Goal: Task Accomplishment & Management: Use online tool/utility

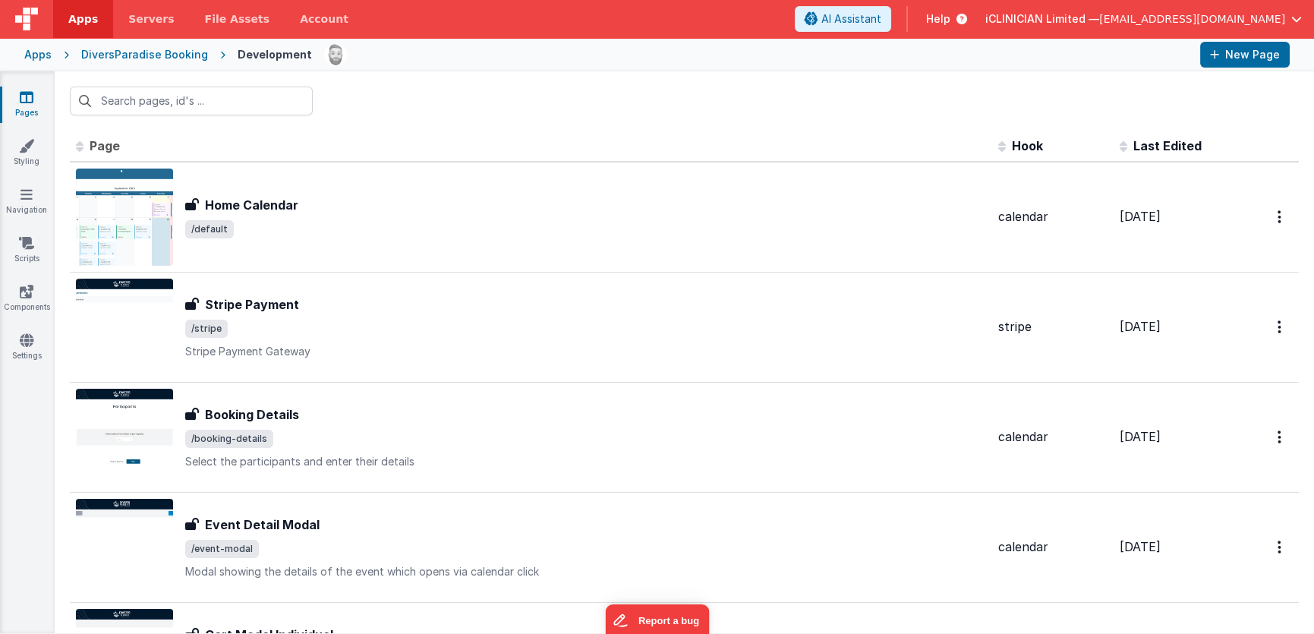
click at [33, 95] on icon at bounding box center [27, 97] width 14 height 15
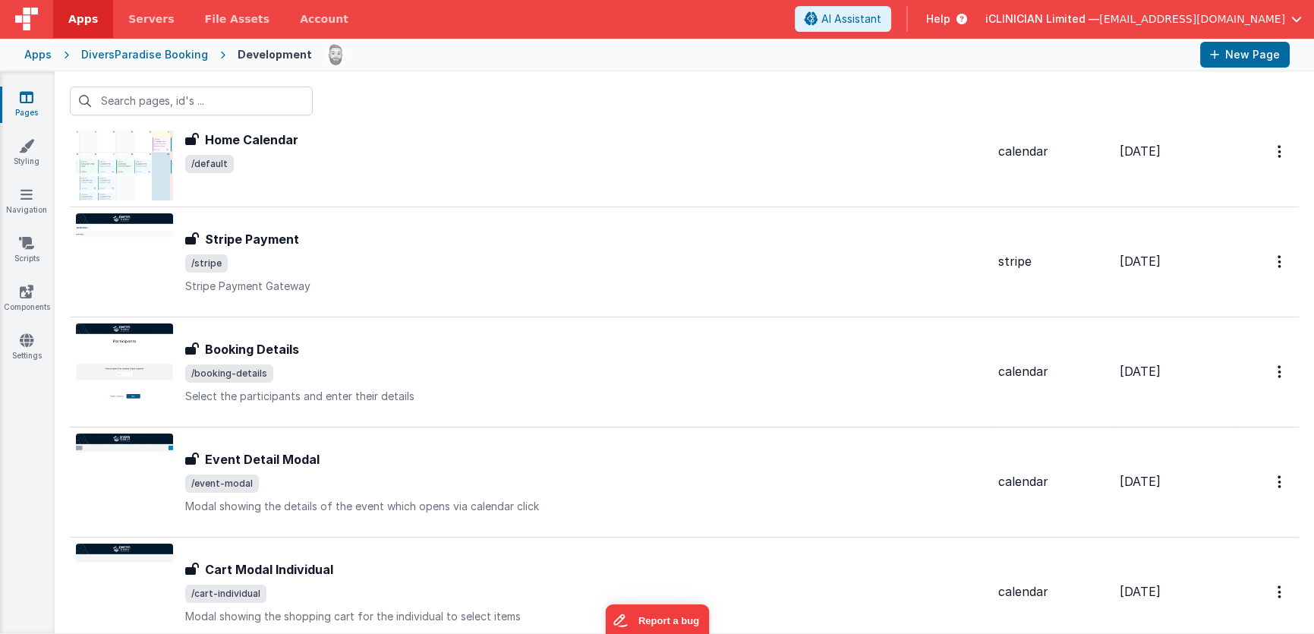
scroll to position [91, 0]
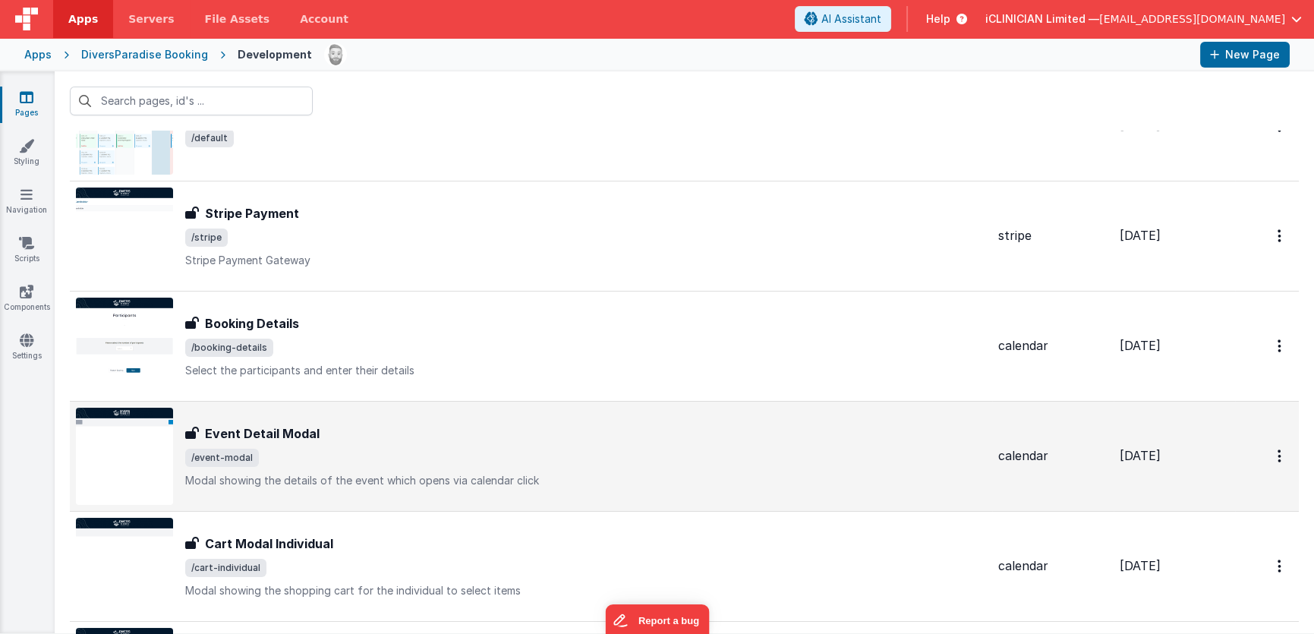
click at [394, 413] on div "Event Detail Modal Event Detail Modal /event-modal Modal showing the details of…" at bounding box center [531, 456] width 910 height 97
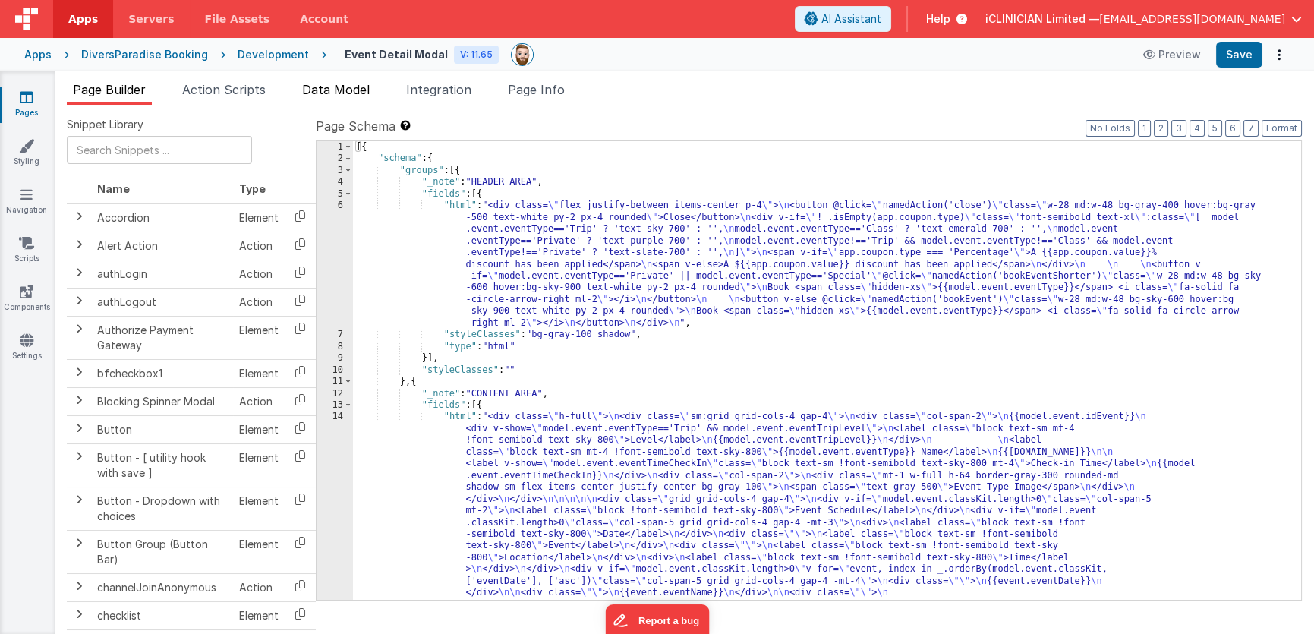
click at [356, 83] on span "Data Model" at bounding box center [336, 89] width 68 height 15
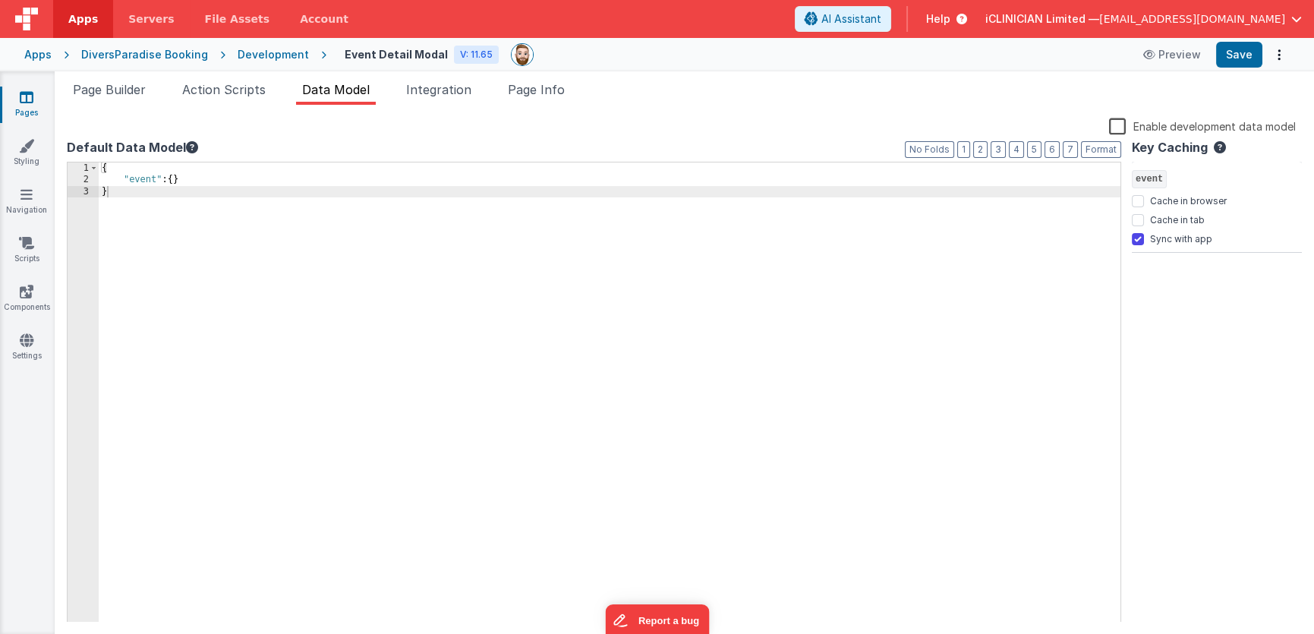
click at [1113, 124] on label "Enable development data model" at bounding box center [1202, 125] width 187 height 17
click at [0, 0] on input "Enable development data model" at bounding box center [0, 0] width 0 height 0
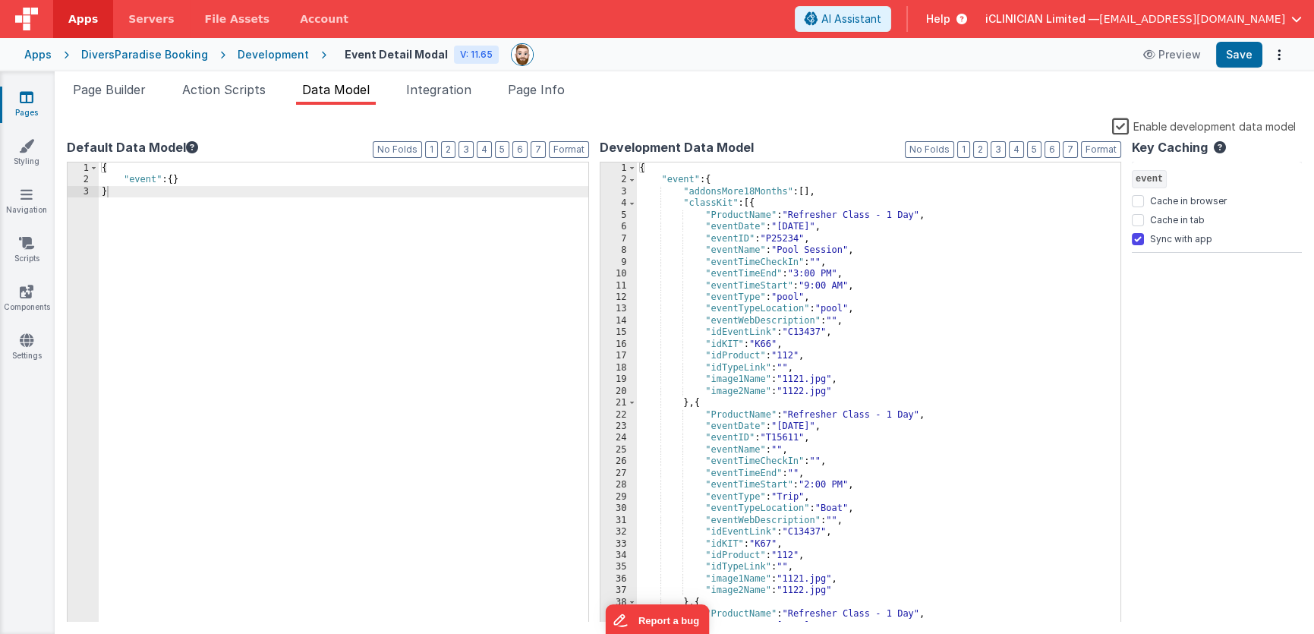
click at [923, 235] on div "{ "event" : { "addonsMore18Months" : [ ] , "classKit" : [{ "ProductName" : "Ref…" at bounding box center [874, 403] width 474 height 483
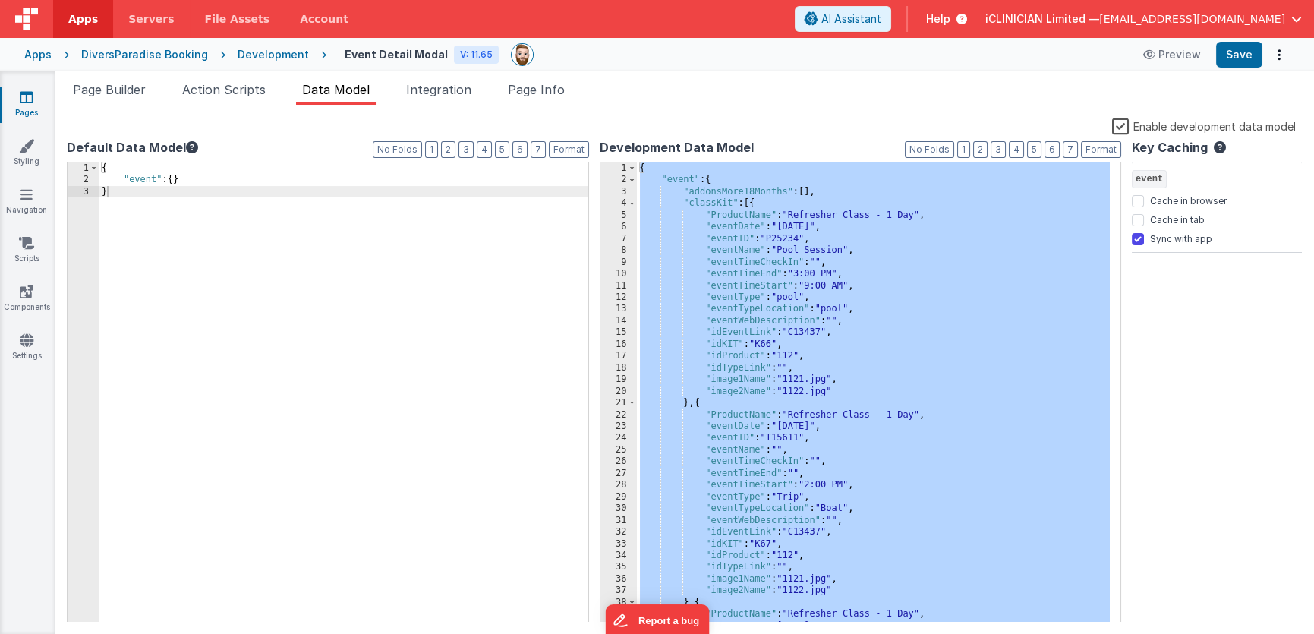
scroll to position [5452, 0]
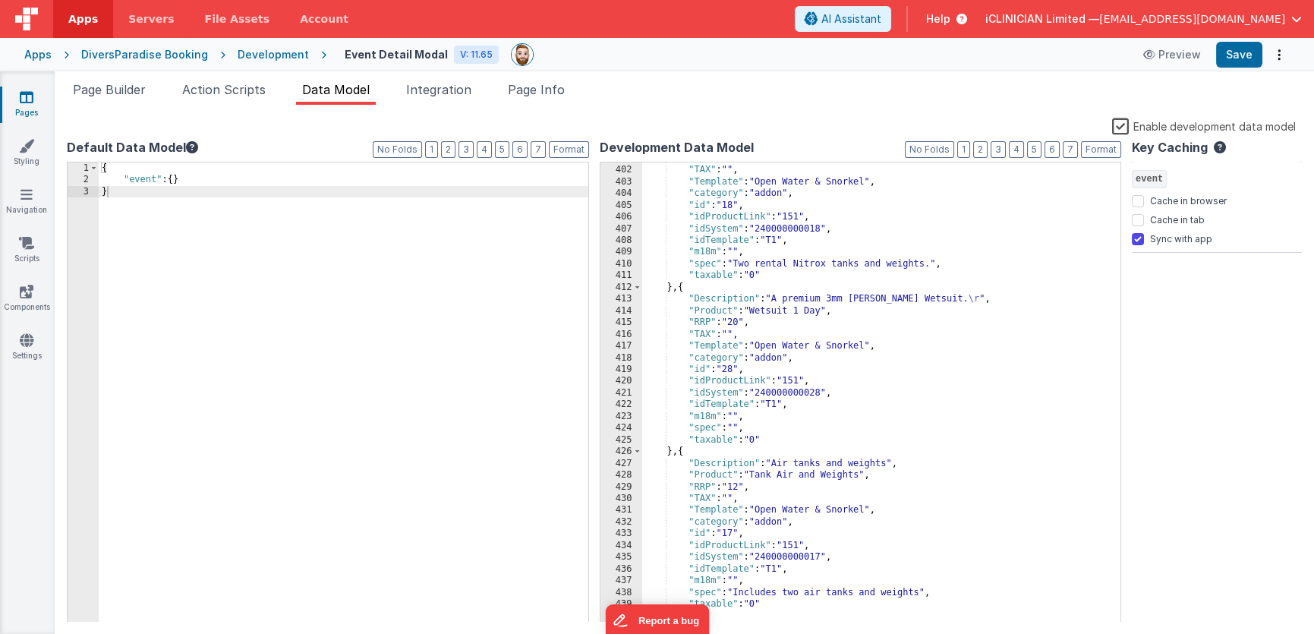
click at [677, 96] on ul "Page Builder Action Scripts Data Model Integration Page Info" at bounding box center [684, 92] width 1259 height 24
click at [1240, 52] on button "Save" at bounding box center [1239, 55] width 46 height 26
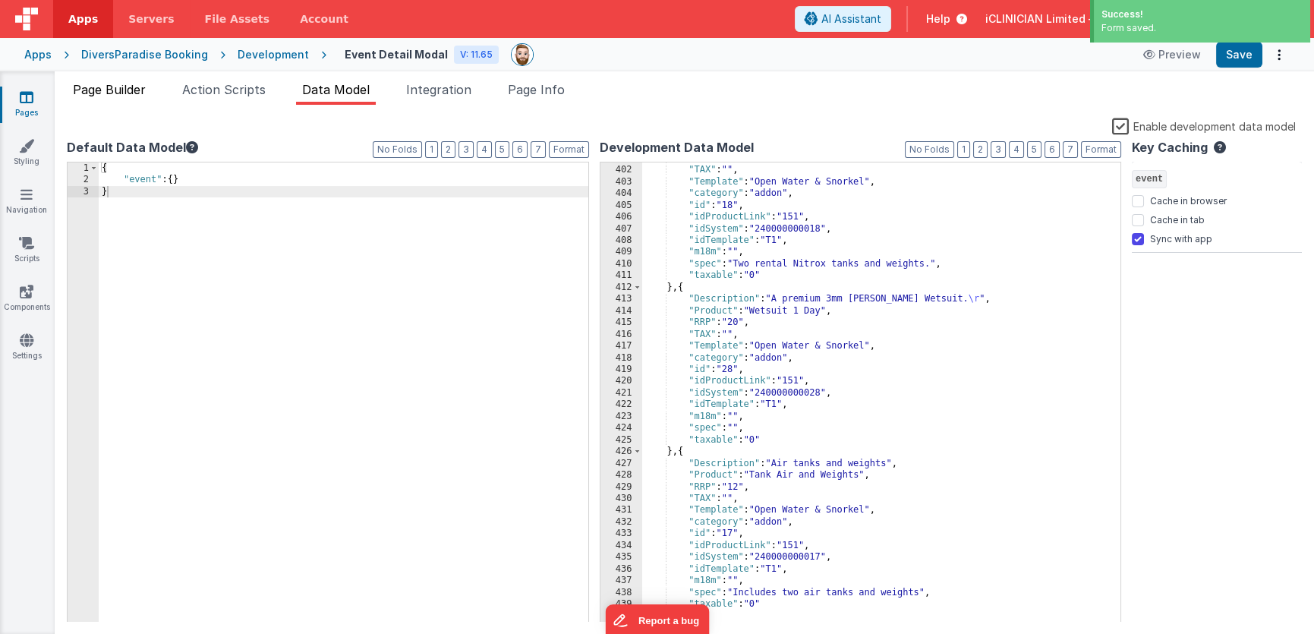
click at [115, 91] on span "Page Builder" at bounding box center [109, 89] width 73 height 15
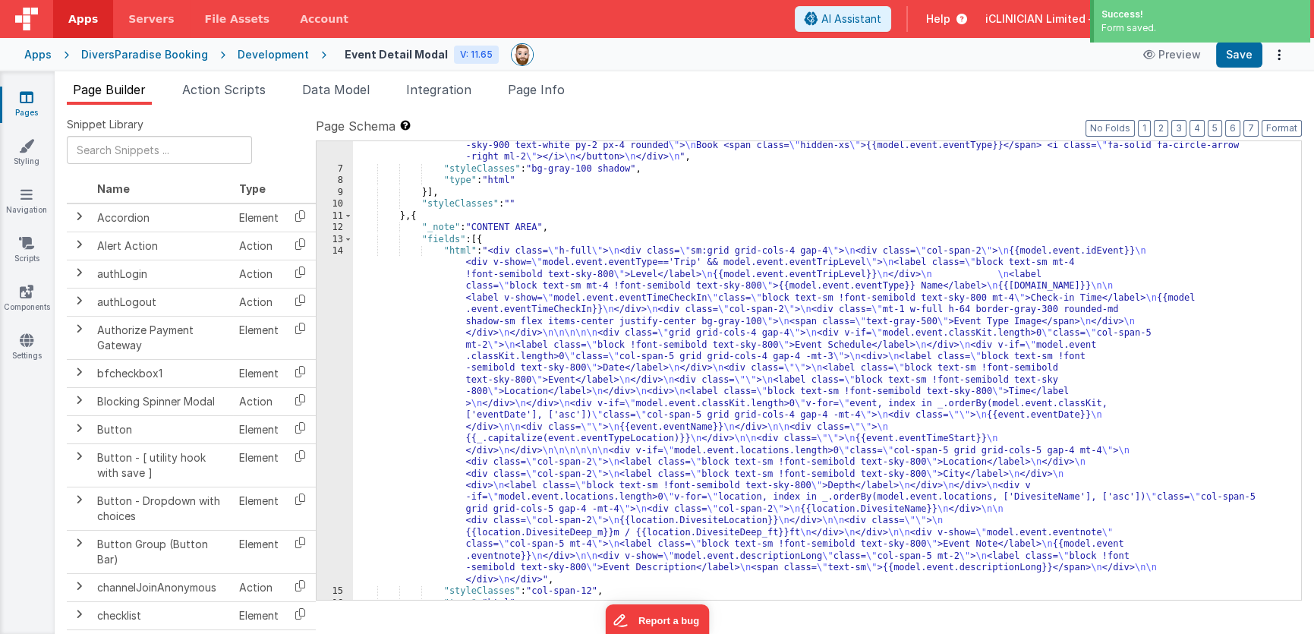
scroll to position [165, 0]
click at [620, 383] on div ""html" : "<div class= \" flex justify-between items-center p-4 \" > \n <button …" at bounding box center [821, 333] width 937 height 599
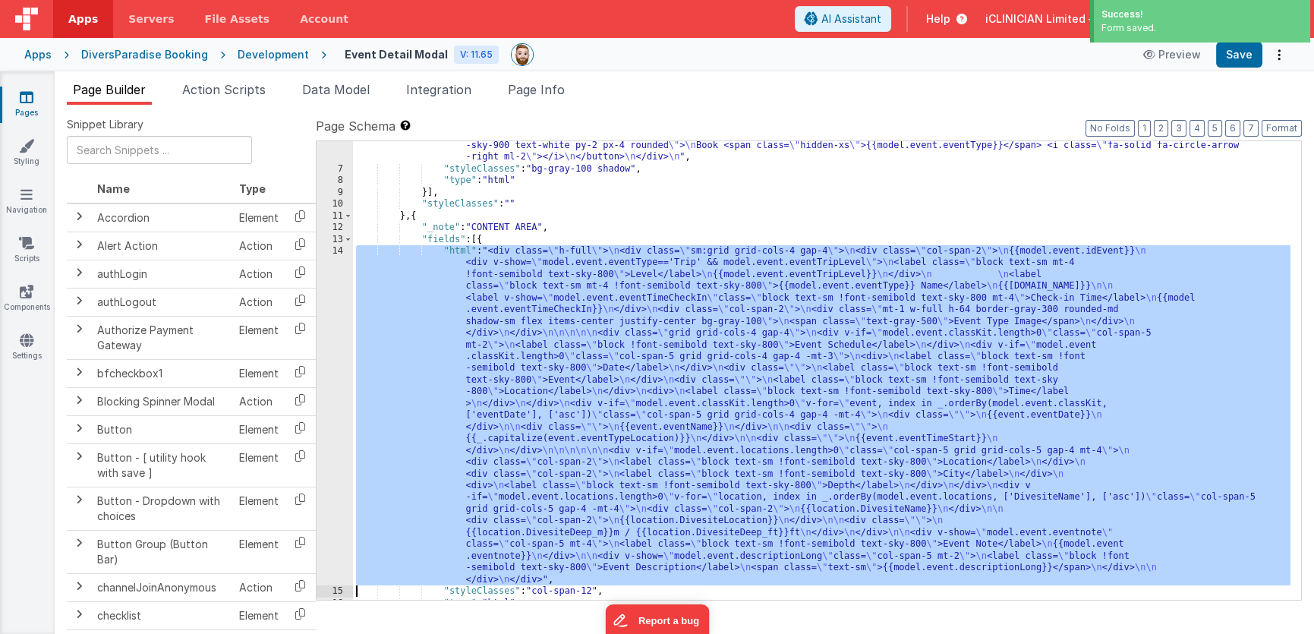
click at [338, 386] on div "14" at bounding box center [335, 415] width 36 height 340
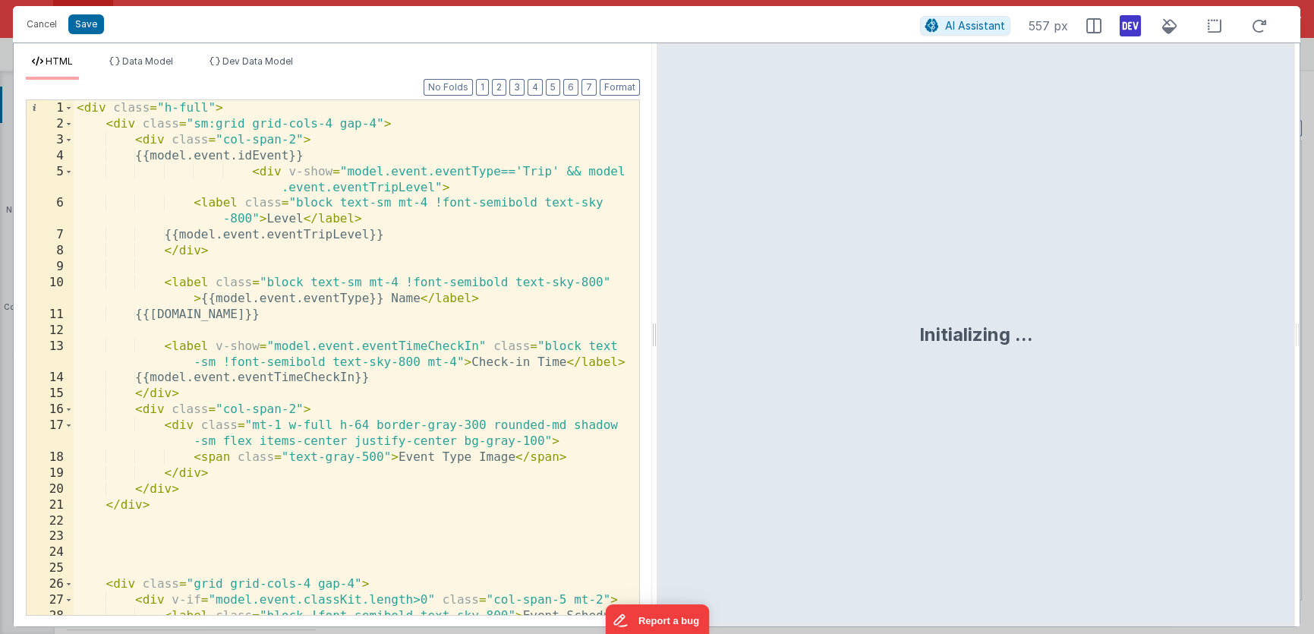
click at [656, 341] on div "HTML Data Model Dev Data Model Format 7 6 5 4 3 2 1 No Folds 1 2 3 4 5 6 7 8 9 …" at bounding box center [656, 335] width 1287 height 584
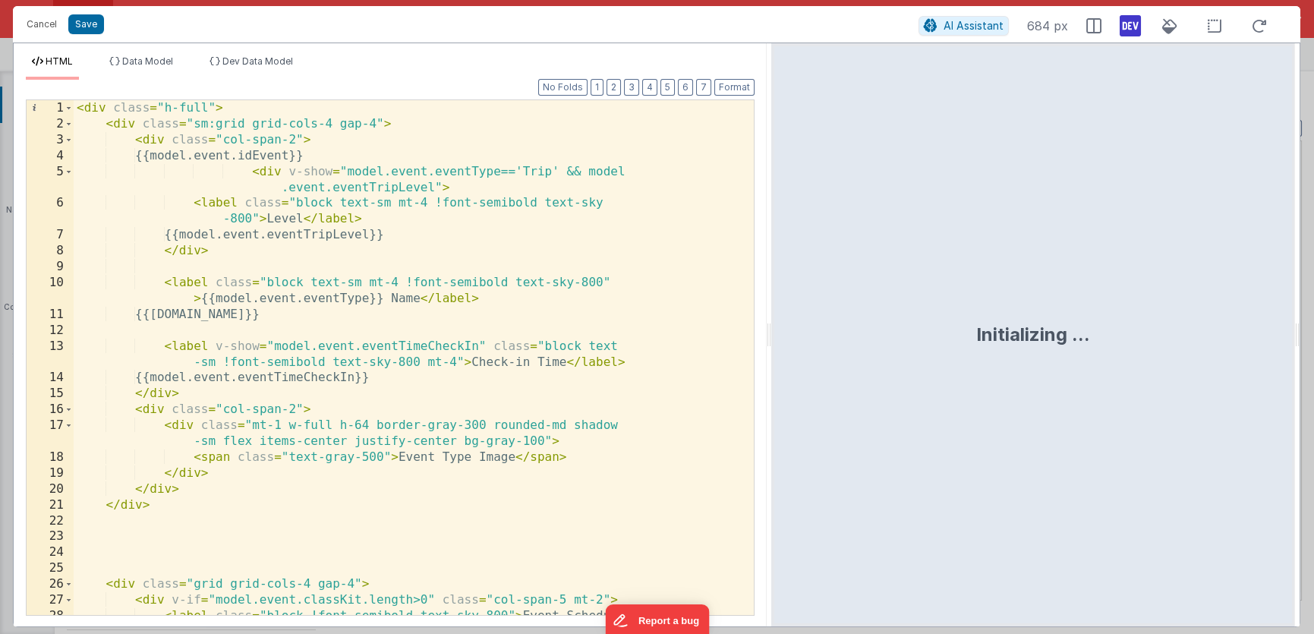
drag, startPoint x: 654, startPoint y: 341, endPoint x: 772, endPoint y: 330, distance: 118.9
click at [772, 330] on html "Cancel Save AI Assistant 684 px HTML Data Model Dev Data Model Format 7 6 5 4 3…" at bounding box center [657, 317] width 1314 height 634
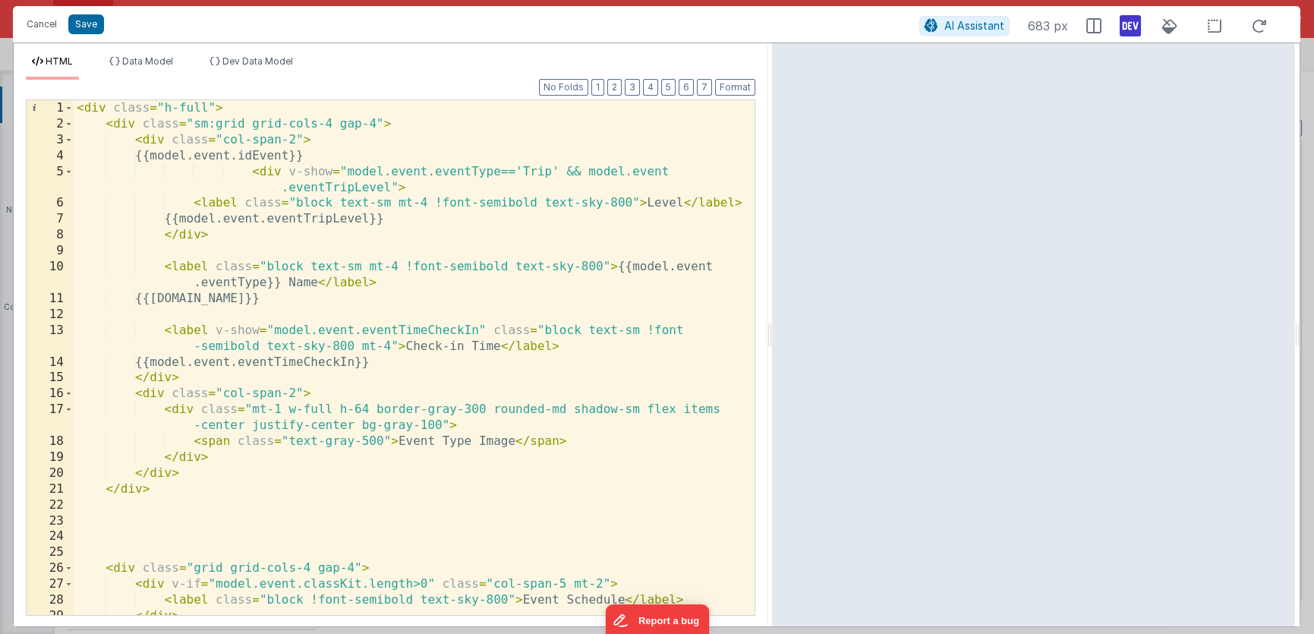
scroll to position [6, 0]
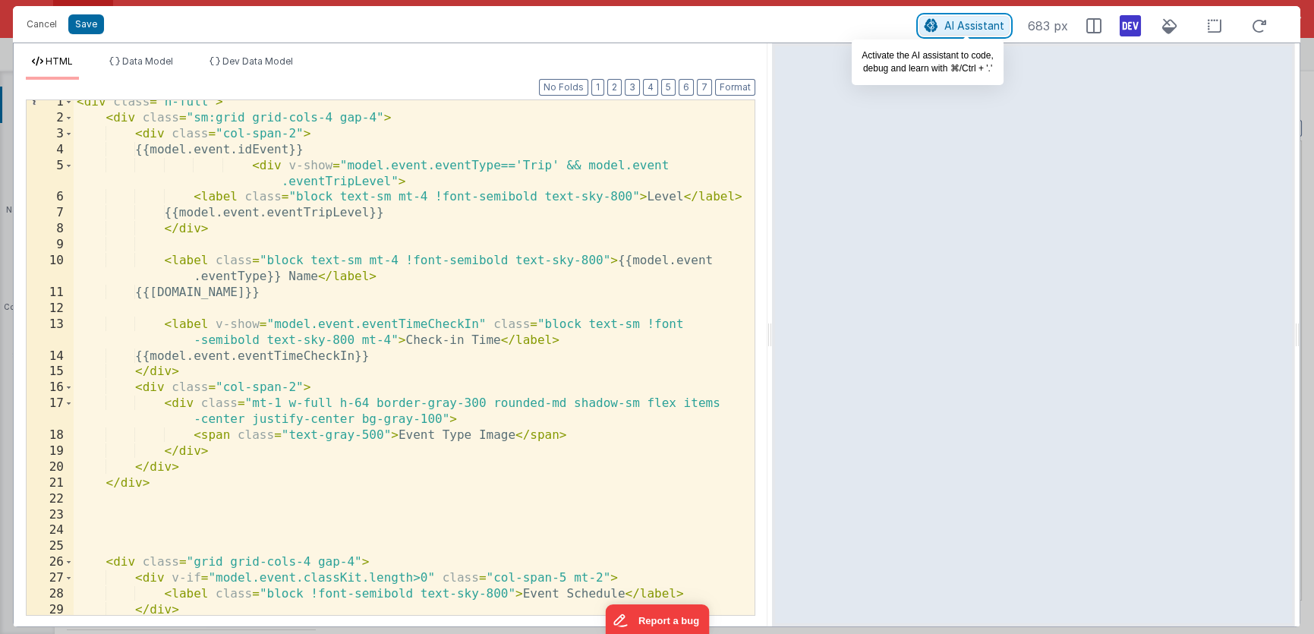
click at [971, 27] on span "AI Assistant" at bounding box center [974, 25] width 60 height 13
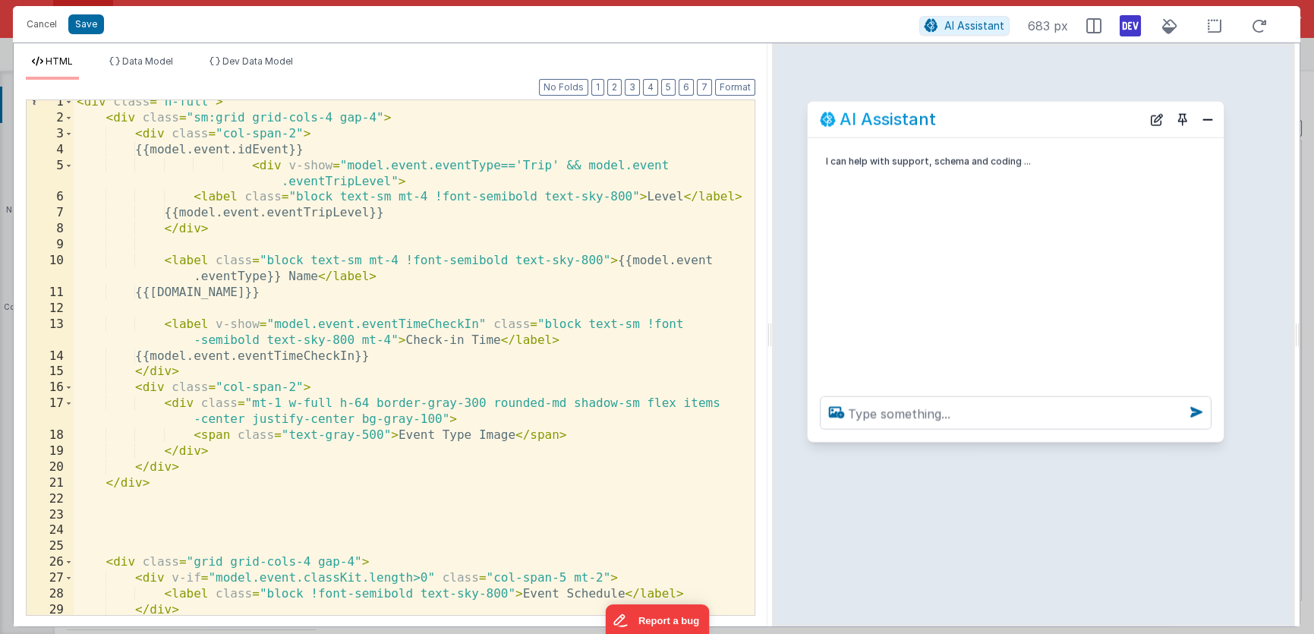
drag, startPoint x: 260, startPoint y: 299, endPoint x: 1057, endPoint y: 116, distance: 818.5
click at [1057, 116] on div "AI Assistant" at bounding box center [981, 119] width 322 height 18
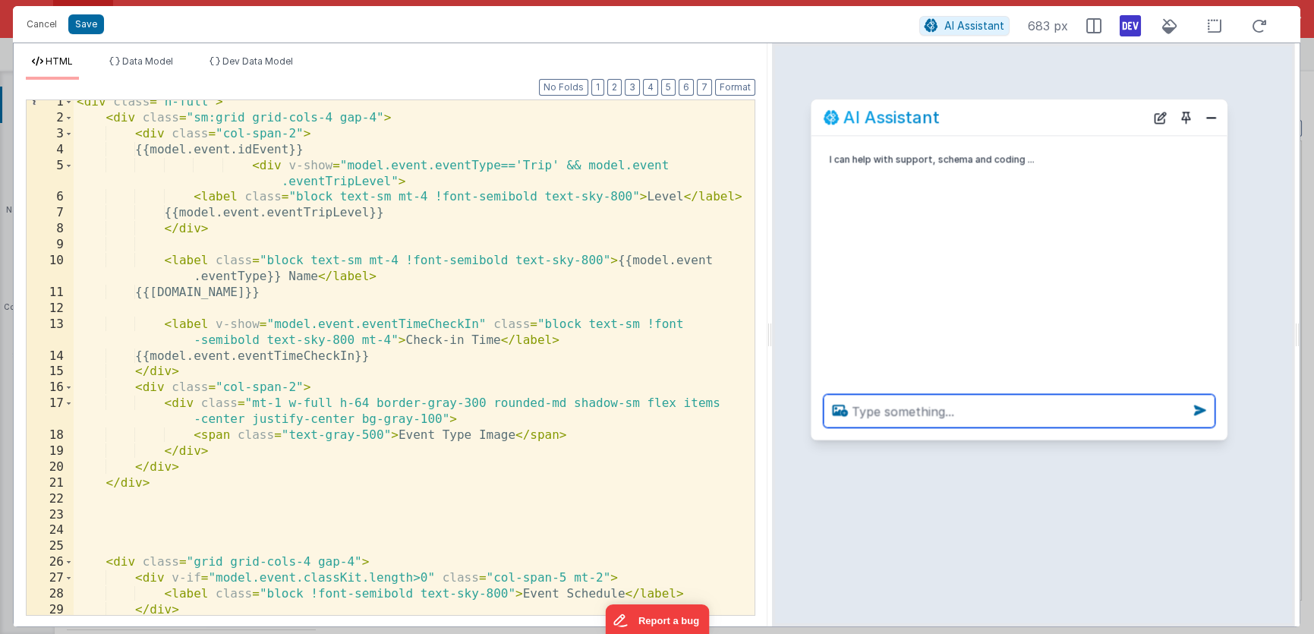
click at [887, 412] on textarea at bounding box center [1020, 410] width 392 height 33
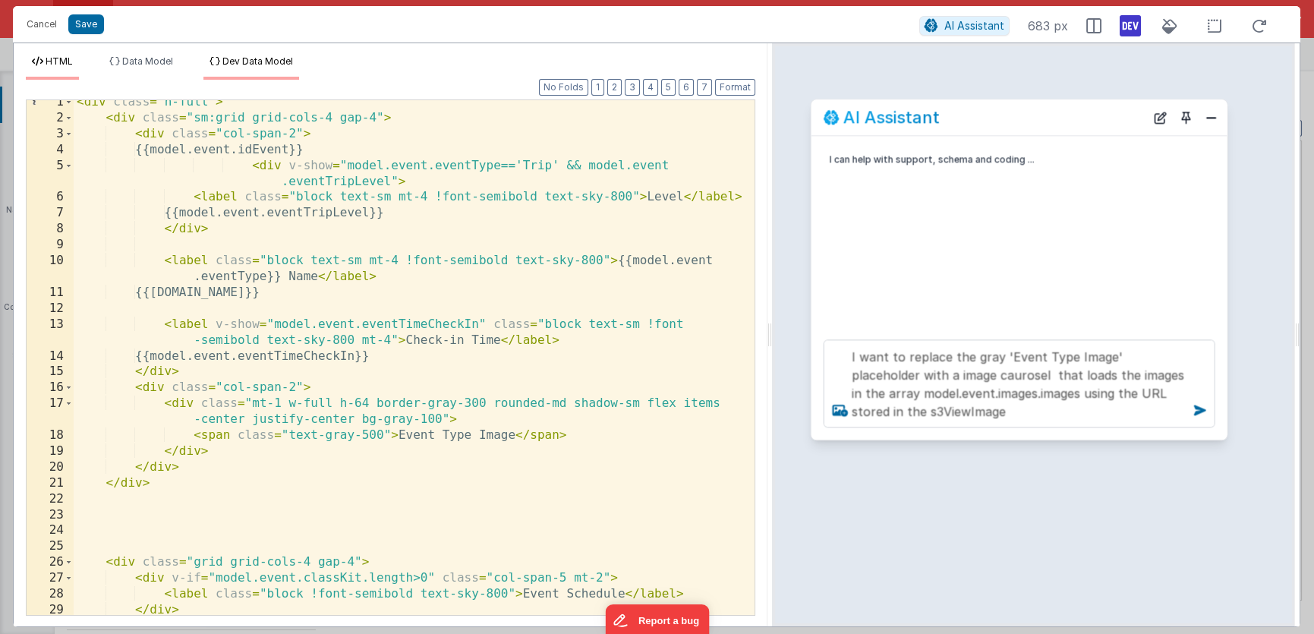
click at [268, 58] on span "Dev Data Model" at bounding box center [257, 60] width 71 height 11
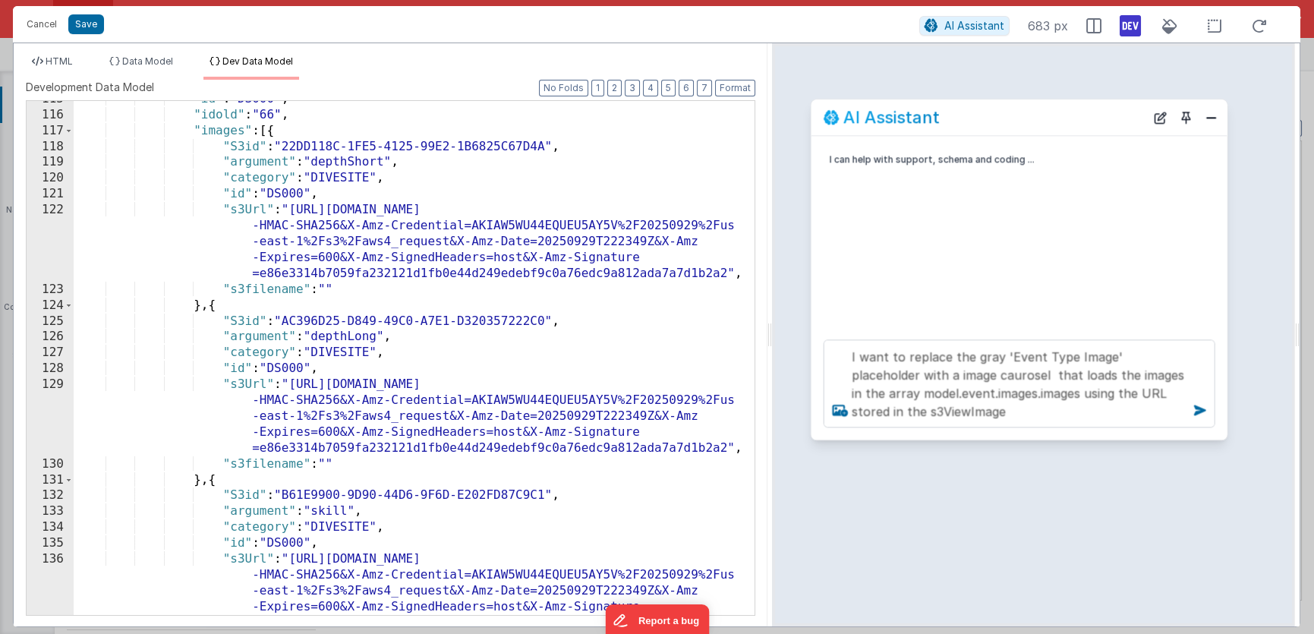
scroll to position [1955, 0]
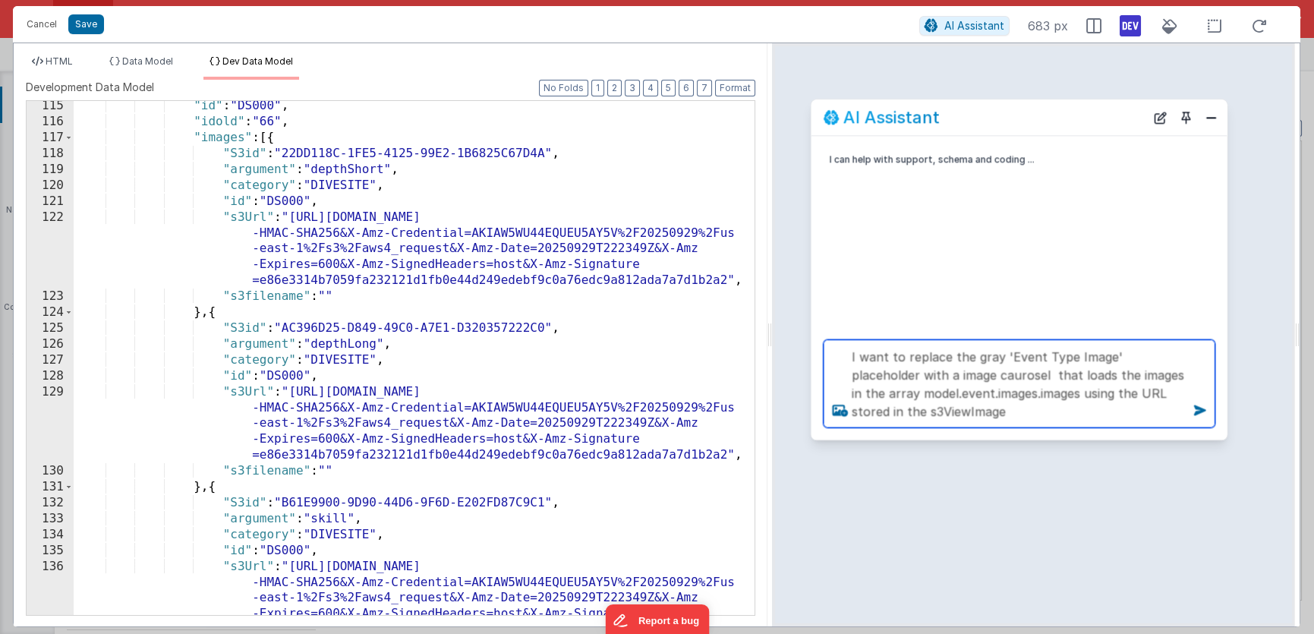
click at [866, 409] on textarea "I want to replace the gray 'Event Type Image' placeholder with a image caurosel…" at bounding box center [1020, 383] width 392 height 88
drag, startPoint x: 868, startPoint y: 409, endPoint x: 969, endPoint y: 411, distance: 101.0
click at [969, 411] on textarea "I want to replace the gray 'Event Type Image' placeholder with a image caurosel…" at bounding box center [1020, 383] width 392 height 88
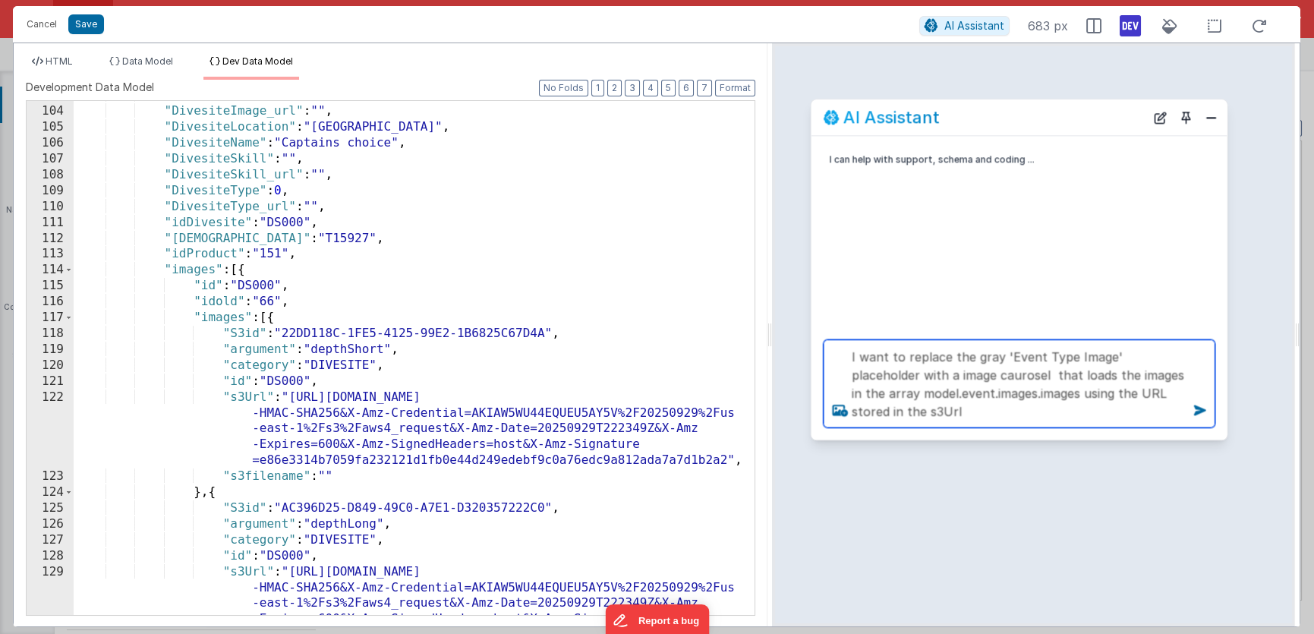
scroll to position [1761, 0]
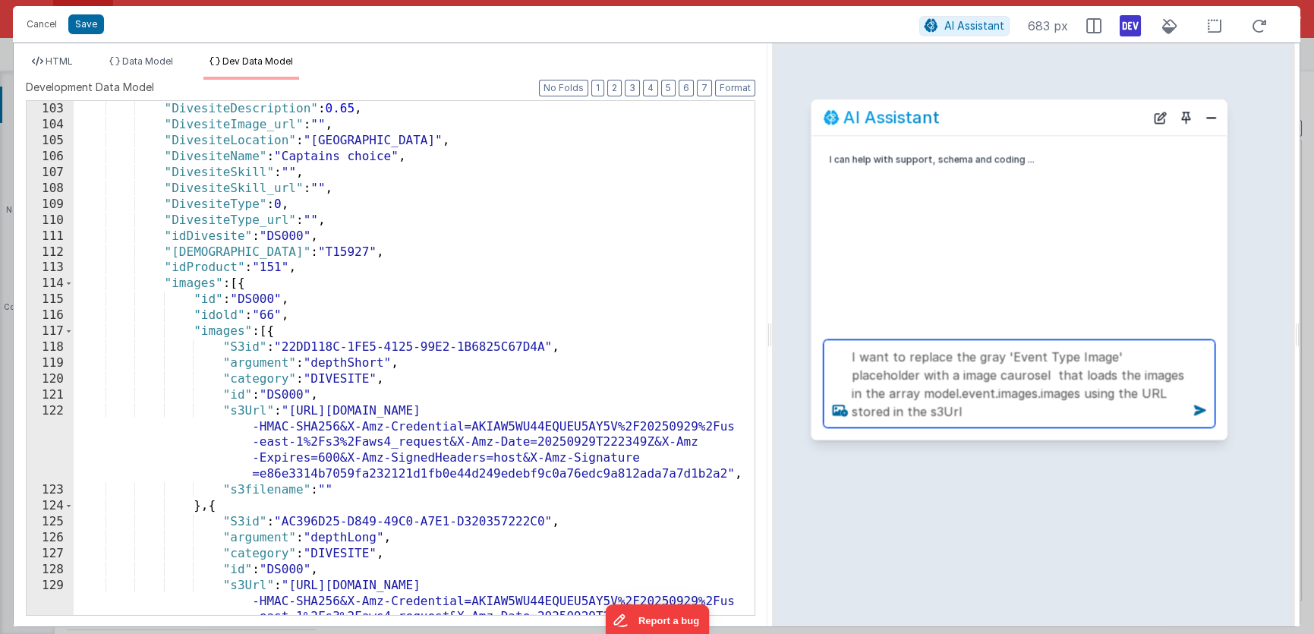
click at [982, 377] on textarea "I want to replace the gray 'Event Type Image' placeholder with a image caurosel…" at bounding box center [1020, 383] width 392 height 88
click at [940, 417] on textarea "I want to replace the gray 'Event Type Image' placeholder with a image caurosel…" at bounding box center [1020, 383] width 392 height 88
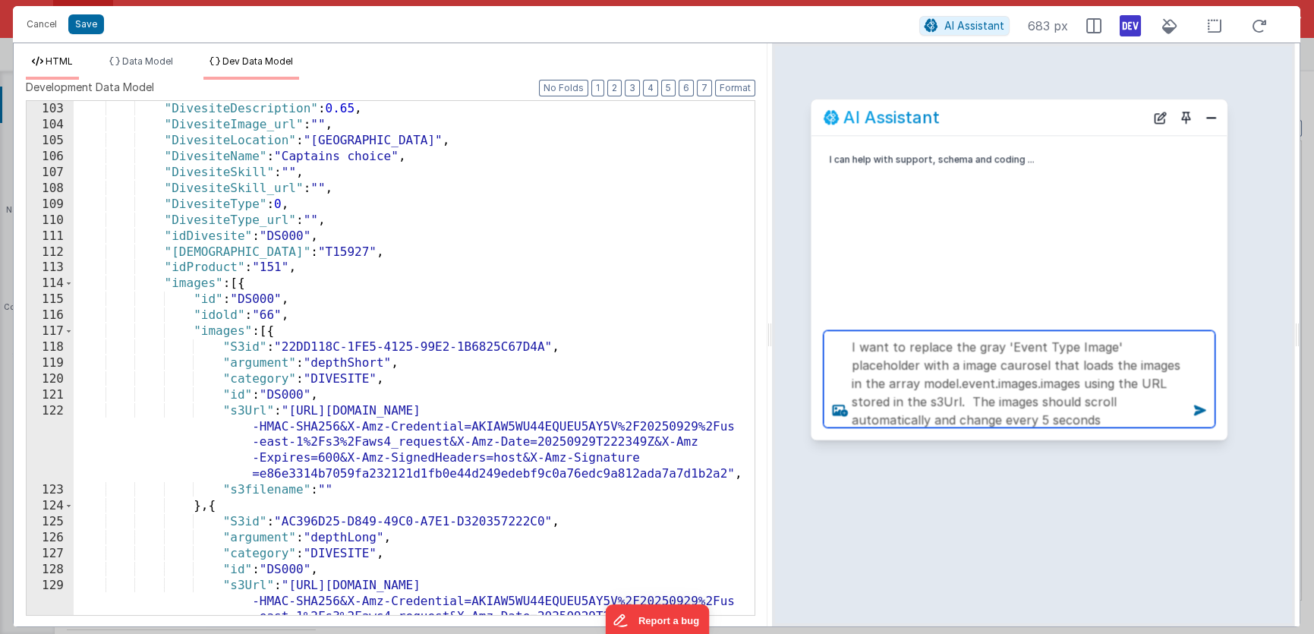
type textarea "I want to replace the gray 'Event Type Image' placeholder with a image caurosel…"
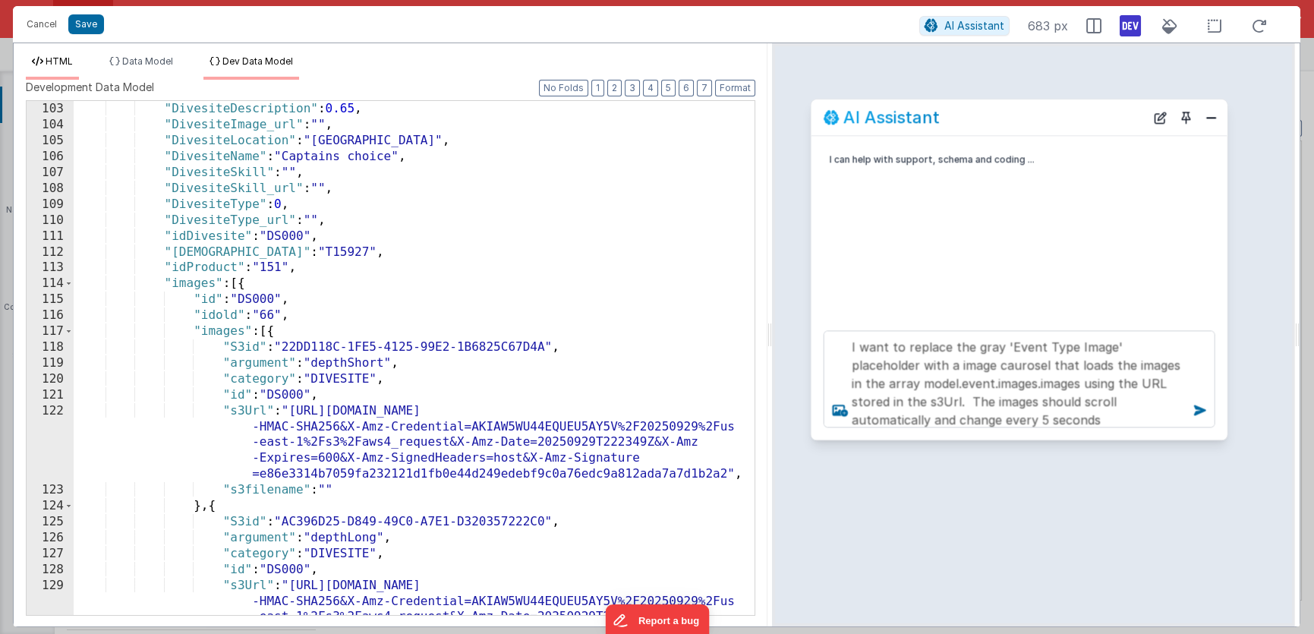
click at [68, 55] on span "HTML" at bounding box center [59, 60] width 27 height 11
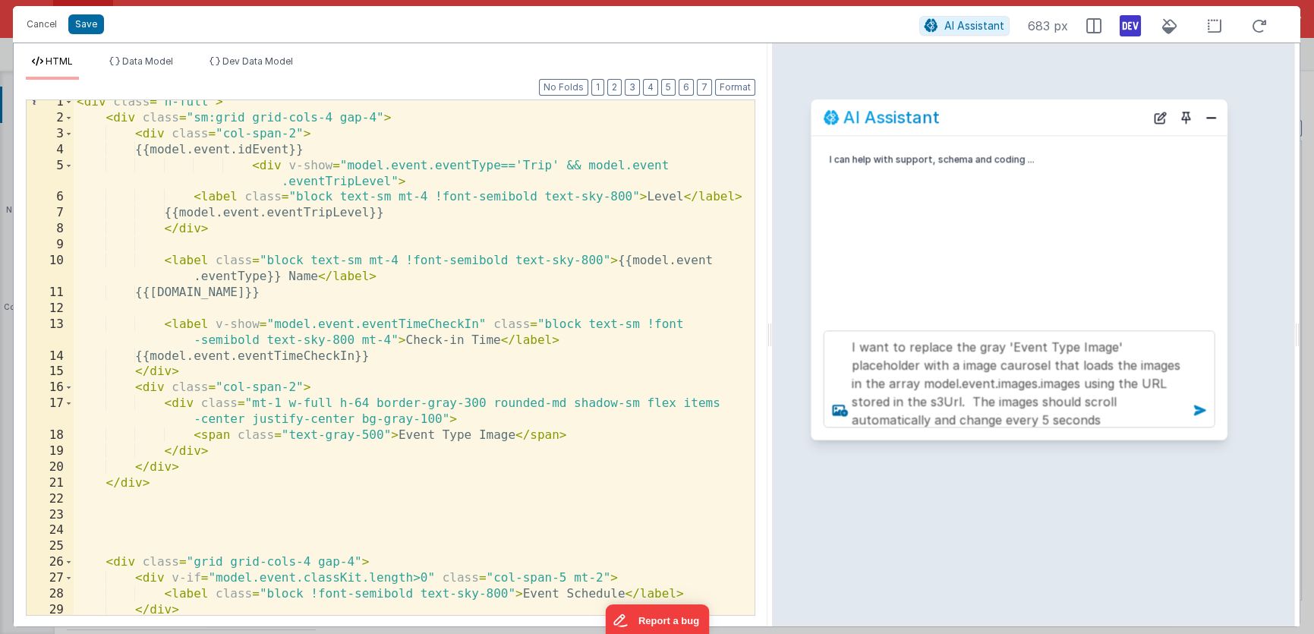
click at [1198, 411] on icon at bounding box center [1200, 410] width 24 height 24
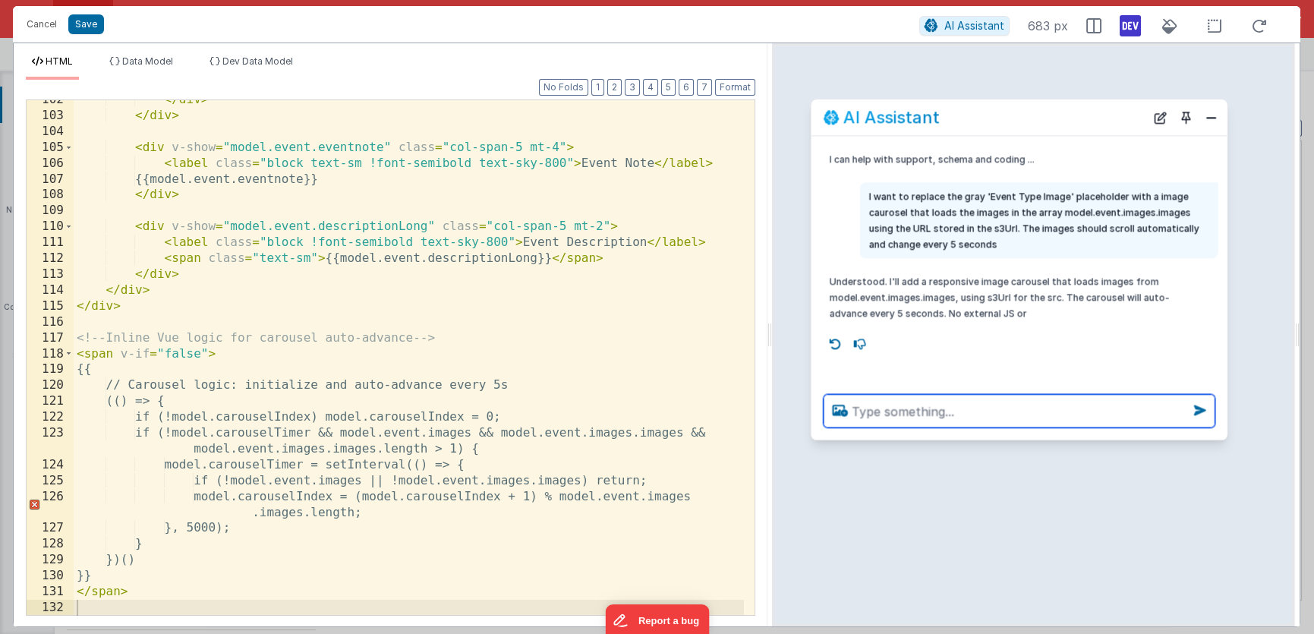
scroll to position [1833, 0]
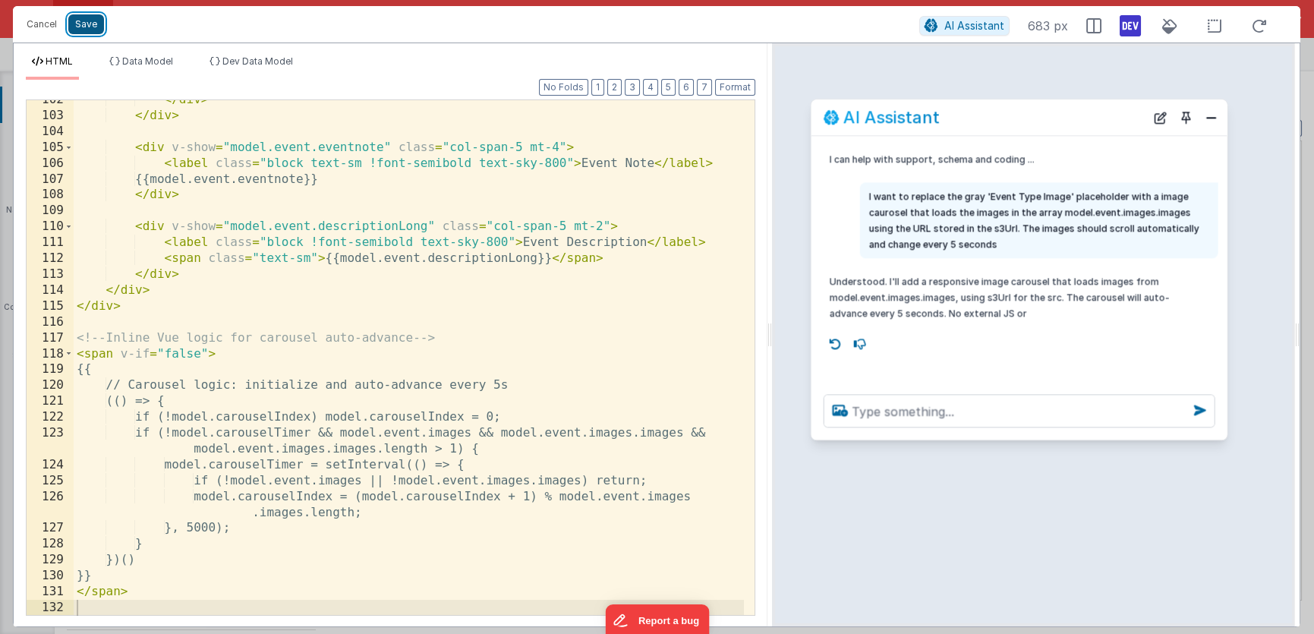
click at [84, 24] on button "Save" at bounding box center [86, 24] width 36 height 20
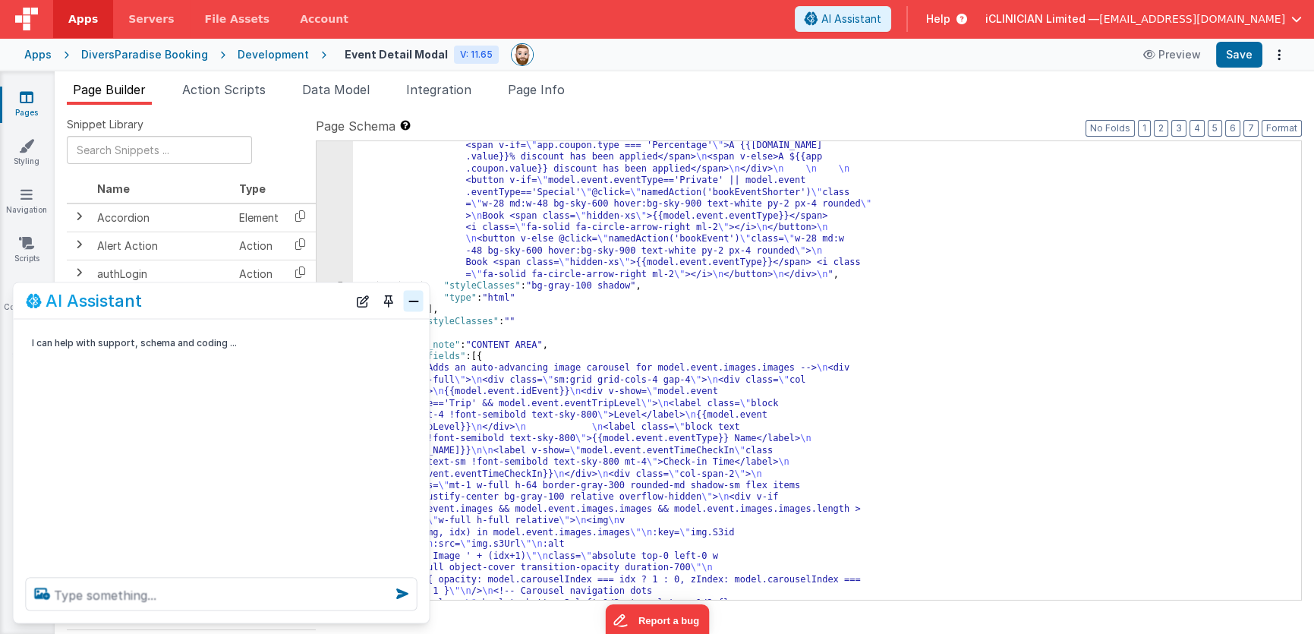
click at [407, 305] on button "Close" at bounding box center [414, 300] width 20 height 21
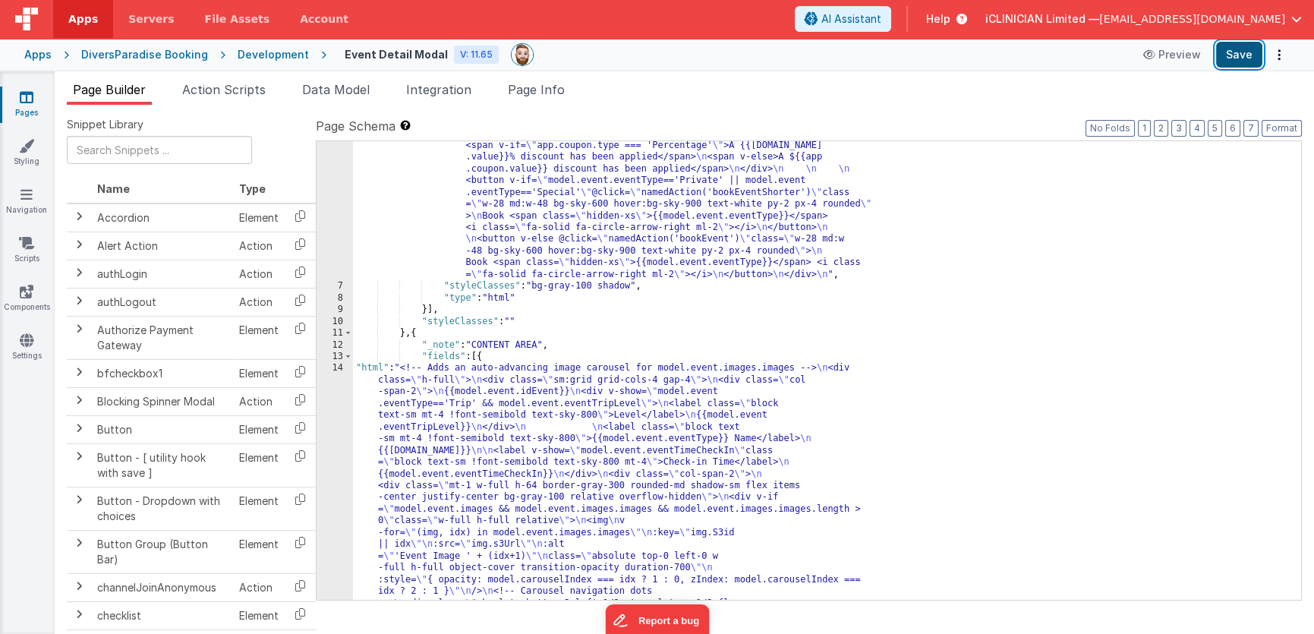
click at [1236, 58] on button "Save" at bounding box center [1239, 55] width 46 height 26
click at [332, 93] on span "Data Model" at bounding box center [336, 89] width 68 height 15
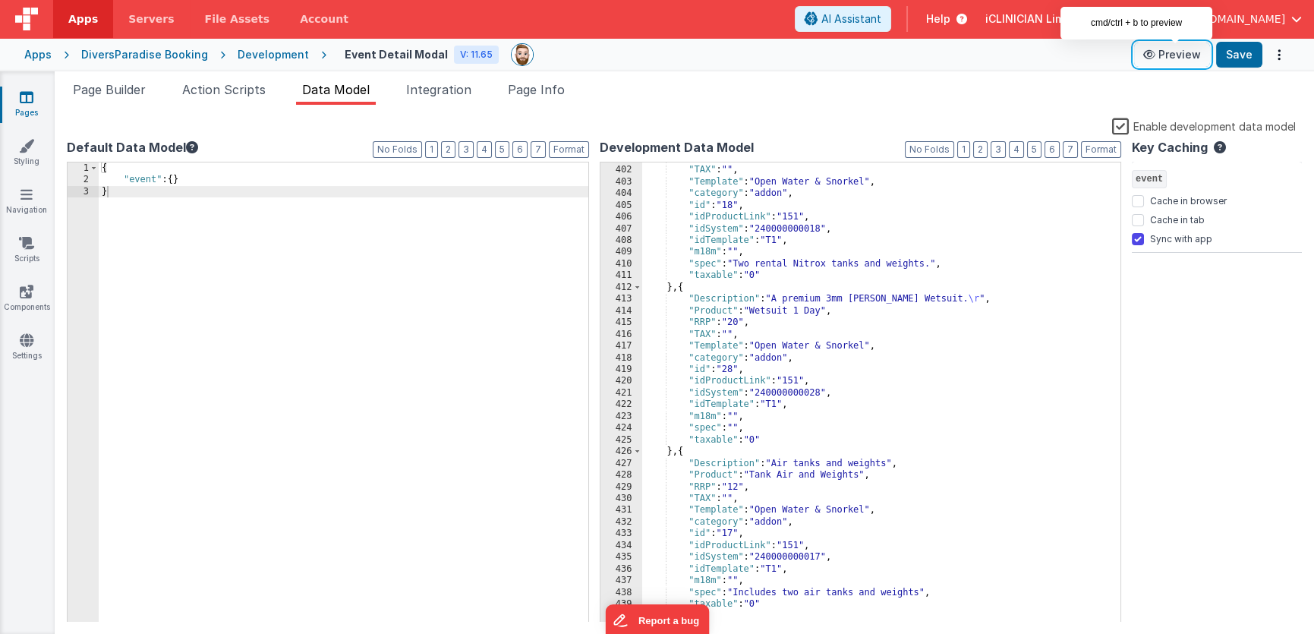
click at [1198, 57] on button "Preview" at bounding box center [1172, 55] width 76 height 24
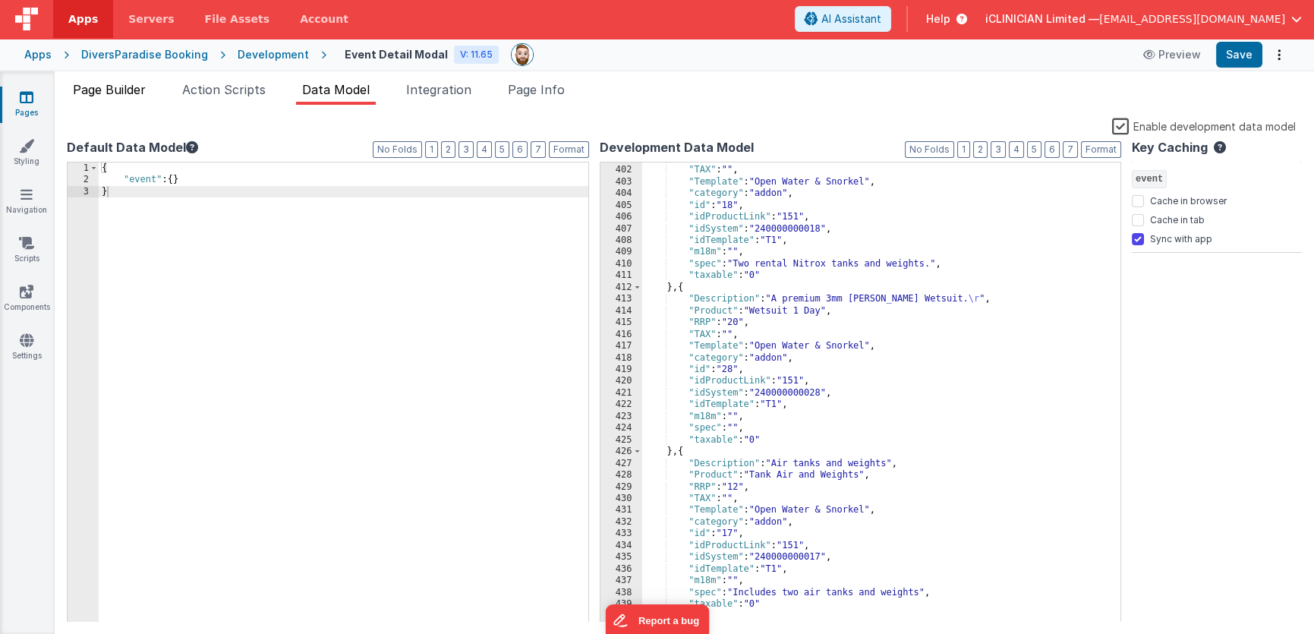
click at [115, 91] on span "Page Builder" at bounding box center [109, 89] width 73 height 15
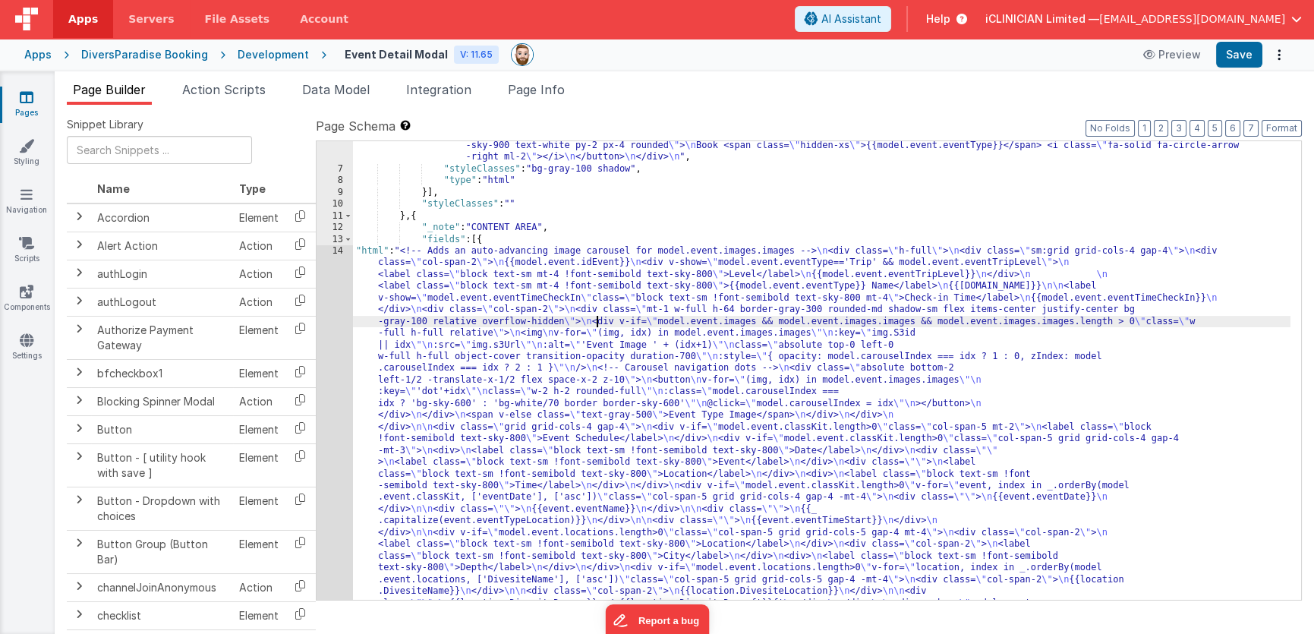
click at [598, 316] on div ""html" : "<div class= \" flex justify-between items-center p-4 \" > \n <button …" at bounding box center [821, 556] width 937 height 1045
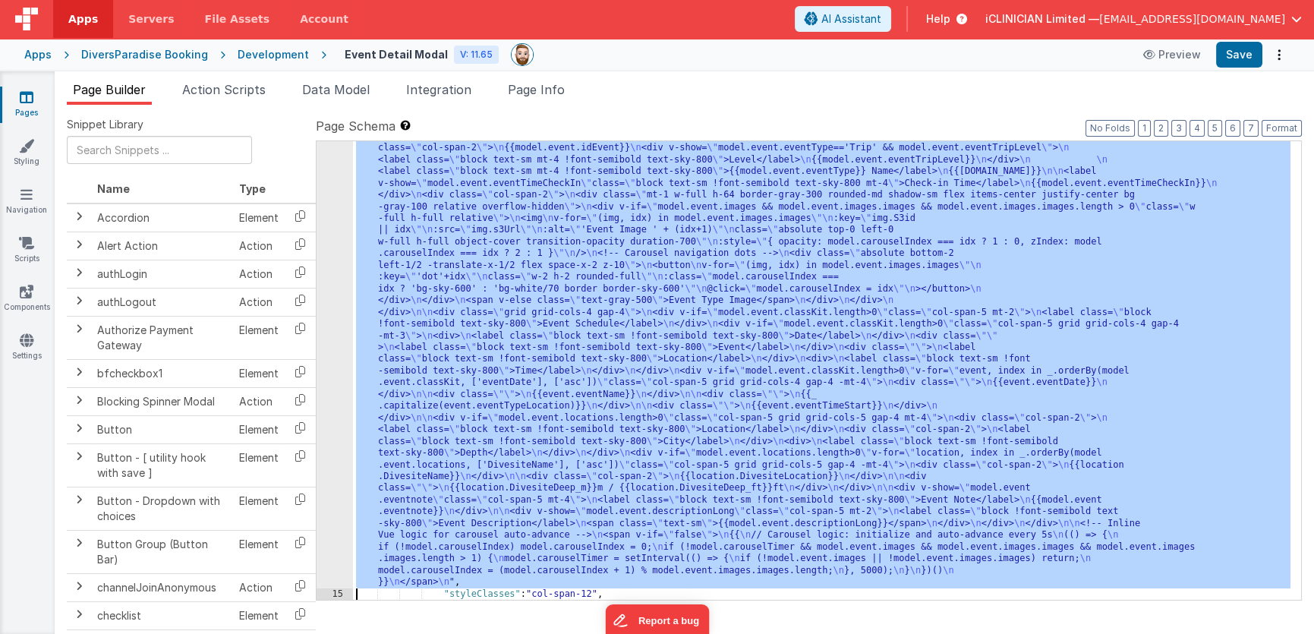
scroll to position [281, 0]
click at [340, 351] on div "14" at bounding box center [335, 360] width 36 height 458
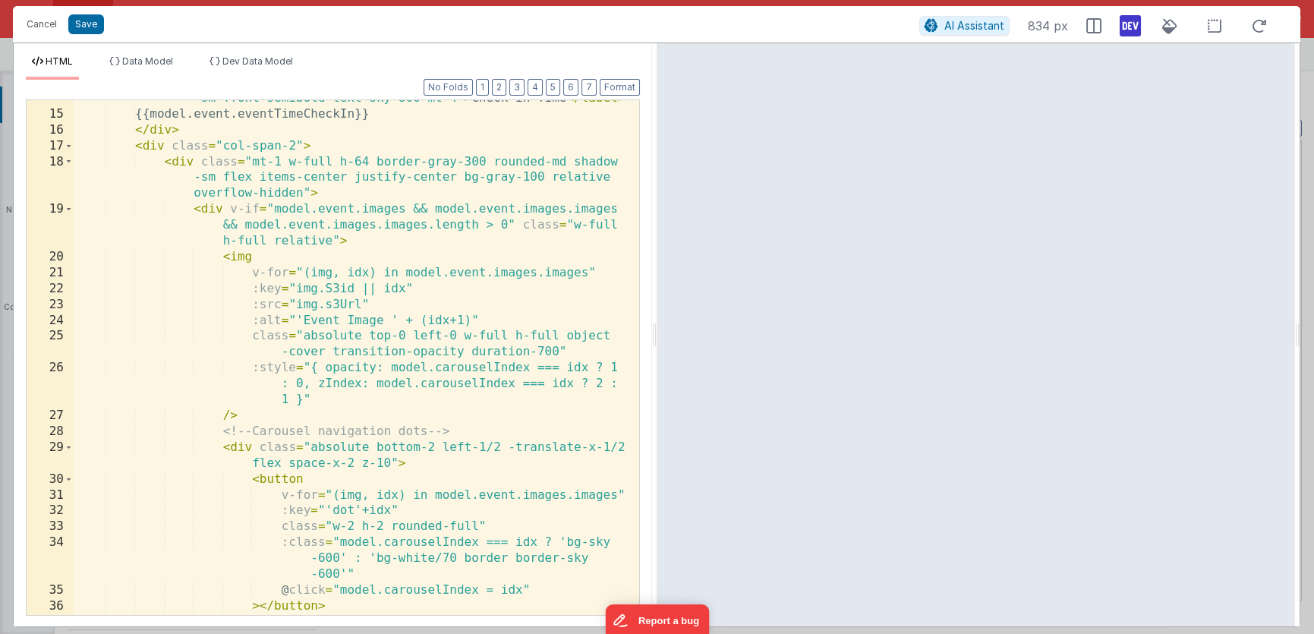
scroll to position [298, 0]
click at [238, 60] on span "Dev Data Model" at bounding box center [257, 60] width 71 height 11
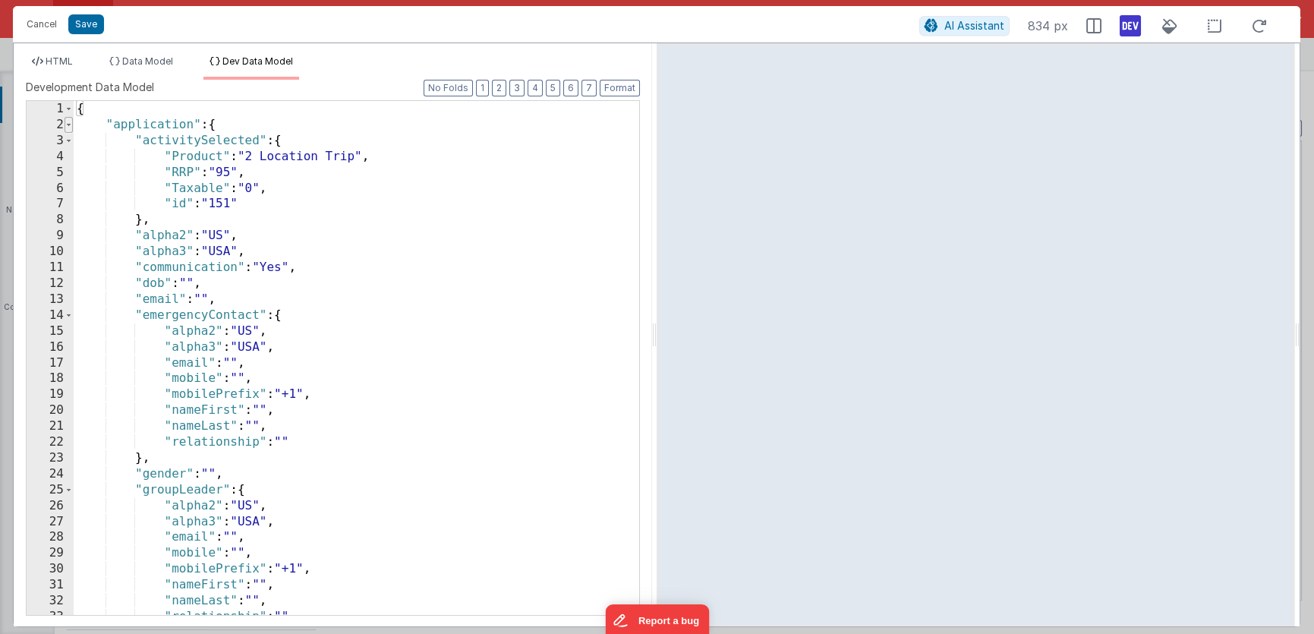
click at [71, 126] on span at bounding box center [69, 125] width 8 height 16
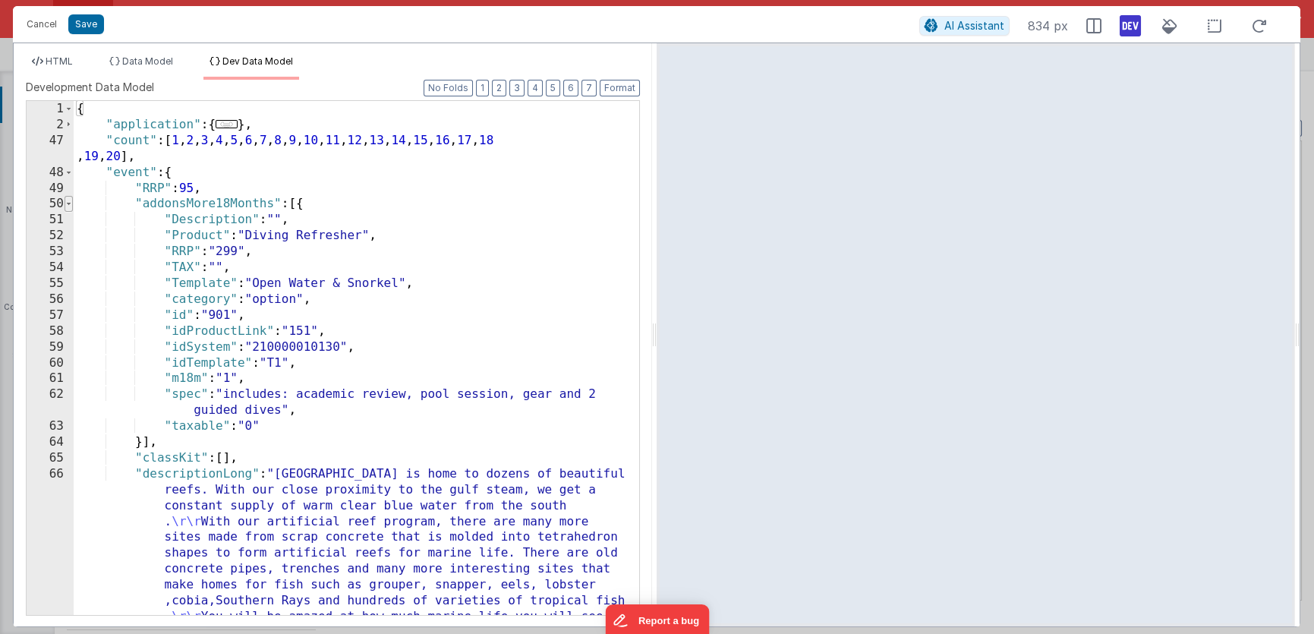
click at [70, 203] on span at bounding box center [69, 204] width 8 height 16
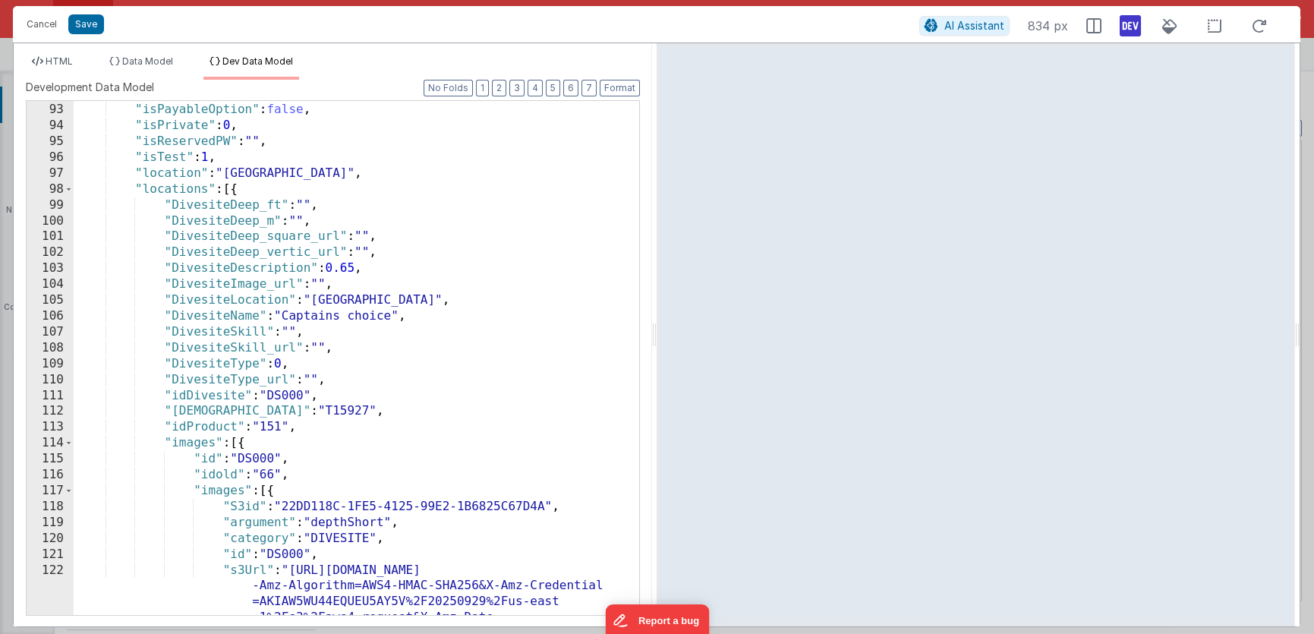
scroll to position [745, 0]
click at [71, 188] on span at bounding box center [69, 189] width 8 height 16
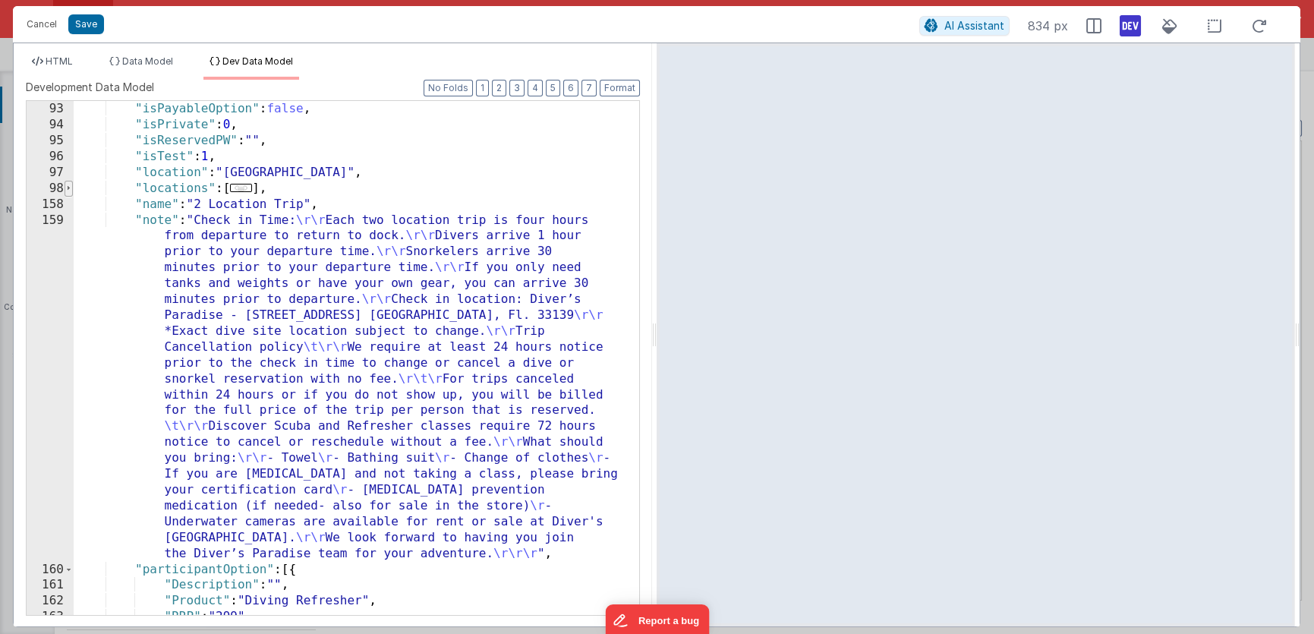
click at [71, 188] on span at bounding box center [69, 189] width 8 height 16
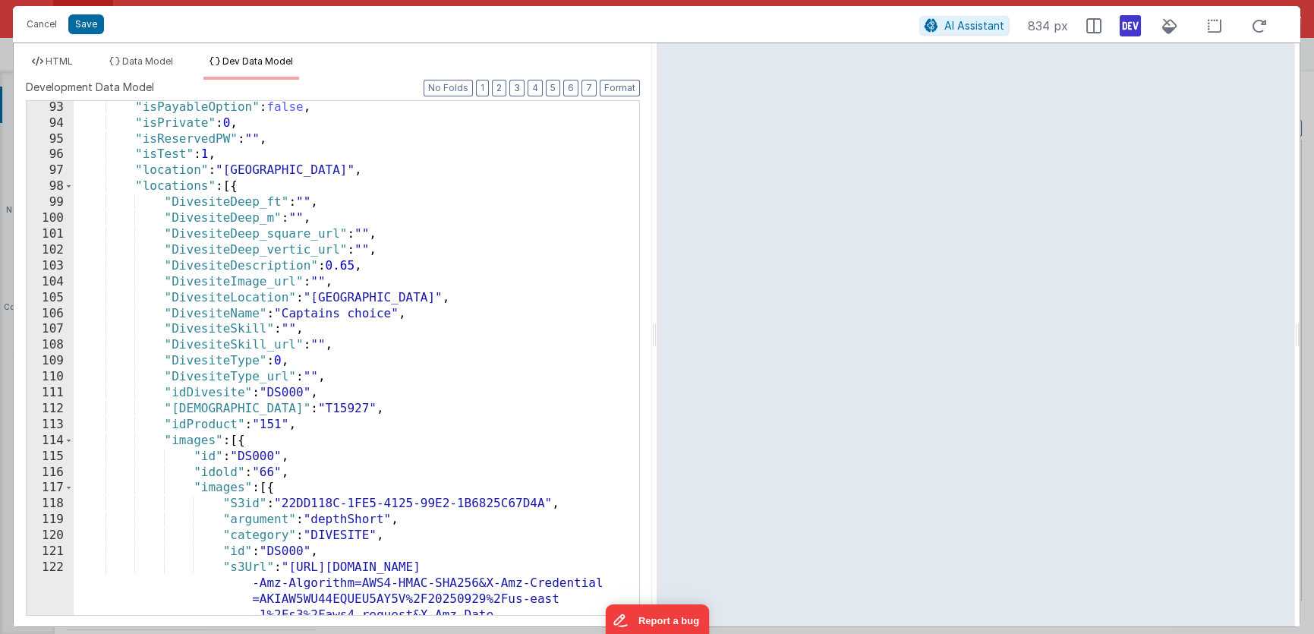
scroll to position [756, 0]
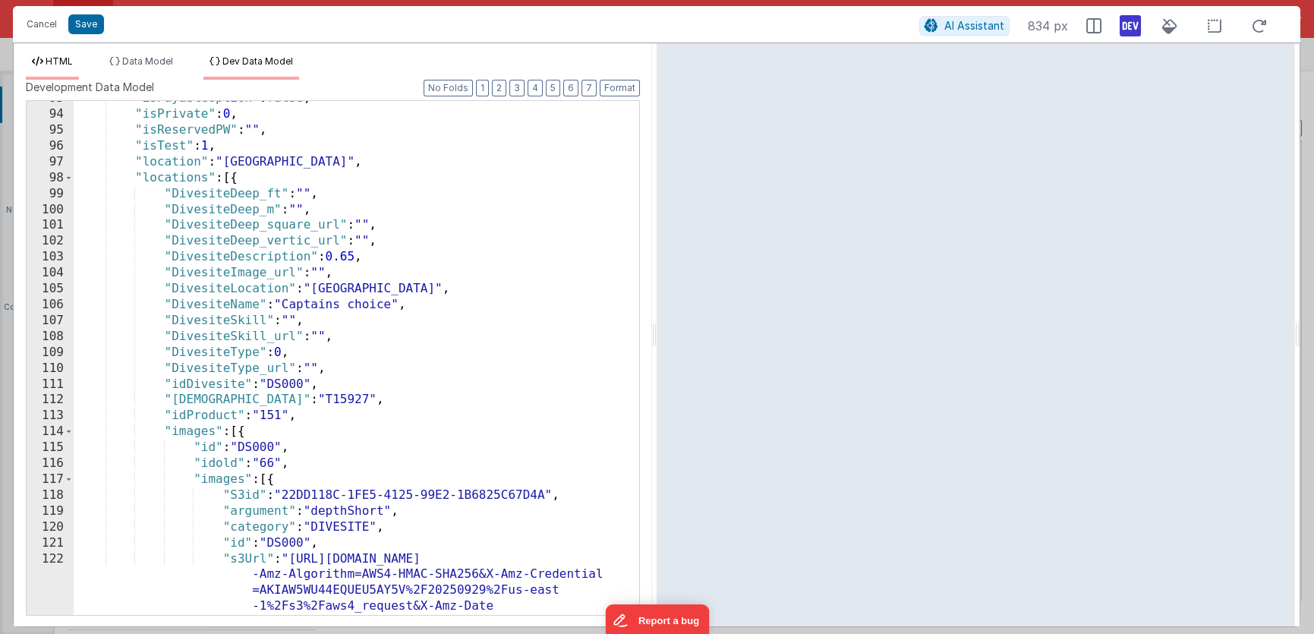
click at [68, 61] on span "HTML" at bounding box center [59, 60] width 27 height 11
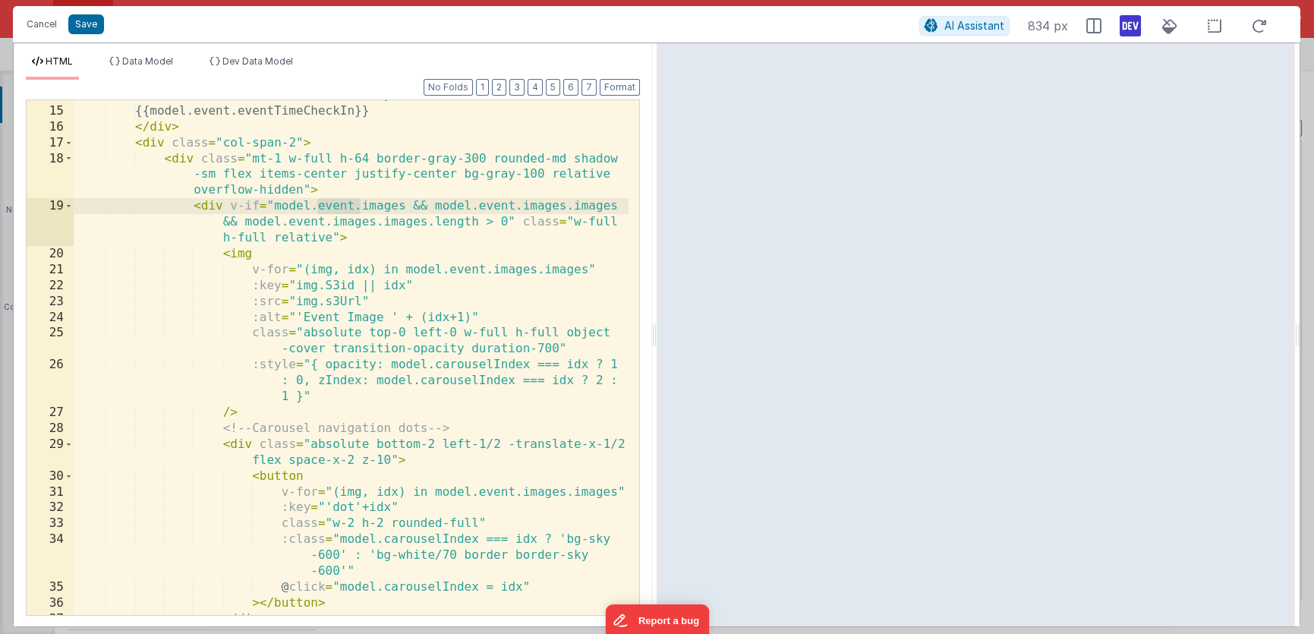
drag, startPoint x: 360, startPoint y: 206, endPoint x: 317, endPoint y: 205, distance: 42.5
click at [317, 205] on div "< label v-show = "model.event.eventTimeCheckIn" class = "block text -sm !font-s…" at bounding box center [351, 352] width 555 height 563
click at [315, 206] on div "< label v-show = "model.event.eventTimeCheckIn" class = "block text -sm !font-s…" at bounding box center [351, 352] width 555 height 563
click at [403, 206] on div "< label v-show = "model.event.eventTimeCheckIn" class = "block text -sm !font-s…" at bounding box center [351, 352] width 555 height 563
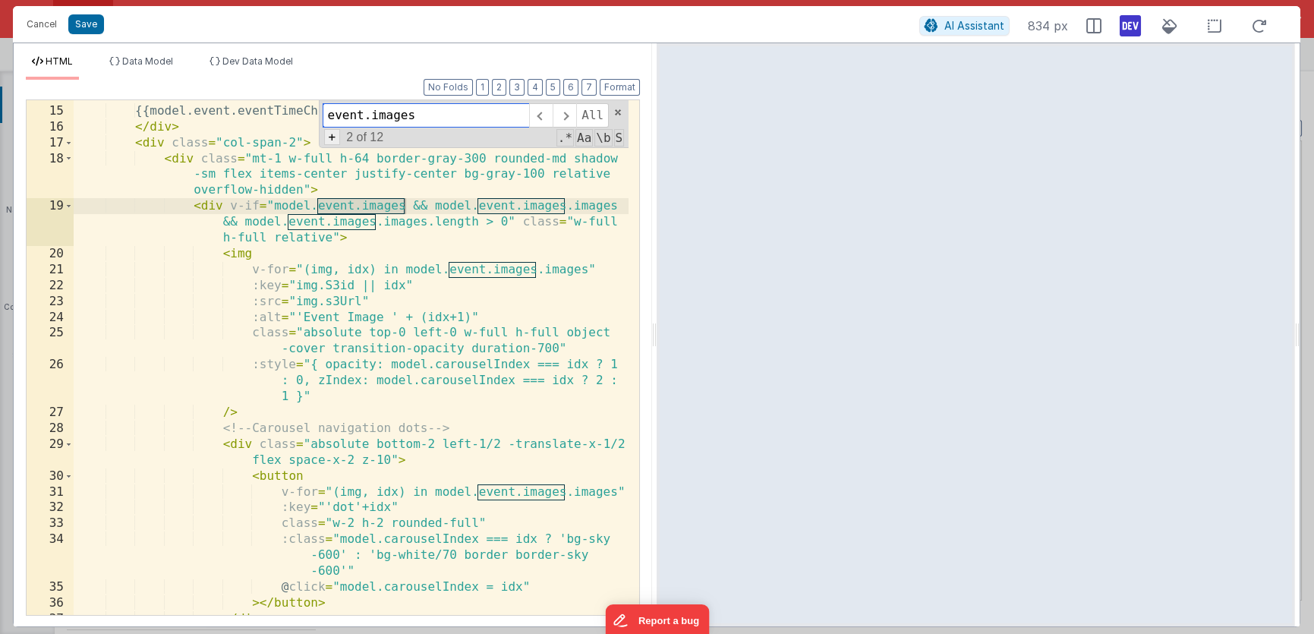
click at [335, 140] on span "+" at bounding box center [332, 137] width 17 height 16
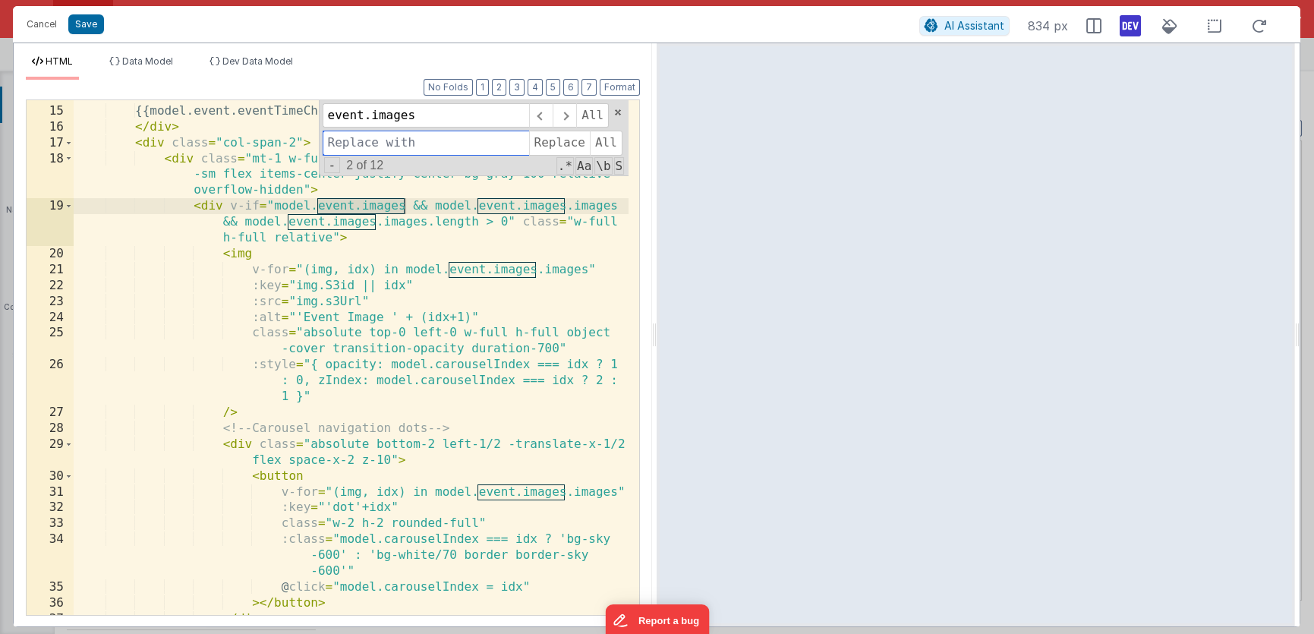
click at [348, 140] on input at bounding box center [426, 143] width 206 height 24
type input "event.locations.images"
click at [605, 141] on span "All" at bounding box center [606, 143] width 33 height 24
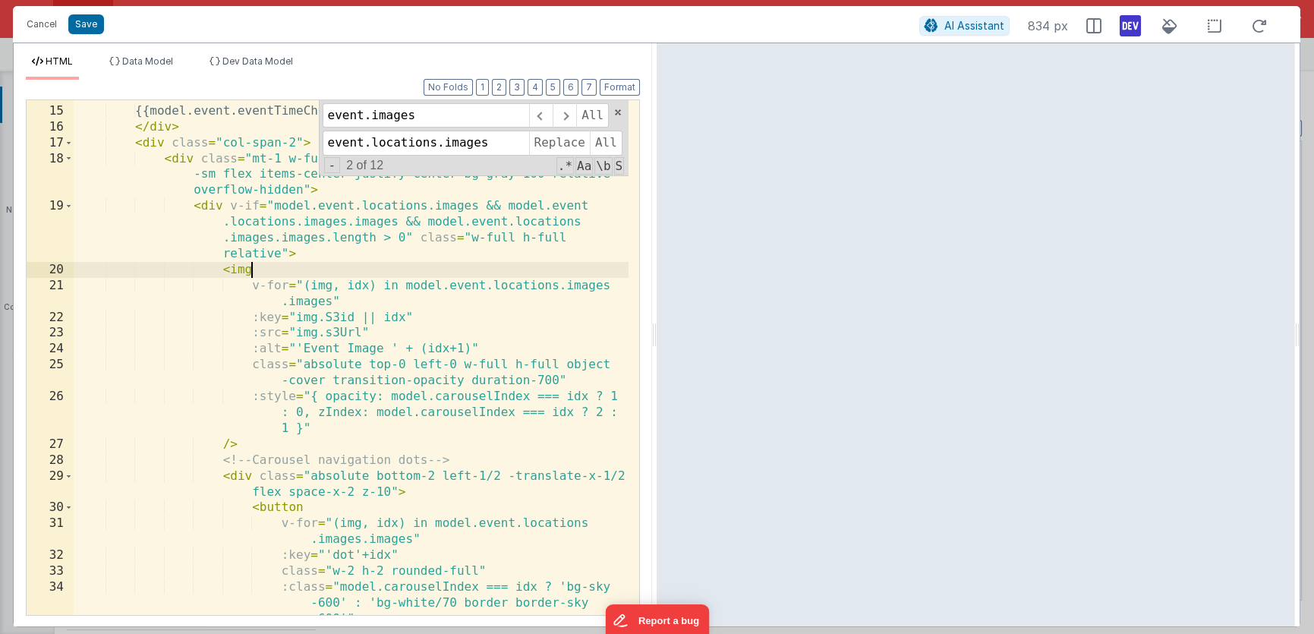
click at [521, 261] on div "< label v-show = "model.event.eventTimeCheckIn" class = "block text -sm !font-s…" at bounding box center [351, 368] width 555 height 595
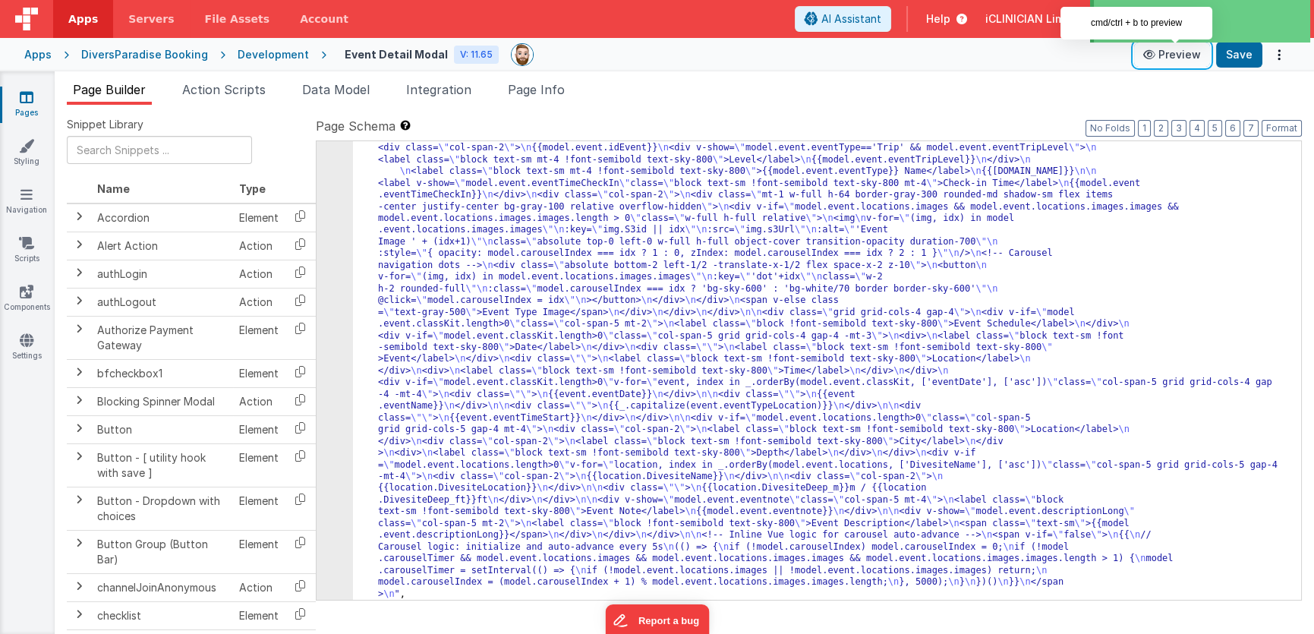
click at [1176, 55] on button "Preview" at bounding box center [1172, 55] width 76 height 24
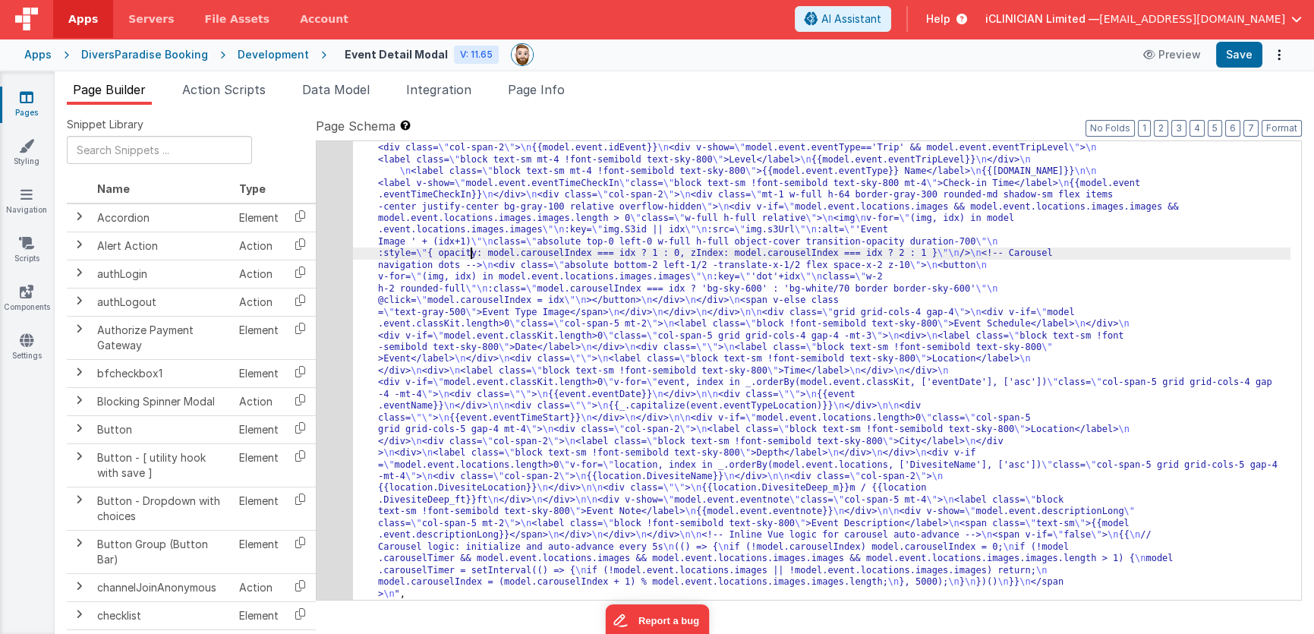
click at [473, 247] on div ""html" : "<!-- Adds an auto-advancing image carousel for model.event.locations.…" at bounding box center [821, 601] width 937 height 940
click at [331, 256] on div "14" at bounding box center [335, 365] width 36 height 469
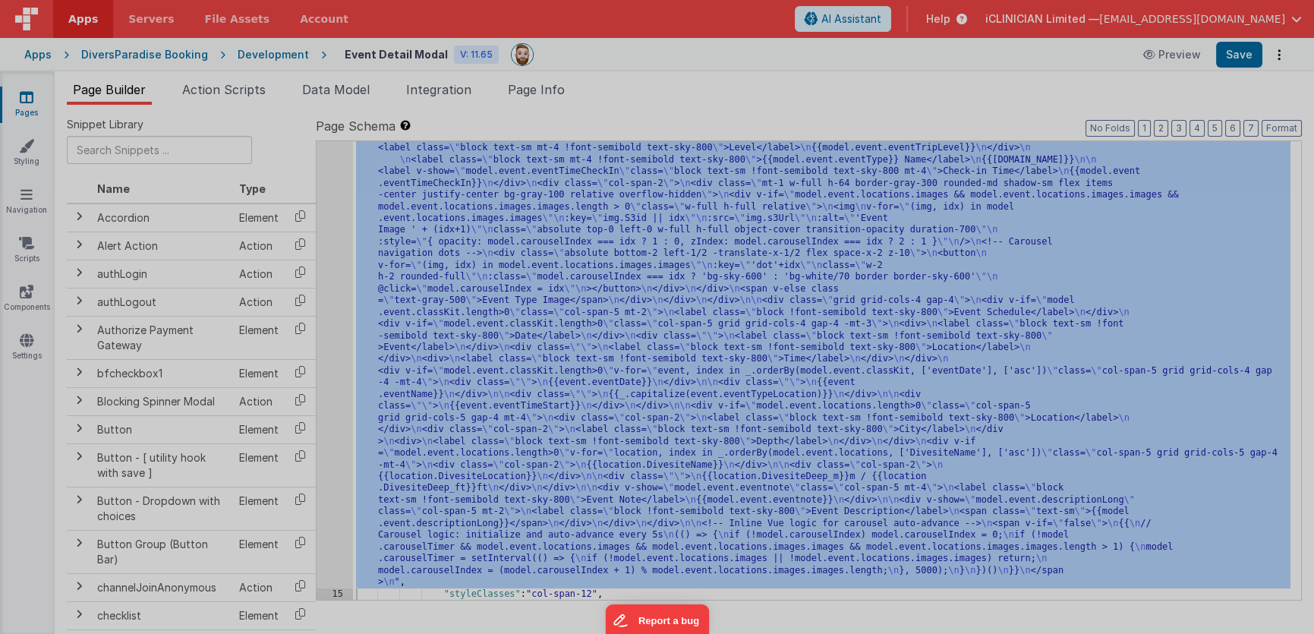
scroll to position [292, 0]
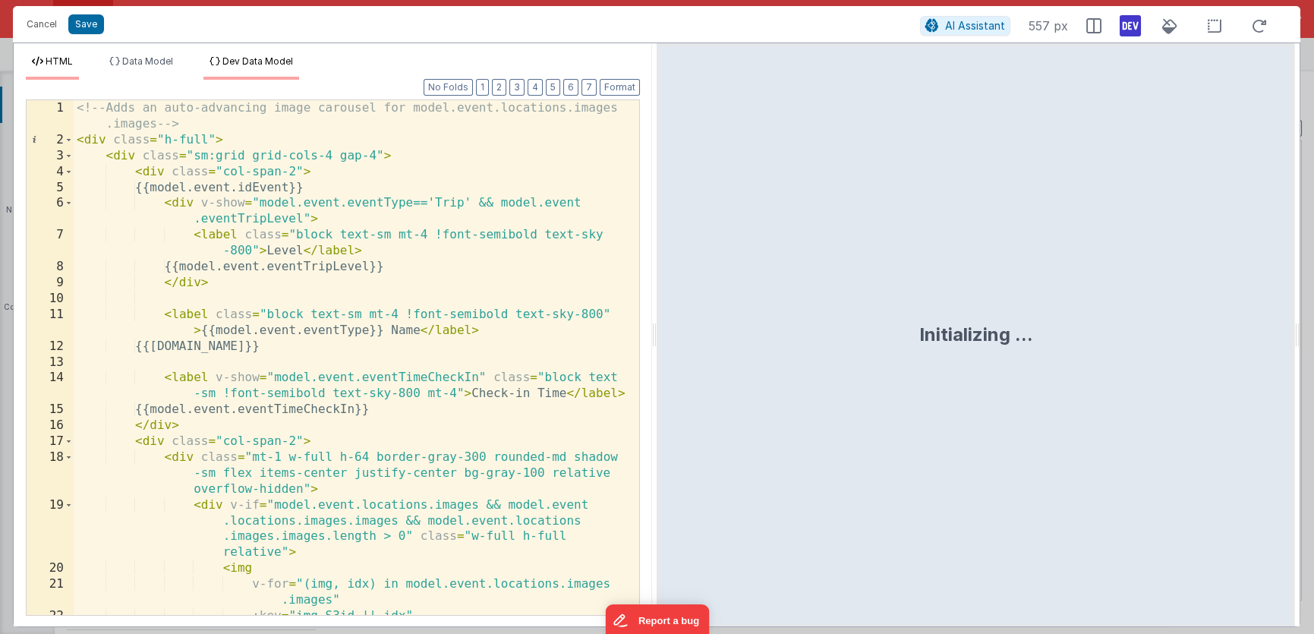
click at [268, 66] on li "Dev Data Model" at bounding box center [251, 67] width 96 height 24
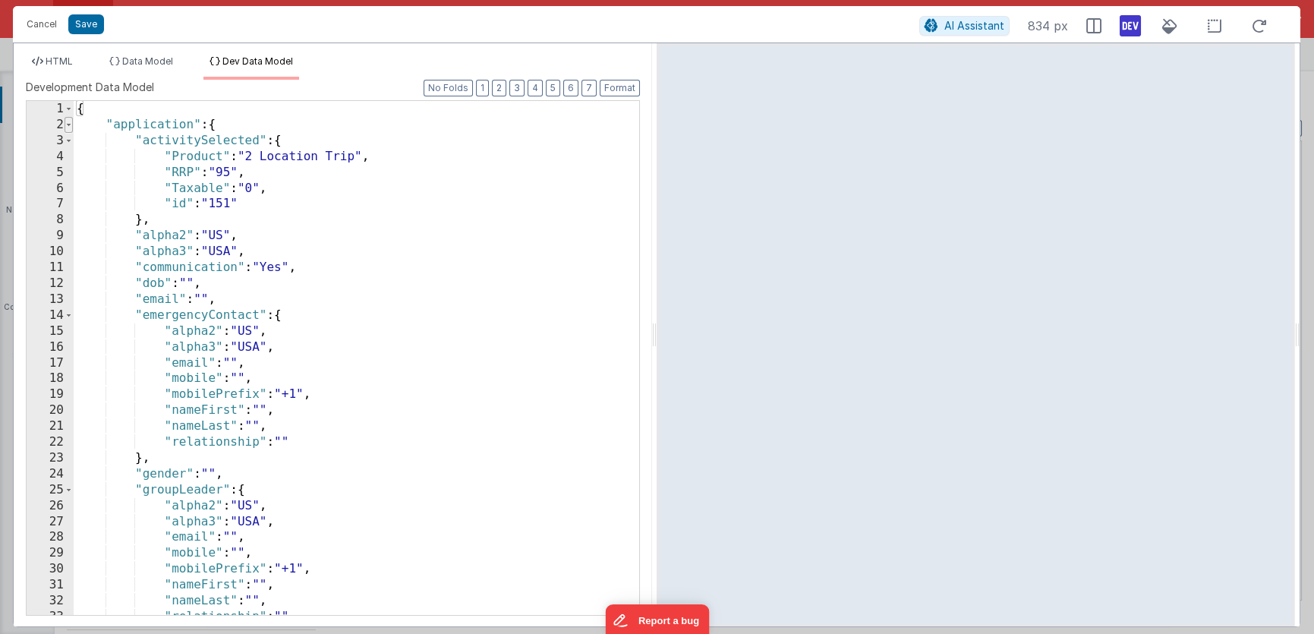
click at [68, 123] on span at bounding box center [69, 125] width 8 height 16
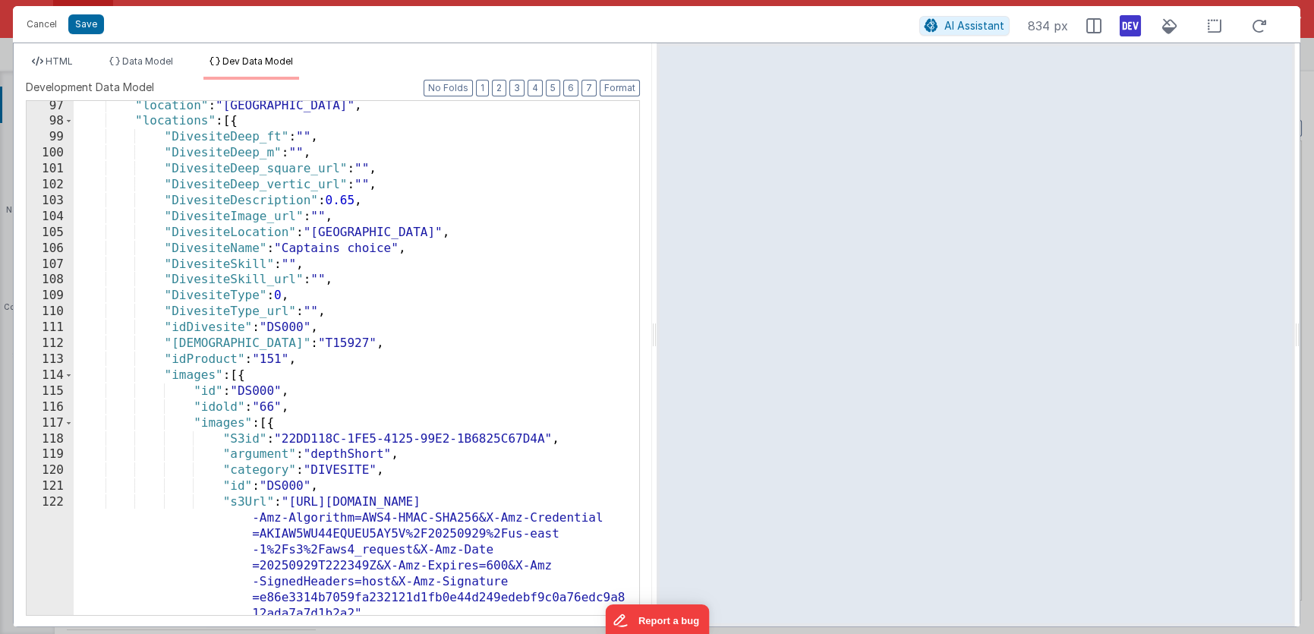
scroll to position [1051, 0]
click at [64, 66] on li "HTML" at bounding box center [52, 67] width 53 height 24
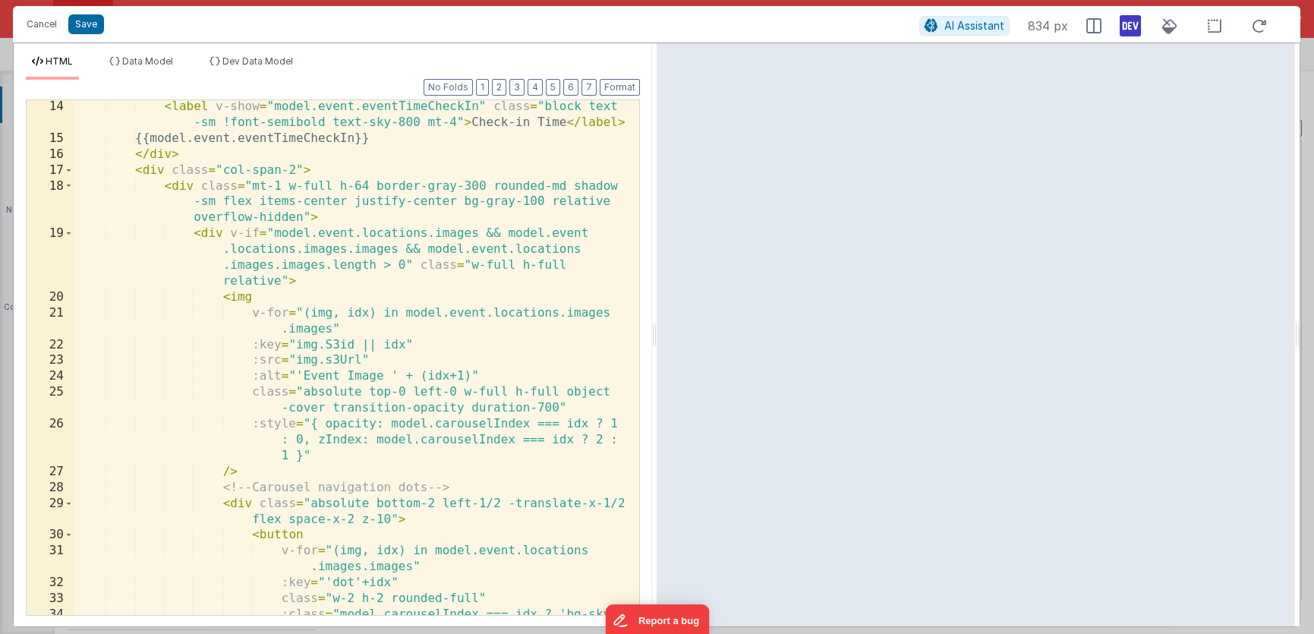
scroll to position [271, 0]
drag, startPoint x: 317, startPoint y: 232, endPoint x: 380, endPoint y: 233, distance: 63.0
click at [380, 233] on div "< label v-show = "model.event.eventTimeCheckIn" class = "block text -sm !font-s…" at bounding box center [351, 396] width 555 height 595
click at [427, 232] on div "< label v-show = "model.event.eventTimeCheckIn" class = "block text -sm !font-s…" at bounding box center [351, 396] width 555 height 595
click at [429, 234] on div "< label v-show = "model.event.eventTimeCheckIn" class = "block text -sm !font-s…" at bounding box center [351, 396] width 555 height 595
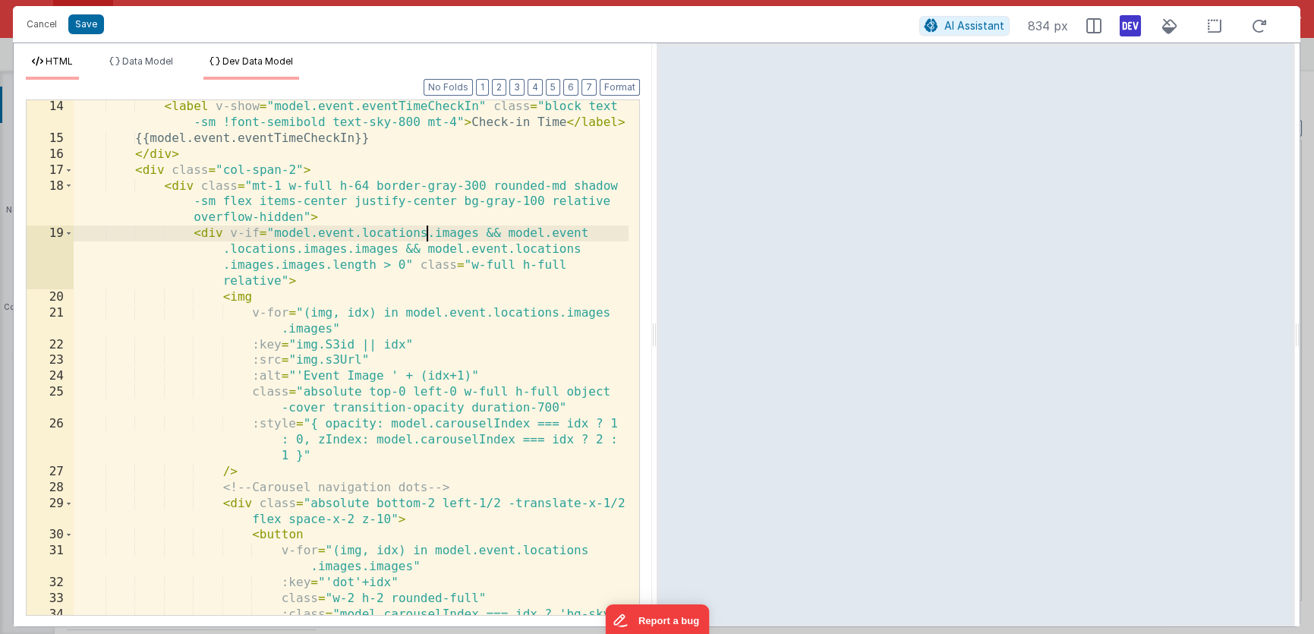
click at [273, 56] on span "Dev Data Model" at bounding box center [257, 60] width 71 height 11
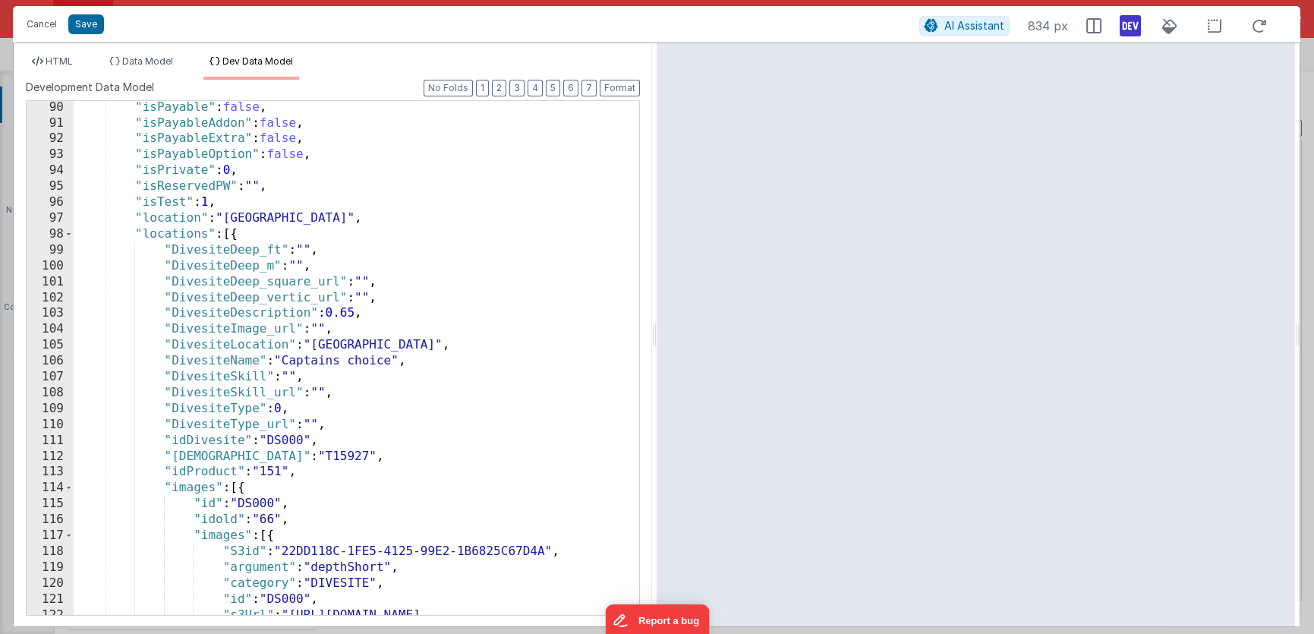
scroll to position [938, 0]
click at [71, 63] on span "HTML" at bounding box center [59, 60] width 27 height 11
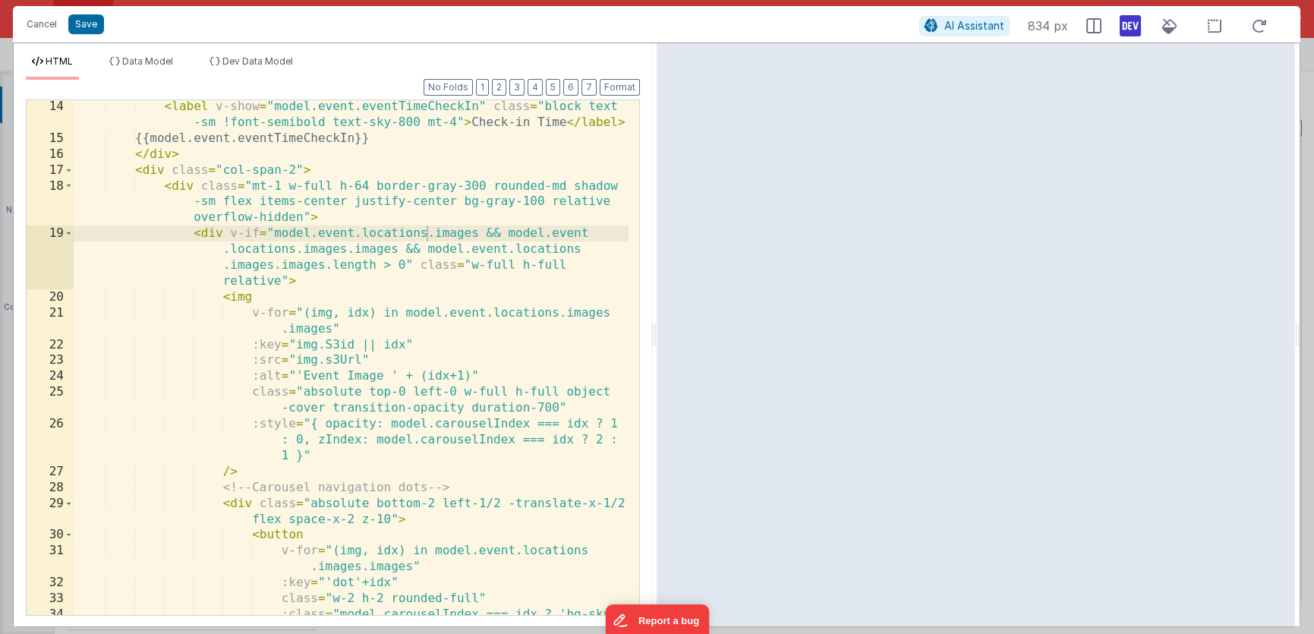
click at [426, 234] on div "< label v-show = "model.event.eventTimeCheckIn" class = "block text -sm !font-s…" at bounding box center [351, 396] width 555 height 595
click at [302, 250] on div "< label v-show = "model.event.eventTimeCheckIn" class = "block text -sm !font-s…" at bounding box center [351, 396] width 555 height 595
drag, startPoint x: 360, startPoint y: 233, endPoint x: 476, endPoint y: 229, distance: 116.2
click at [476, 229] on div "< label v-show = "model.event.eventTimeCheckIn" class = "block text -sm !font-s…" at bounding box center [351, 396] width 555 height 595
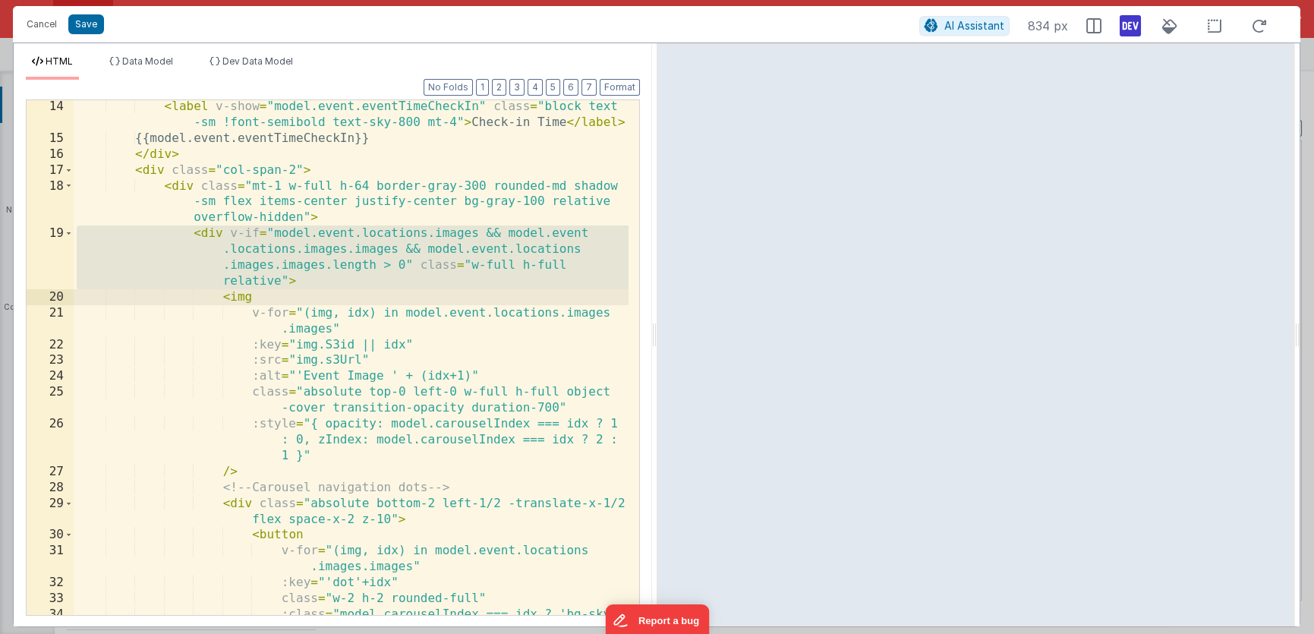
click at [459, 231] on div "< label v-show = "model.event.eventTimeCheckIn" class = "block text -sm !font-s…" at bounding box center [351, 396] width 555 height 595
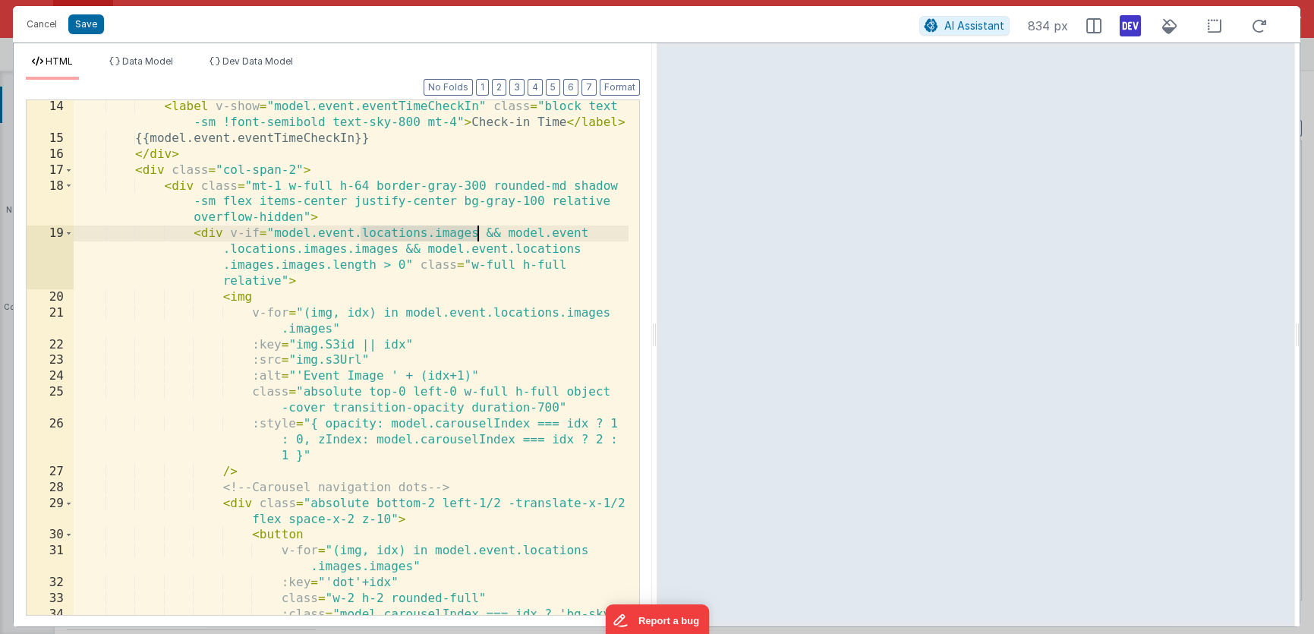
drag, startPoint x: 361, startPoint y: 232, endPoint x: 479, endPoint y: 229, distance: 118.4
click at [479, 229] on div "< label v-show = "model.event.eventTimeCheckIn" class = "block text -sm !font-s…" at bounding box center [351, 396] width 555 height 595
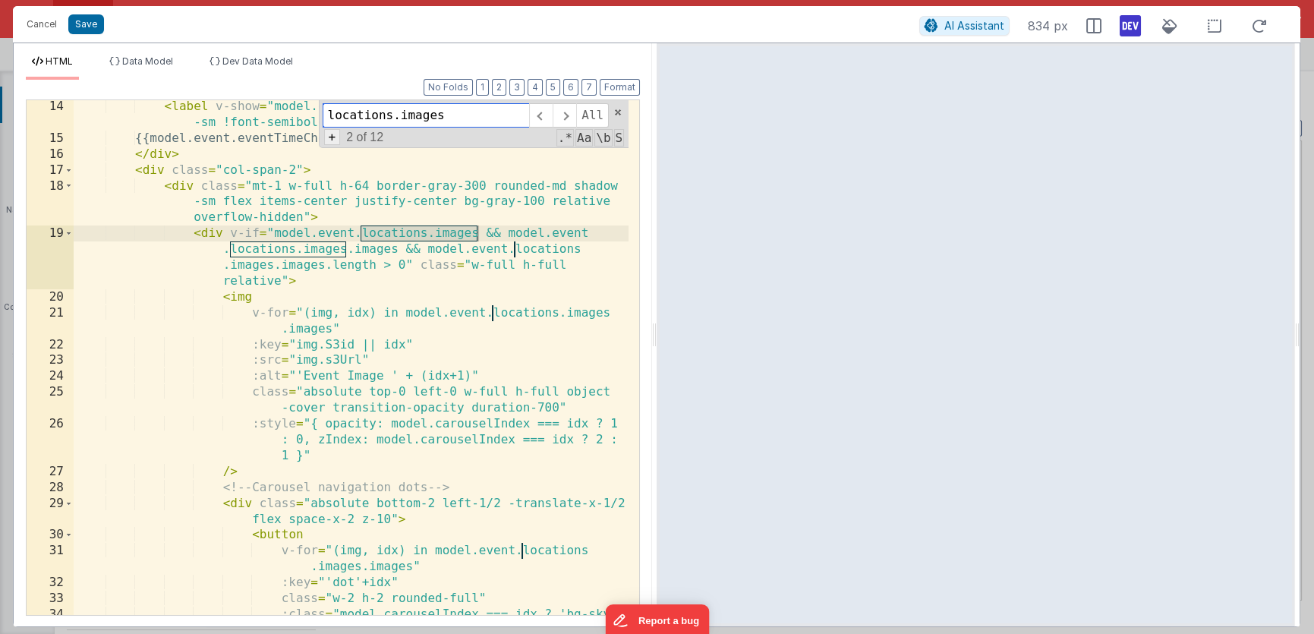
click at [335, 137] on span "+" at bounding box center [332, 137] width 17 height 16
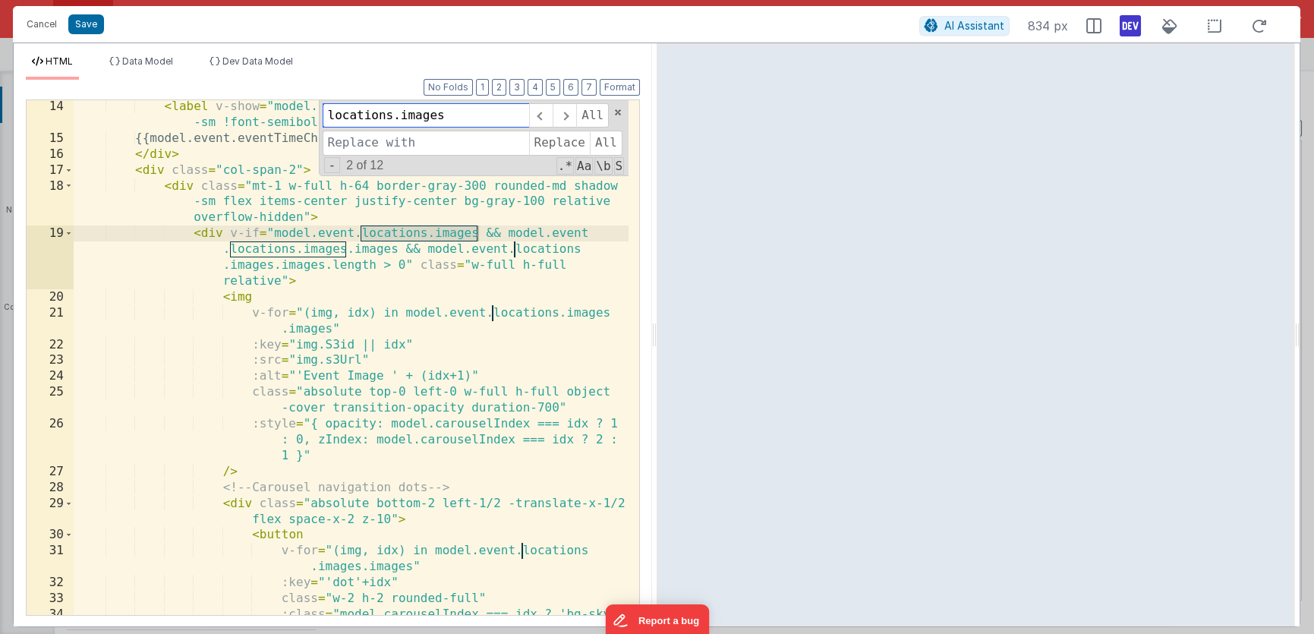
click at [463, 115] on input "locations.images" at bounding box center [426, 115] width 206 height 24
drag, startPoint x: 463, startPoint y: 114, endPoint x: 332, endPoint y: 116, distance: 131.3
click at [332, 116] on input "locations.images" at bounding box center [426, 115] width 206 height 24
click at [347, 146] on input at bounding box center [426, 143] width 206 height 24
paste input "locations.images"
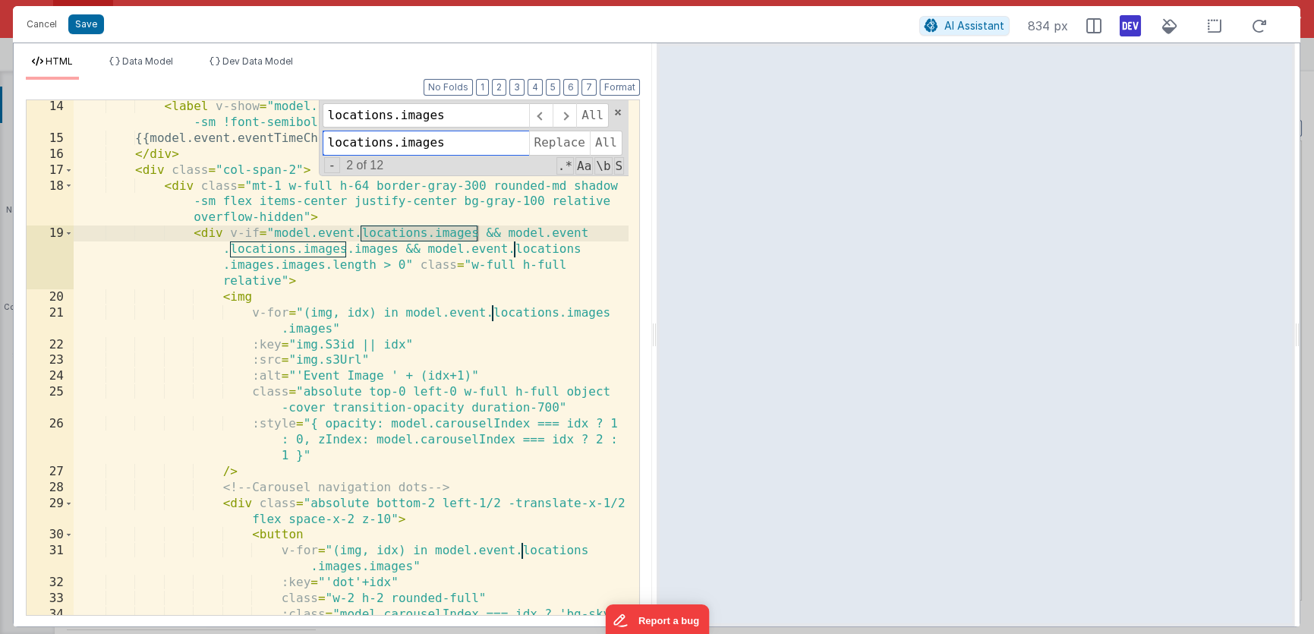
click at [400, 140] on input "locations.images" at bounding box center [426, 143] width 206 height 24
type input "locations[0]images"
click at [604, 140] on span "All" at bounding box center [606, 143] width 33 height 24
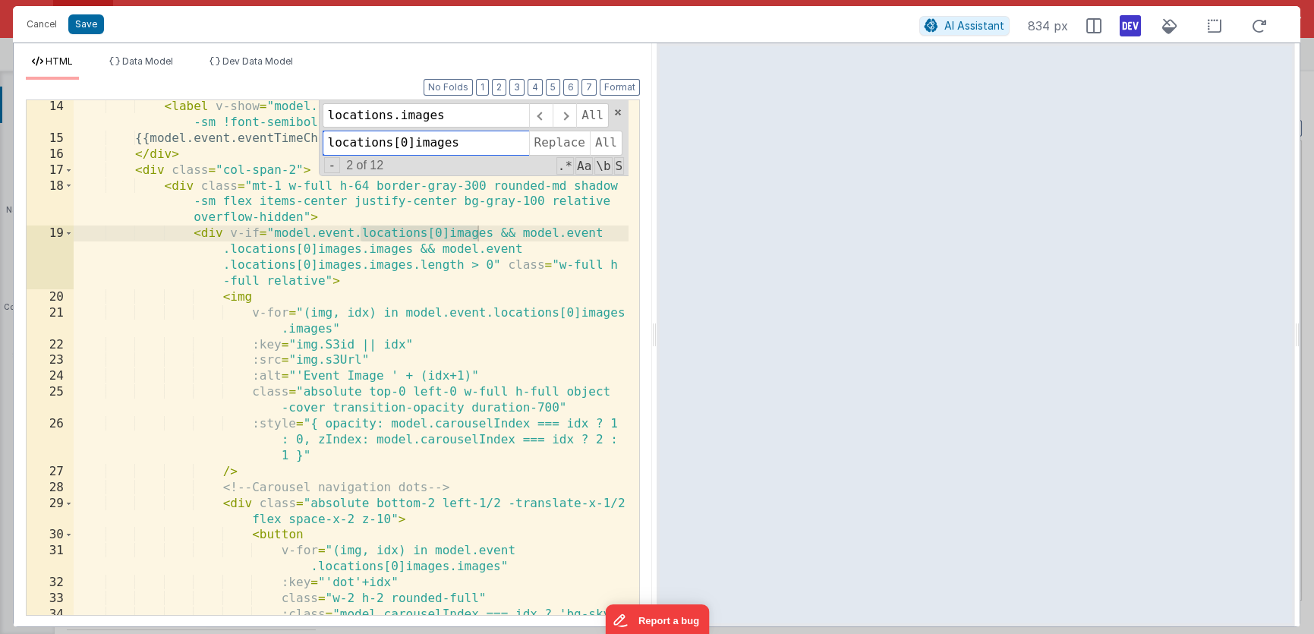
click at [415, 143] on input "locations[0]images" at bounding box center [426, 143] width 206 height 24
drag, startPoint x: 478, startPoint y: 144, endPoint x: 282, endPoint y: 144, distance: 195.8
click at [282, 144] on div "< label v-show = "model.event.eventTimeCheckIn" class = "block text -sm !font-s…" at bounding box center [351, 357] width 555 height 515
drag, startPoint x: 468, startPoint y: 112, endPoint x: 304, endPoint y: 115, distance: 164.0
click at [304, 115] on div "< label v-show = "model.event.eventTimeCheckIn" class = "block text -sm !font-s…" at bounding box center [351, 357] width 555 height 515
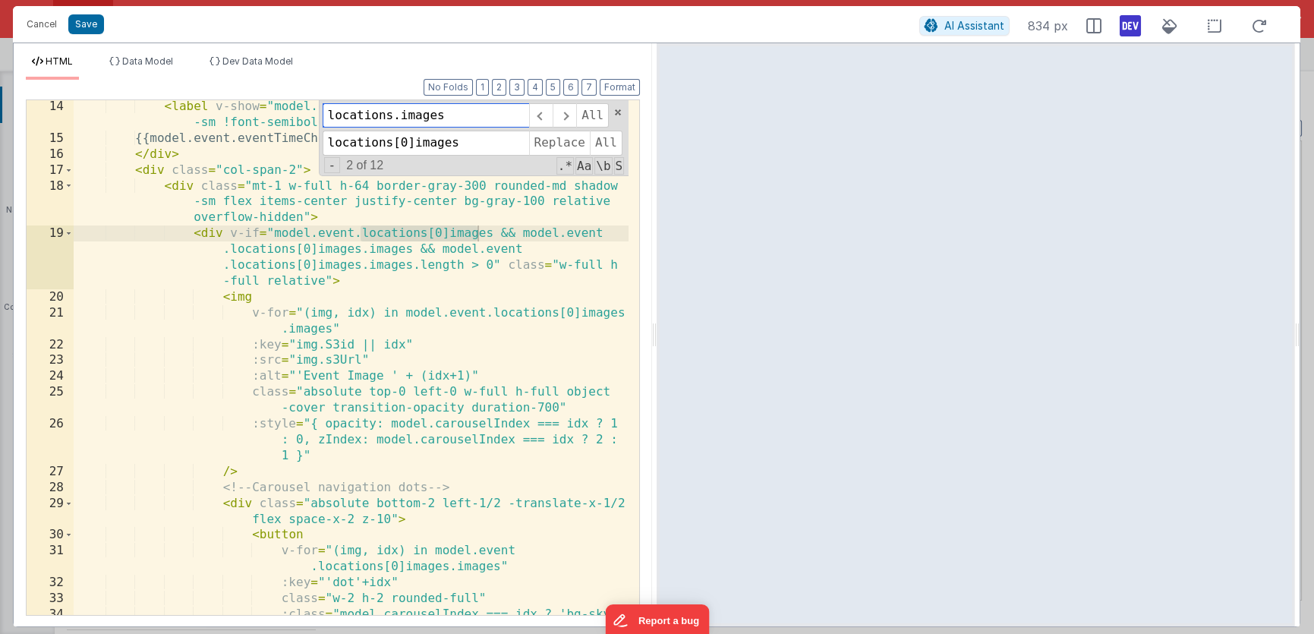
paste input "[0]"
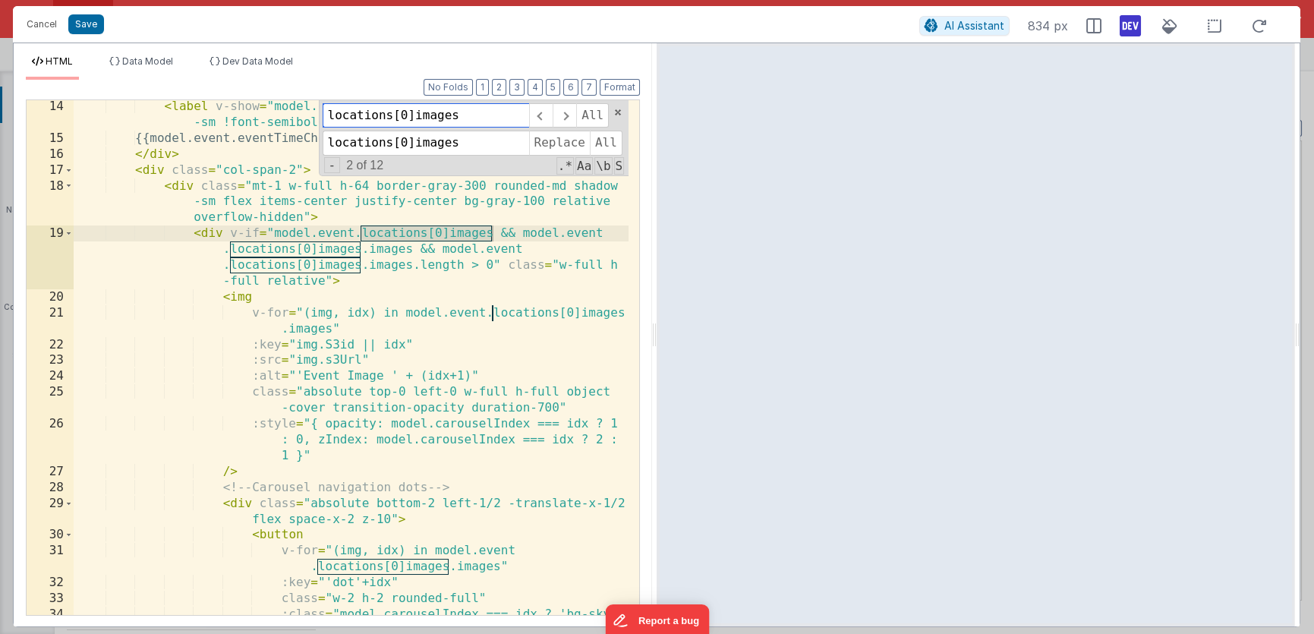
type input "locations[0]images"
click at [417, 140] on input "locations[0]images" at bounding box center [426, 143] width 206 height 24
type input "locations[0].images"
click at [610, 140] on span "All" at bounding box center [606, 143] width 33 height 24
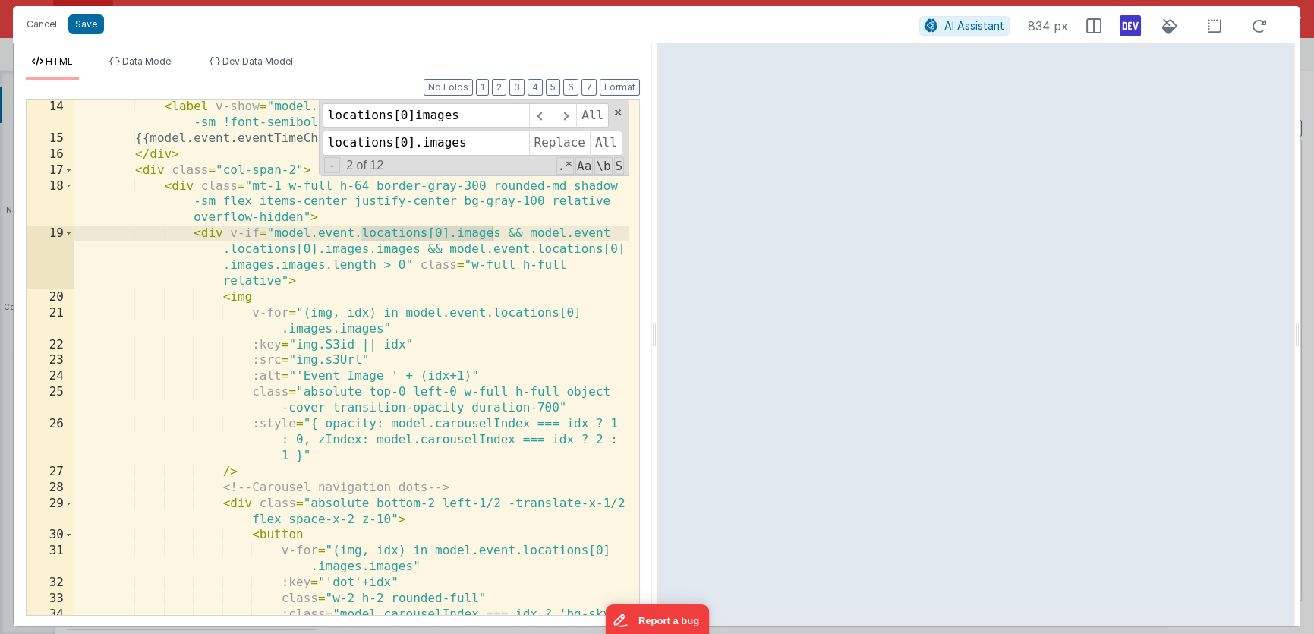
click at [519, 252] on div "< label v-show = "model.event.eventTimeCheckIn" class = "block text -sm !font-s…" at bounding box center [351, 396] width 555 height 595
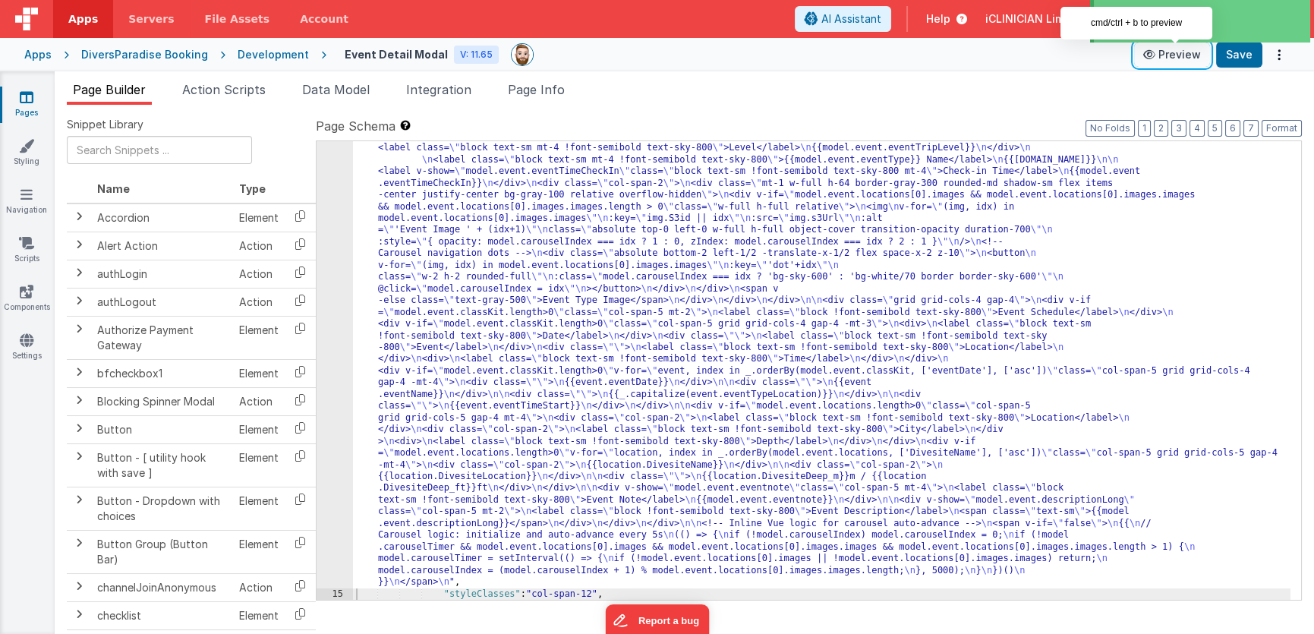
click at [1161, 58] on button "Preview" at bounding box center [1172, 55] width 76 height 24
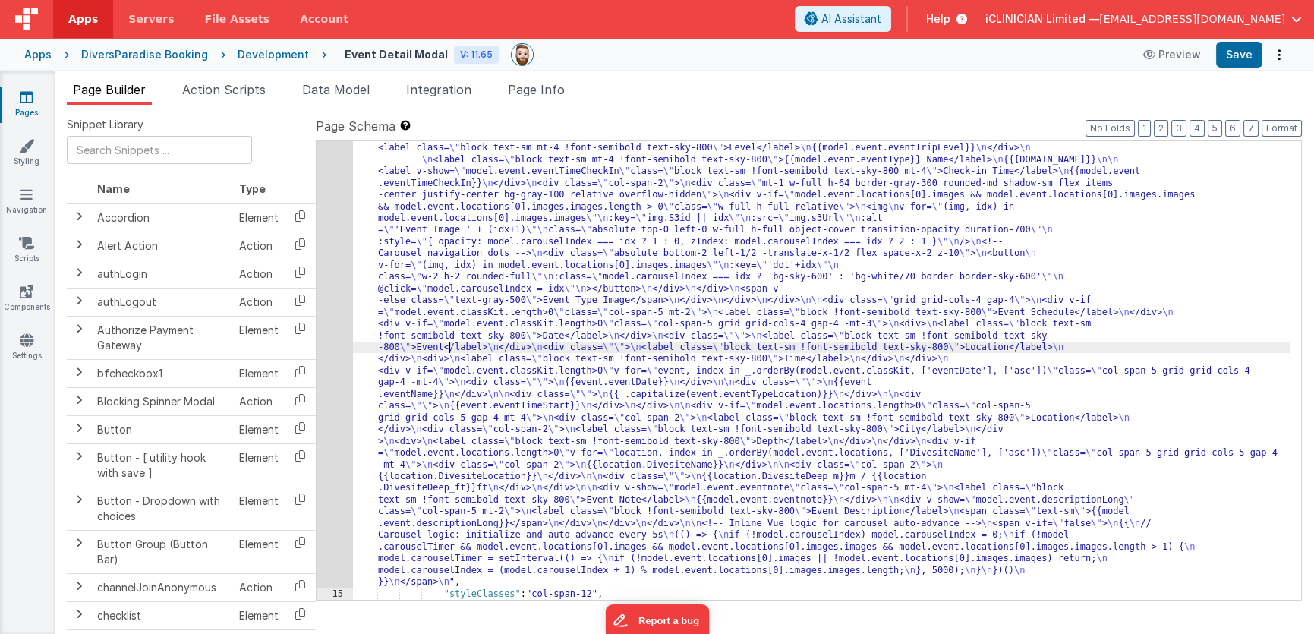
click at [446, 347] on div ""html" : "<!-- Adds an auto-advancing image carousel for model.event.locations[…" at bounding box center [821, 588] width 937 height 940
click at [333, 339] on div "14" at bounding box center [335, 352] width 36 height 469
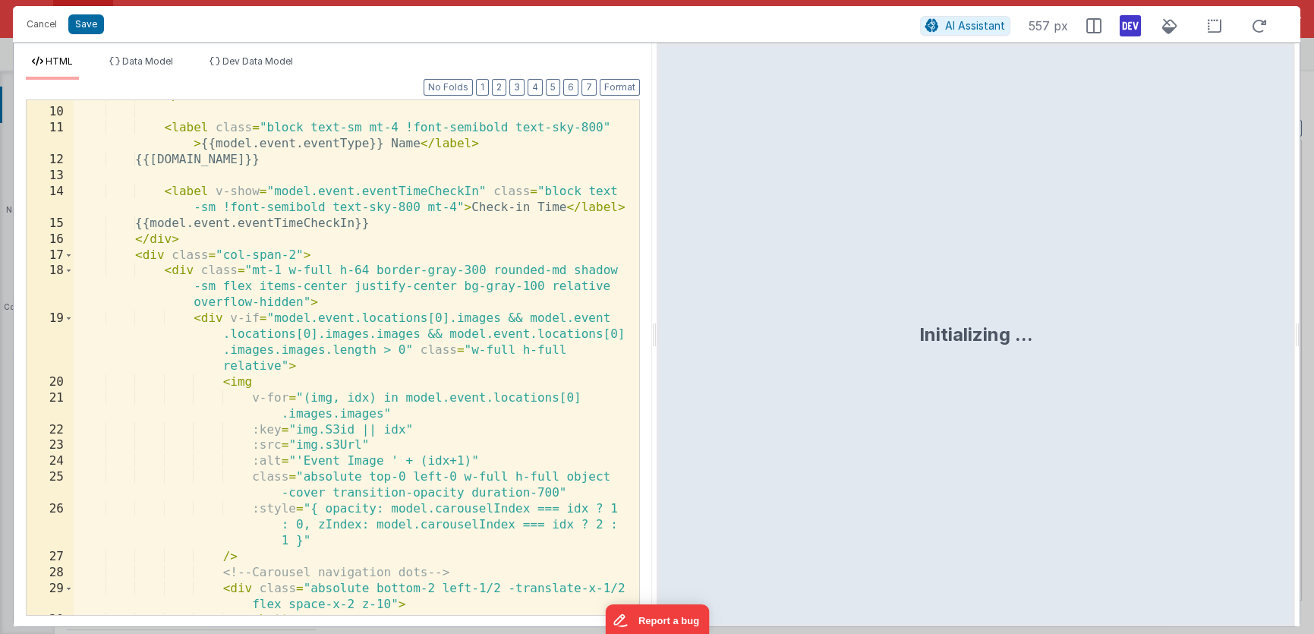
scroll to position [334, 0]
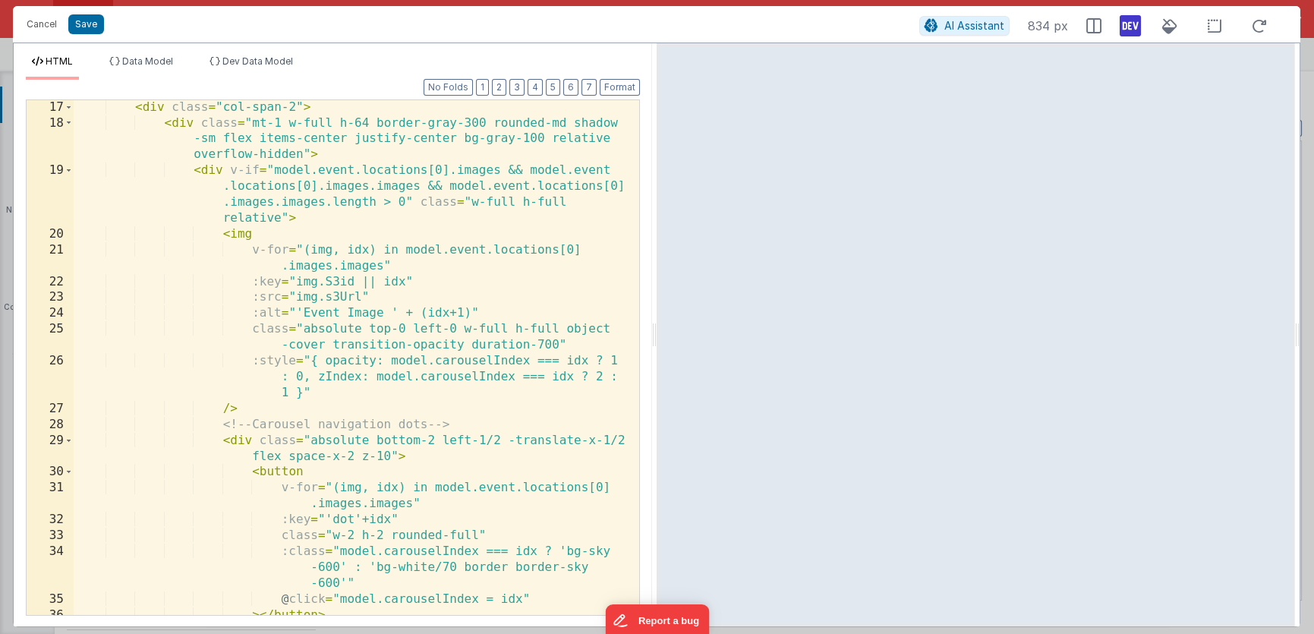
click at [468, 276] on div "< div class = "col-span-2" > < div class = "mt-1 w-full h-64 border-gray-300 ro…" at bounding box center [351, 372] width 555 height 547
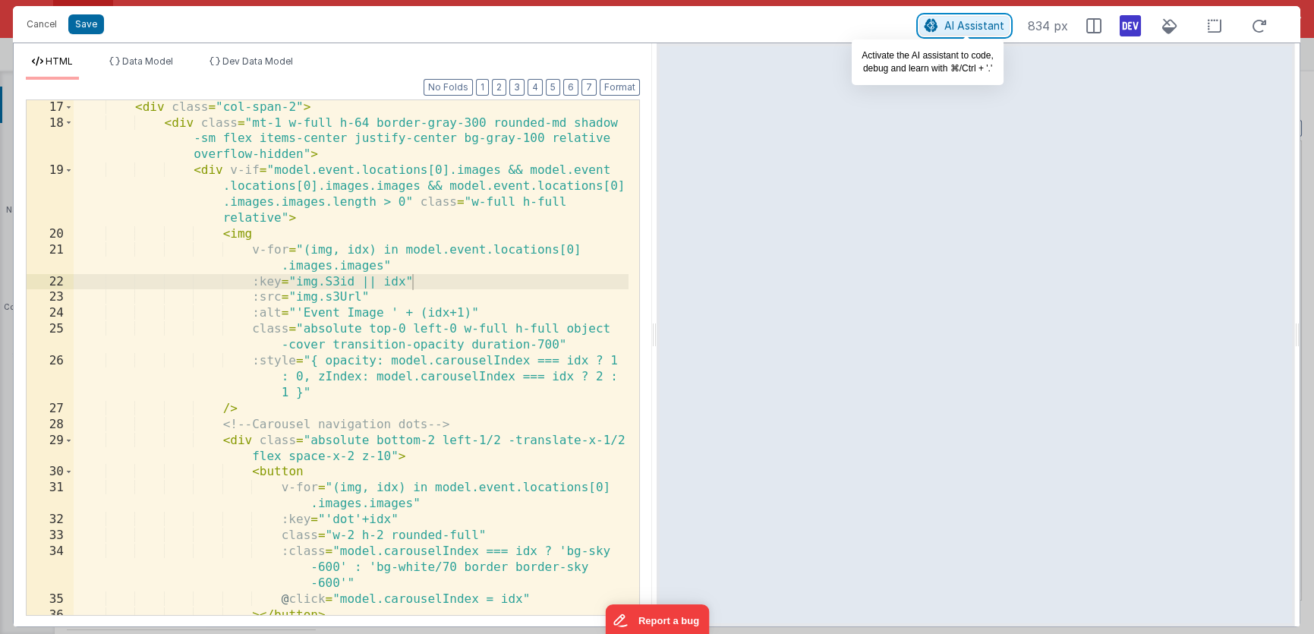
click at [988, 26] on span "AI Assistant" at bounding box center [974, 25] width 60 height 13
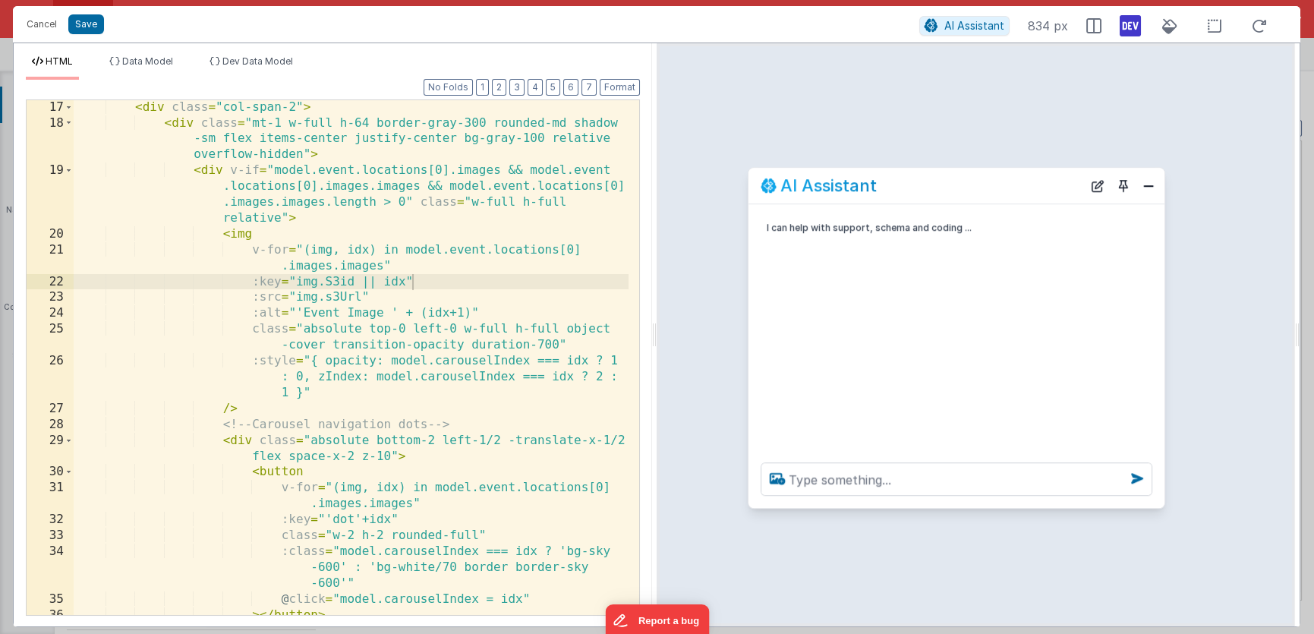
click at [1004, 177] on div "AI Assistant" at bounding box center [922, 186] width 322 height 18
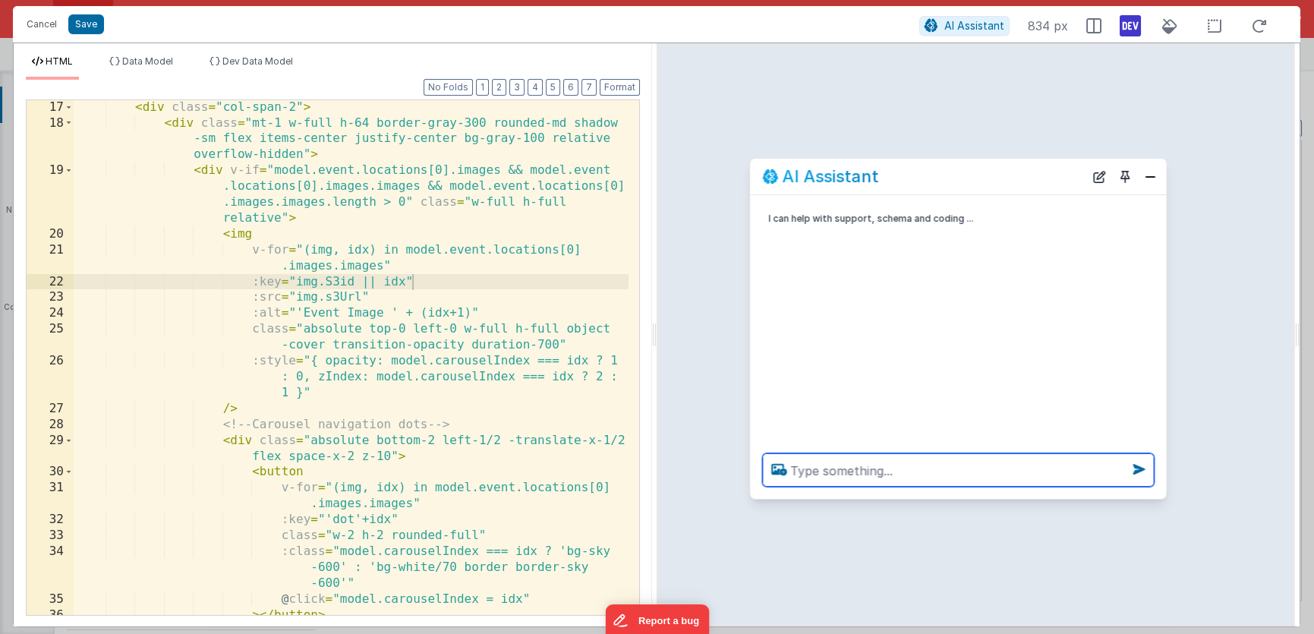
click at [855, 470] on textarea at bounding box center [958, 469] width 392 height 33
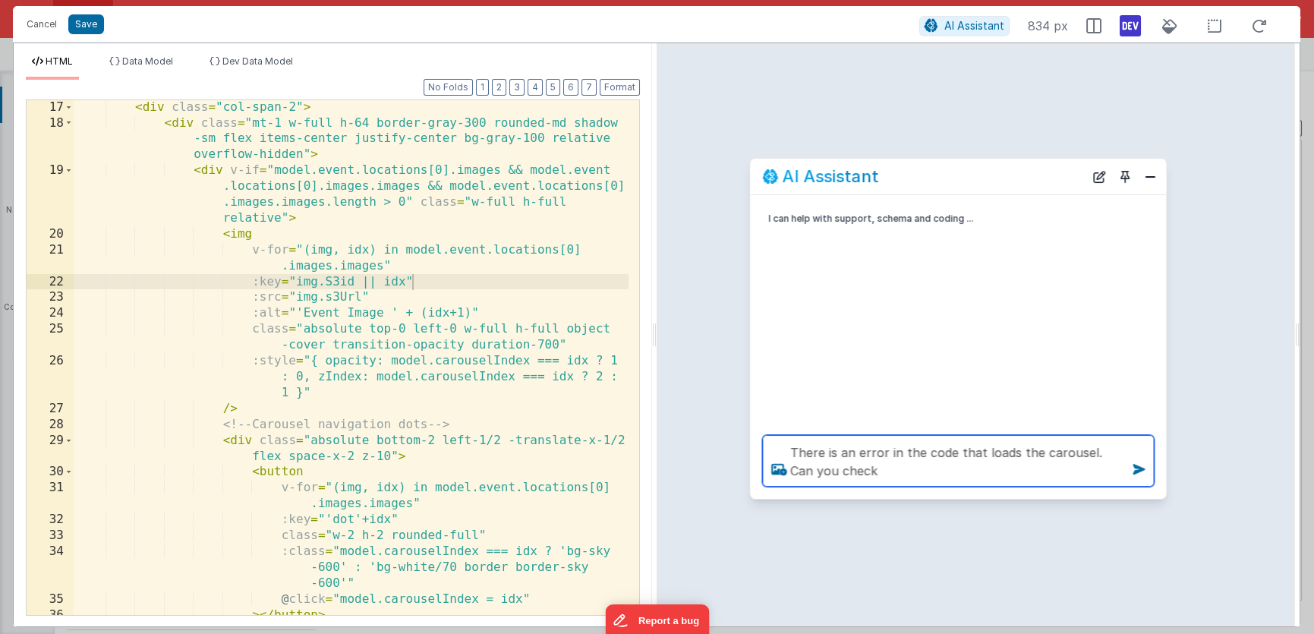
click at [1036, 448] on textarea "There is an error in the code that loads the carousel. Can you check" at bounding box center [958, 461] width 392 height 52
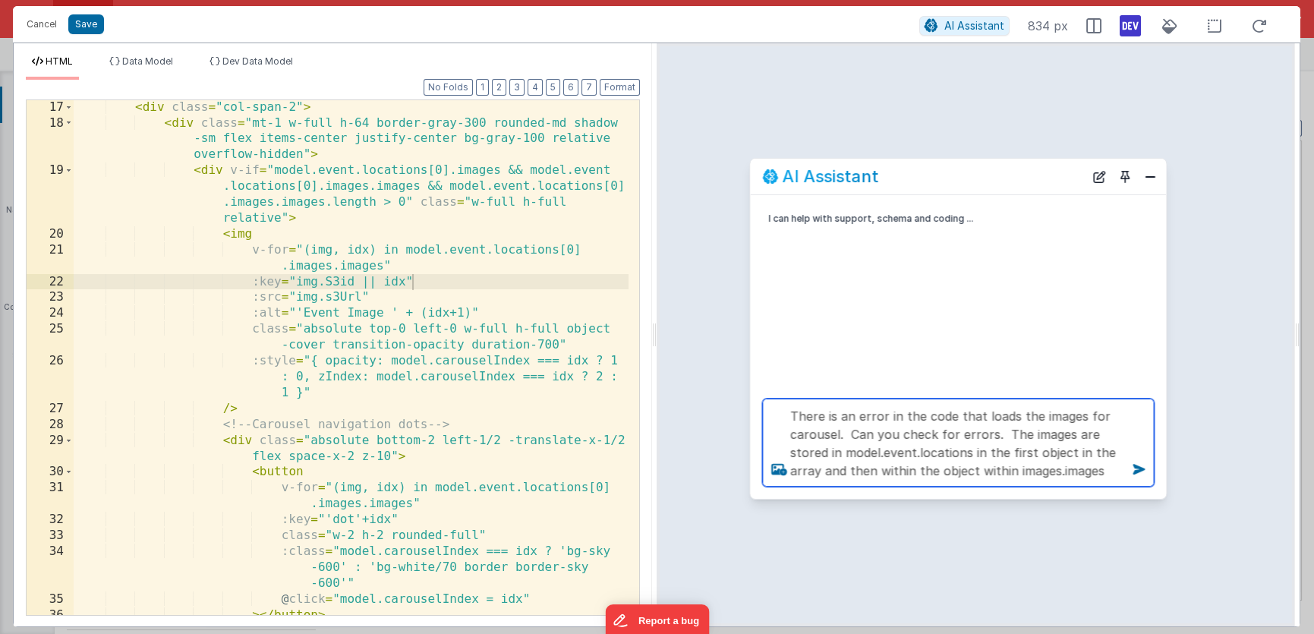
type textarea "There is an error in the code that loads the images for carousel. Can you check…"
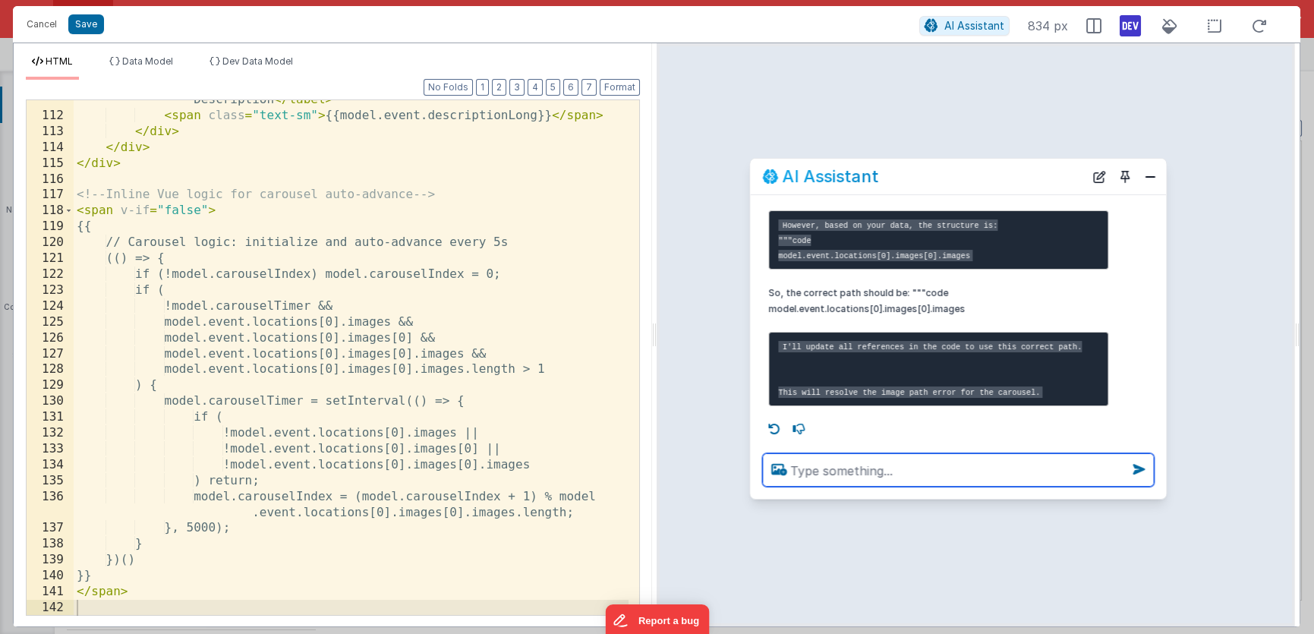
scroll to position [182, 0]
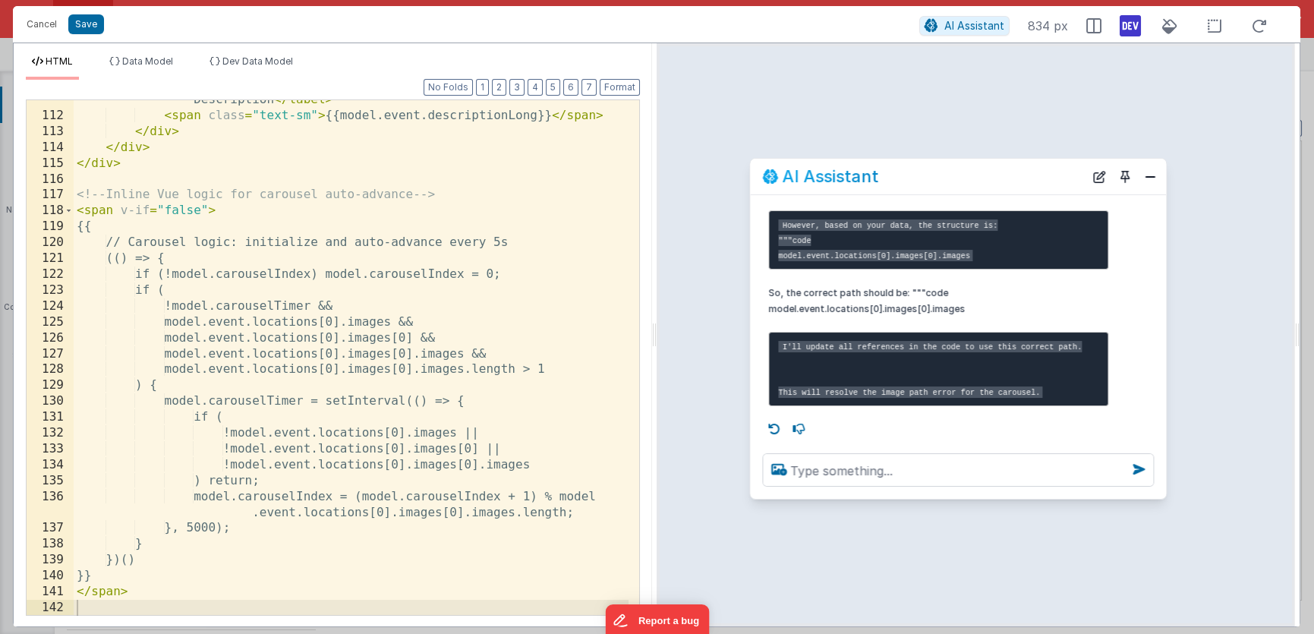
drag, startPoint x: 272, startPoint y: 61, endPoint x: 280, endPoint y: 80, distance: 20.7
click at [272, 61] on span "Dev Data Model" at bounding box center [257, 60] width 71 height 11
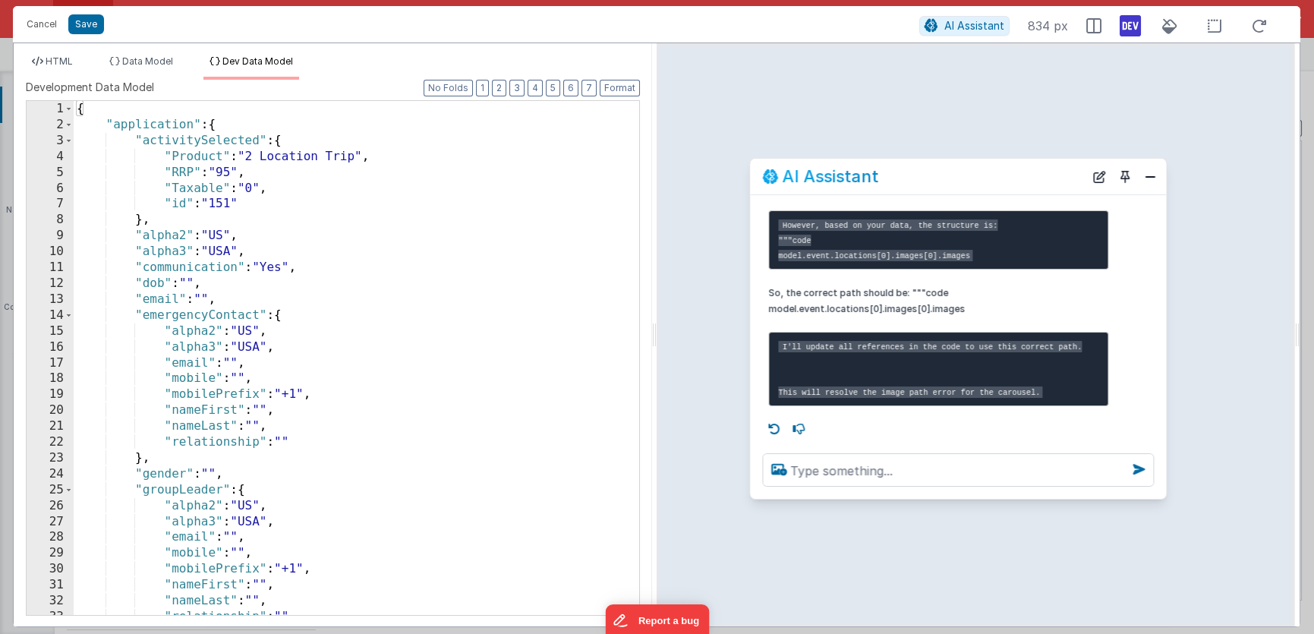
click at [367, 247] on div "{ "application" : { "activitySelected" : { "Product" : "2 Location Trip" , "RRP…" at bounding box center [351, 374] width 555 height 547
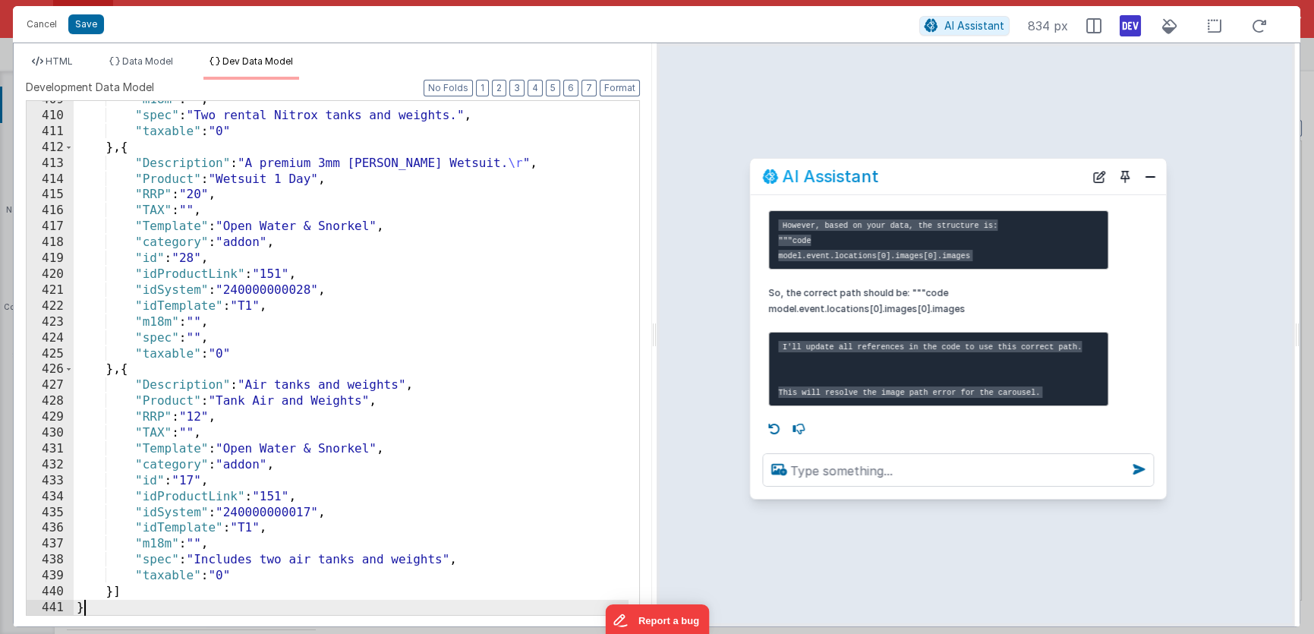
scroll to position [7659, 0]
click at [1155, 175] on button "Close" at bounding box center [1150, 176] width 20 height 21
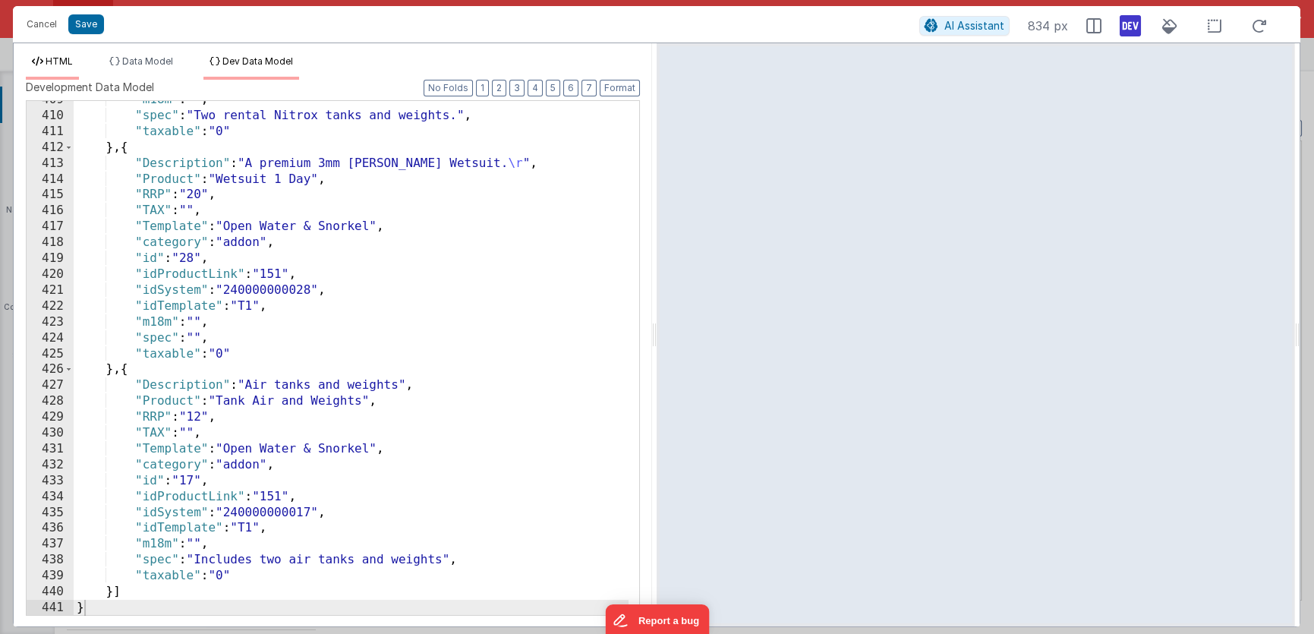
click at [61, 58] on span "HTML" at bounding box center [59, 60] width 27 height 11
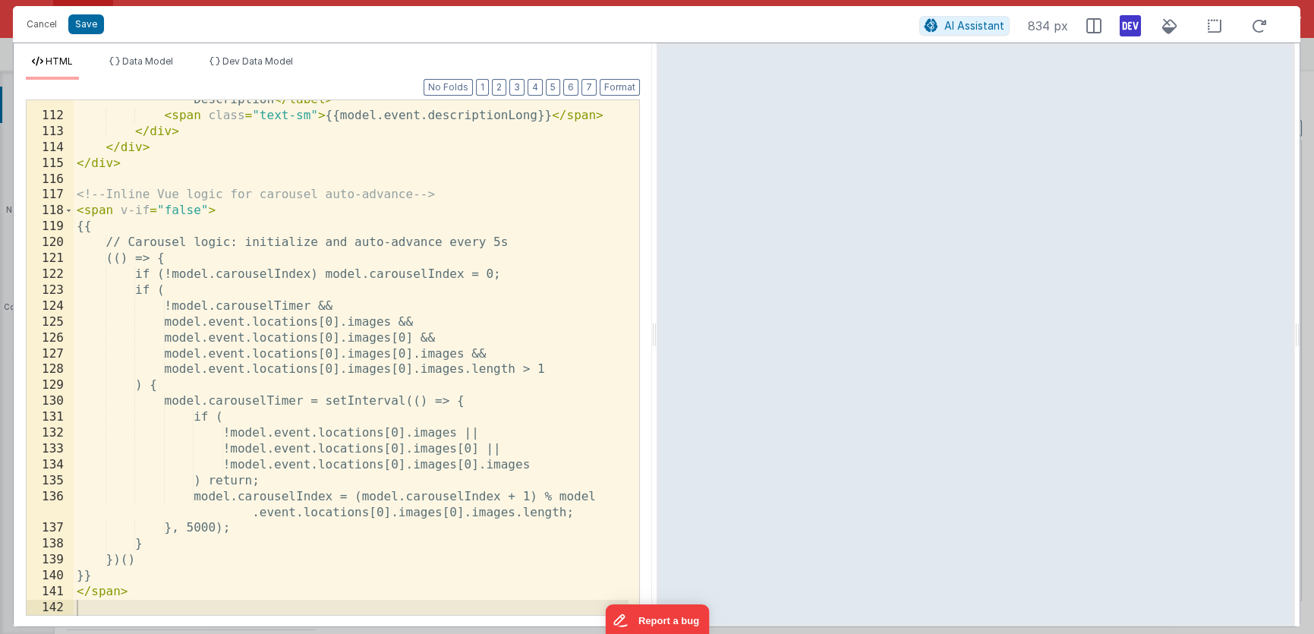
click at [382, 232] on div "< label class = "block !font-semibold text-sky-800" > Event Description </ labe…" at bounding box center [351, 357] width 555 height 563
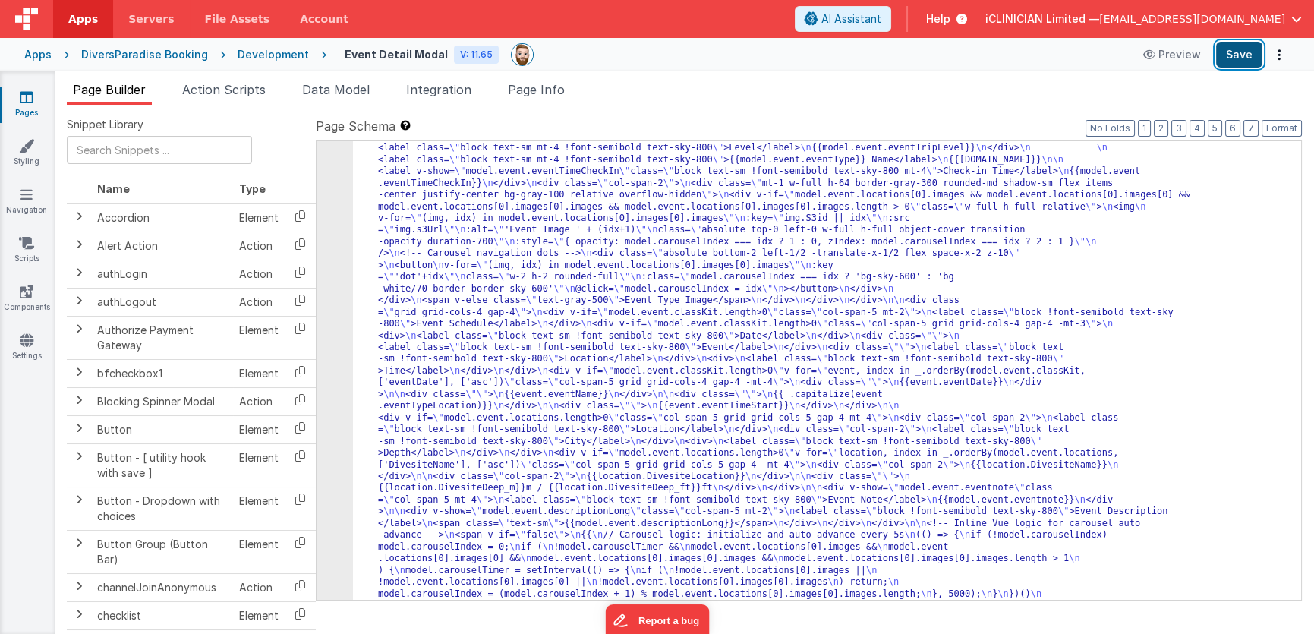
click at [1233, 62] on button "Save" at bounding box center [1239, 55] width 46 height 26
click at [323, 87] on span "Data Model" at bounding box center [336, 89] width 68 height 15
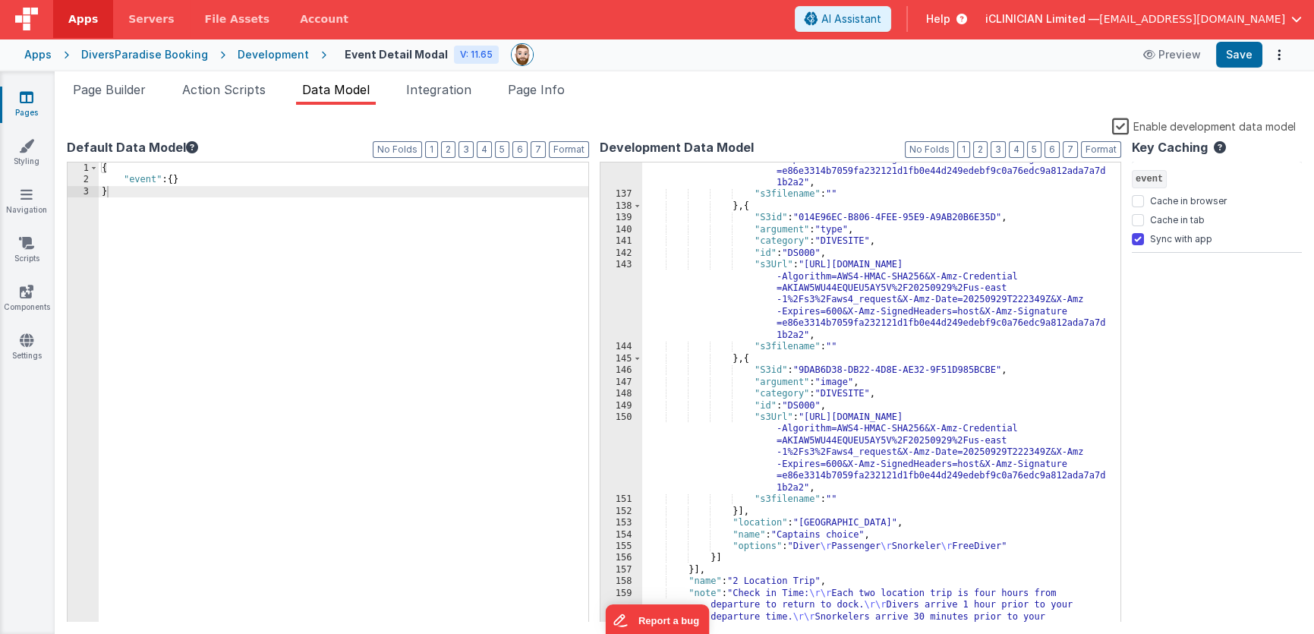
scroll to position [1876, 0]
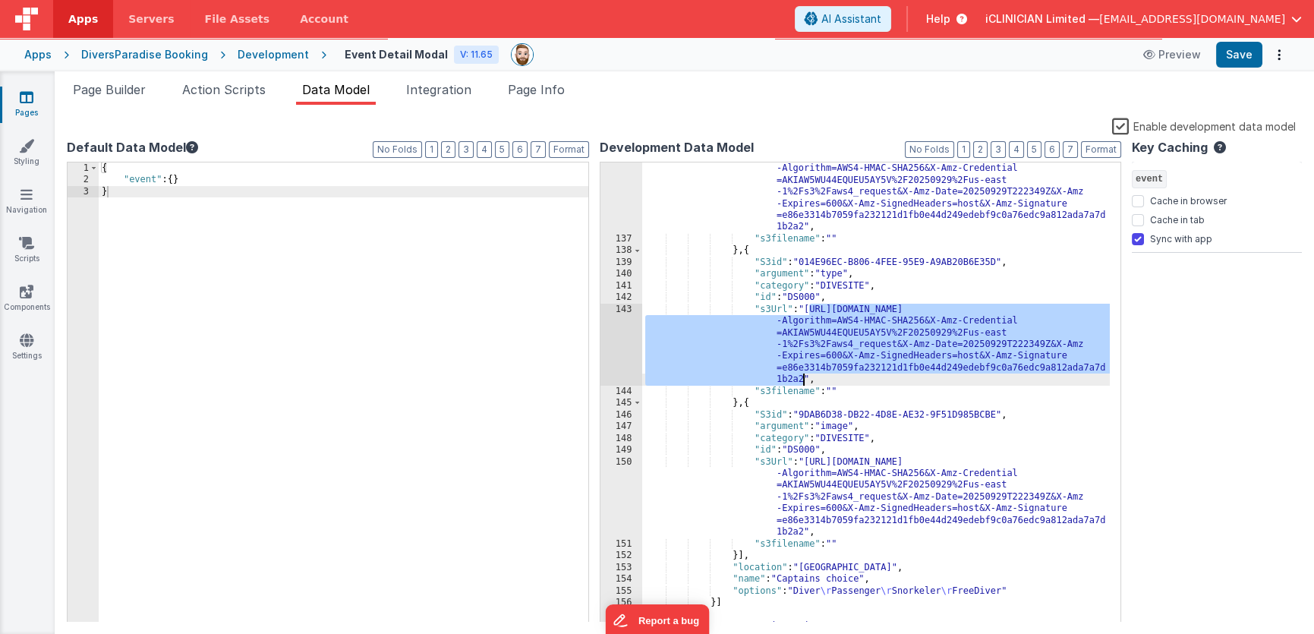
drag, startPoint x: 809, startPoint y: 309, endPoint x: 805, endPoint y: 377, distance: 68.5
click at [805, 377] on div ""s3Url" : "https://diversparadise.s3.amazonaws.com/?X-Amz -Algorithm=AWS4-HMAC-…" at bounding box center [876, 427] width 468 height 553
click at [890, 270] on div ""s3Url" : "https://diversparadise.s3.amazonaws.com/?X-Amz -Algorithm=AWS4-HMAC-…" at bounding box center [876, 427] width 468 height 553
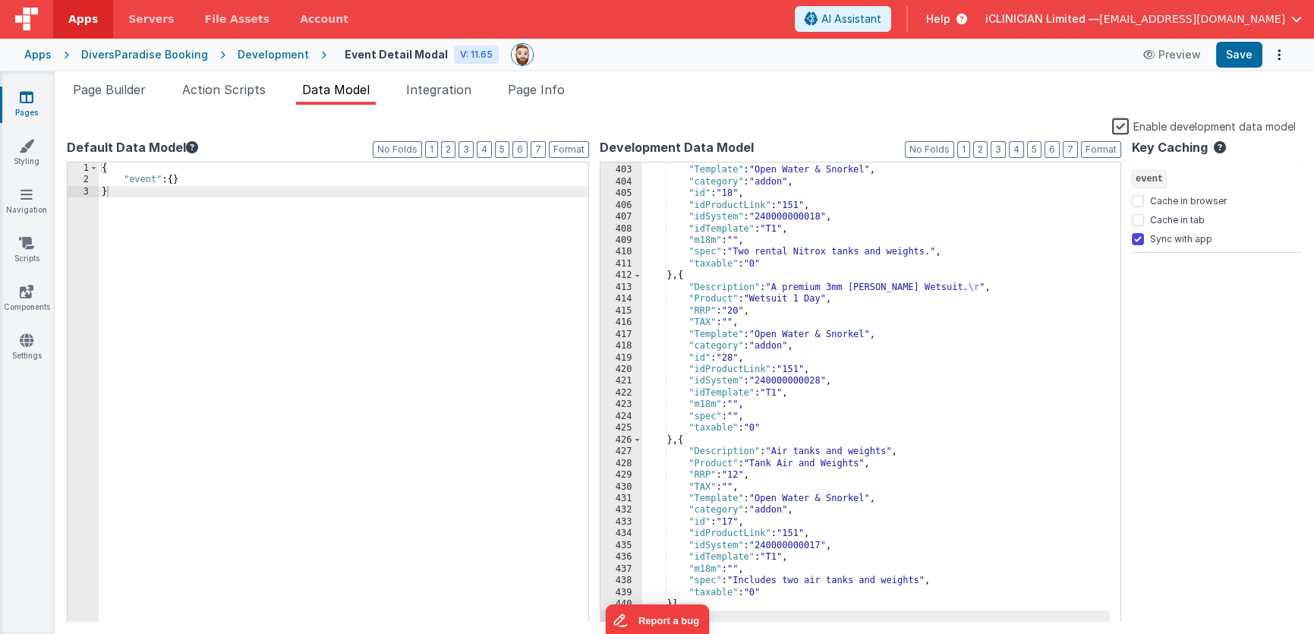
scroll to position [5465, 0]
click at [108, 87] on span "Page Builder" at bounding box center [109, 89] width 73 height 15
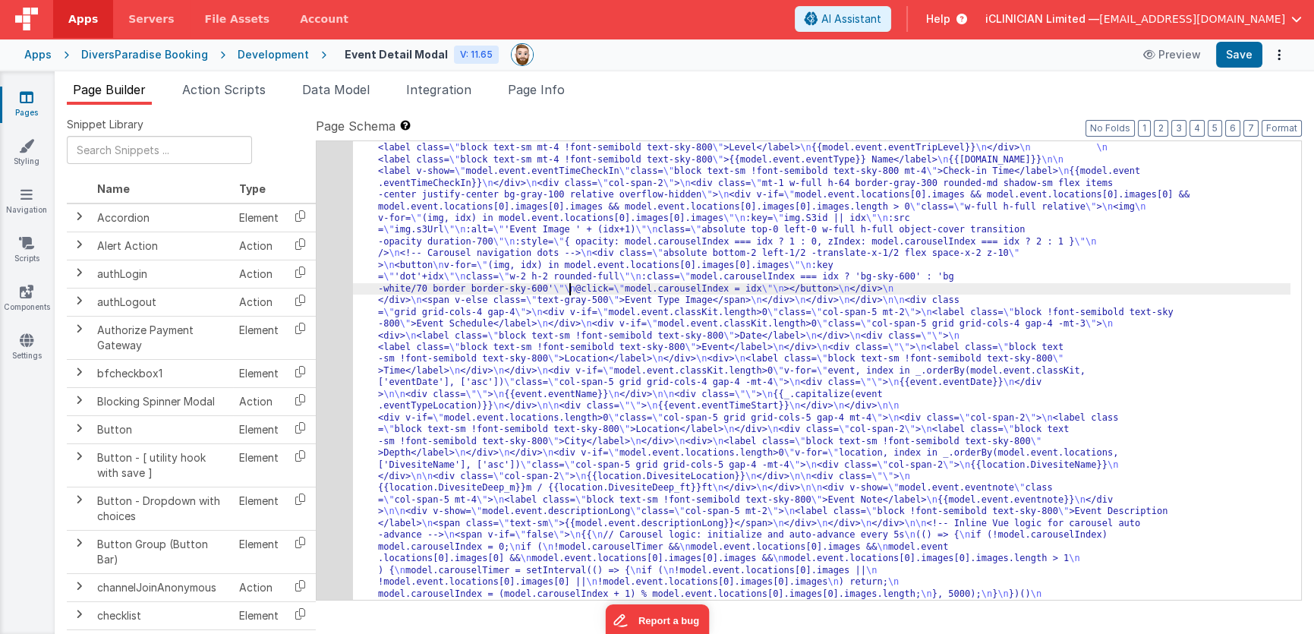
drag, startPoint x: 569, startPoint y: 285, endPoint x: 426, endPoint y: 291, distance: 143.6
click at [332, 300] on div "14" at bounding box center [335, 364] width 36 height 493
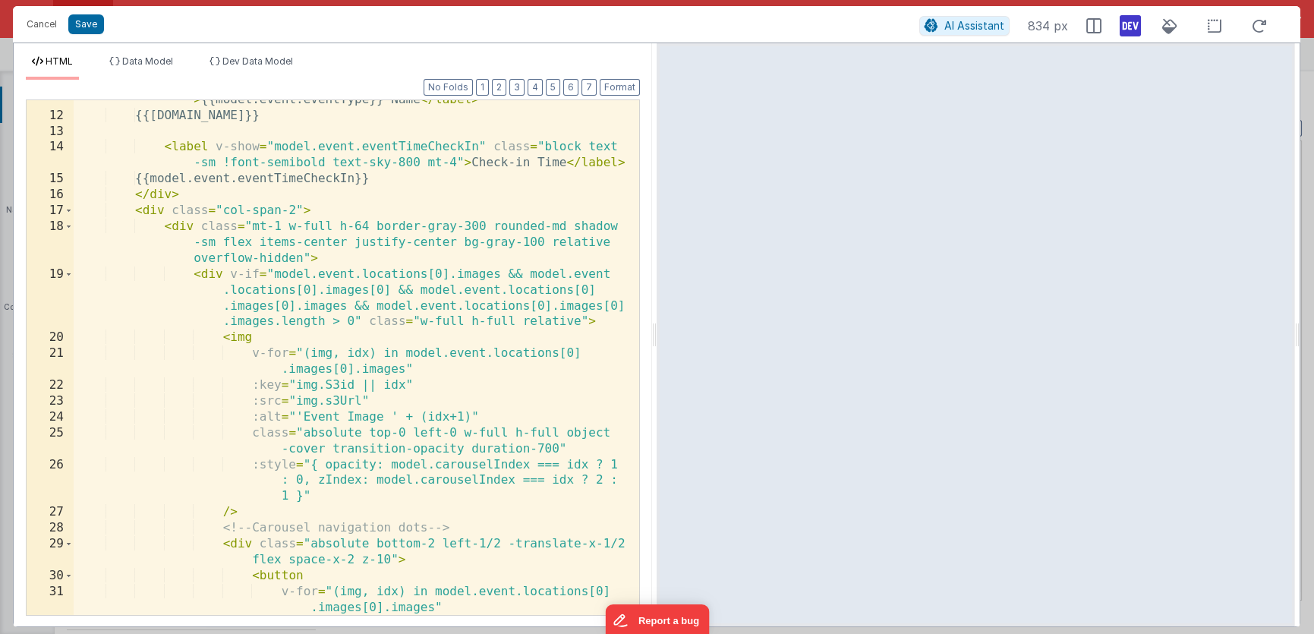
scroll to position [303, 0]
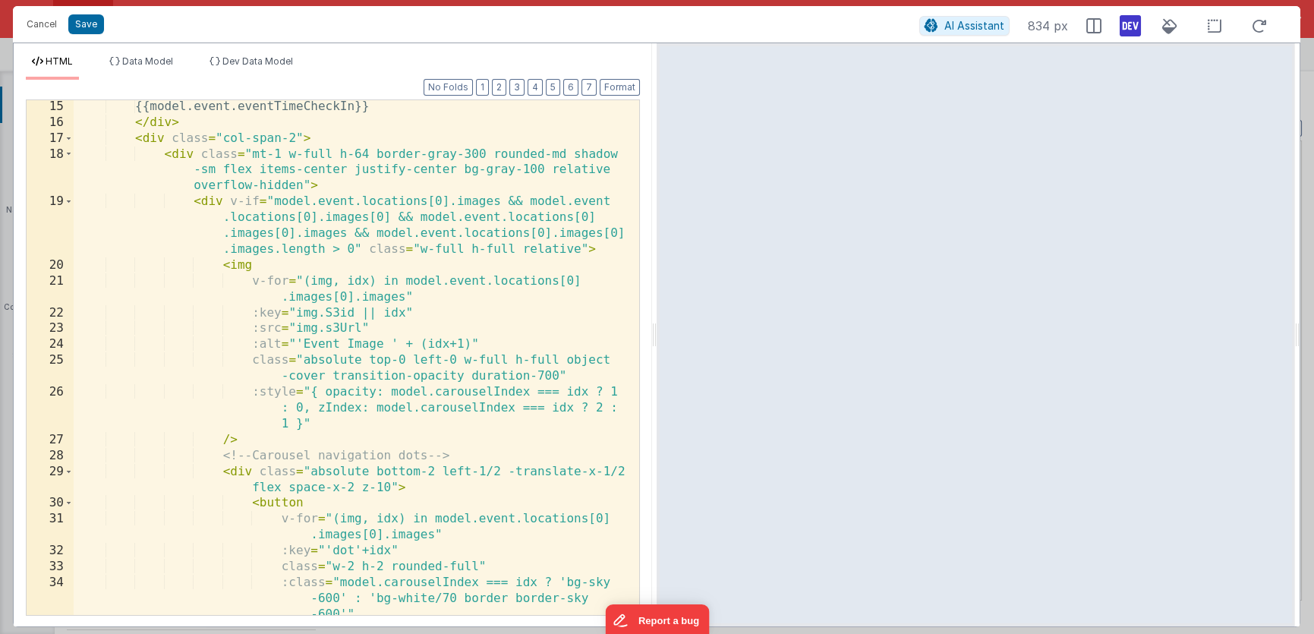
click at [229, 200] on div "{{model.event.eventTimeCheckIn}} </ div > < div class = "col-span-2" > < div cl…" at bounding box center [351, 372] width 555 height 547
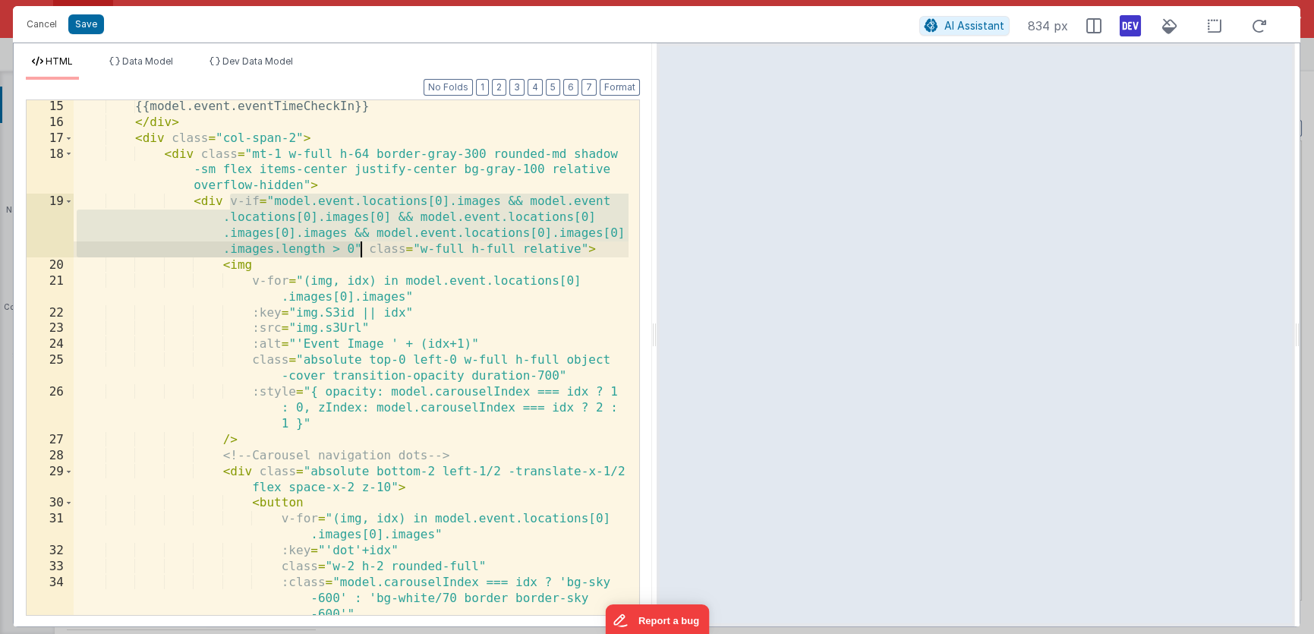
click at [361, 247] on div "{{model.event.eventTimeCheckIn}} </ div > < div class = "col-span-2" > < div cl…" at bounding box center [351, 372] width 555 height 547
click at [398, 264] on div "{{model.event.eventTimeCheckIn}} </ div > < div class = "col-span-2" > < div cl…" at bounding box center [351, 372] width 555 height 547
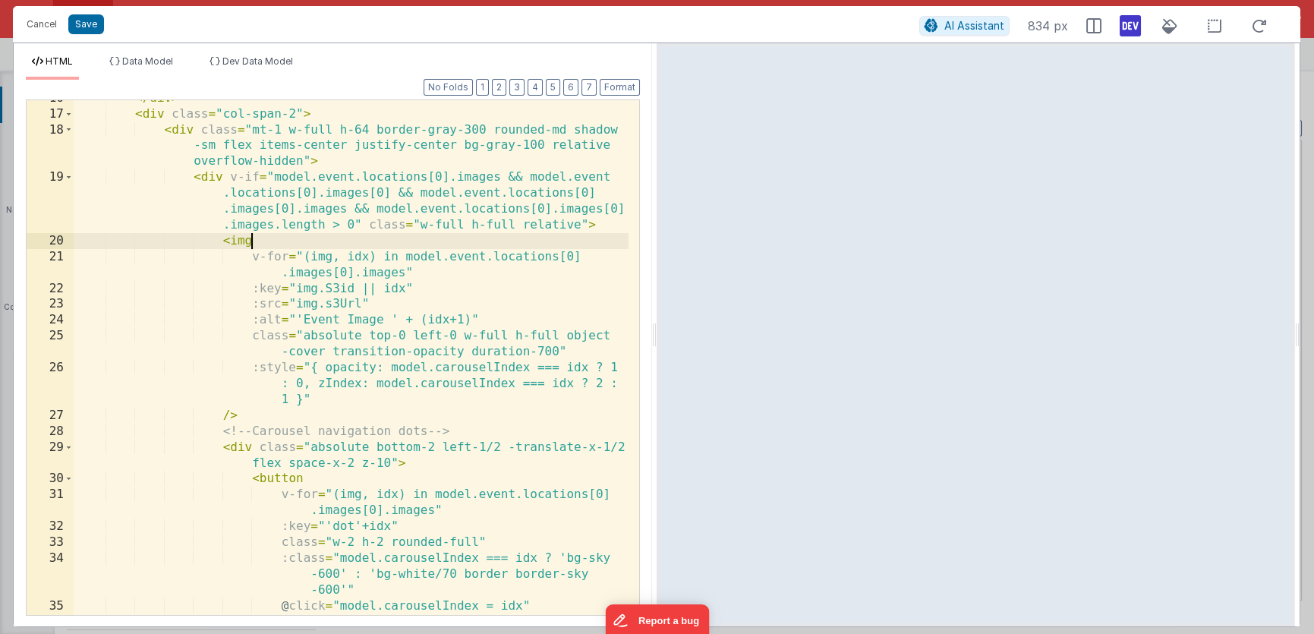
scroll to position [323, 0]
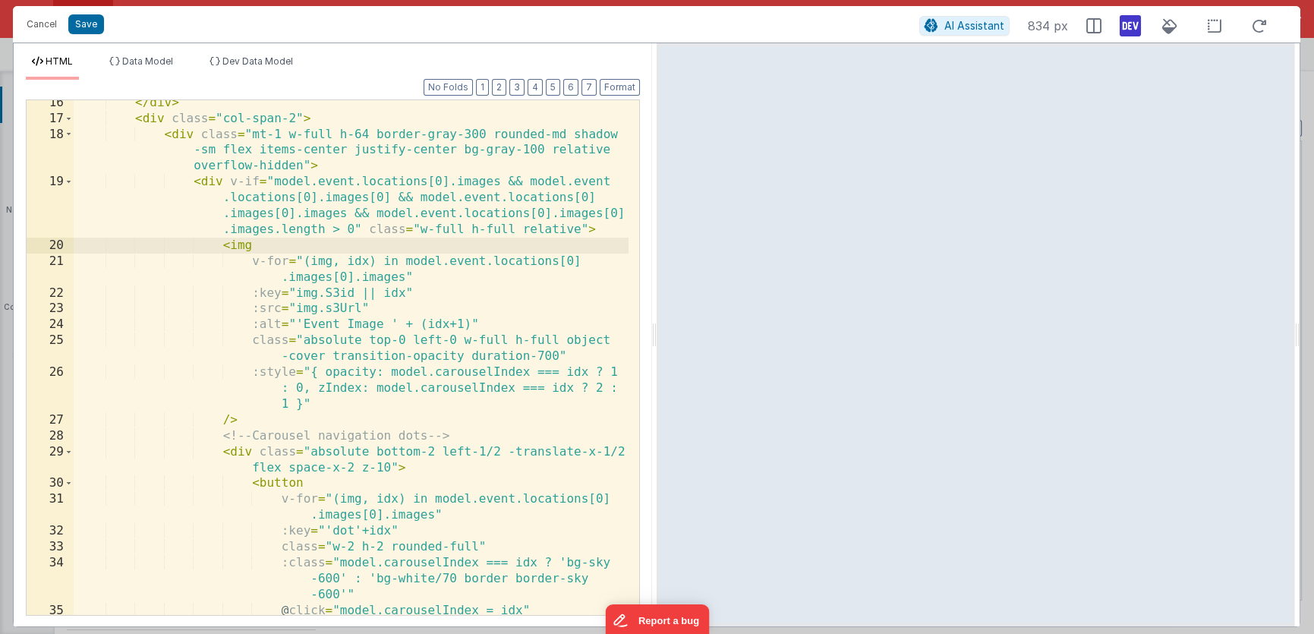
click at [195, 184] on div "</ div > < div class = "col-span-2" > < div class = "mt-1 w-full h-64 border-gr…" at bounding box center [351, 368] width 555 height 547
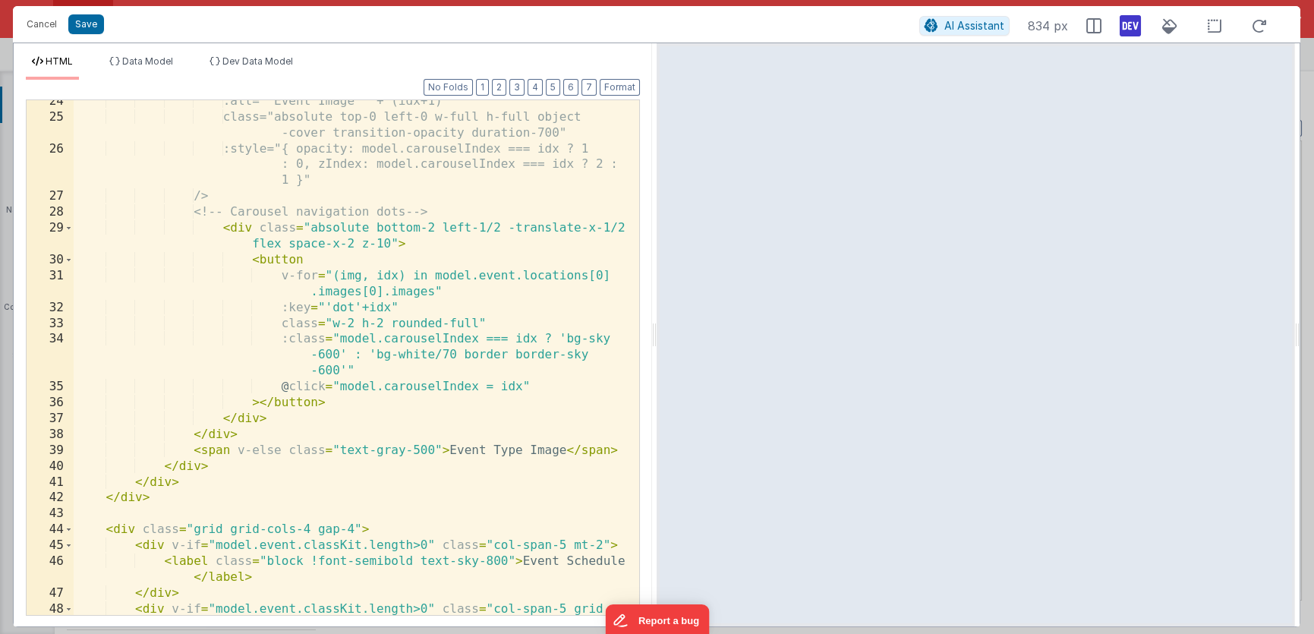
scroll to position [480, 0]
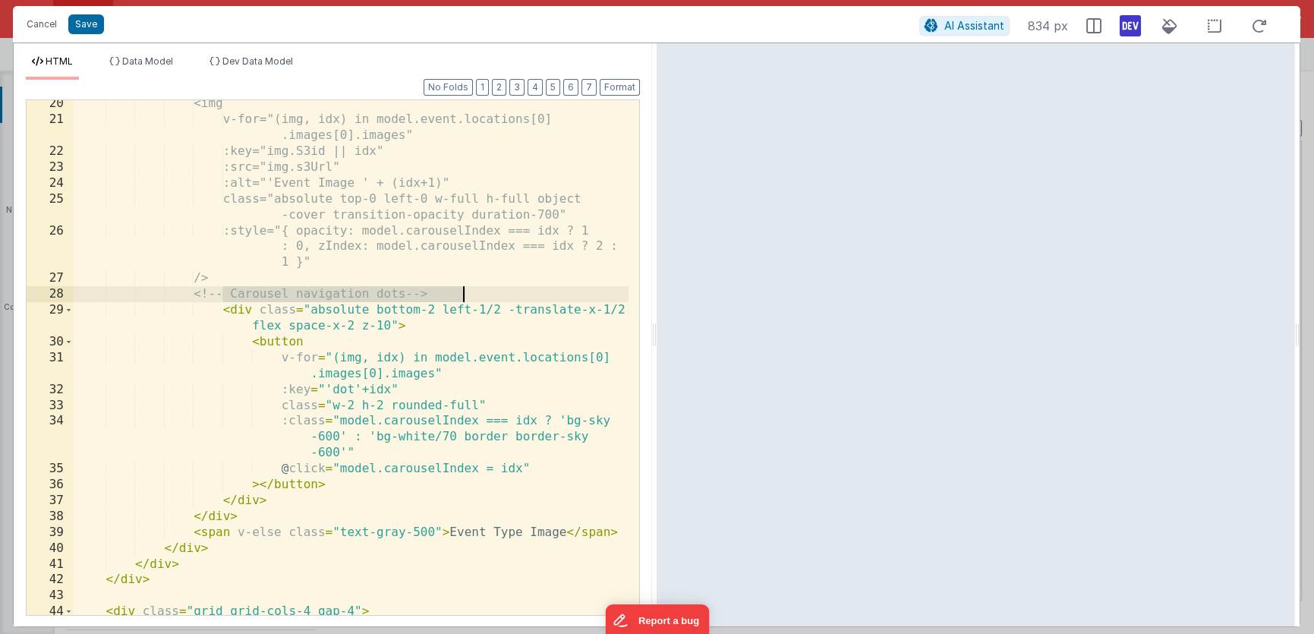
drag, startPoint x: 235, startPoint y: 294, endPoint x: 483, endPoint y: 297, distance: 247.5
click at [483, 297] on div "<img v-for="(img, idx) in model.event.locations[0] .images[0].images" :key="img…" at bounding box center [351, 369] width 555 height 547
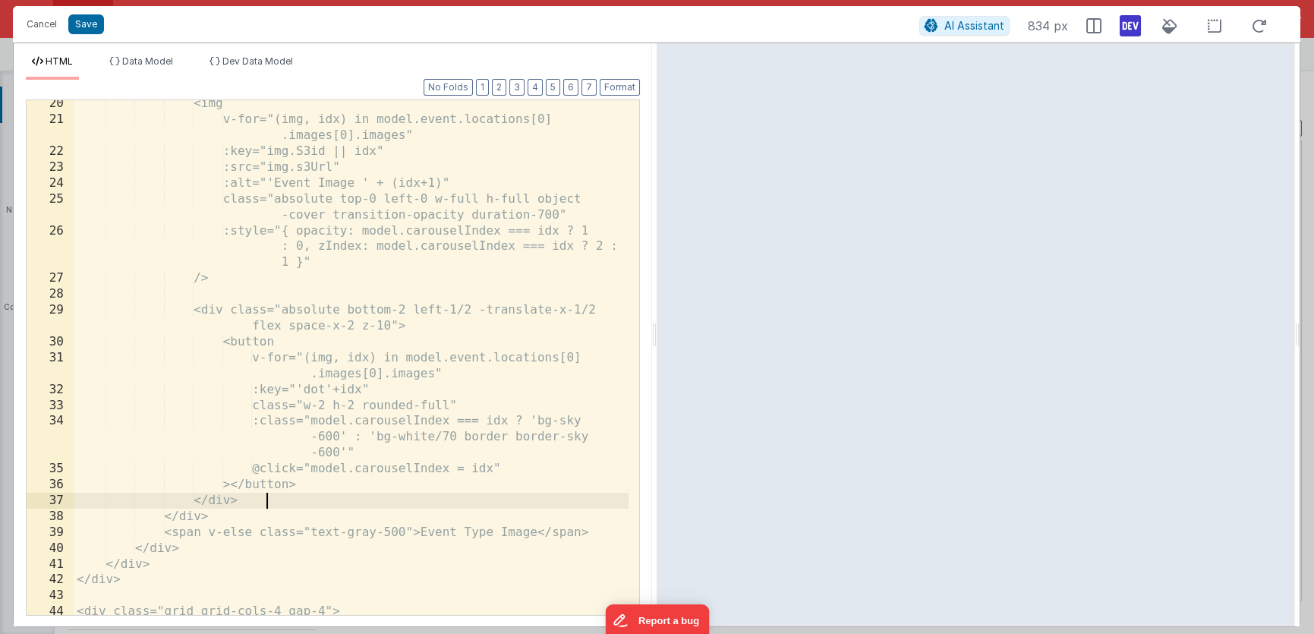
click at [317, 501] on div "<img v-for="(img, idx) in model.event.locations[0] .images[0].images" :key="img…" at bounding box center [351, 369] width 555 height 547
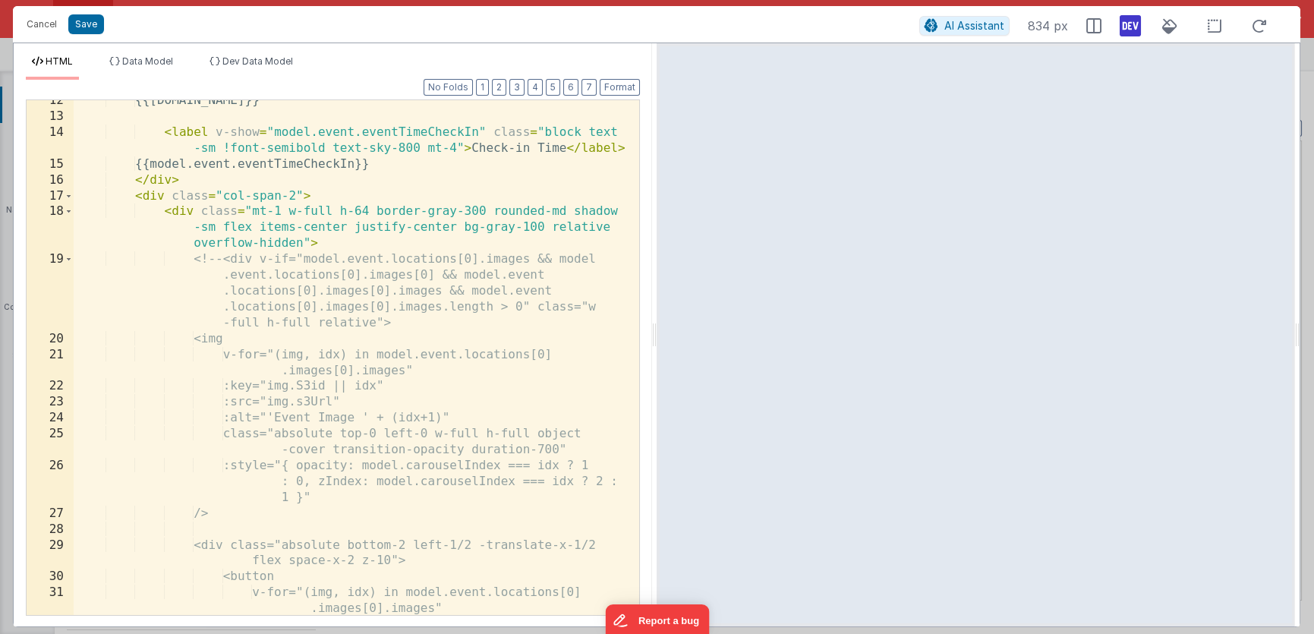
scroll to position [244, 0]
click at [339, 242] on div "{{model.event.name}} < label v-show = "model.event.eventTimeCheckIn" class = "b…" at bounding box center [351, 366] width 555 height 547
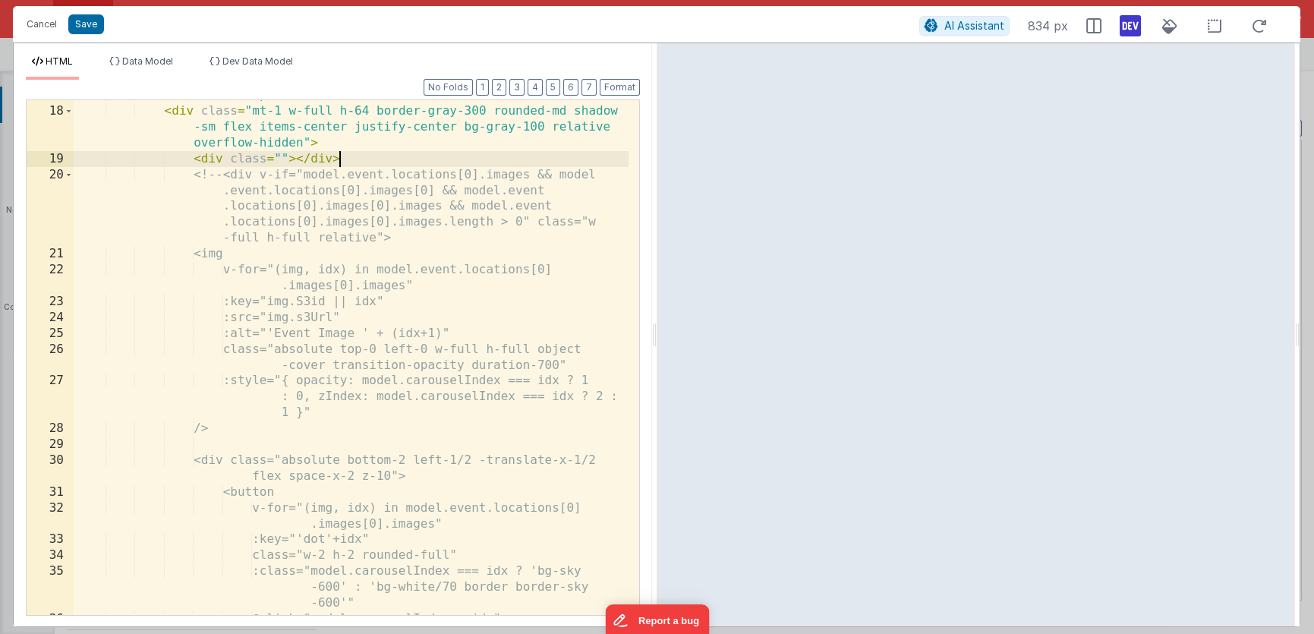
scroll to position [262, 0]
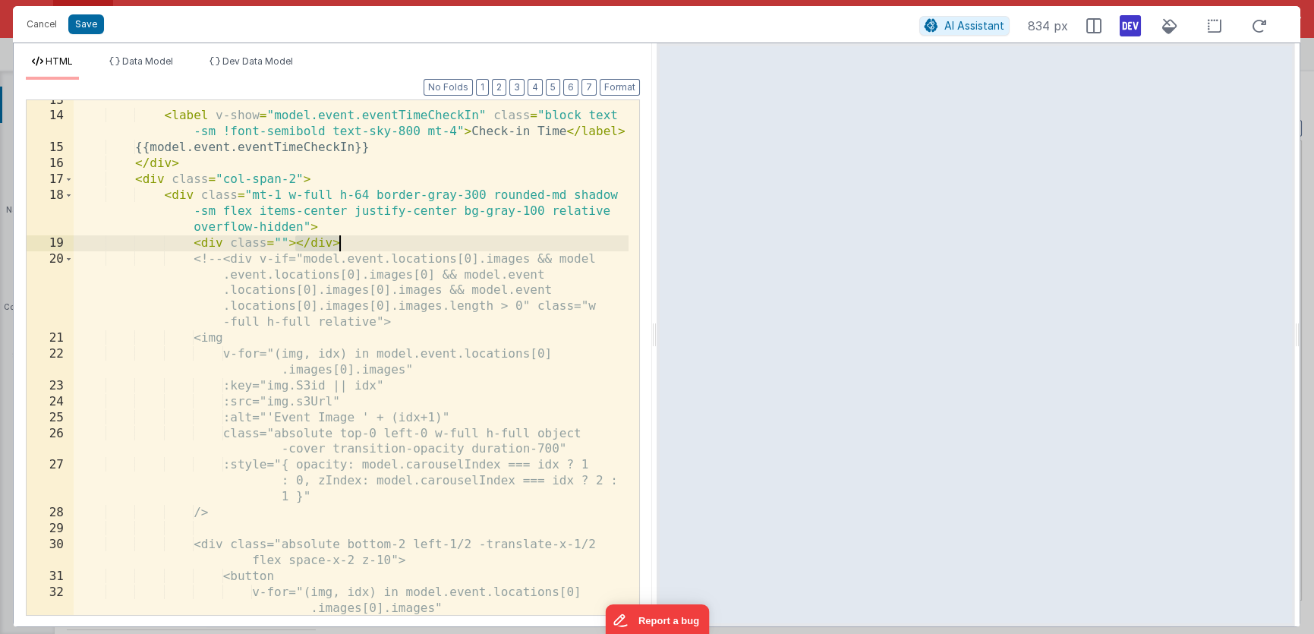
drag, startPoint x: 296, startPoint y: 244, endPoint x: 370, endPoint y: 239, distance: 73.8
click at [370, 239] on div "< label v-show = "model.event.eventTimeCheckIn" class = "block text -sm !font-s…" at bounding box center [351, 366] width 555 height 547
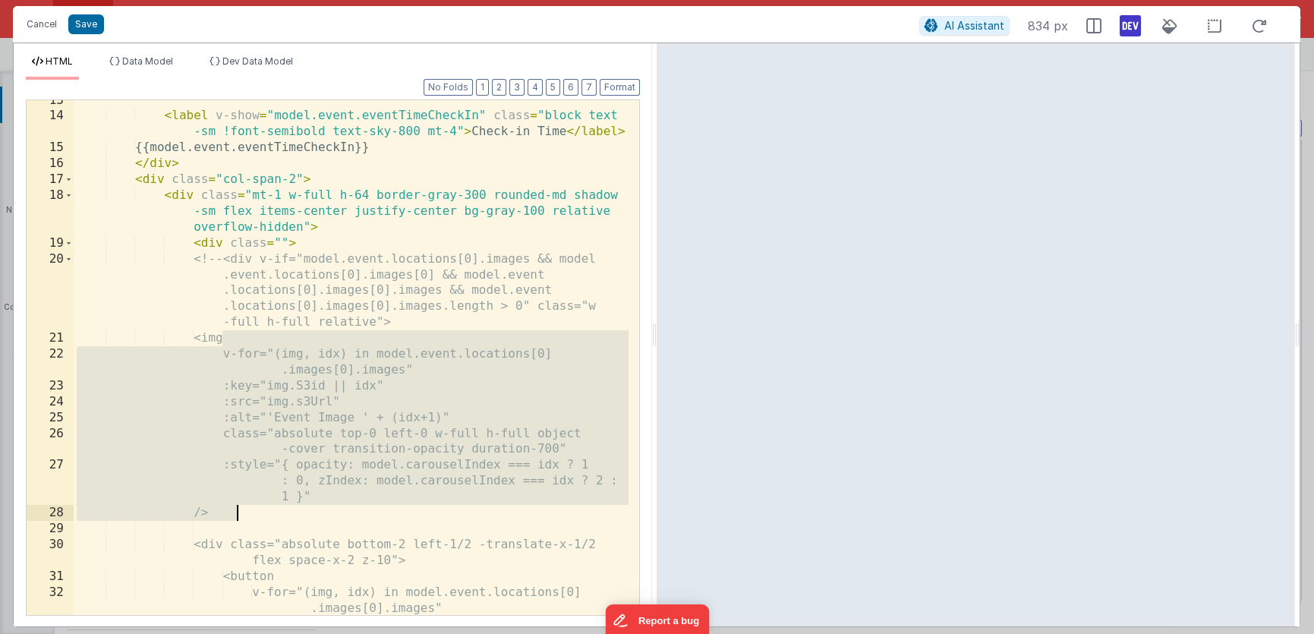
drag, startPoint x: 222, startPoint y: 339, endPoint x: 239, endPoint y: 515, distance: 176.9
click at [239, 515] on div "< label v-show = "model.event.eventTimeCheckIn" class = "block text -sm !font-s…" at bounding box center [351, 366] width 555 height 547
click at [323, 246] on div "< label v-show = "model.event.eventTimeCheckIn" class = "block text -sm !font-s…" at bounding box center [351, 366] width 555 height 547
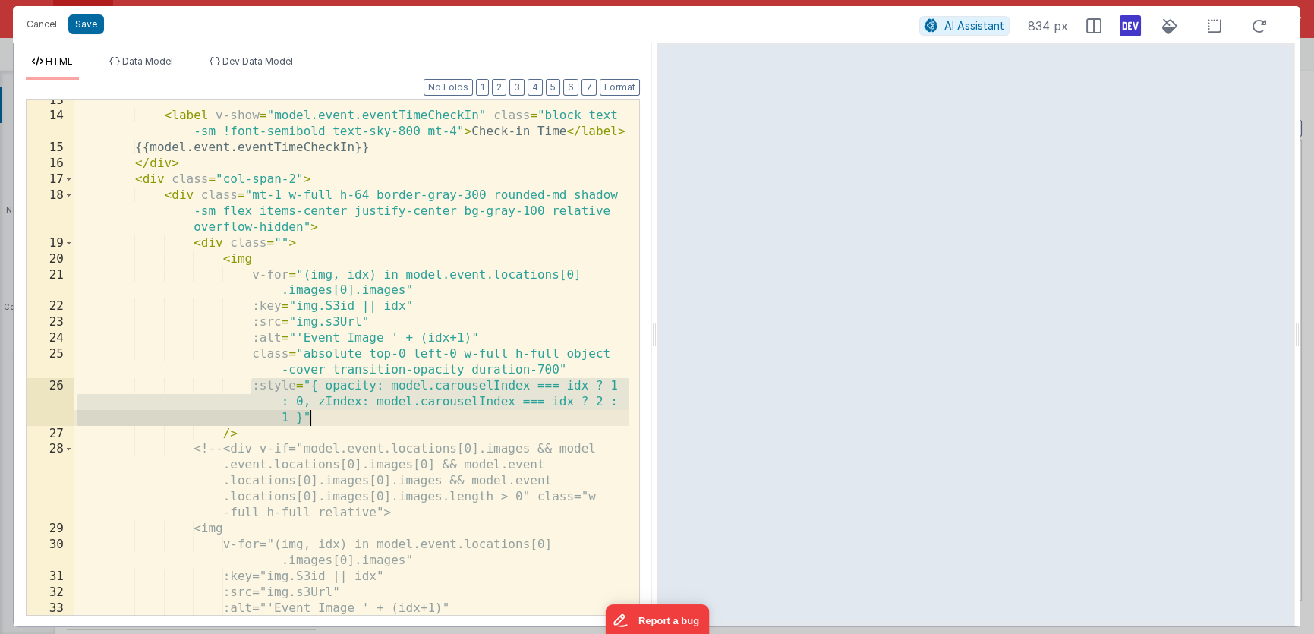
drag, startPoint x: 253, startPoint y: 386, endPoint x: 317, endPoint y: 415, distance: 71.0
click at [317, 415] on div "< label v-show = "model.event.eventTimeCheckIn" class = "block text -sm !font-s…" at bounding box center [351, 374] width 555 height 563
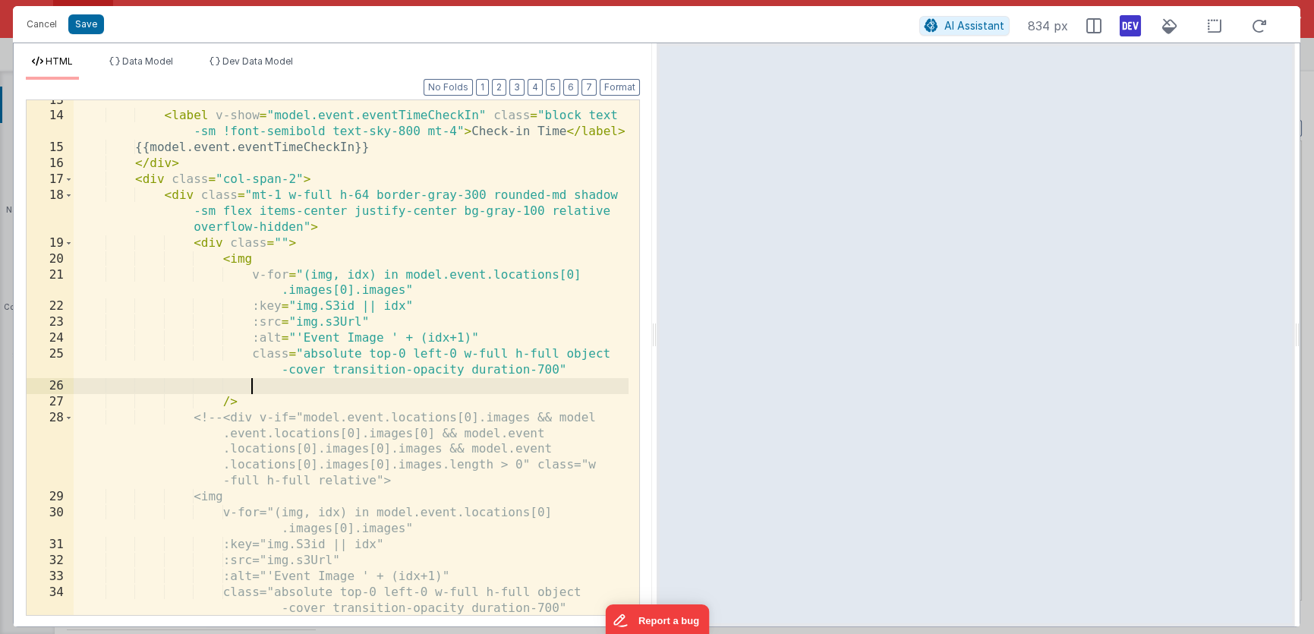
click at [265, 259] on div "< label v-show = "model.event.eventTimeCheckIn" class = "block text -sm !font-s…" at bounding box center [351, 382] width 555 height 579
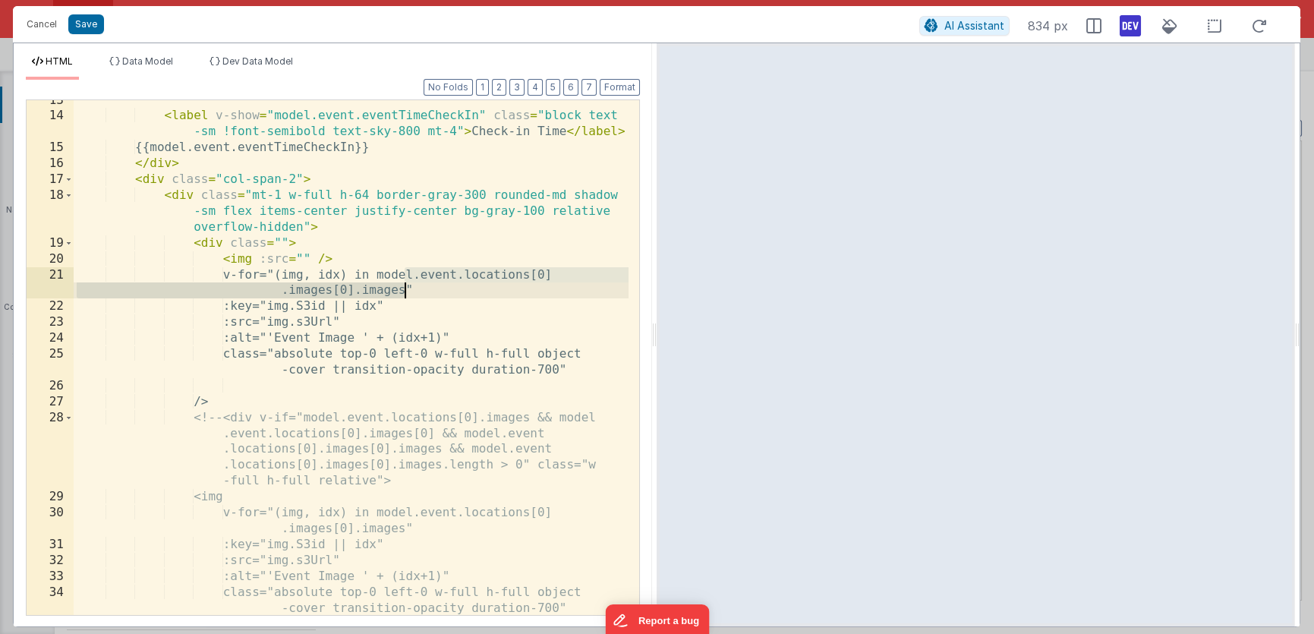
drag, startPoint x: 404, startPoint y: 275, endPoint x: 404, endPoint y: 287, distance: 12.1
click at [404, 287] on div "< label v-show = "model.event.eventTimeCheckIn" class = "block text -sm !font-s…" at bounding box center [351, 382] width 555 height 579
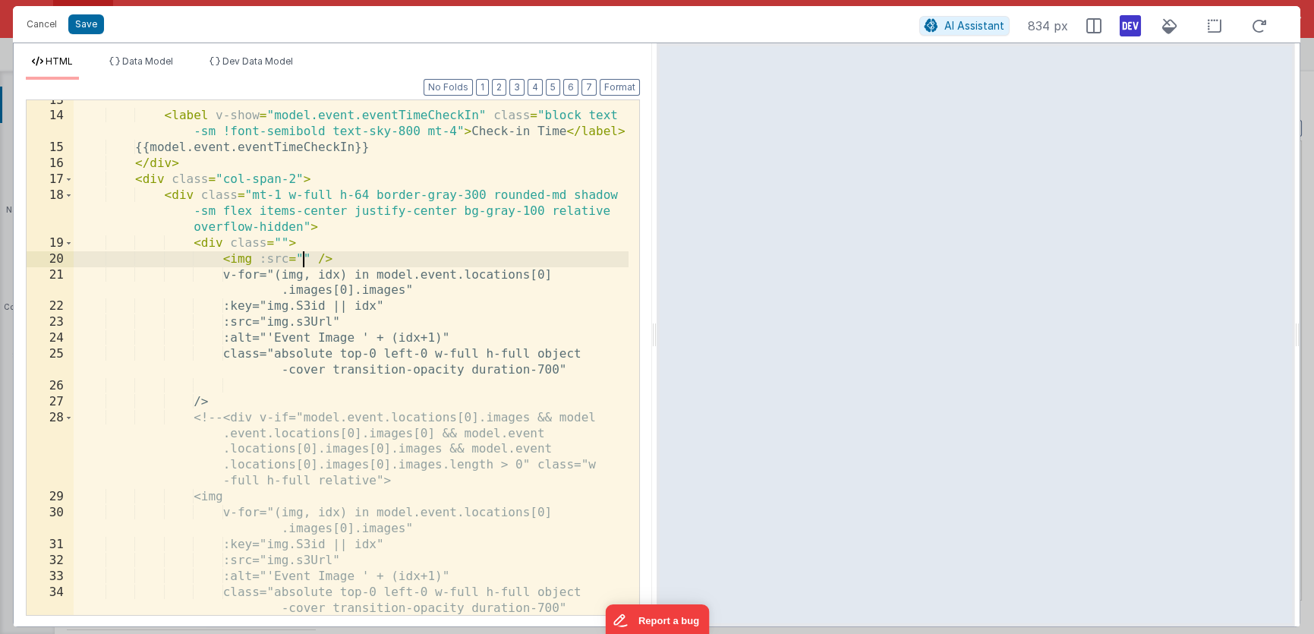
click at [301, 257] on div "< label v-show = "model.event.eventTimeCheckIn" class = "block text -sm !font-s…" at bounding box center [351, 382] width 555 height 579
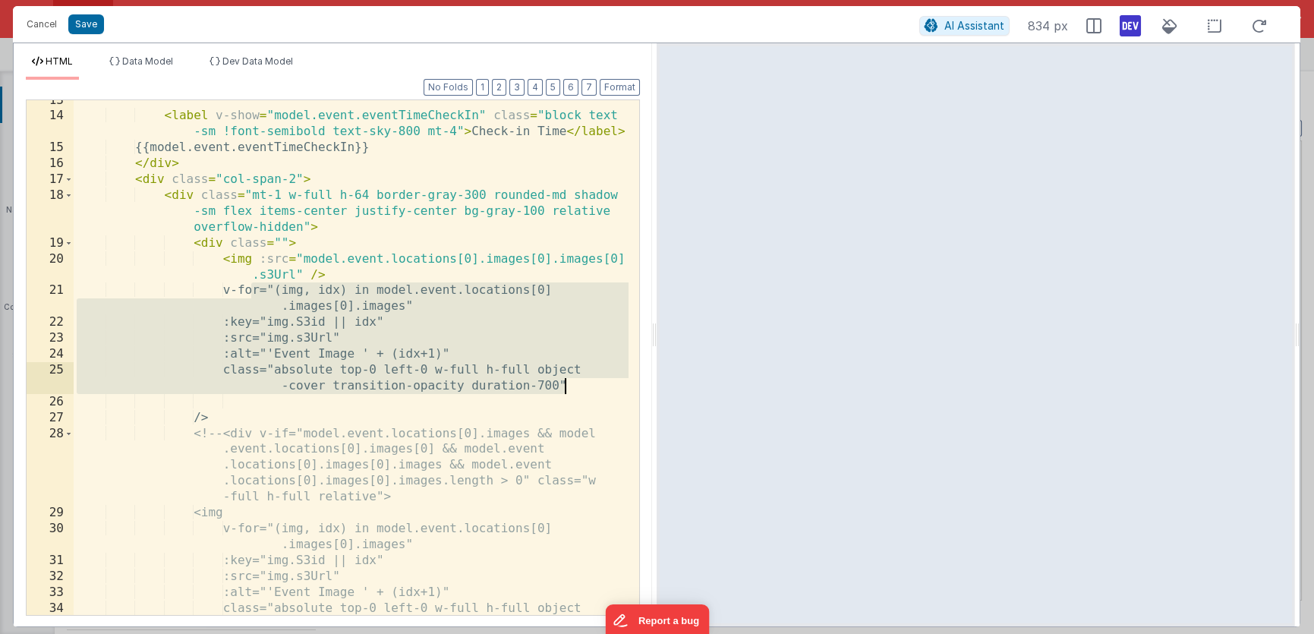
drag, startPoint x: 250, startPoint y: 291, endPoint x: 584, endPoint y: 385, distance: 347.0
click at [584, 385] on div "< label v-show = "model.event.eventTimeCheckIn" class = "block text -sm !font-s…" at bounding box center [351, 374] width 555 height 563
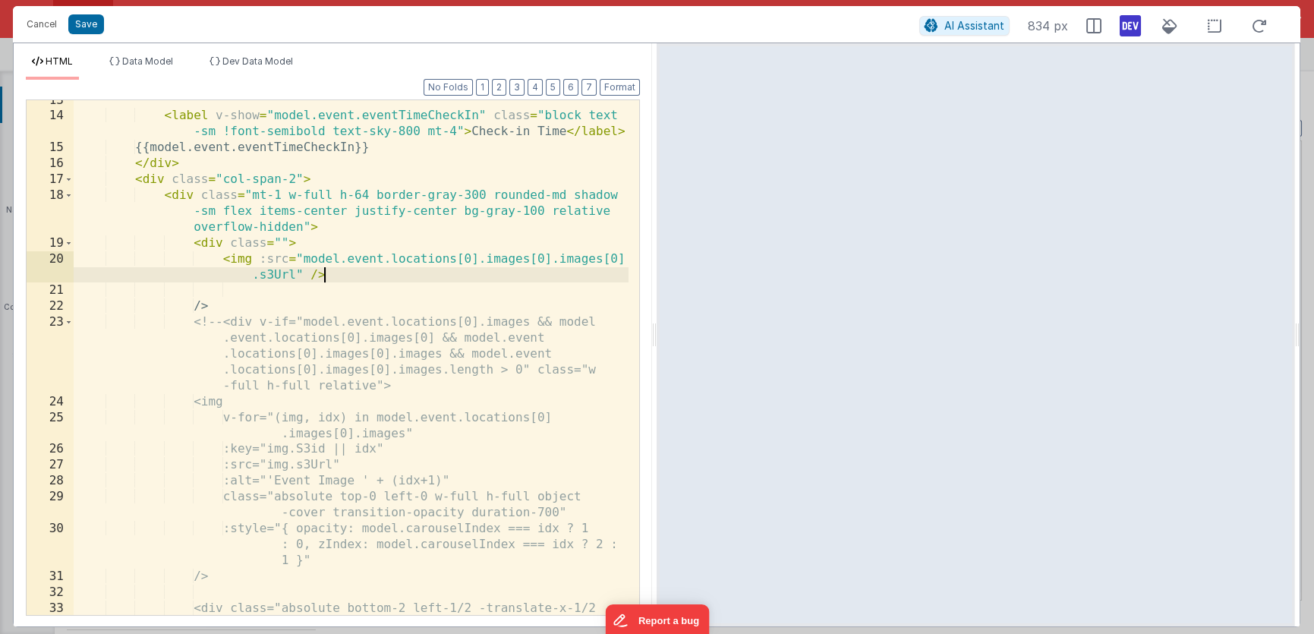
click at [316, 290] on div "< label v-show = "model.event.eventTimeCheckIn" class = "block text -sm !font-s…" at bounding box center [351, 374] width 555 height 563
drag, startPoint x: 303, startPoint y: 259, endPoint x: 294, endPoint y: 269, distance: 14.0
click at [294, 269] on div "< label v-show = "model.event.eventTimeCheckIn" class = "block text -sm !font-s…" at bounding box center [351, 374] width 555 height 563
click at [278, 290] on div "< label v-show = "model.event.eventTimeCheckIn" class = "block text -sm !font-s…" at bounding box center [351, 374] width 555 height 563
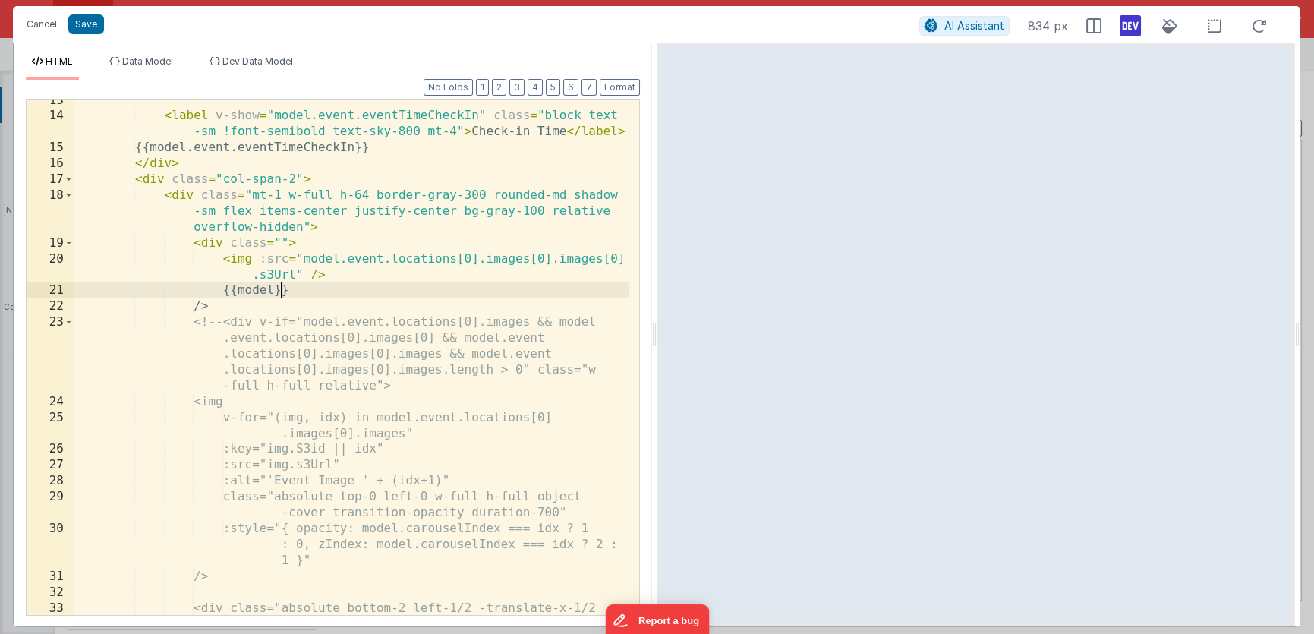
click at [278, 290] on div "< label v-show = "model.event.eventTimeCheckIn" class = "block text -sm !font-s…" at bounding box center [351, 374] width 555 height 563
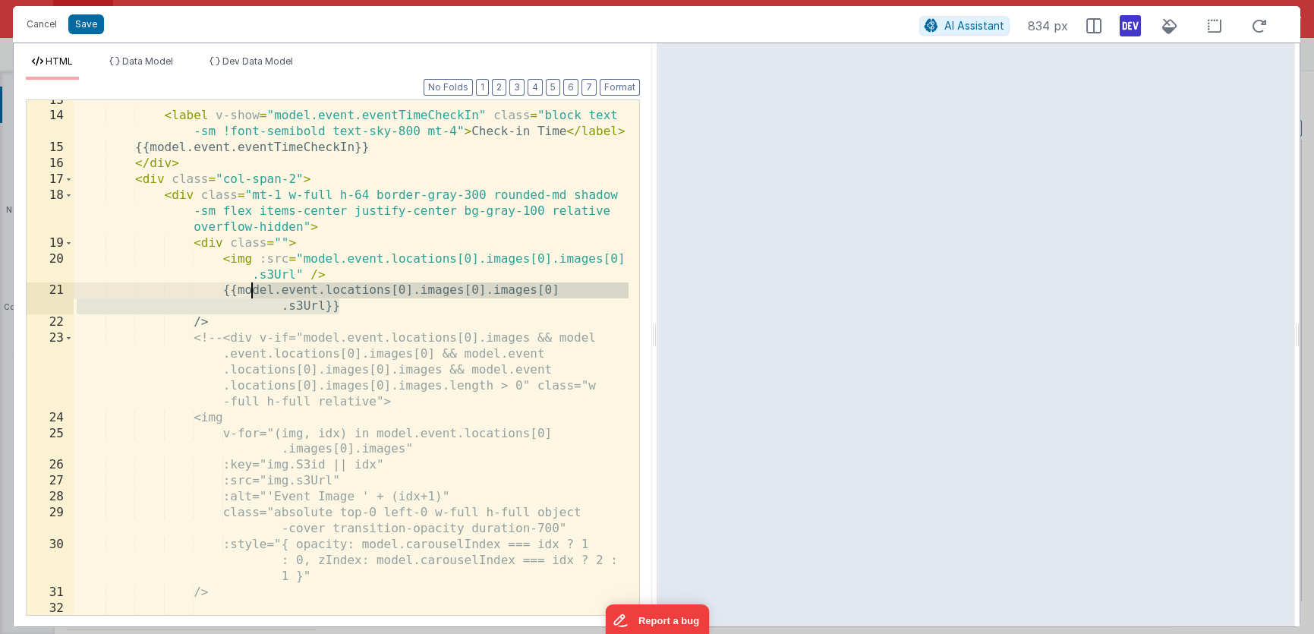
drag, startPoint x: 338, startPoint y: 306, endPoint x: 253, endPoint y: 291, distance: 86.4
click at [253, 291] on div "< label v-show = "model.event.eventTimeCheckIn" class = "block text -sm !font-s…" at bounding box center [351, 374] width 555 height 563
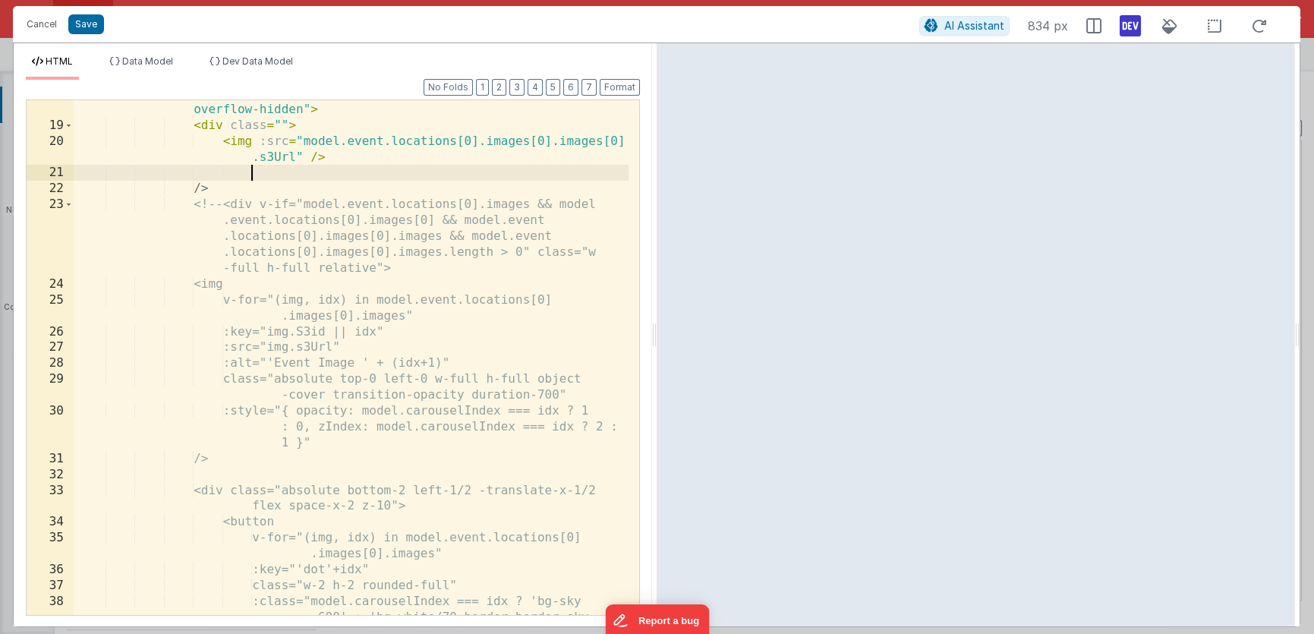
scroll to position [379, 0]
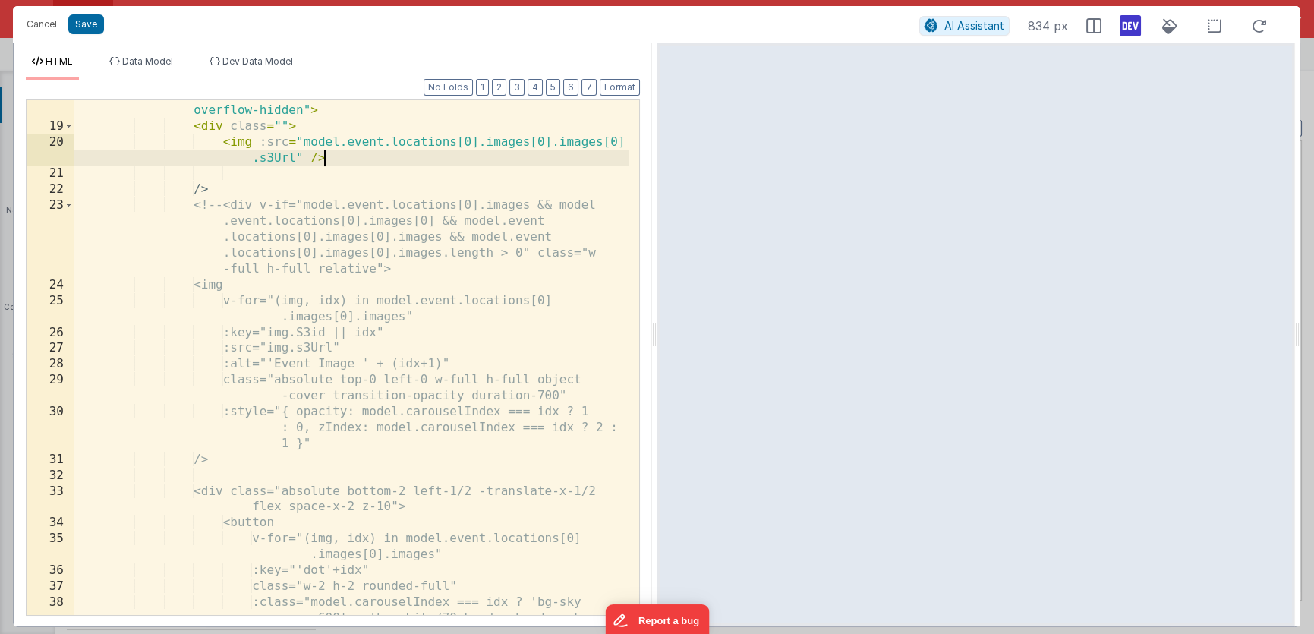
click at [324, 159] on div "< div class = "mt-1 w-full h-64 border-gray-300 rounded-md shadow -sm flex item…" at bounding box center [351, 376] width 555 height 610
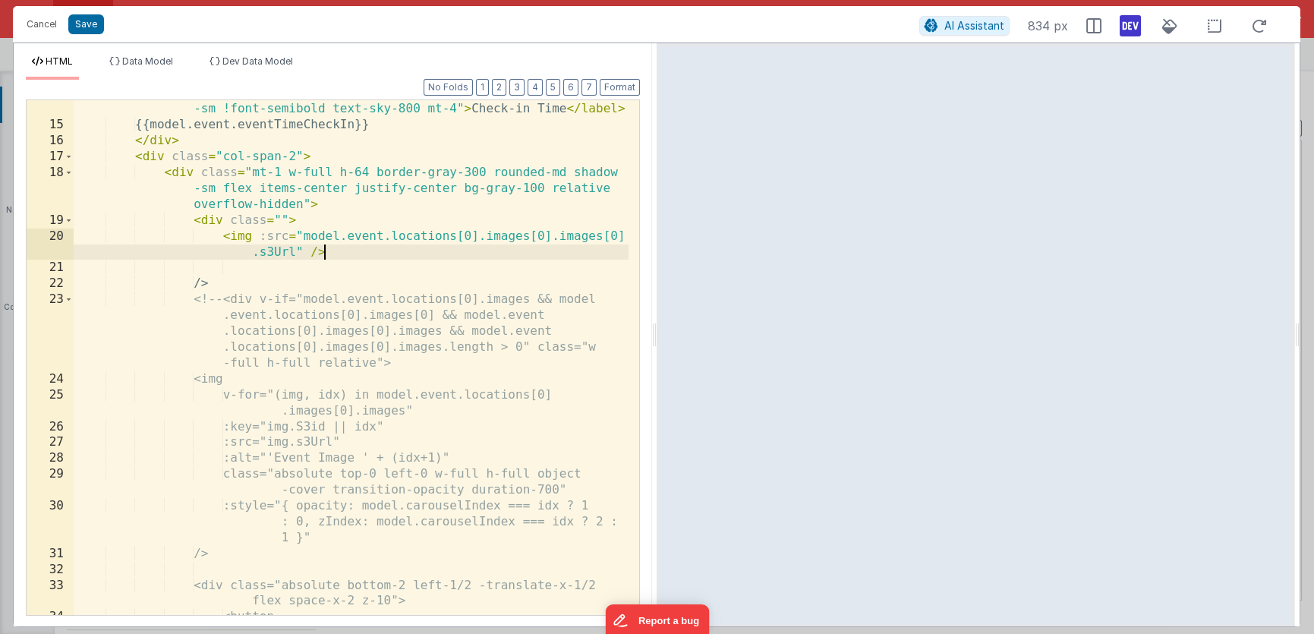
scroll to position [285, 0]
click at [613, 236] on div "< label v-show = "model.event.eventTimeCheckIn" class = "block text -sm !font-s…" at bounding box center [351, 366] width 555 height 563
click at [511, 272] on div "< label v-show = "model.event.eventTimeCheckIn" class = "block text -sm !font-s…" at bounding box center [351, 366] width 555 height 563
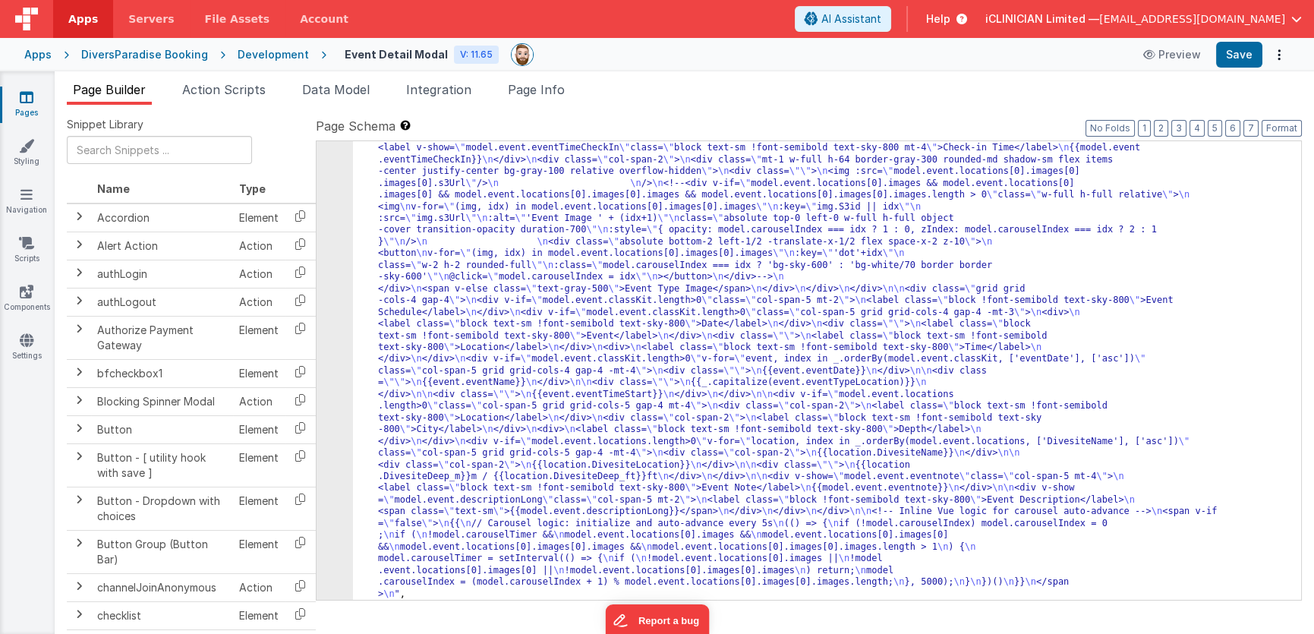
click at [587, 279] on div ""html" : "<!-- Fixes image carousel path to model.event.locations[0].images[0].…" at bounding box center [821, 582] width 937 height 975
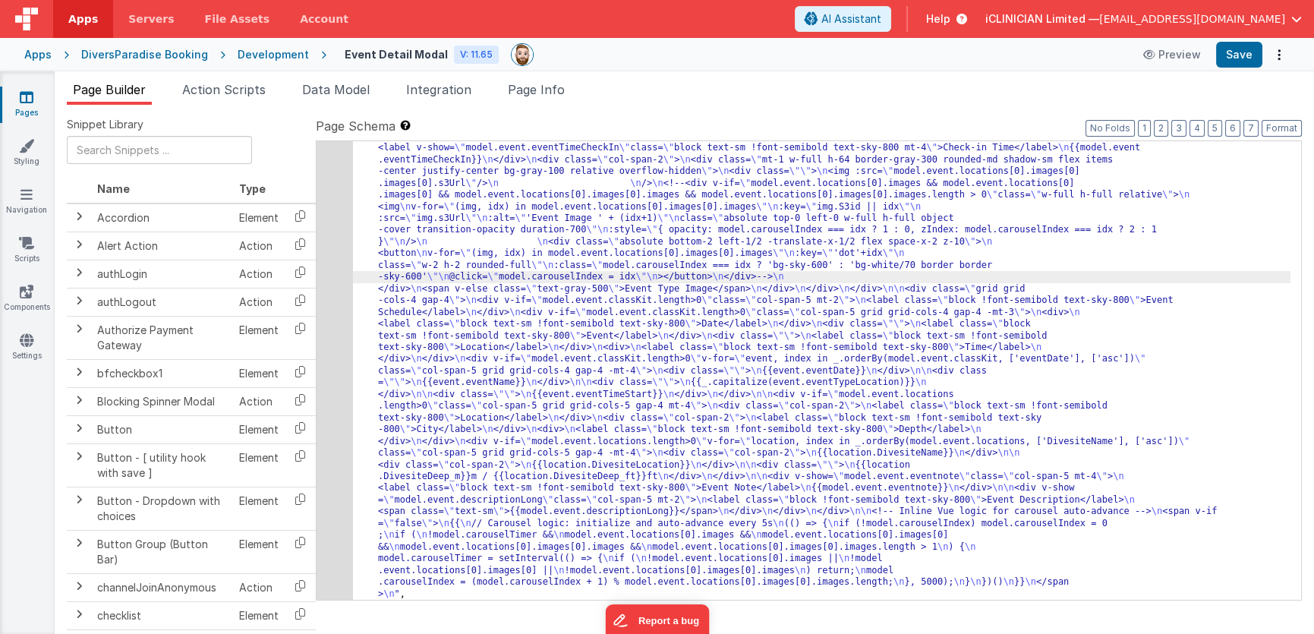
click at [321, 301] on div "14" at bounding box center [335, 347] width 36 height 505
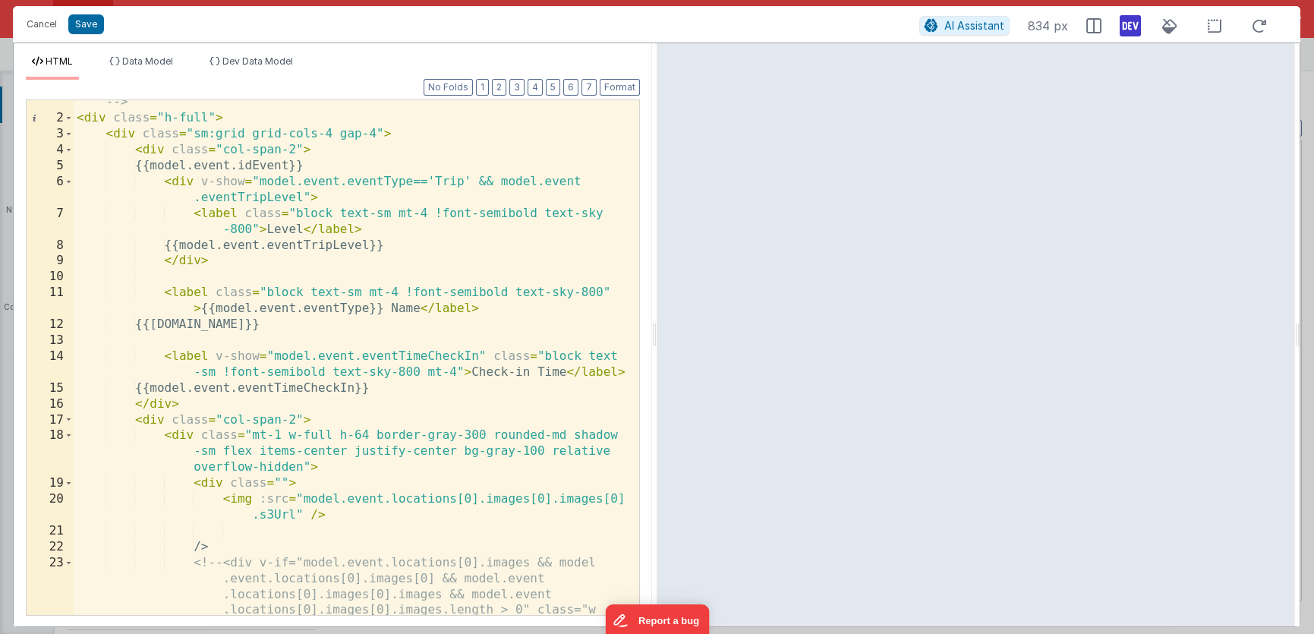
scroll to position [174, 0]
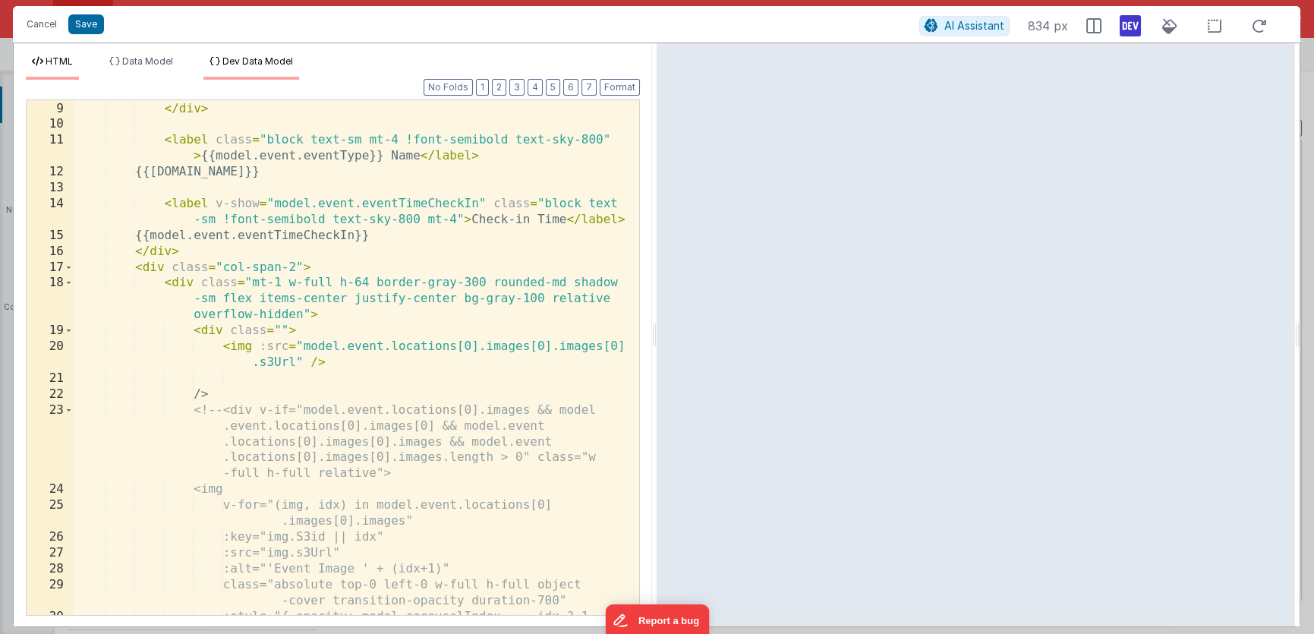
click at [266, 65] on span "Dev Data Model" at bounding box center [257, 60] width 71 height 11
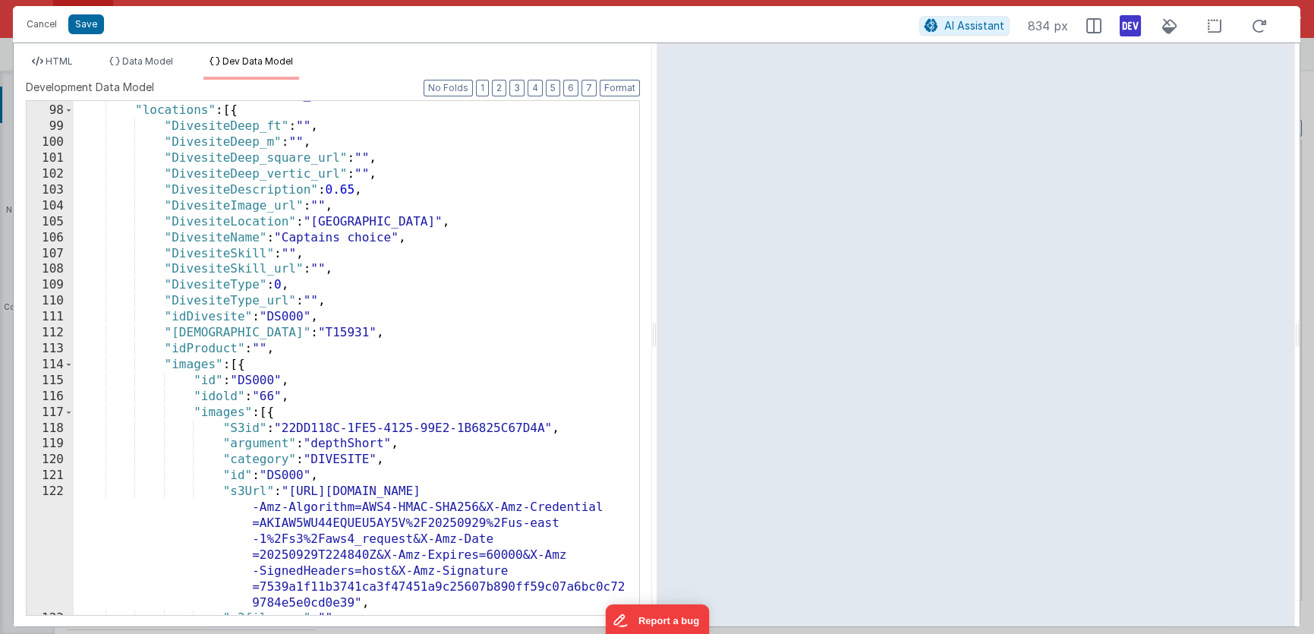
scroll to position [1995, 0]
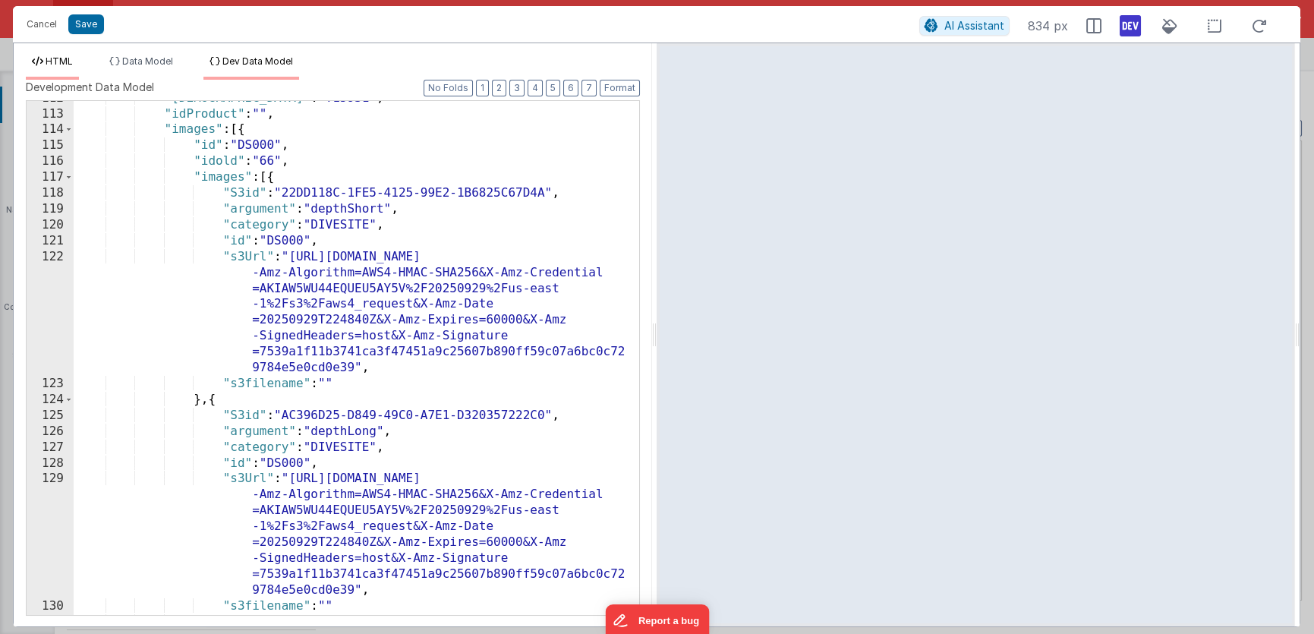
click at [65, 59] on span "HTML" at bounding box center [59, 60] width 27 height 11
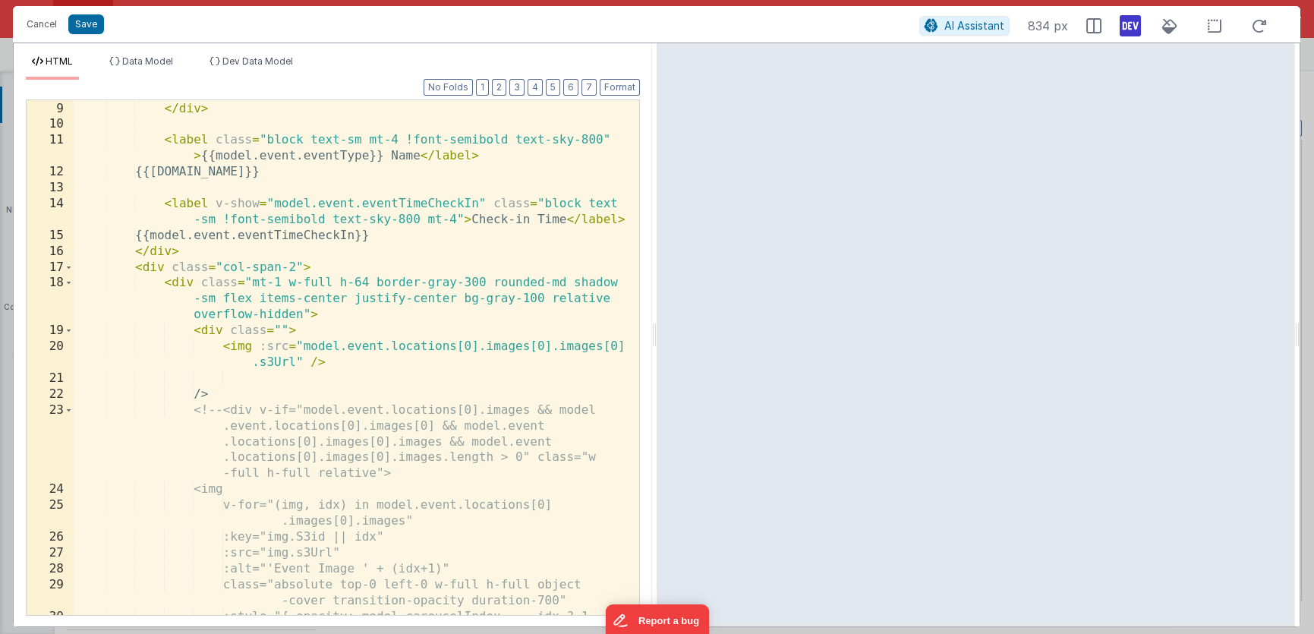
drag, startPoint x: 310, startPoint y: 359, endPoint x: 320, endPoint y: 383, distance: 25.9
click at [310, 359] on div "{{model.event.eventTripLevel}} </ div > < label class = "block text-sm mt-4 !fo…" at bounding box center [351, 374] width 555 height 579
drag, startPoint x: 264, startPoint y: 393, endPoint x: 55, endPoint y: 393, distance: 209.5
click at [55, 393] on div "8 9 10 11 12 13 14 15 16 17 18 19 20 21 22 23 24 25 26 27 28 29 30 31 {{model.e…" at bounding box center [333, 357] width 614 height 516
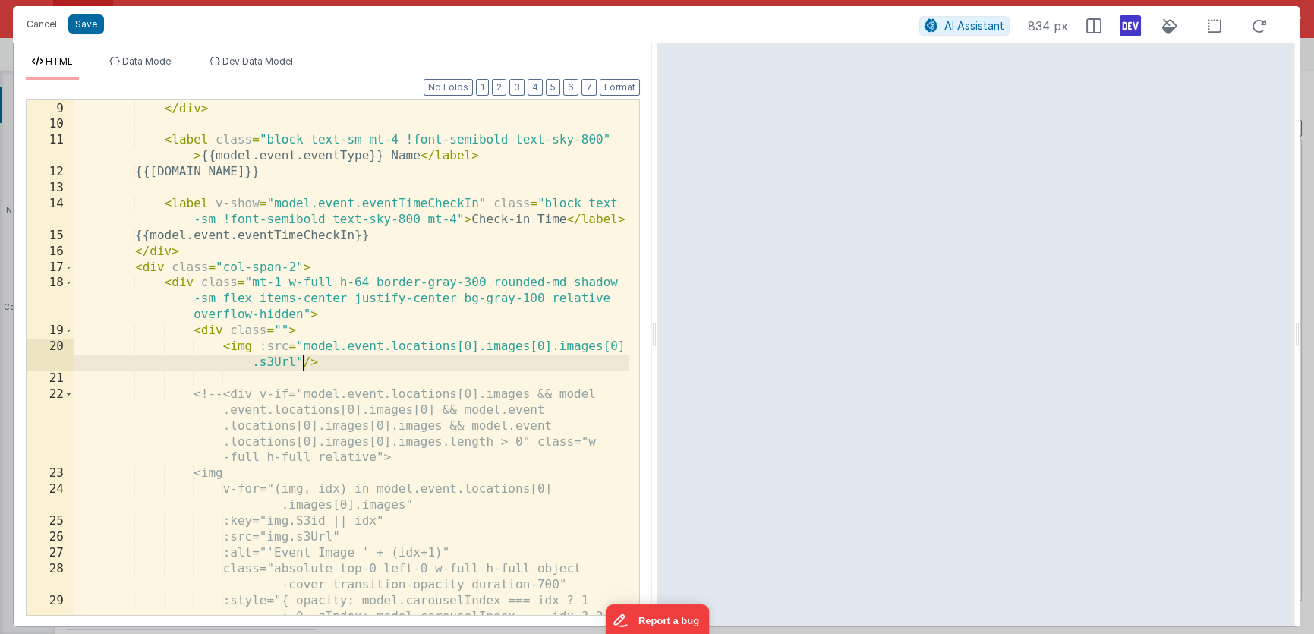
click at [304, 359] on div "{{model.event.eventTripLevel}} </ div > < label class = "block text-sm mt-4 !fo…" at bounding box center [351, 374] width 555 height 579
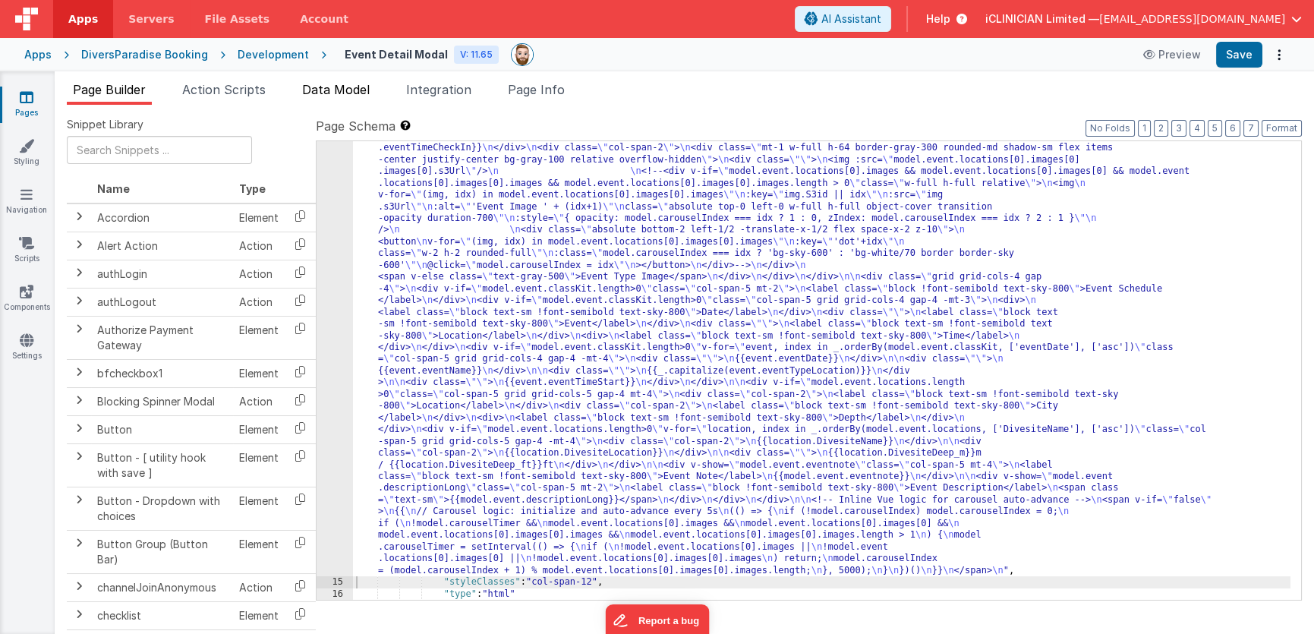
click at [356, 91] on span "Data Model" at bounding box center [336, 89] width 68 height 15
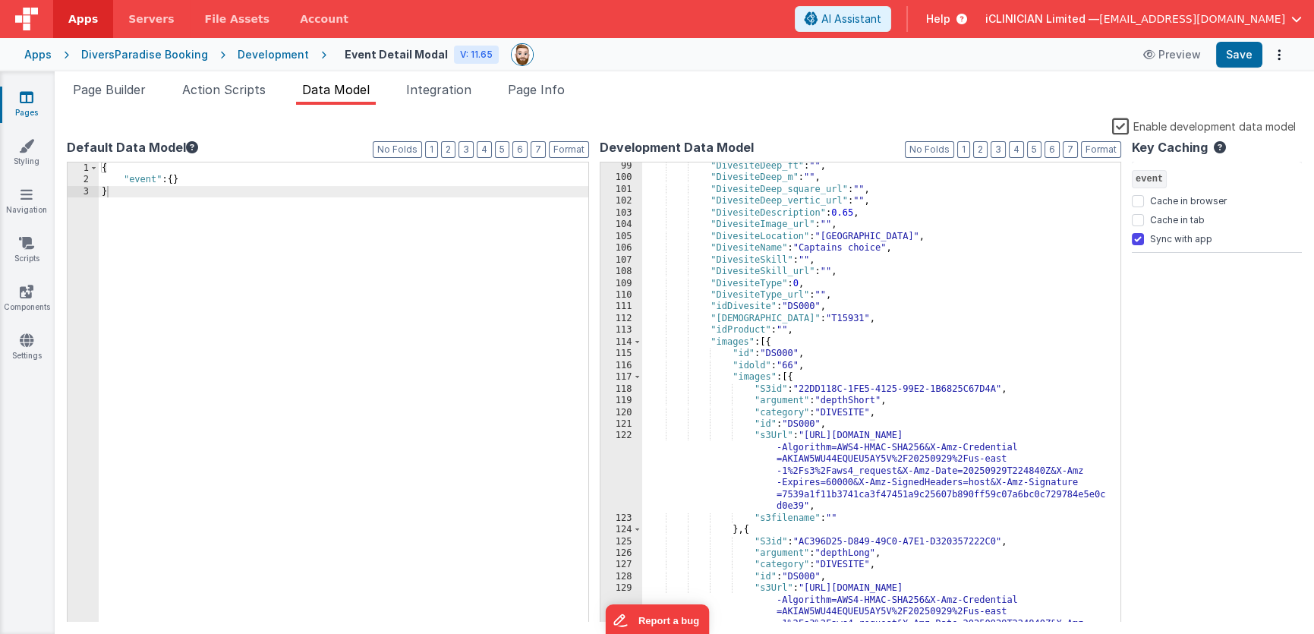
scroll to position [1388, 0]
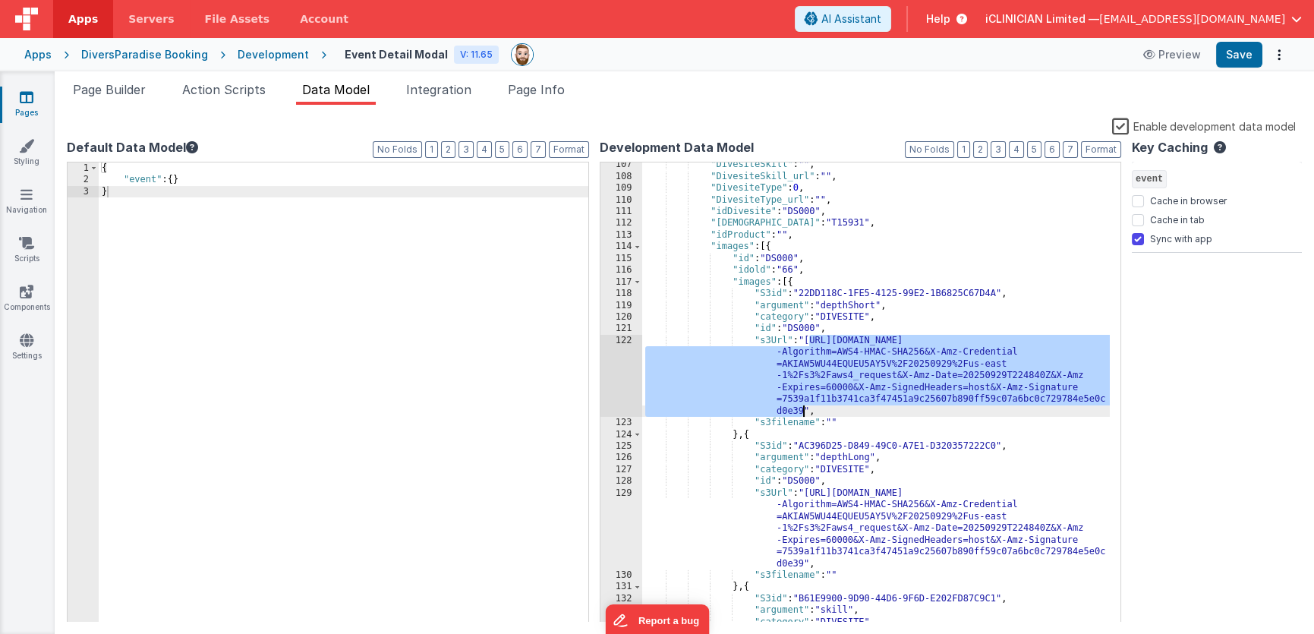
drag, startPoint x: 810, startPoint y: 339, endPoint x: 804, endPoint y: 408, distance: 68.6
click at [804, 408] on div ""DivesiteSkill" : "" , "DivesiteSkill_url" : "" , "DivesiteType" : 0 , "Divesit…" at bounding box center [876, 400] width 468 height 483
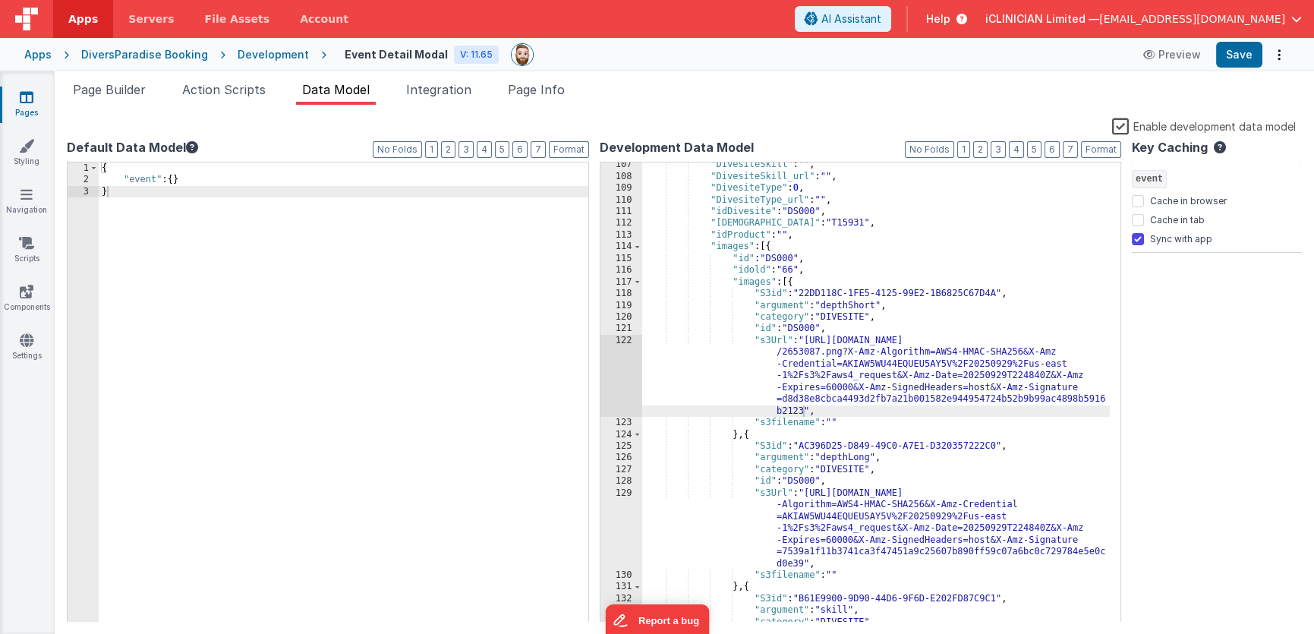
click at [769, 131] on div "Enable development data model" at bounding box center [681, 127] width 1229 height 21
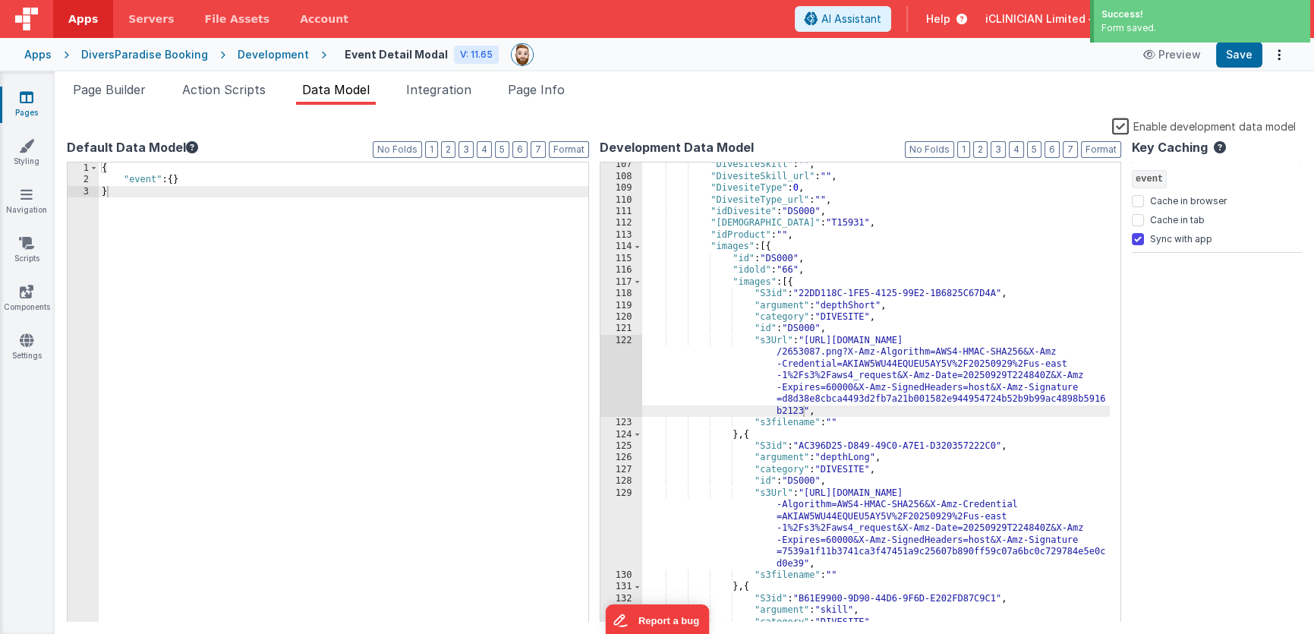
click at [26, 100] on icon at bounding box center [27, 97] width 14 height 15
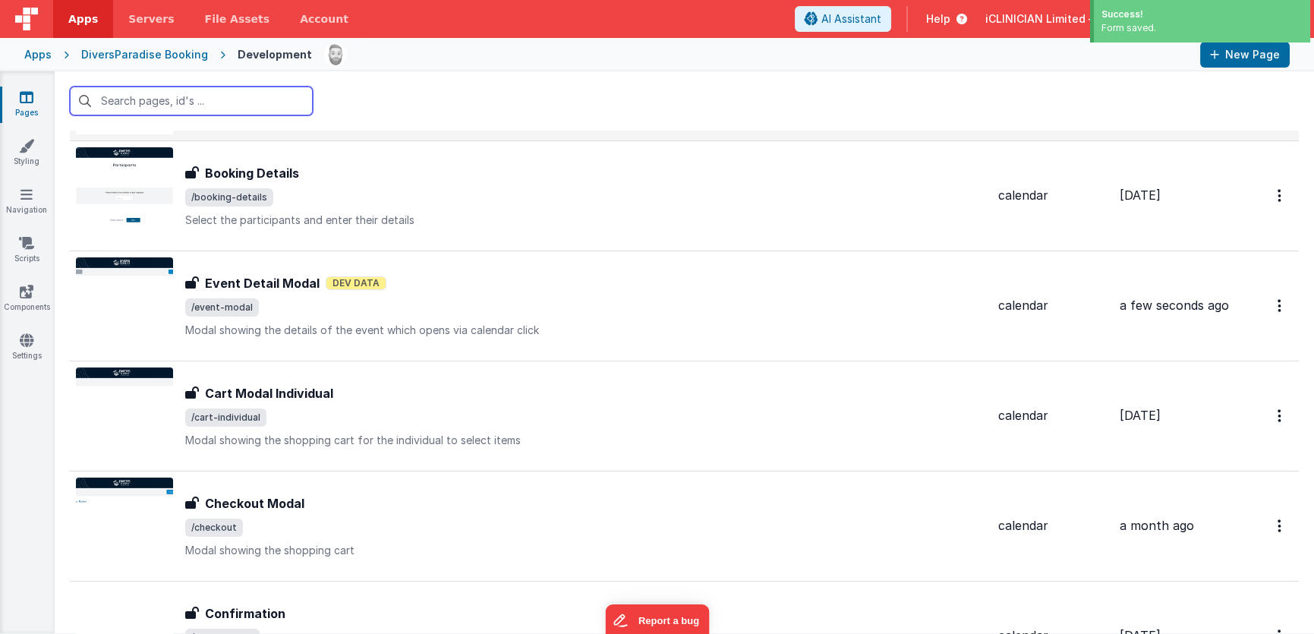
scroll to position [307, 0]
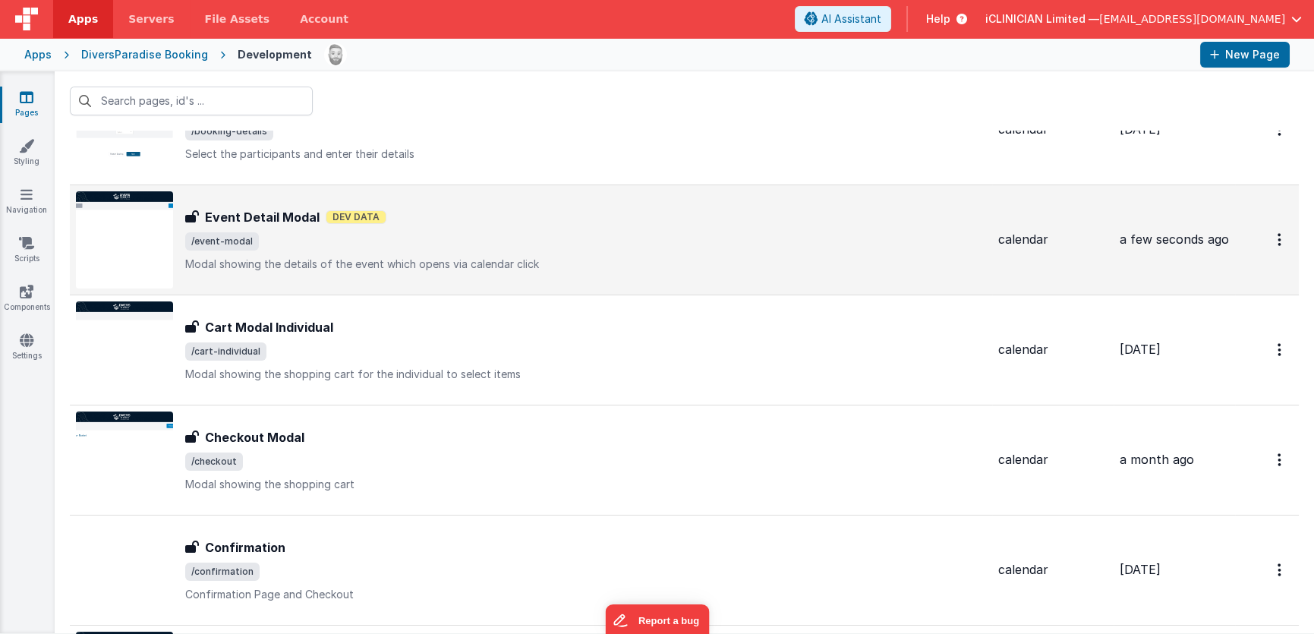
click at [292, 254] on div "Event Detail Modal Event Detail Modal Dev Data /event-modal Modal showing the d…" at bounding box center [585, 240] width 801 height 64
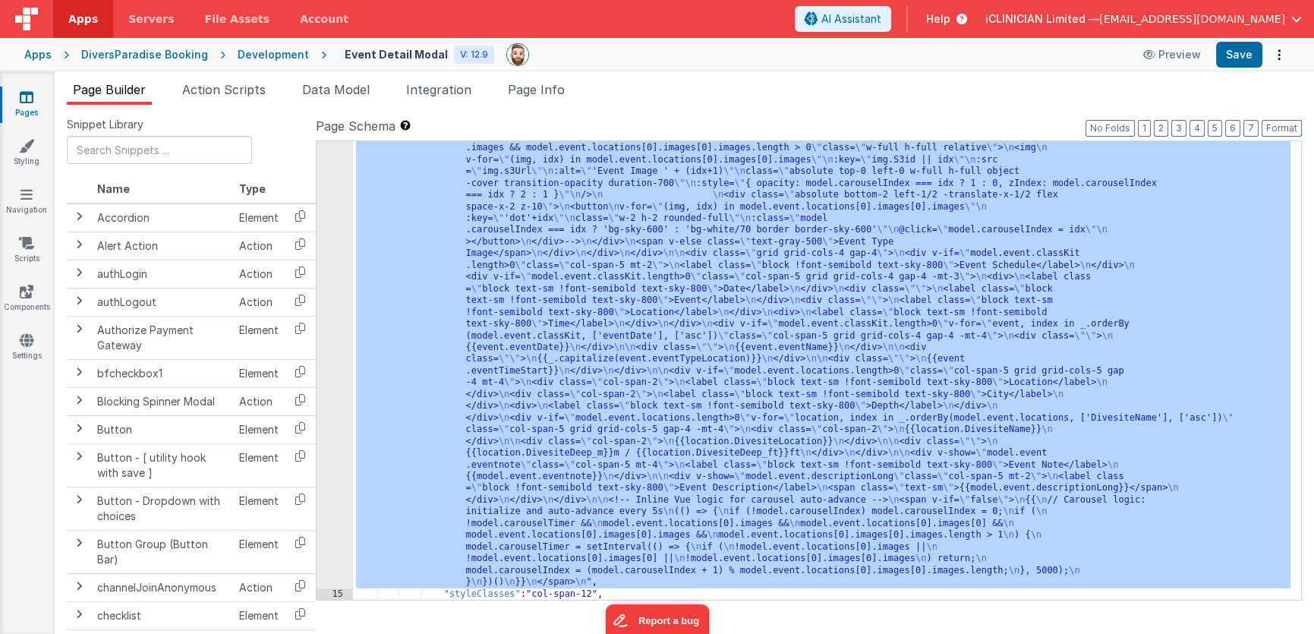
click at [336, 383] on div "14" at bounding box center [335, 311] width 36 height 551
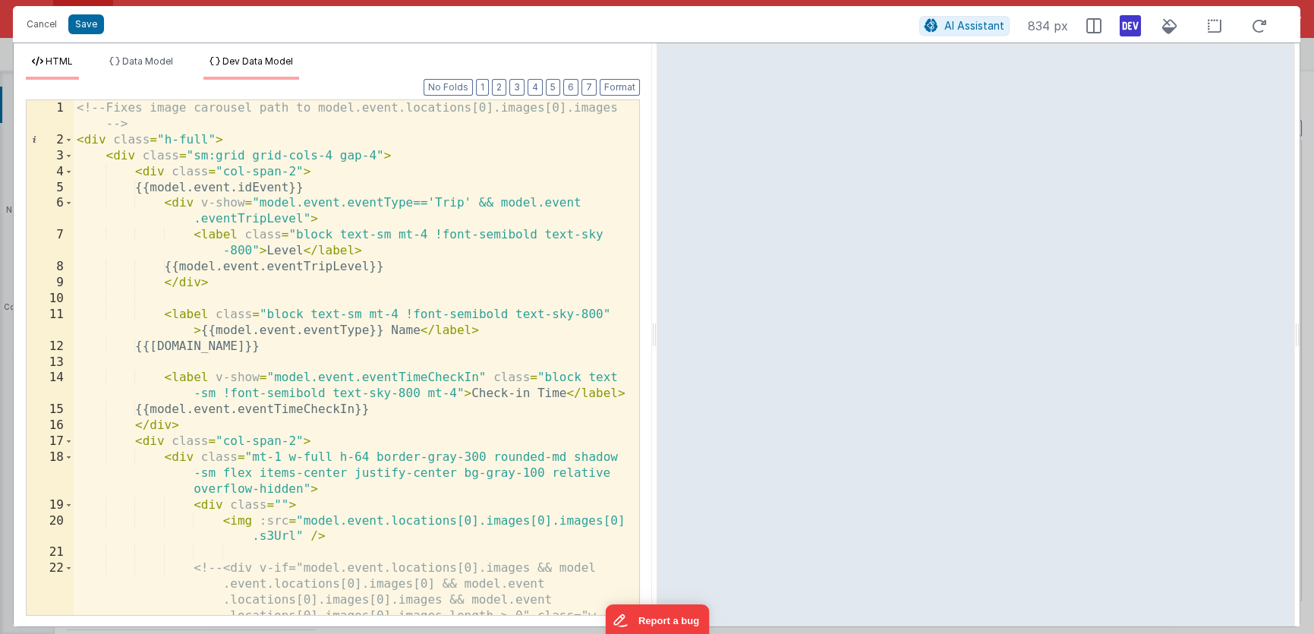
click at [275, 60] on span "Dev Data Model" at bounding box center [257, 60] width 71 height 11
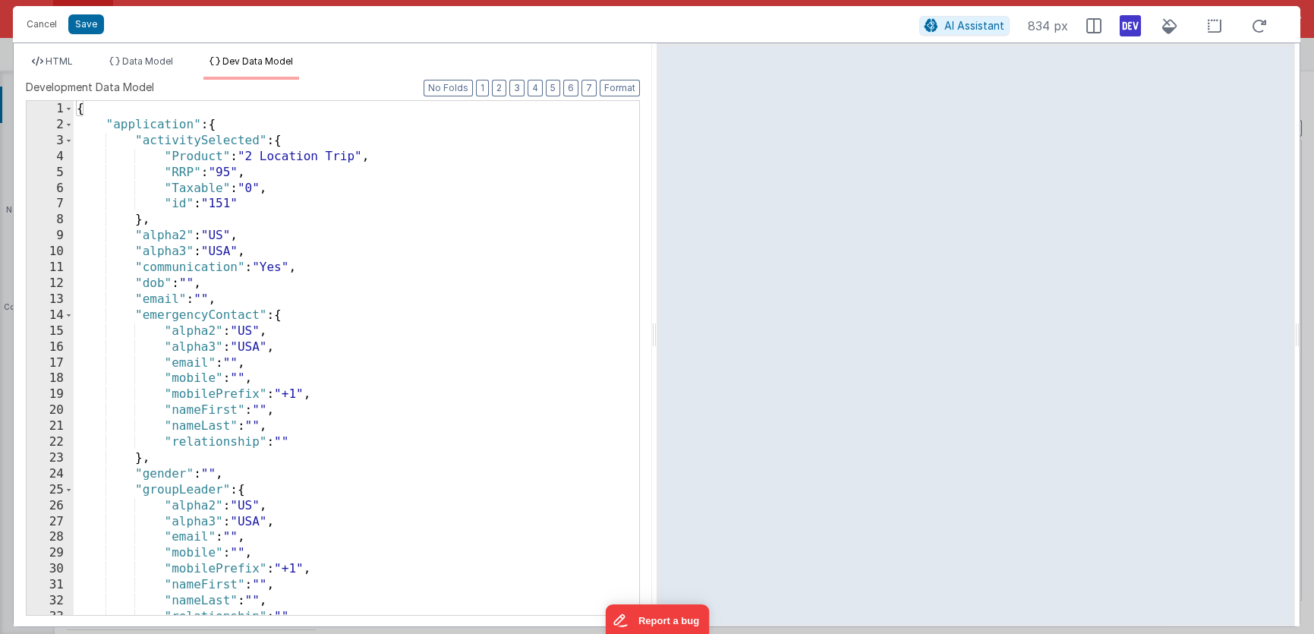
click at [408, 224] on div "{ "application" : { "activitySelected" : { "Product" : "2 Location Trip" , "RRP…" at bounding box center [351, 374] width 555 height 547
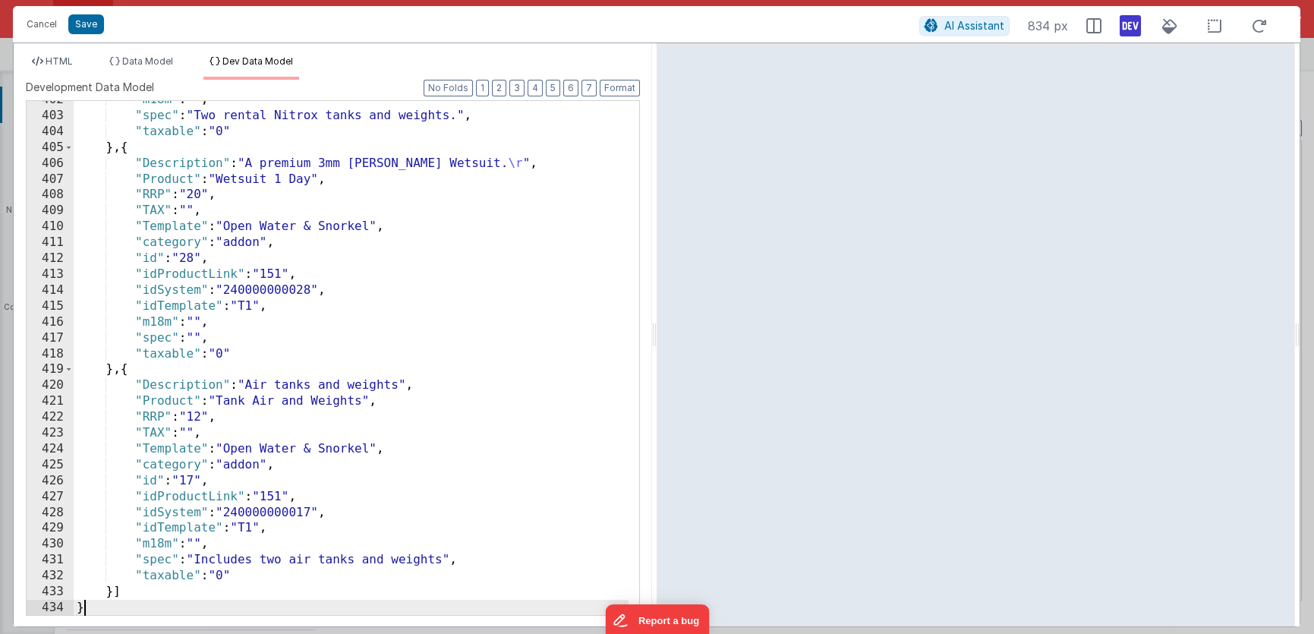
scroll to position [7547, 0]
click at [74, 64] on li "HTML" at bounding box center [52, 67] width 53 height 24
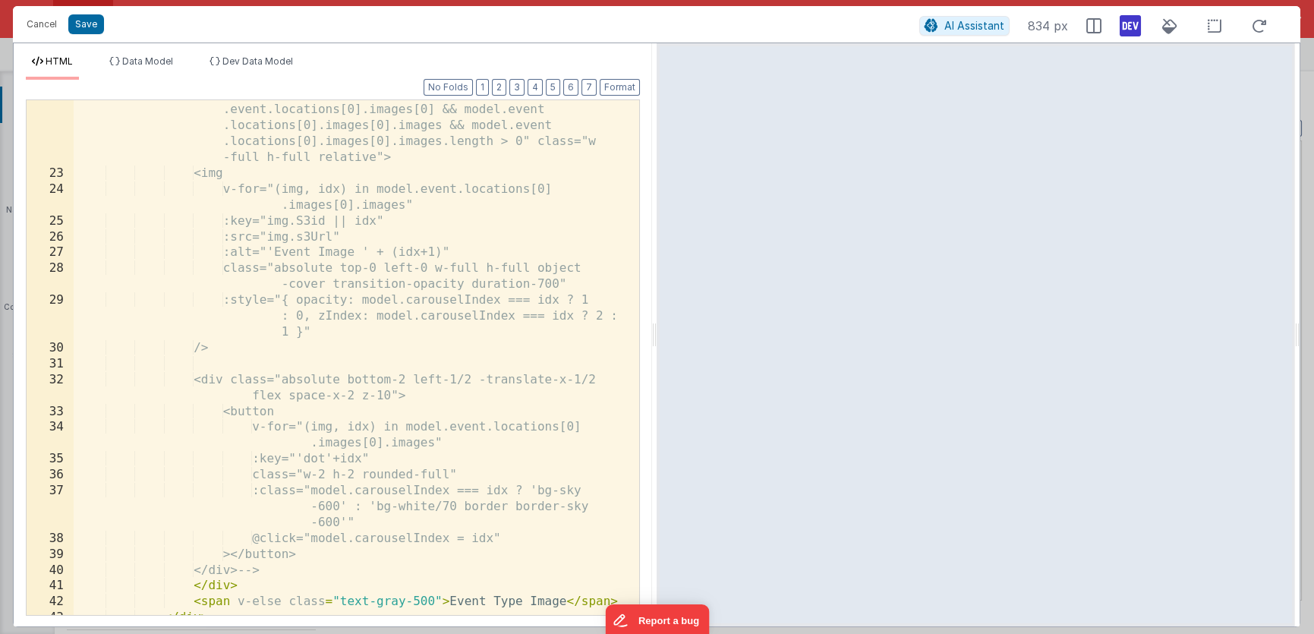
scroll to position [256, 0]
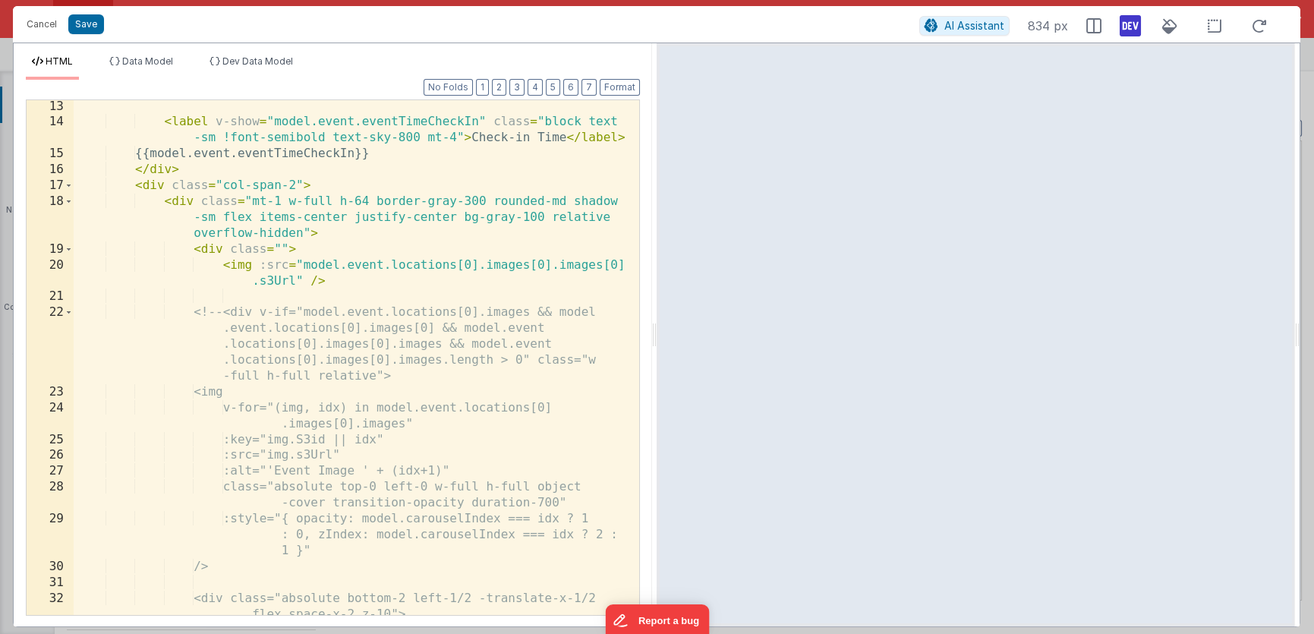
click at [225, 311] on div "< label v-show = "model.event.eventTimeCheckIn" class = "block text -sm !font-s…" at bounding box center [351, 372] width 555 height 547
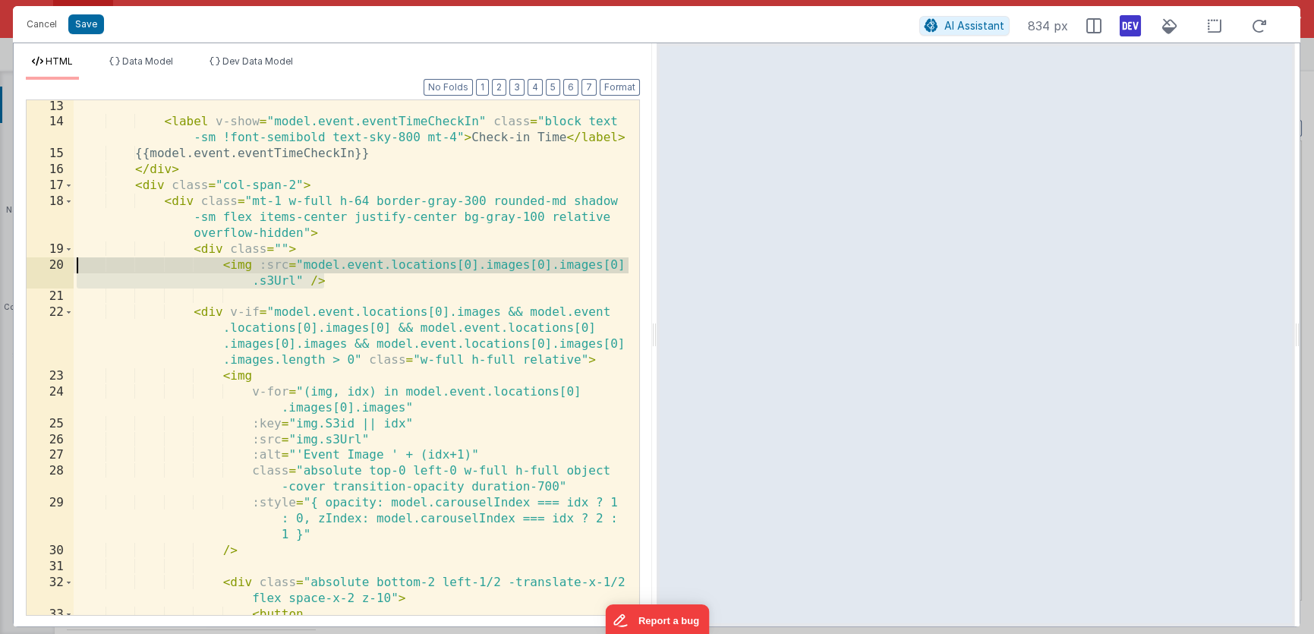
drag, startPoint x: 277, startPoint y: 275, endPoint x: 79, endPoint y: 264, distance: 198.4
click at [79, 264] on div "< label v-show = "model.event.eventTimeCheckIn" class = "block text -sm !font-s…" at bounding box center [351, 380] width 555 height 563
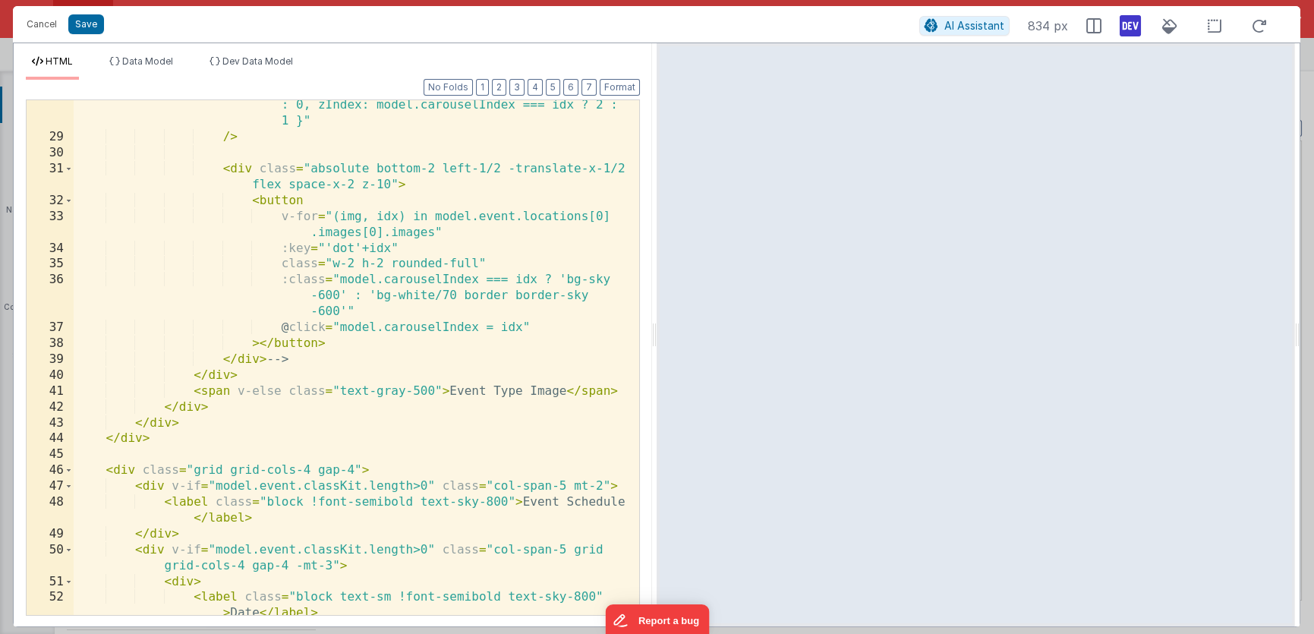
scroll to position [638, 0]
drag, startPoint x: 267, startPoint y: 360, endPoint x: 313, endPoint y: 363, distance: 46.4
click at [313, 363] on div ":style = "{ opacity: model.carouselIndex === idx ? 1 : 0, zIndex: model.carouse…" at bounding box center [351, 370] width 555 height 579
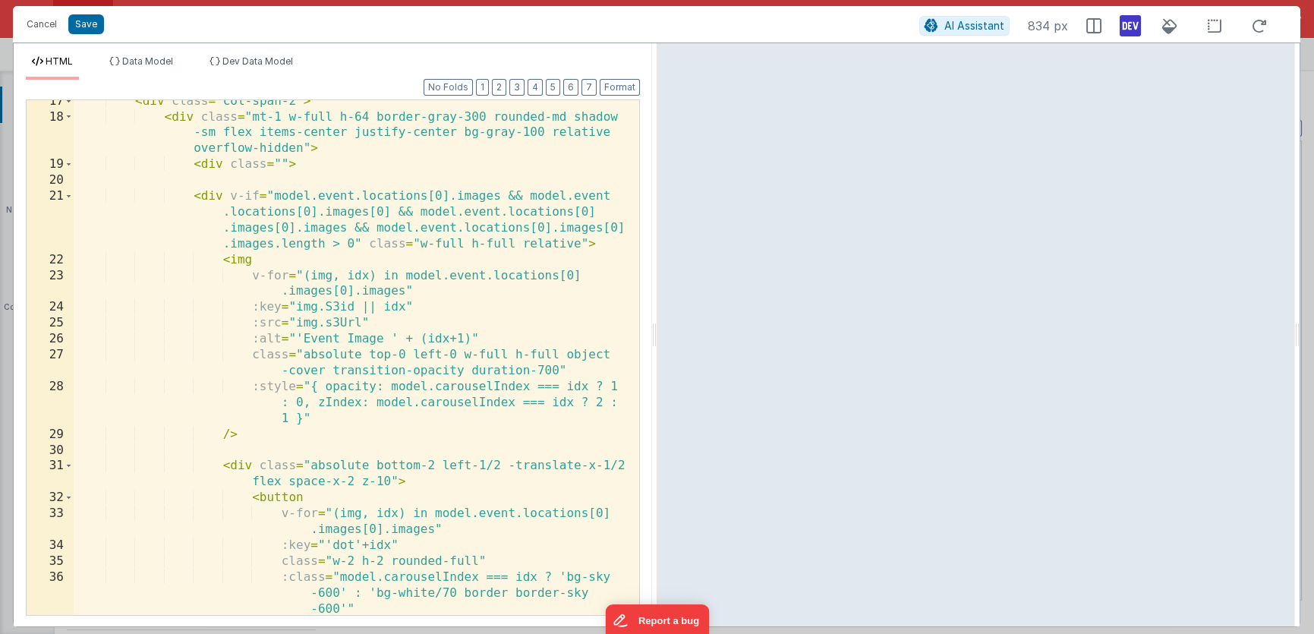
scroll to position [247, 0]
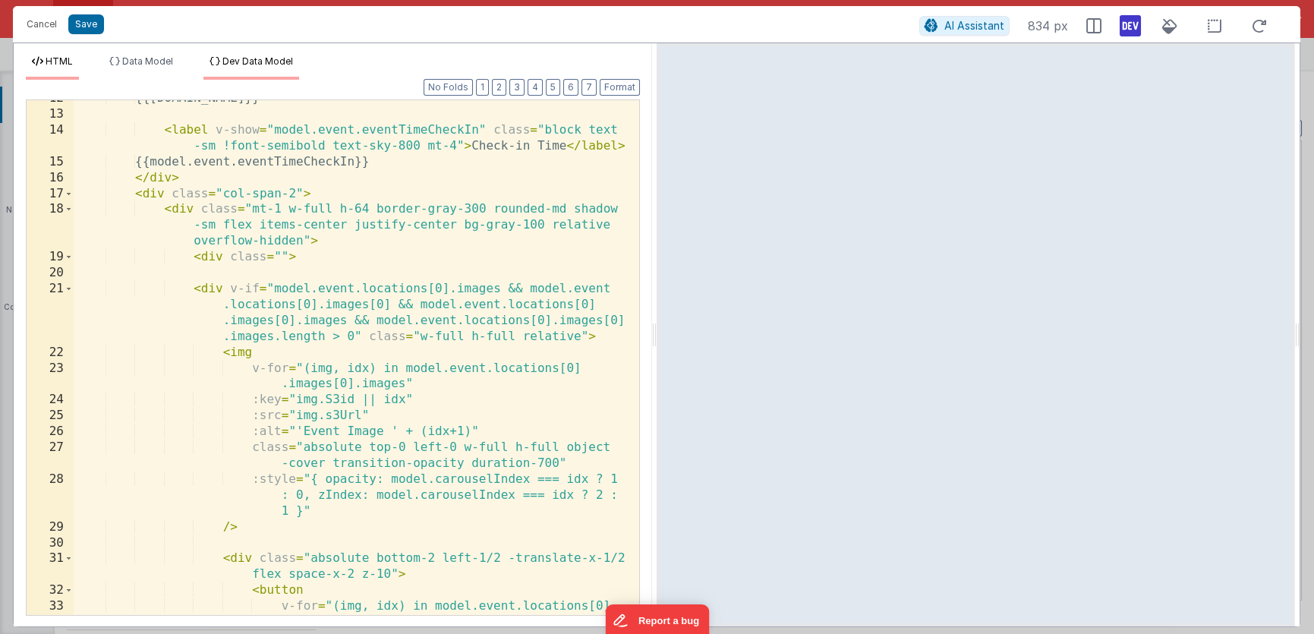
click at [233, 61] on span "Dev Data Model" at bounding box center [257, 60] width 71 height 11
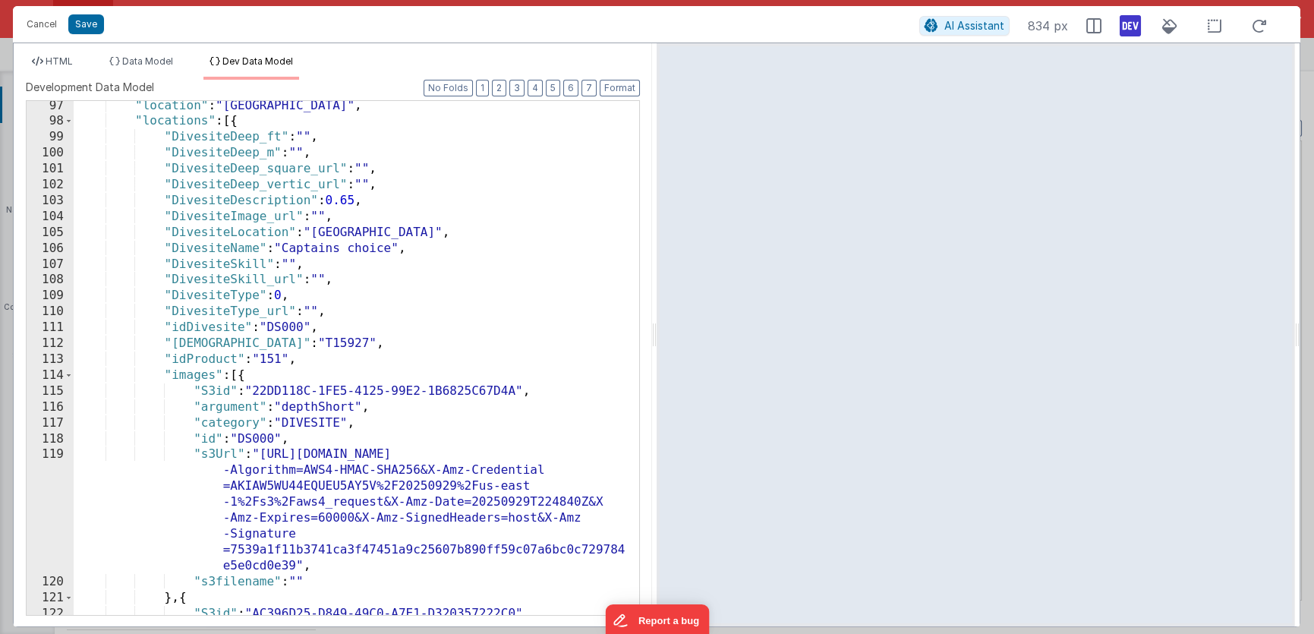
scroll to position [1768, 0]
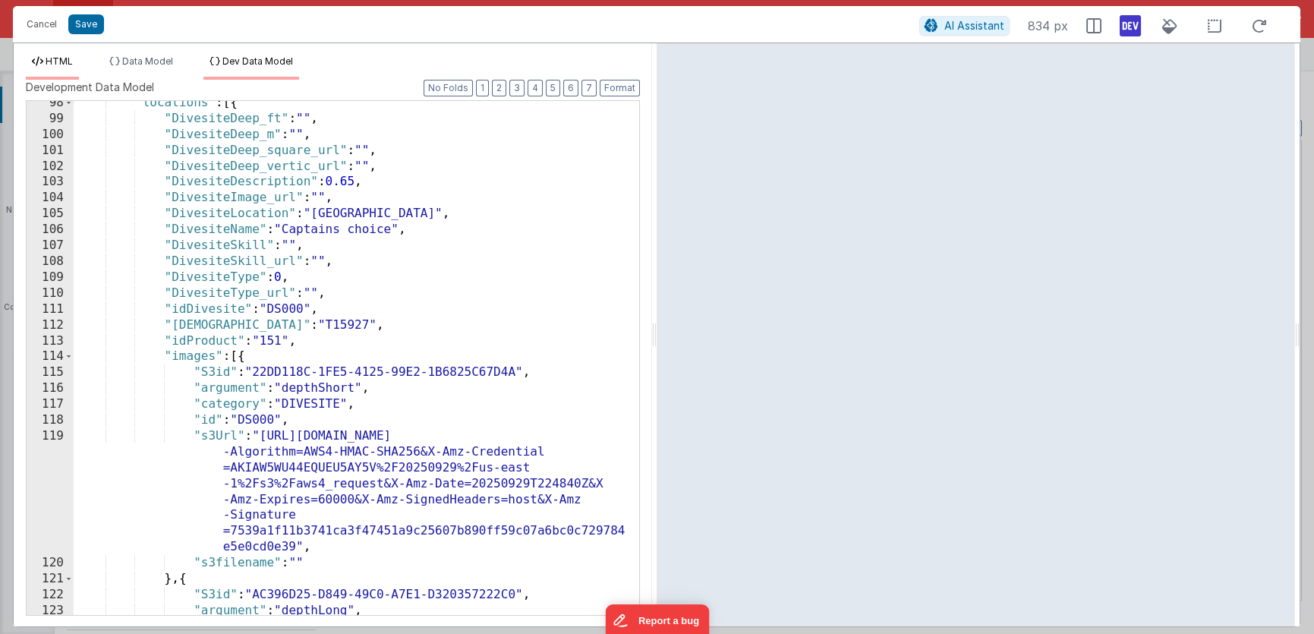
click at [71, 68] on li "HTML" at bounding box center [52, 67] width 53 height 24
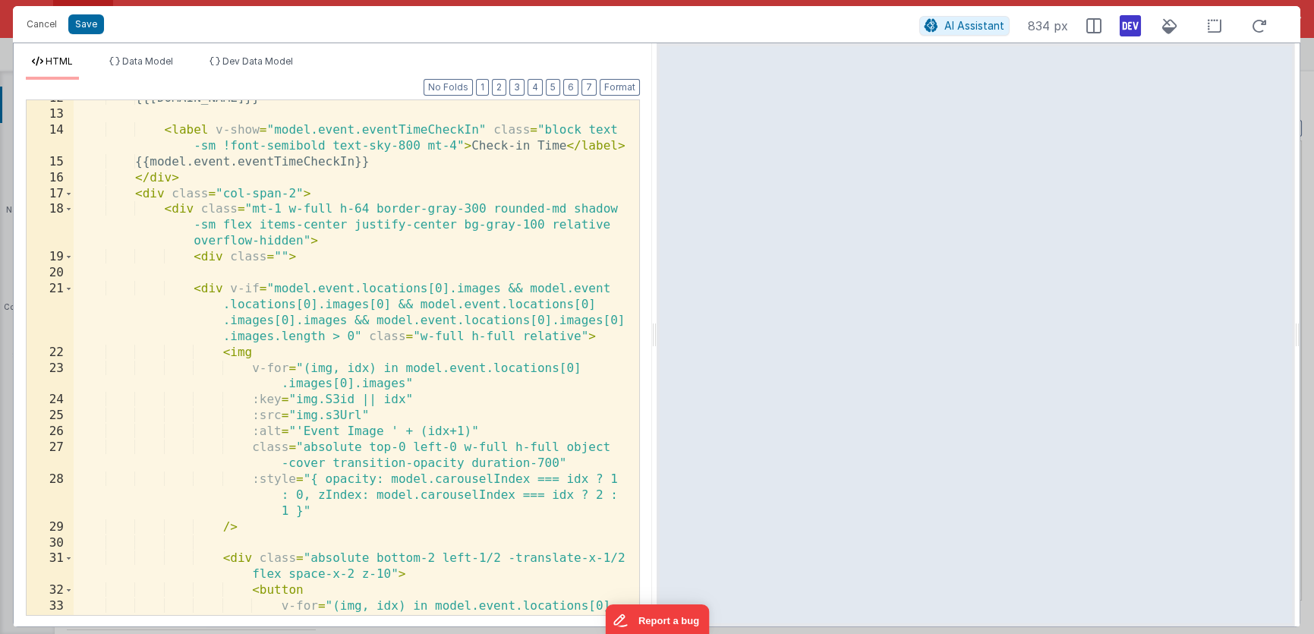
click at [390, 305] on div "{{model.event.name}} < label v-show = "model.event.eventTimeCheckIn" class = "b…" at bounding box center [351, 371] width 555 height 563
click at [244, 65] on span "Dev Data Model" at bounding box center [257, 60] width 71 height 11
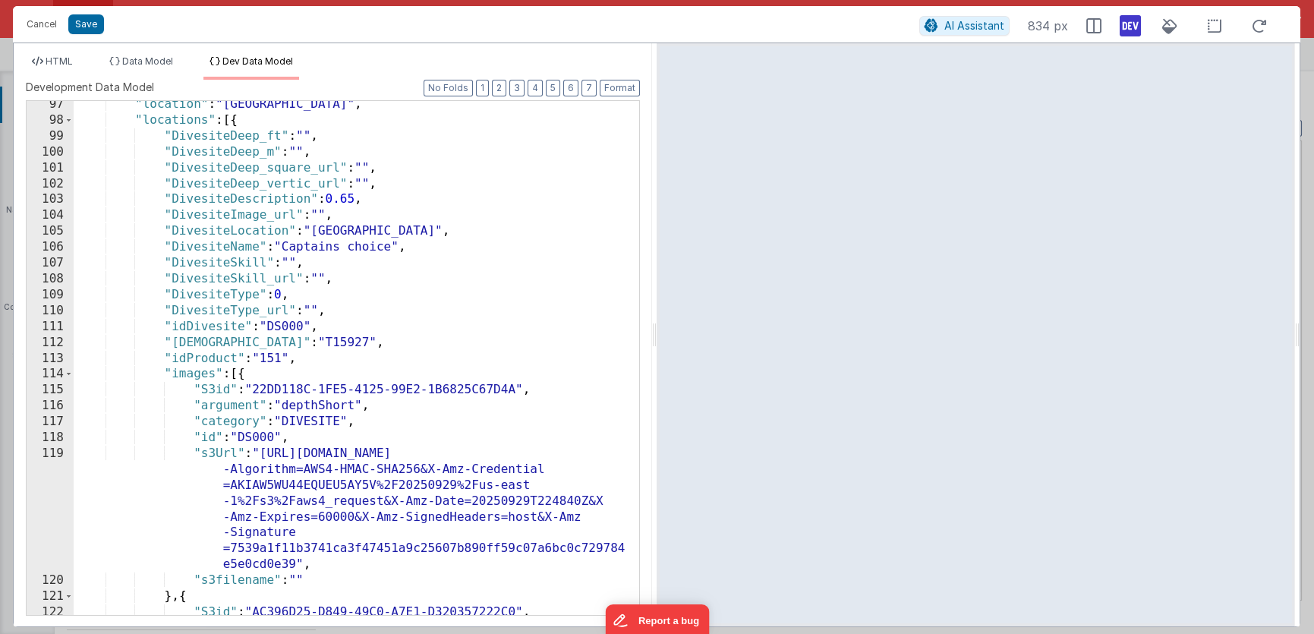
scroll to position [1750, 0]
click at [73, 64] on span "HTML" at bounding box center [59, 60] width 27 height 11
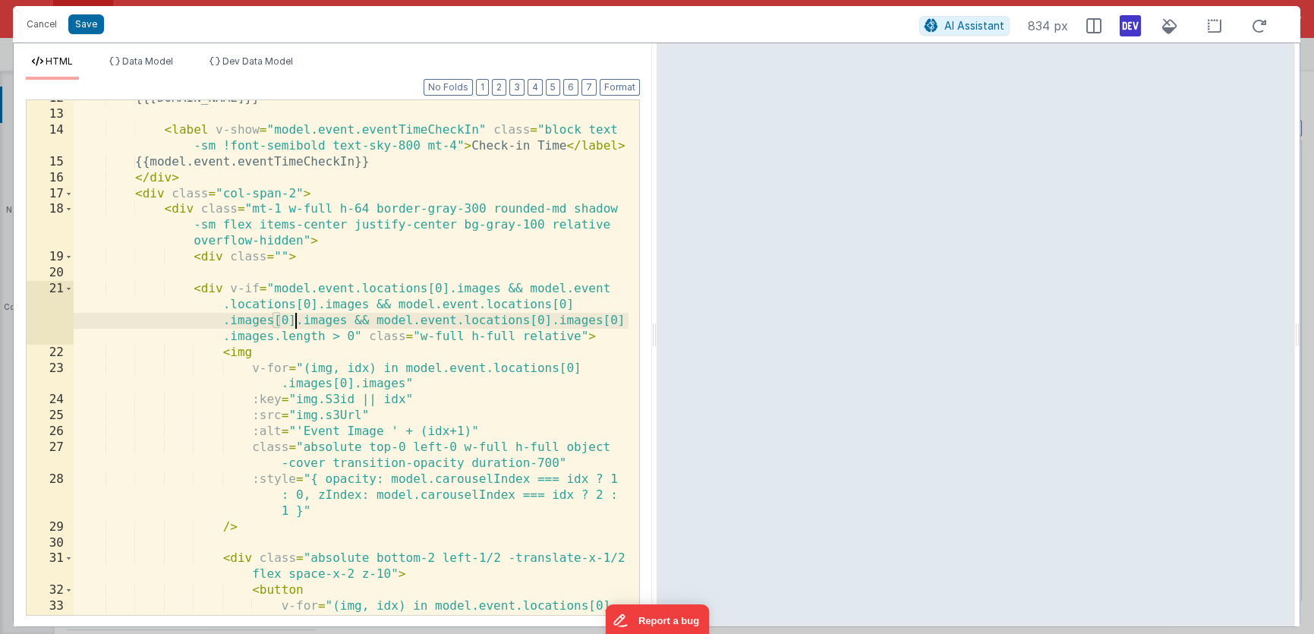
click at [295, 321] on div "{{model.event.name}} < label v-show = "model.event.eventTimeCheckIn" class = "b…" at bounding box center [351, 371] width 555 height 563
drag, startPoint x: 345, startPoint y: 320, endPoint x: 274, endPoint y: 320, distance: 71.4
click at [274, 320] on div "{{model.event.name}} < label v-show = "model.event.eventTimeCheckIn" class = "b…" at bounding box center [351, 371] width 555 height 563
drag, startPoint x: 492, startPoint y: 322, endPoint x: 421, endPoint y: 322, distance: 71.4
click at [421, 322] on div "{{model.event.name}} < label v-show = "model.event.eventTimeCheckIn" class = "b…" at bounding box center [351, 371] width 555 height 563
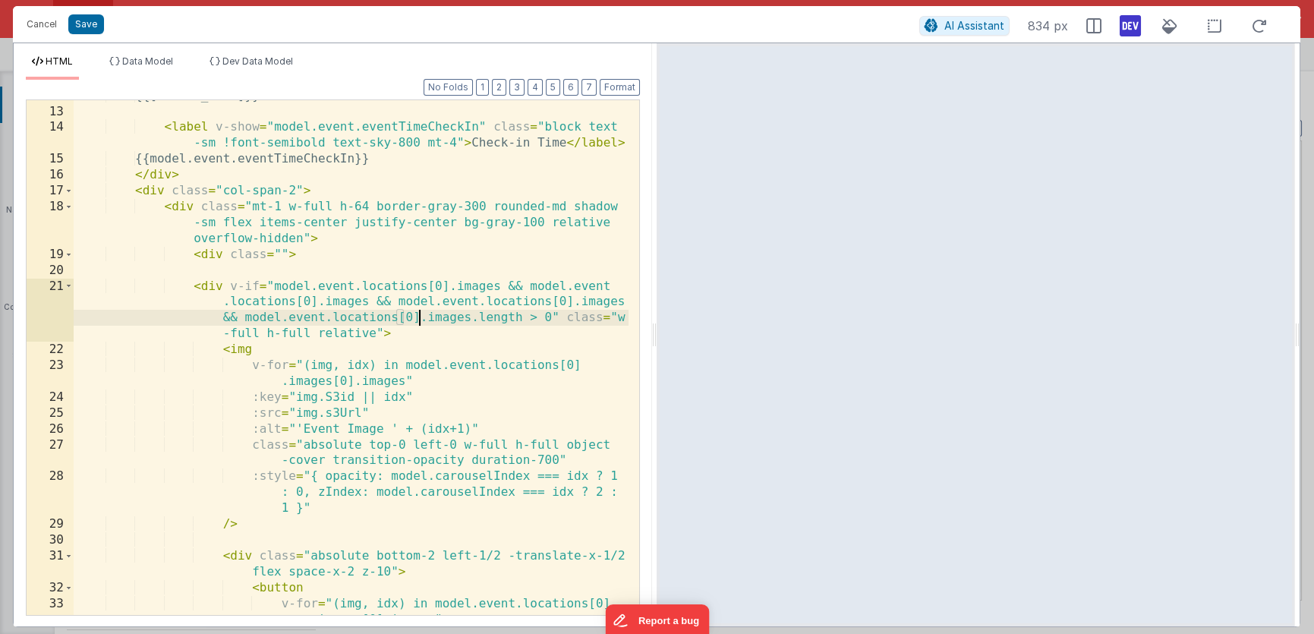
scroll to position [259, 0]
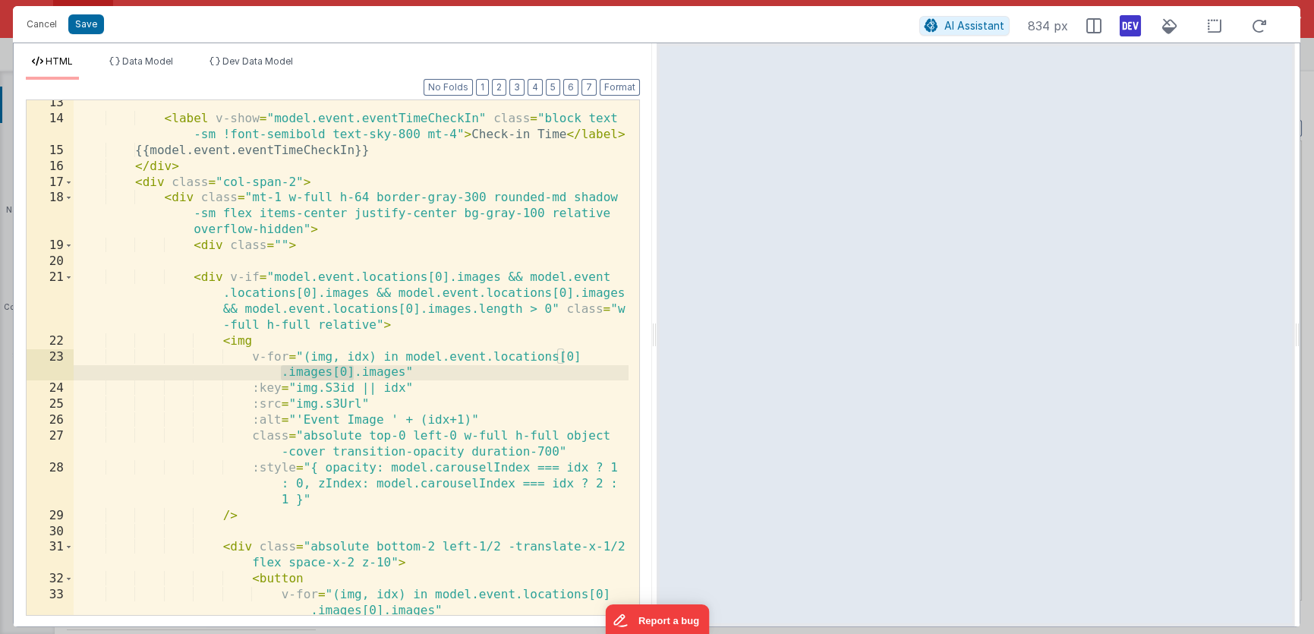
drag, startPoint x: 354, startPoint y: 373, endPoint x: 284, endPoint y: 372, distance: 69.9
click at [284, 372] on div "< label v-show = "model.event.eventTimeCheckIn" class = "block text -sm !font-s…" at bounding box center [351, 368] width 555 height 547
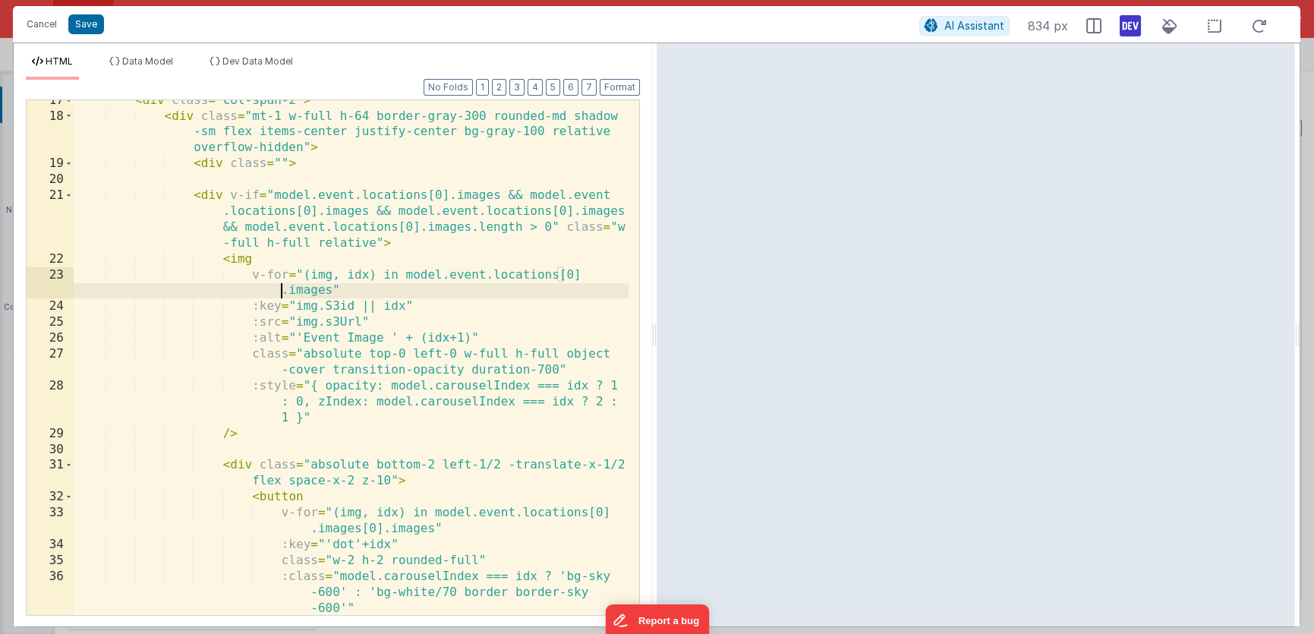
scroll to position [355, 0]
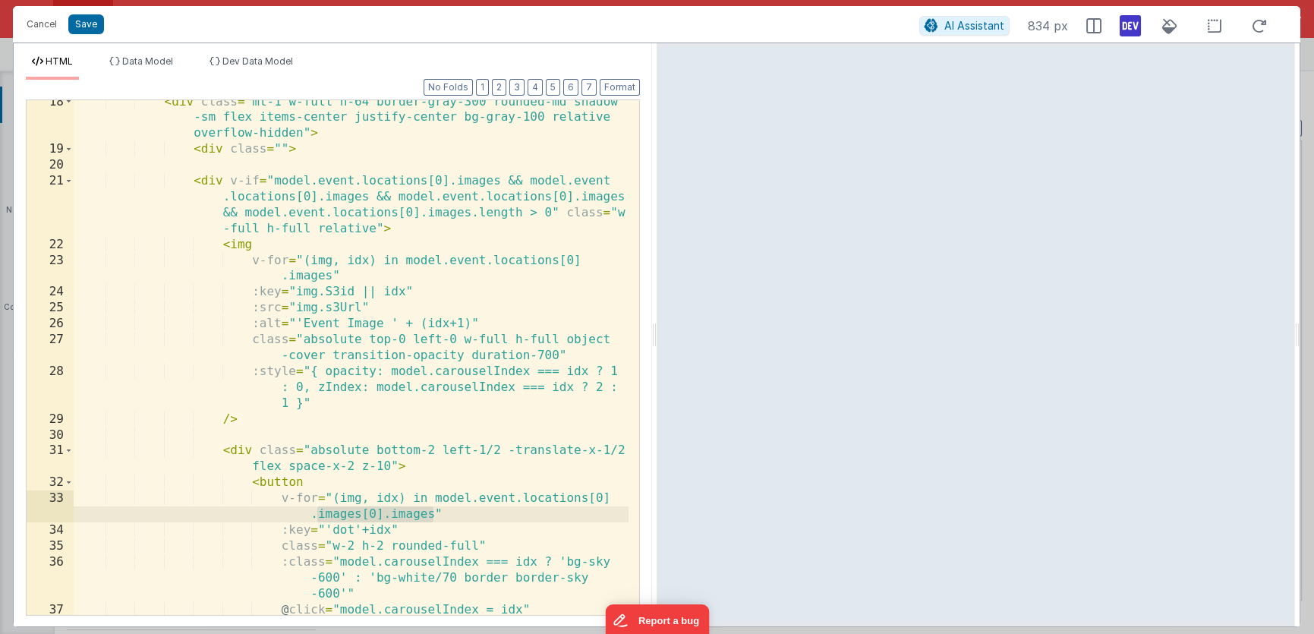
drag, startPoint x: 433, startPoint y: 516, endPoint x: 313, endPoint y: 512, distance: 120.0
click at [313, 512] on div "< div class = "mt-1 w-full h-64 border-gray-300 rounded-md shadow -sm flex item…" at bounding box center [351, 383] width 555 height 579
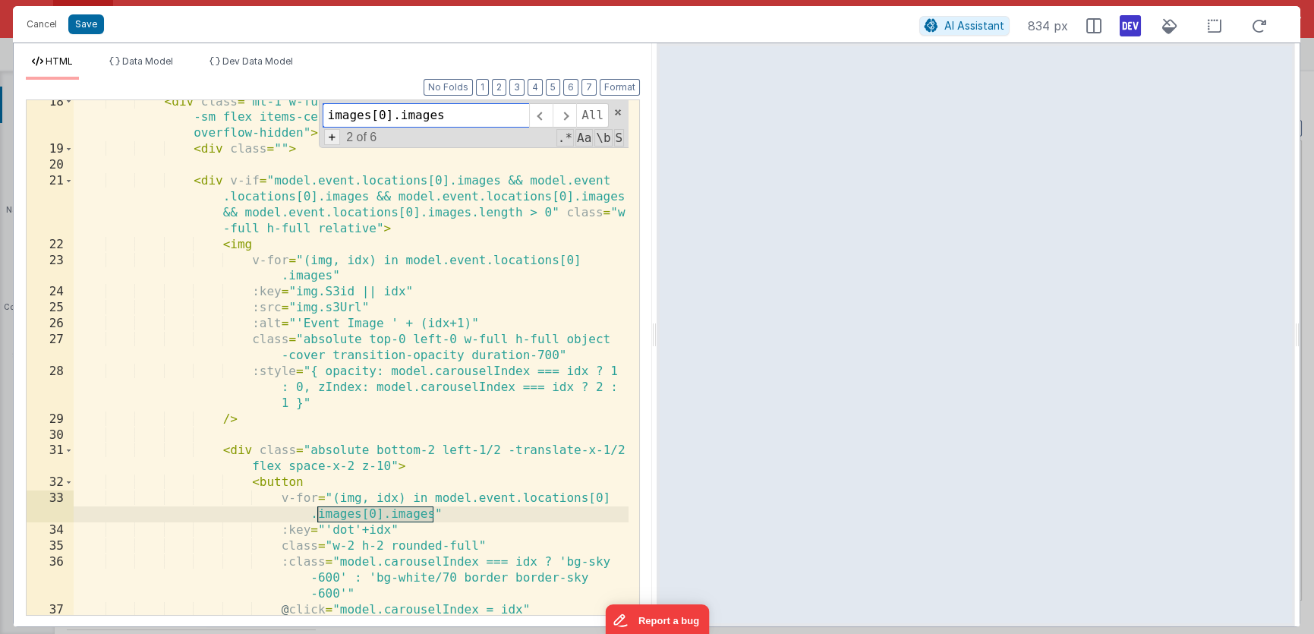
click at [336, 140] on span "+" at bounding box center [332, 137] width 17 height 16
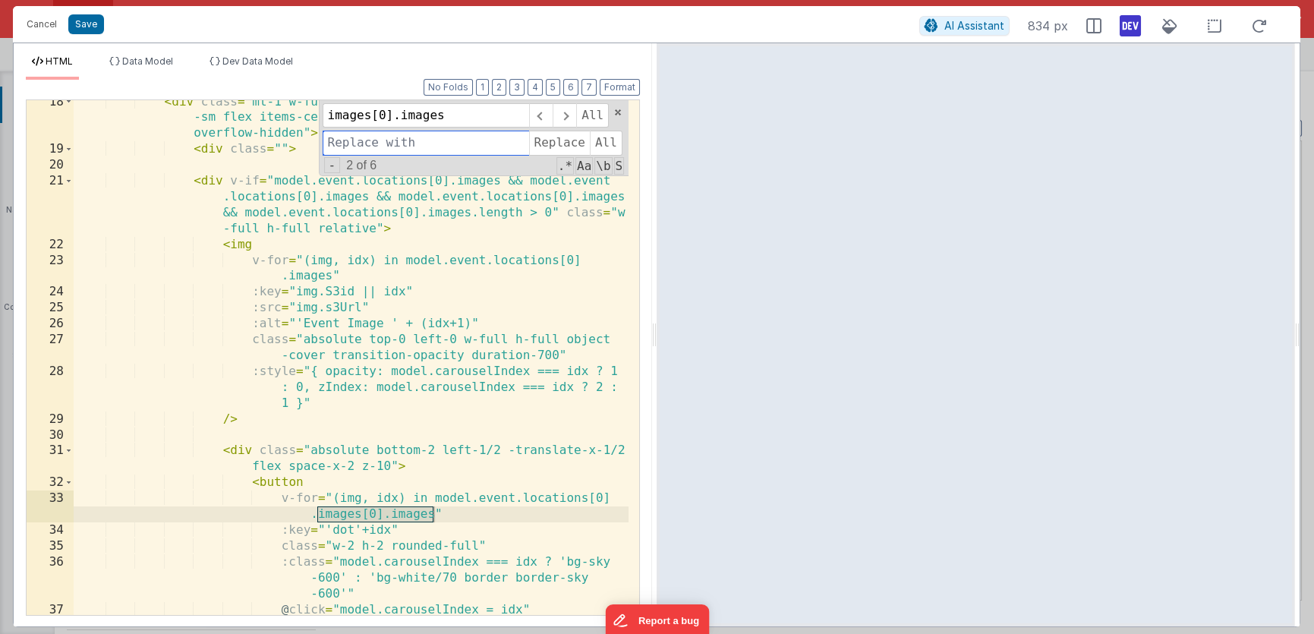
click at [370, 143] on input at bounding box center [426, 143] width 206 height 24
type input "images"
click at [605, 147] on span "All" at bounding box center [606, 143] width 33 height 24
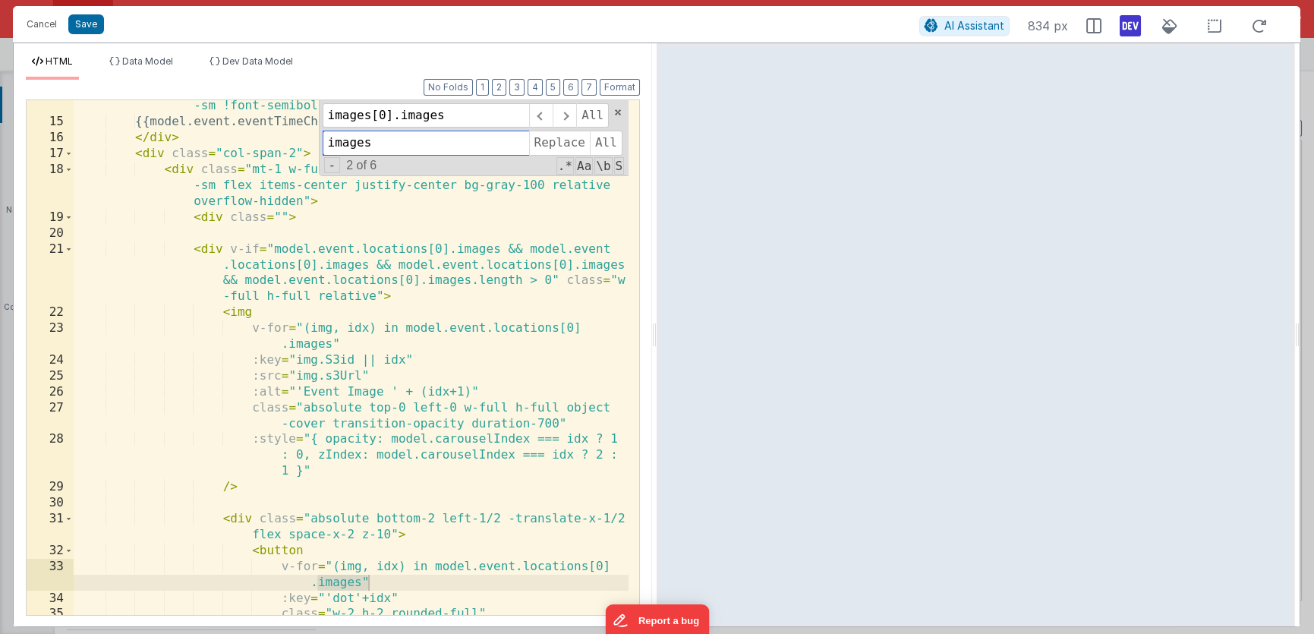
scroll to position [272, 0]
click at [616, 109] on span at bounding box center [618, 112] width 11 height 11
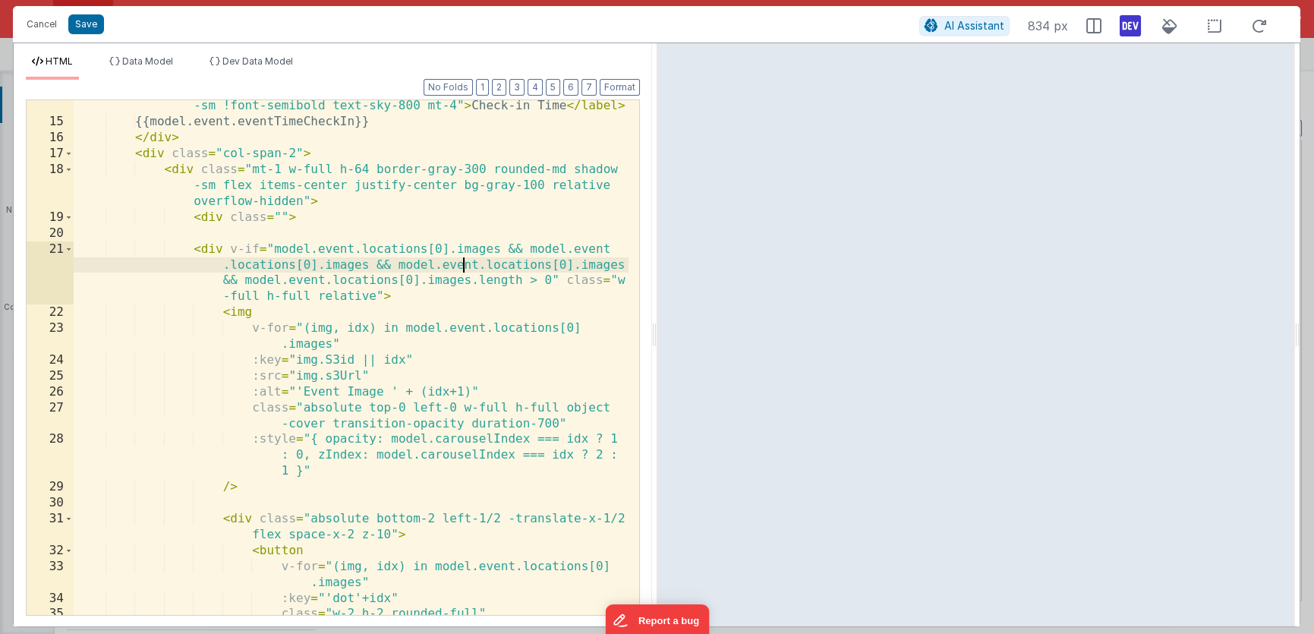
click at [465, 265] on div "< label v-show = "model.event.eventTimeCheckIn" class = "block text -sm !font-s…" at bounding box center [351, 380] width 555 height 595
click at [336, 219] on div "< label v-show = "model.event.eventTimeCheckIn" class = "block text -sm !font-s…" at bounding box center [351, 380] width 555 height 595
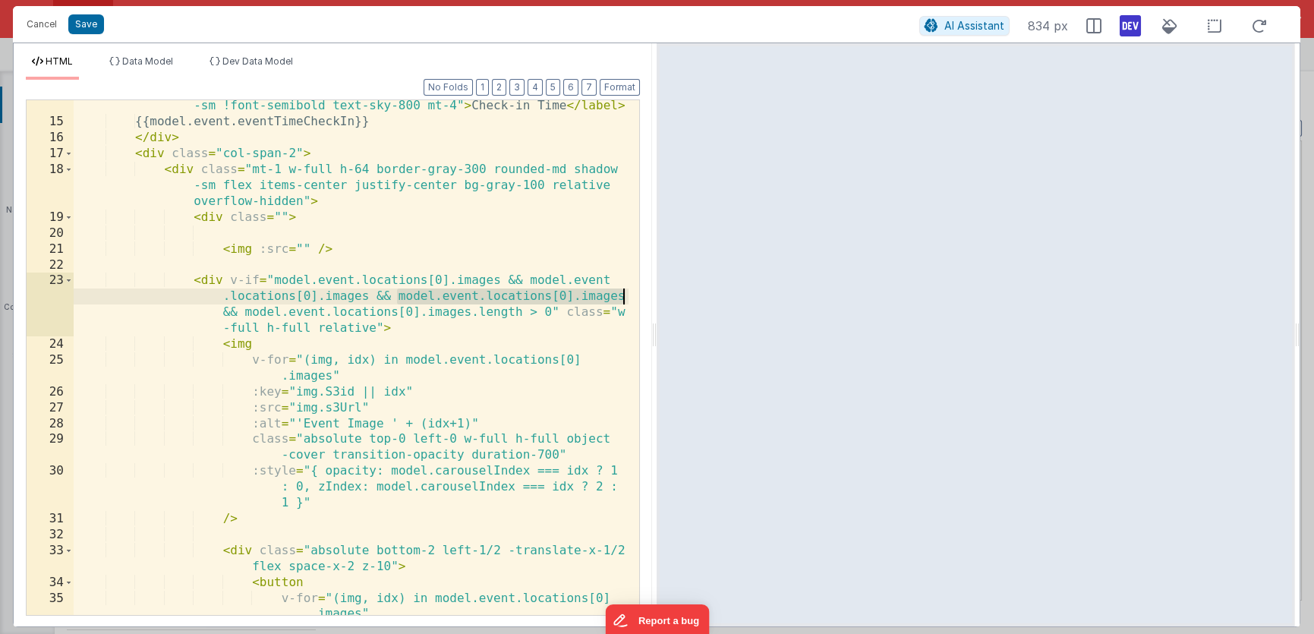
drag, startPoint x: 399, startPoint y: 297, endPoint x: 623, endPoint y: 298, distance: 223.9
click at [623, 298] on div "< label v-show = "model.event.eventTimeCheckIn" class = "block text -sm !font-s…" at bounding box center [351, 364] width 555 height 563
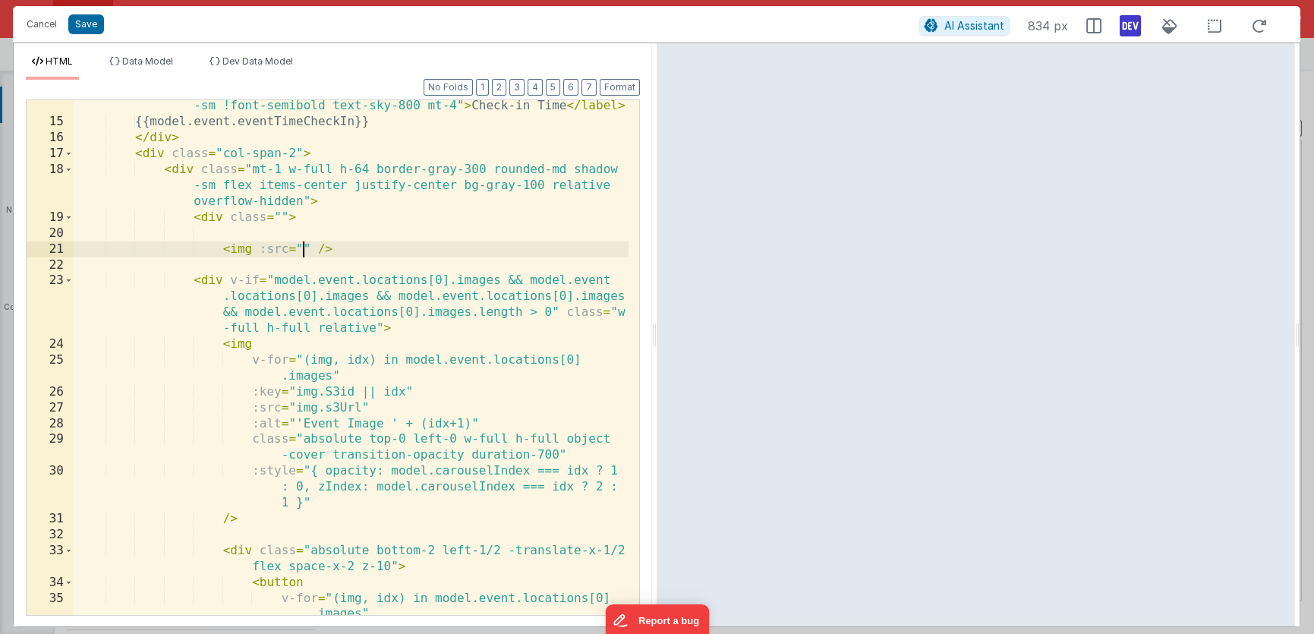
click at [301, 248] on div "< label v-show = "model.event.eventTimeCheckIn" class = "block text -sm !font-s…" at bounding box center [351, 364] width 555 height 563
paste textarea
click at [274, 70] on li "Dev Data Model" at bounding box center [251, 67] width 96 height 24
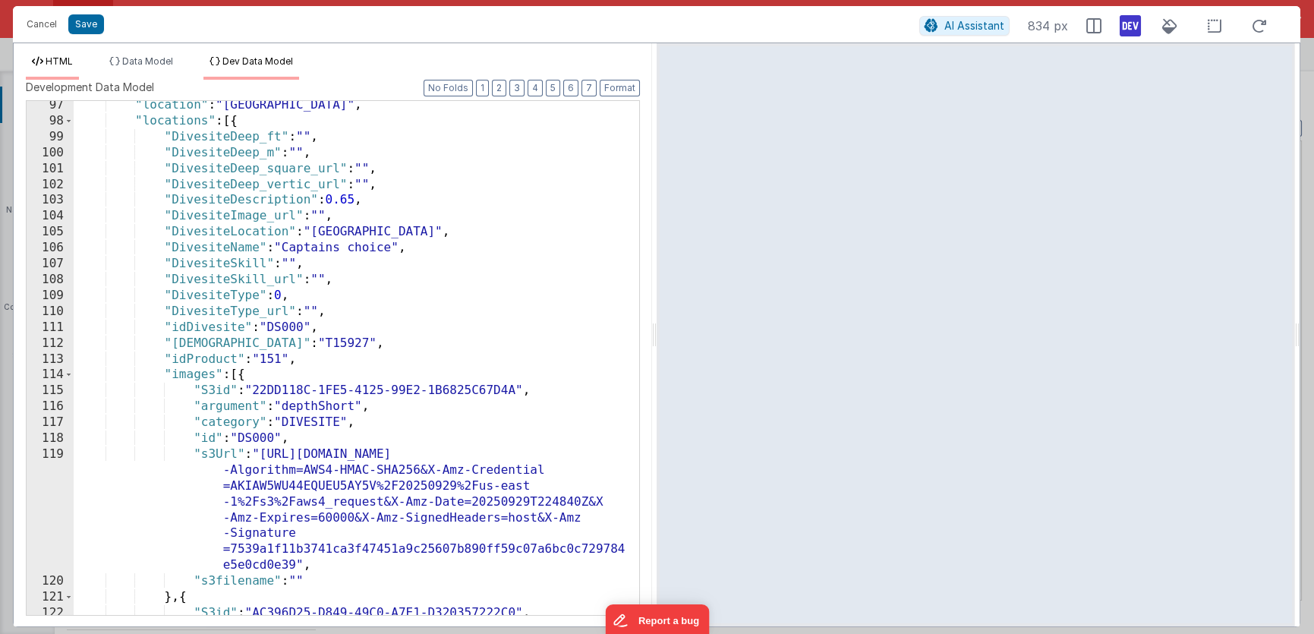
click at [74, 61] on li "HTML" at bounding box center [52, 67] width 53 height 24
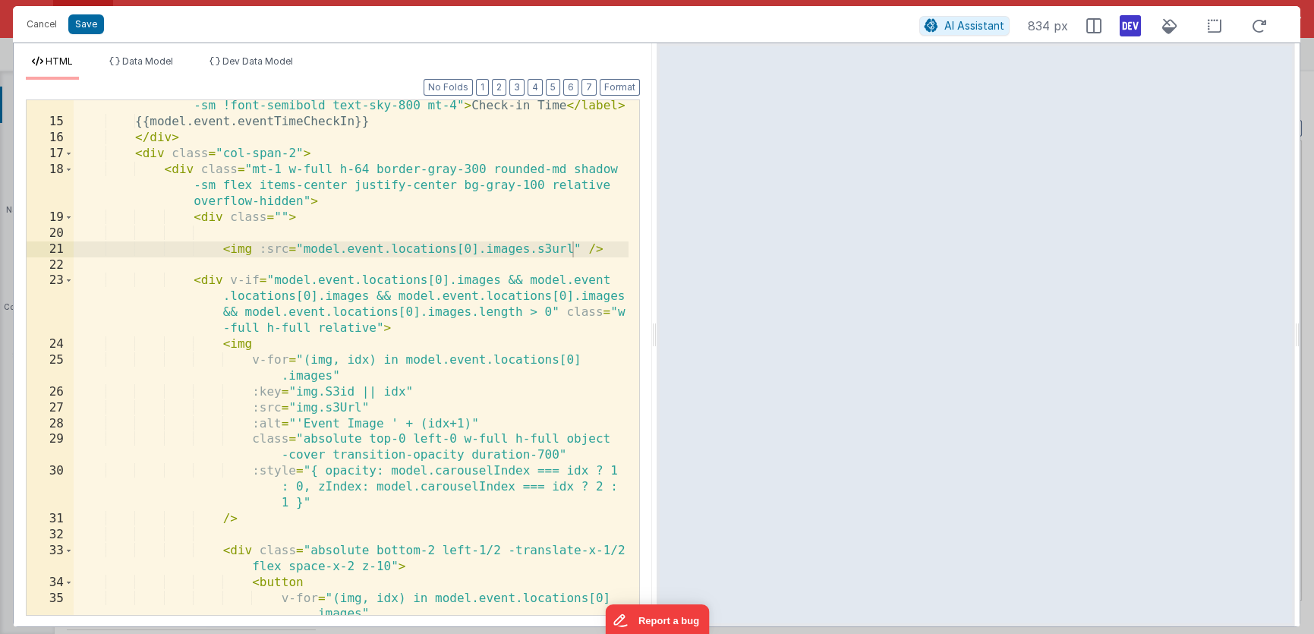
drag, startPoint x: 552, startPoint y: 251, endPoint x: 554, endPoint y: 259, distance: 7.9
click at [552, 251] on div "< label v-show = "model.event.eventTimeCheckIn" class = "block text -sm !font-s…" at bounding box center [351, 364] width 555 height 563
click at [284, 65] on span "Dev Data Model" at bounding box center [257, 60] width 71 height 11
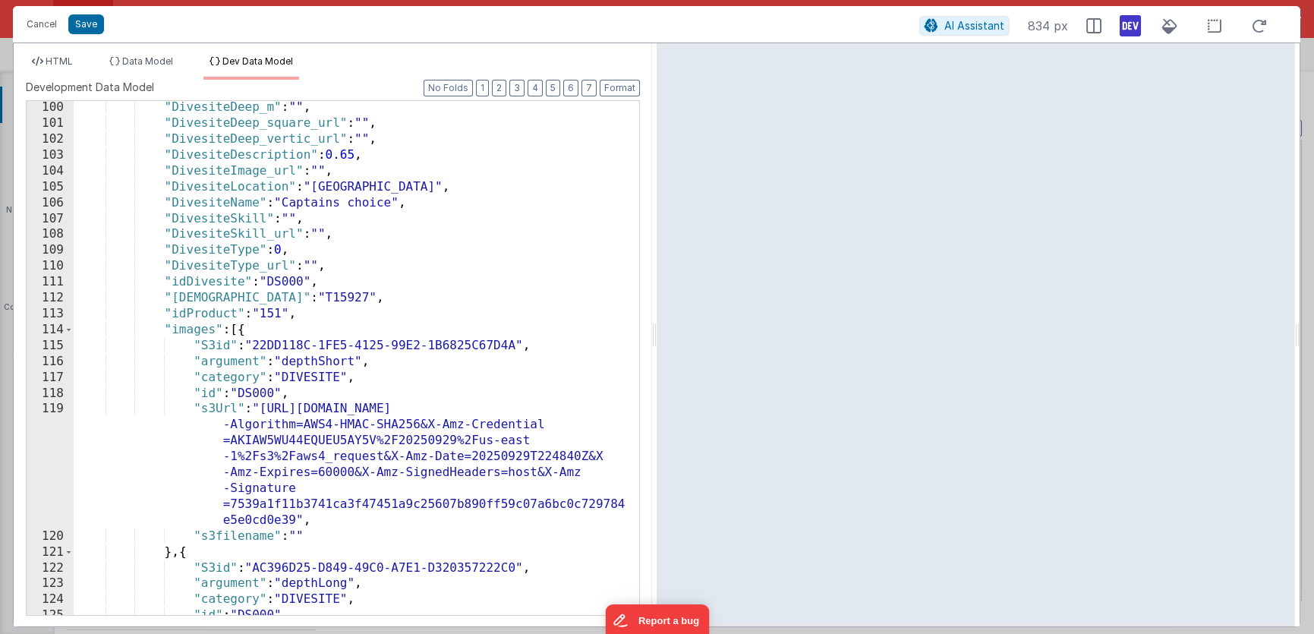
scroll to position [1795, 0]
click at [218, 408] on div ""DivesiteDeep_m" : "" , "DivesiteDeep_square_url" : "" , "DivesiteDeep_vertic_u…" at bounding box center [351, 427] width 555 height 657
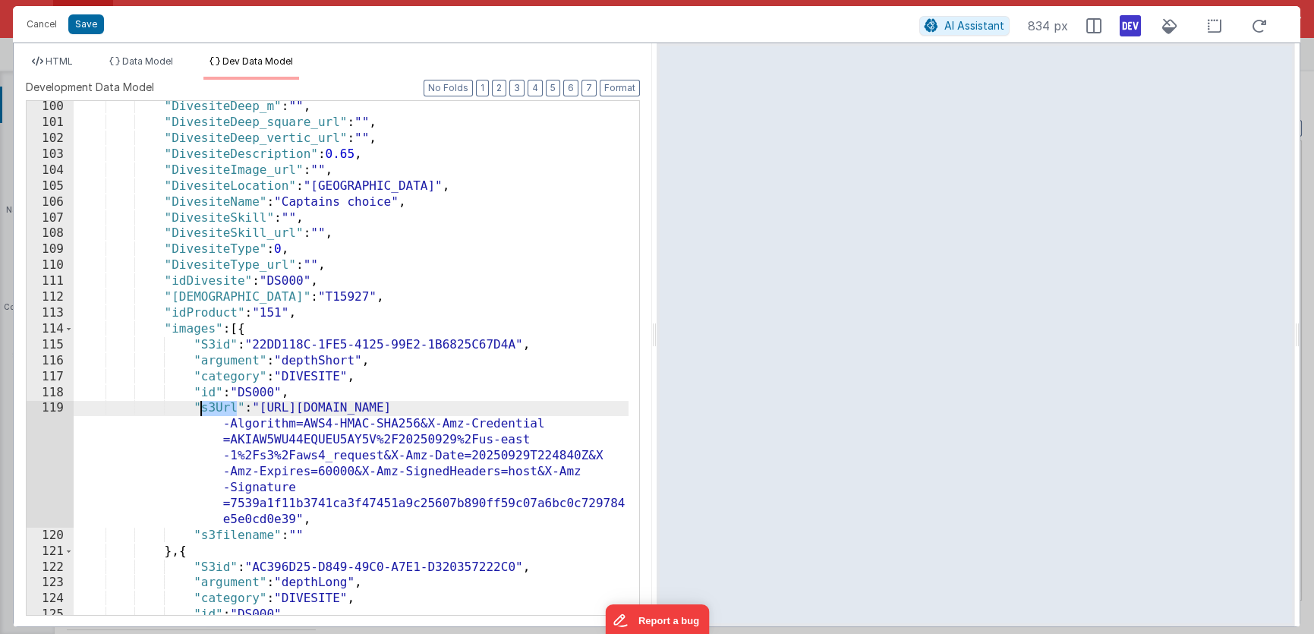
click at [218, 408] on div ""DivesiteDeep_m" : "" , "DivesiteDeep_square_url" : "" , "DivesiteDeep_vertic_u…" at bounding box center [351, 427] width 555 height 657
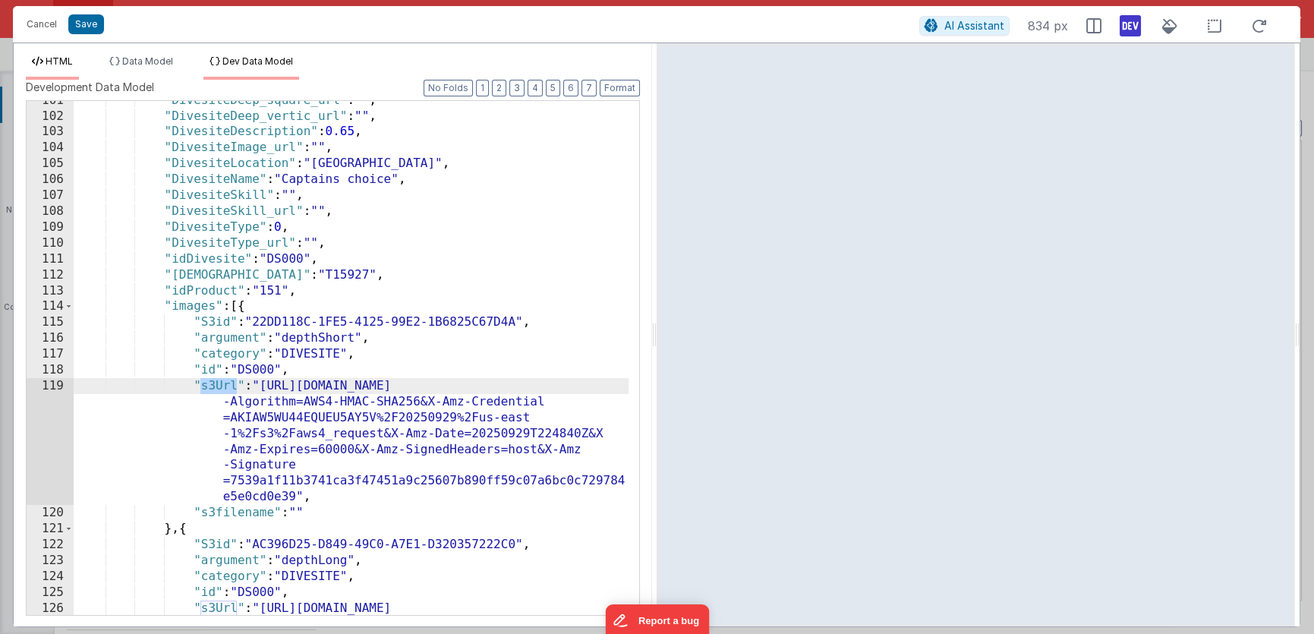
click at [65, 61] on span "HTML" at bounding box center [59, 60] width 27 height 11
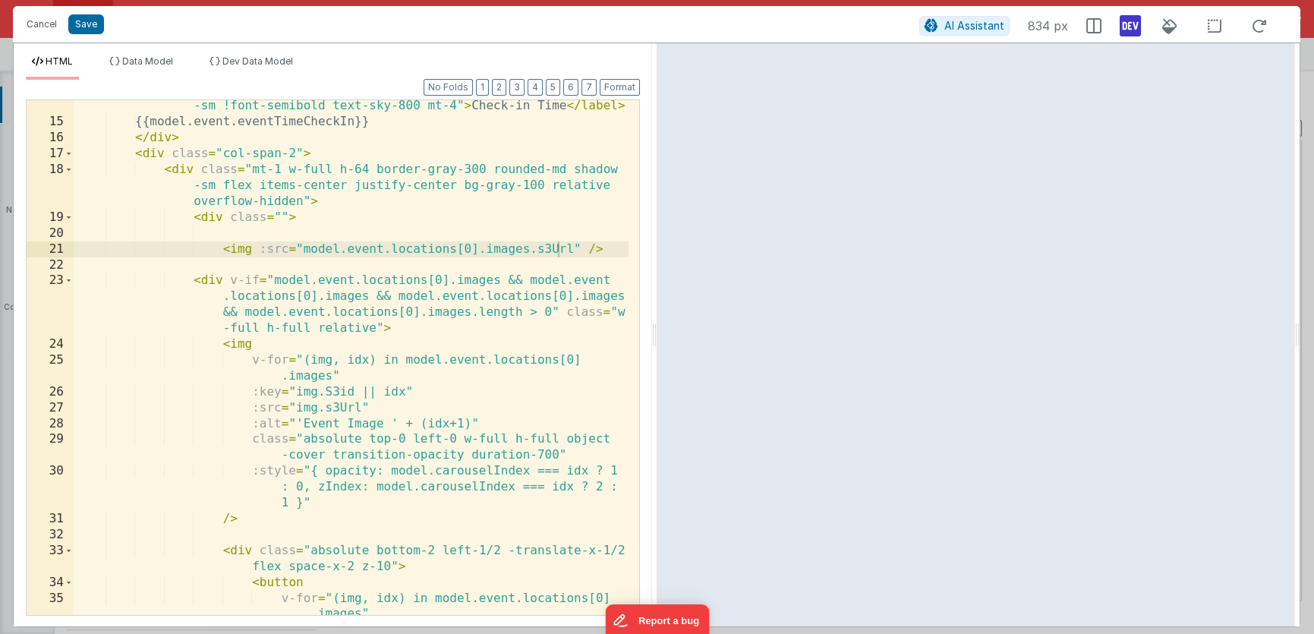
click at [552, 247] on div "< label v-show = "model.event.eventTimeCheckIn" class = "block text -sm !font-s…" at bounding box center [351, 364] width 555 height 563
click at [303, 250] on div "< label v-show = "model.event.eventTimeCheckIn" class = "block text -sm !font-s…" at bounding box center [351, 364] width 555 height 563
click at [321, 266] on div "< label v-show = "model.event.eventTimeCheckIn" class = "block text -sm !font-s…" at bounding box center [351, 364] width 555 height 563
paste textarea
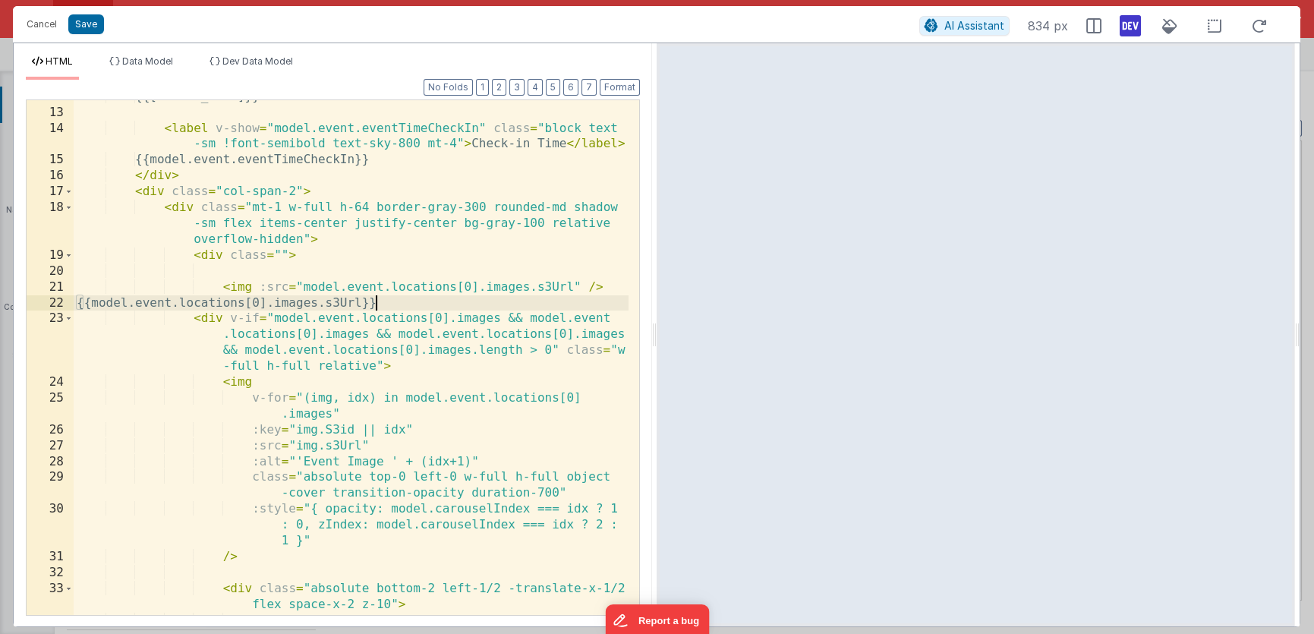
scroll to position [215, 0]
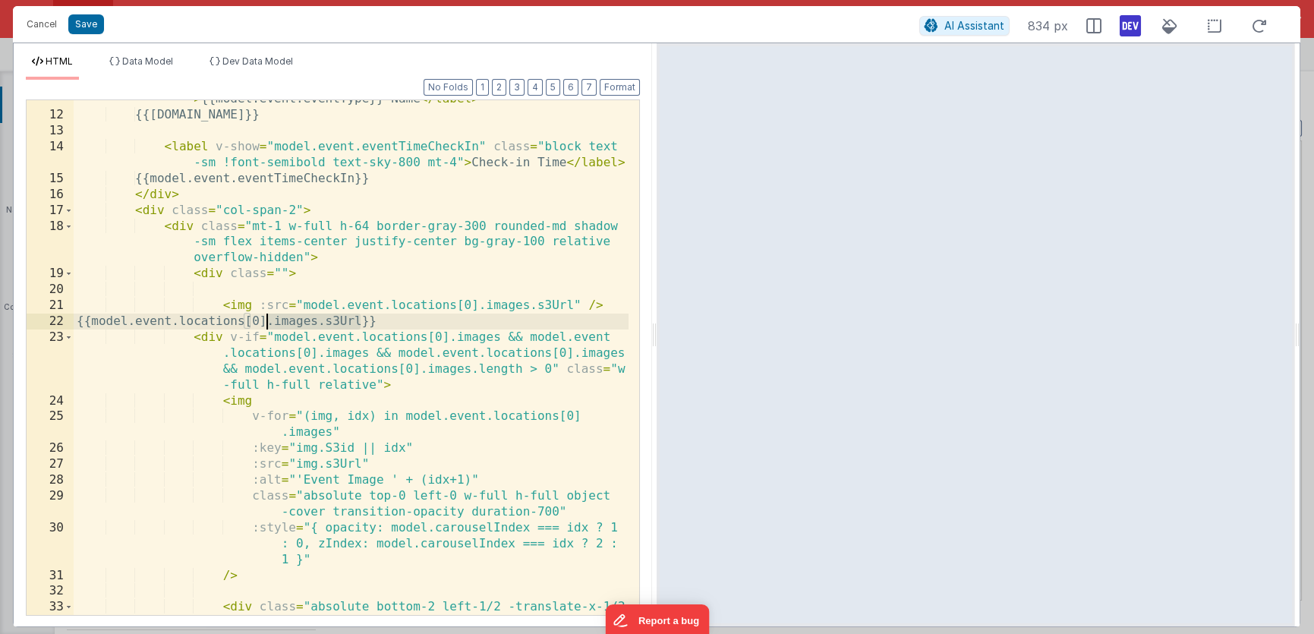
drag, startPoint x: 364, startPoint y: 321, endPoint x: 264, endPoint y: 322, distance: 99.4
click at [264, 322] on div "< label class = "block text-sm mt-4 !font-semibold text-sky-800" > {{model.even…" at bounding box center [351, 364] width 555 height 579
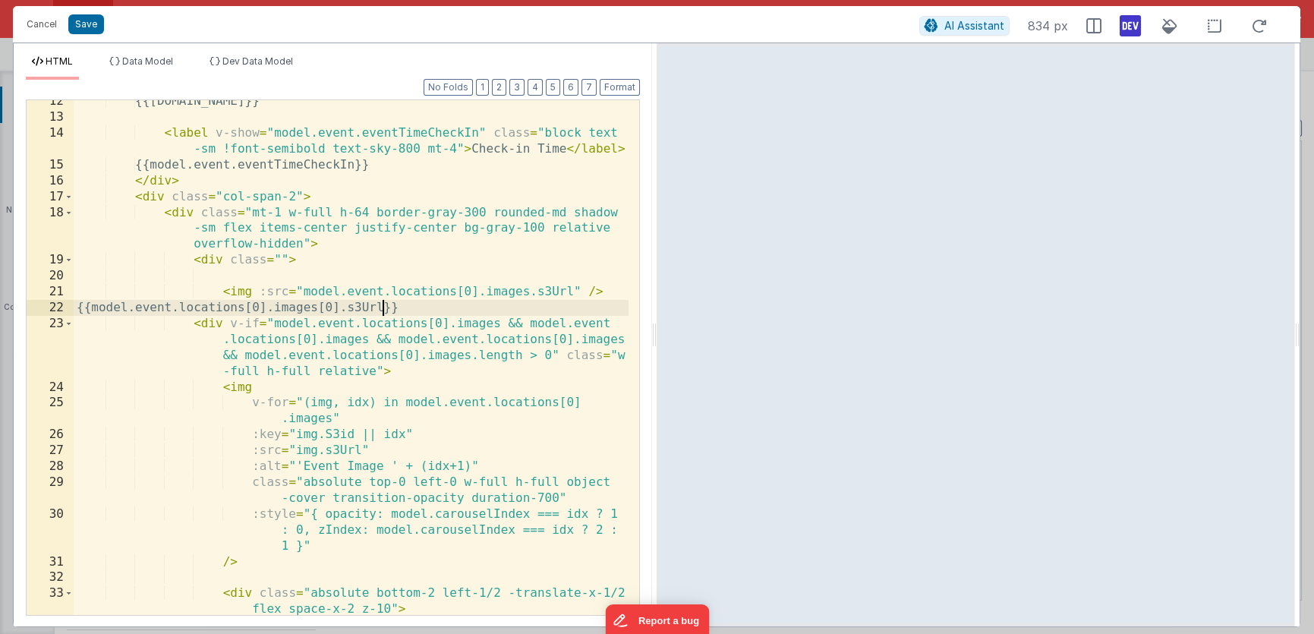
click at [92, 308] on div "{{model.event.name}} < label v-show = "model.event.eventTimeCheckIn" class = "b…" at bounding box center [351, 366] width 555 height 547
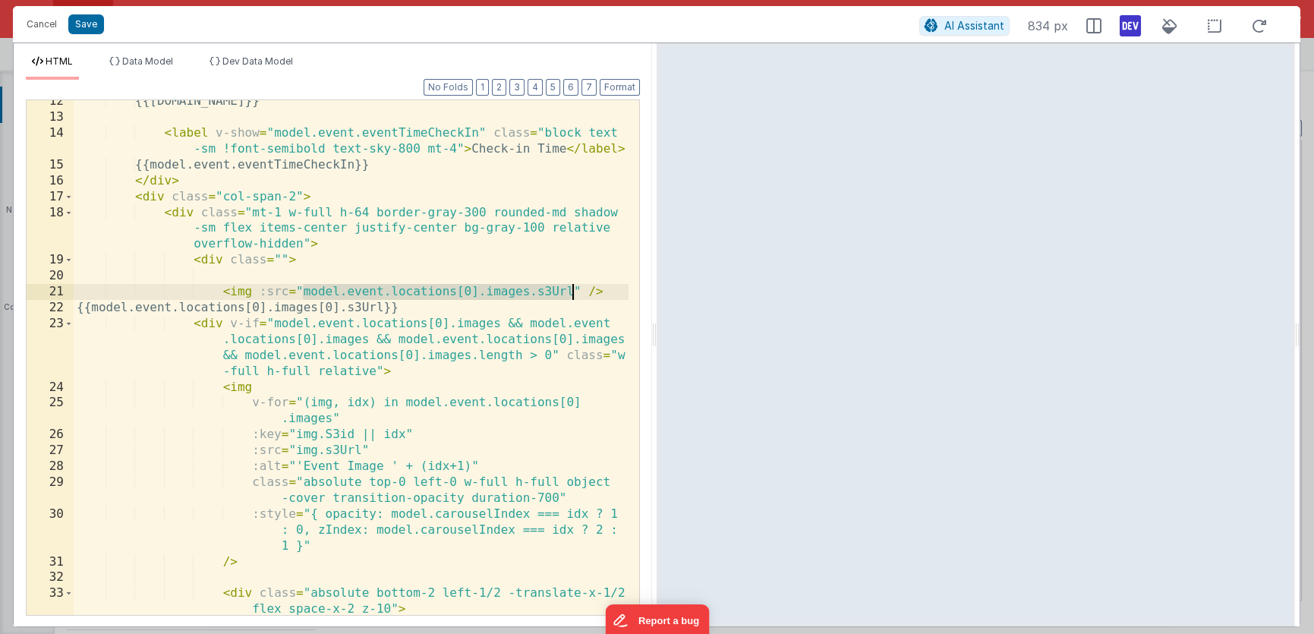
drag, startPoint x: 304, startPoint y: 293, endPoint x: 570, endPoint y: 285, distance: 265.8
click at [570, 285] on div "{{model.event.name}} < label v-show = "model.event.eventTimeCheckIn" class = "b…" at bounding box center [351, 366] width 555 height 547
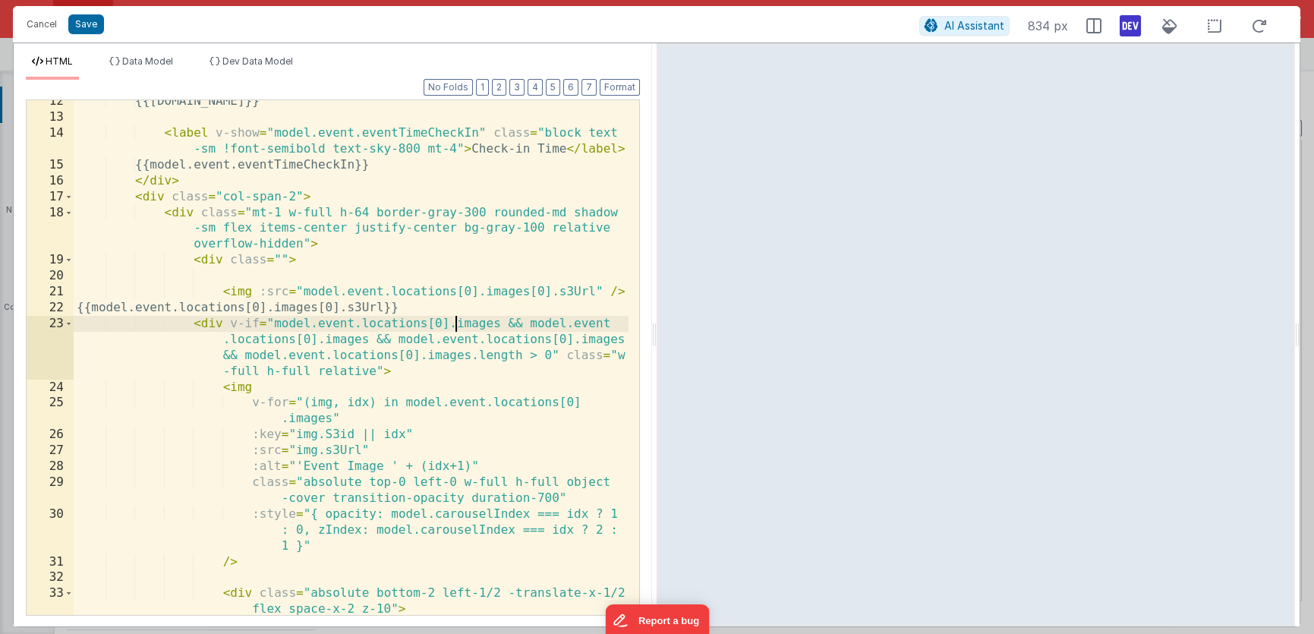
click at [458, 317] on div "{{model.event.name}} < label v-show = "model.event.eventTimeCheckIn" class = "b…" at bounding box center [351, 366] width 555 height 547
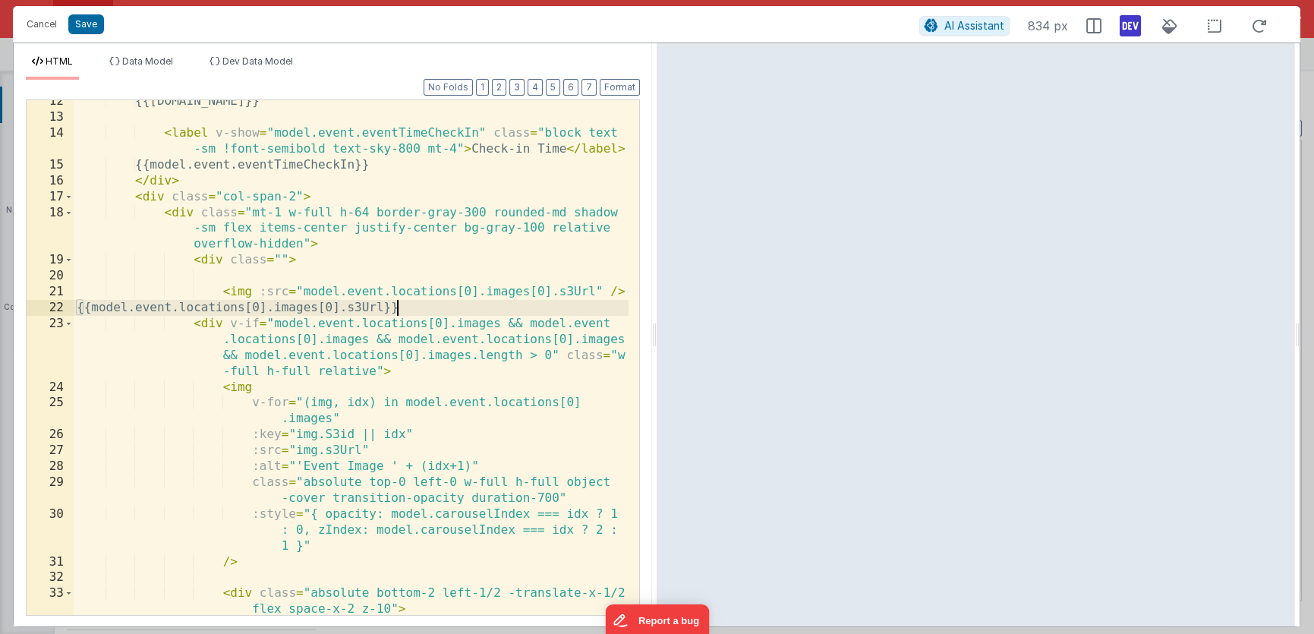
click at [430, 307] on div "{{model.event.name}} < label v-show = "model.event.eventTimeCheckIn" class = "b…" at bounding box center [351, 366] width 555 height 547
click at [293, 55] on span "Dev Data Model" at bounding box center [257, 60] width 71 height 11
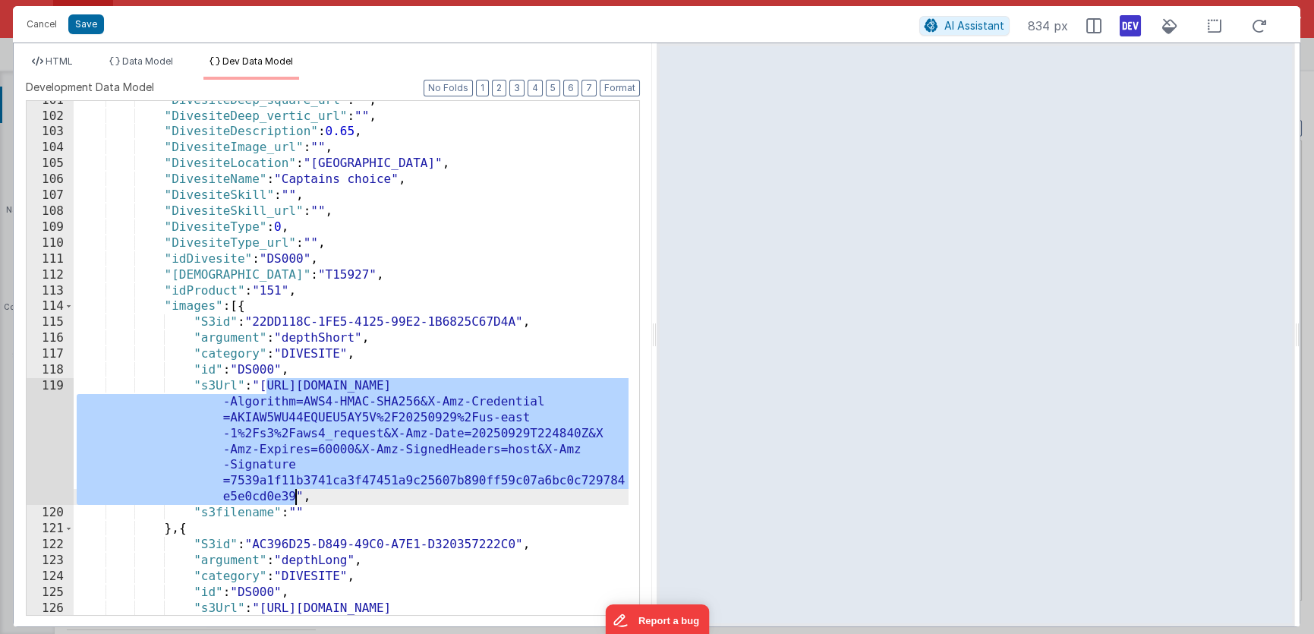
drag, startPoint x: 266, startPoint y: 383, endPoint x: 294, endPoint y: 493, distance: 112.7
click at [294, 493] on div ""DivesiteDeep_square_url" : "" , "DivesiteDeep_vertic_url" : "" , "DivesiteDesc…" at bounding box center [351, 421] width 555 height 657
click at [58, 61] on span "HTML" at bounding box center [59, 60] width 27 height 11
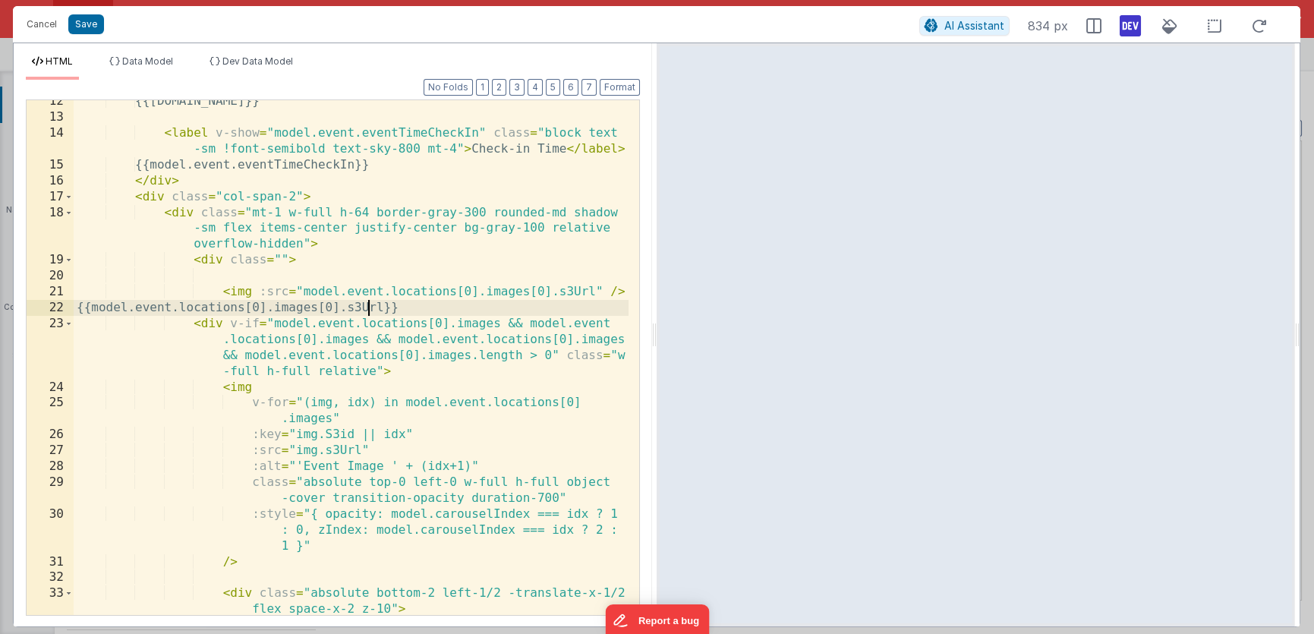
click at [365, 310] on div "{{model.event.name}} < label v-show = "model.event.eventTimeCheckIn" class = "b…" at bounding box center [351, 366] width 555 height 547
type input "s3Url"
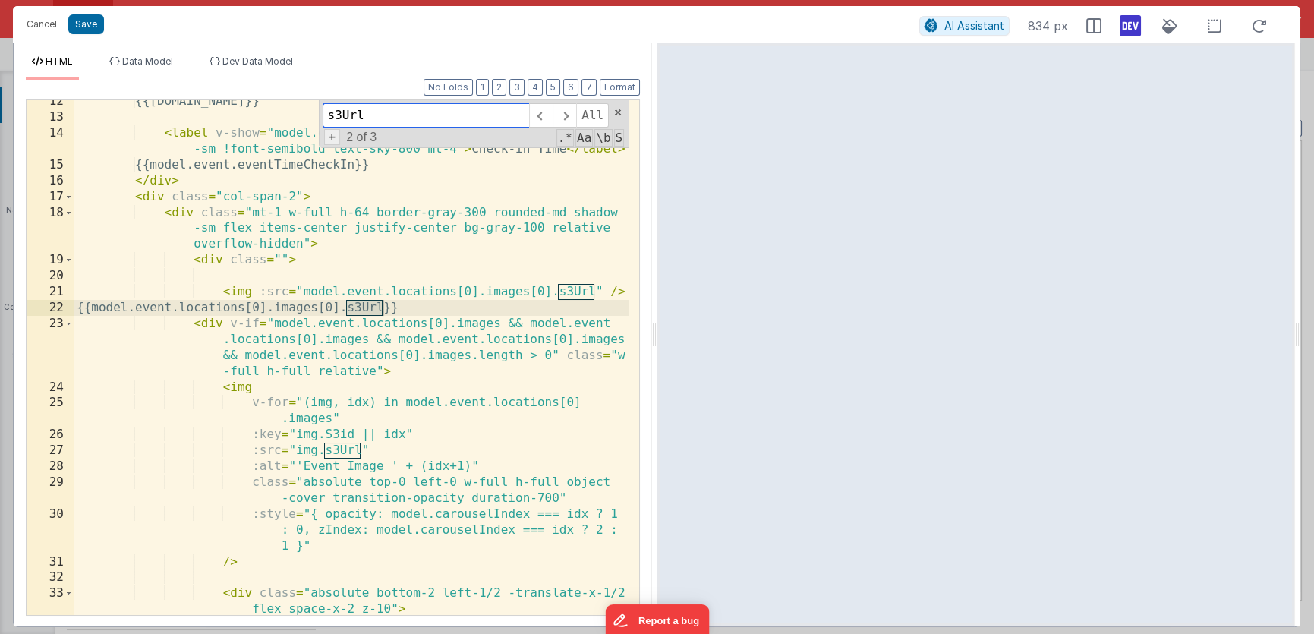
click at [330, 137] on span "+" at bounding box center [332, 137] width 17 height 16
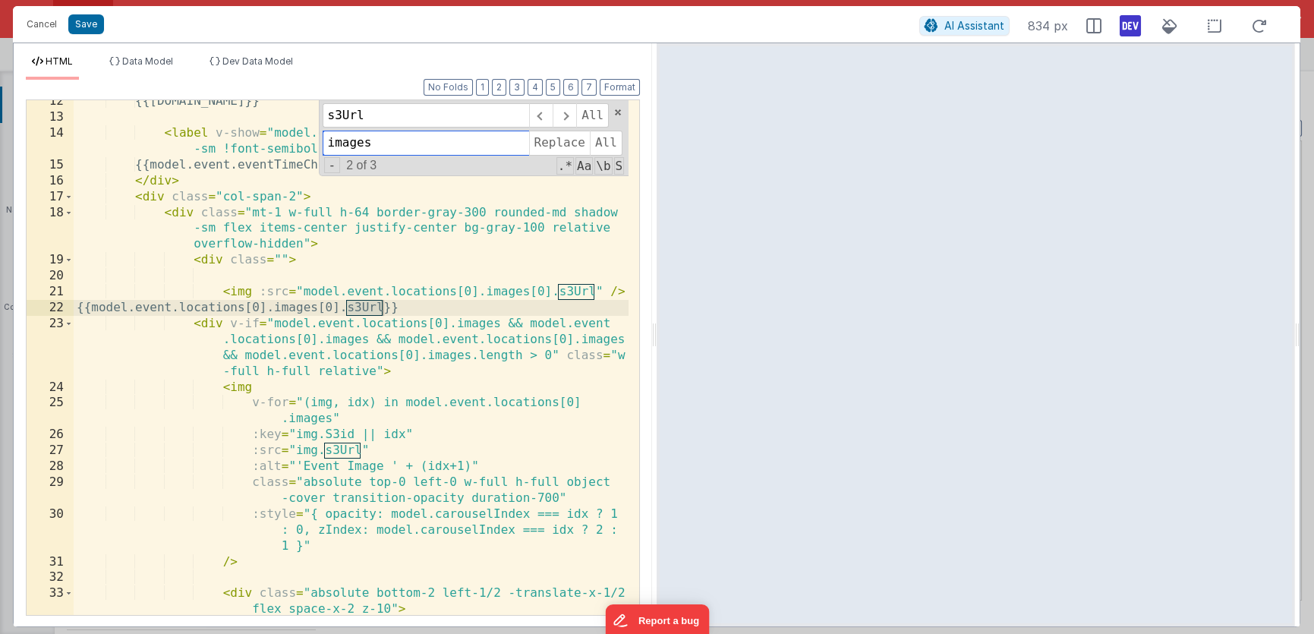
click at [342, 139] on input "images" at bounding box center [426, 143] width 206 height 24
click at [350, 143] on input "images" at bounding box center [426, 143] width 206 height 24
paste input "s3ViewImage"
type input "s3ViewImage"
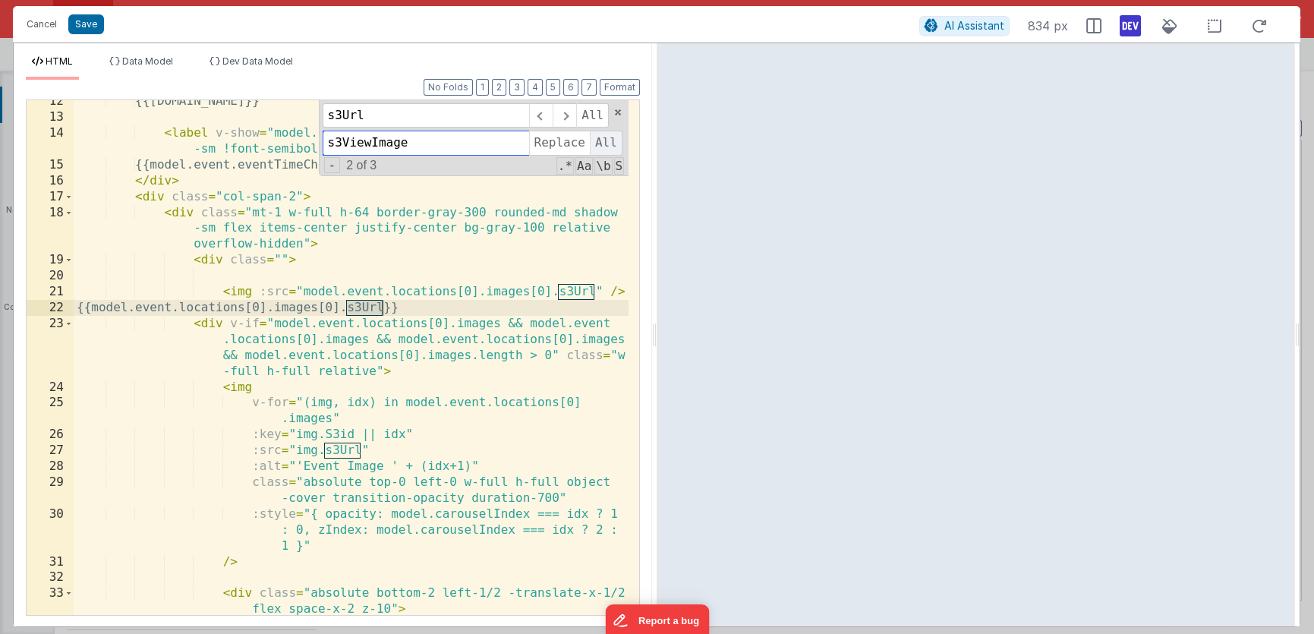
click at [604, 141] on span "All" at bounding box center [606, 143] width 33 height 24
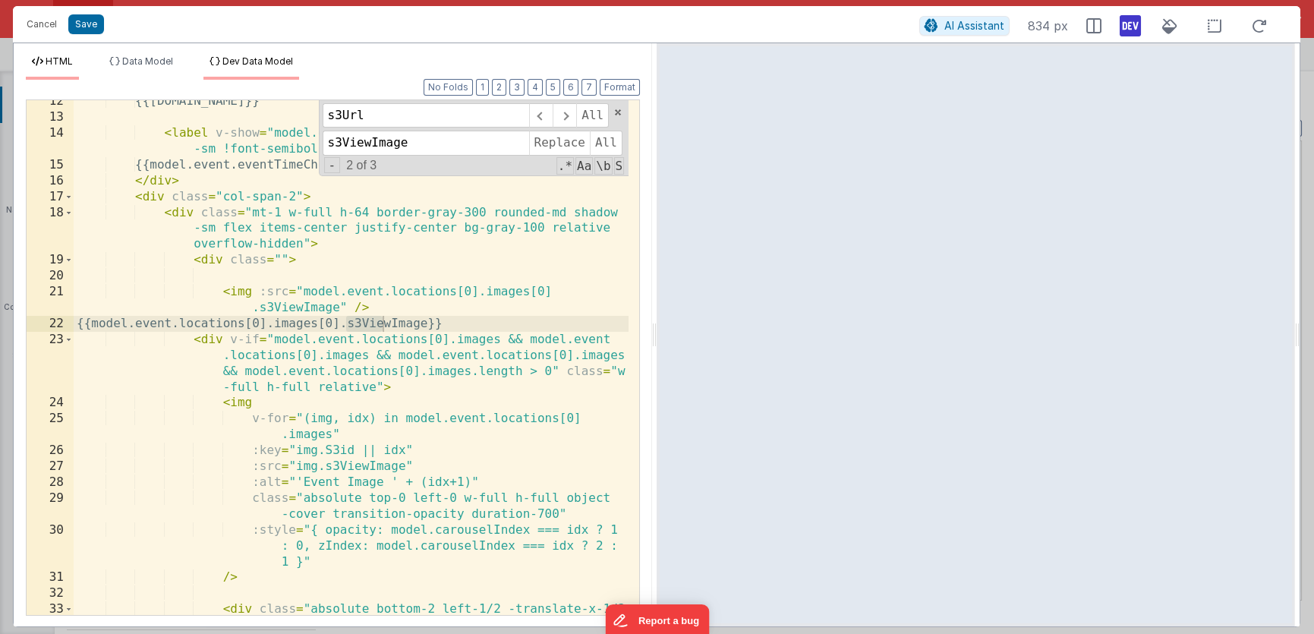
click at [277, 58] on span "Dev Data Model" at bounding box center [257, 60] width 71 height 11
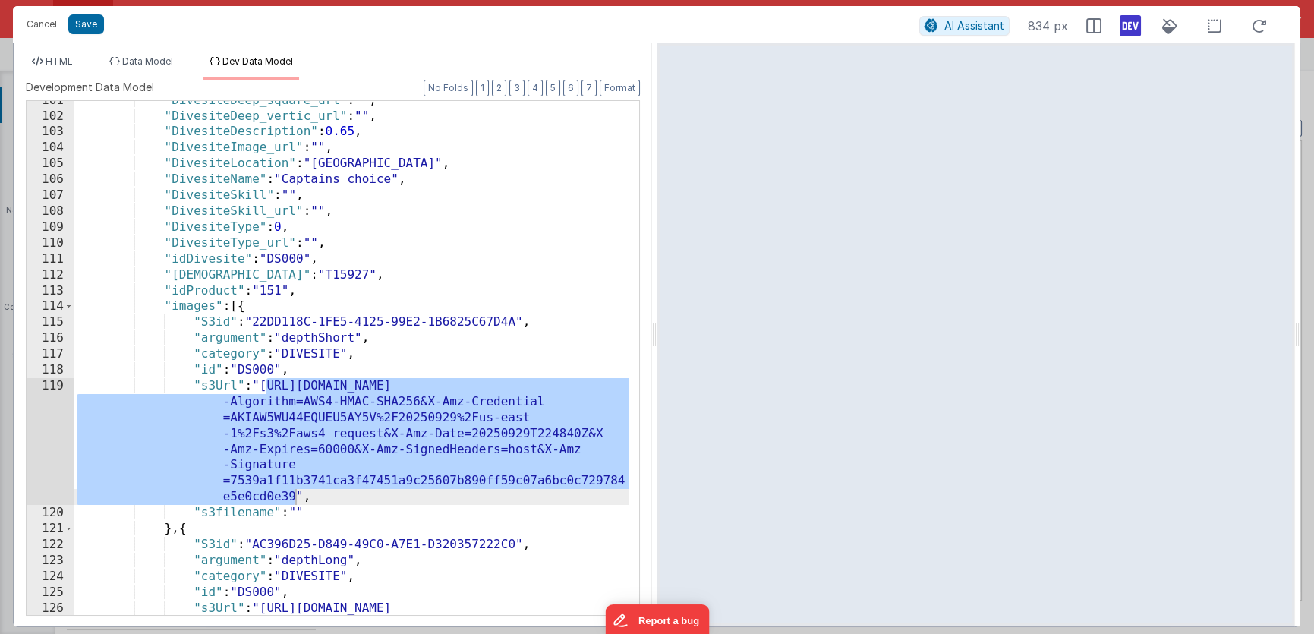
click at [220, 385] on div ""DivesiteDeep_square_url" : "" , "DivesiteDeep_vertic_url" : "" , "DivesiteDesc…" at bounding box center [351, 421] width 555 height 657
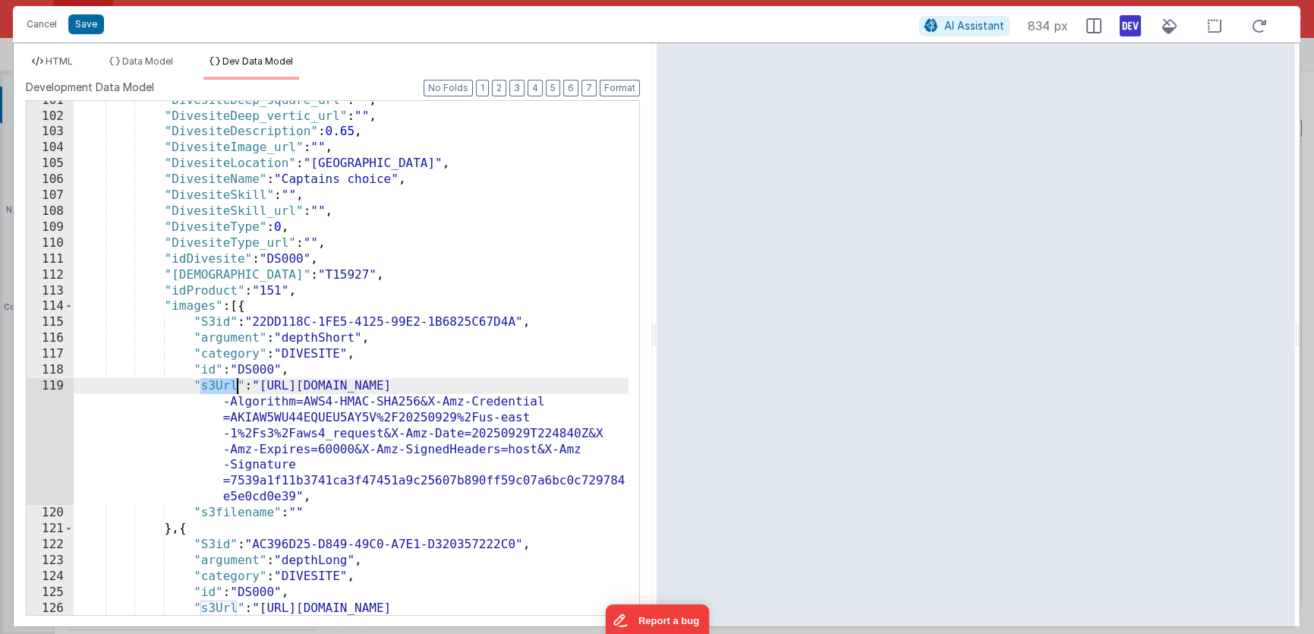
click at [220, 385] on div ""DivesiteDeep_square_url" : "" , "DivesiteDeep_vertic_url" : "" , "DivesiteDesc…" at bounding box center [351, 421] width 555 height 657
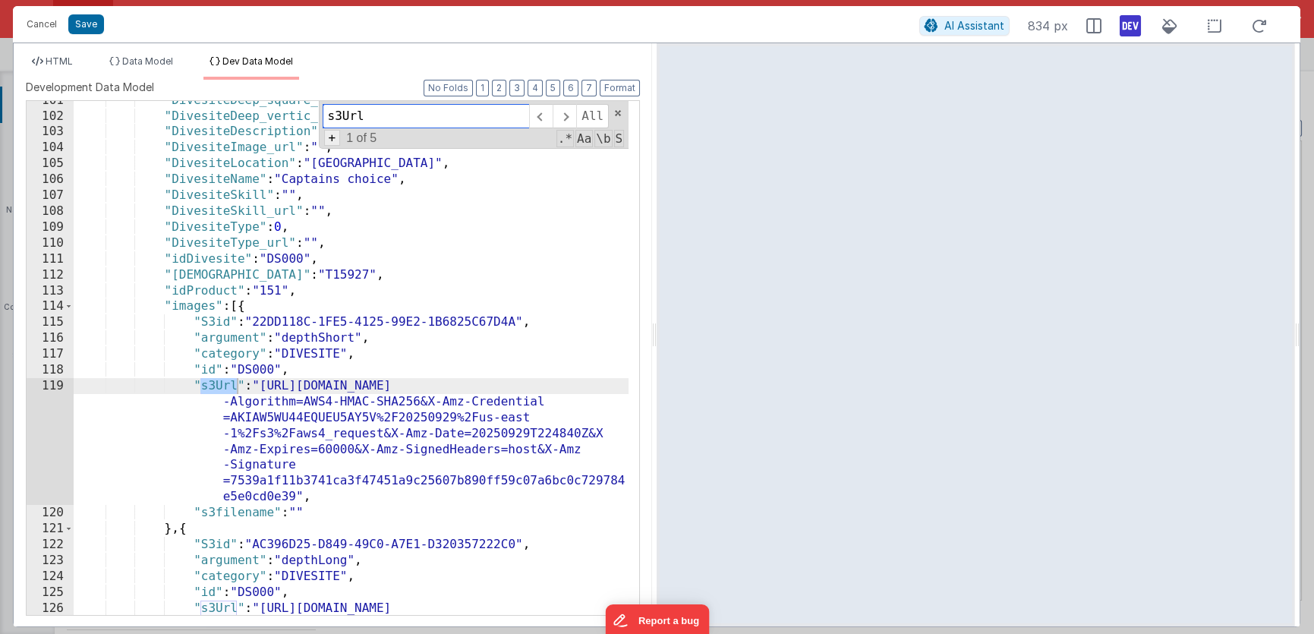
click at [332, 136] on span "+" at bounding box center [332, 138] width 17 height 16
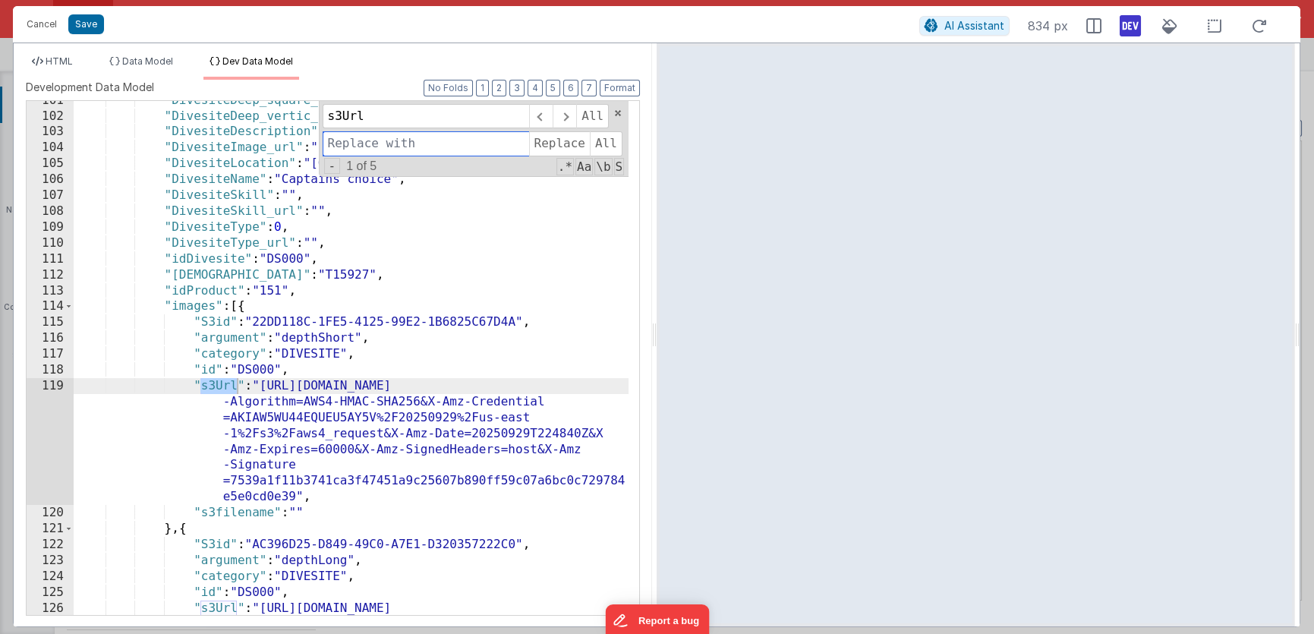
click at [345, 135] on input at bounding box center [426, 143] width 206 height 24
paste input "s3ViewImage"
type input "s3ViewImage"
click at [605, 142] on span "All" at bounding box center [606, 143] width 33 height 24
click at [66, 64] on span "HTML" at bounding box center [59, 60] width 27 height 11
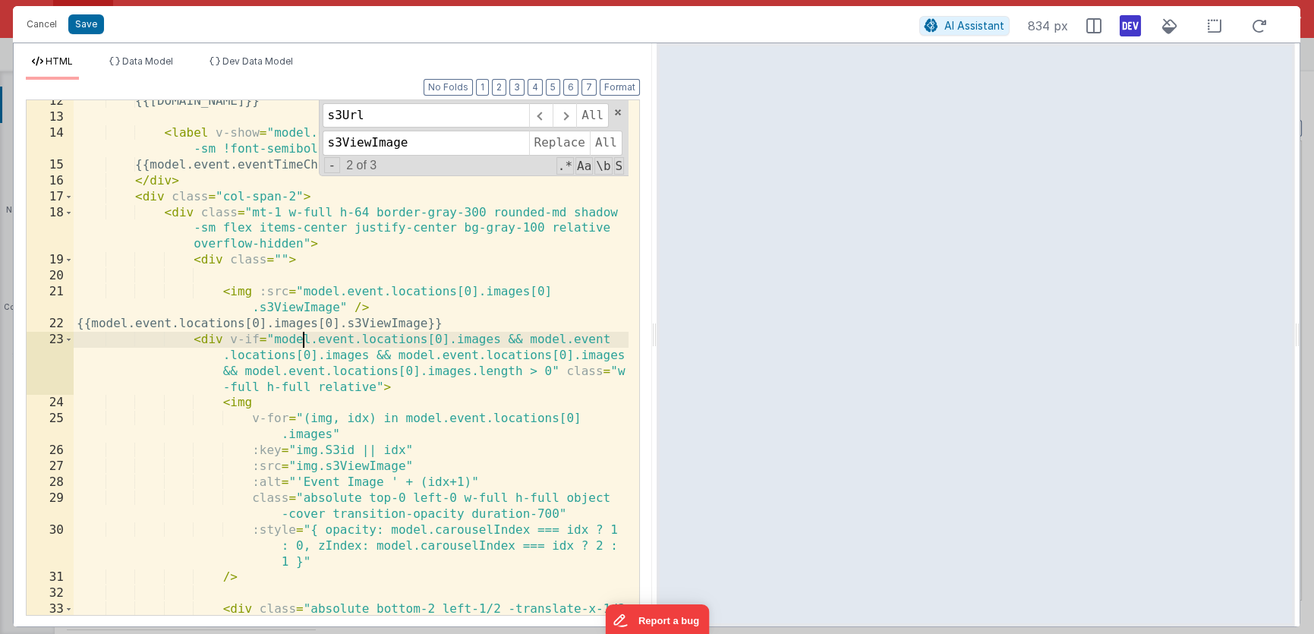
click at [300, 345] on div "{{model.event.name}} < label v-show = "model.event.eventTimeCheckIn" class = "b…" at bounding box center [351, 374] width 555 height 563
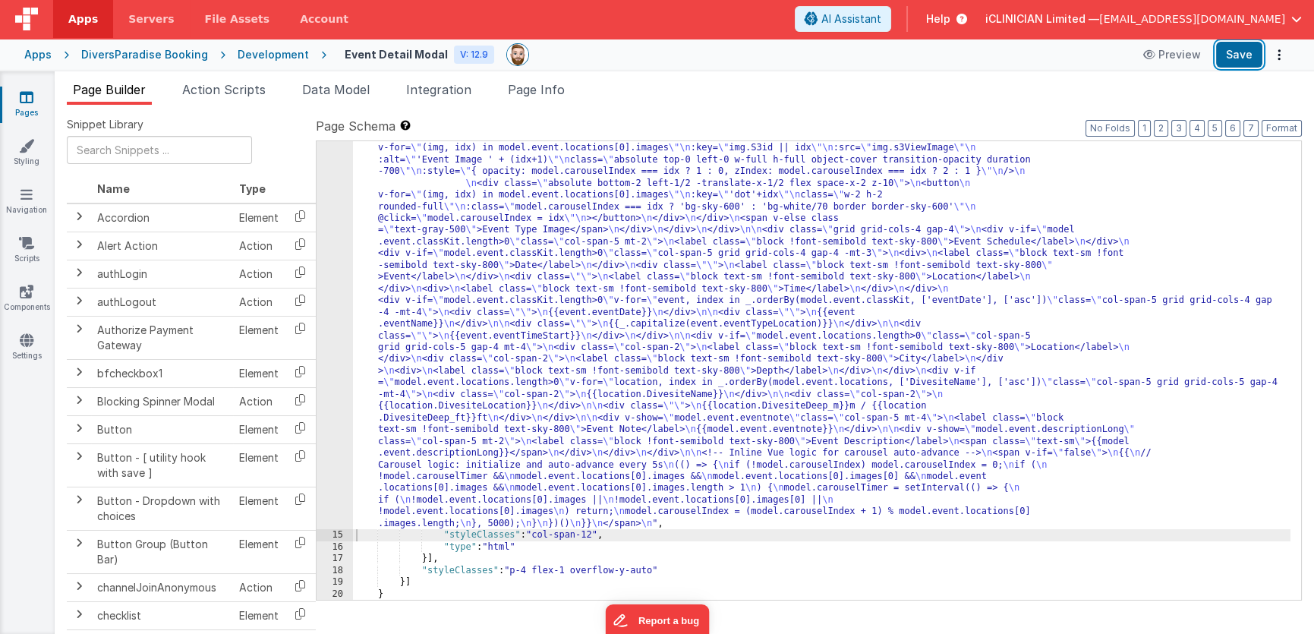
click at [1234, 55] on button "Save" at bounding box center [1239, 55] width 46 height 26
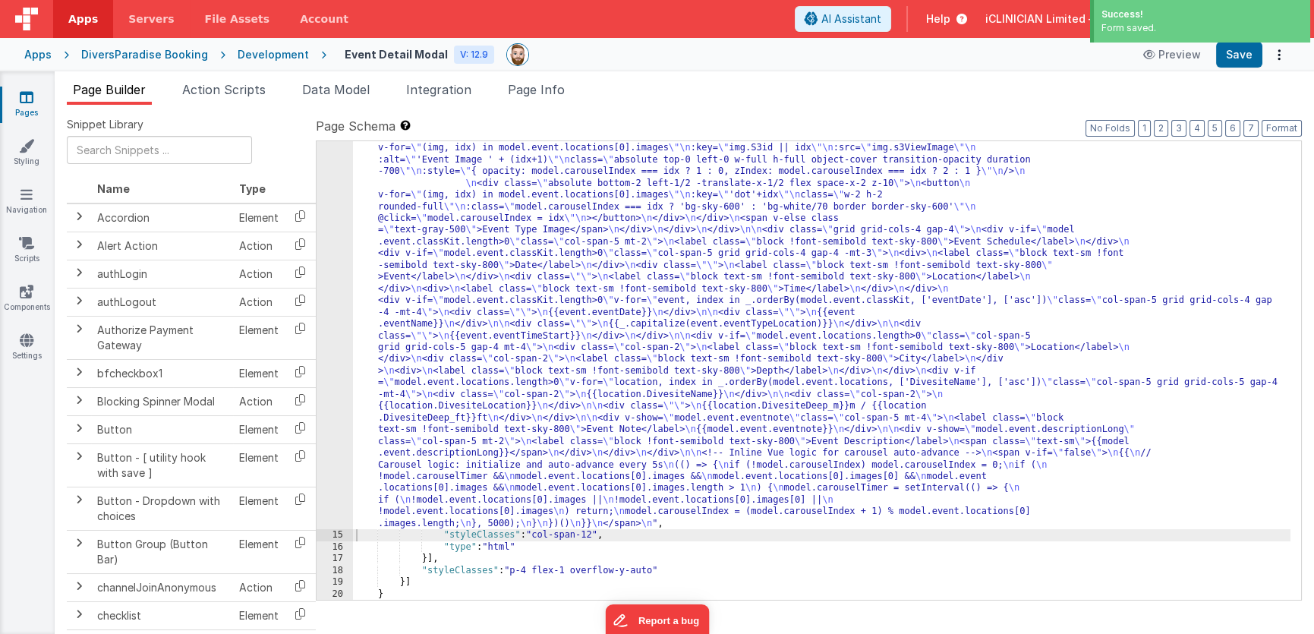
click at [34, 56] on div "Apps" at bounding box center [37, 54] width 27 height 15
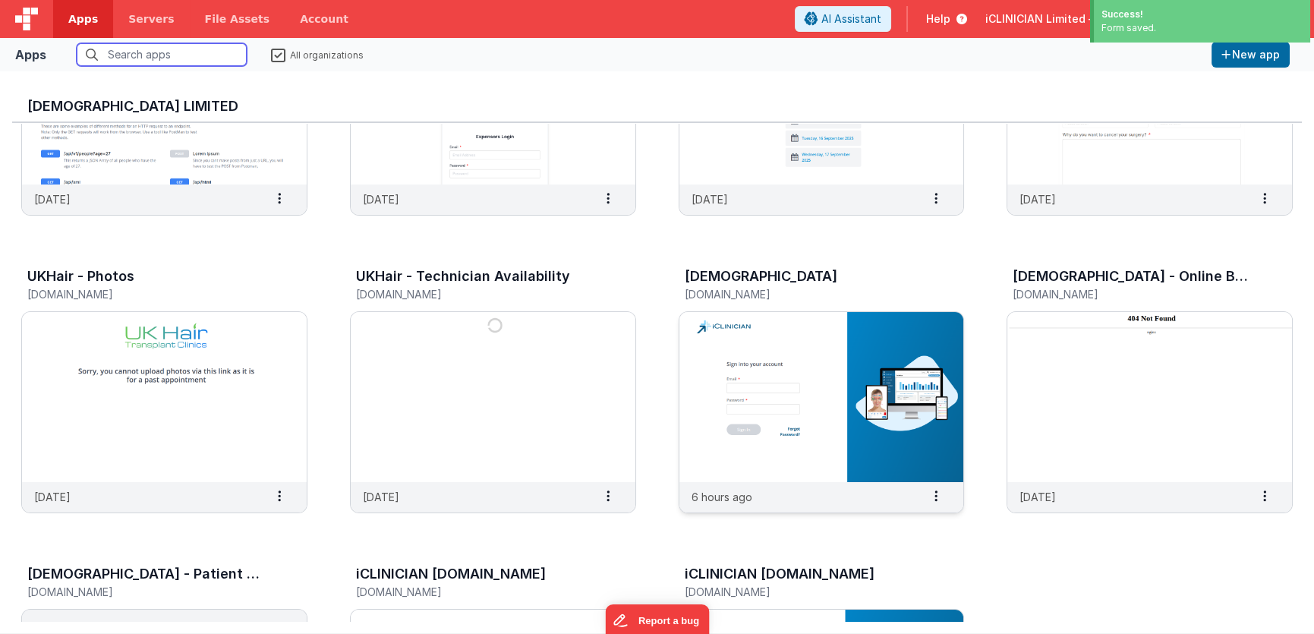
scroll to position [197, 0]
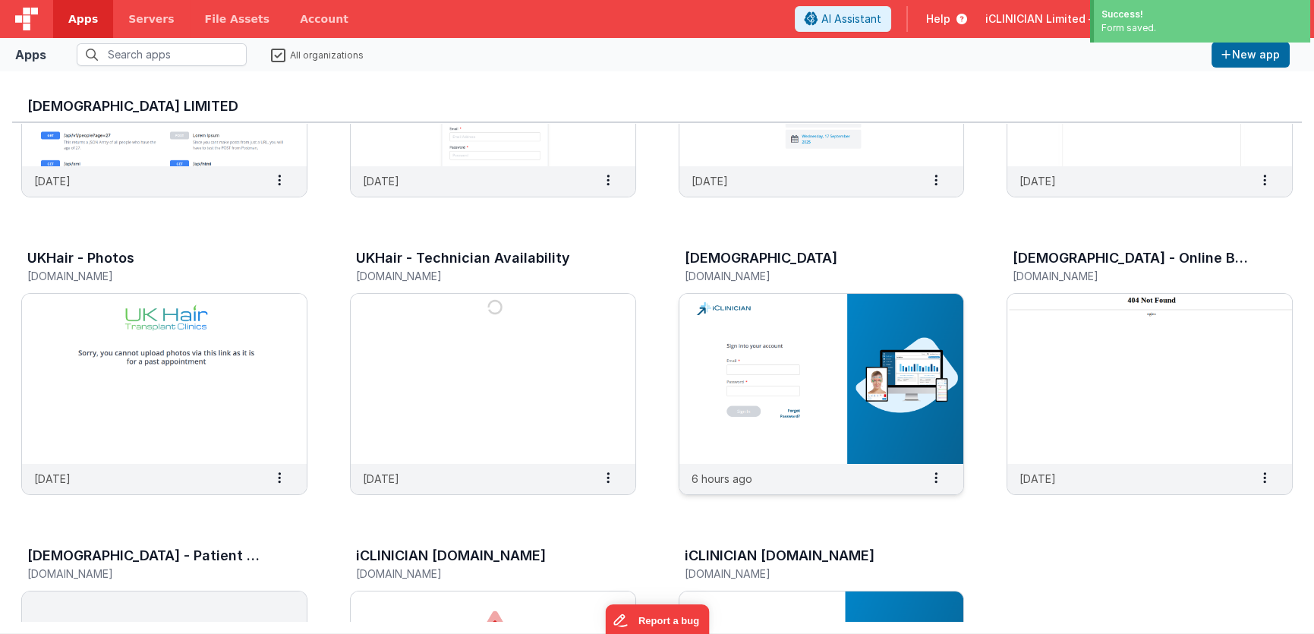
click at [752, 386] on img at bounding box center [821, 379] width 285 height 170
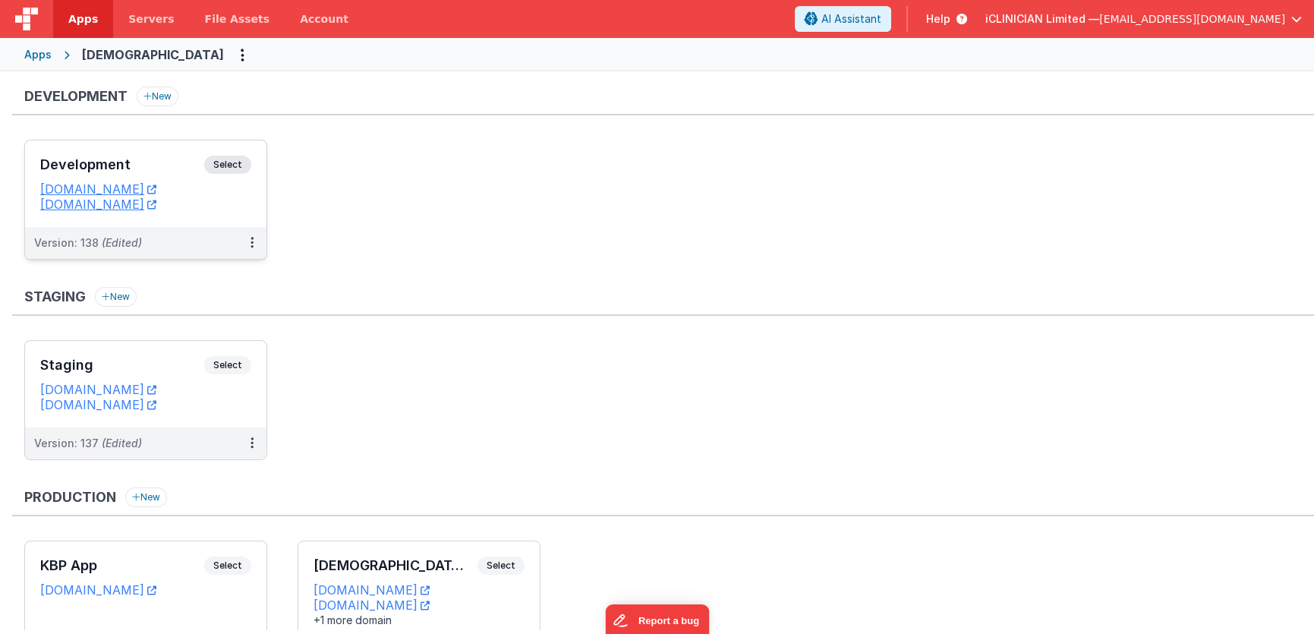
click at [166, 167] on h3 "Development" at bounding box center [122, 164] width 164 height 15
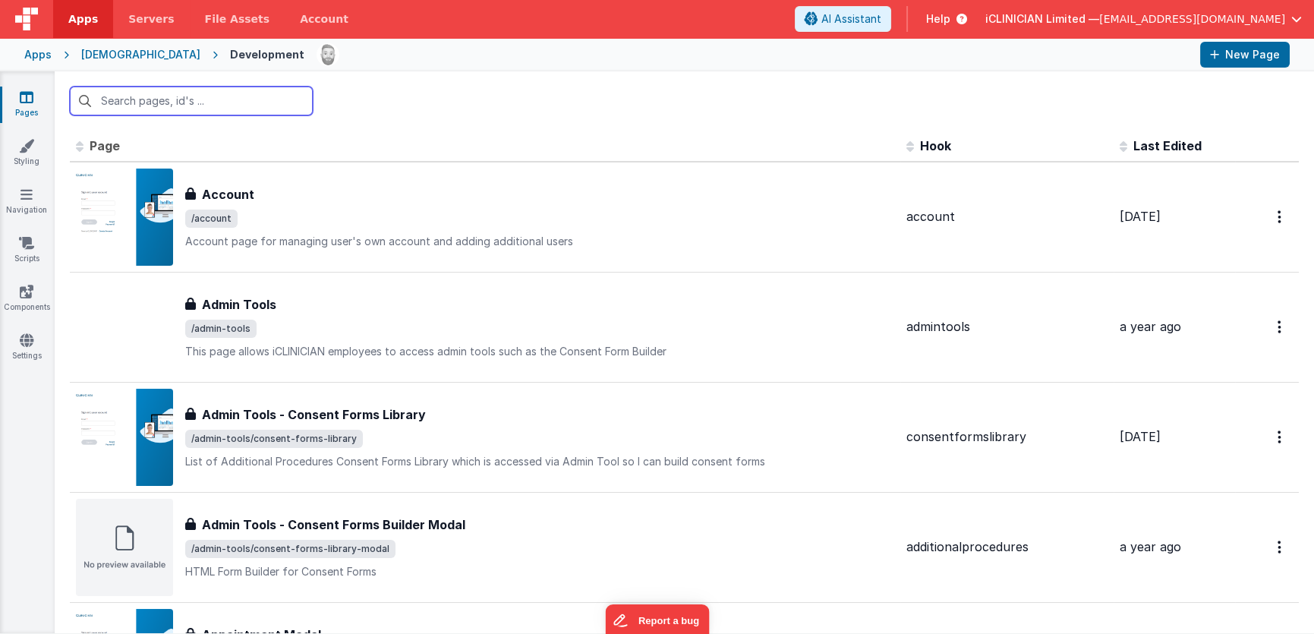
click at [257, 103] on input "text" at bounding box center [191, 101] width 243 height 29
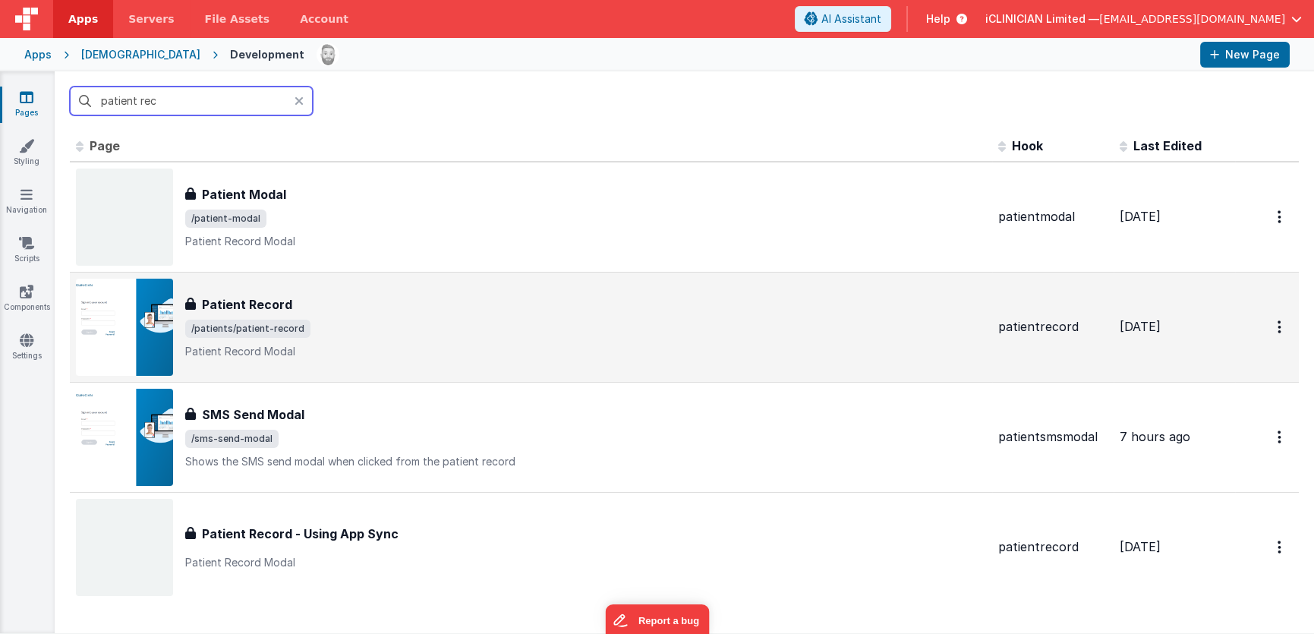
type input "patient rec"
click at [452, 340] on div "Patient Record Patient Record /patients/patient-record Patient Record Modal" at bounding box center [585, 327] width 801 height 64
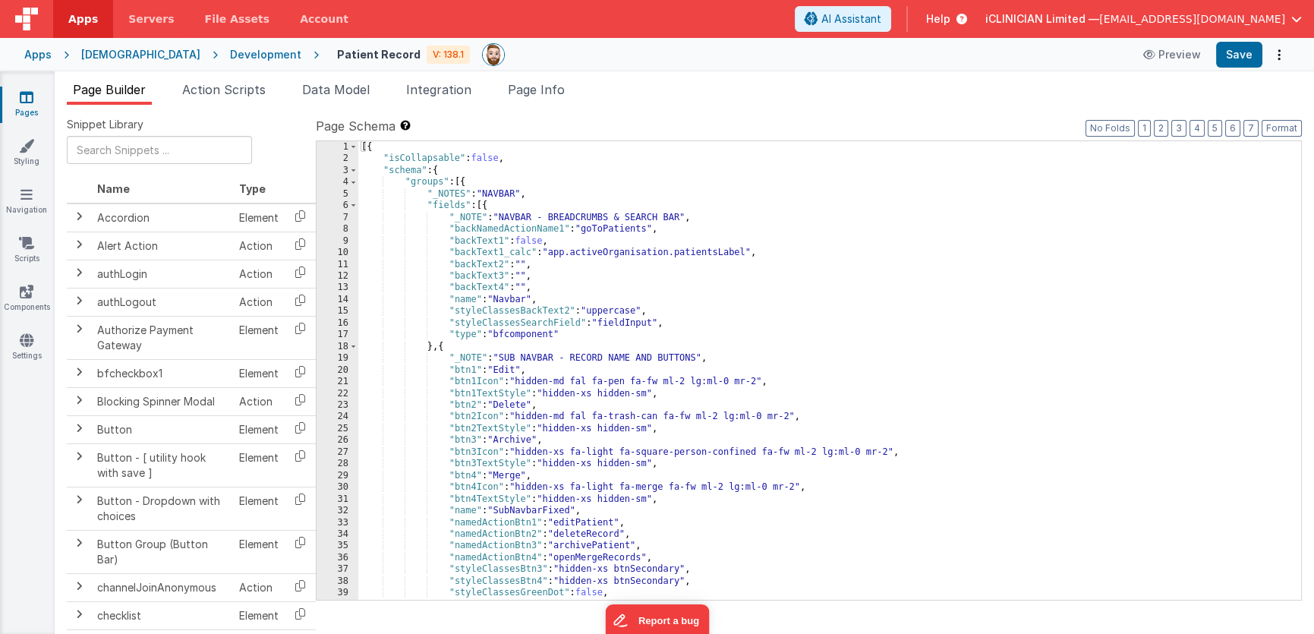
click at [746, 287] on div "[{ "isCollapsable" : false , "schema" : { "groups" : [{ "_NOTES" : "NAVBAR" , "…" at bounding box center [824, 382] width 932 height 482
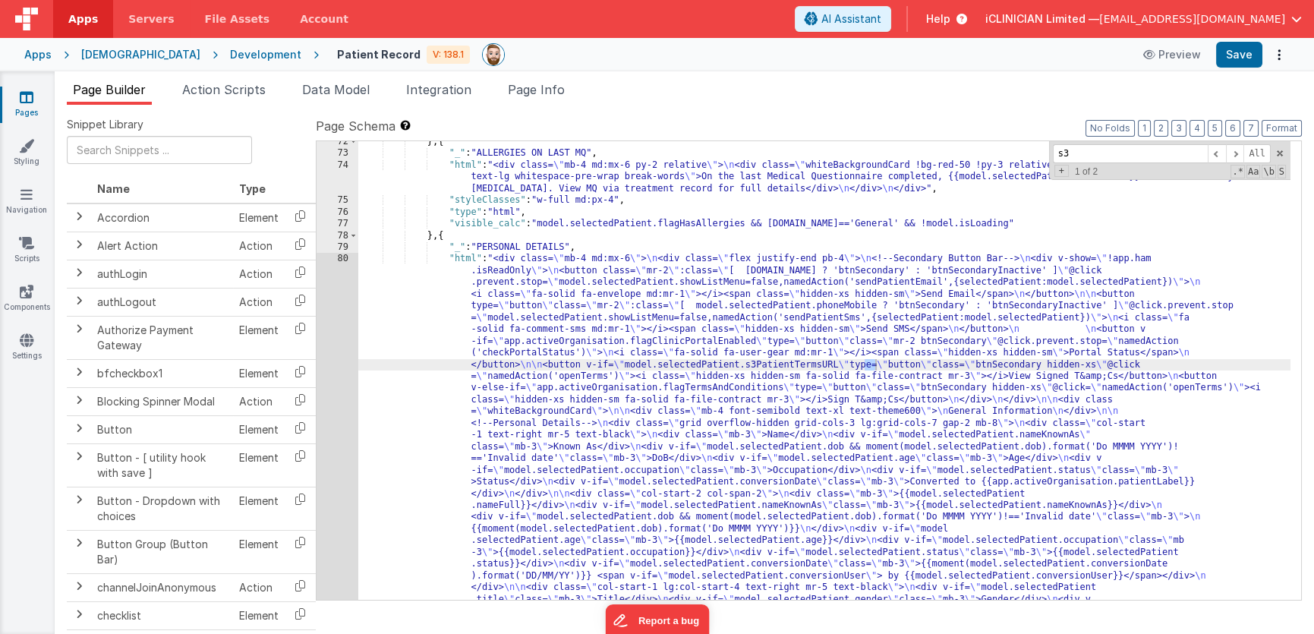
scroll to position [1636, 0]
type input "s3"
click at [1233, 152] on span at bounding box center [1235, 153] width 18 height 19
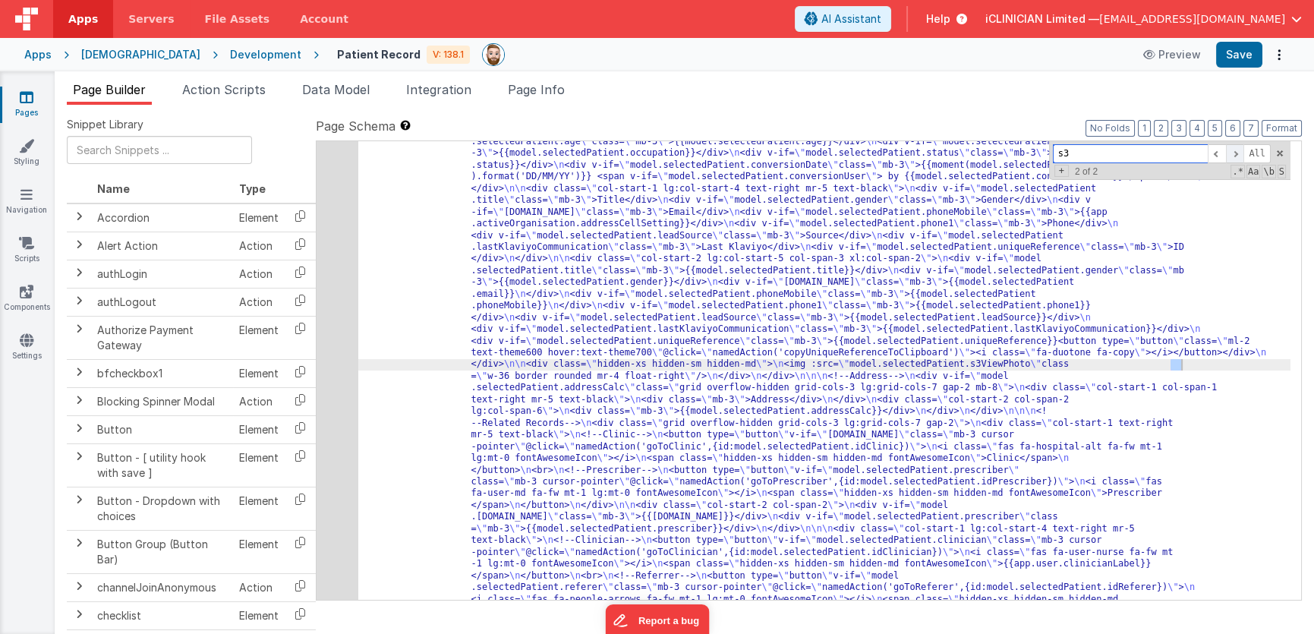
scroll to position [2034, 0]
click at [334, 374] on div "80" at bounding box center [338, 276] width 42 height 845
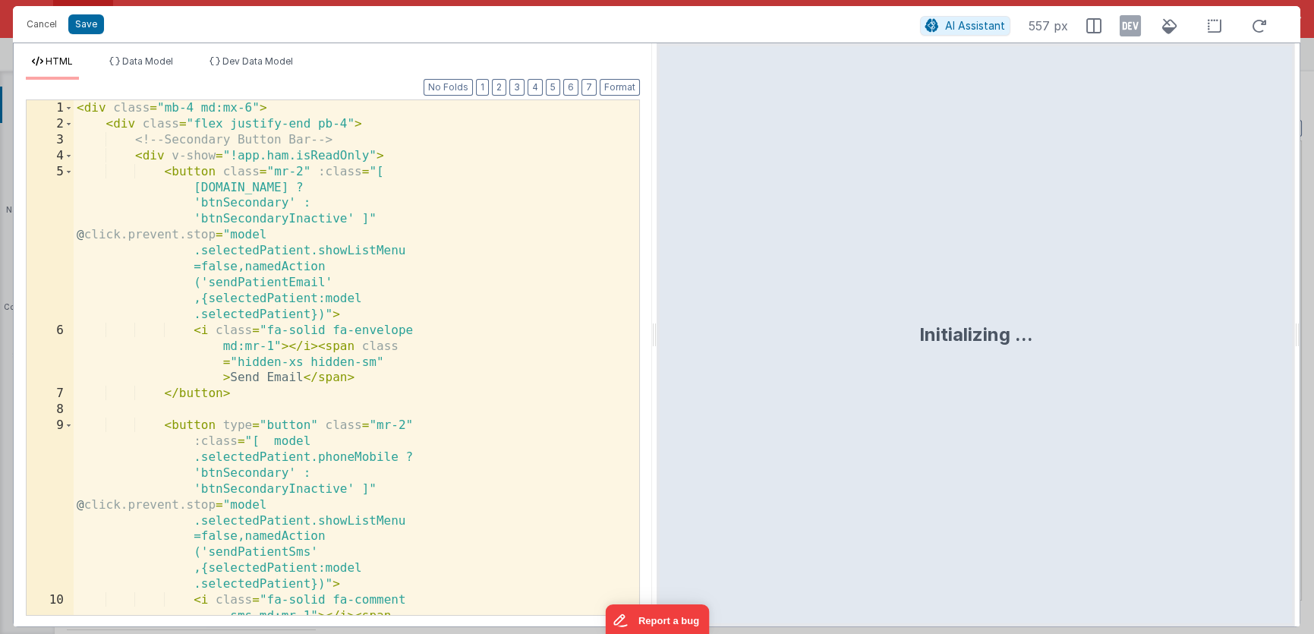
scroll to position [2146, 0]
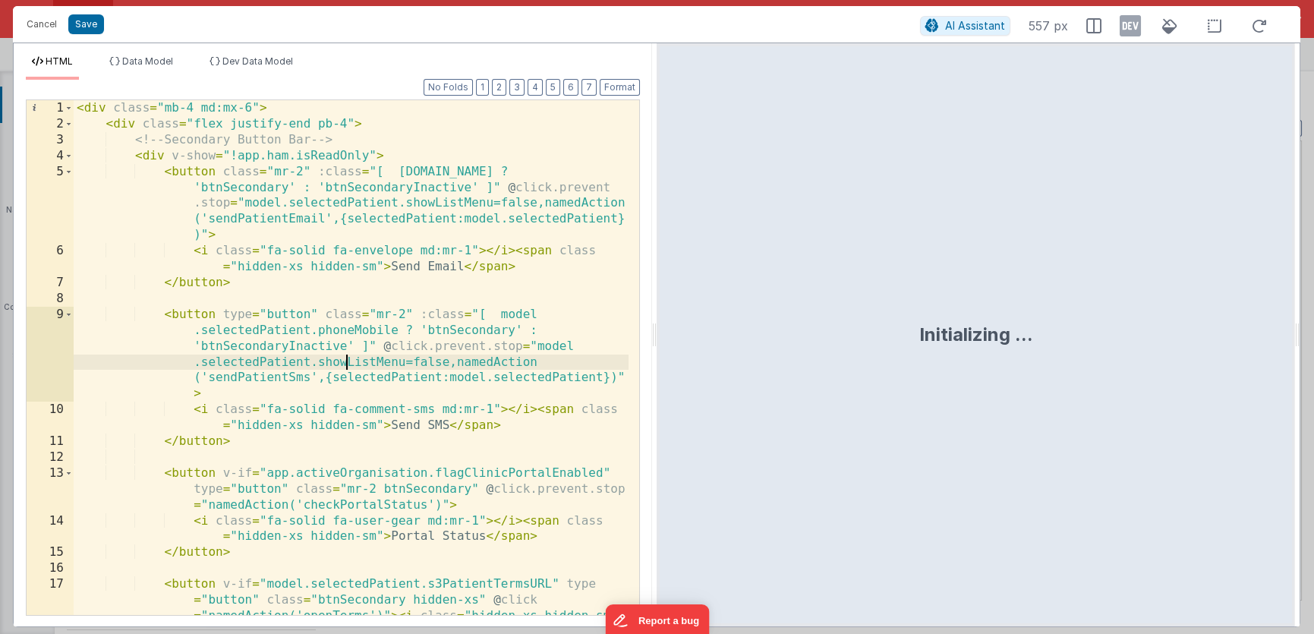
click at [345, 365] on div "< div class = "mb-4 md:mx-6" > < div class = "flex justify-end pb-4" > <!-- Sec…" at bounding box center [351, 405] width 555 height 610
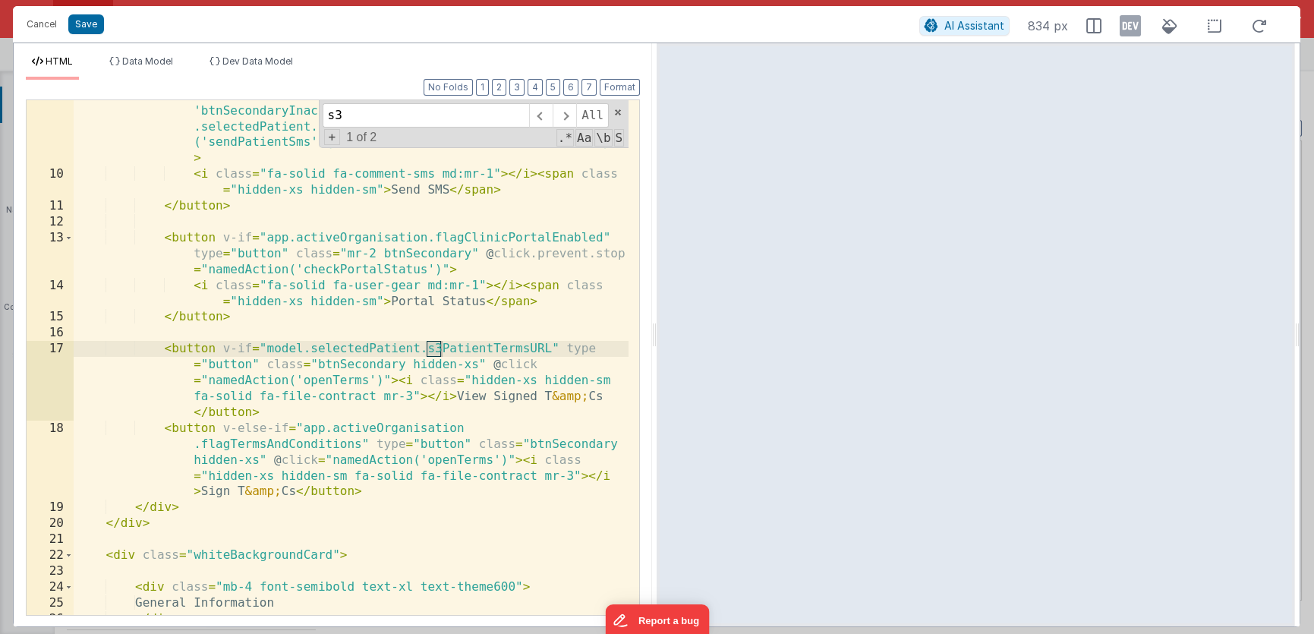
scroll to position [235, 0]
type input "s3"
click at [566, 112] on span at bounding box center [565, 115] width 24 height 24
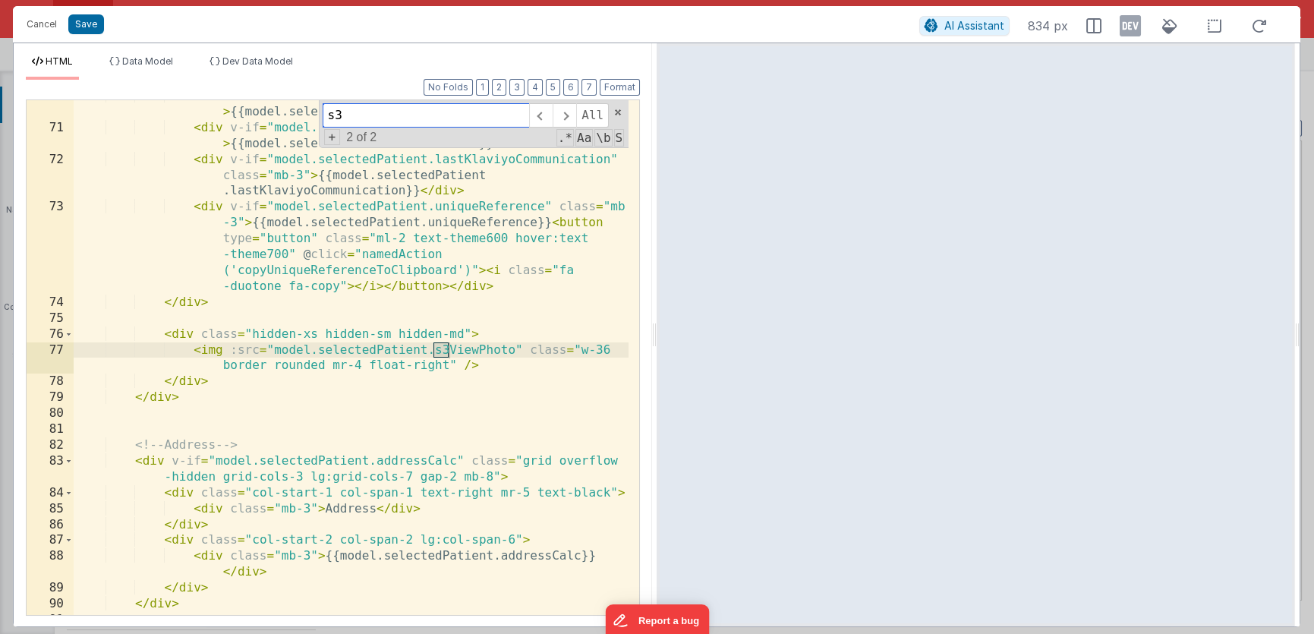
scroll to position [1996, 0]
click at [266, 65] on span "Dev Data Model" at bounding box center [257, 60] width 71 height 11
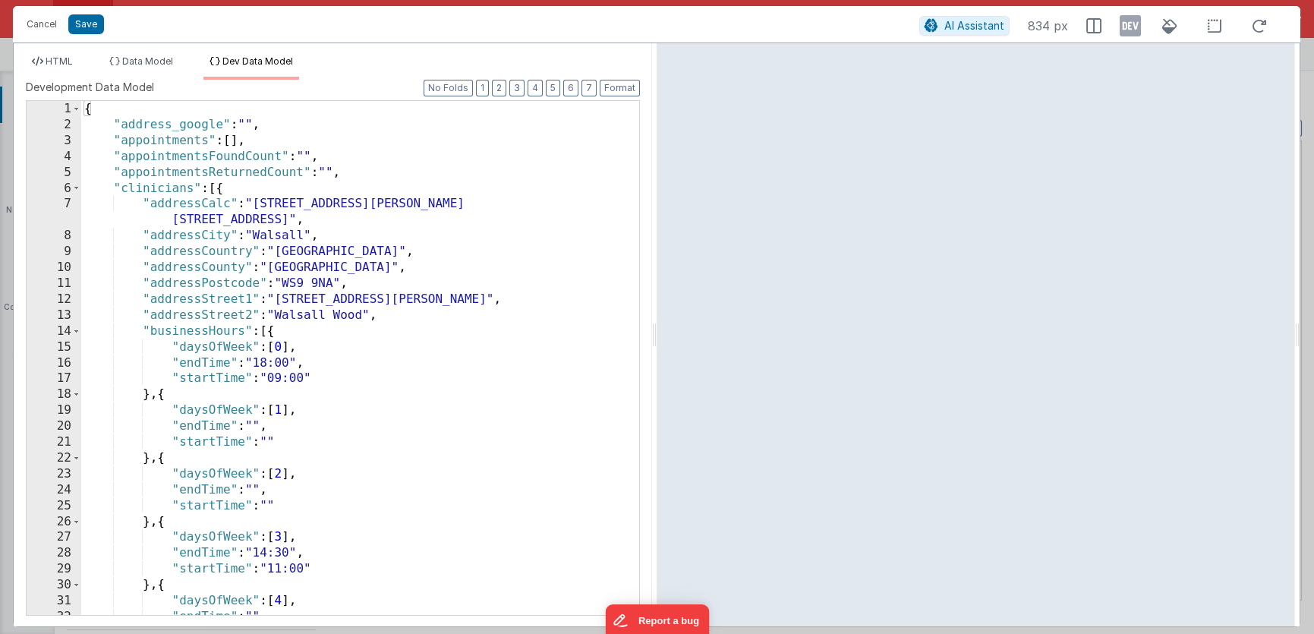
click at [404, 324] on div "{ "address_google" : "" , "appointments" : [ ] , "appointmentsFoundCount" : "" …" at bounding box center [354, 374] width 547 height 547
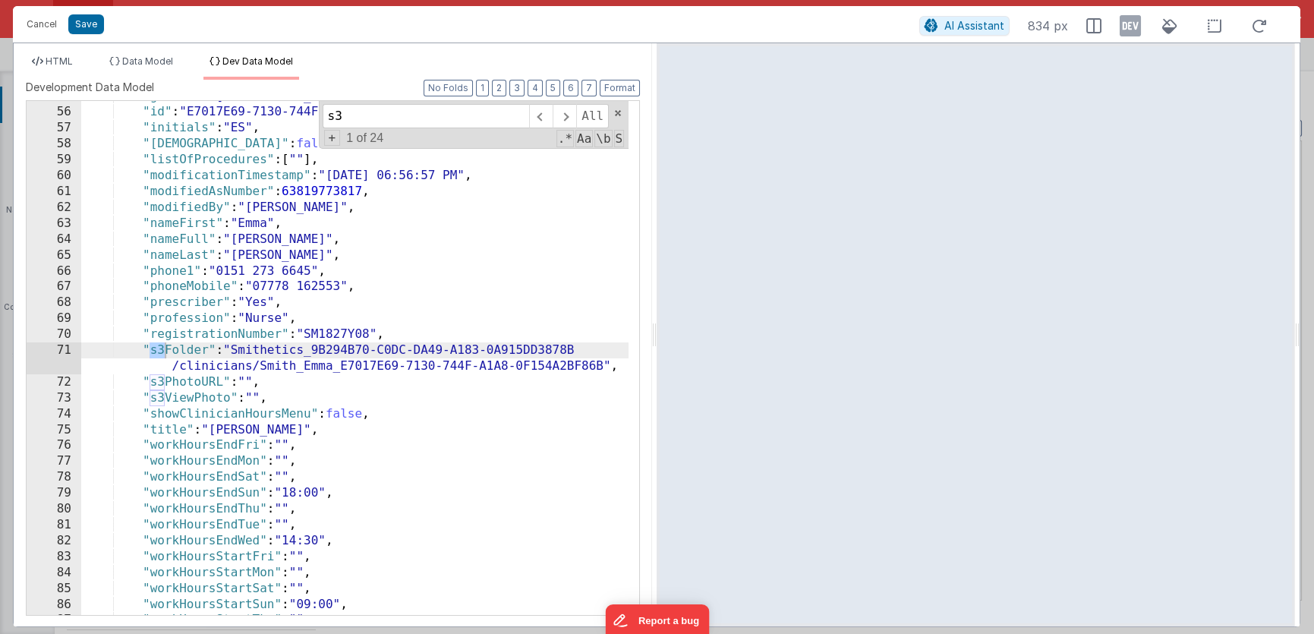
scroll to position [559, 0]
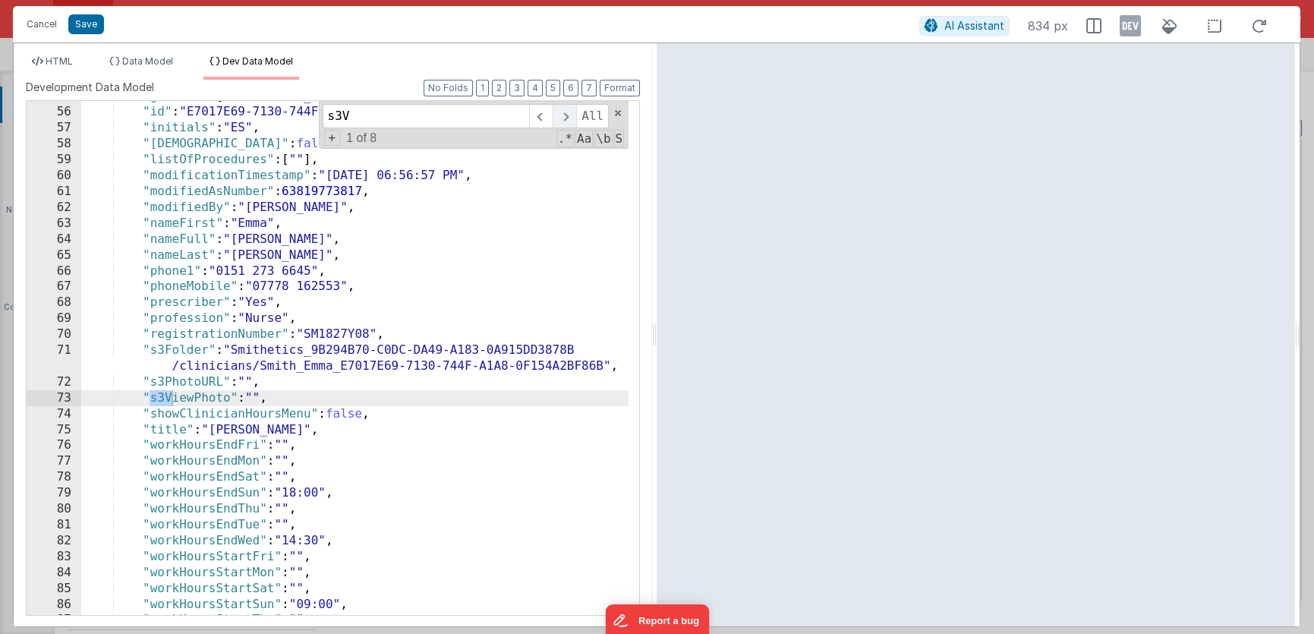
type input "s3V"
click at [566, 112] on span at bounding box center [565, 116] width 24 height 24
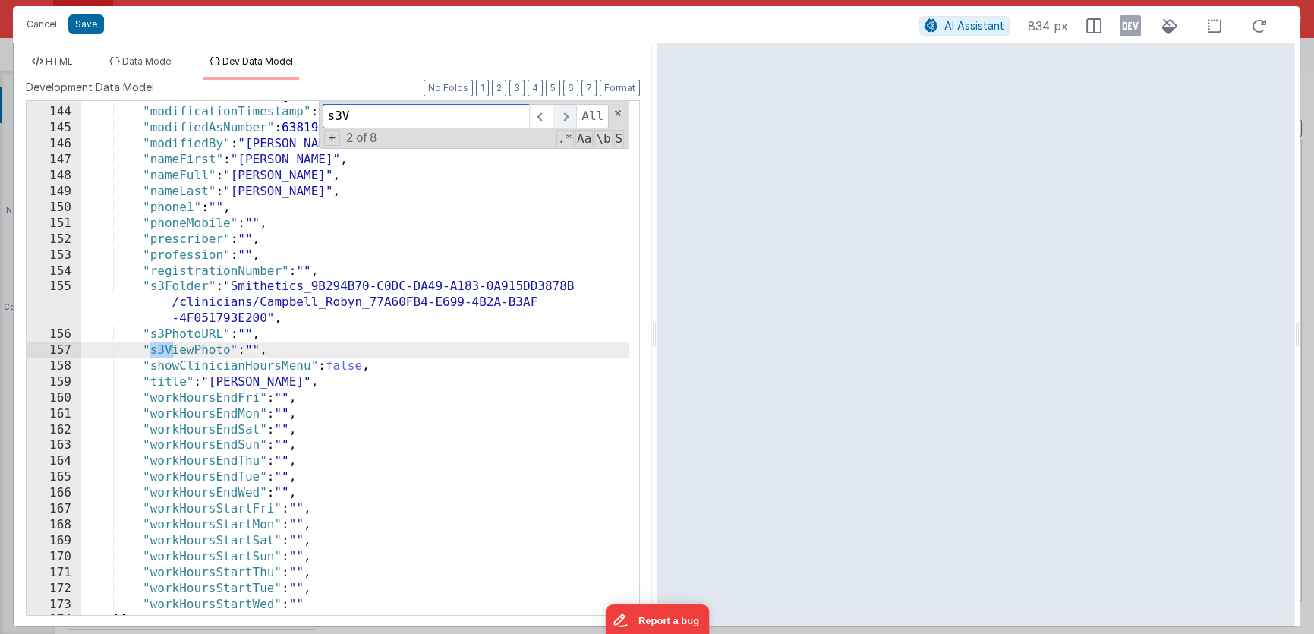
click at [566, 112] on span at bounding box center [565, 116] width 24 height 24
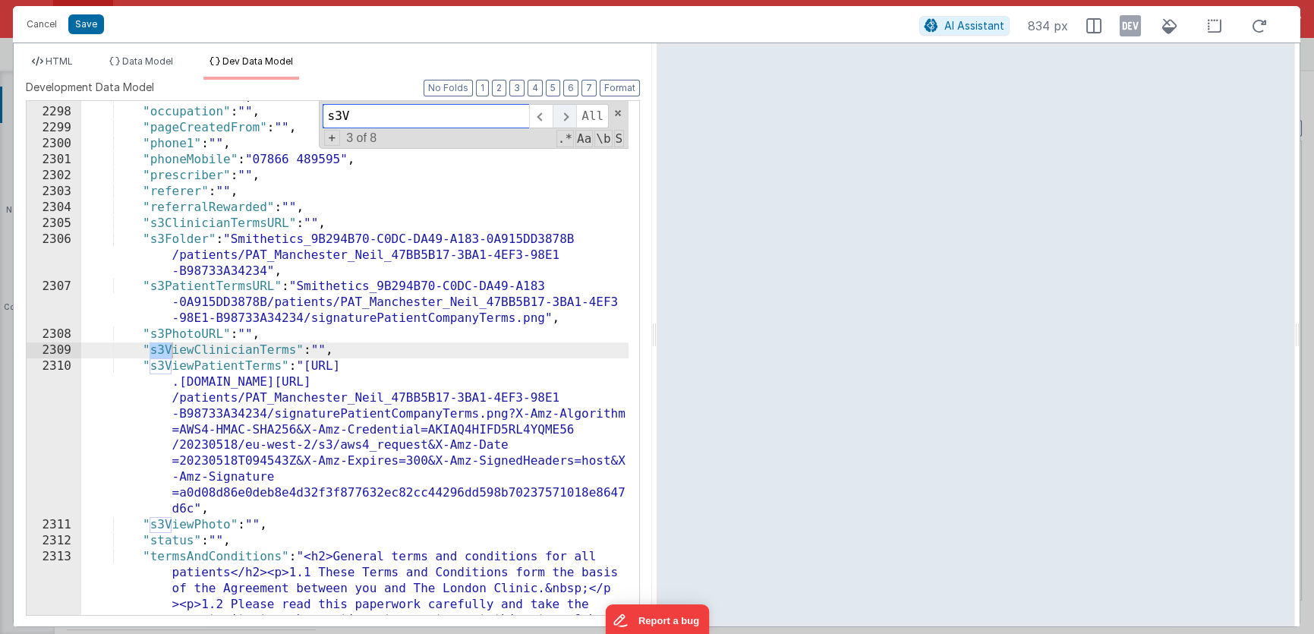
scroll to position [22742, 0]
click at [566, 112] on span at bounding box center [565, 116] width 24 height 24
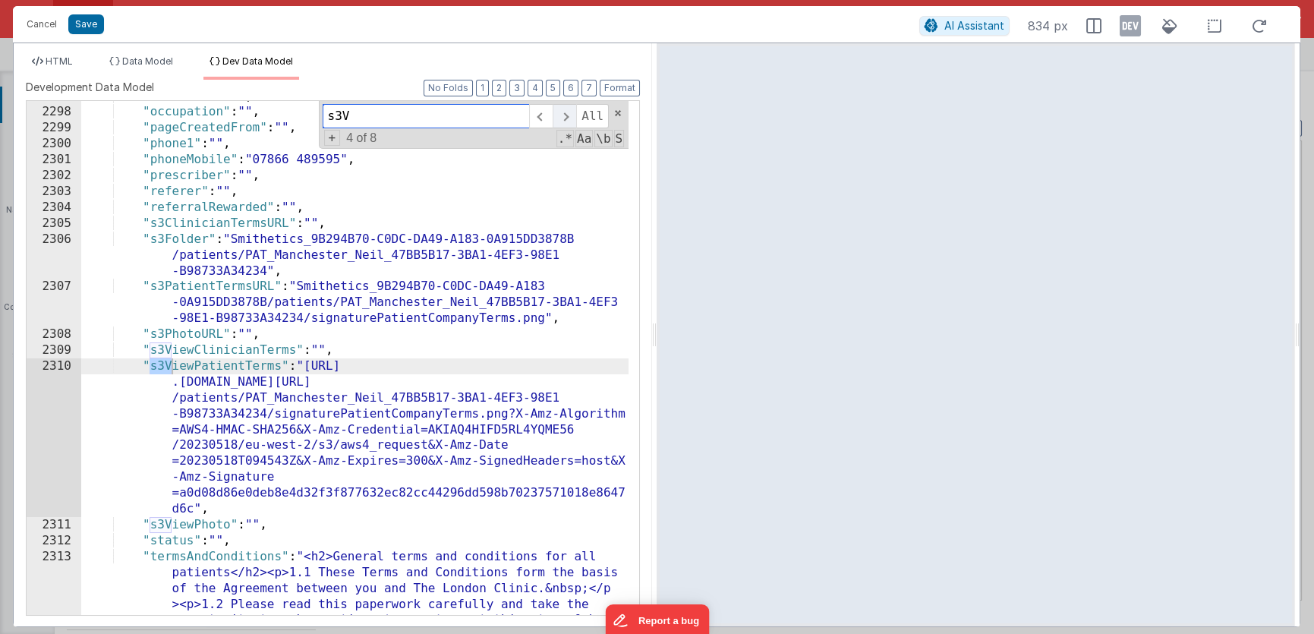
click at [566, 112] on span at bounding box center [565, 116] width 24 height 24
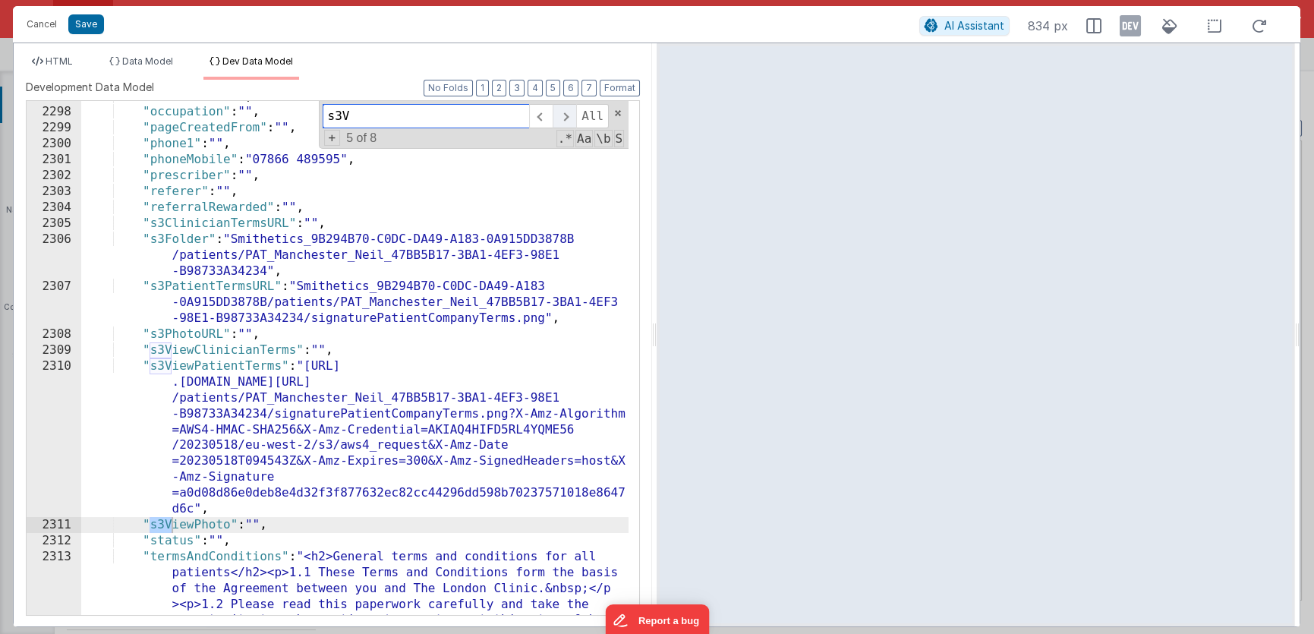
click at [566, 112] on span at bounding box center [565, 116] width 24 height 24
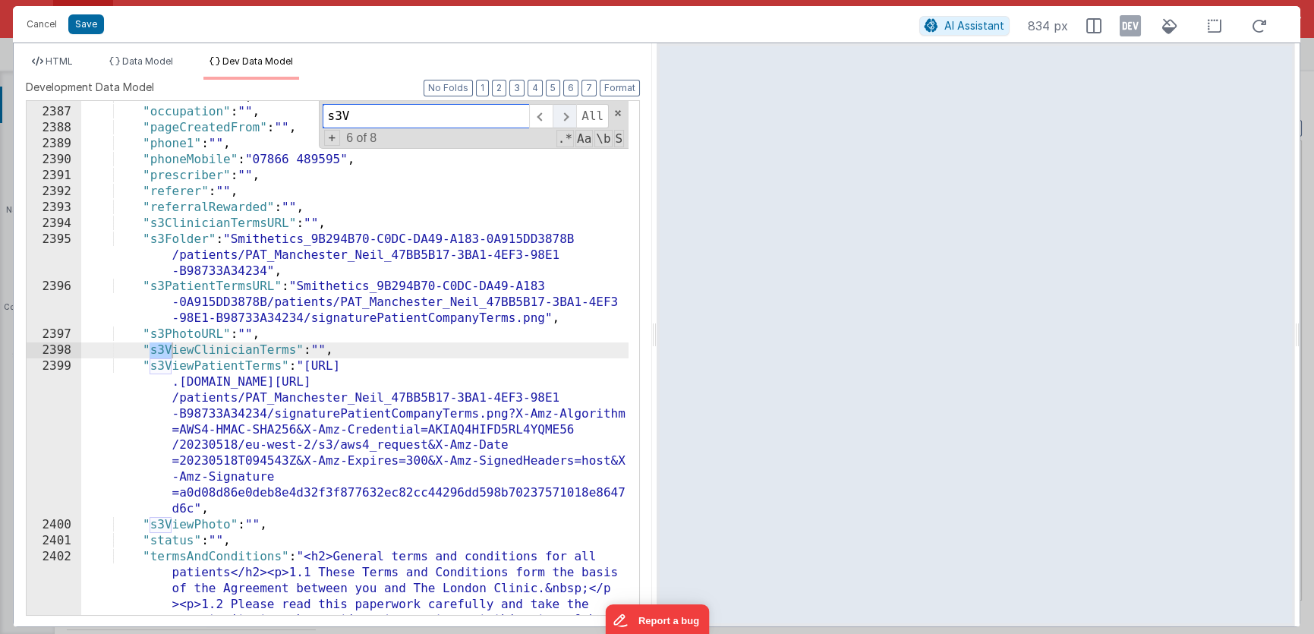
scroll to position [24092, 0]
click at [566, 111] on span at bounding box center [565, 116] width 24 height 24
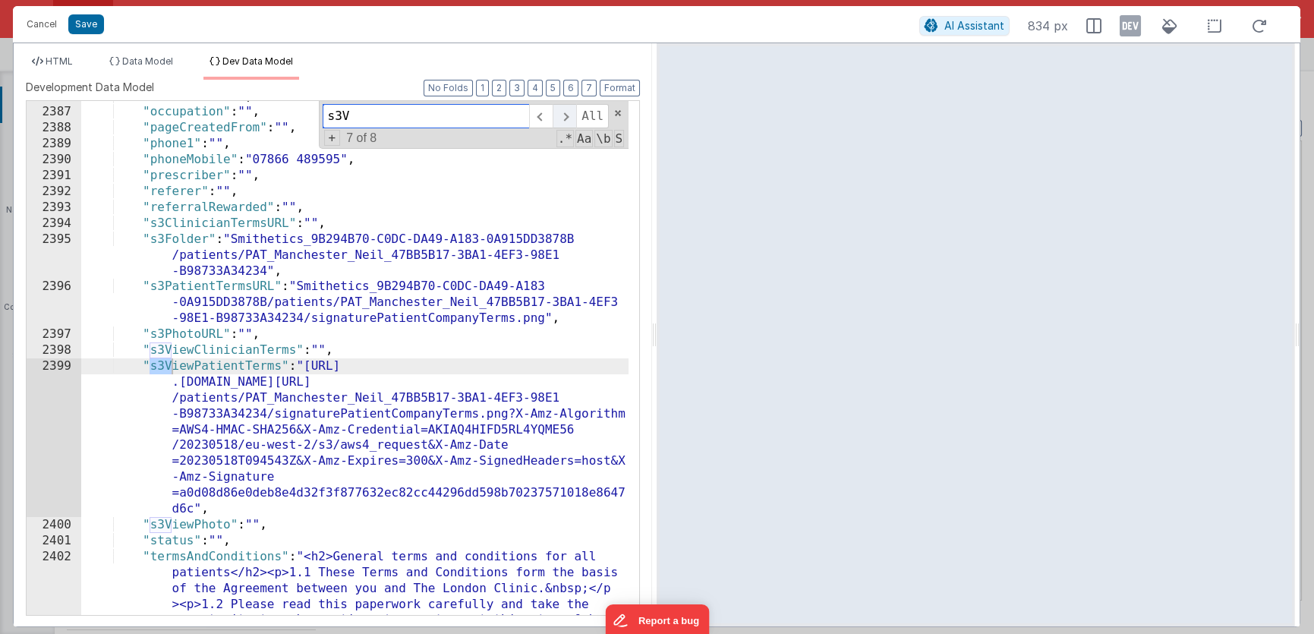
click at [566, 111] on span at bounding box center [565, 116] width 24 height 24
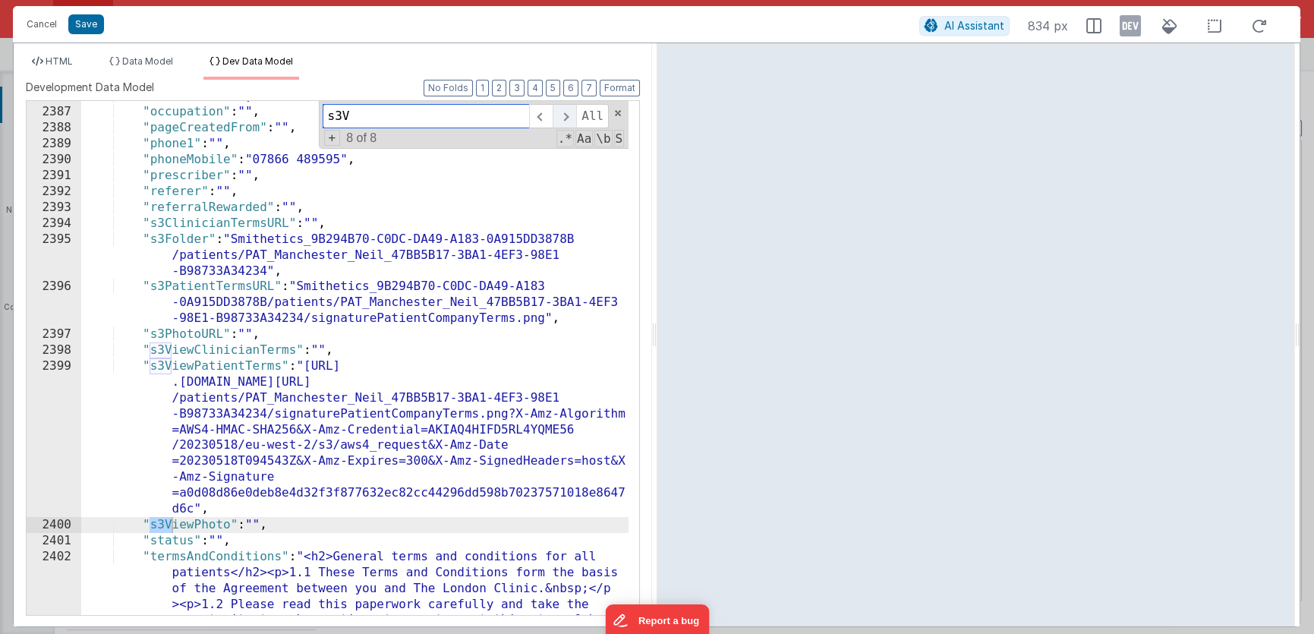
click at [566, 111] on span at bounding box center [565, 116] width 24 height 24
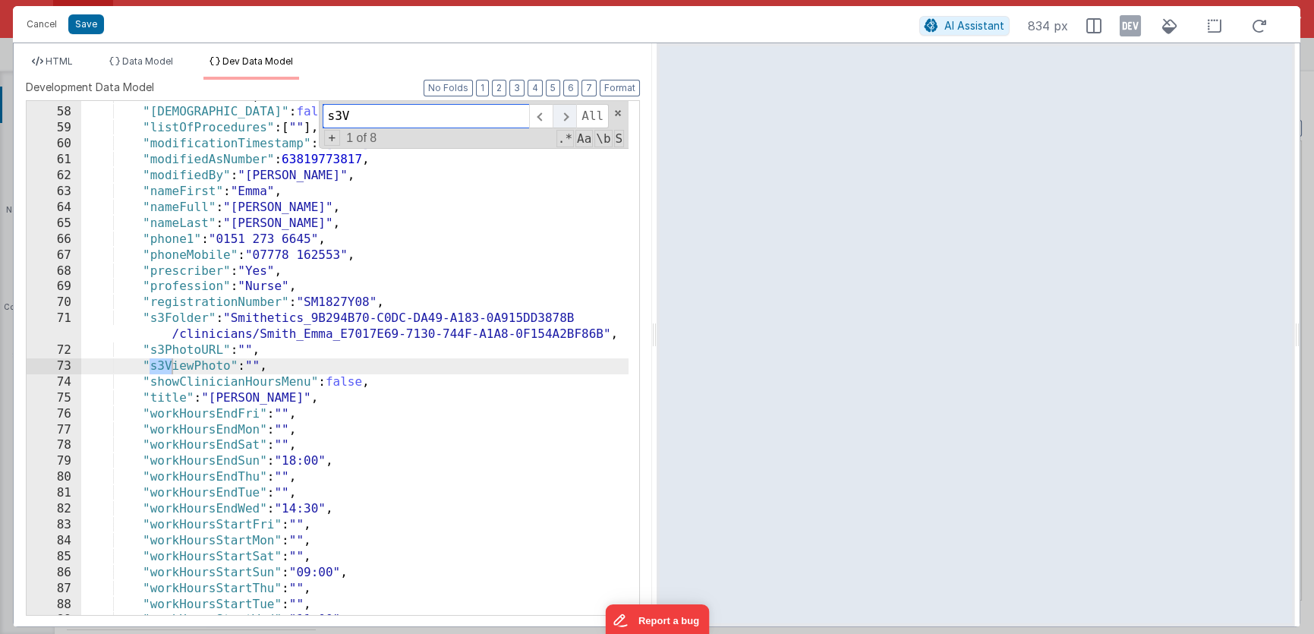
click at [566, 111] on span at bounding box center [565, 116] width 24 height 24
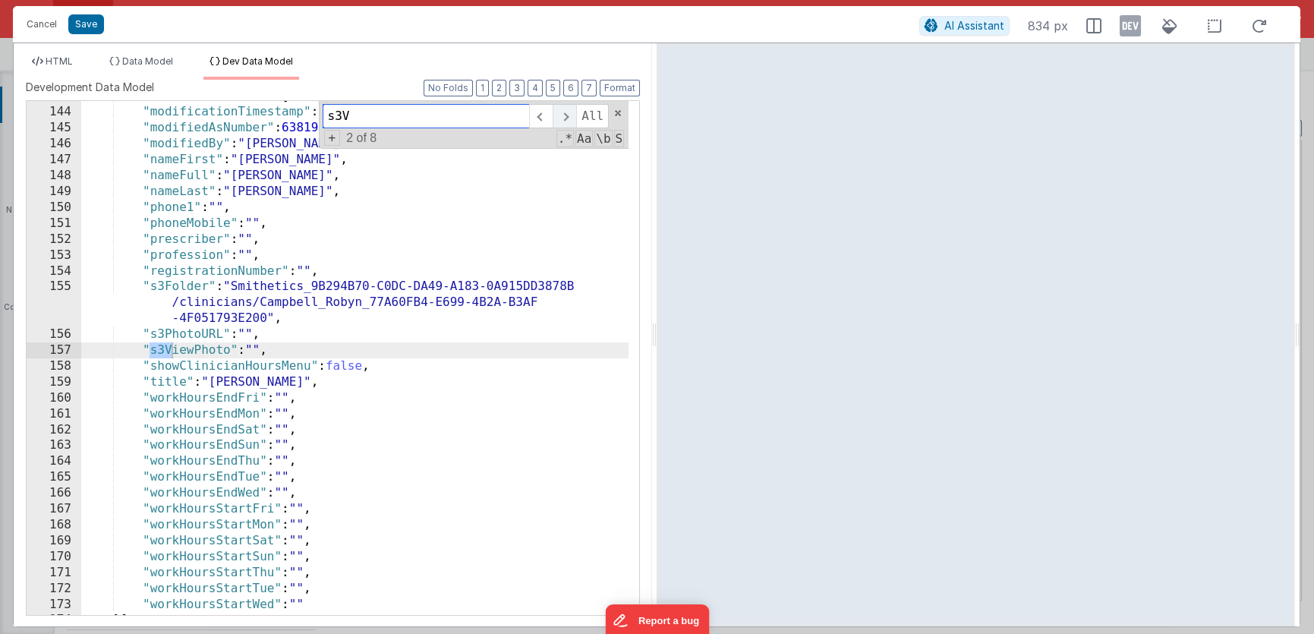
scroll to position [1447, 0]
click at [68, 58] on span "HTML" at bounding box center [59, 60] width 27 height 11
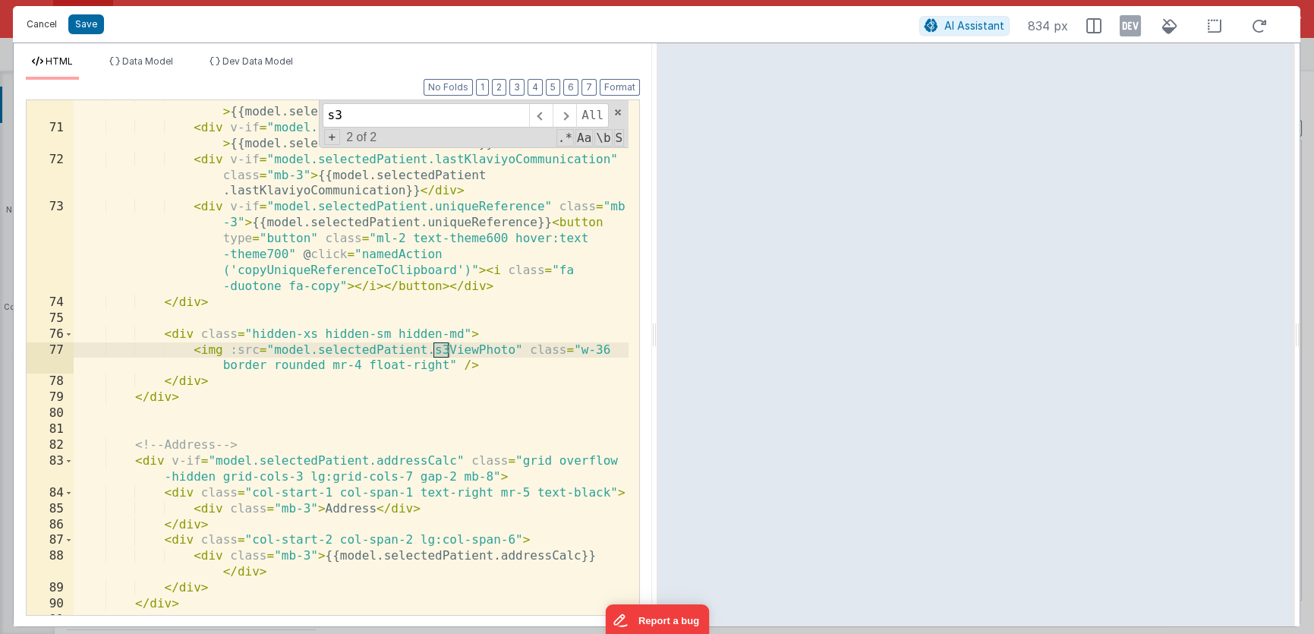
click at [37, 22] on button "Cancel" at bounding box center [42, 24] width 46 height 21
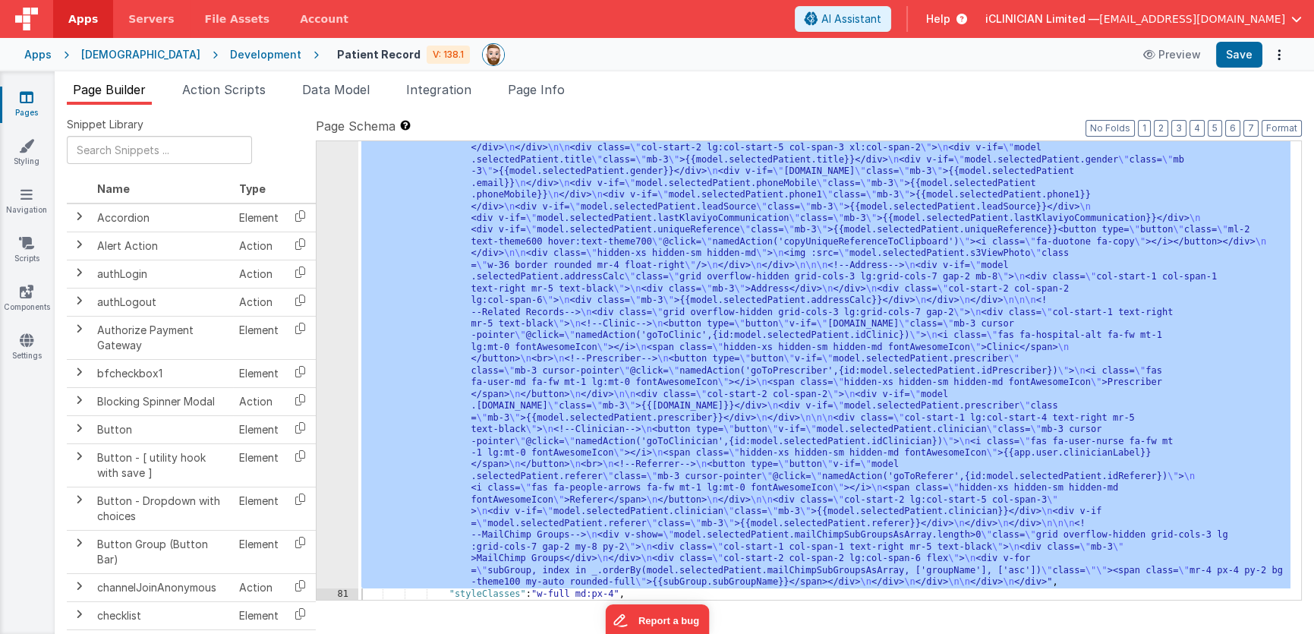
click at [41, 52] on div "Apps" at bounding box center [37, 54] width 27 height 15
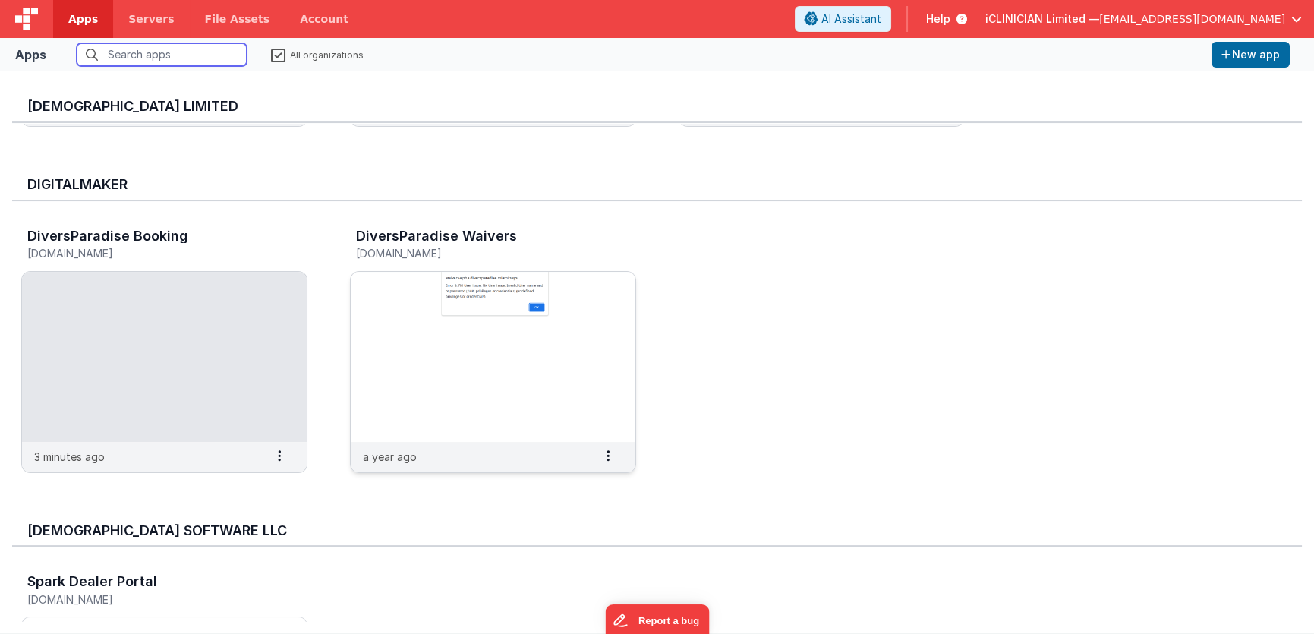
scroll to position [873, 0]
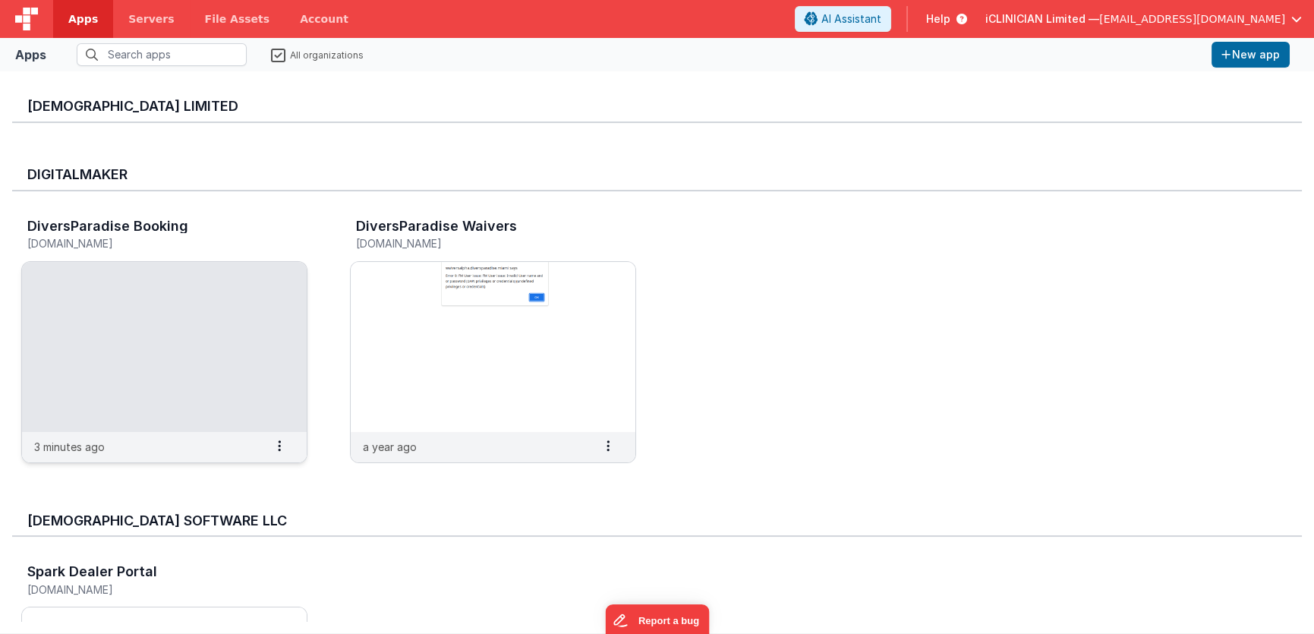
click at [241, 345] on img at bounding box center [164, 347] width 285 height 170
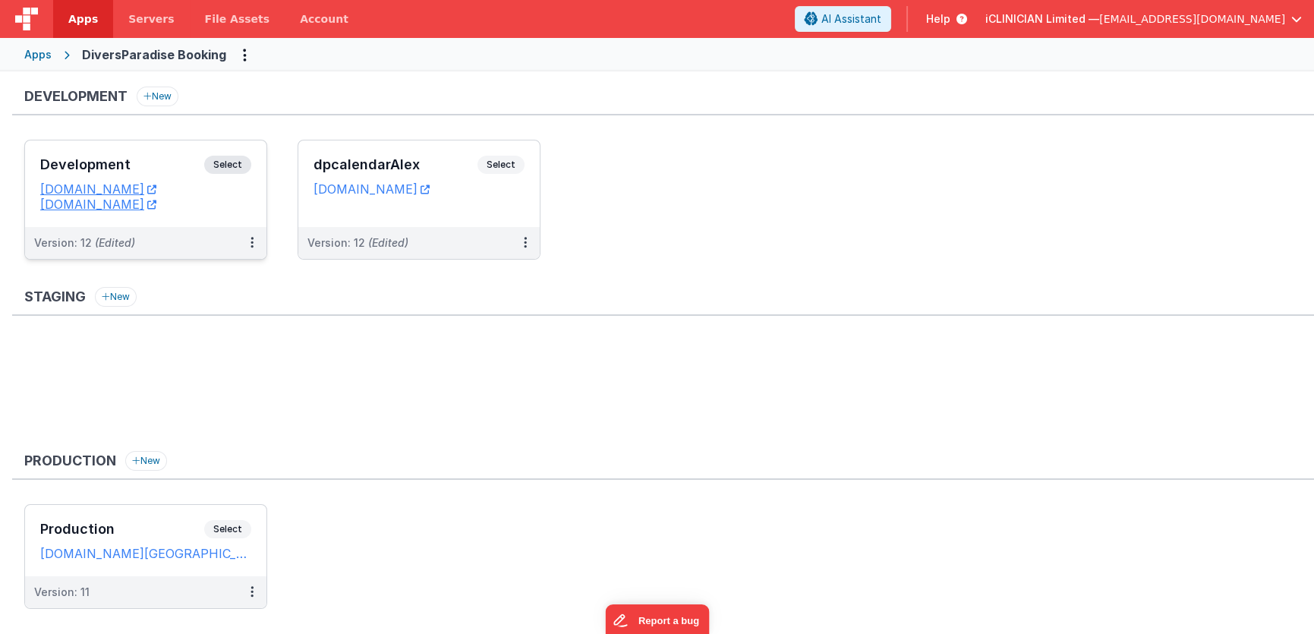
click at [143, 157] on h3 "Development" at bounding box center [122, 164] width 164 height 15
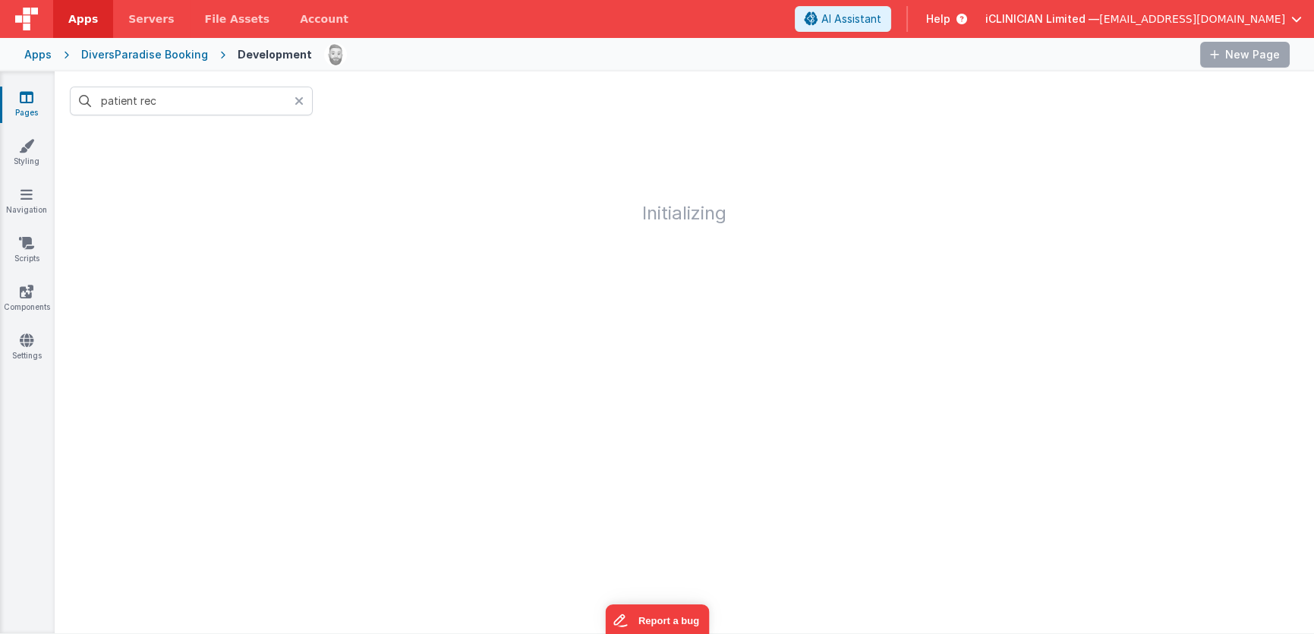
click at [304, 97] on div at bounding box center [304, 101] width 18 height 29
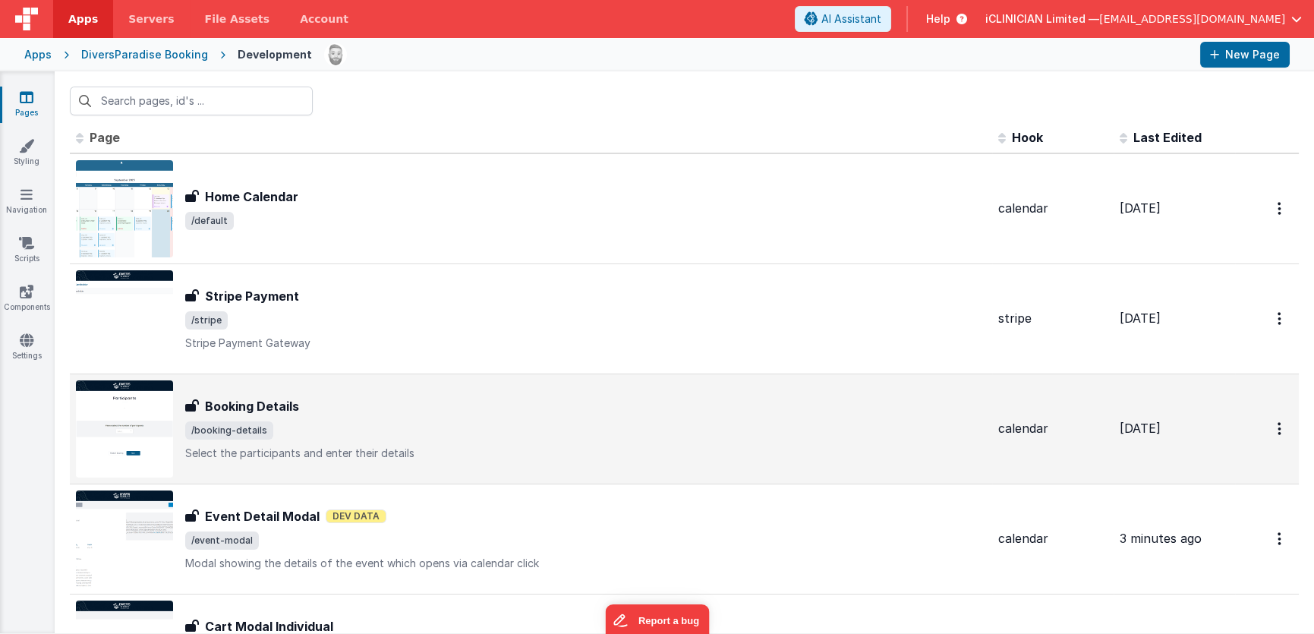
scroll to position [11, 0]
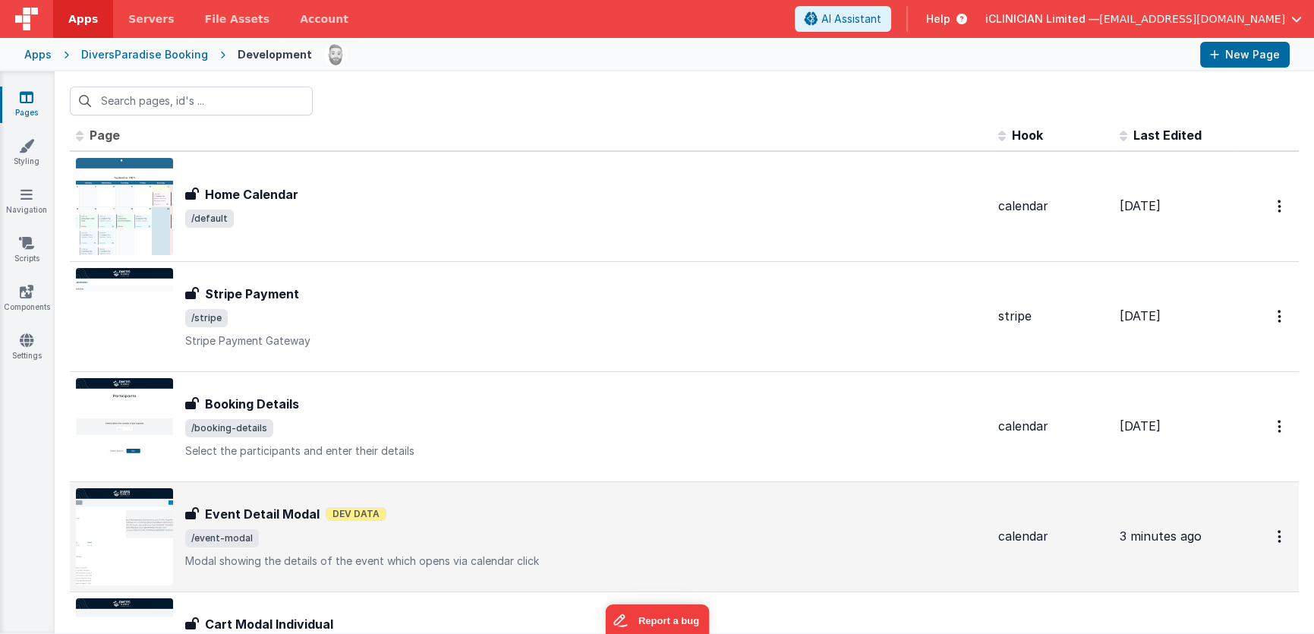
click at [350, 497] on div "Event Detail Modal Event Detail Modal Dev Data /event-modal Modal showing the d…" at bounding box center [531, 536] width 910 height 97
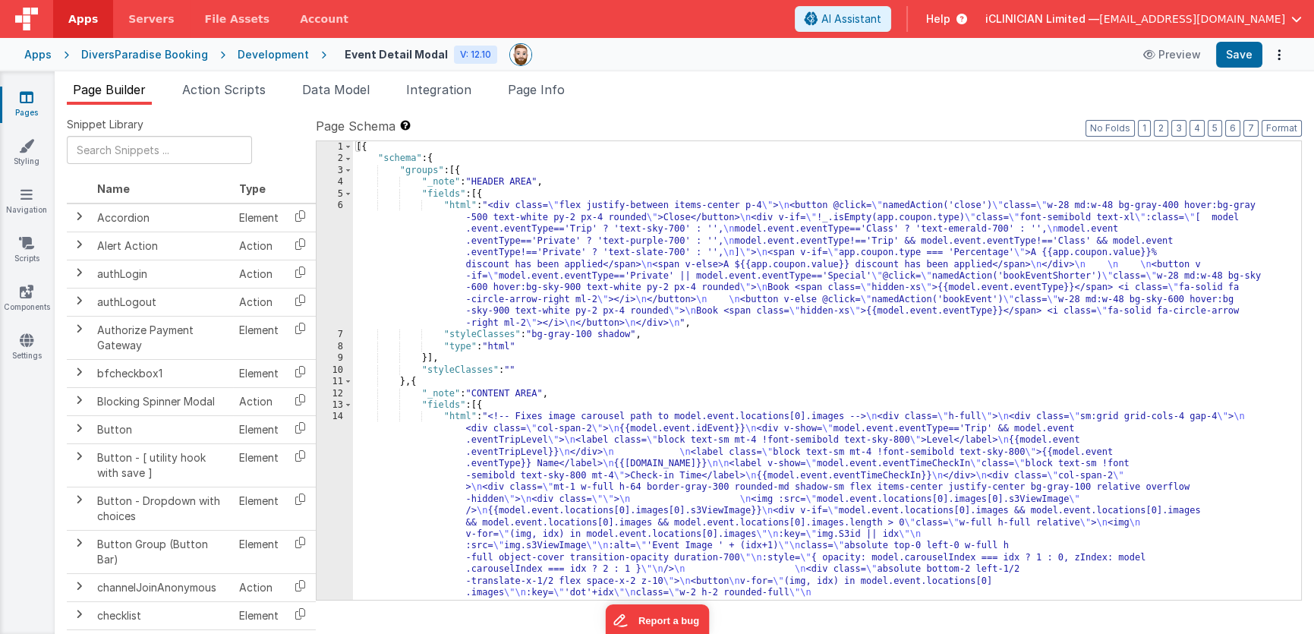
drag, startPoint x: 601, startPoint y: 474, endPoint x: 559, endPoint y: 480, distance: 42.2
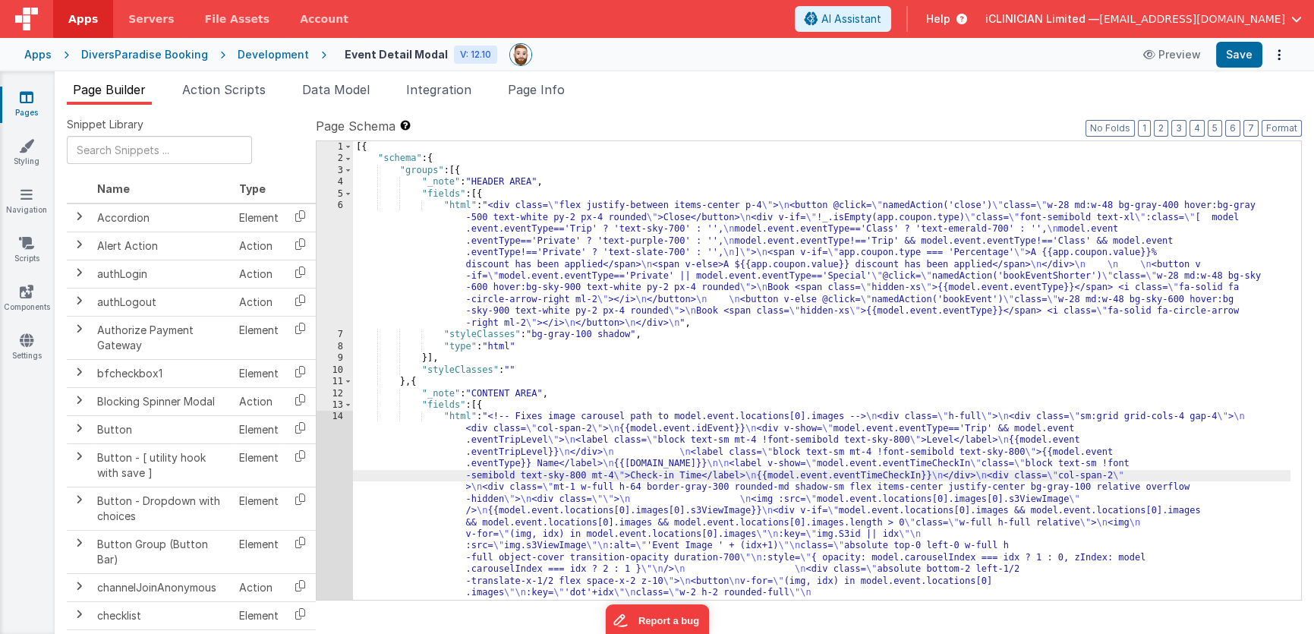
scroll to position [374, 0]
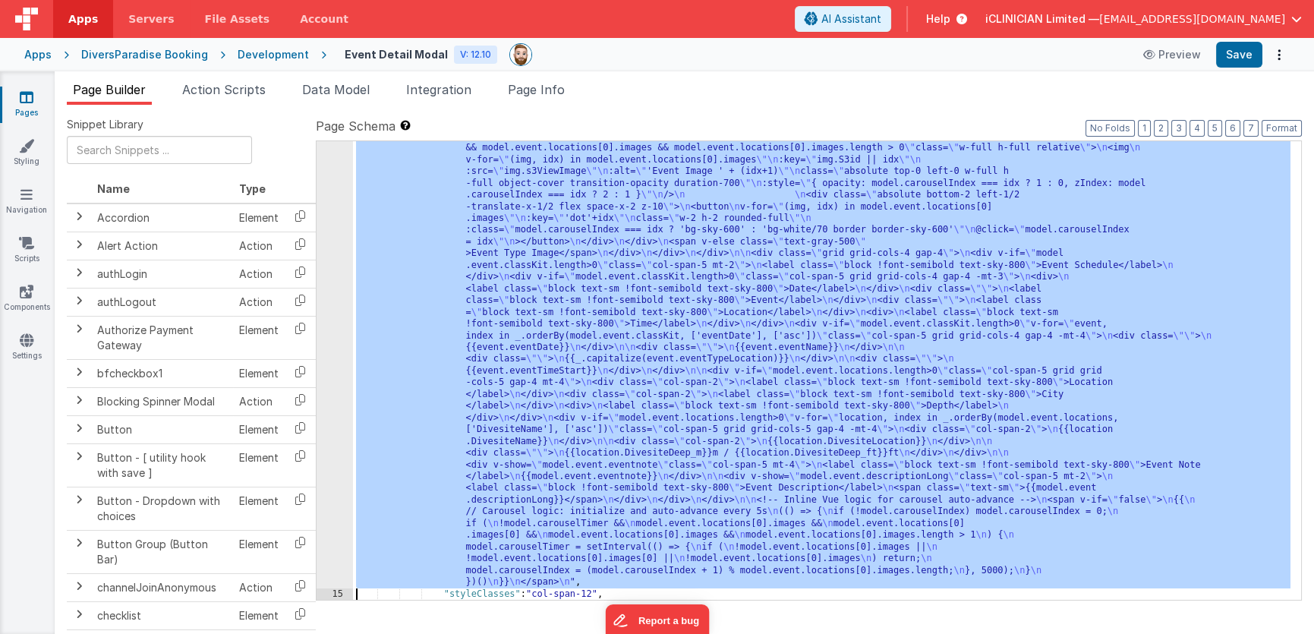
click at [343, 365] on div "14" at bounding box center [335, 311] width 36 height 551
drag, startPoint x: 515, startPoint y: 325, endPoint x: 370, endPoint y: 329, distance: 145.0
click at [515, 325] on div ""html" : "<!-- Fixes image carousel path to model.event.locations[0].images -->…" at bounding box center [821, 547] width 937 height 1022
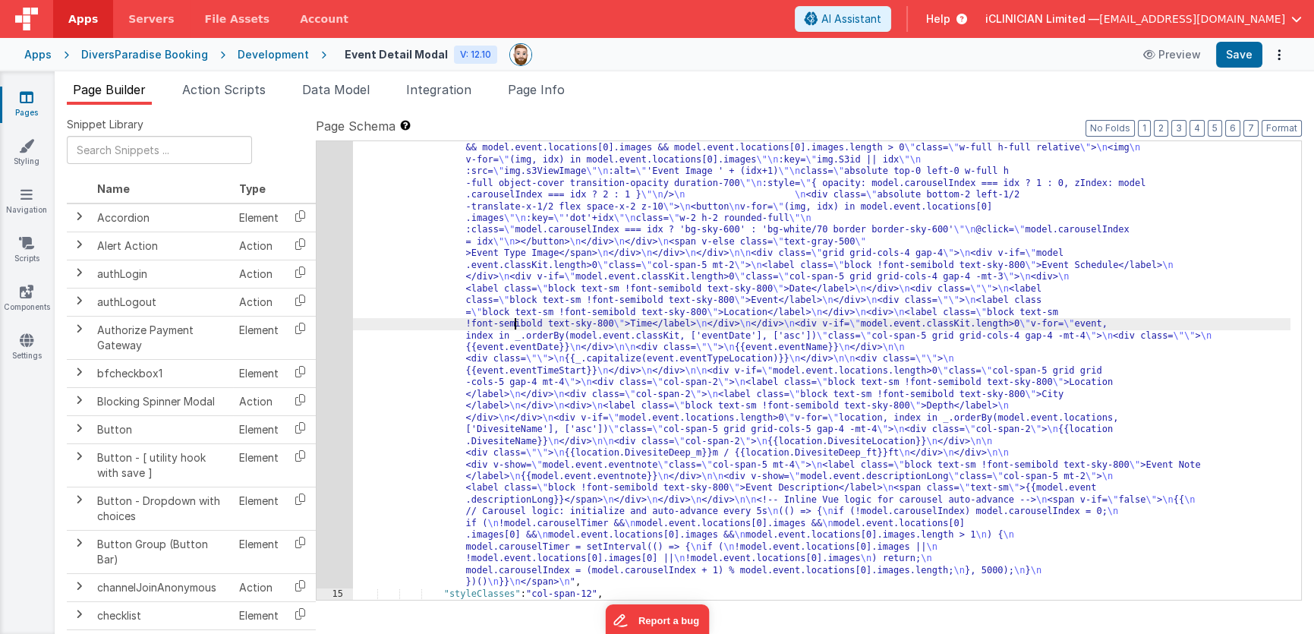
click at [343, 330] on div "14" at bounding box center [335, 311] width 36 height 551
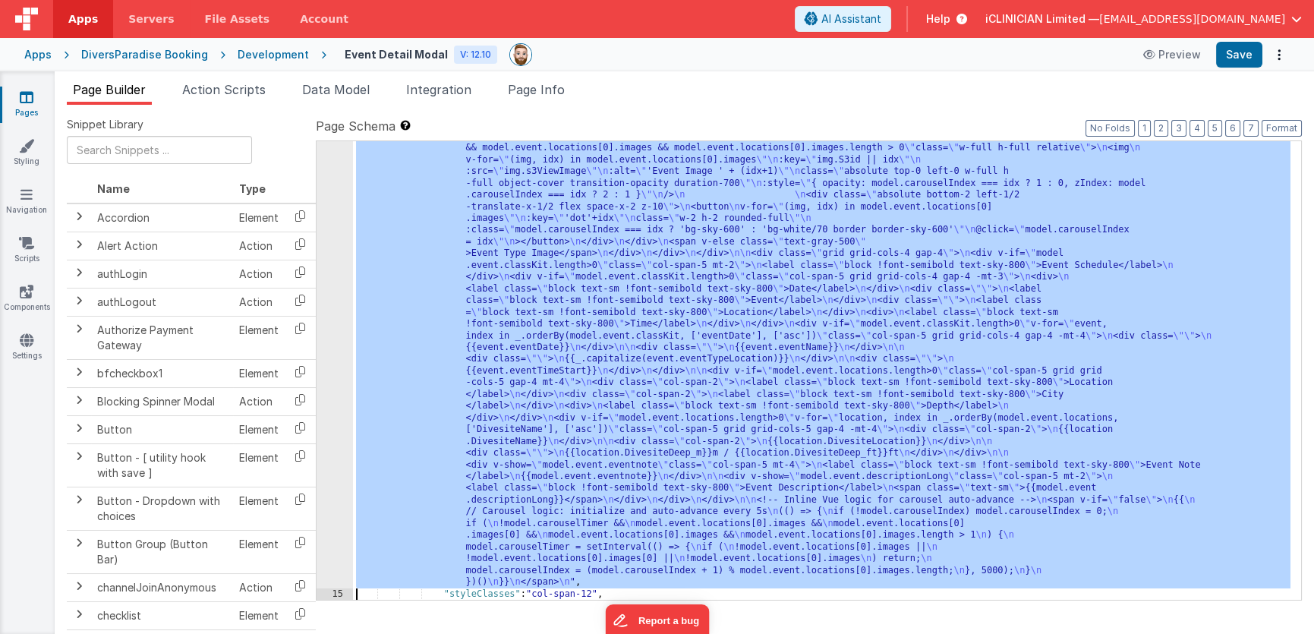
click at [339, 327] on div "14" at bounding box center [335, 311] width 36 height 551
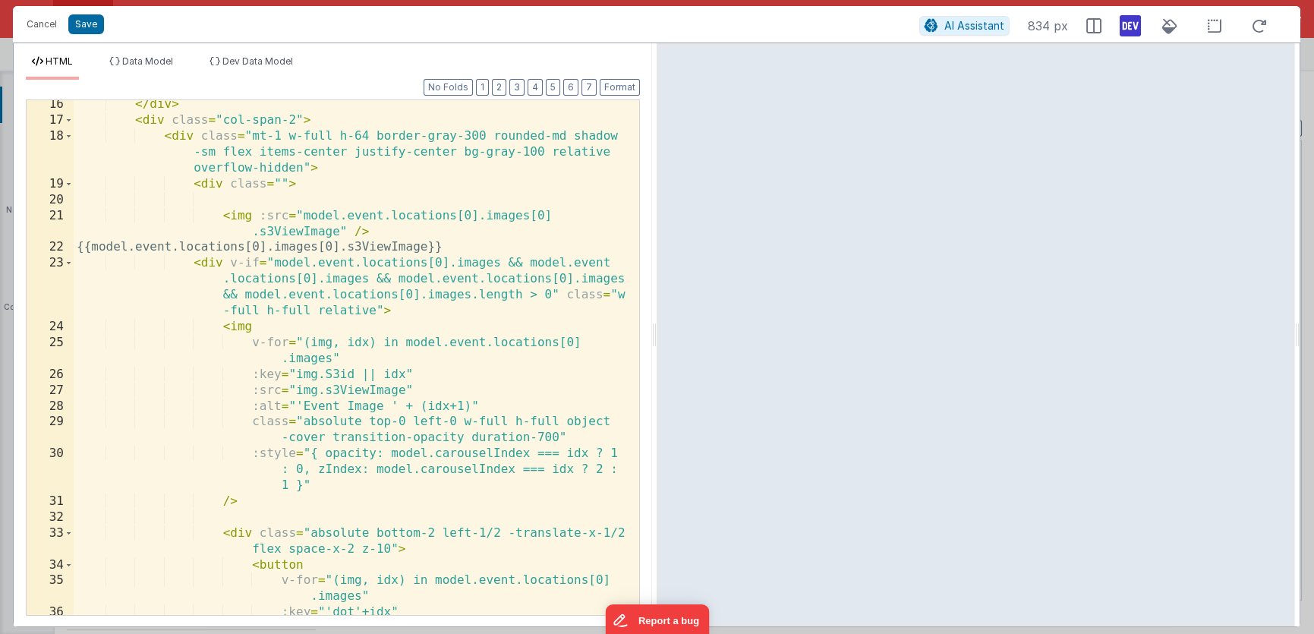
scroll to position [308, 0]
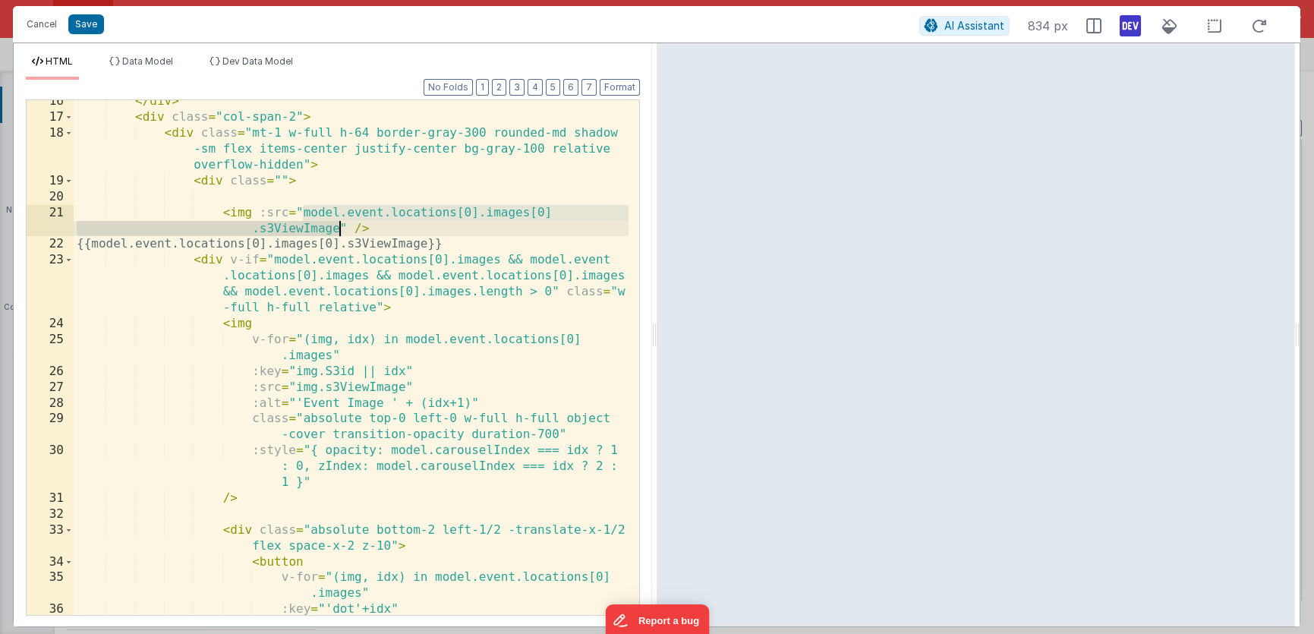
drag, startPoint x: 301, startPoint y: 210, endPoint x: 336, endPoint y: 228, distance: 39.7
click at [336, 228] on div "</ div > < div class = "col-span-2" > < div class = "mt-1 w-full h-64 border-gr…" at bounding box center [351, 366] width 555 height 547
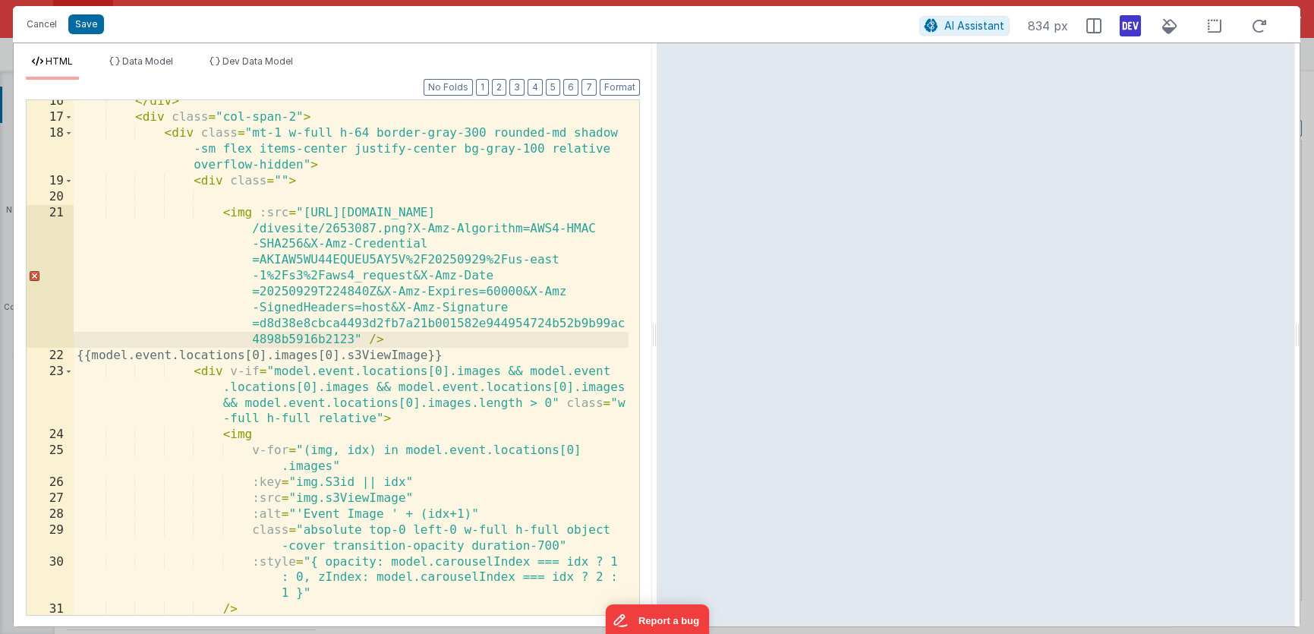
click at [267, 215] on div "</ div > < div class = "col-span-2" > < div class = "mt-1 w-full h-64 border-gr…" at bounding box center [351, 366] width 555 height 547
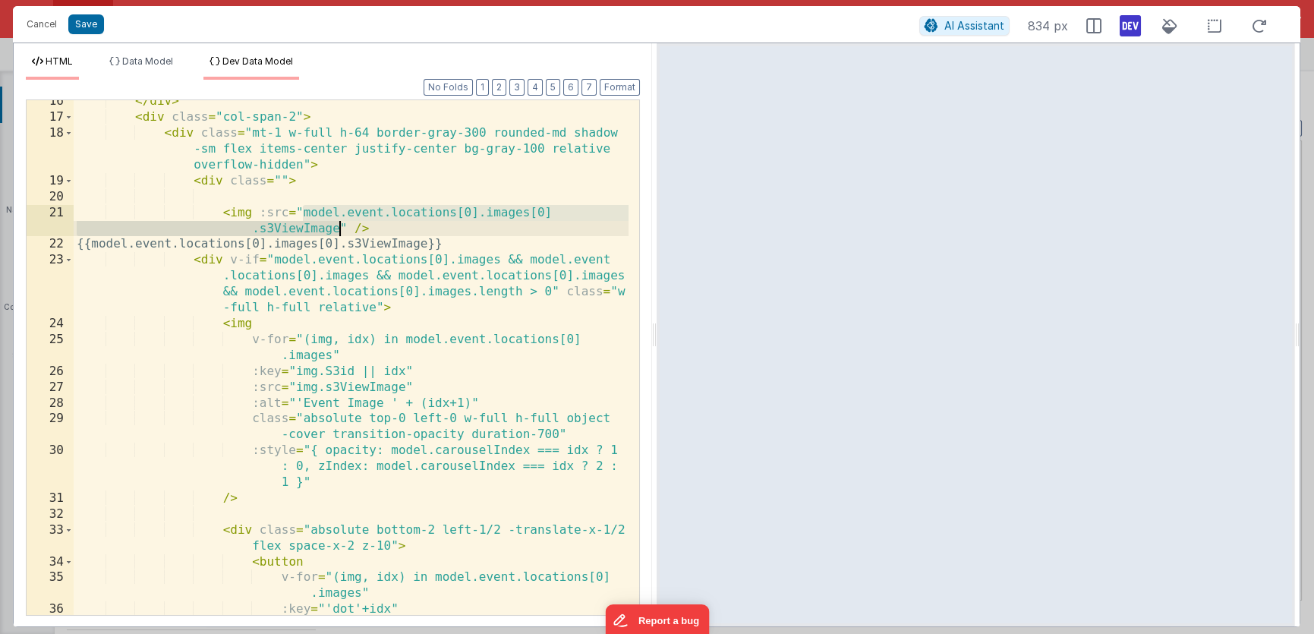
click at [254, 59] on span "Dev Data Model" at bounding box center [257, 60] width 71 height 11
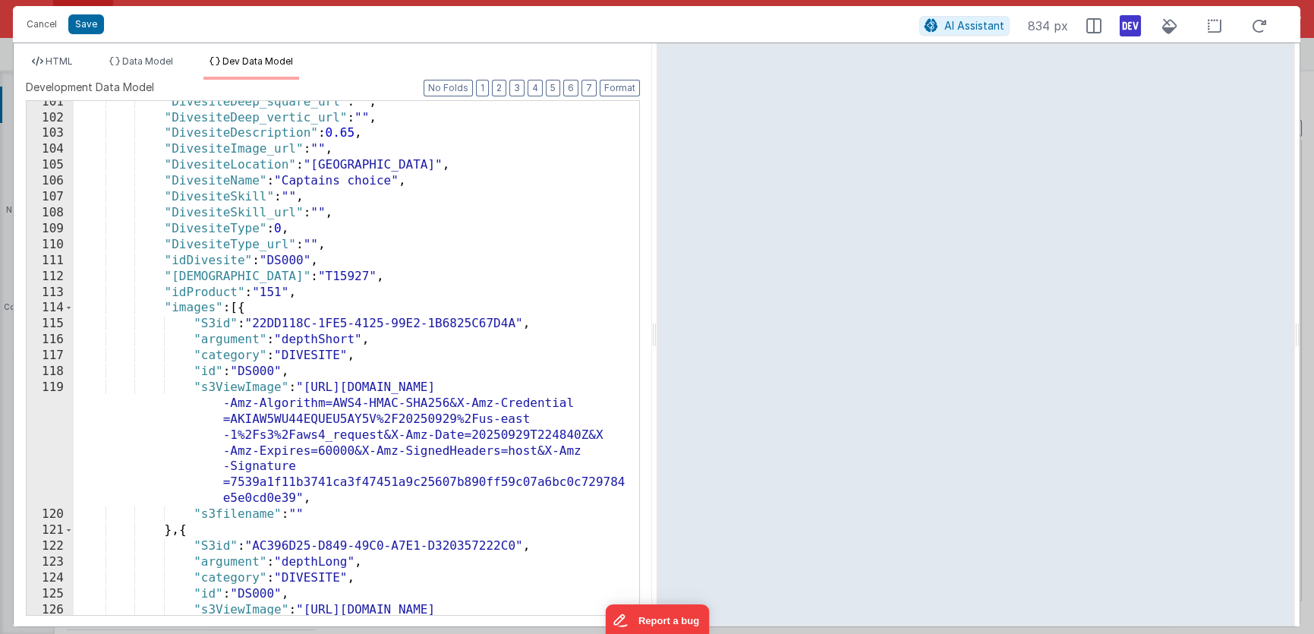
scroll to position [1914, 0]
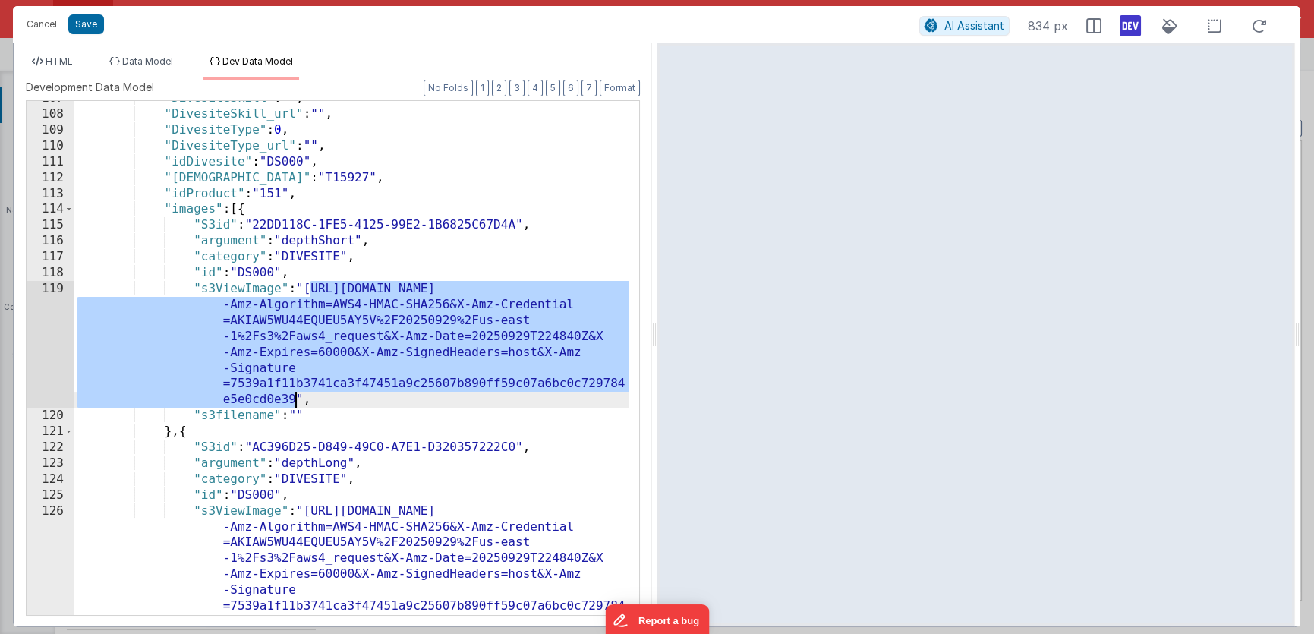
drag, startPoint x: 311, startPoint y: 288, endPoint x: 297, endPoint y: 396, distance: 108.7
click at [297, 396] on div ""DivesiteSkill" : "" , "DivesiteSkill_url" : "" , "DivesiteType" : 0 , "Divesit…" at bounding box center [351, 418] width 555 height 657
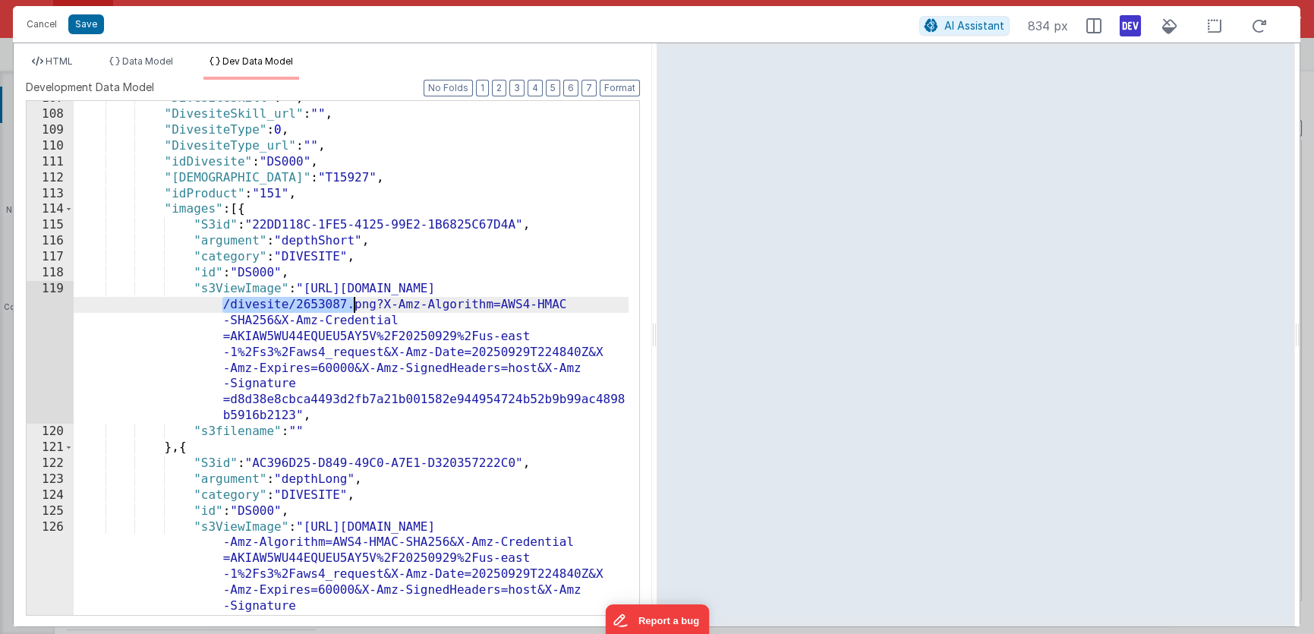
drag, startPoint x: 222, startPoint y: 307, endPoint x: 356, endPoint y: 303, distance: 134.4
click at [356, 303] on div ""DivesiteSkill" : "" , "DivesiteSkill_url" : "" , "DivesiteType" : 0 , "Divesit…" at bounding box center [351, 418] width 555 height 657
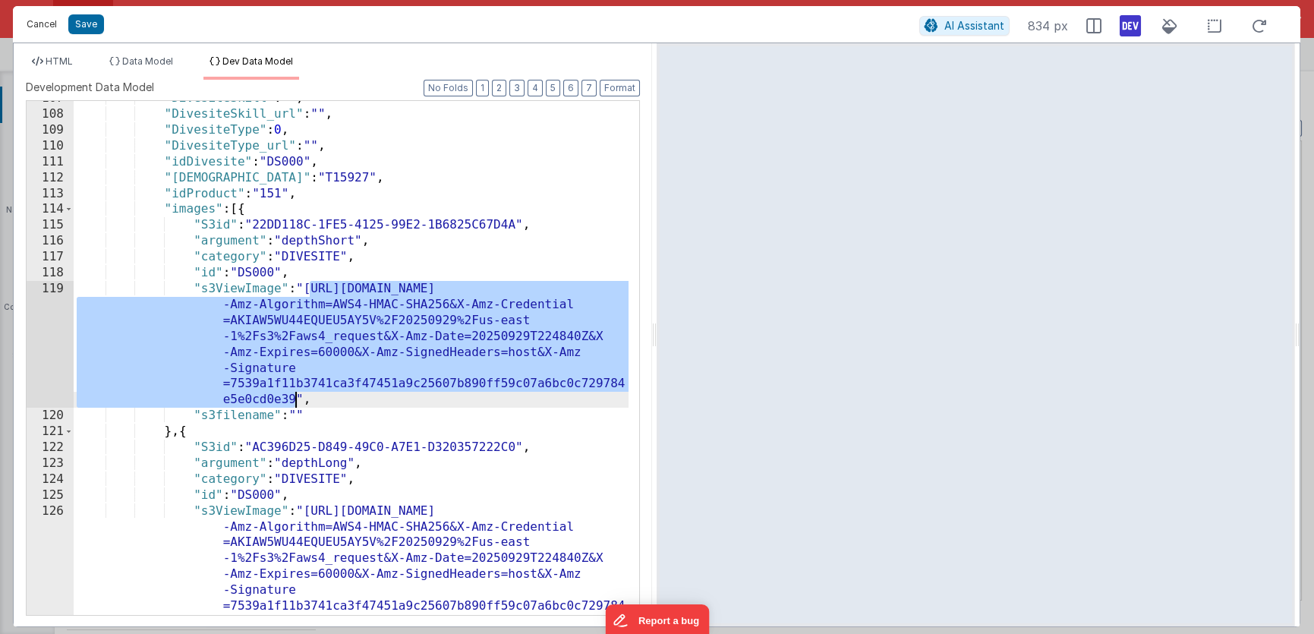
click at [42, 24] on button "Cancel" at bounding box center [42, 24] width 46 height 21
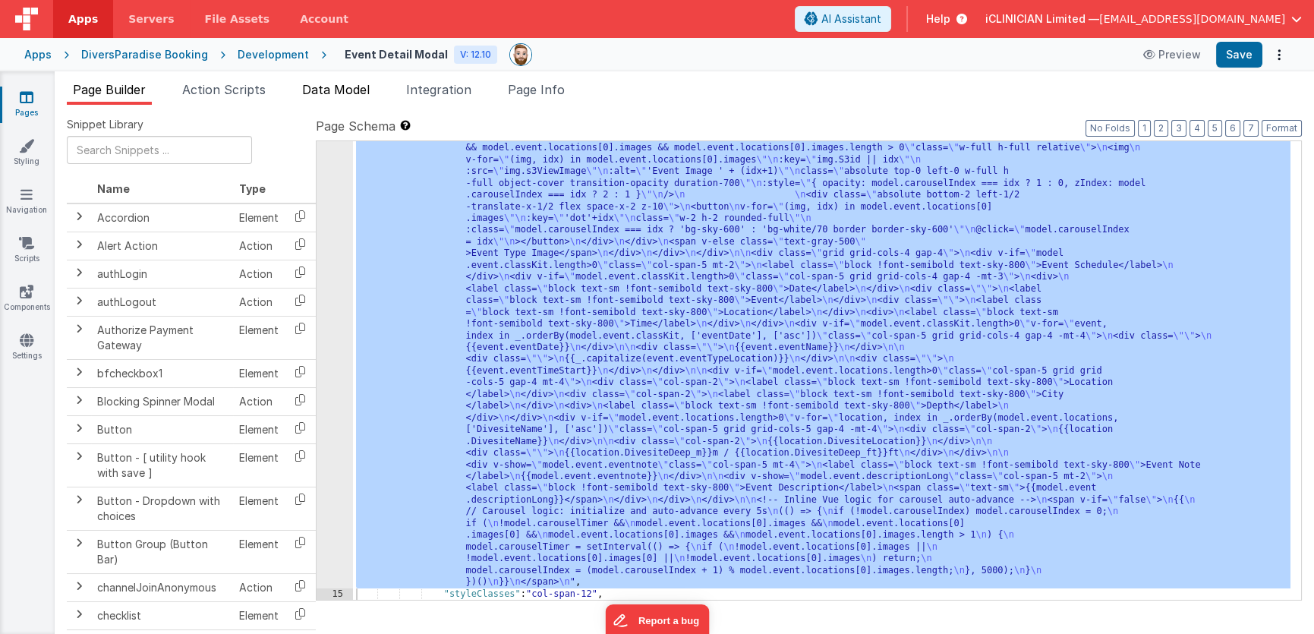
click at [332, 94] on span "Data Model" at bounding box center [336, 89] width 68 height 15
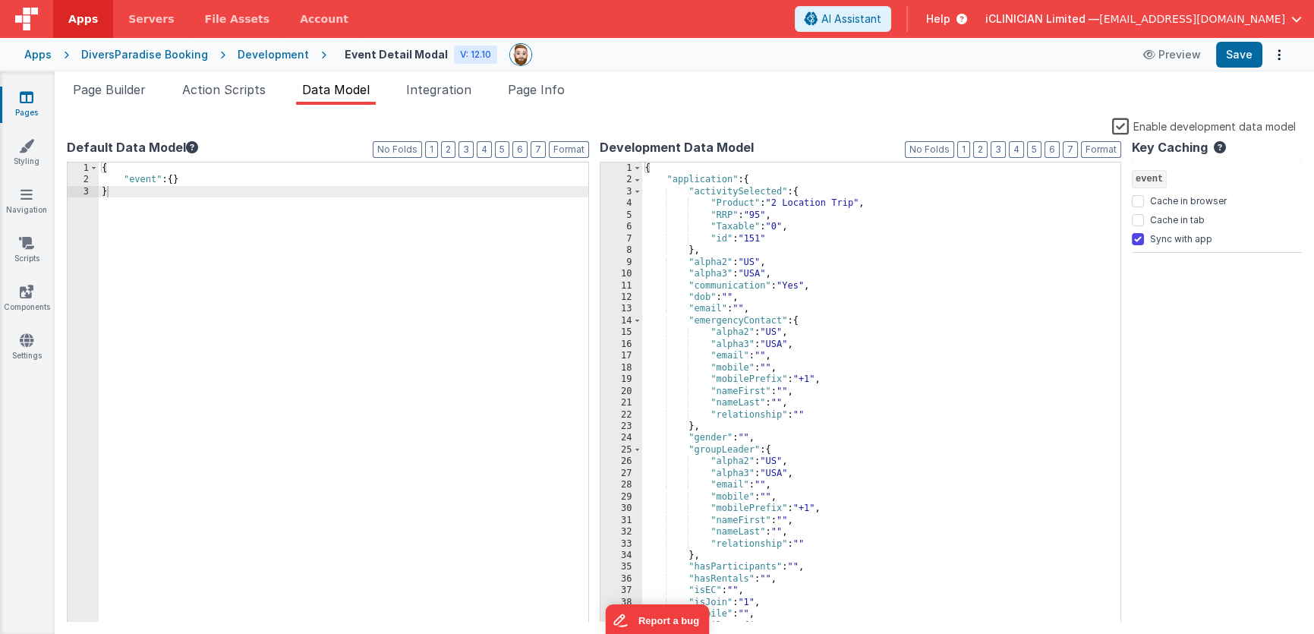
click at [807, 301] on div "{ "application" : { "activitySelected" : { "Product" : "2 Location Trip" , "RRP…" at bounding box center [876, 403] width 468 height 483
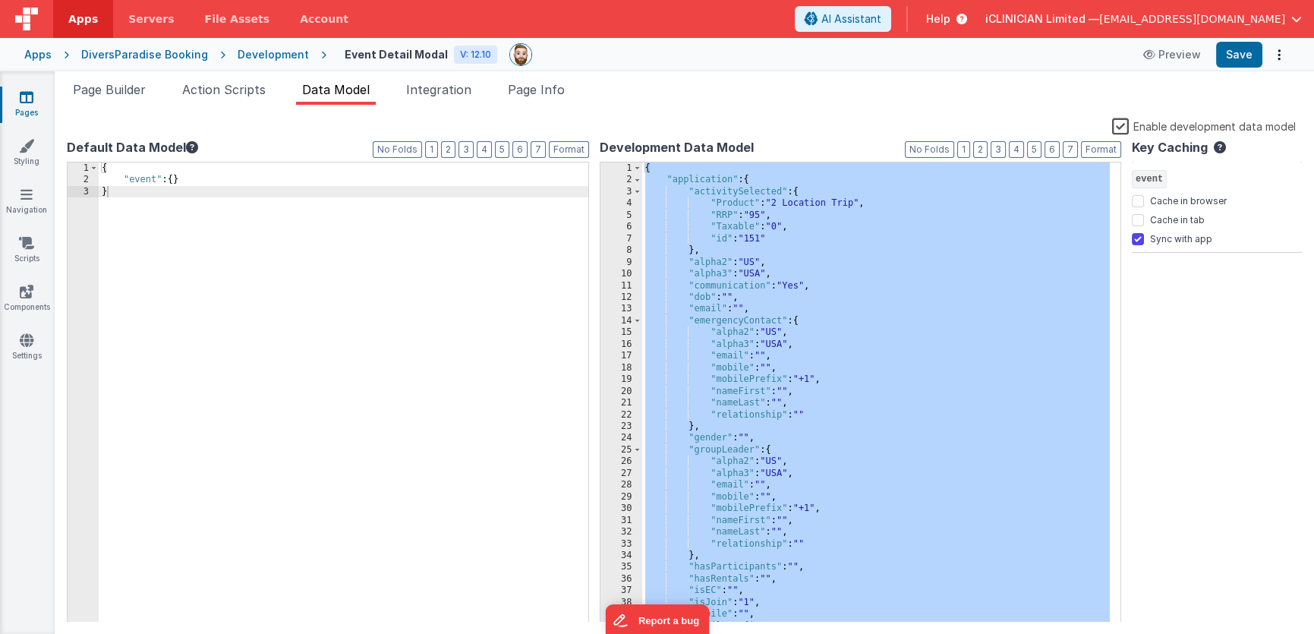
scroll to position [5394, 0]
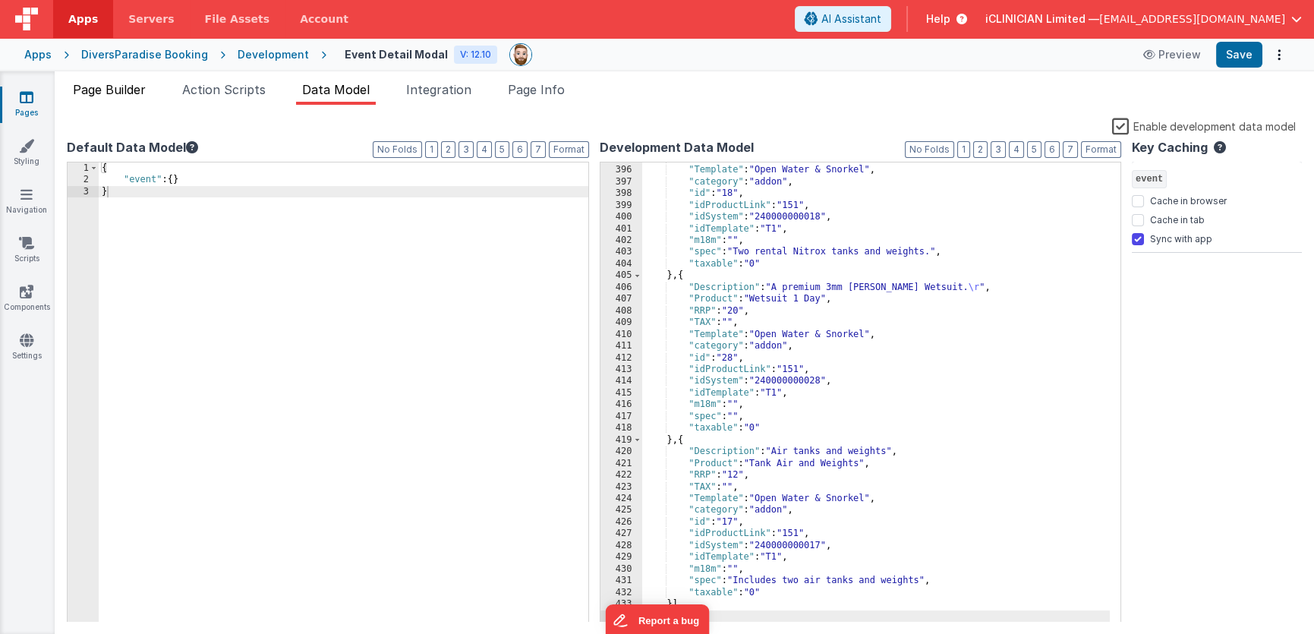
click at [132, 93] on span "Page Builder" at bounding box center [109, 89] width 73 height 15
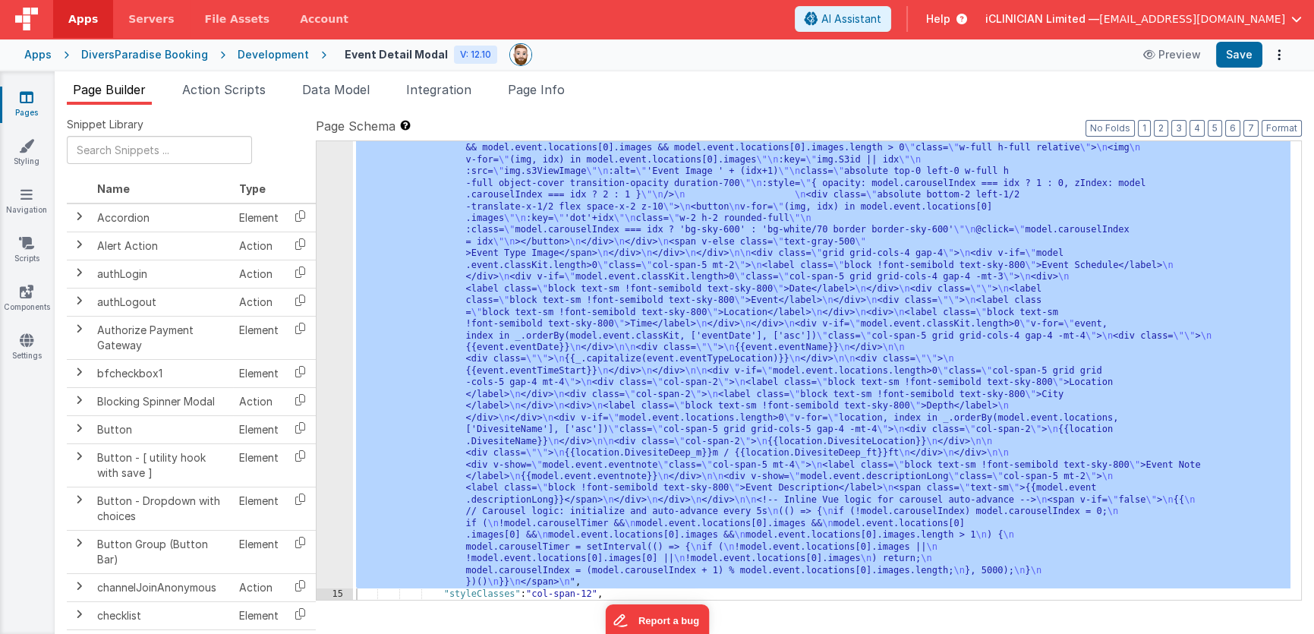
click at [616, 323] on div ""html" : "<!-- Fixes image carousel path to model.event.locations[0].images -->…" at bounding box center [821, 547] width 937 height 1022
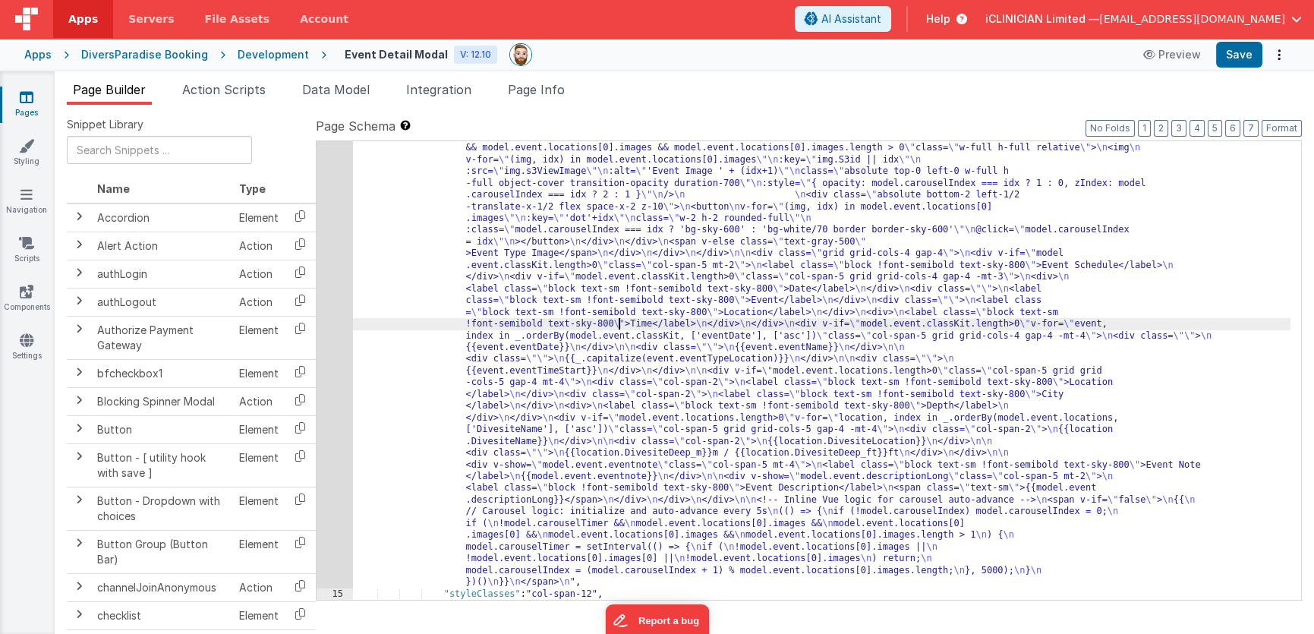
click at [322, 320] on div "14" at bounding box center [335, 311] width 36 height 551
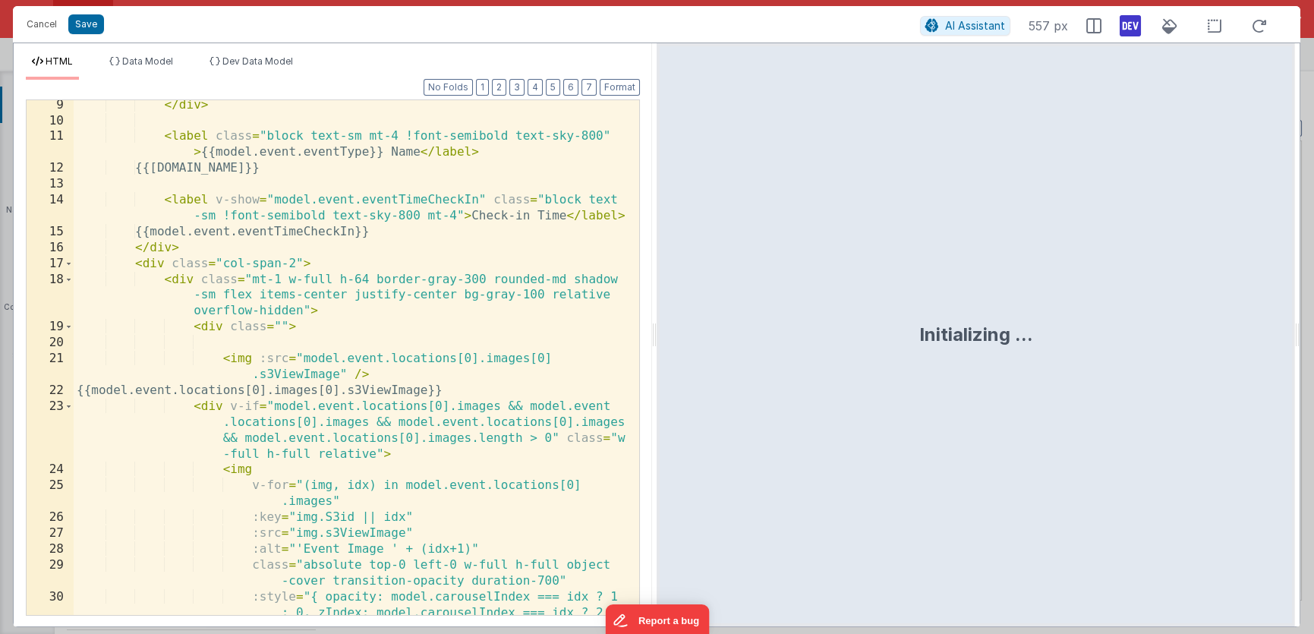
scroll to position [162, 0]
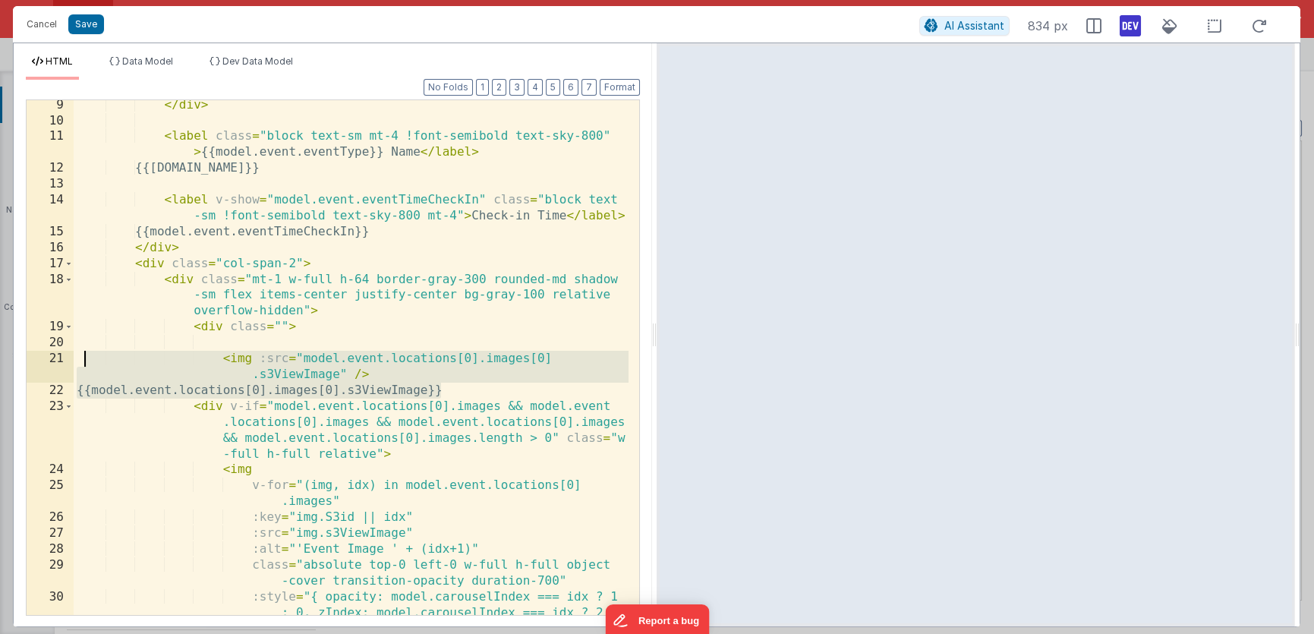
drag, startPoint x: 443, startPoint y: 390, endPoint x: 80, endPoint y: 362, distance: 363.9
click at [80, 362] on div "</ div > < label class = "block text-sm mt-4 !font-semibold text-sky-800" > {{m…" at bounding box center [351, 386] width 555 height 579
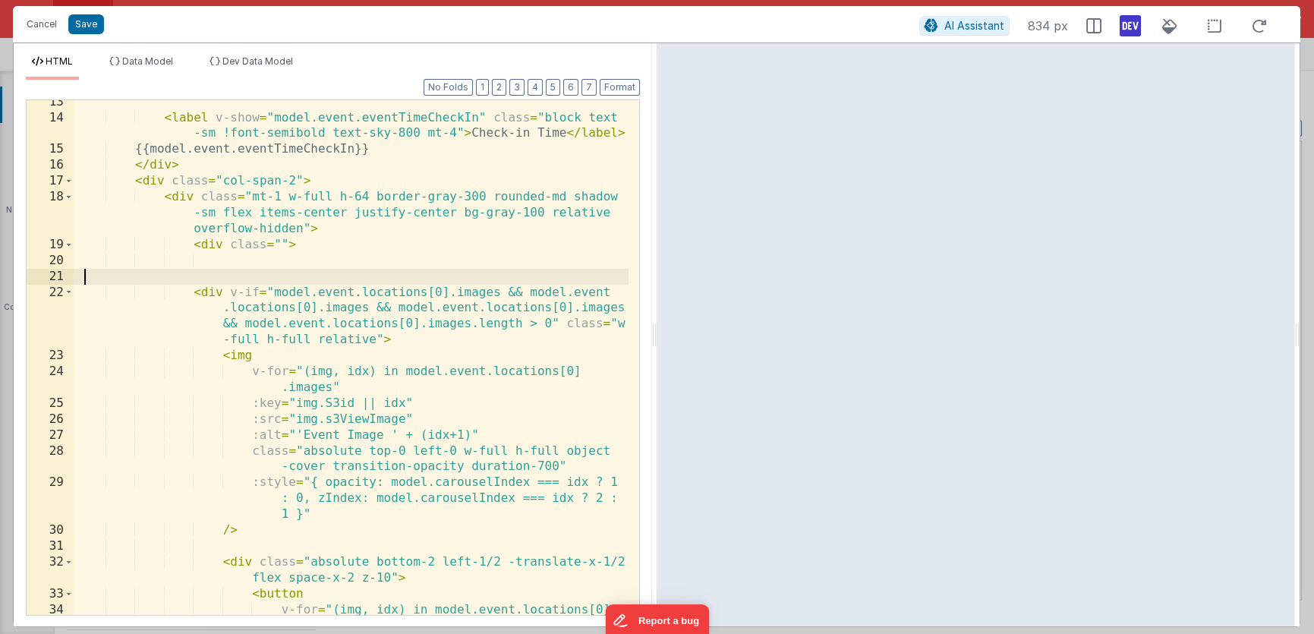
scroll to position [246, 0]
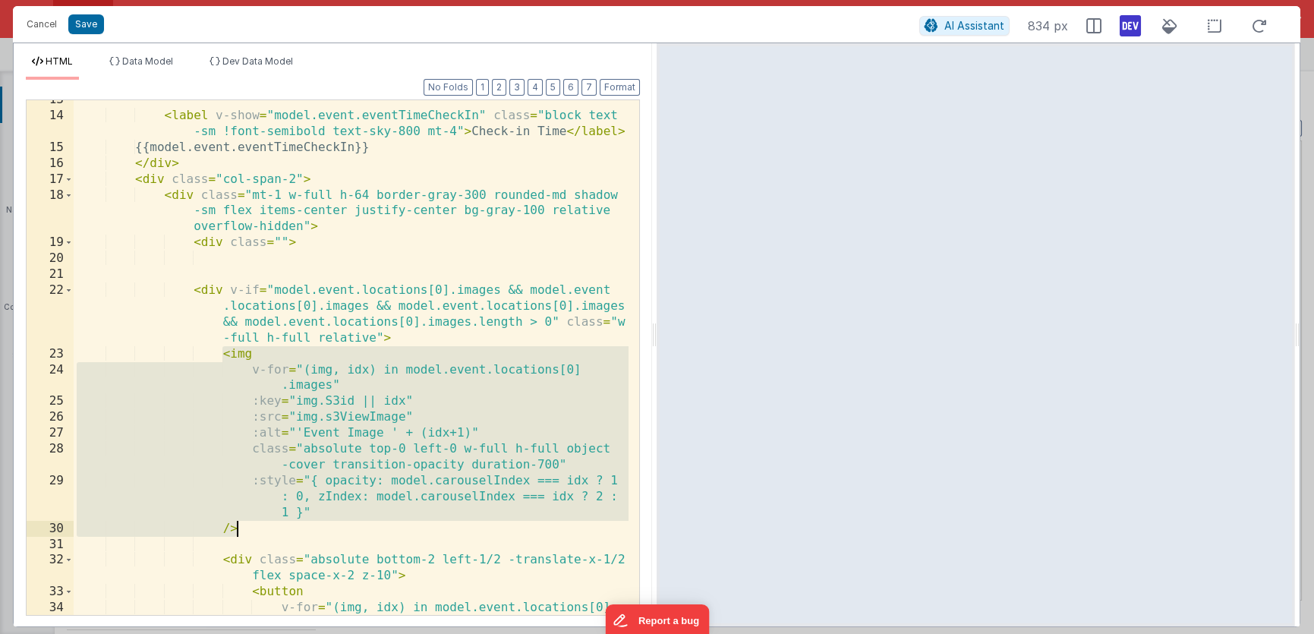
drag, startPoint x: 224, startPoint y: 357, endPoint x: 244, endPoint y: 525, distance: 169.0
click at [244, 525] on div "< label v-show = "model.event.eventTimeCheckIn" class = "block text -sm !font-s…" at bounding box center [351, 373] width 555 height 563
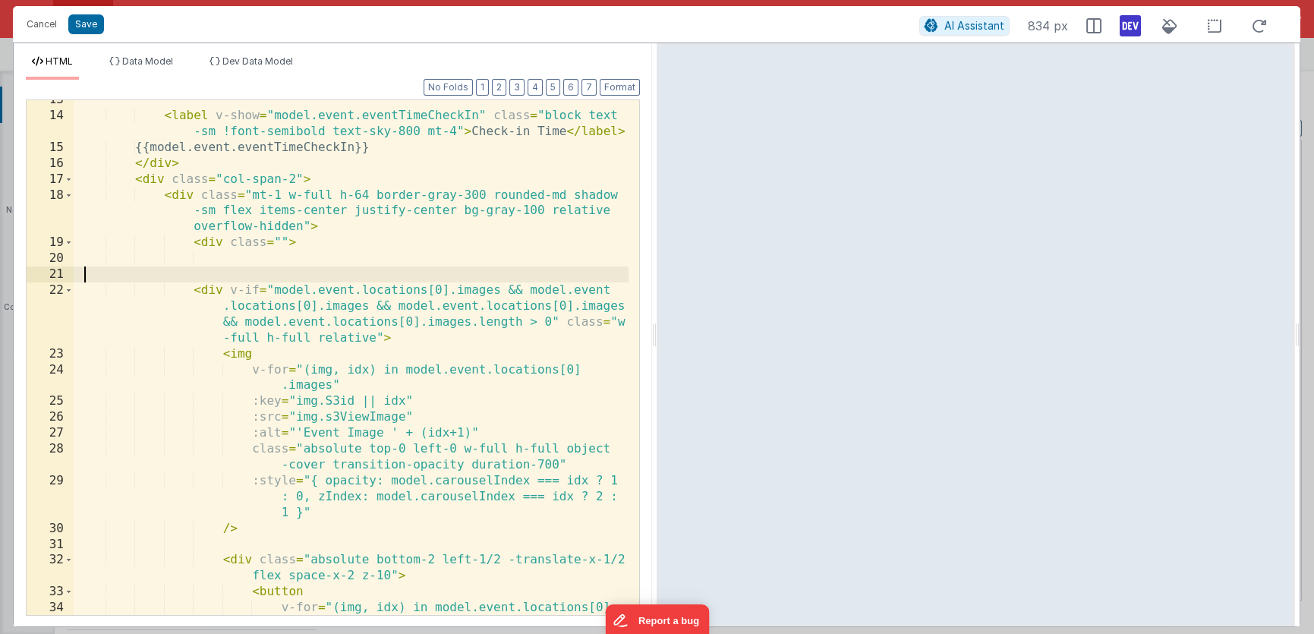
click at [257, 268] on div "< label v-show = "model.event.eventTimeCheckIn" class = "block text -sm !font-s…" at bounding box center [351, 373] width 555 height 563
paste textarea
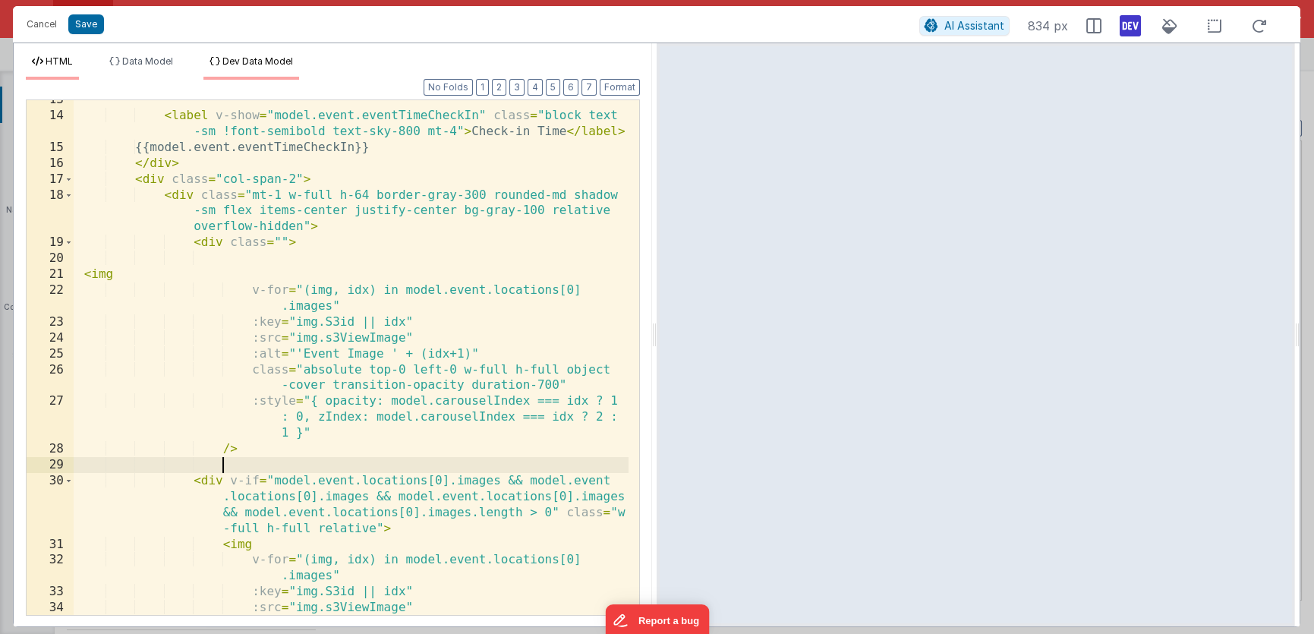
click at [264, 51] on div "HTML Data Model Dev Data Model Format 7 6 5 4 3 2 1 No Folds 13 14 15 16 17 18 …" at bounding box center [333, 334] width 638 height 583
click at [265, 69] on li "Dev Data Model" at bounding box center [251, 67] width 96 height 24
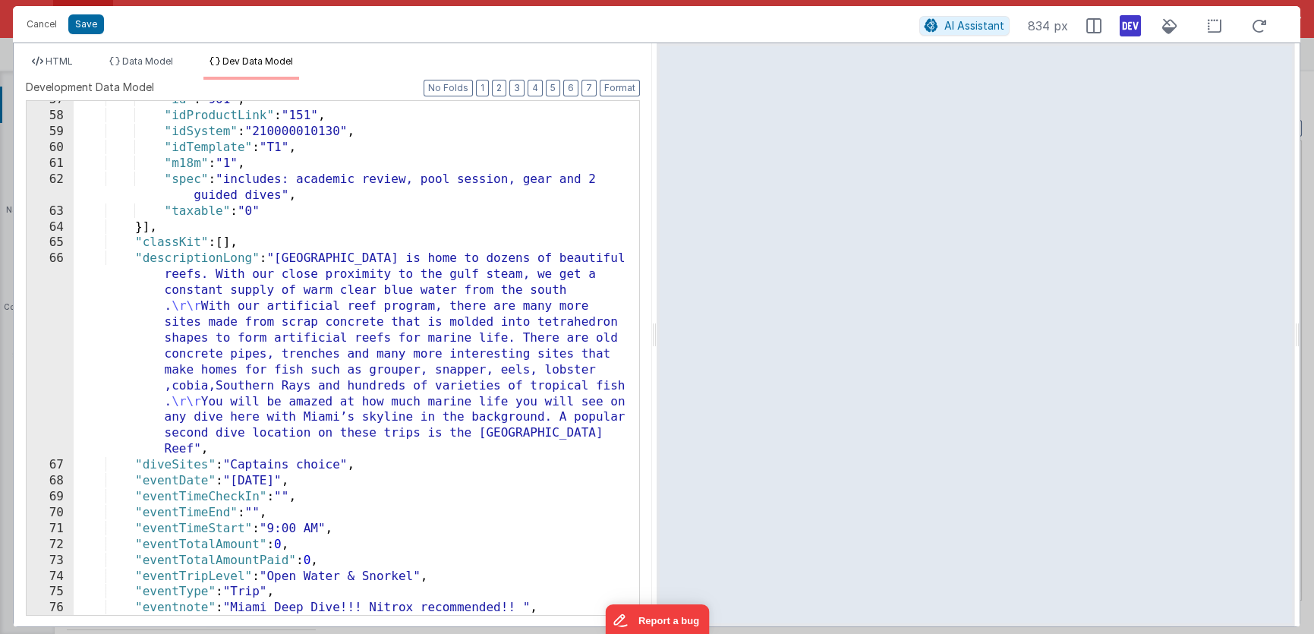
scroll to position [1032, 0]
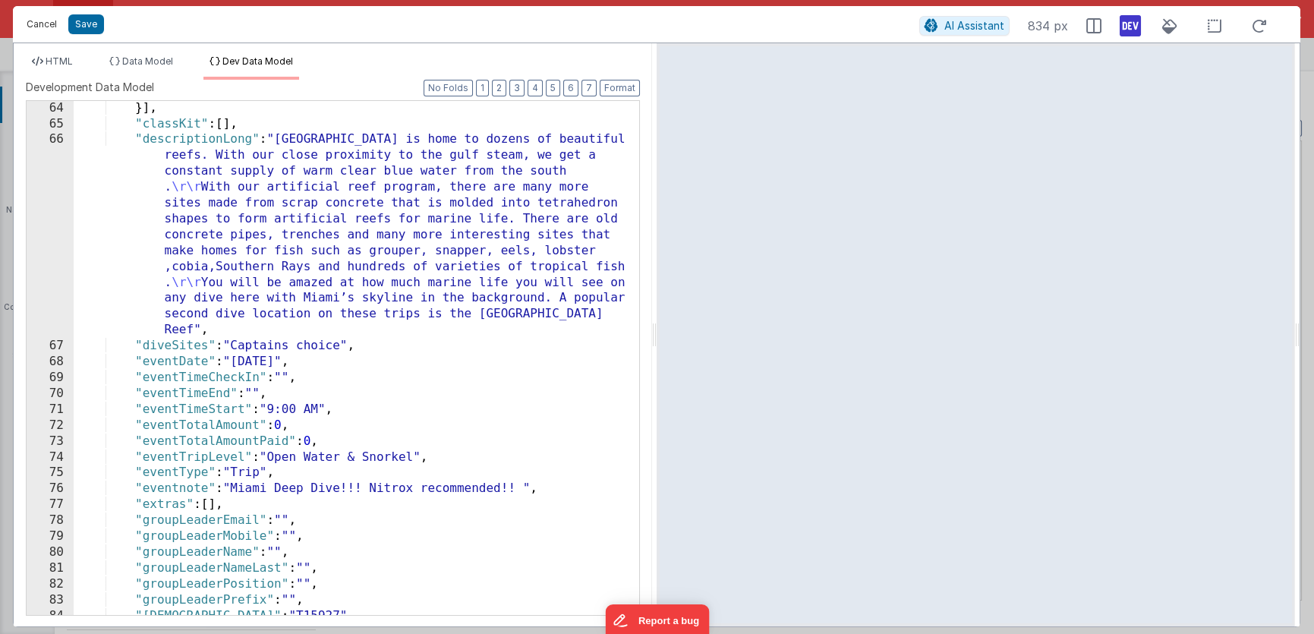
click at [36, 21] on button "Cancel" at bounding box center [42, 24] width 46 height 21
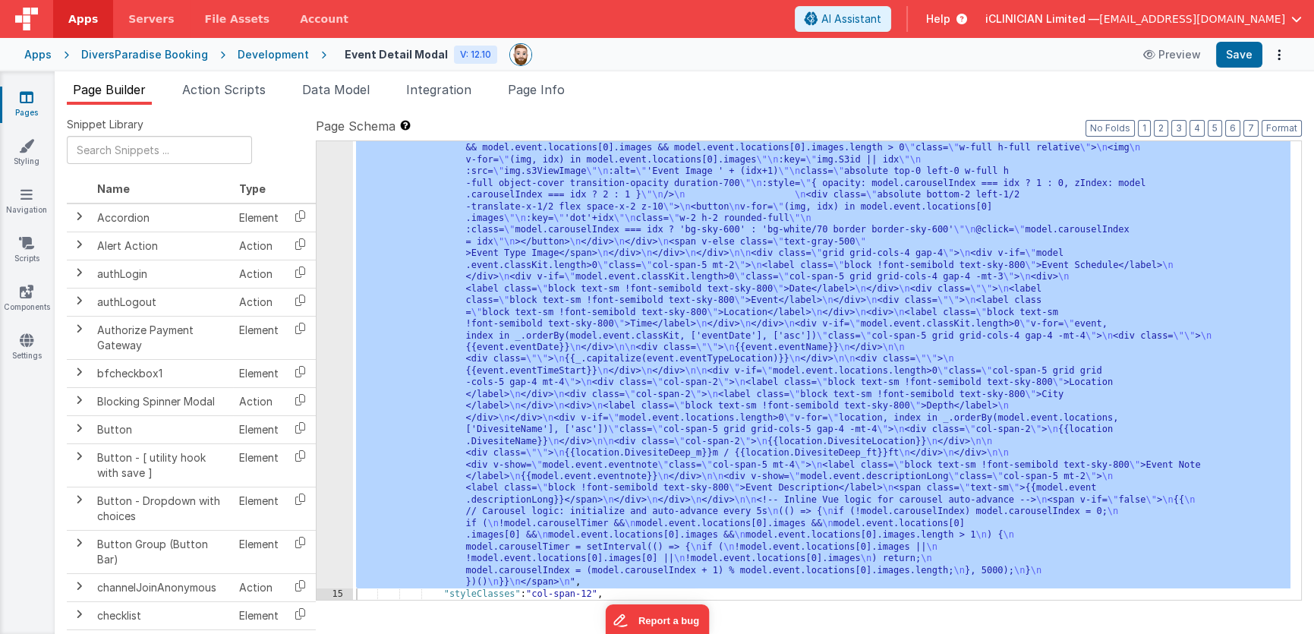
drag, startPoint x: 511, startPoint y: 313, endPoint x: 499, endPoint y: 314, distance: 12.2
click at [511, 313] on div ""html" : "<!-- Fixes image carousel path to model.event.locations[0].images -->…" at bounding box center [821, 547] width 937 height 1022
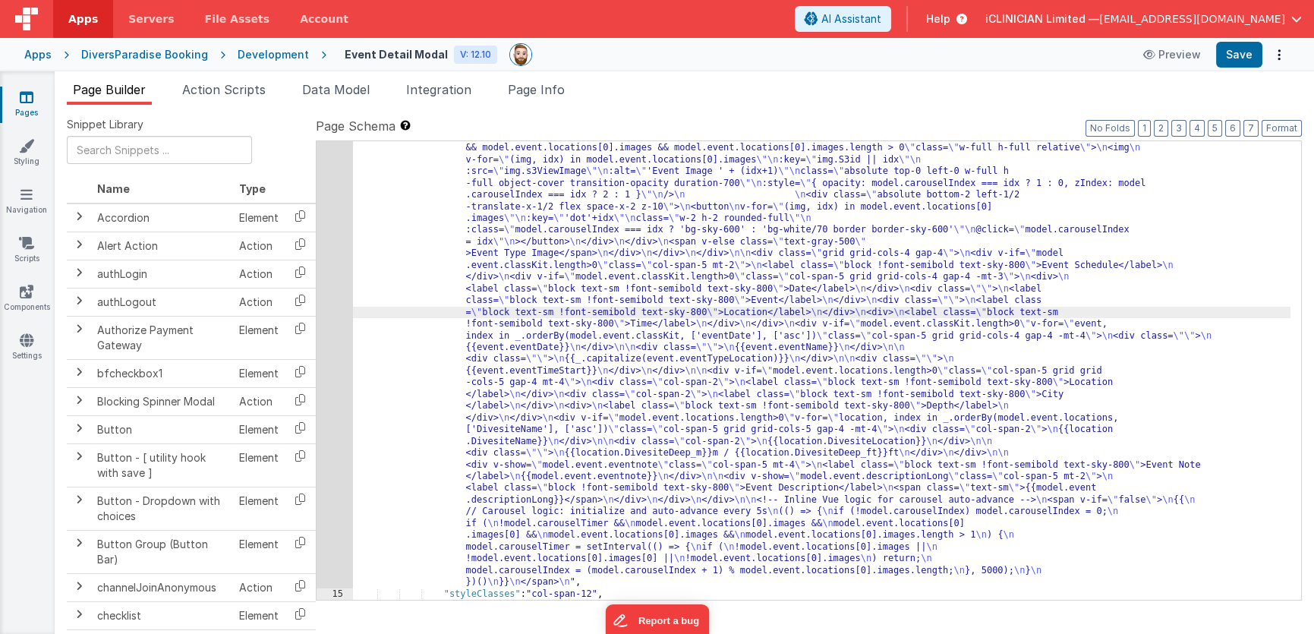
click at [326, 307] on div "14" at bounding box center [335, 311] width 36 height 551
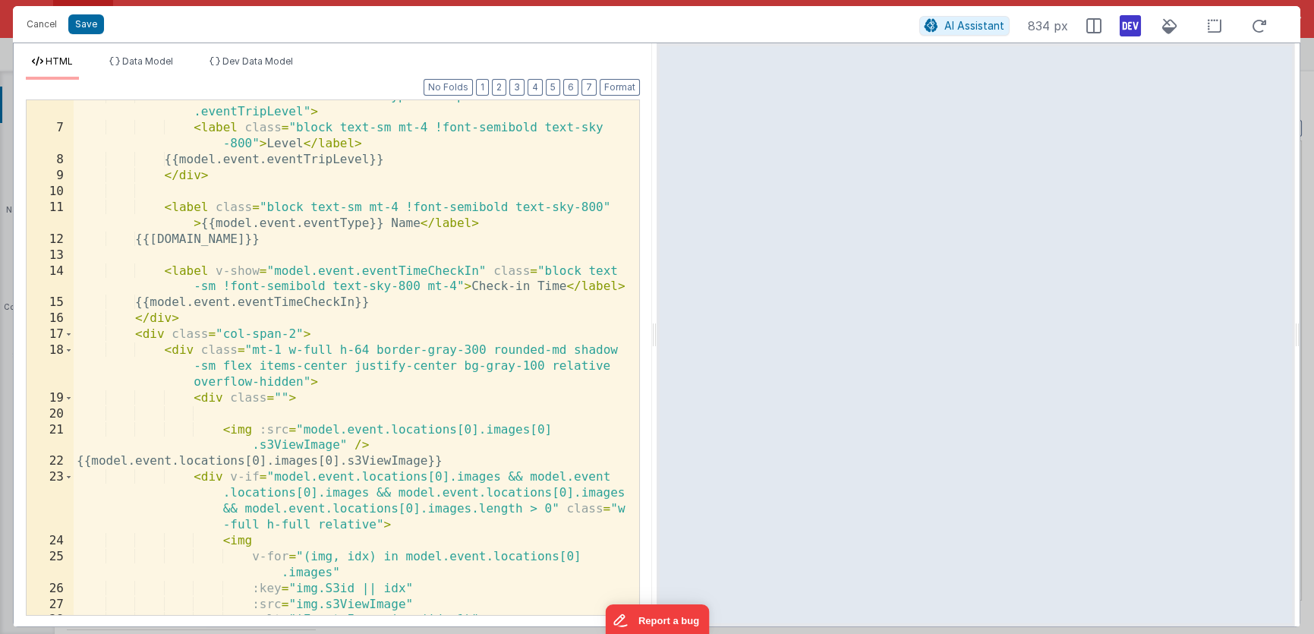
scroll to position [92, 0]
click at [464, 458] on div "< div v-show = "model.event.eventType=='Trip' && model.event .eventTripLevel" >…" at bounding box center [351, 368] width 555 height 563
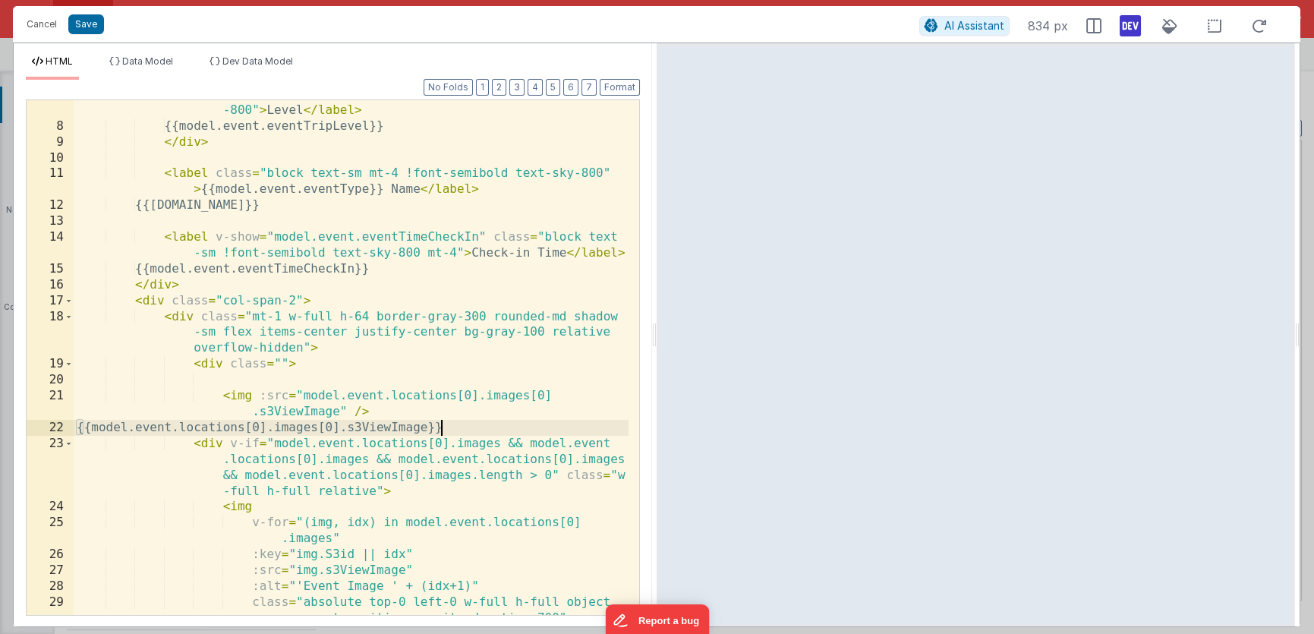
scroll to position [131, 0]
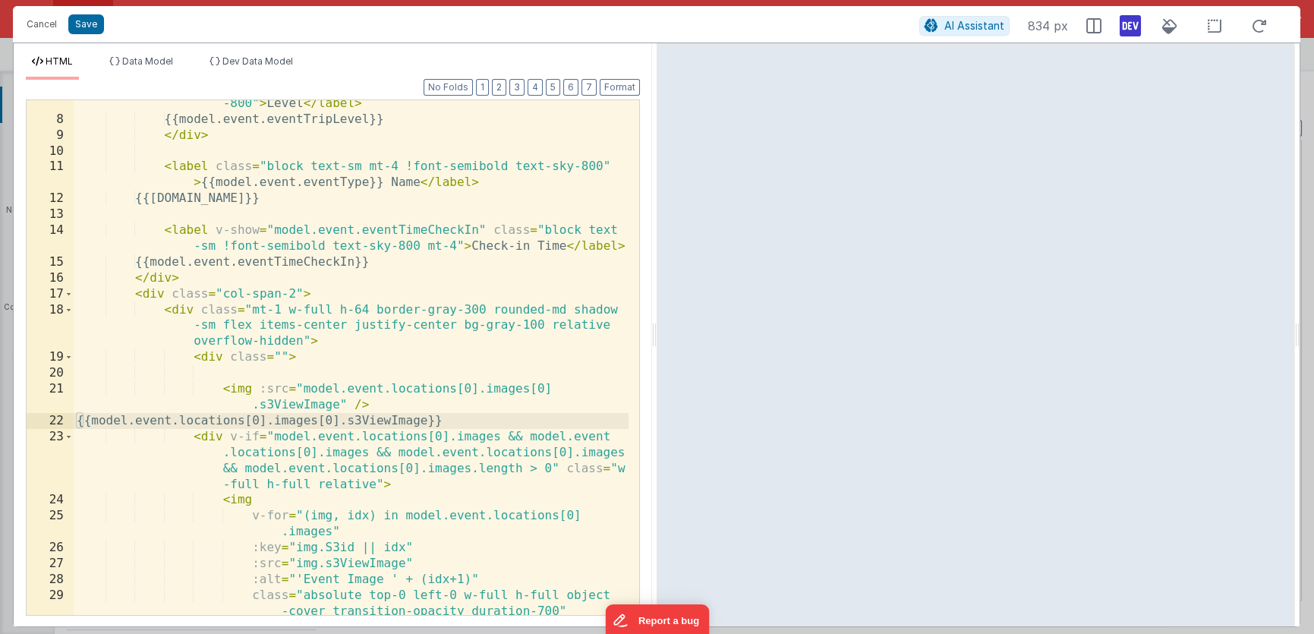
click at [452, 423] on div "< label class = "block text-sm mt-4 !font-semibold text-sky -800" > Level </ la…" at bounding box center [351, 377] width 555 height 595
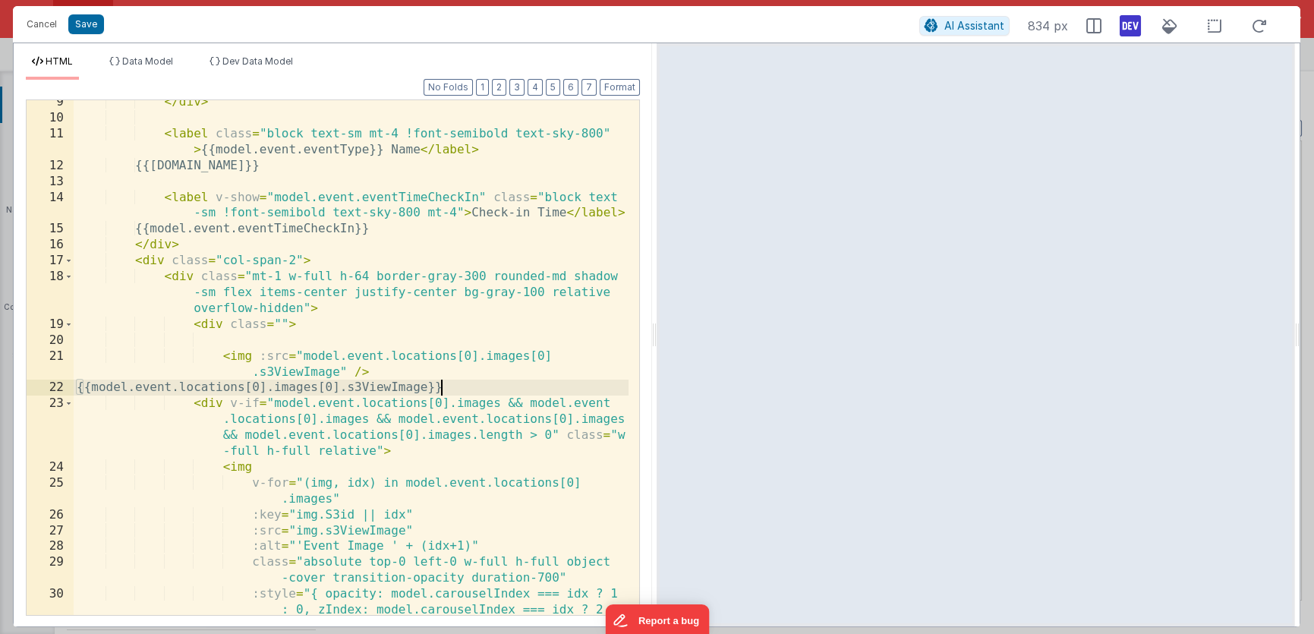
scroll to position [166, 0]
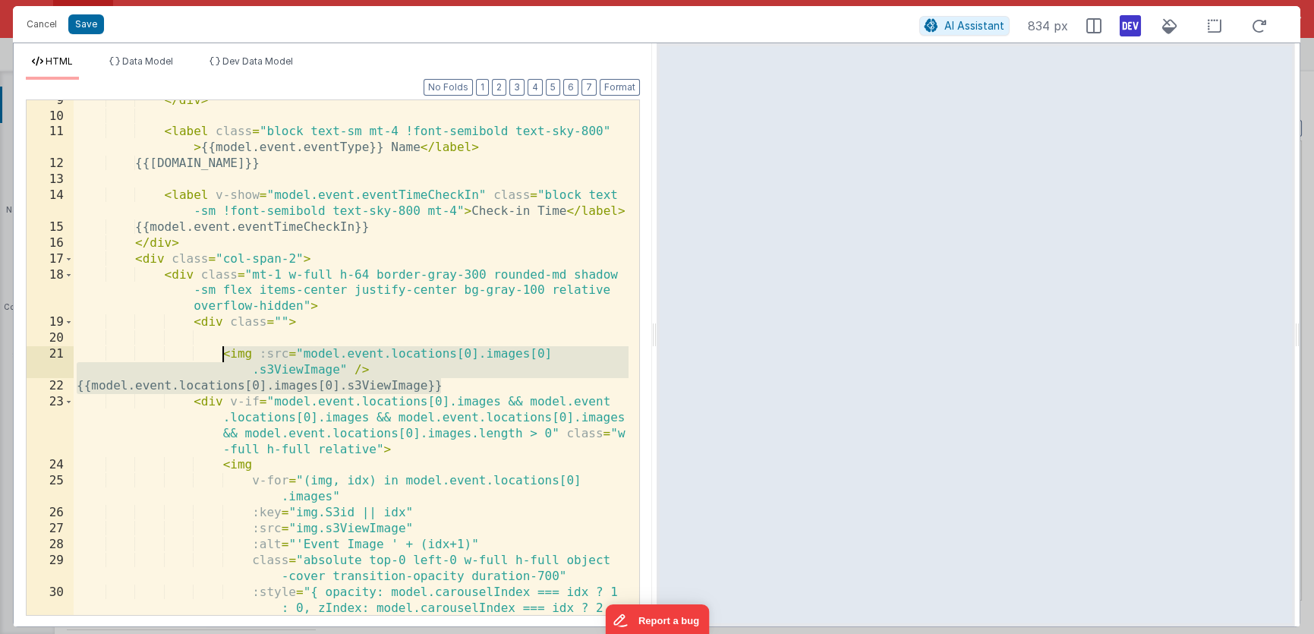
click at [224, 354] on div "</ div > < label class = "block text-sm mt-4 !font-semibold text-sky-800" > {{m…" at bounding box center [351, 382] width 555 height 579
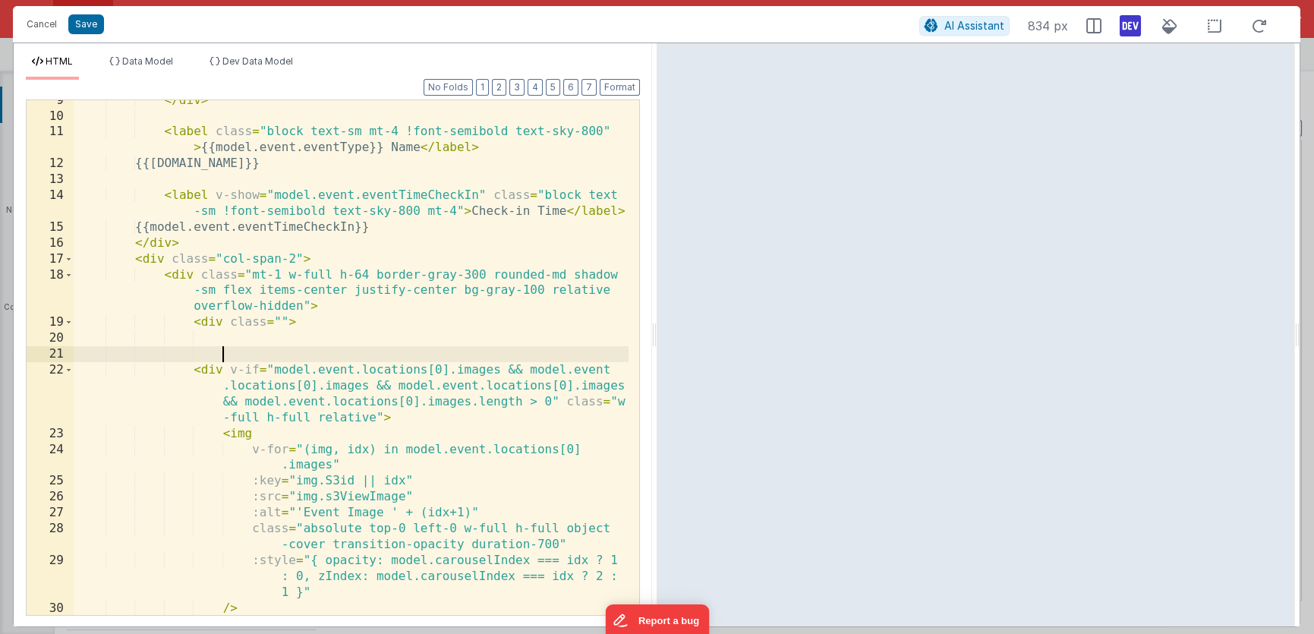
click at [231, 369] on div "</ div > < label class = "block text-sm mt-4 !font-semibold text-sky-800" > {{m…" at bounding box center [351, 366] width 555 height 547
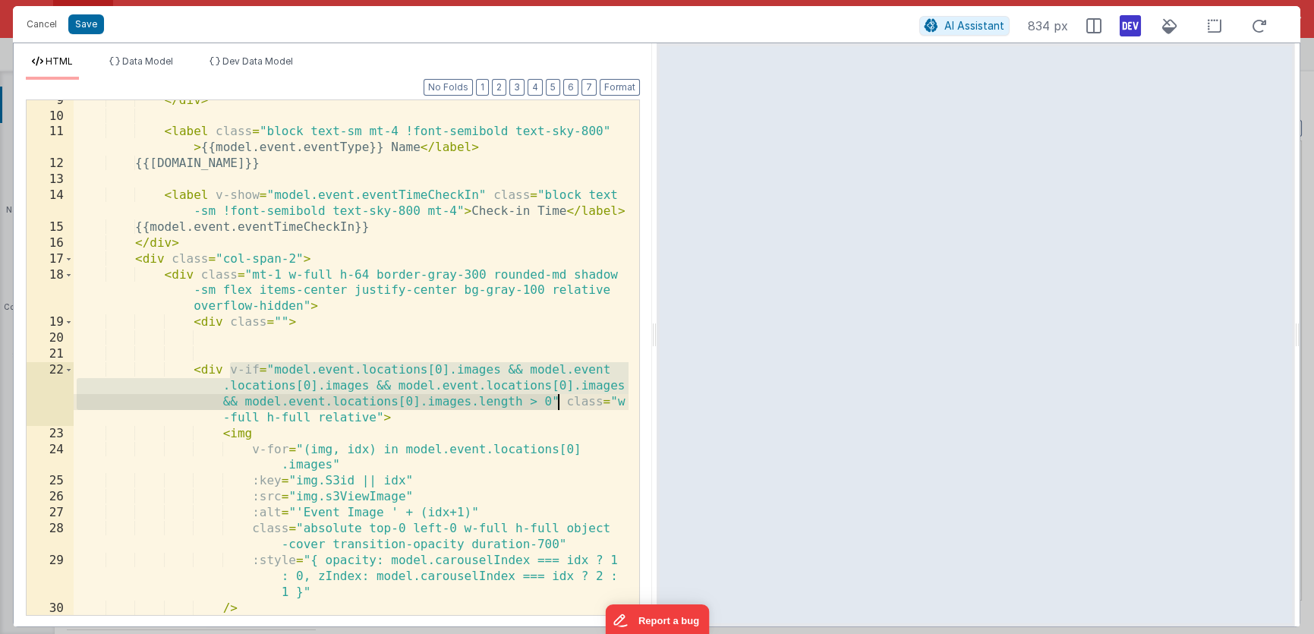
click at [557, 401] on div "</ div > < label class = "block text-sm mt-4 !font-semibold text-sky-800" > {{m…" at bounding box center [351, 366] width 555 height 547
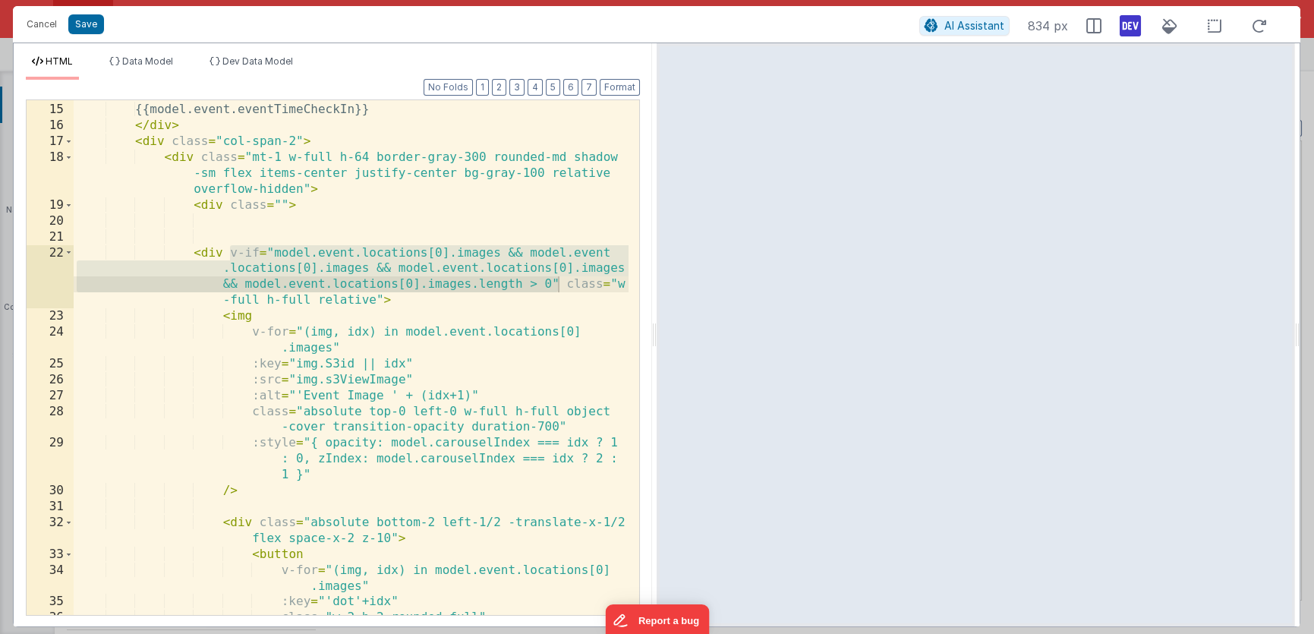
scroll to position [402, 0]
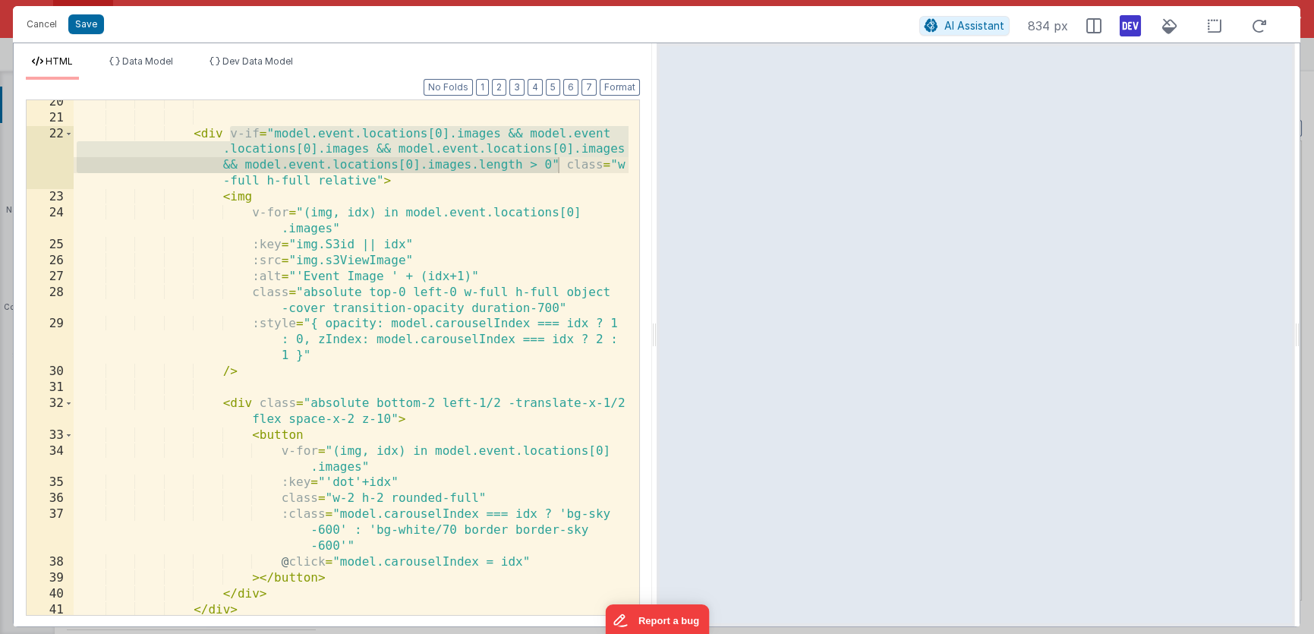
click at [221, 402] on div "< div v-if = "model.event.locations[0].images && model.event .locations[0].imag…" at bounding box center [351, 367] width 555 height 547
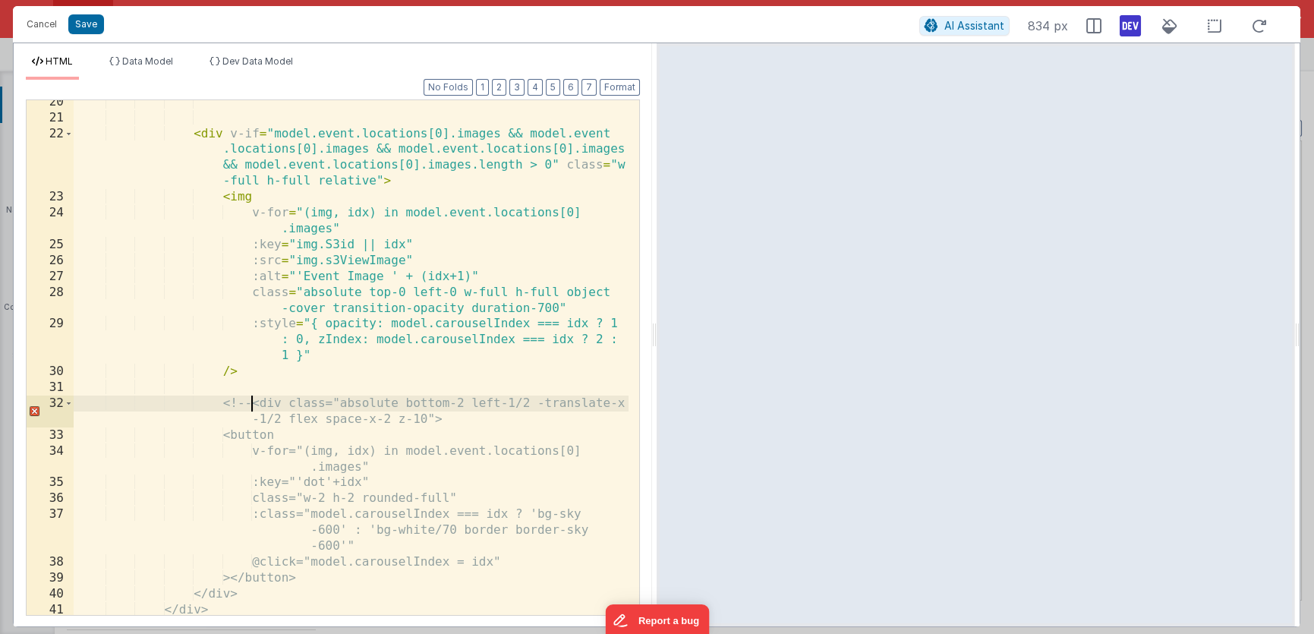
click at [350, 581] on div "< div v-if = "model.event.locations[0].images && model.event .locations[0].imag…" at bounding box center [351, 367] width 555 height 547
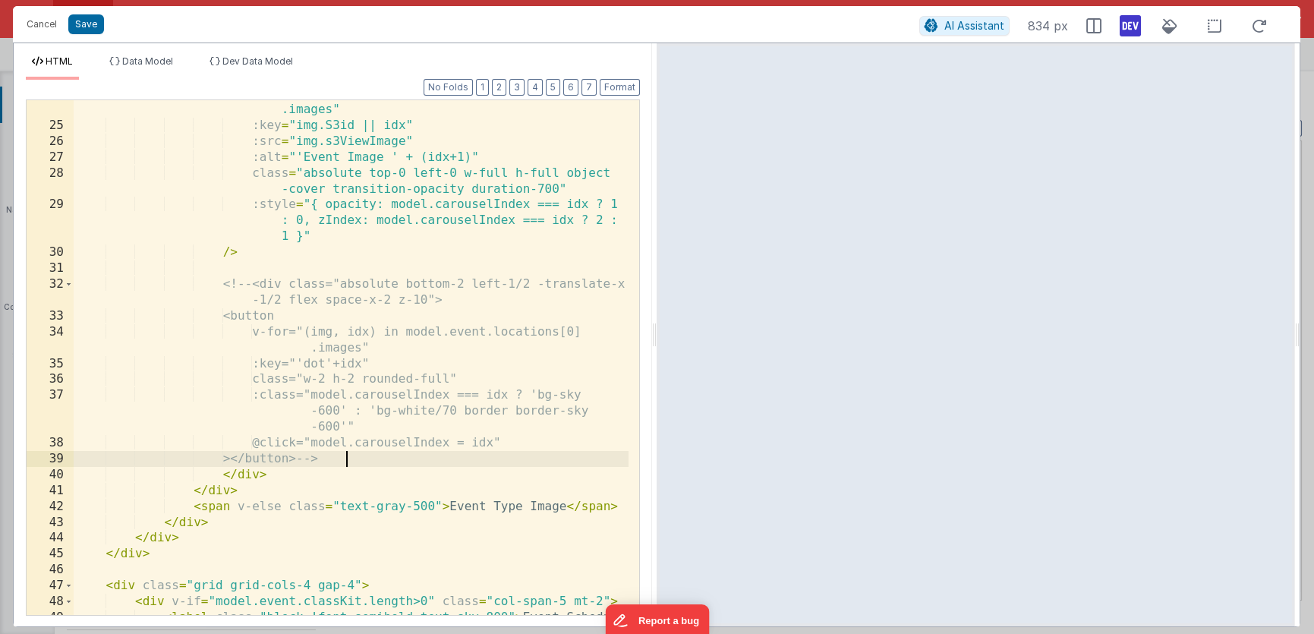
scroll to position [523, 0]
click at [326, 462] on div "v-for = "(img, idx) in model.event.locations[0] .images" :key = "img.S3id || id…" at bounding box center [351, 374] width 555 height 579
click at [346, 458] on div "v-for = "(img, idx) in model.event.locations[0] .images" :key = "img.S3id || id…" at bounding box center [351, 374] width 555 height 579
drag, startPoint x: 337, startPoint y: 461, endPoint x: 336, endPoint y: 474, distance: 13.0
click at [336, 474] on div "v-for = "(img, idx) in model.event.locations[0] .images" :key = "img.S3id || id…" at bounding box center [351, 374] width 555 height 579
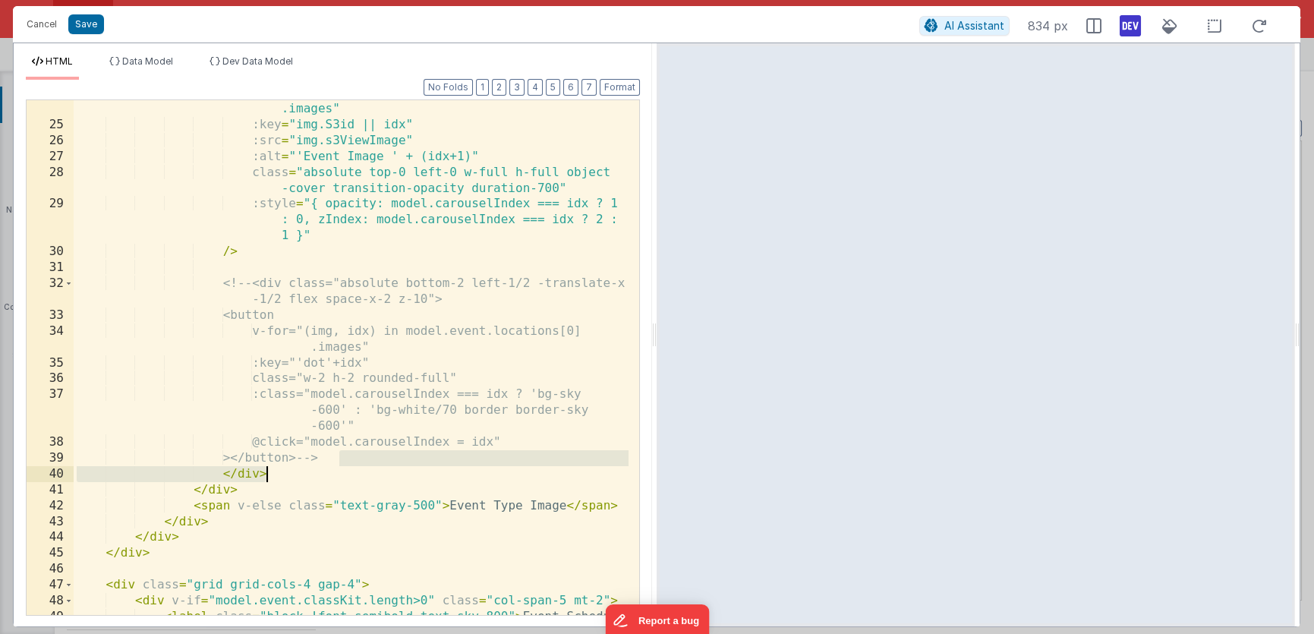
click at [348, 462] on div "v-for = "(img, idx) in model.event.locations[0] .images" :key = "img.S3id || id…" at bounding box center [351, 374] width 555 height 579
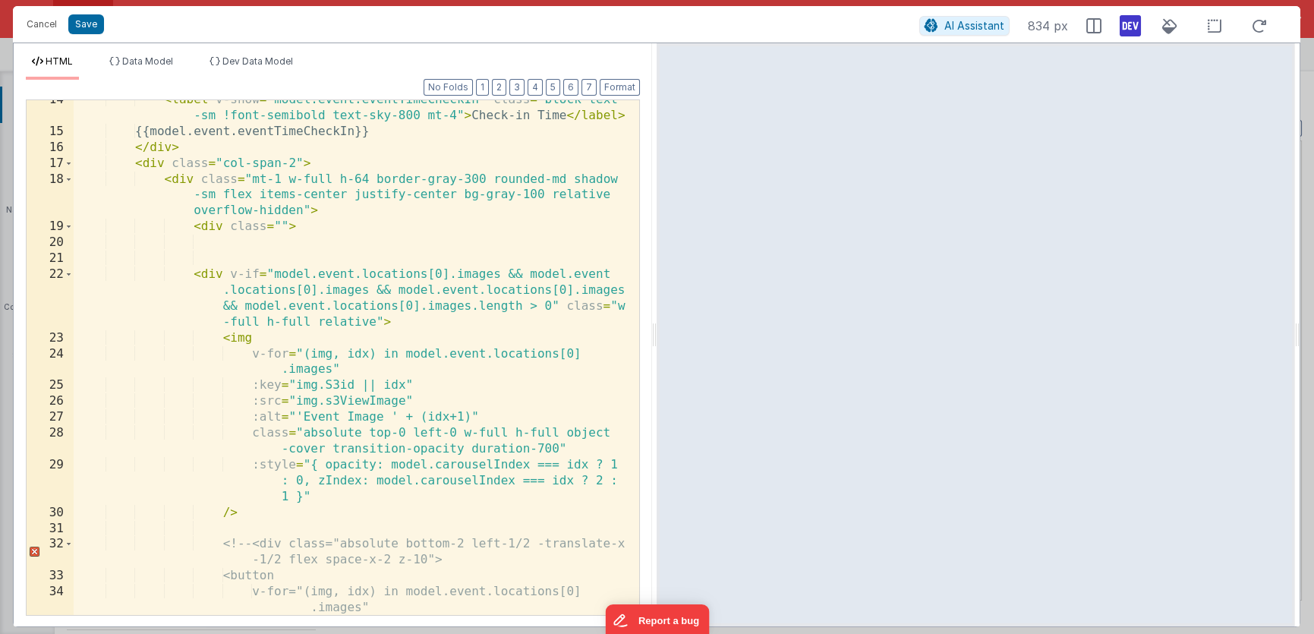
scroll to position [262, 0]
drag, startPoint x: 314, startPoint y: 228, endPoint x: 74, endPoint y: 228, distance: 239.9
click at [74, 228] on div "< label v-show = "model.event.eventTimeCheckIn" class = "block text -sm !font-s…" at bounding box center [351, 373] width 555 height 563
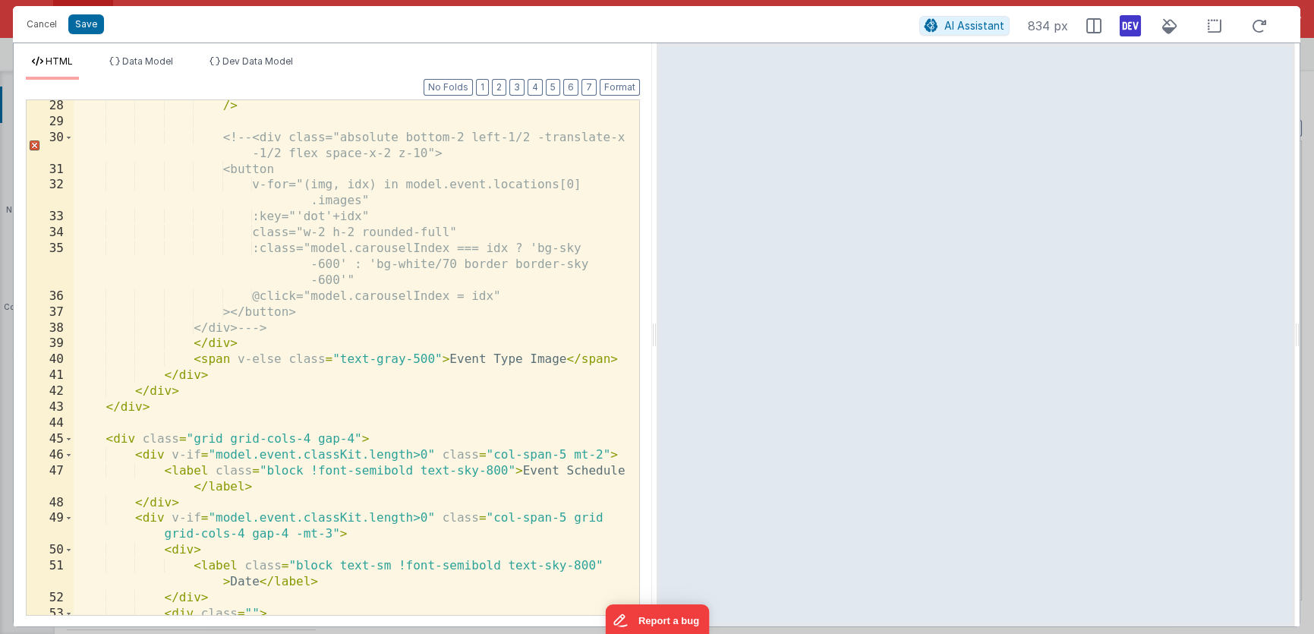
scroll to position [638, 0]
click at [282, 327] on div "/> <!-- <div class="absolute bottom-2 left-1/2 -translate-x -1/2 flex space-x-2…" at bounding box center [351, 377] width 555 height 563
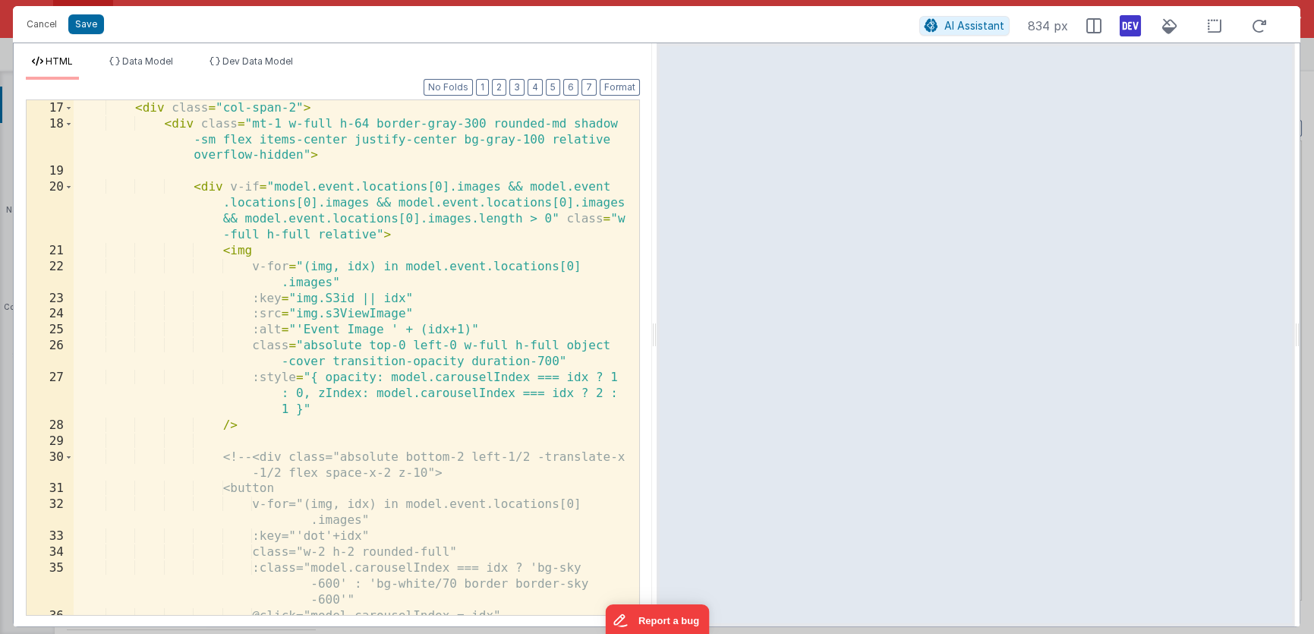
scroll to position [317, 0]
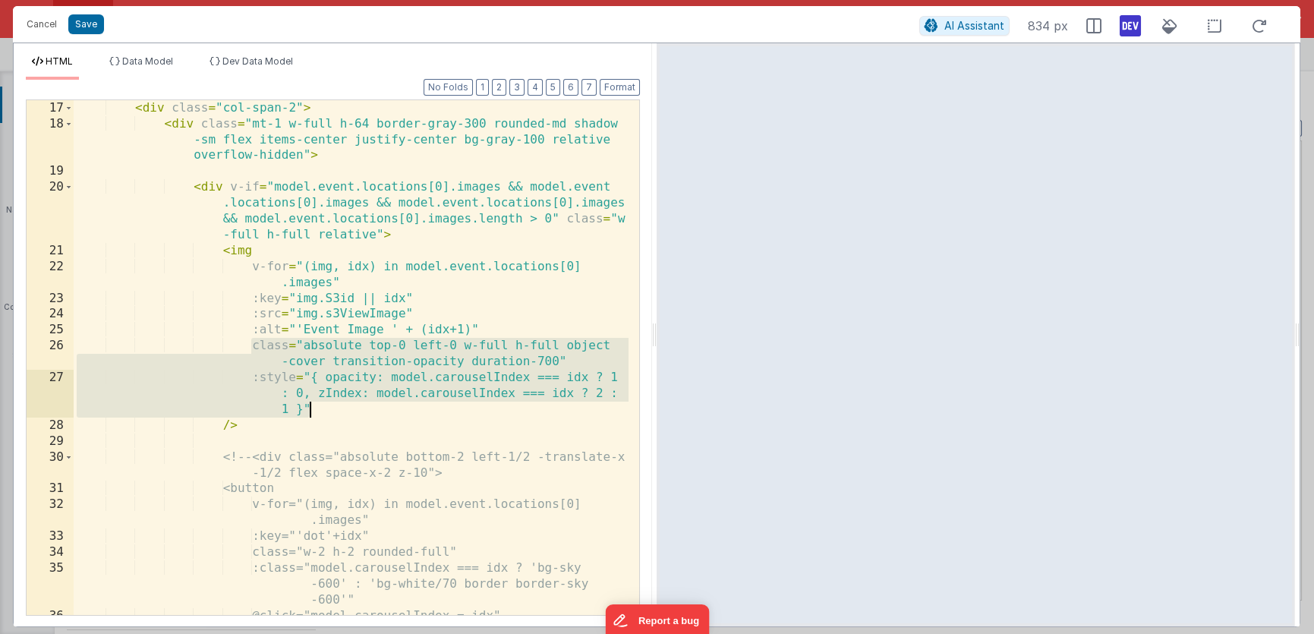
drag, startPoint x: 251, startPoint y: 345, endPoint x: 310, endPoint y: 408, distance: 85.9
click at [310, 408] on div "< div class = "col-span-2" > < div class = "mt-1 w-full h-64 border-gray-300 ro…" at bounding box center [351, 373] width 555 height 547
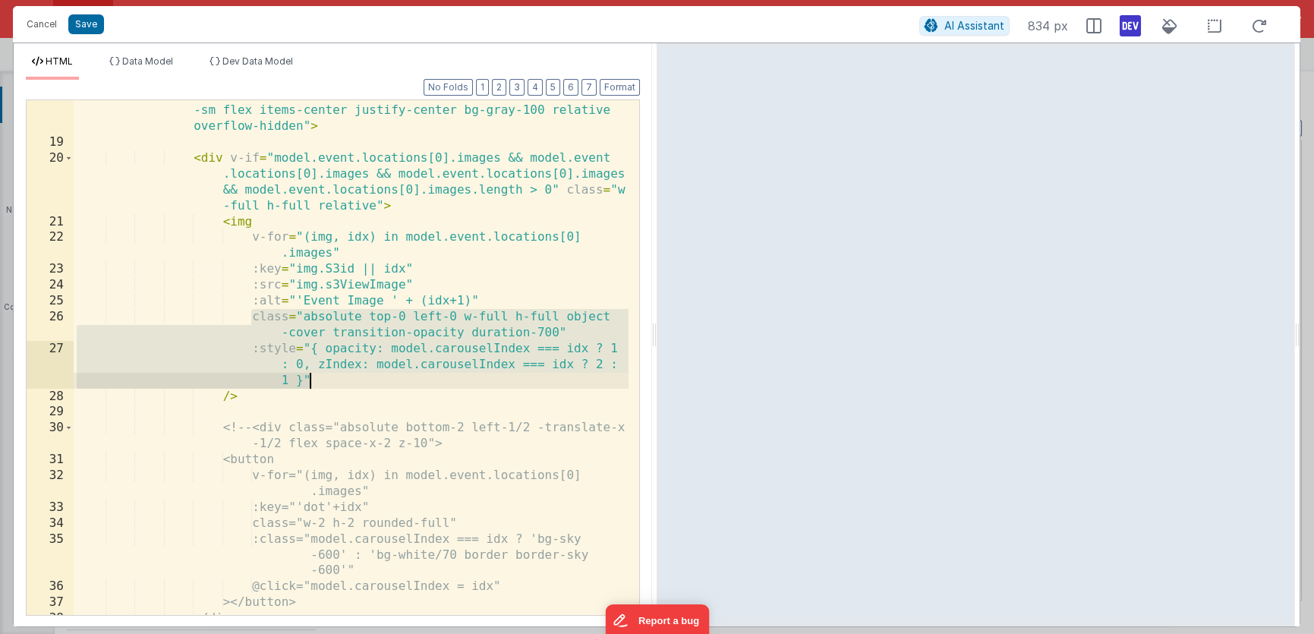
scroll to position [346, 0]
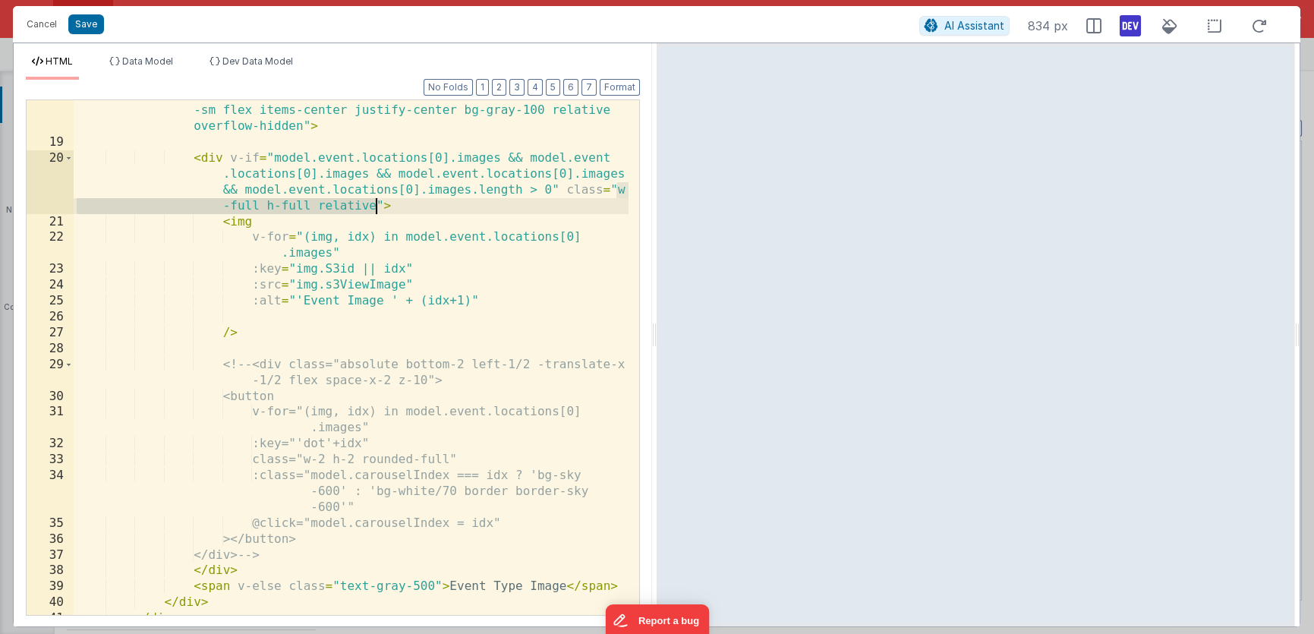
drag, startPoint x: 618, startPoint y: 187, endPoint x: 377, endPoint y: 206, distance: 241.3
click at [377, 206] on div "< div class = "mt-1 w-full h-64 border-gray-300 rounded-md shadow -sm flex item…" at bounding box center [351, 376] width 555 height 579
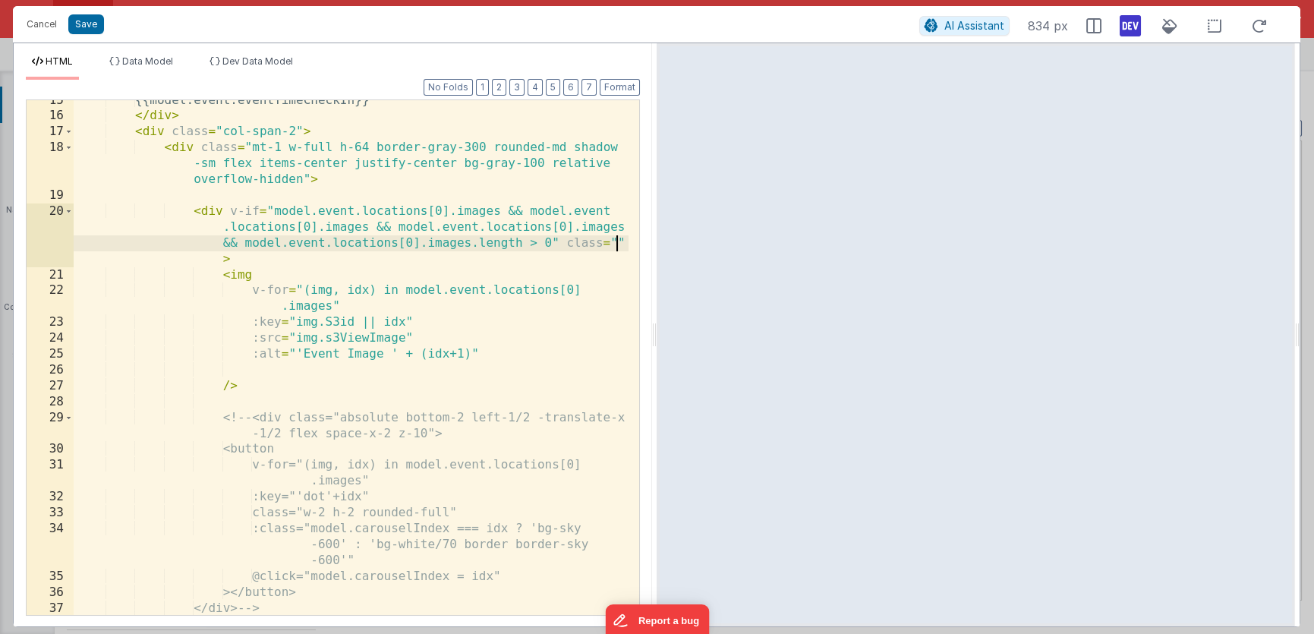
scroll to position [291, 0]
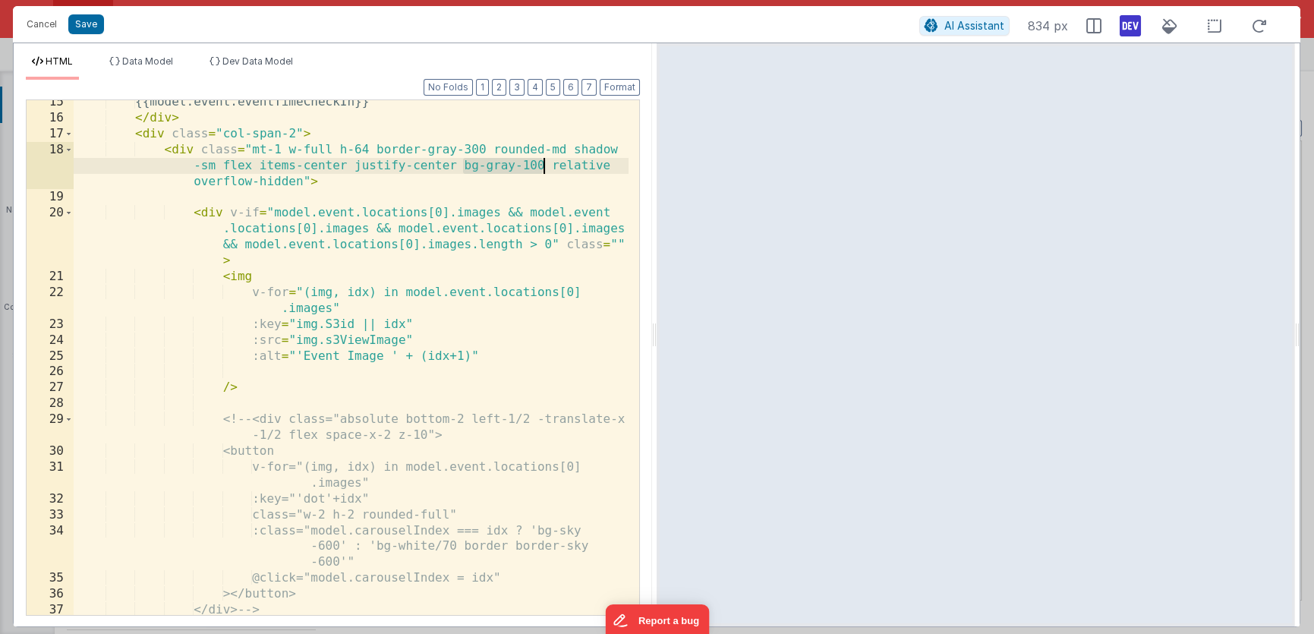
drag, startPoint x: 465, startPoint y: 166, endPoint x: 543, endPoint y: 162, distance: 79.1
click at [543, 162] on div "{{model.event.eventTimeCheckIn}} </ div > < div class = "col-span-2" > < div cl…" at bounding box center [351, 367] width 555 height 547
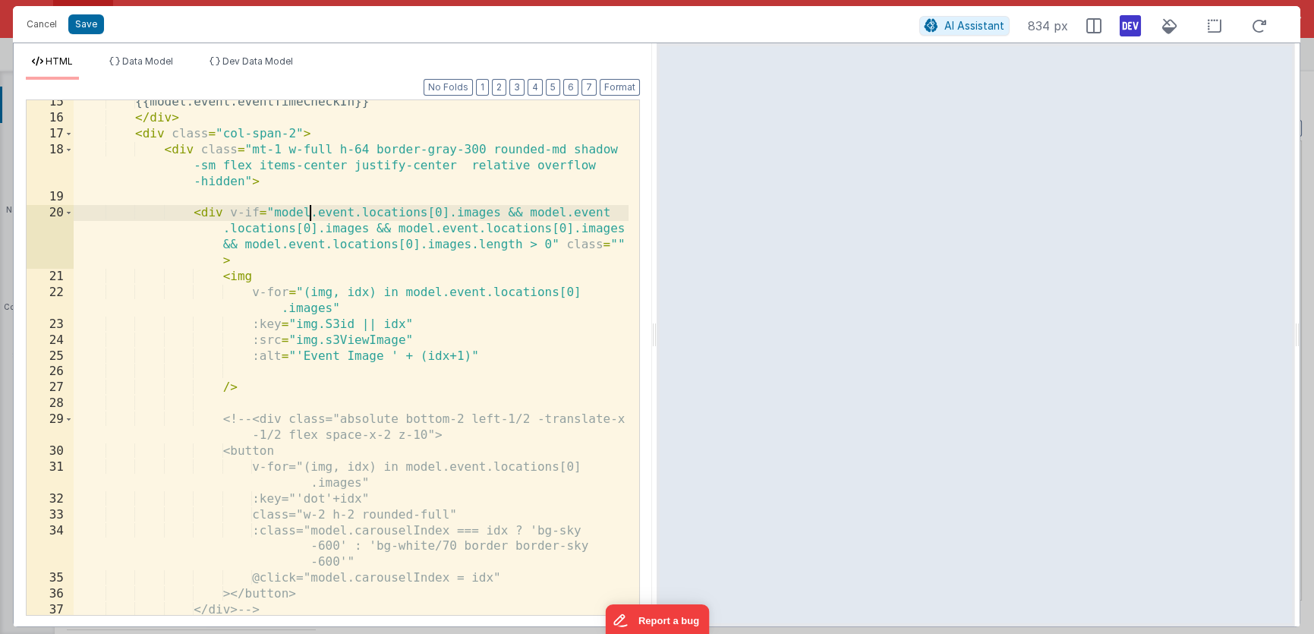
click at [310, 210] on div "{{model.event.eventTimeCheckIn}} </ div > < div class = "col-span-2" > < div cl…" at bounding box center [351, 367] width 555 height 547
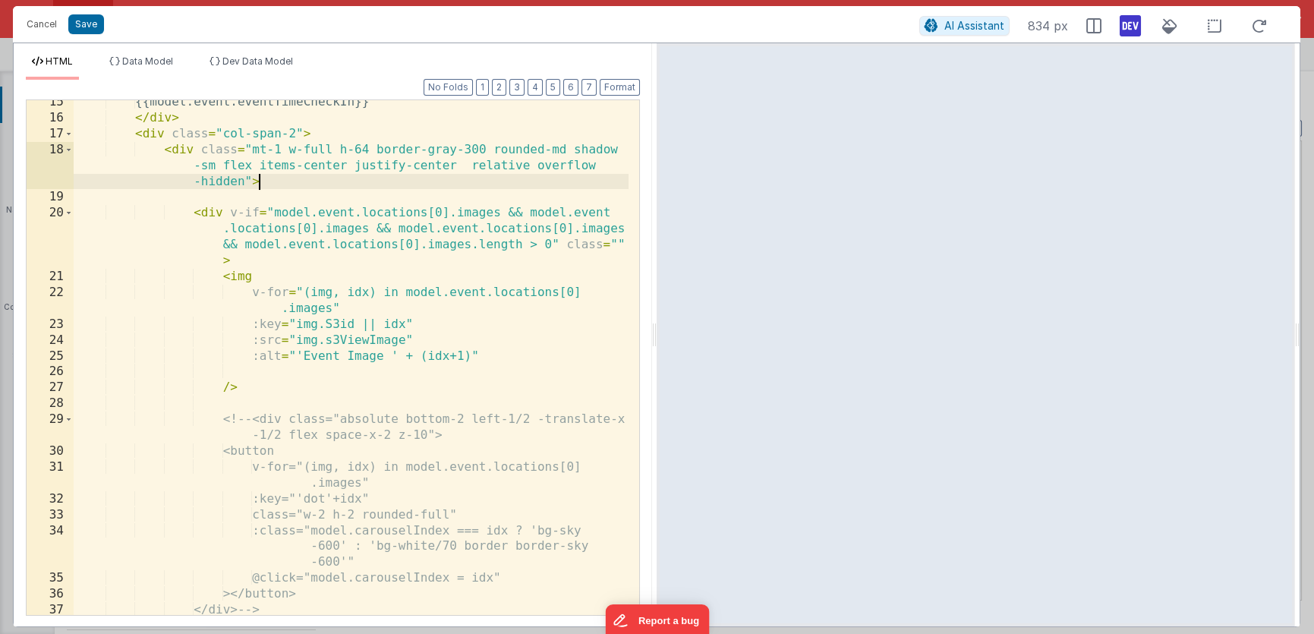
click at [305, 179] on div "{{model.event.eventTimeCheckIn}} </ div > < div class = "col-span-2" > < div cl…" at bounding box center [351, 367] width 555 height 547
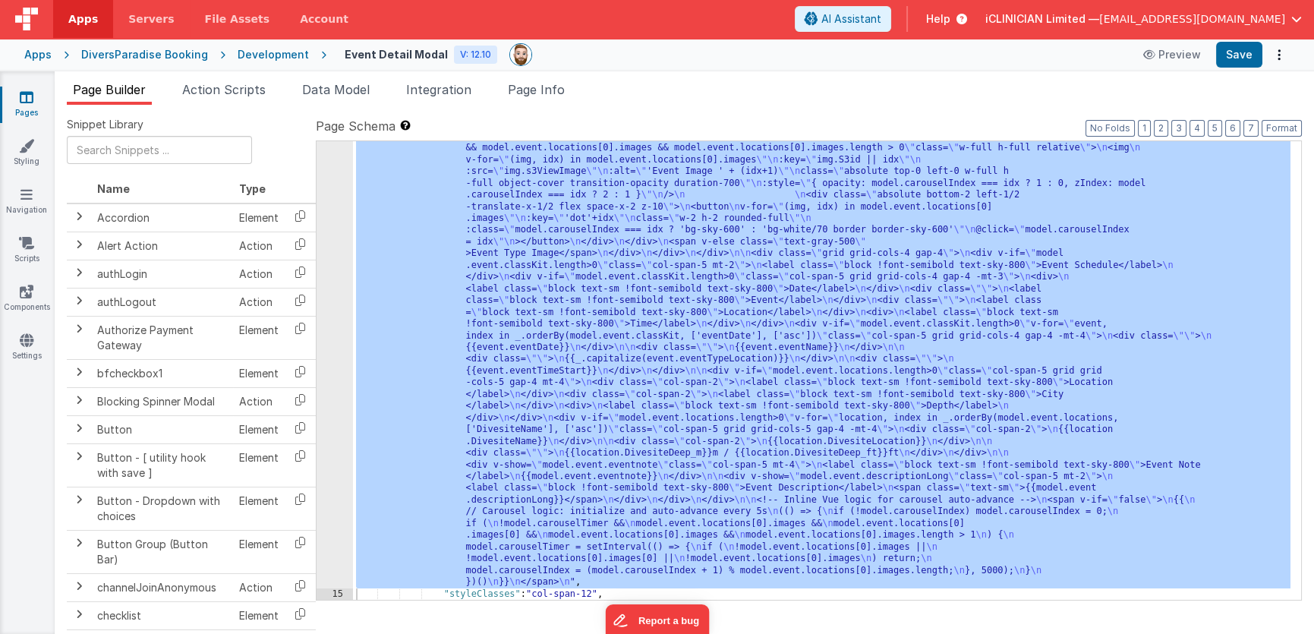
click at [950, 17] on span "Help" at bounding box center [938, 18] width 24 height 15
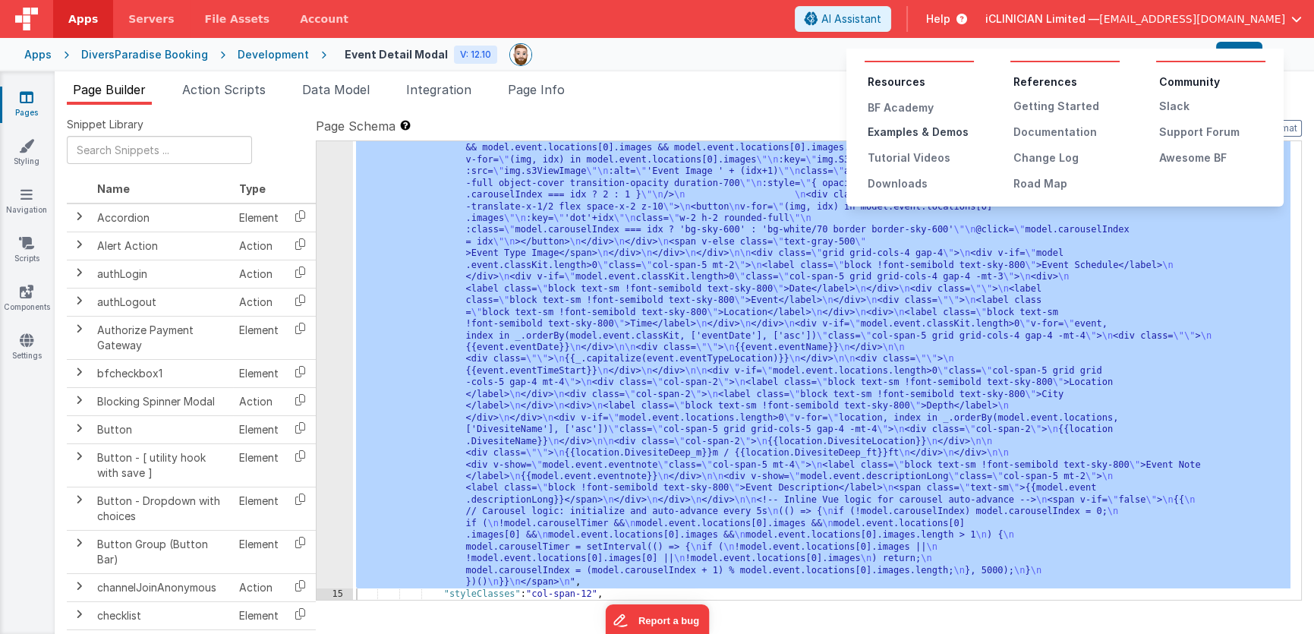
click at [912, 131] on div "Examples & Demos" at bounding box center [921, 131] width 106 height 15
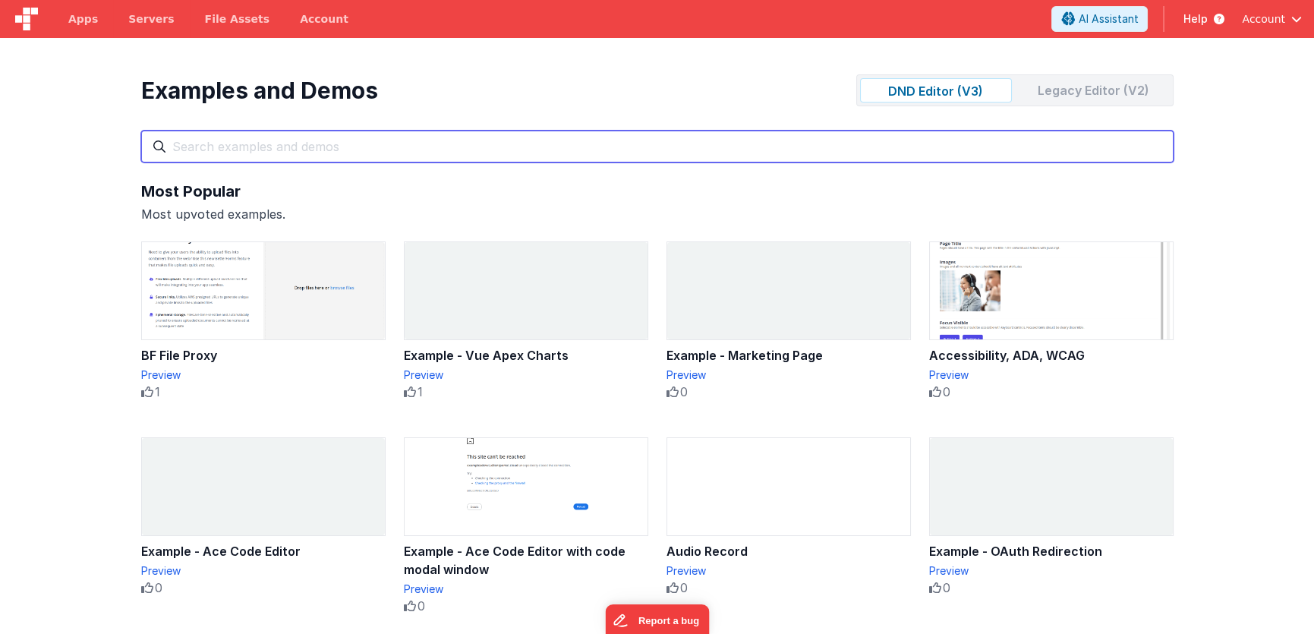
click at [369, 156] on input "text" at bounding box center [657, 147] width 1032 height 32
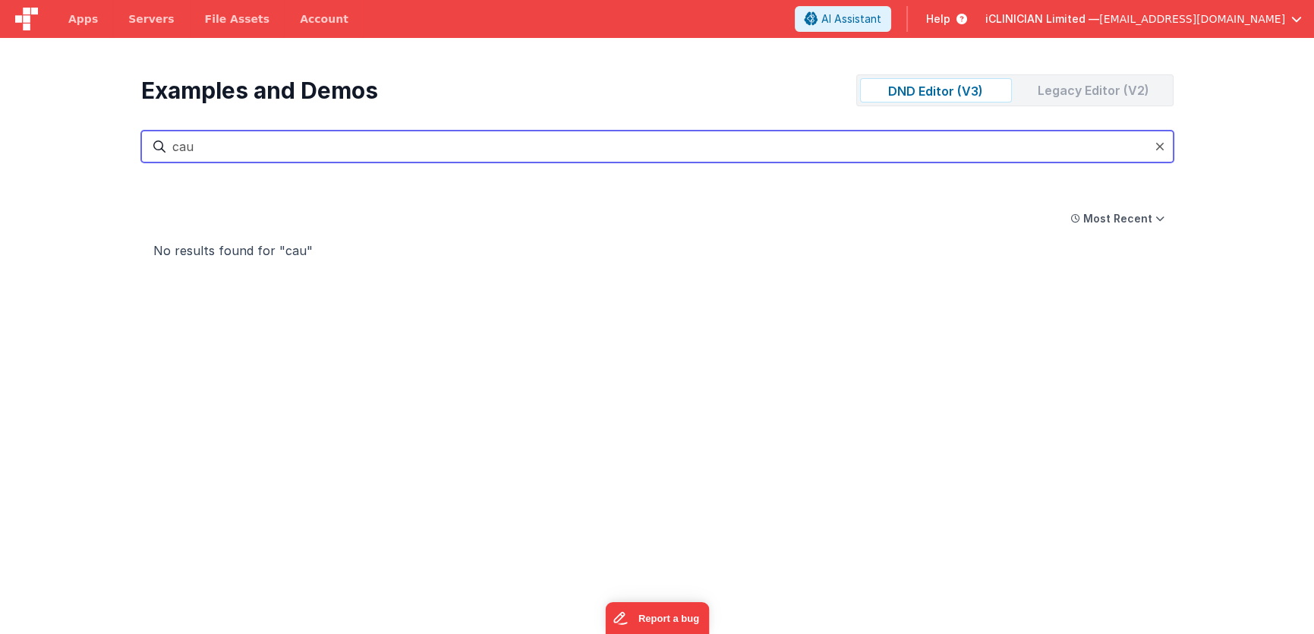
type input "ca"
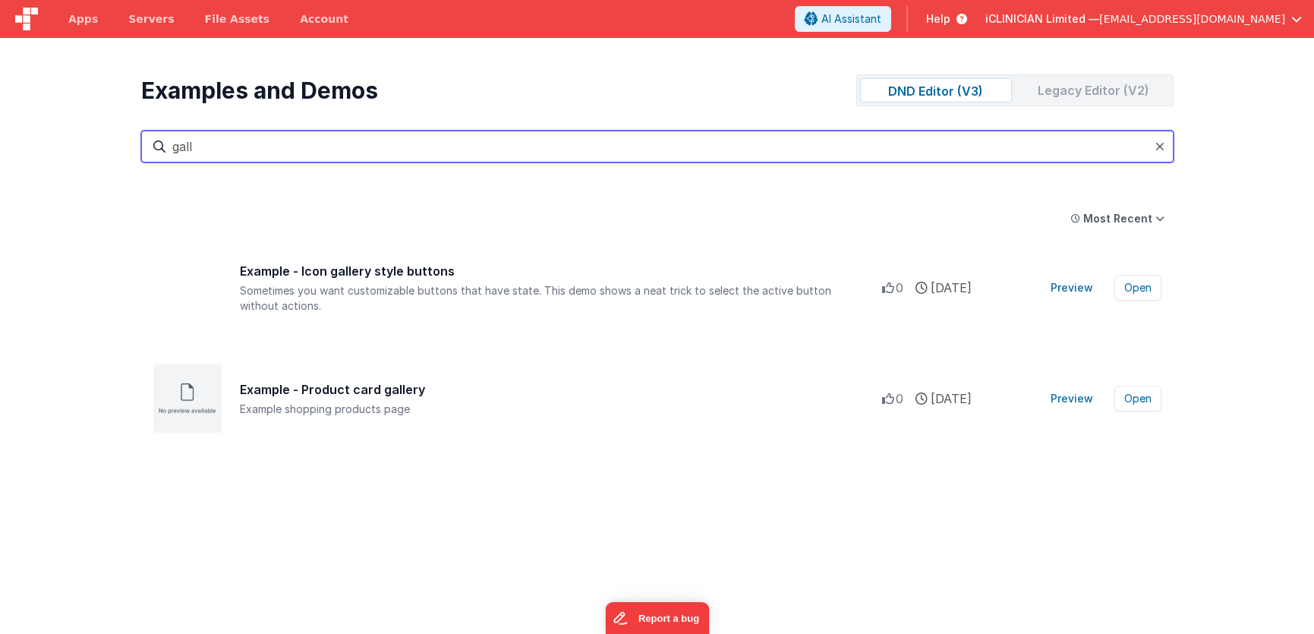
click at [184, 150] on input "gall" at bounding box center [657, 147] width 1032 height 32
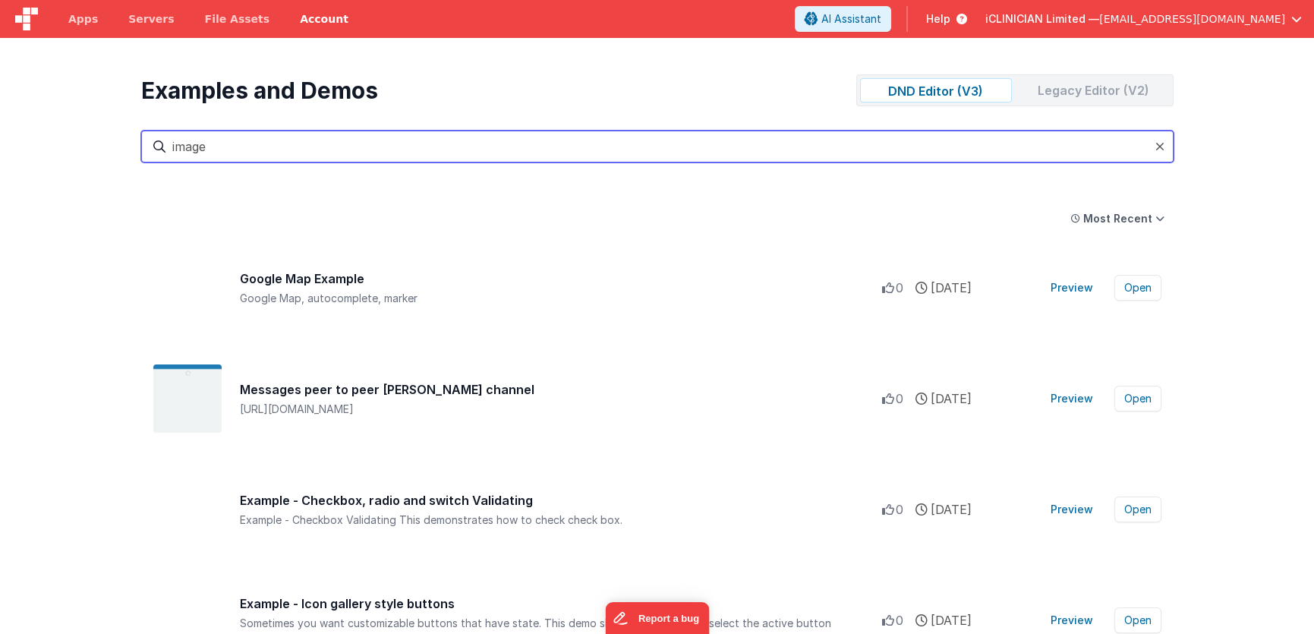
type input "image"
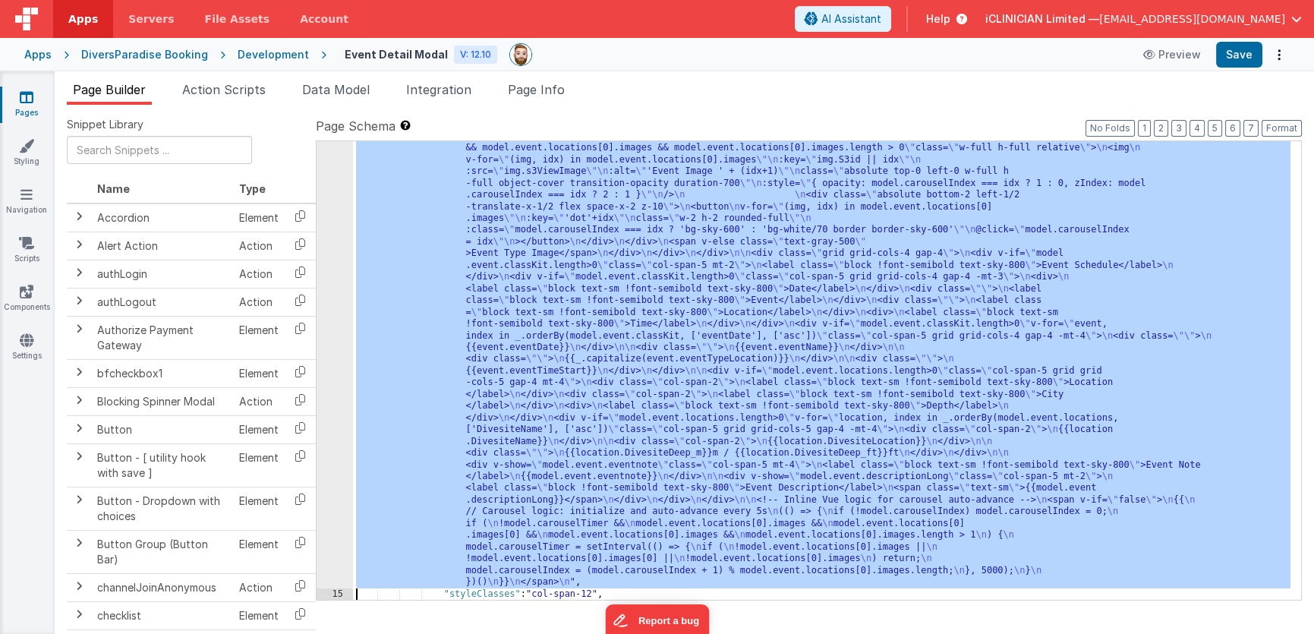
scroll to position [374, 0]
click at [339, 329] on div "14" at bounding box center [335, 311] width 36 height 551
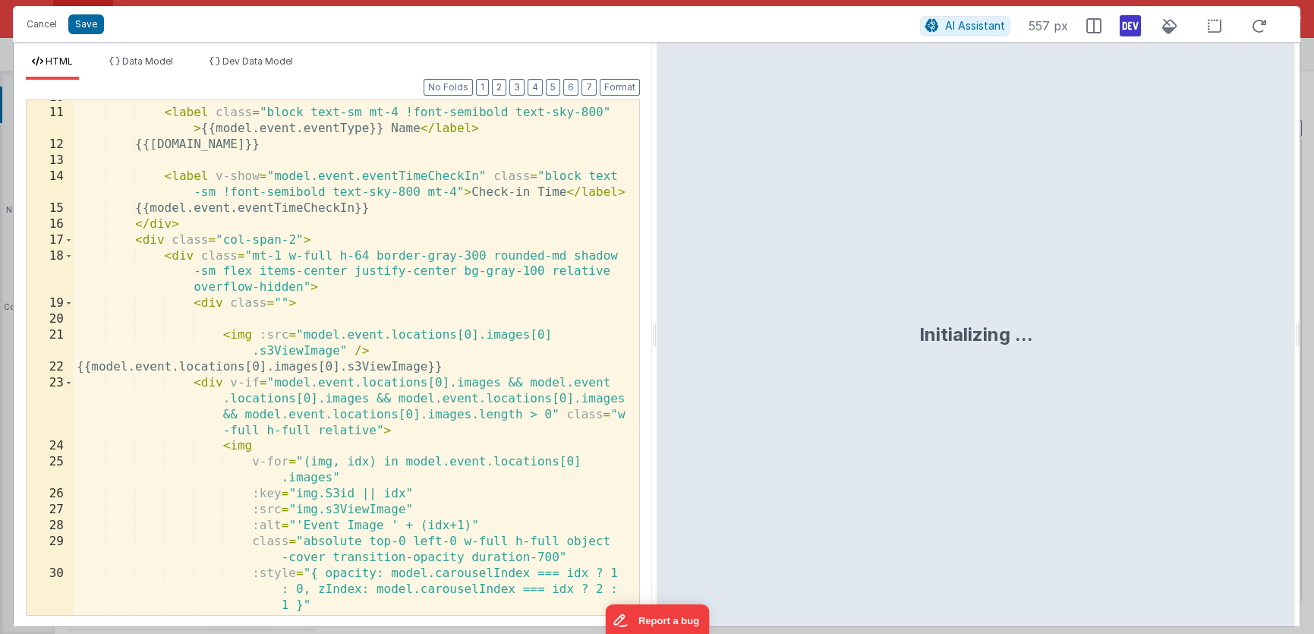
scroll to position [284, 0]
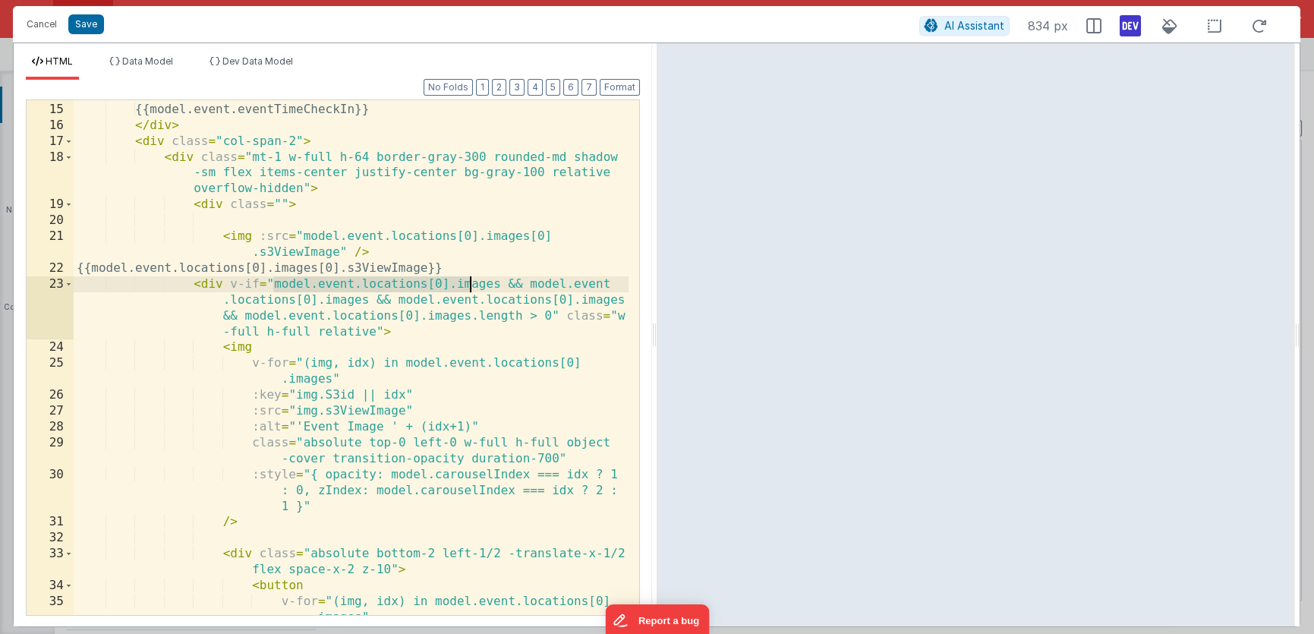
drag, startPoint x: 273, startPoint y: 285, endPoint x: 468, endPoint y: 281, distance: 194.4
click at [468, 281] on div "< label v-show = "model.event.eventTimeCheckIn" class = "block text -sm !font-s…" at bounding box center [351, 359] width 555 height 579
click at [472, 282] on div "< label v-show = "model.event.eventTimeCheckIn" class = "block text -sm !font-s…" at bounding box center [351, 359] width 555 height 579
drag, startPoint x: 499, startPoint y: 285, endPoint x: 272, endPoint y: 291, distance: 227.1
click at [272, 291] on div "< label v-show = "model.event.eventTimeCheckIn" class = "block text -sm !font-s…" at bounding box center [351, 359] width 555 height 579
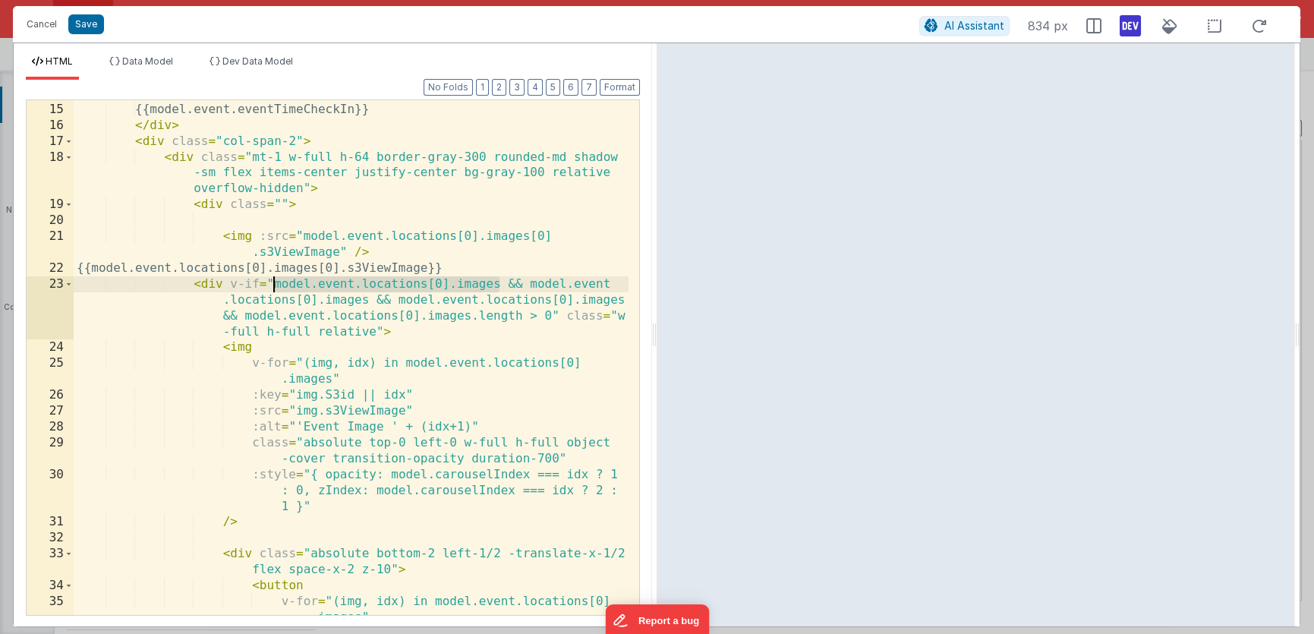
drag, startPoint x: 333, startPoint y: 267, endPoint x: 318, endPoint y: 263, distance: 15.6
click at [333, 267] on div "< label v-show = "model.event.eventTimeCheckIn" class = "block text -sm !font-s…" at bounding box center [351, 359] width 555 height 579
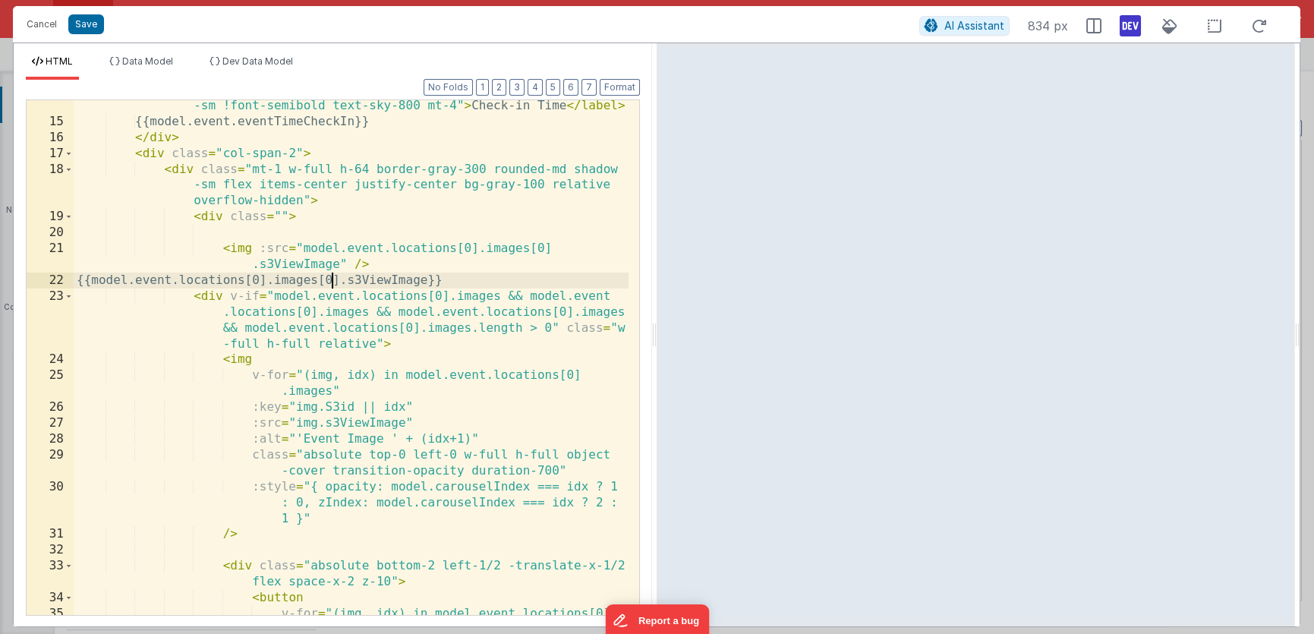
scroll to position [272, 0]
click at [193, 216] on div "< label v-show = "model.event.eventTimeCheckIn" class = "block text -sm !font-s…" at bounding box center [351, 371] width 555 height 579
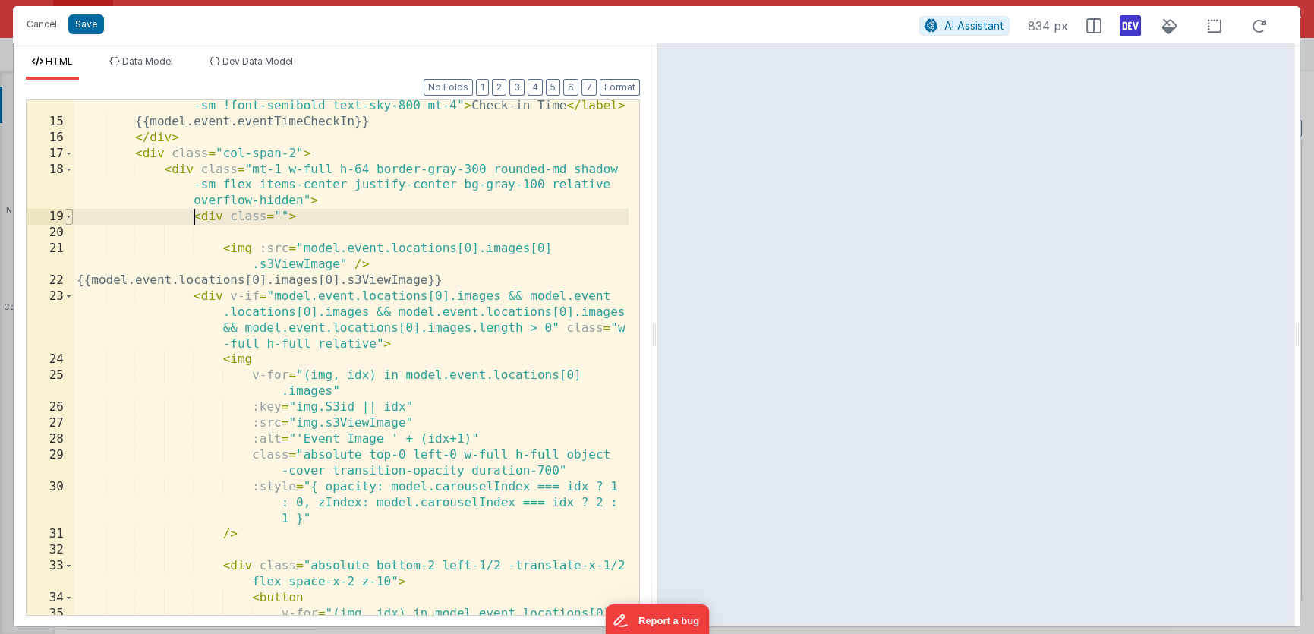
click at [68, 216] on span at bounding box center [69, 217] width 8 height 16
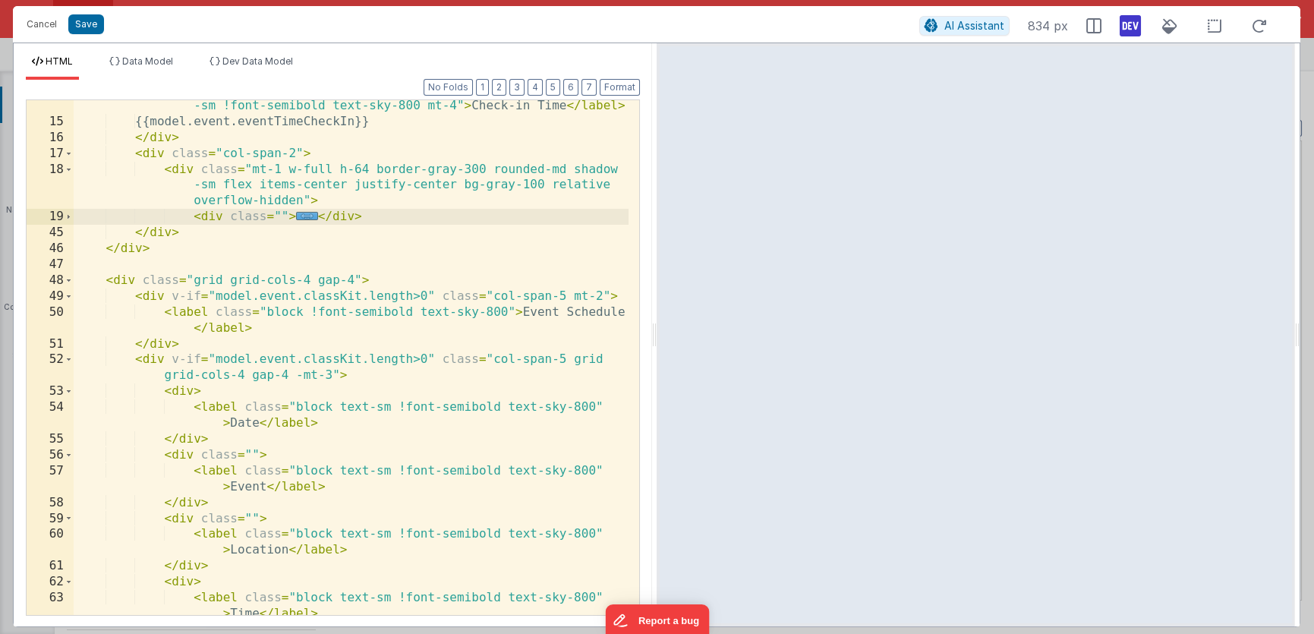
click at [376, 221] on div "< label v-show = "model.event.eventTimeCheckIn" class = "block text -sm !font-s…" at bounding box center [351, 363] width 555 height 563
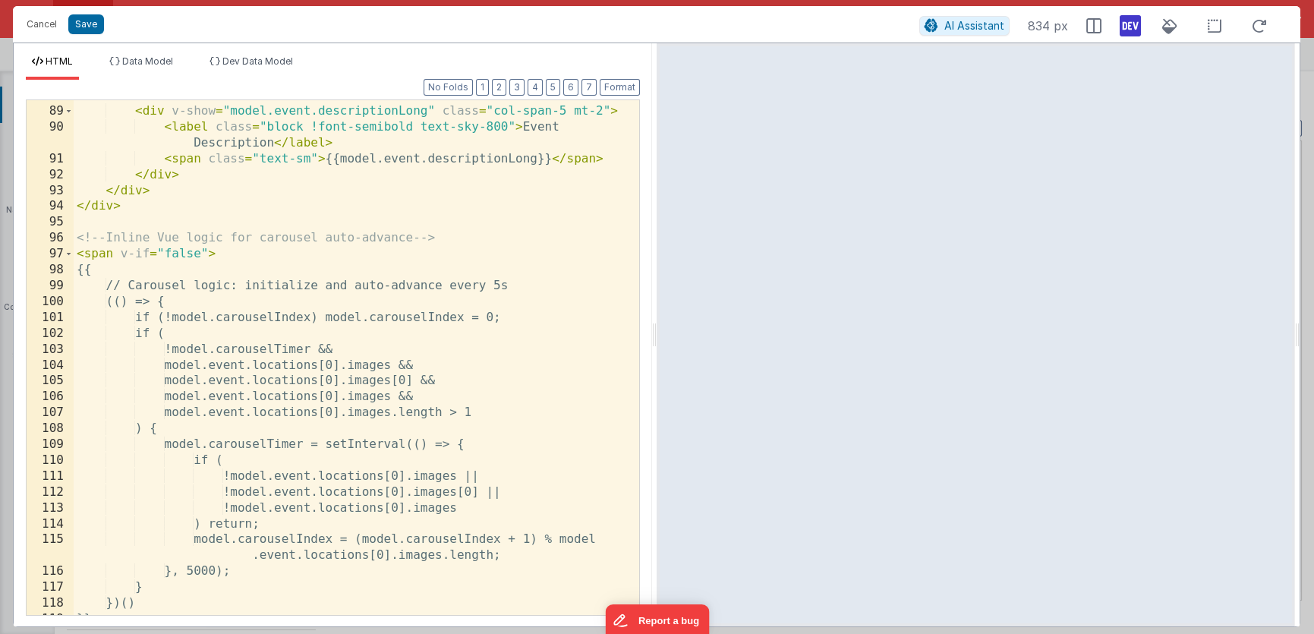
scroll to position [1785, 0]
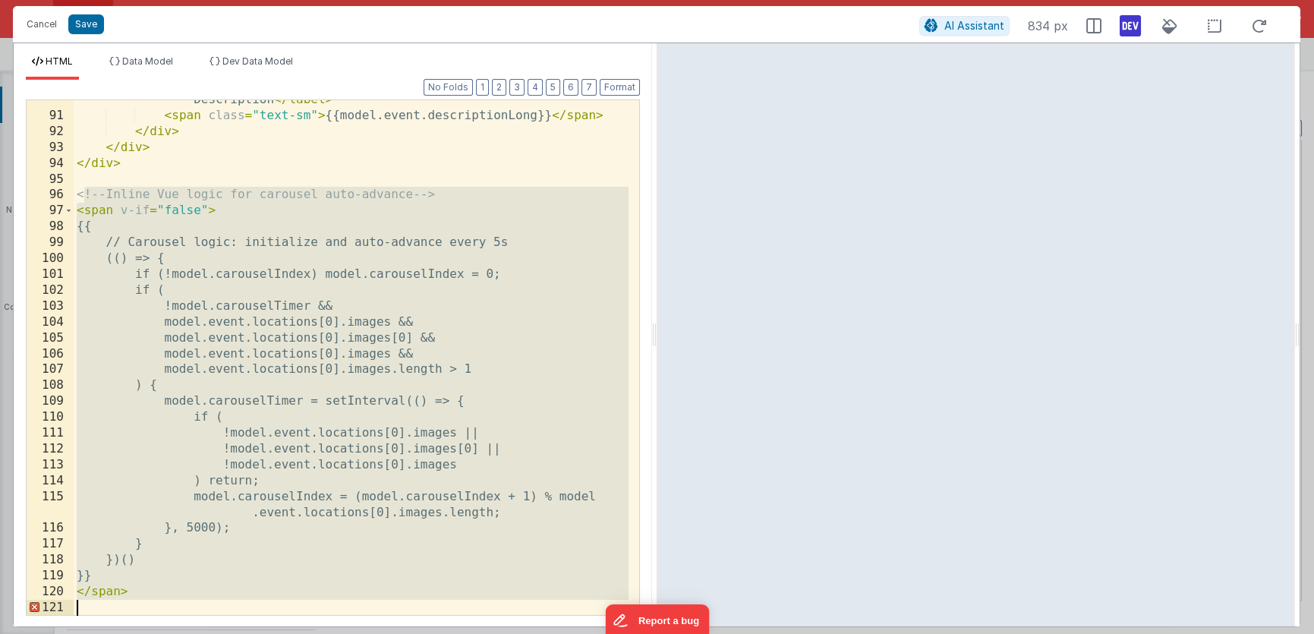
drag, startPoint x: 81, startPoint y: 187, endPoint x: 178, endPoint y: 605, distance: 428.5
click at [178, 605] on div "< label class = "block !font-semibold text-sky-800" > Event Description </ labe…" at bounding box center [351, 357] width 555 height 563
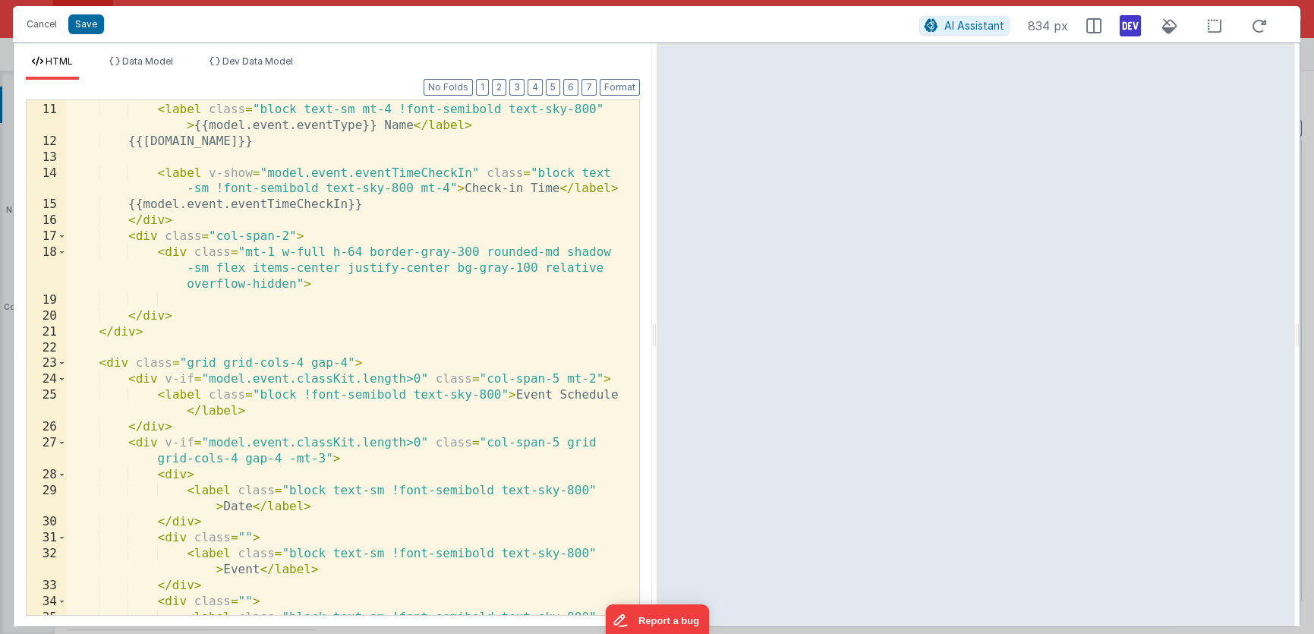
scroll to position [189, 0]
click at [288, 303] on div "< label class = "block text-sm mt-4 !font-semibold text-sky-800" > {{model.even…" at bounding box center [348, 367] width 562 height 563
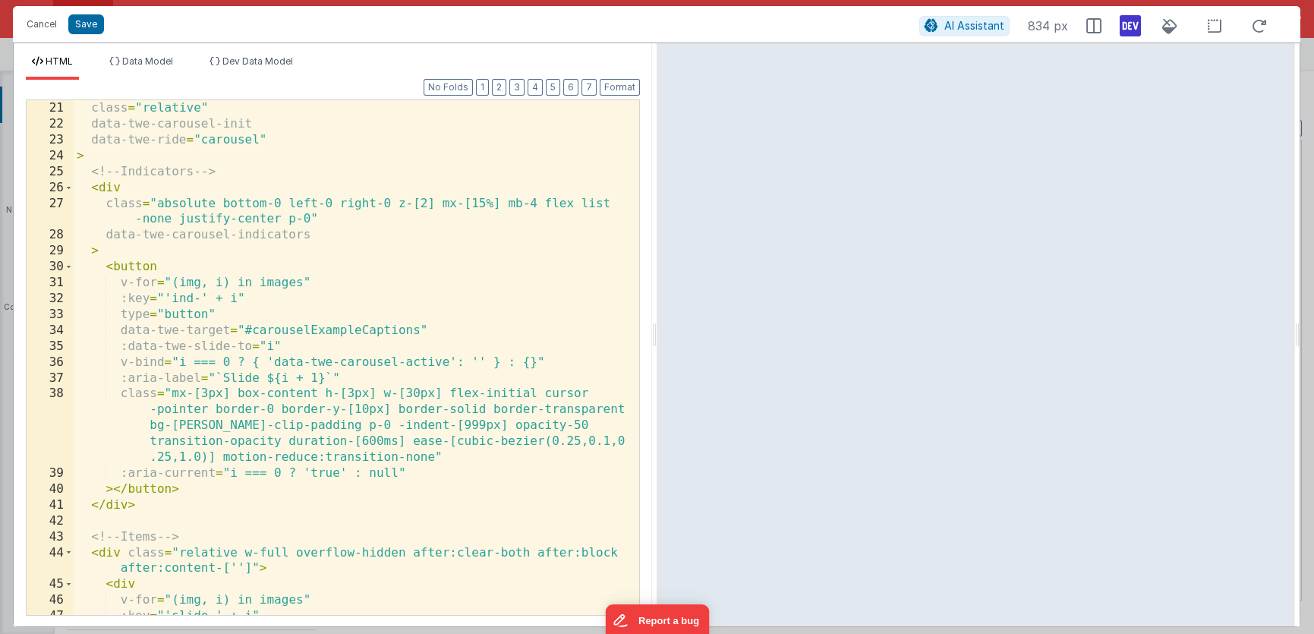
scroll to position [401, 0]
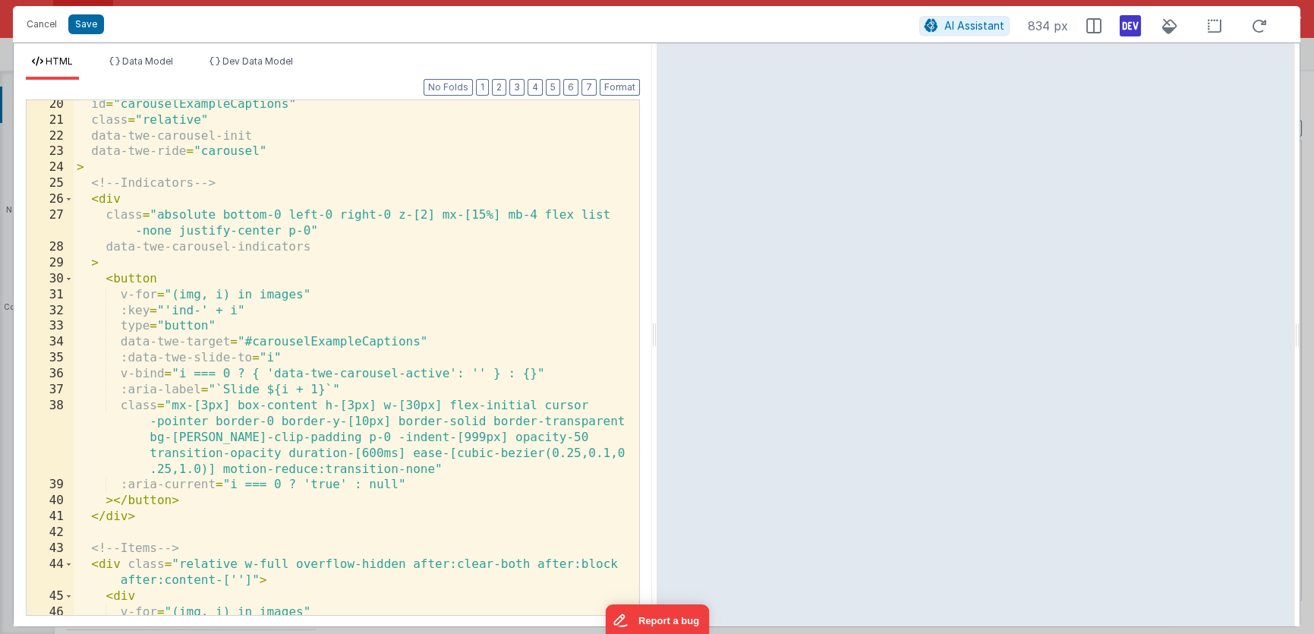
click at [266, 295] on div "id = "carouselExampleCaptions" class = "relative" data-twe-carousel-init data-t…" at bounding box center [351, 369] width 555 height 547
click at [278, 294] on div "id = "carouselExampleCaptions" class = "relative" data-twe-carousel-init data-t…" at bounding box center [351, 369] width 555 height 547
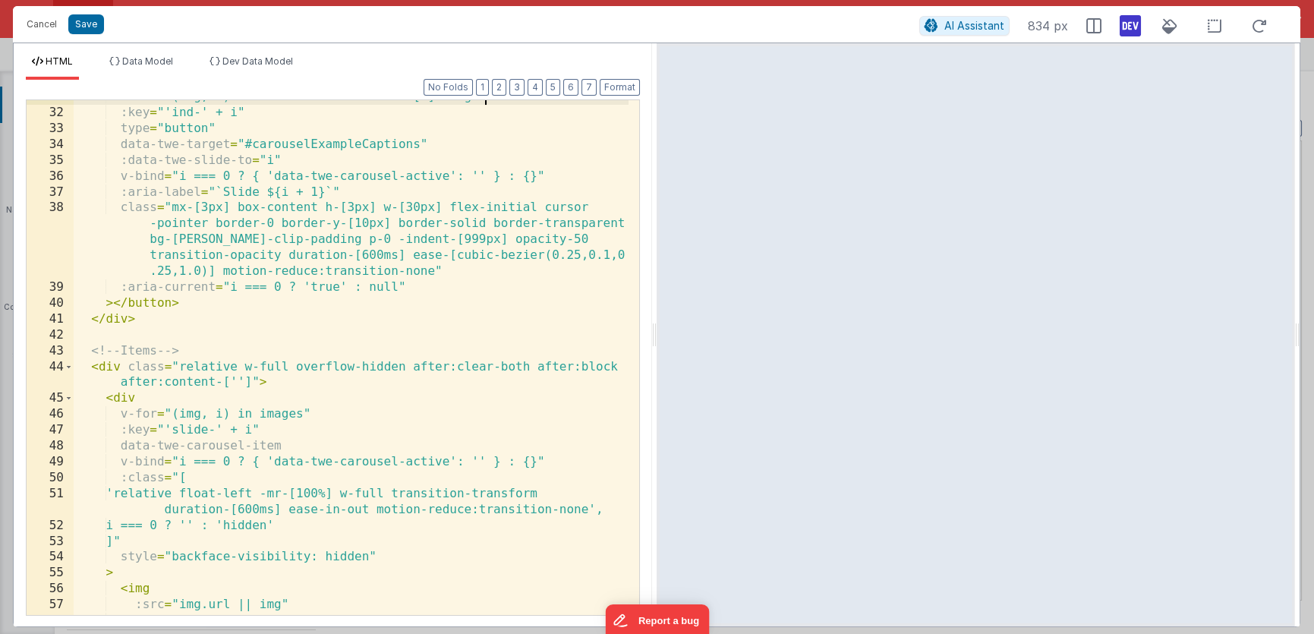
scroll to position [690, 0]
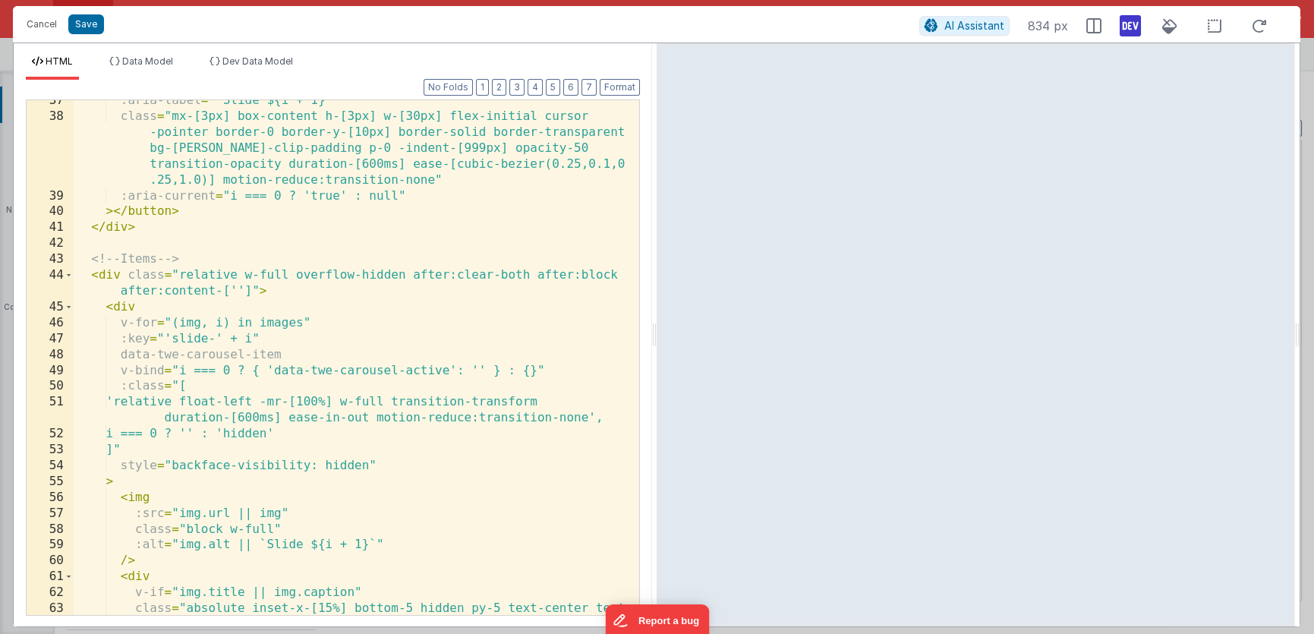
click at [278, 325] on div ":aria-label = "`Slide ${i + 1}`" class = "mx-[3px] box-content h-[3px] w-[30px]…" at bounding box center [351, 374] width 555 height 563
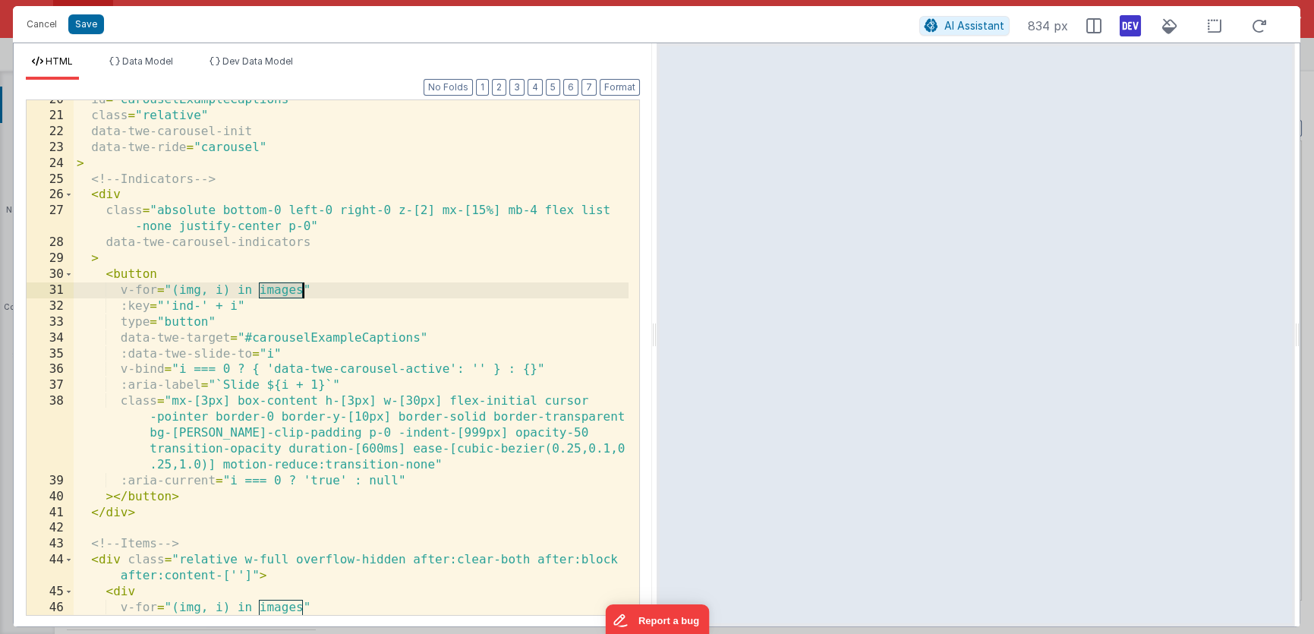
scroll to position [123, 0]
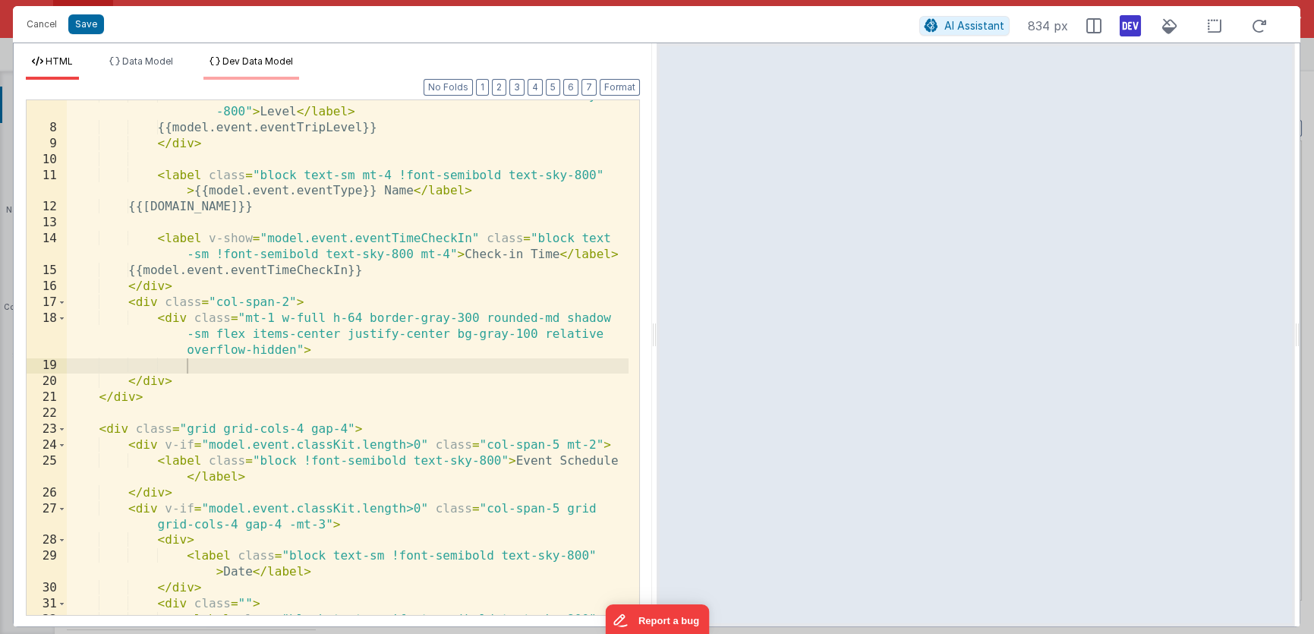
click at [245, 59] on span "Dev Data Model" at bounding box center [257, 60] width 71 height 11
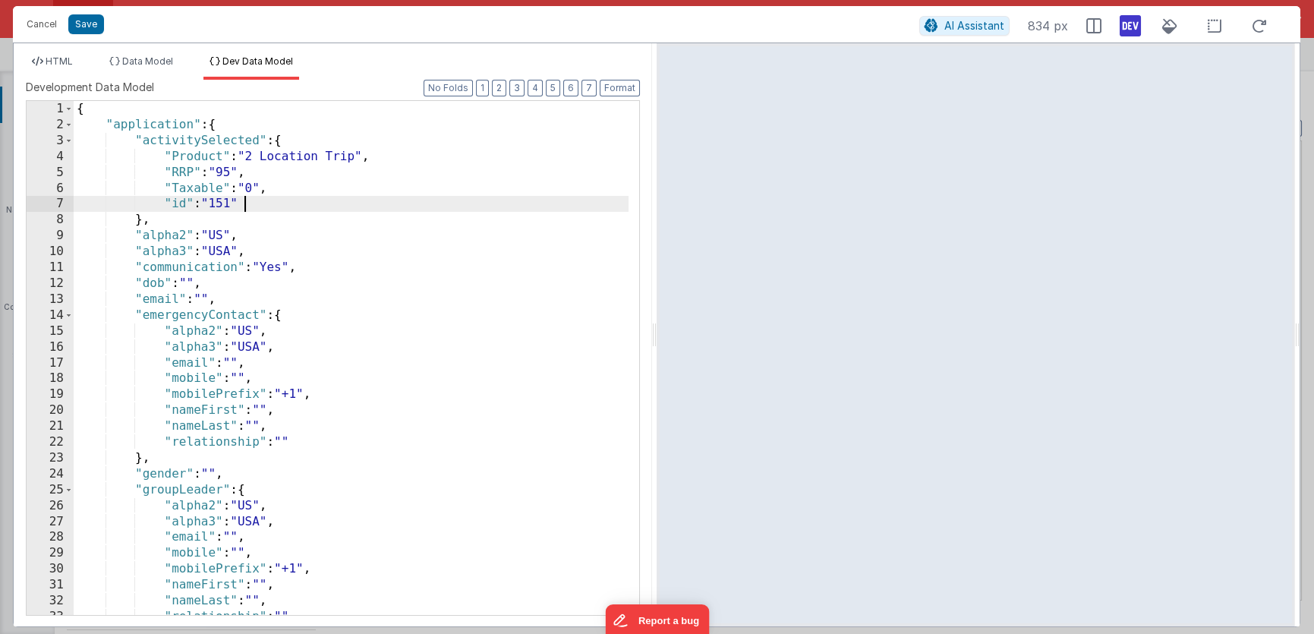
click at [307, 198] on div "{ "application" : { "activitySelected" : { "Product" : "2 Location Trip" , "RRP…" at bounding box center [351, 374] width 555 height 547
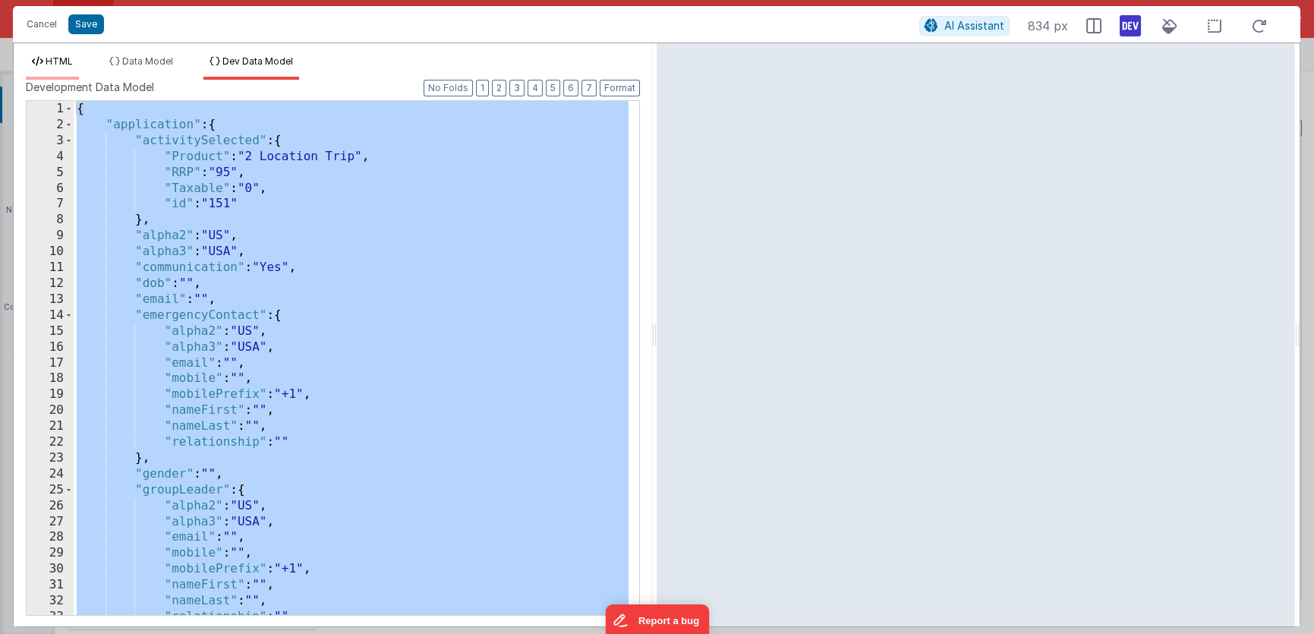
click at [54, 67] on li "HTML" at bounding box center [52, 67] width 53 height 24
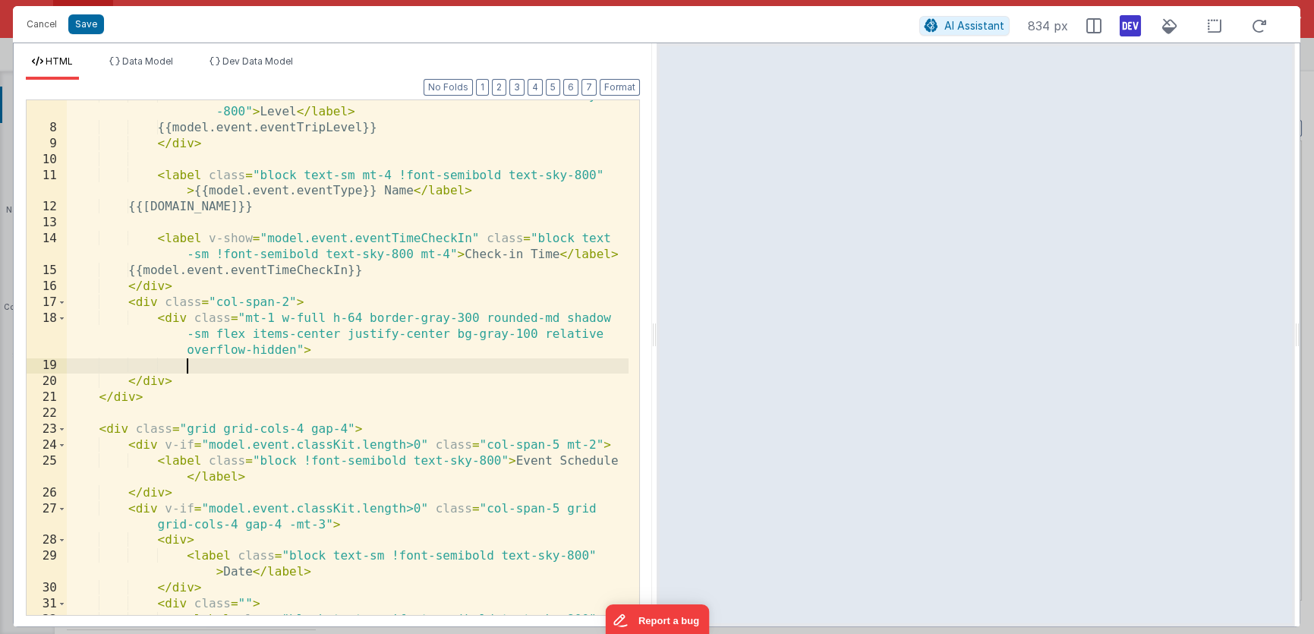
click at [238, 367] on div "< label class = "block text-sm mt-4 !font-semibold text-sky -800" > Level </ la…" at bounding box center [348, 377] width 562 height 579
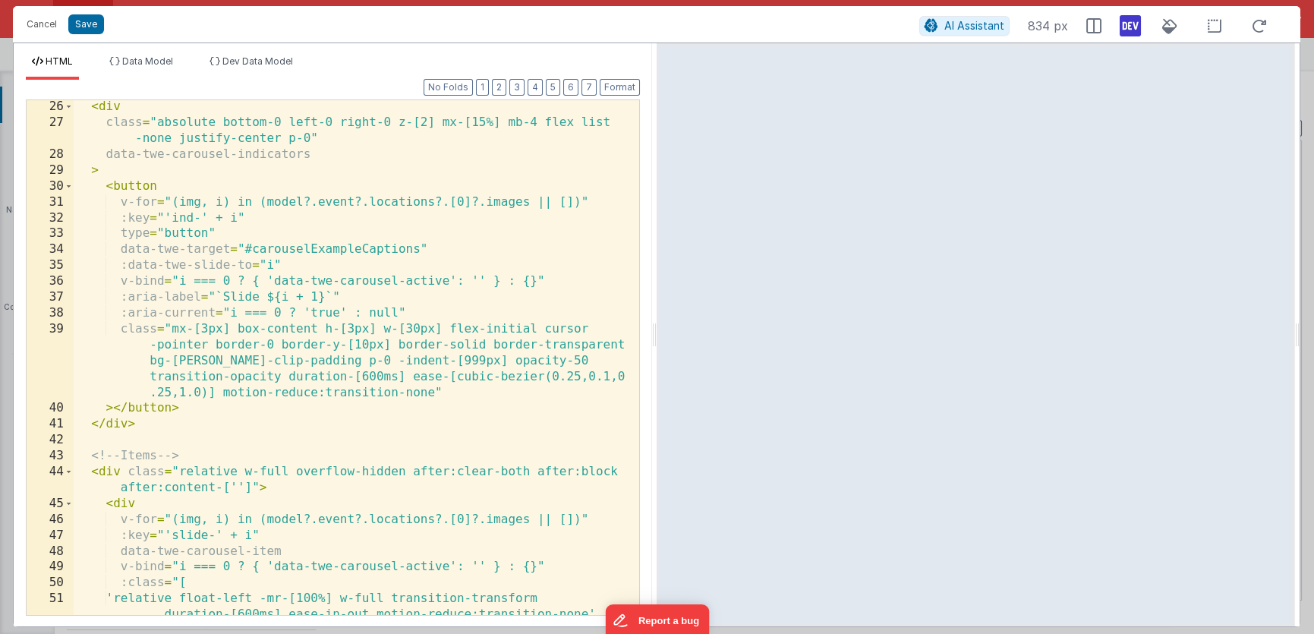
scroll to position [471, 0]
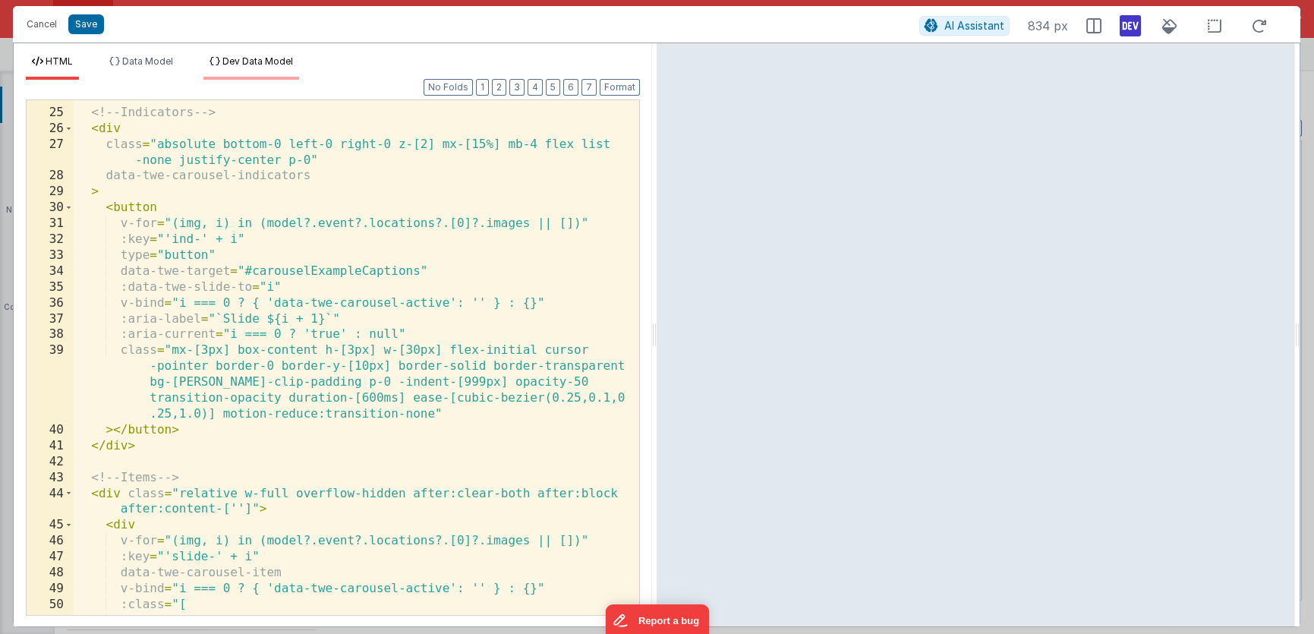
click at [250, 66] on span "Dev Data Model" at bounding box center [257, 60] width 71 height 11
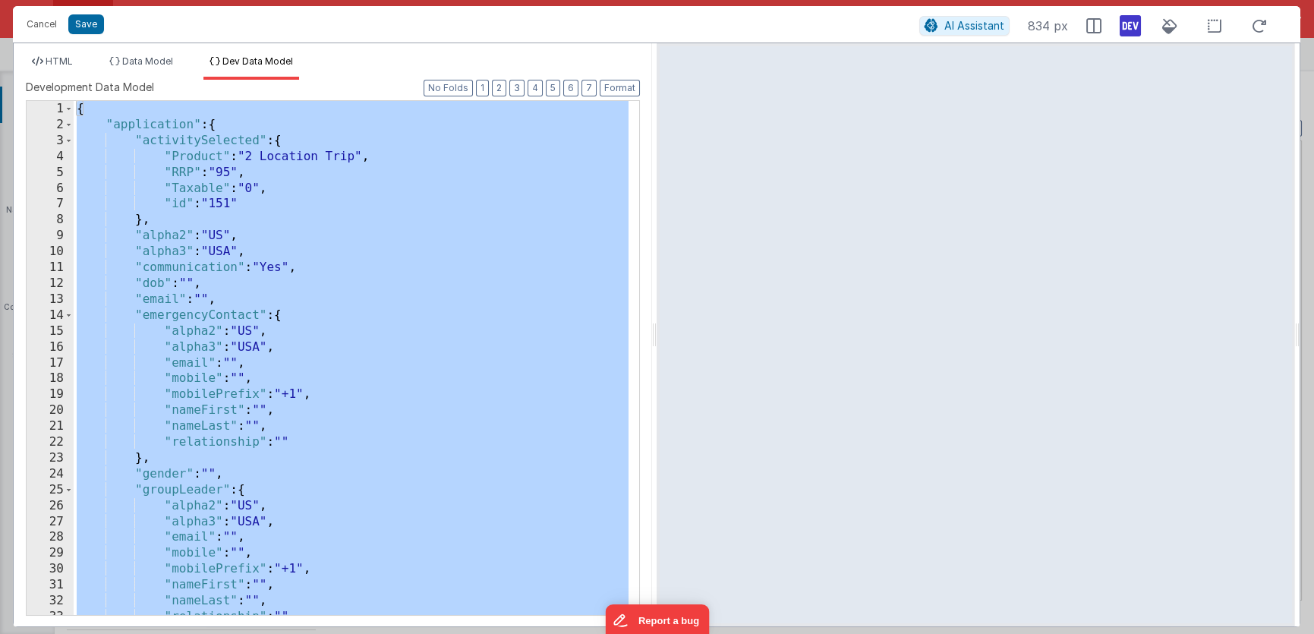
click at [352, 250] on div "{ "application" : { "activitySelected" : { "Product" : "2 Location Trip" , "RRP…" at bounding box center [351, 374] width 555 height 547
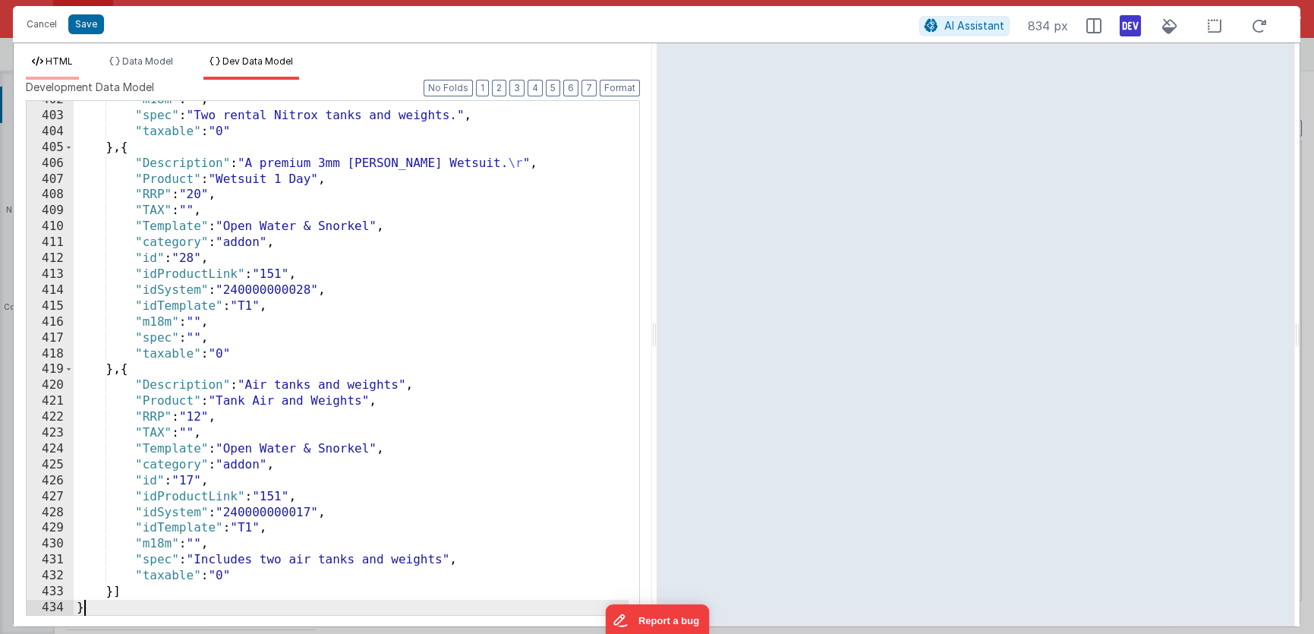
click at [49, 68] on li "HTML" at bounding box center [52, 67] width 53 height 24
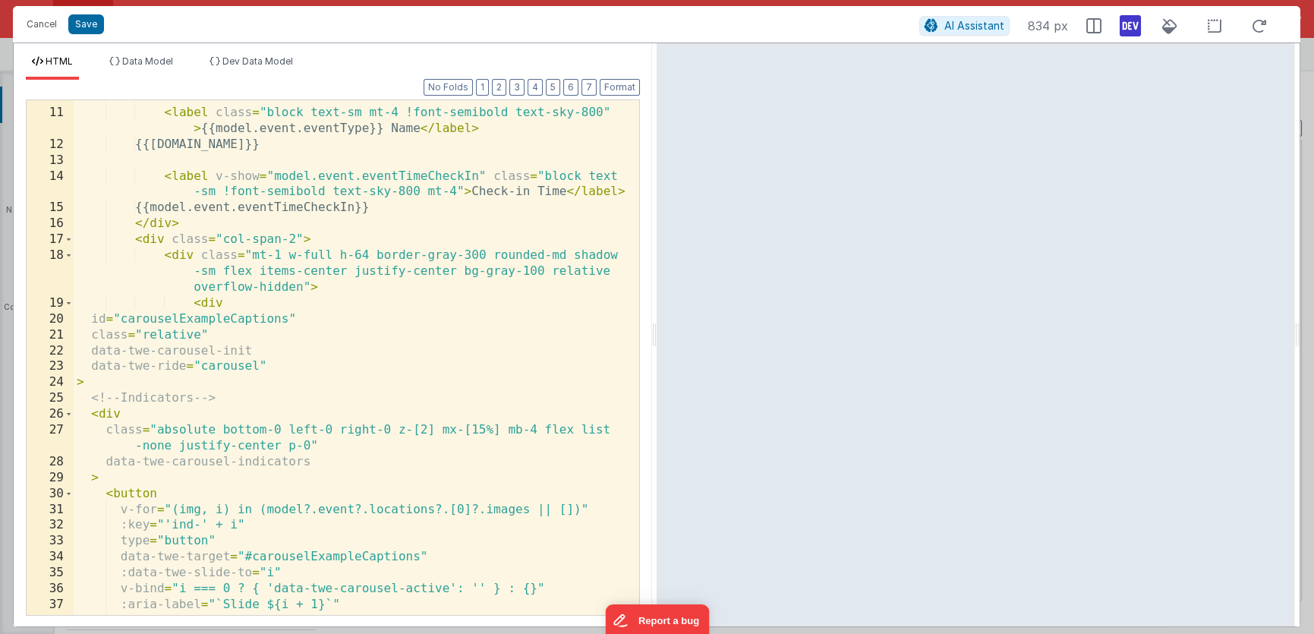
scroll to position [185, 0]
drag, startPoint x: 376, startPoint y: 256, endPoint x: 489, endPoint y: 257, distance: 113.1
click at [489, 257] on div "< label class = "block text-sm mt-4 !font-semibold text-sky-800" > {{model.even…" at bounding box center [351, 362] width 555 height 547
drag, startPoint x: 359, startPoint y: 269, endPoint x: 450, endPoint y: 269, distance: 91.1
click at [450, 269] on div "< label class = "block text-sm mt-4 !font-semibold text-sky-800" > {{model.even…" at bounding box center [351, 362] width 555 height 547
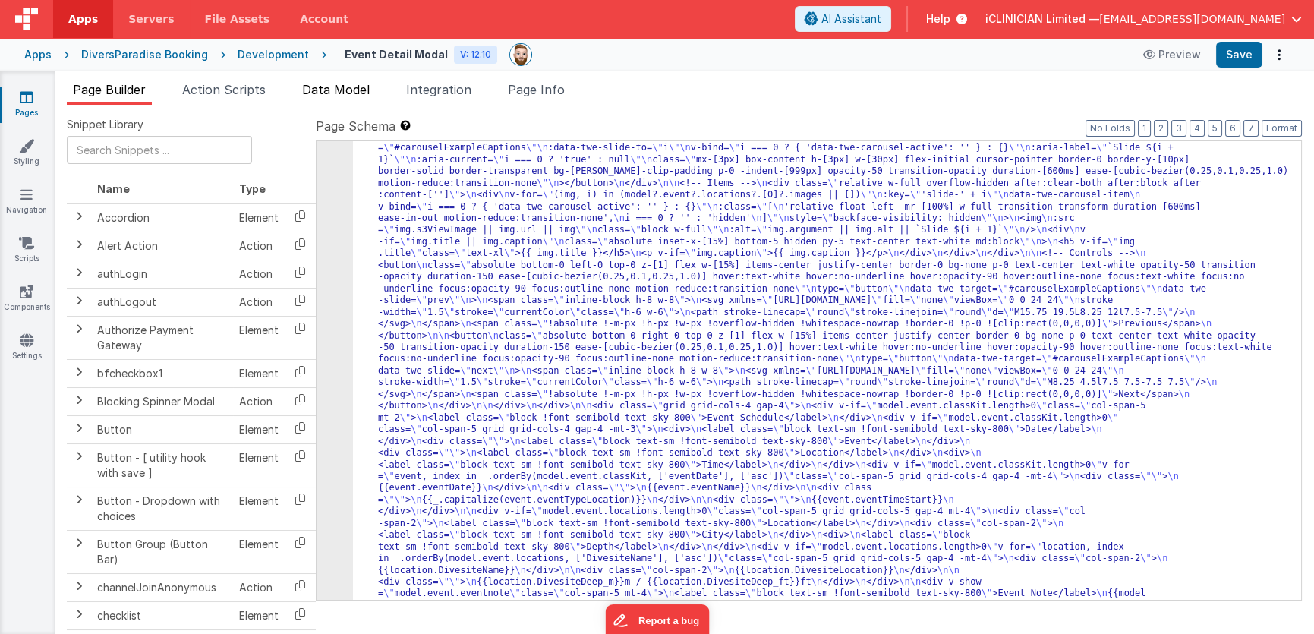
click at [357, 93] on span "Data Model" at bounding box center [336, 89] width 68 height 15
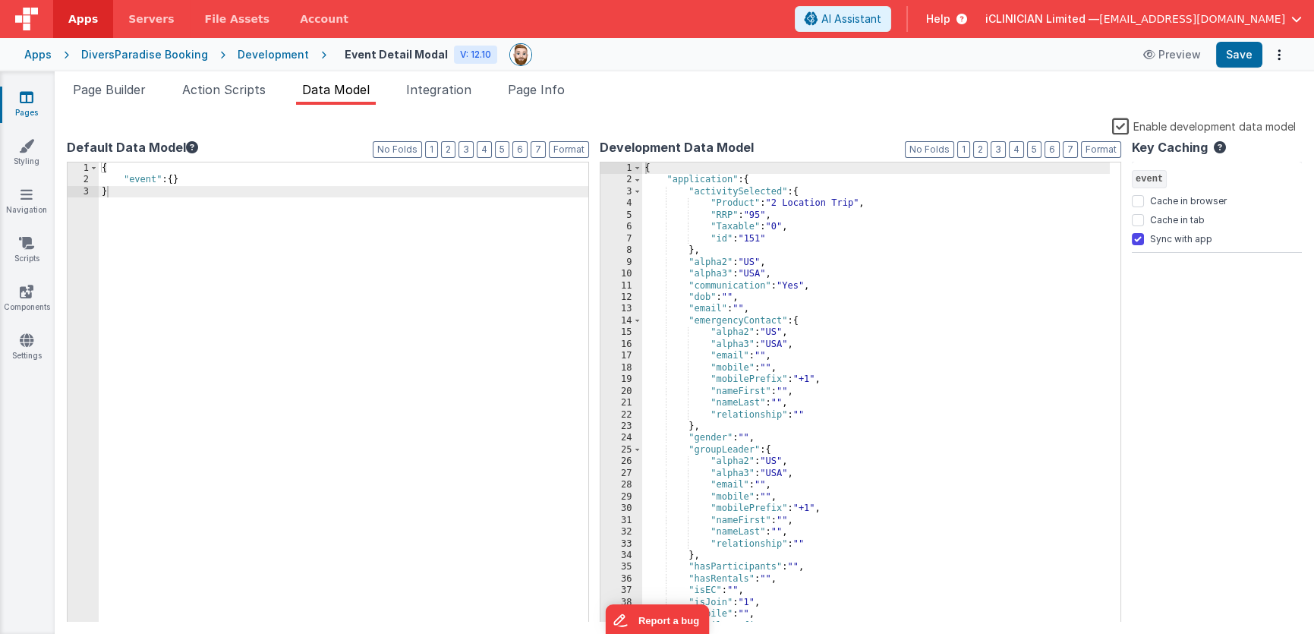
click at [1117, 126] on label "Enable development data model" at bounding box center [1204, 125] width 184 height 17
click at [0, 0] on input "Enable development data model" at bounding box center [0, 0] width 0 height 0
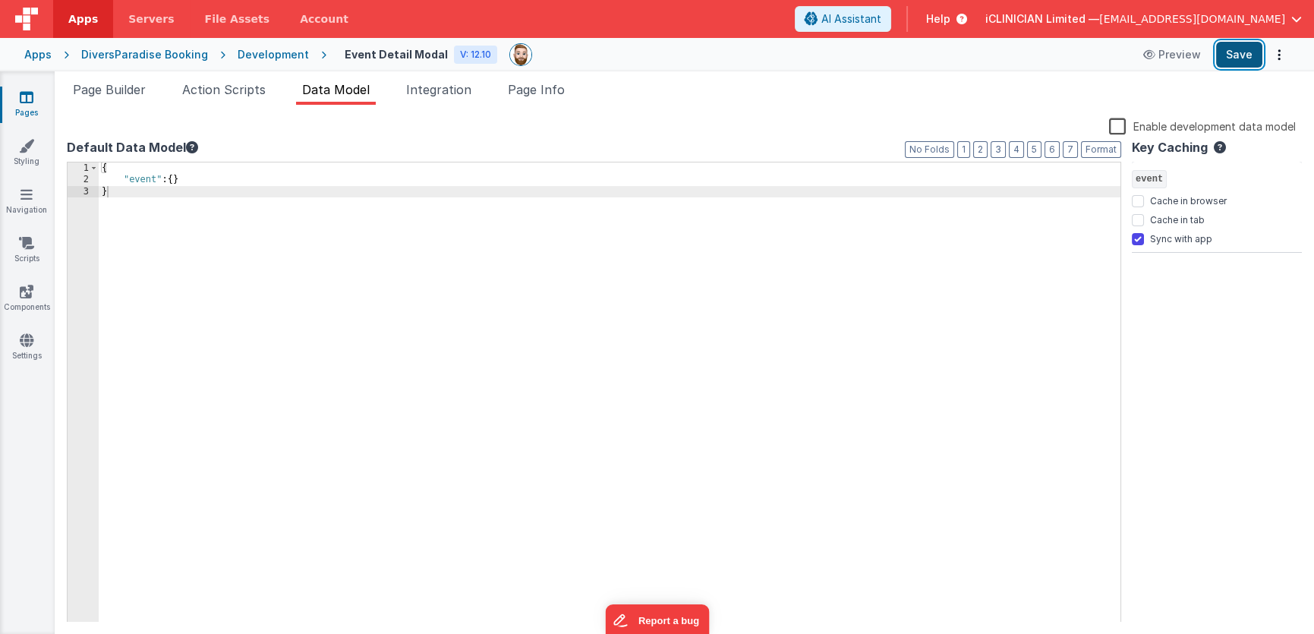
click at [1230, 55] on button "Save" at bounding box center [1239, 55] width 46 height 26
click at [128, 77] on div "Page Builder Action Scripts Data Model Integration Page Info Snippet Library Na…" at bounding box center [684, 352] width 1259 height 562
click at [125, 91] on span "Page Builder" at bounding box center [109, 89] width 73 height 15
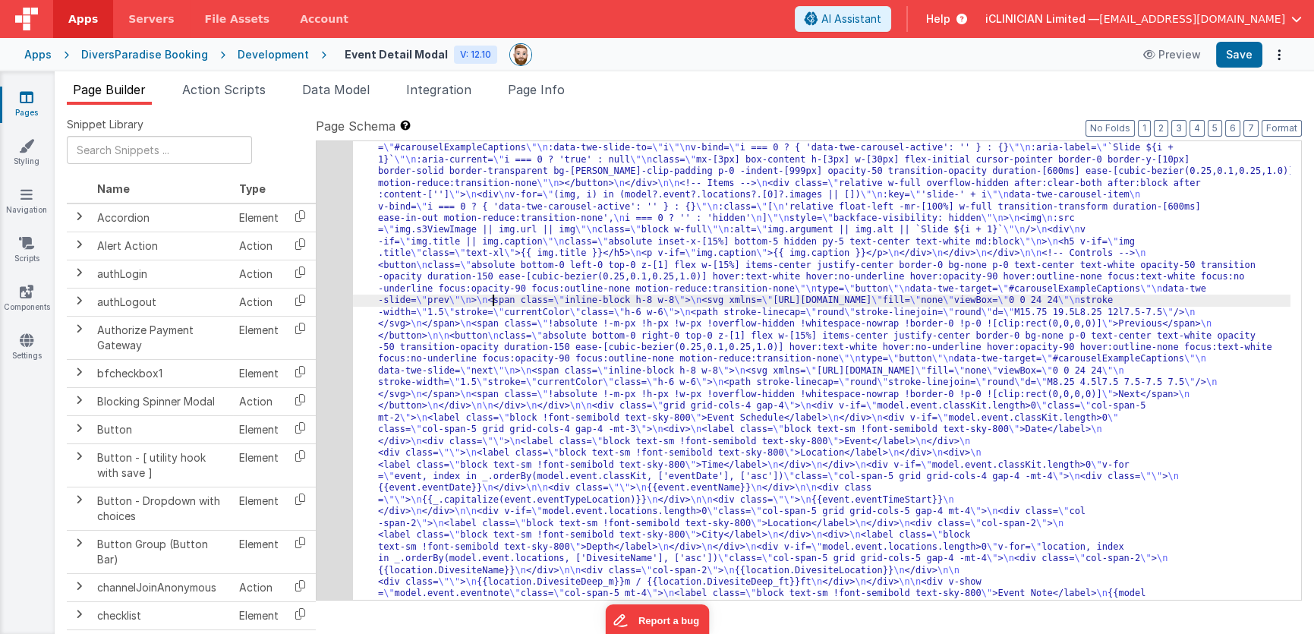
click at [327, 303] on div "14" at bounding box center [335, 329] width 36 height 587
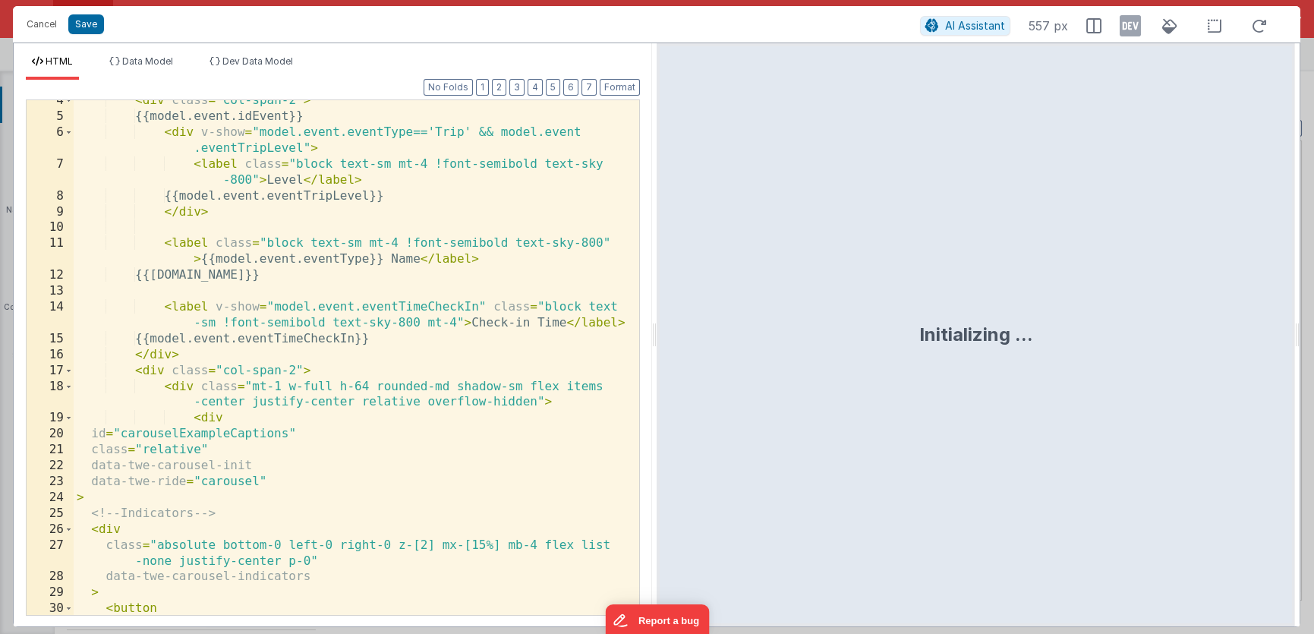
scroll to position [230, 0]
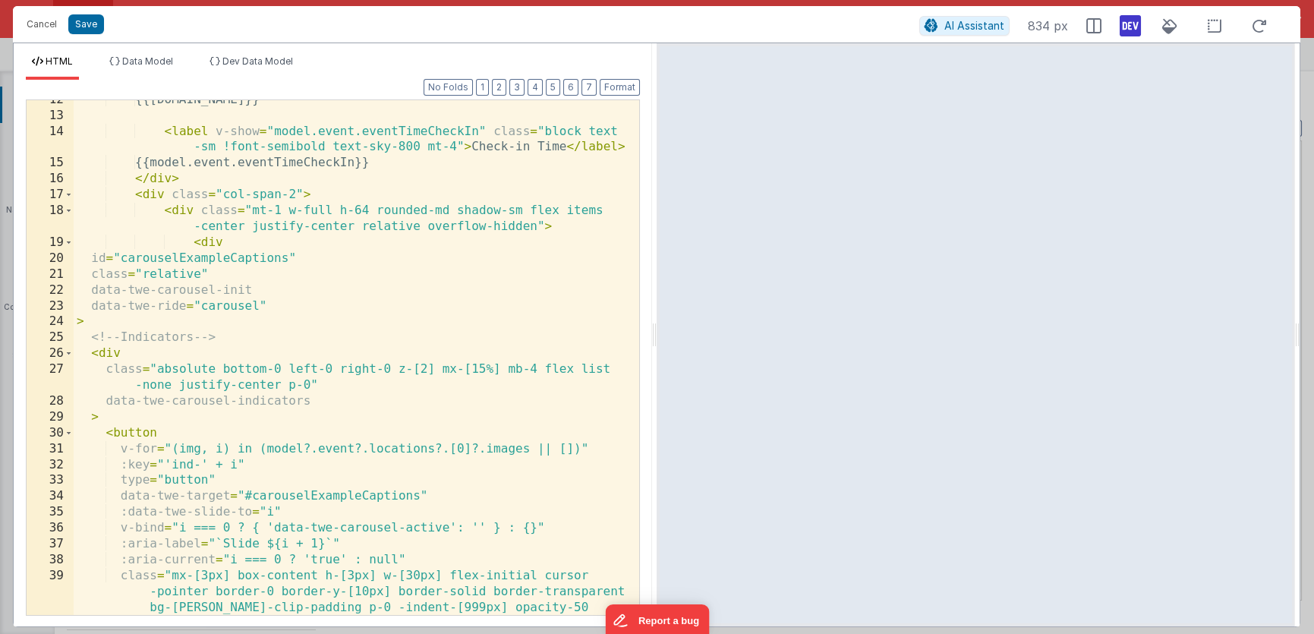
click at [1133, 25] on icon at bounding box center [1130, 26] width 21 height 24
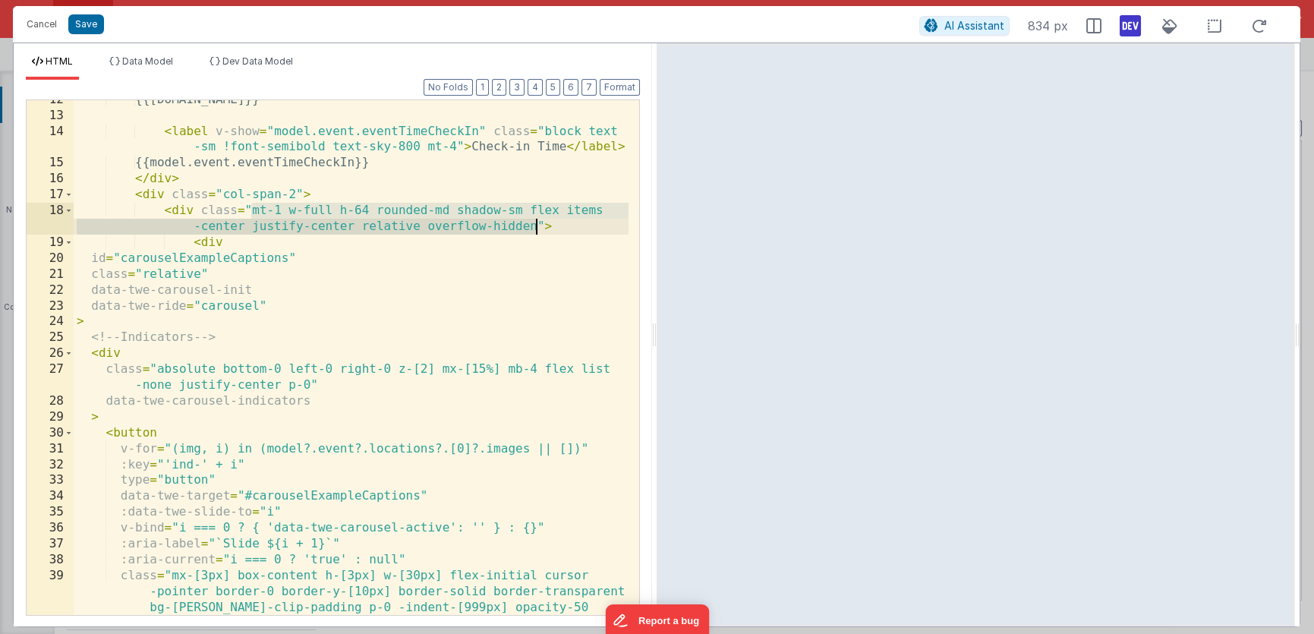
drag, startPoint x: 253, startPoint y: 211, endPoint x: 537, endPoint y: 228, distance: 284.4
click at [537, 228] on div "{{model.event.name}} < label v-show = "model.event.eventTimeCheckIn" class = "b…" at bounding box center [351, 397] width 555 height 610
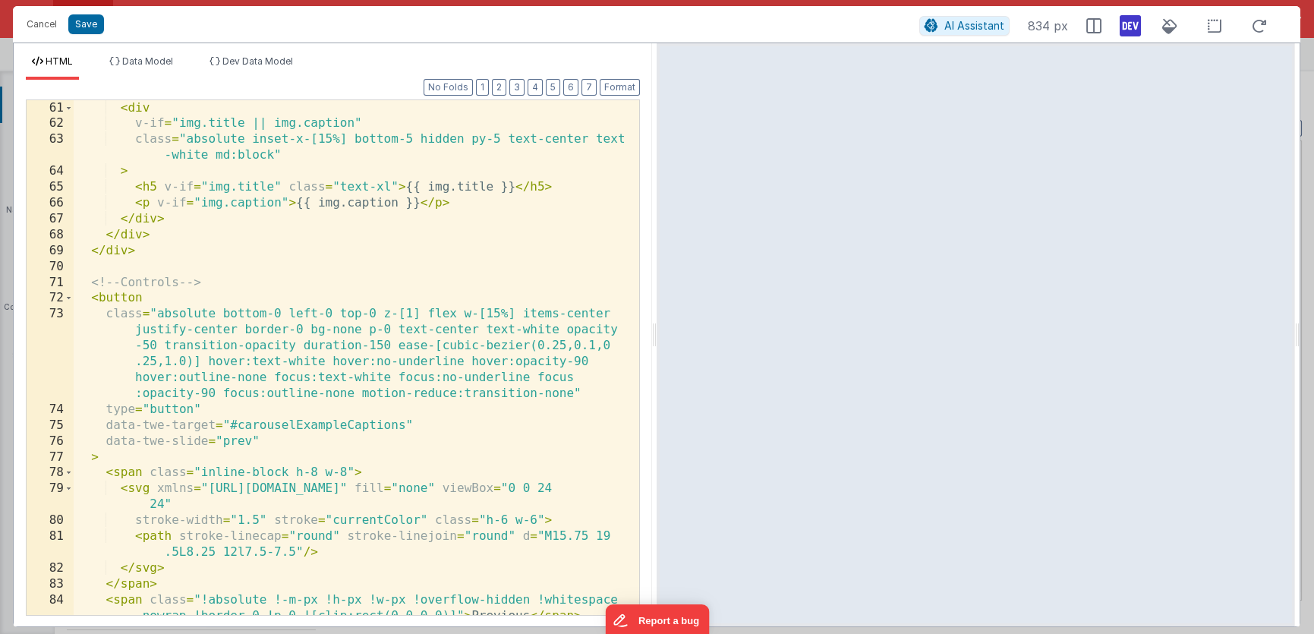
scroll to position [1125, 0]
click at [370, 227] on div "/> < div v-if = "img.title || img.caption" class = "absolute inset-x-[15%] bott…" at bounding box center [351, 367] width 555 height 563
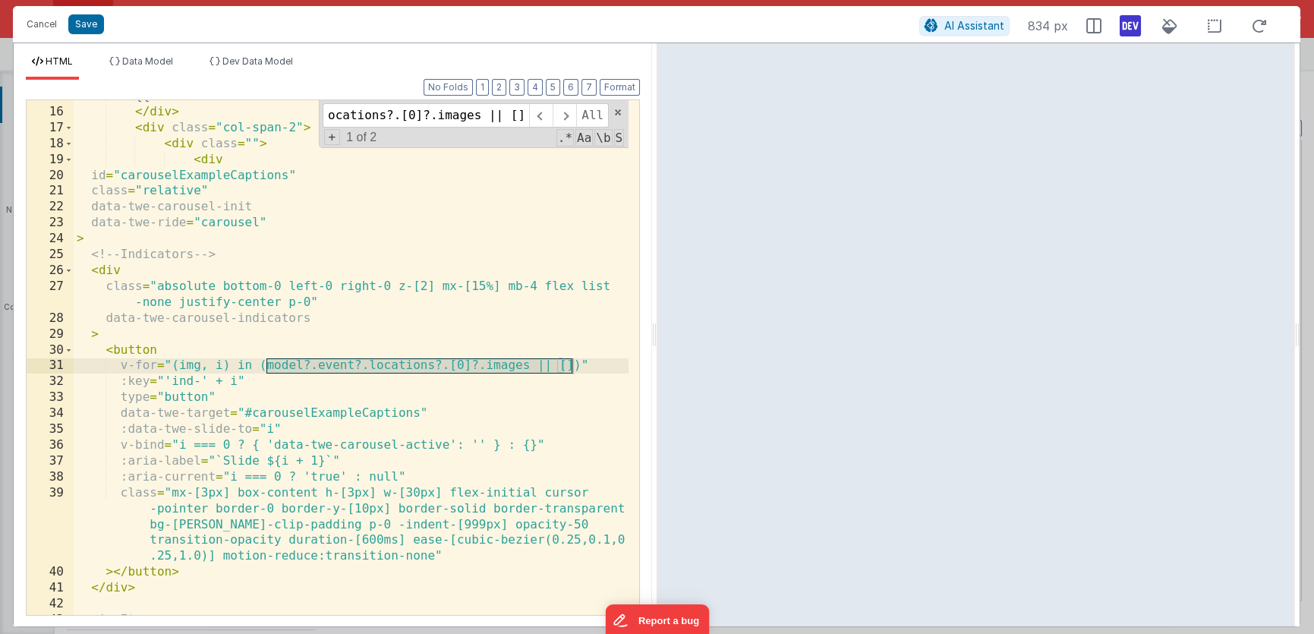
scroll to position [298, 0]
type input "model?.event?.locations?.[0]?.images || []"
click at [332, 140] on span "+" at bounding box center [332, 137] width 17 height 16
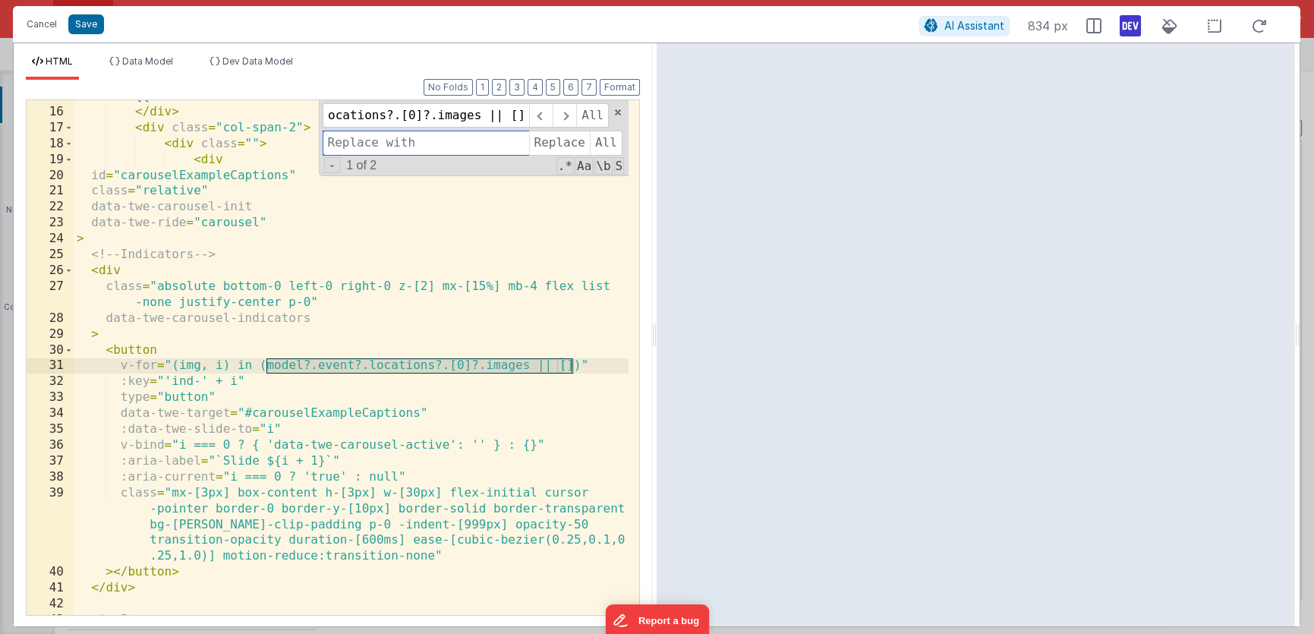
click at [346, 140] on input at bounding box center [426, 143] width 206 height 24
paste input "model && model.event && model.event.locations && model.event.locations[0] && mo…"
type input "model && model.event && model.event.locations && model.event.locations[0] && mo…"
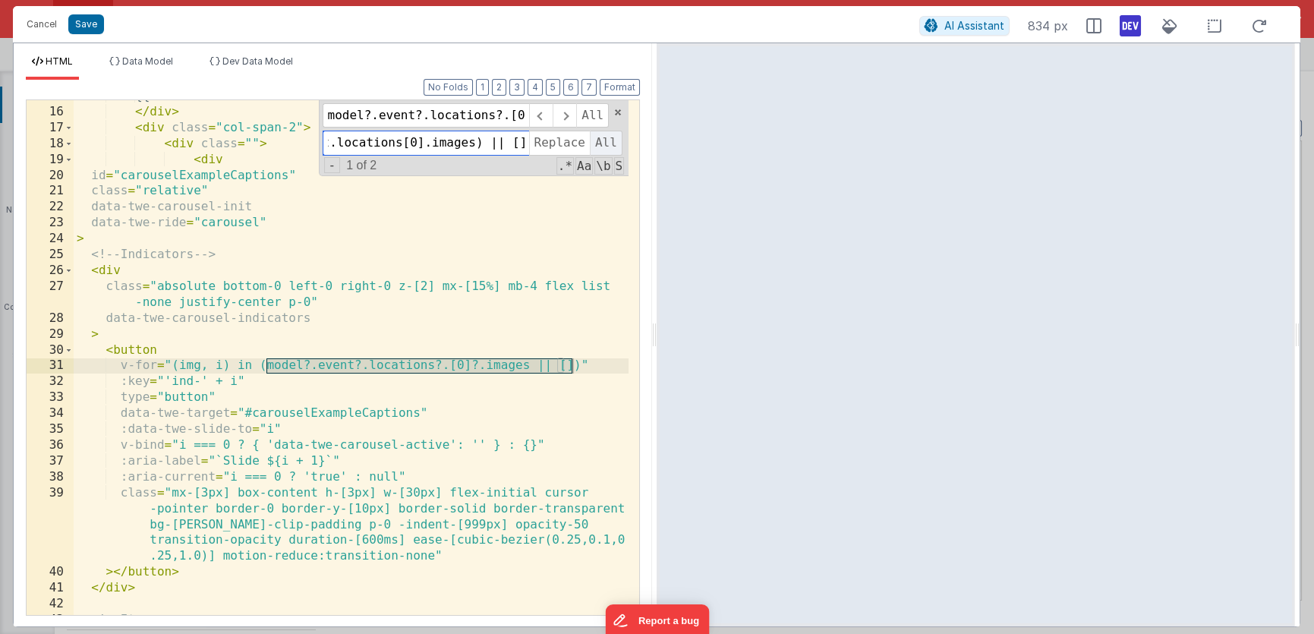
click at [604, 137] on span "All" at bounding box center [606, 143] width 33 height 24
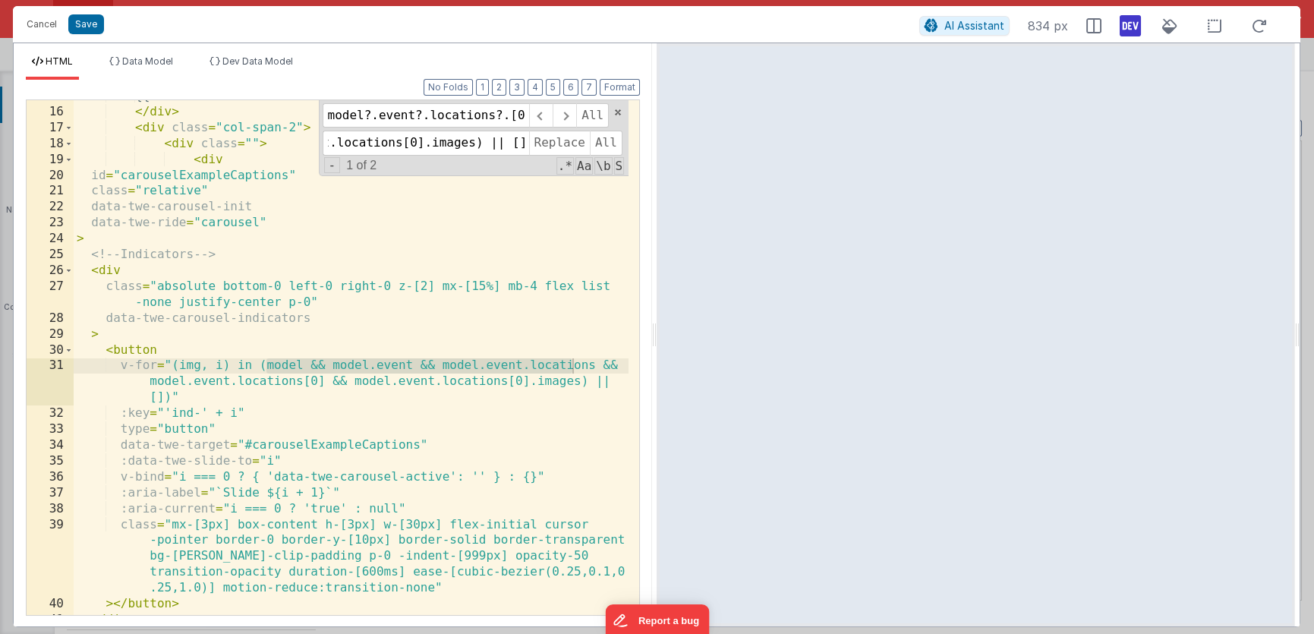
scroll to position [0, 0]
click at [390, 312] on div "{{model.event.eventTimeCheckIn}} </ div > < div class = "col-span-2" > < div cl…" at bounding box center [351, 361] width 555 height 547
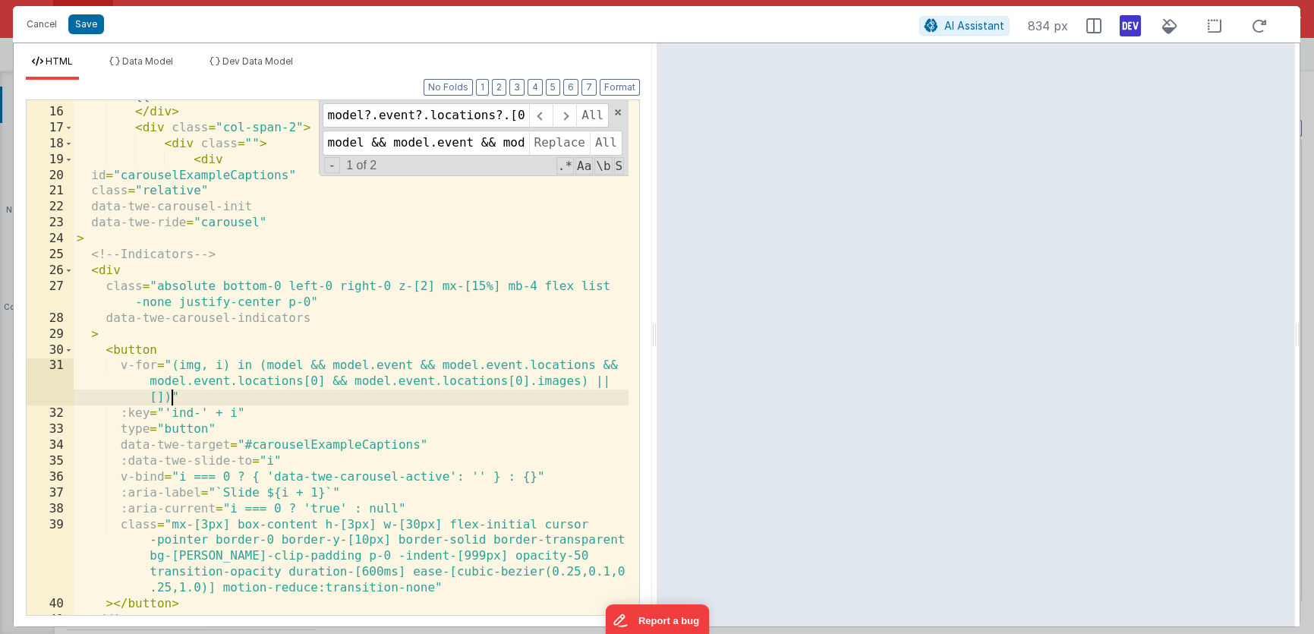
click at [170, 396] on div "{{model.event.eventTimeCheckIn}} </ div > < div class = "col-span-2" > < div cl…" at bounding box center [351, 361] width 555 height 547
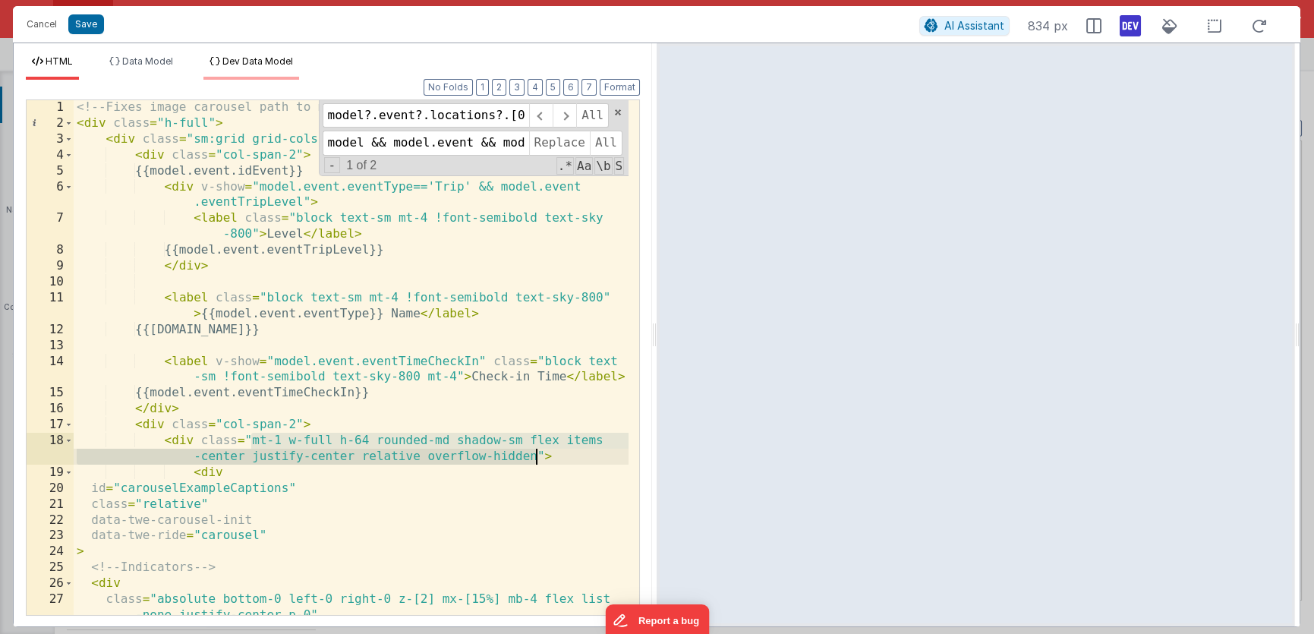
click at [247, 65] on span "Dev Data Model" at bounding box center [257, 60] width 71 height 11
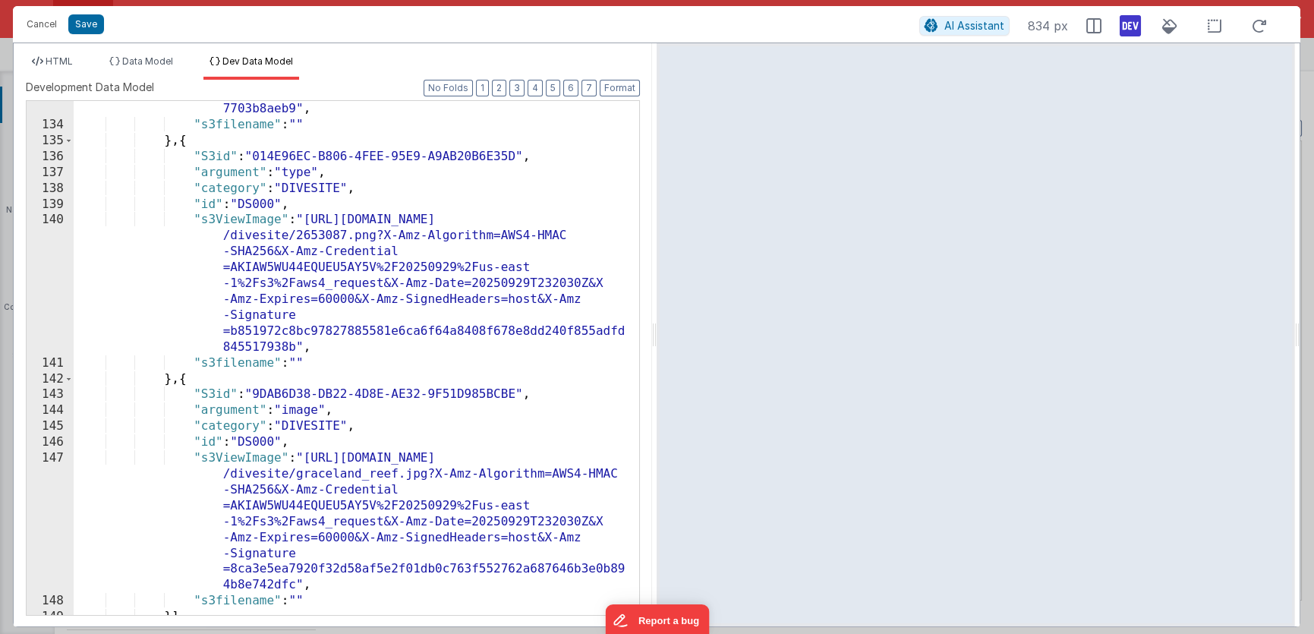
scroll to position [2681, 0]
click at [308, 413] on div ""s3ViewImage" : "https://diversparadise.s3.amazonaws.com /divesite/difficult2.p…" at bounding box center [351, 311] width 555 height 673
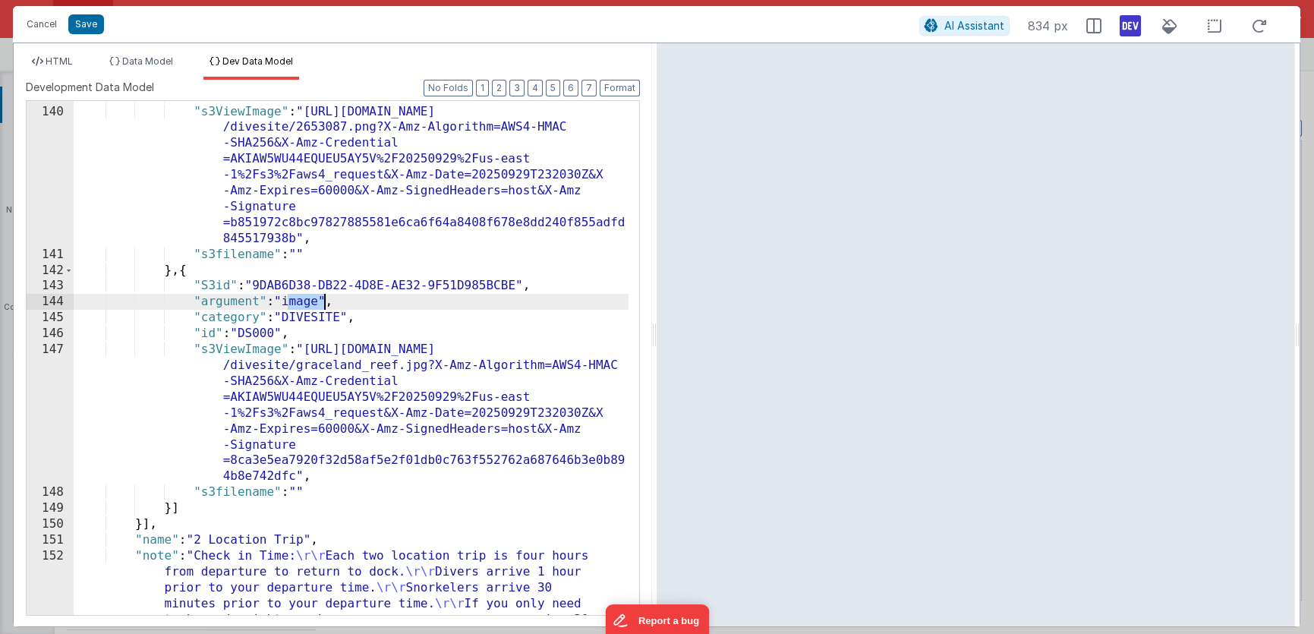
scroll to position [2790, 0]
click at [60, 58] on span "HTML" at bounding box center [59, 60] width 27 height 11
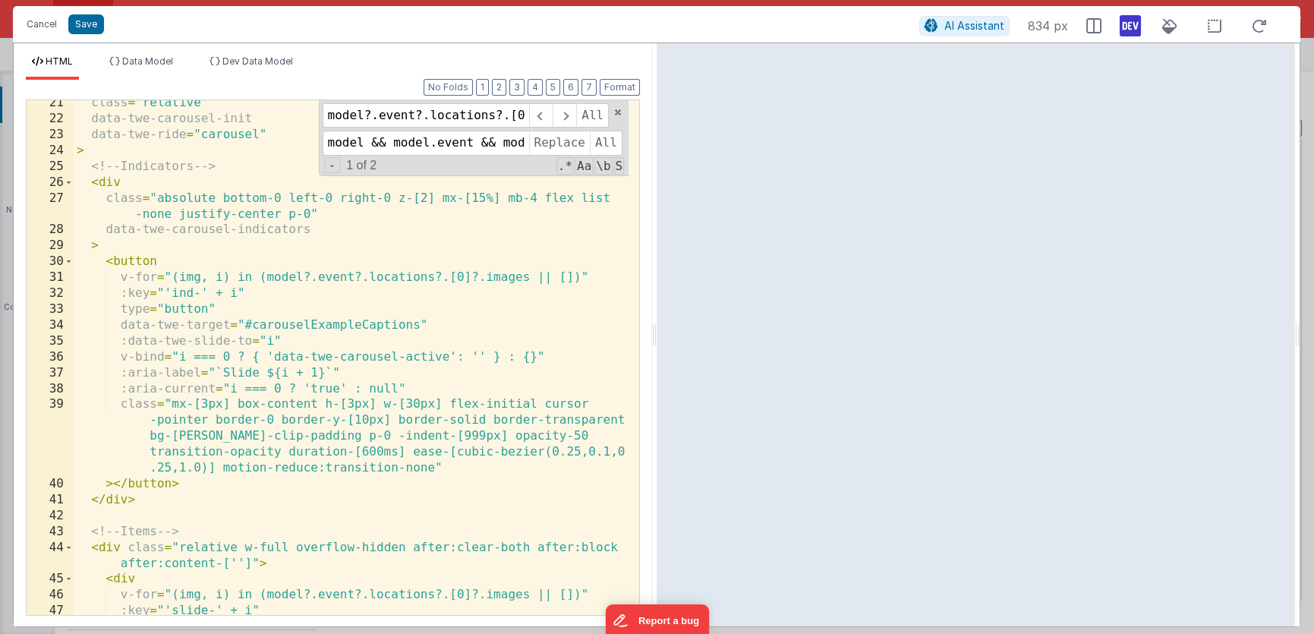
scroll to position [403, 0]
click at [47, 25] on button "Cancel" at bounding box center [42, 24] width 46 height 21
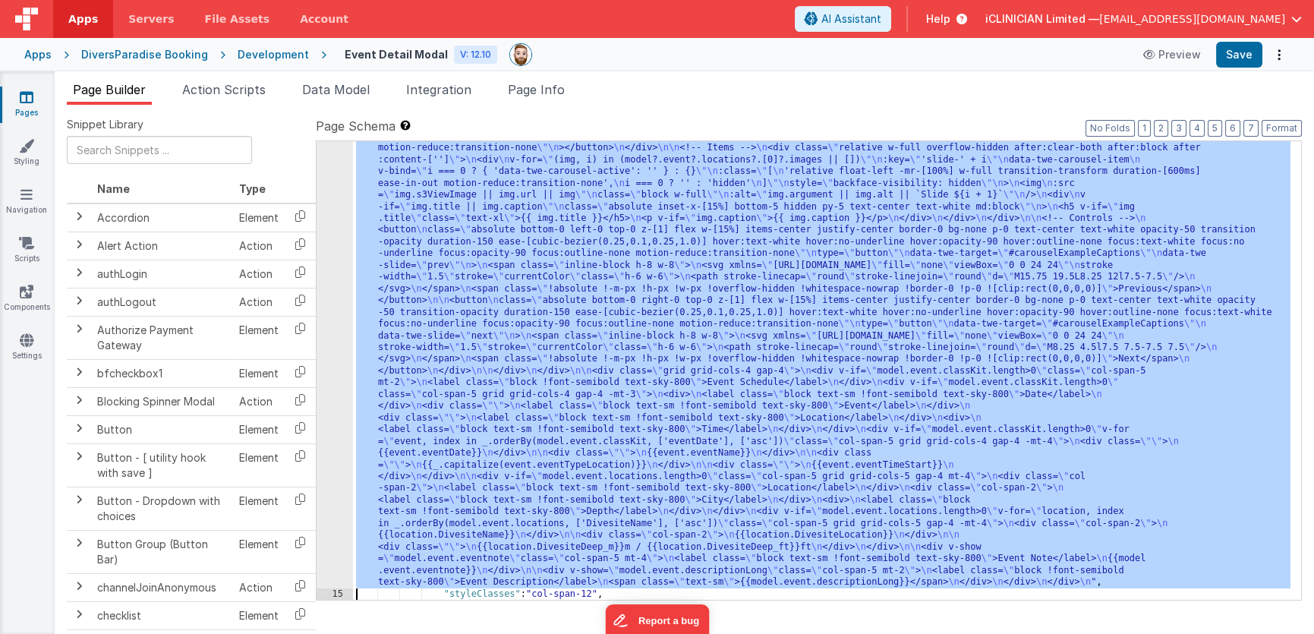
click at [543, 341] on div ""html" : "<!-- Fixes image carousel path to model.event.locations[0].images -->…" at bounding box center [821, 530] width 937 height 1057
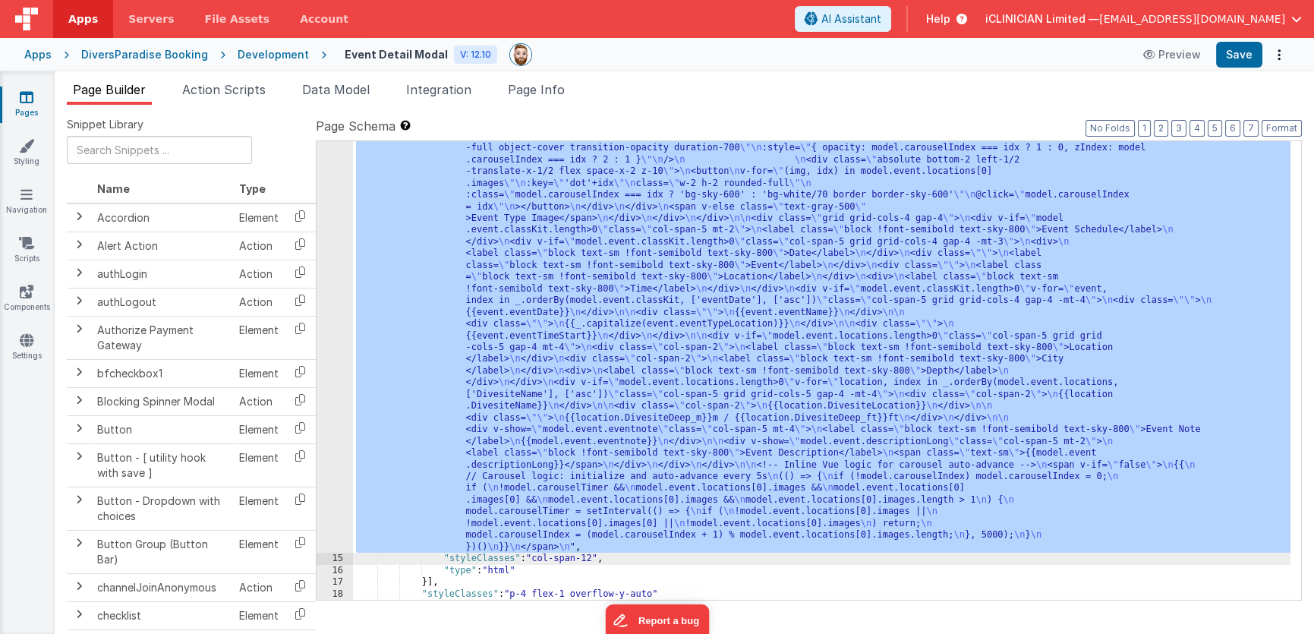
click at [612, 295] on div ""html" : "<!-- Fixes image carousel path to model.event.locations[0].images -->…" at bounding box center [821, 513] width 937 height 1022
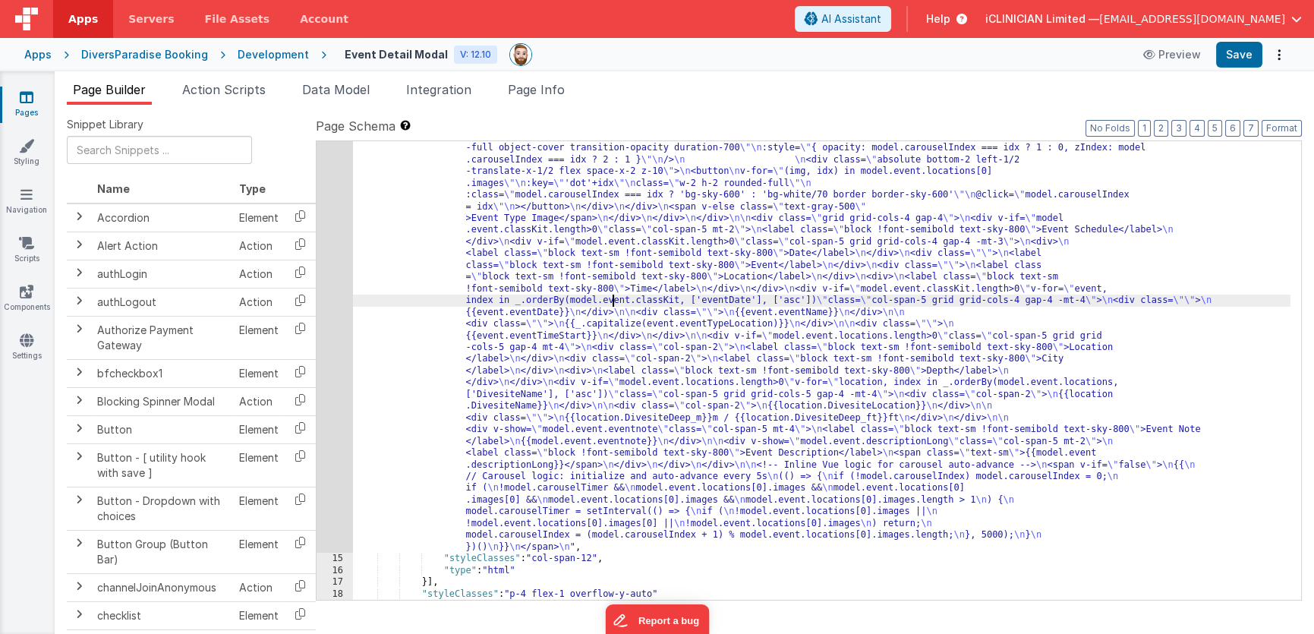
click at [591, 299] on div ""html" : "<!-- Fixes image carousel path to model.event.locations[0].images -->…" at bounding box center [821, 513] width 937 height 1022
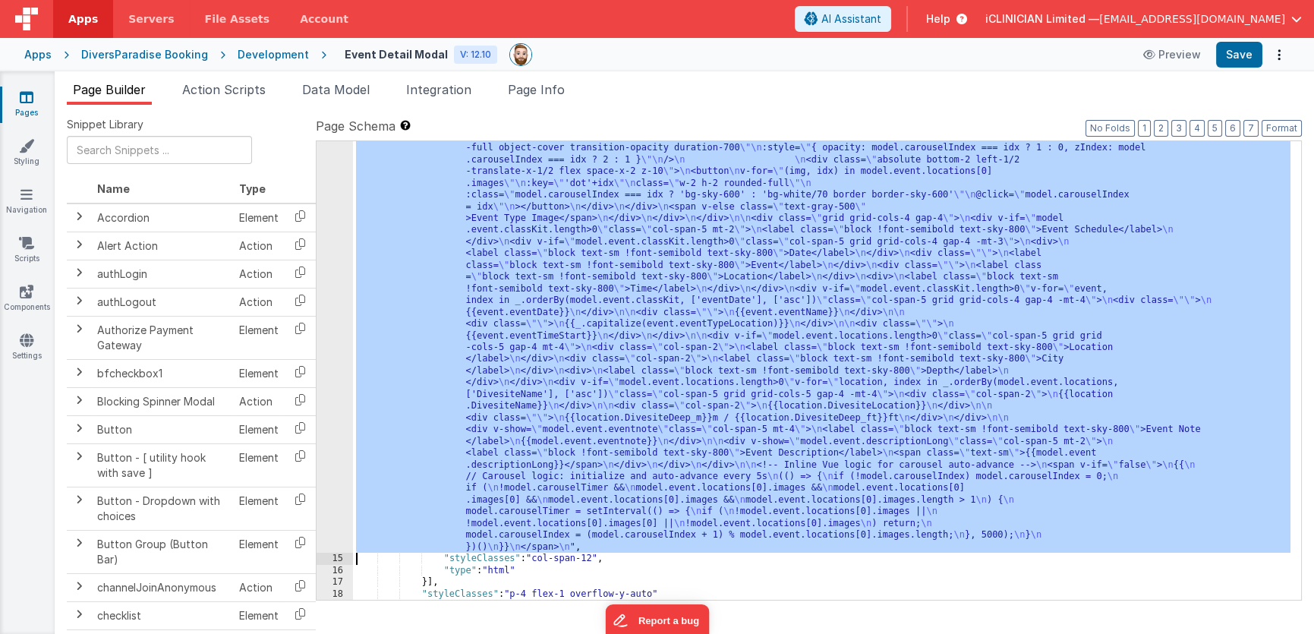
click at [337, 312] on div "14" at bounding box center [335, 277] width 36 height 551
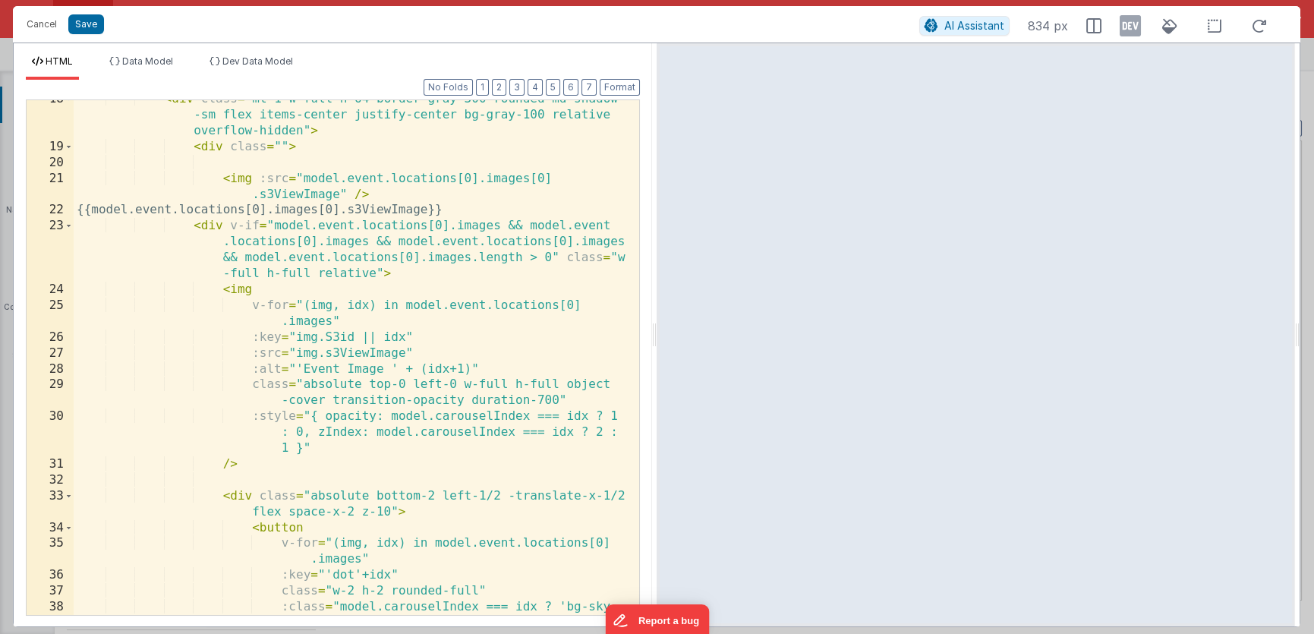
scroll to position [342, 0]
click at [71, 225] on span at bounding box center [69, 226] width 8 height 16
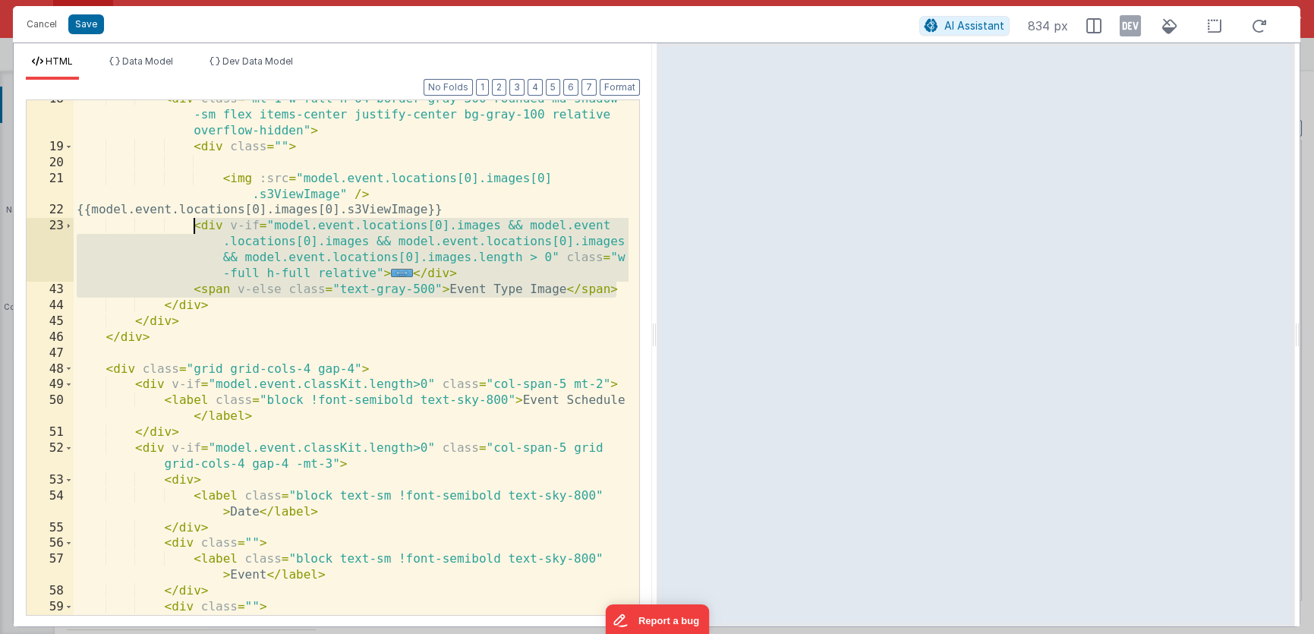
drag, startPoint x: 619, startPoint y: 289, endPoint x: 194, endPoint y: 226, distance: 430.5
click at [194, 226] on div "< div class = "mt-1 w-full h-64 border-gray-300 rounded-md shadow -sm flex item…" at bounding box center [351, 388] width 555 height 595
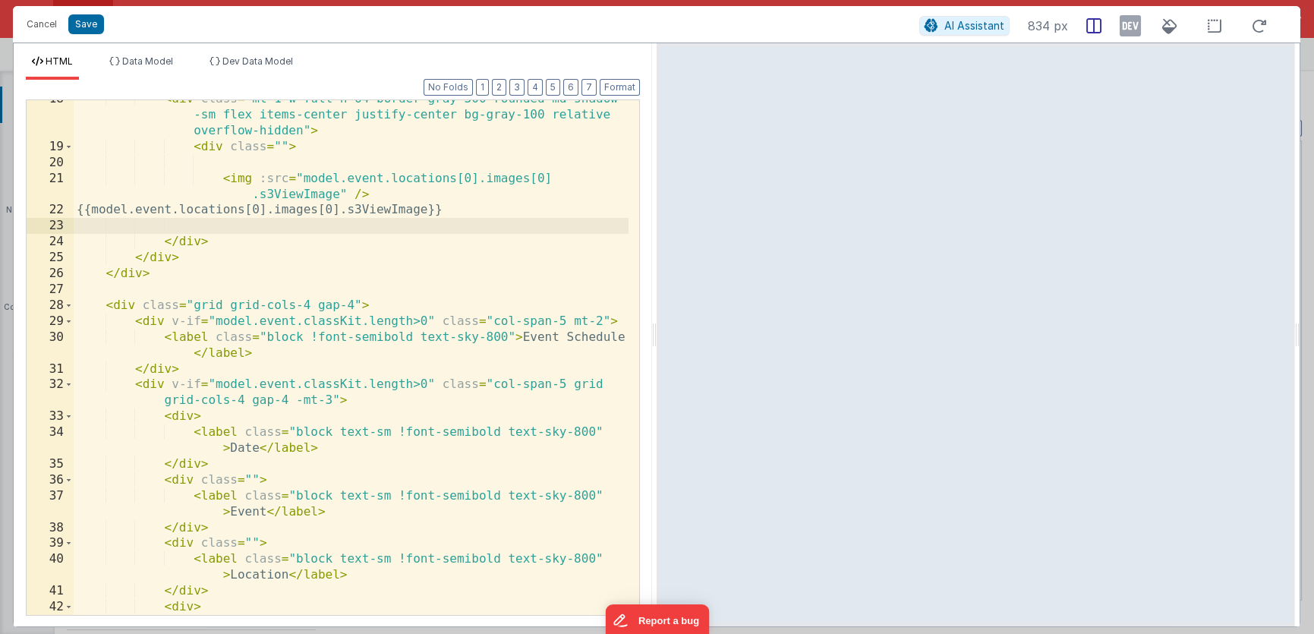
drag, startPoint x: 1133, startPoint y: 24, endPoint x: 1107, endPoint y: 34, distance: 27.6
click at [1133, 24] on icon at bounding box center [1130, 26] width 21 height 24
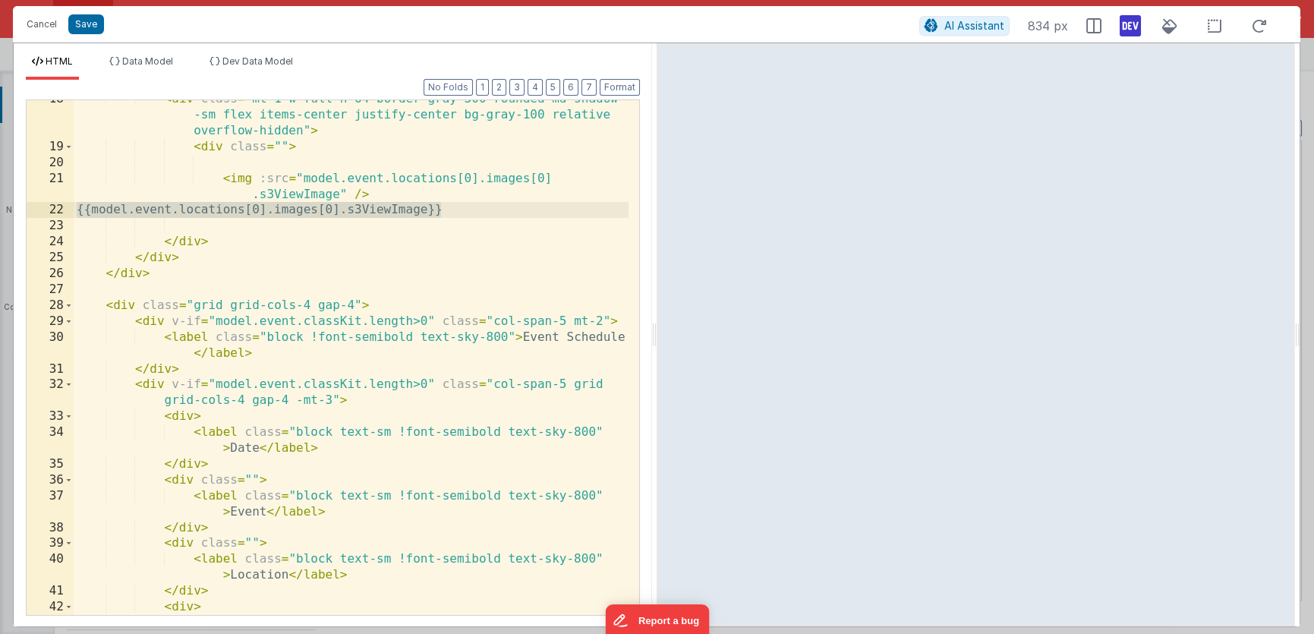
drag, startPoint x: 433, startPoint y: 211, endPoint x: 65, endPoint y: 211, distance: 368.1
click at [65, 211] on div "18 19 20 21 22 23 24 25 26 27 28 29 30 31 32 33 34 35 36 37 38 39 40 41 42 43 4…" at bounding box center [333, 357] width 614 height 516
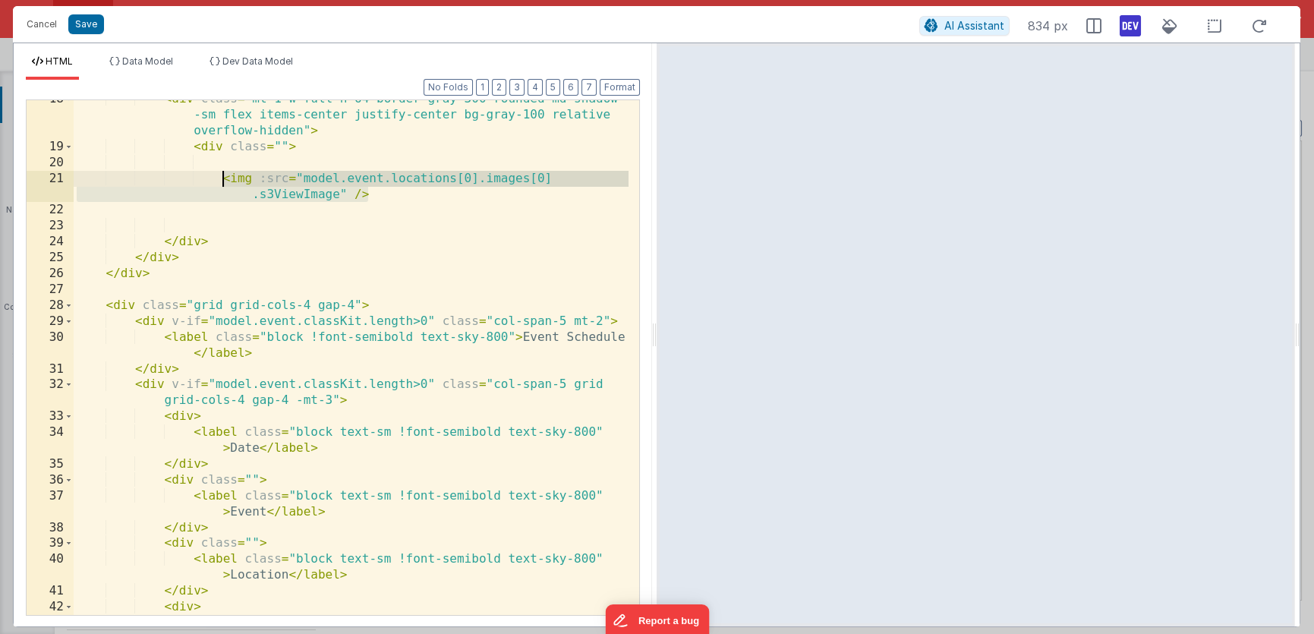
drag, startPoint x: 373, startPoint y: 194, endPoint x: 224, endPoint y: 177, distance: 149.8
click at [224, 177] on div "< div class = "mt-1 w-full h-64 border-gray-300 rounded-md shadow -sm flex item…" at bounding box center [351, 388] width 555 height 595
click at [988, 27] on span "AI Assistant" at bounding box center [974, 25] width 60 height 13
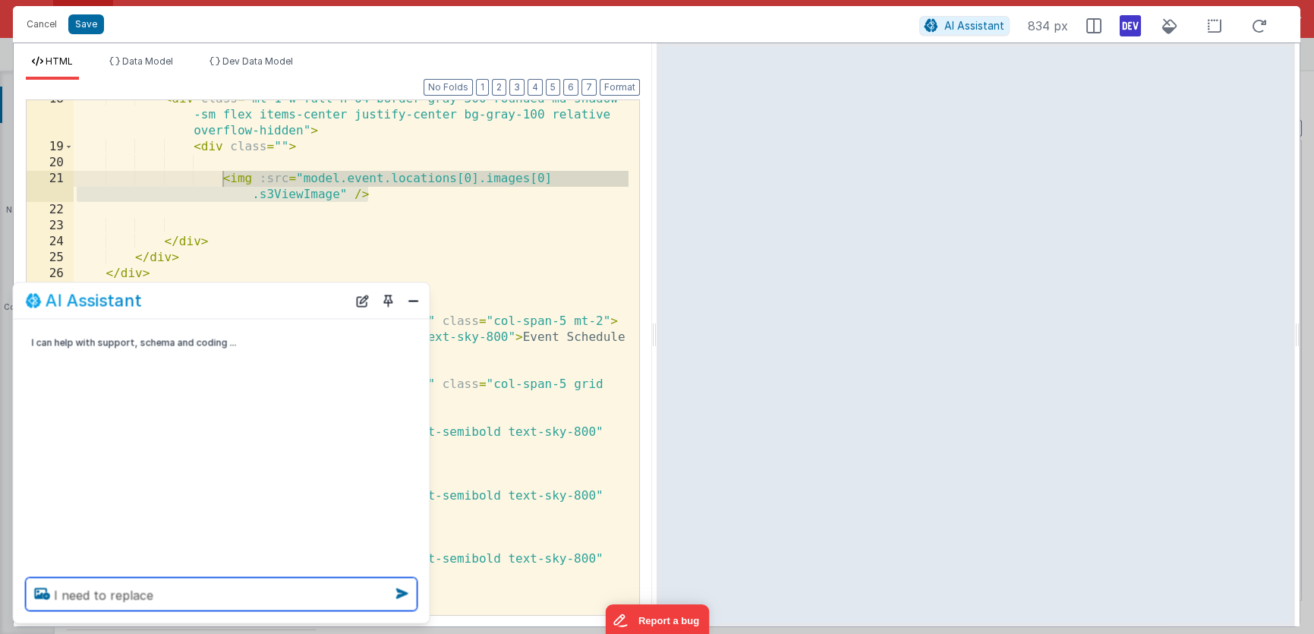
paste textarea "<img :src="model.event.locations[0].images[0].s3ViewImage" />"
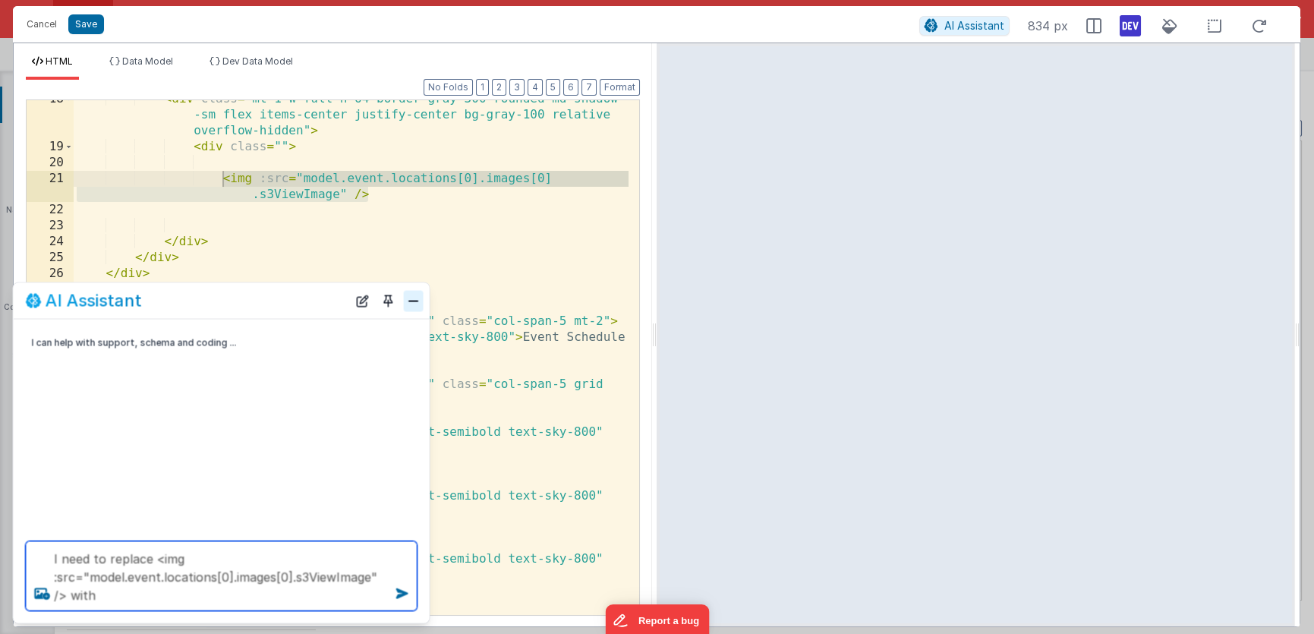
type textarea "I need to replace <img :src="model.event.locations[0].images[0].s3ViewImage" />…"
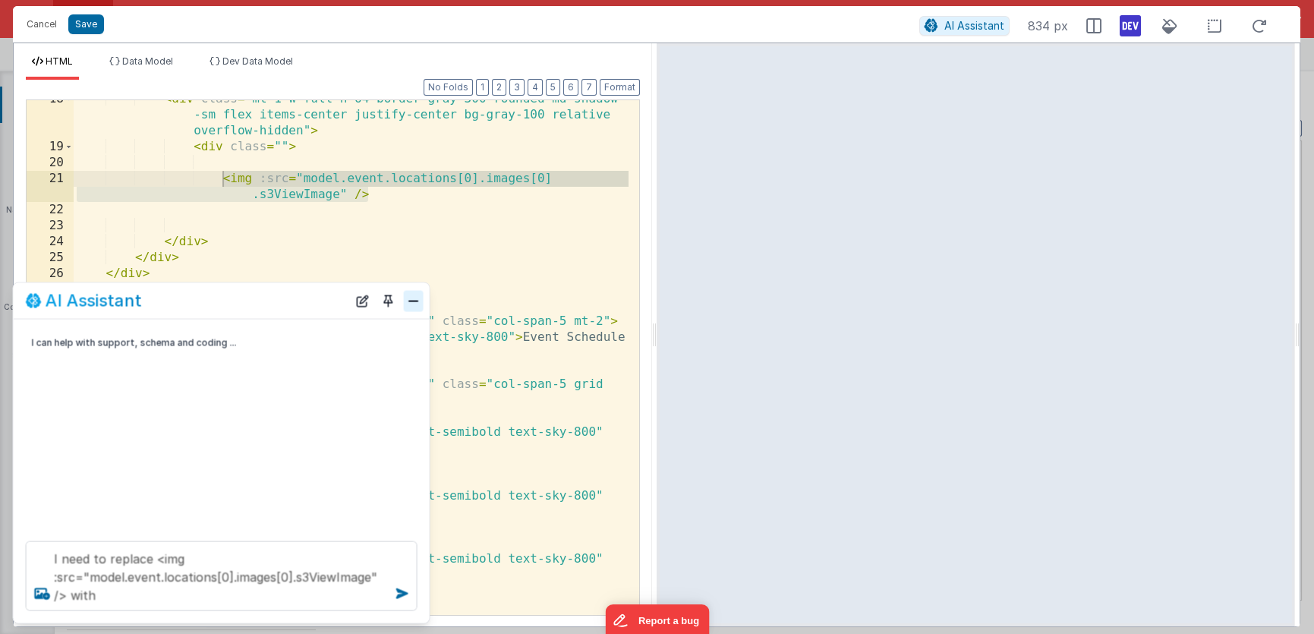
click at [419, 294] on button "Close" at bounding box center [414, 300] width 20 height 21
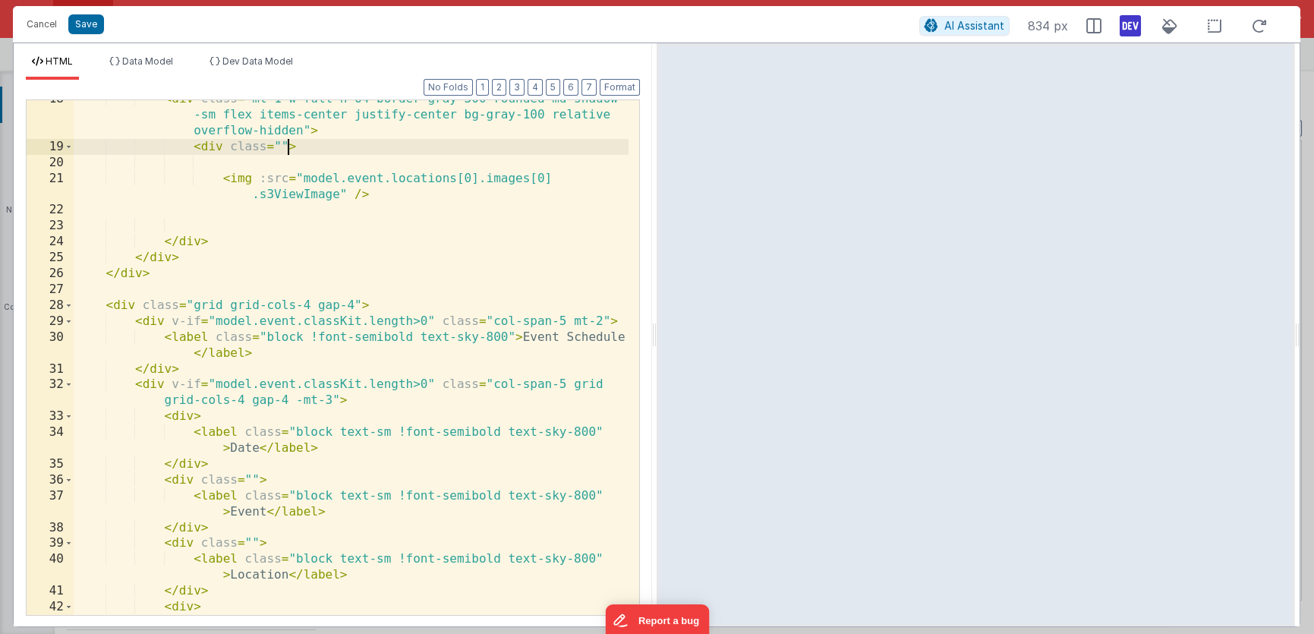
click at [285, 144] on div "< div class = "mt-1 w-full h-64 border-gray-300 rounded-md shadow -sm flex item…" at bounding box center [351, 388] width 555 height 595
paste textarea
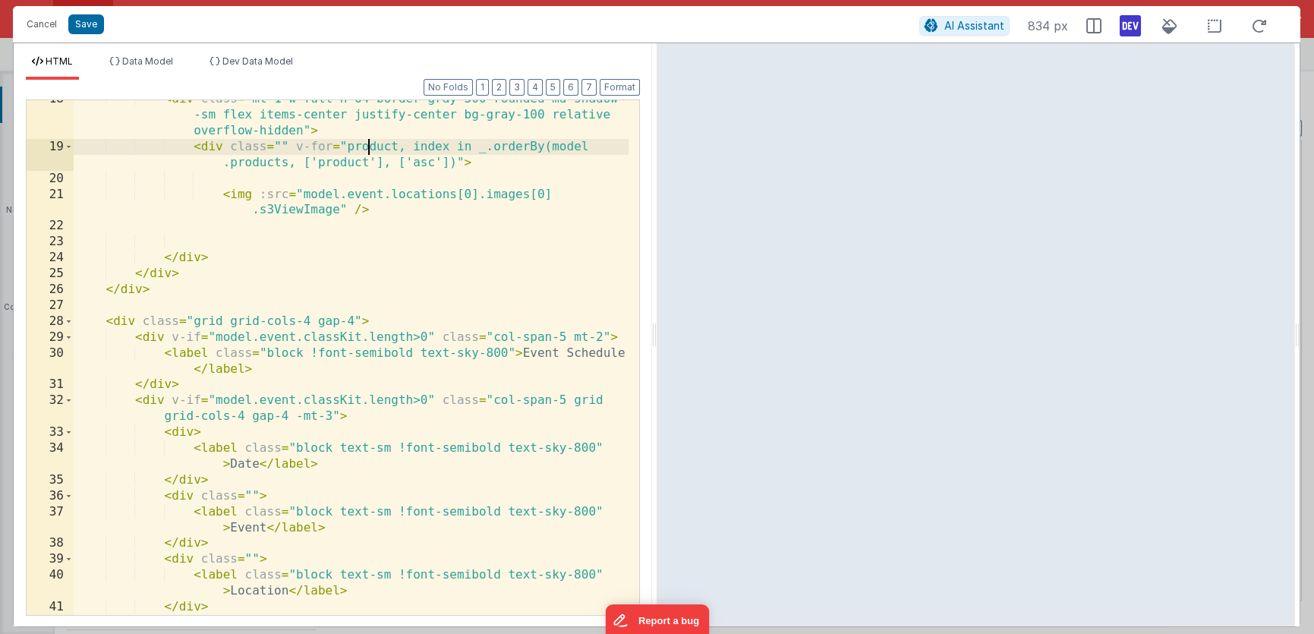
click at [368, 144] on div "< div class = "mt-1 w-full h-64 border-gray-300 rounded-md shadow -sm flex item…" at bounding box center [351, 380] width 555 height 579
click at [431, 146] on div "< div class = "mt-1 w-full h-64 border-gray-300 rounded-md shadow -sm flex item…" at bounding box center [351, 380] width 555 height 579
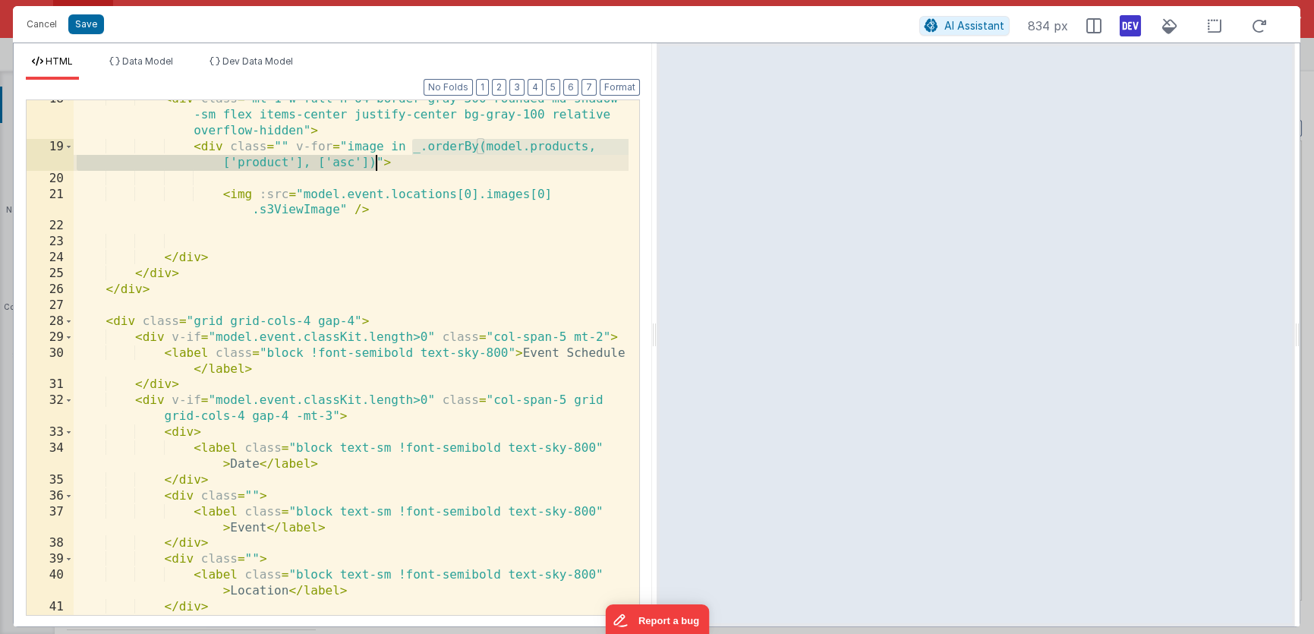
drag, startPoint x: 411, startPoint y: 148, endPoint x: 373, endPoint y: 160, distance: 39.1
click at [373, 160] on div "< div class = "mt-1 w-full h-64 border-gray-300 rounded-md shadow -sm flex item…" at bounding box center [351, 380] width 555 height 579
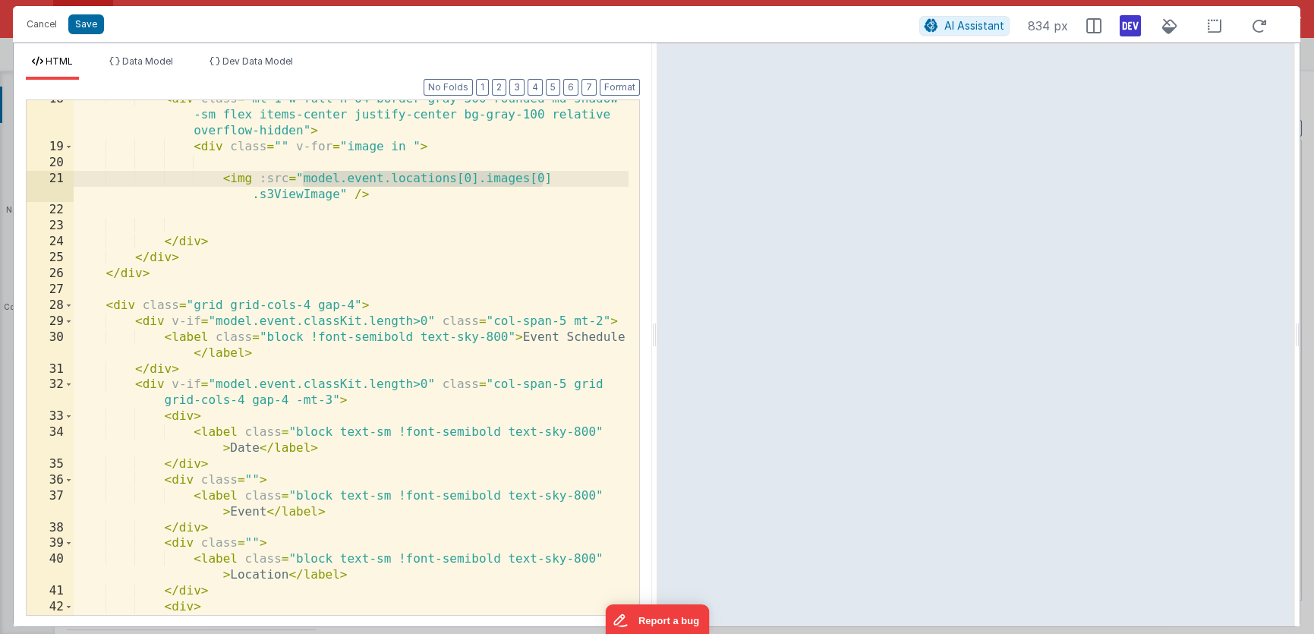
drag, startPoint x: 301, startPoint y: 180, endPoint x: 554, endPoint y: 175, distance: 252.8
click at [554, 175] on div "< div class = "mt-1 w-full h-64 border-gray-300 rounded-md shadow -sm flex item…" at bounding box center [351, 388] width 555 height 595
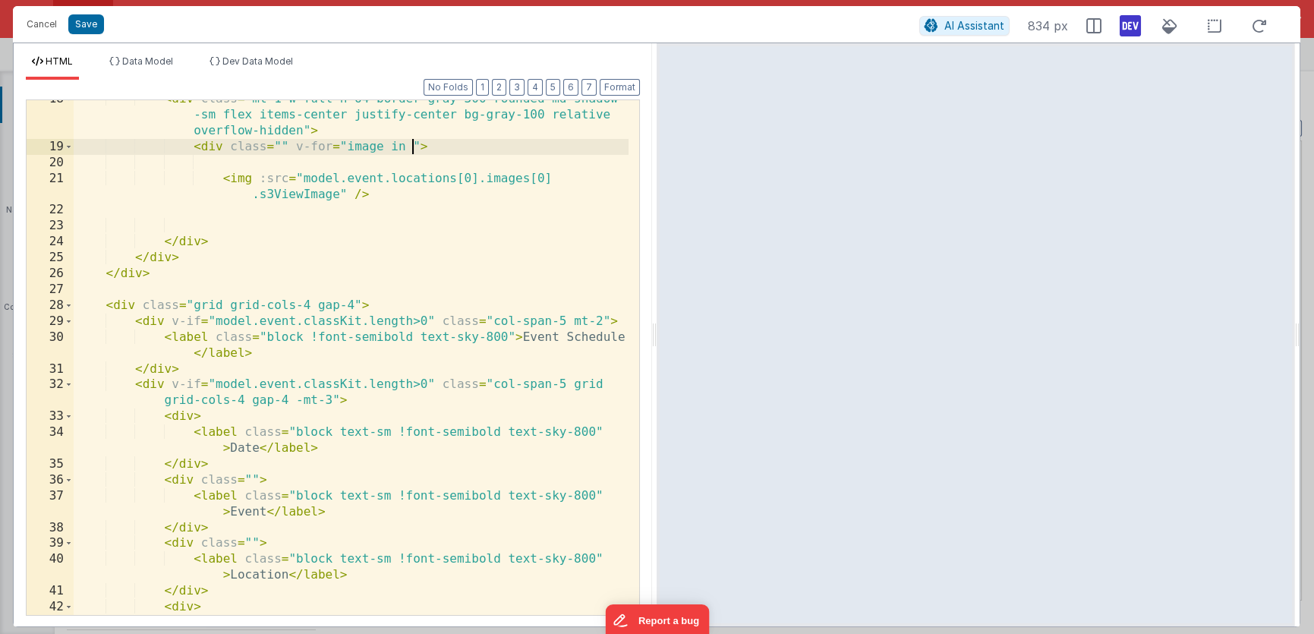
click at [412, 145] on div "< div class = "mt-1 w-full h-64 border-gray-300 rounded-md shadow -sm flex item…" at bounding box center [351, 388] width 555 height 595
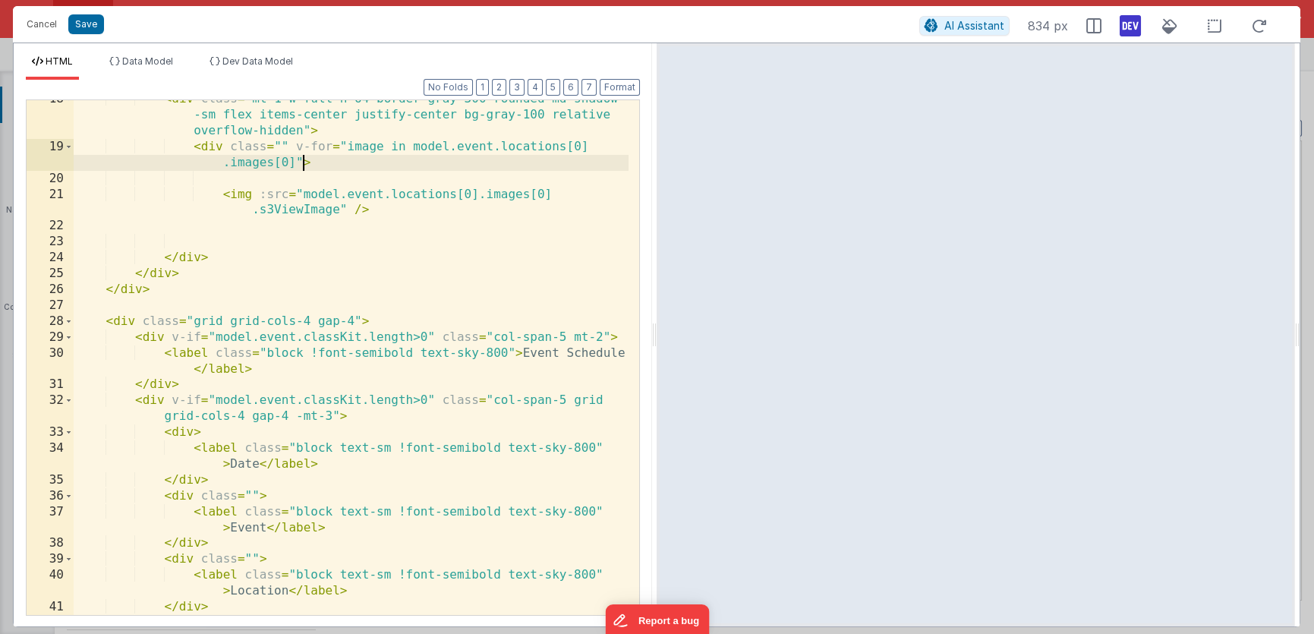
click at [305, 166] on div "< div class = "mt-1 w-full h-64 border-gray-300 rounded-md shadow -sm flex item…" at bounding box center [351, 380] width 555 height 579
click at [256, 195] on div "< div class = "mt-1 w-full h-64 border-gray-300 rounded-md shadow -sm flex item…" at bounding box center [351, 380] width 555 height 579
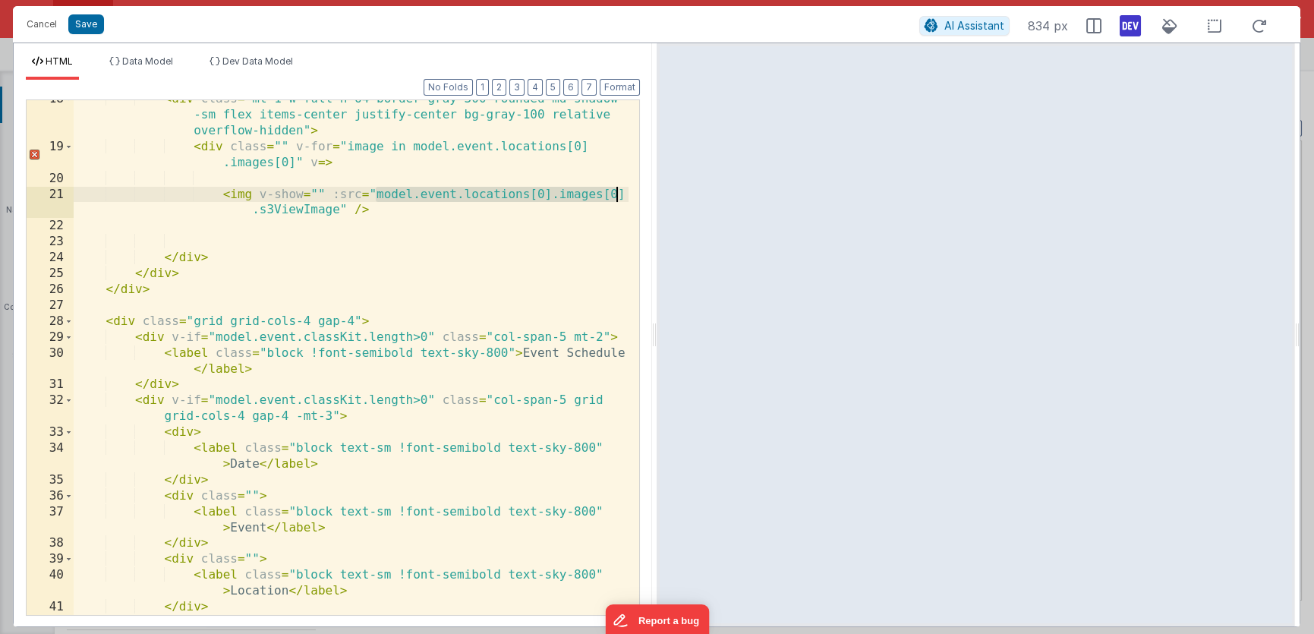
drag, startPoint x: 375, startPoint y: 194, endPoint x: 625, endPoint y: 193, distance: 249.7
click at [625, 193] on div "18 19 20 21 22 23 24 25 26 27 28 29 30 31 32 33 34 35 36 37 38 39 40 41 42 43 <…" at bounding box center [333, 357] width 614 height 516
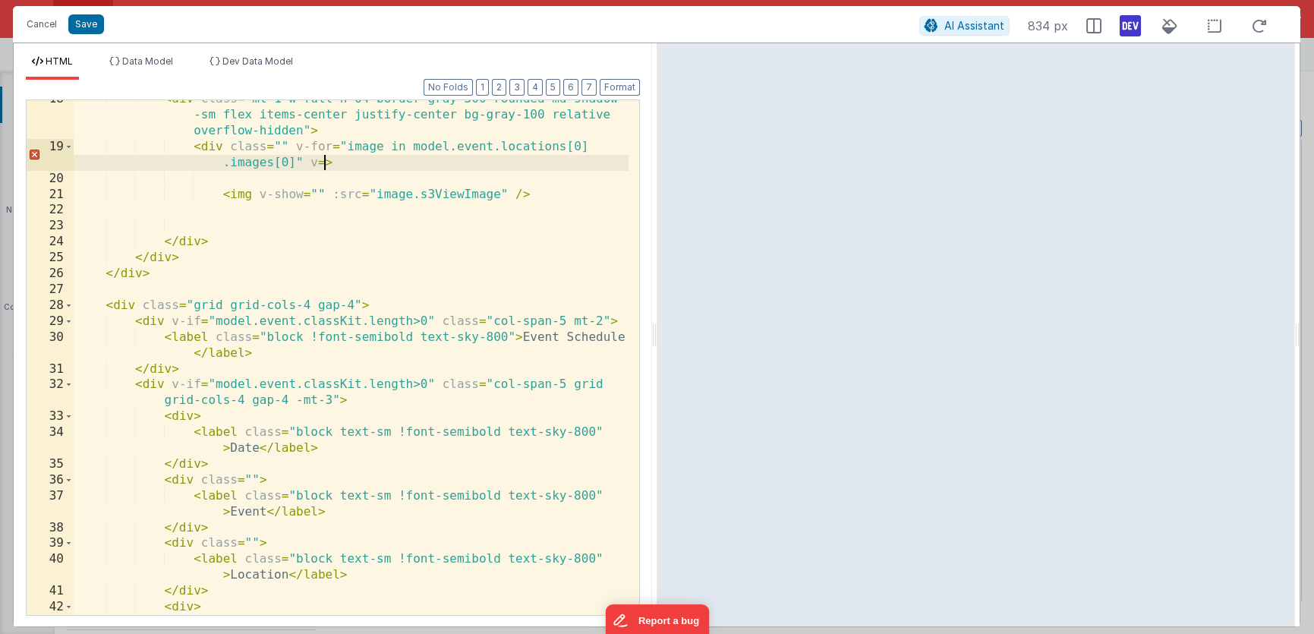
click at [322, 167] on div "< div class = "mt-1 w-full h-64 border-gray-300 rounded-md shadow -sm flex item…" at bounding box center [351, 388] width 555 height 595
click at [320, 192] on div "< div class = "mt-1 w-full h-64 border-gray-300 rounded-md shadow -sm flex item…" at bounding box center [351, 388] width 555 height 595
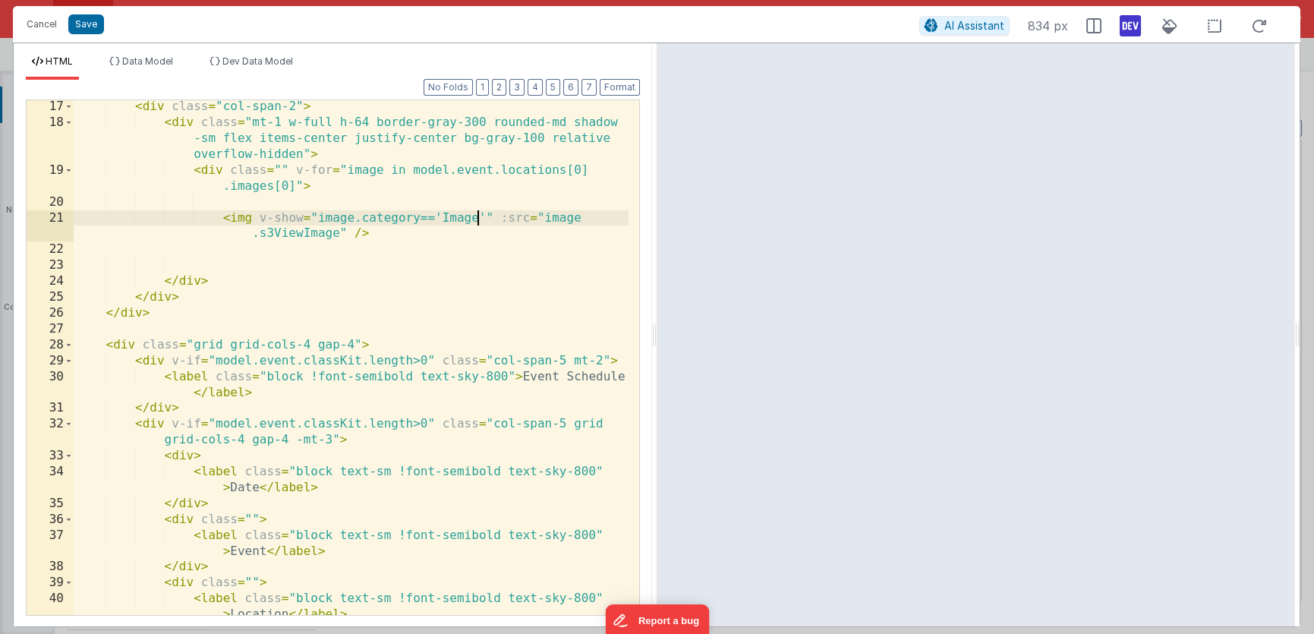
scroll to position [304, 0]
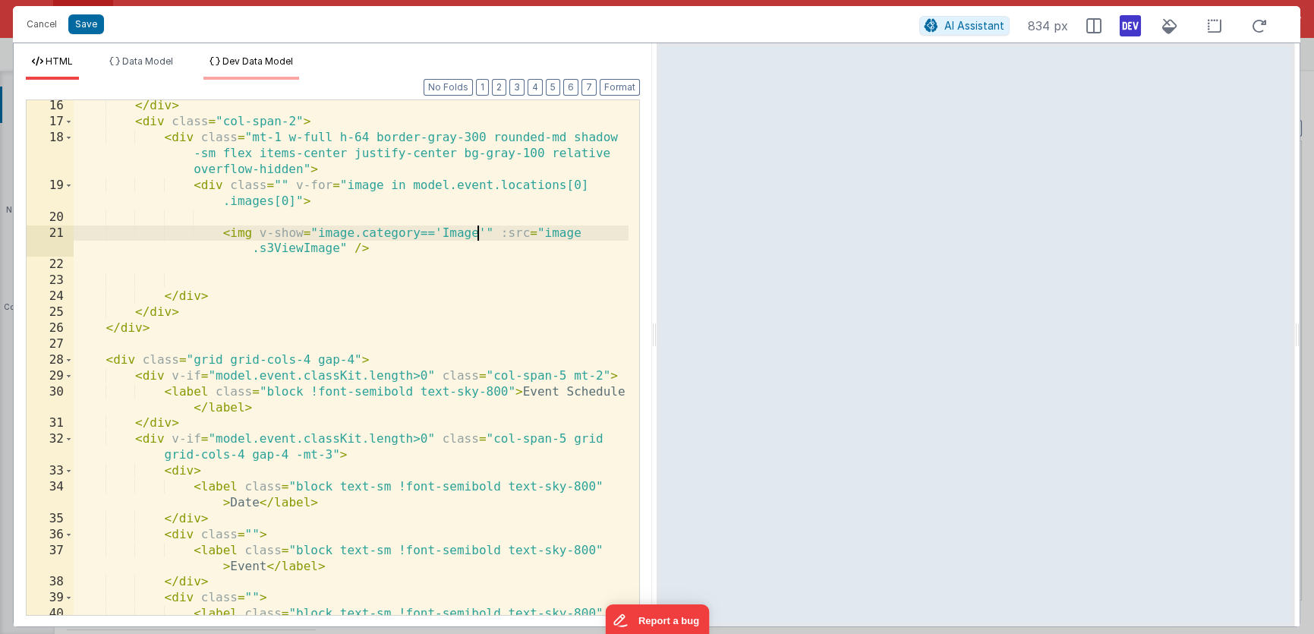
click at [276, 68] on li "Dev Data Model" at bounding box center [251, 67] width 96 height 24
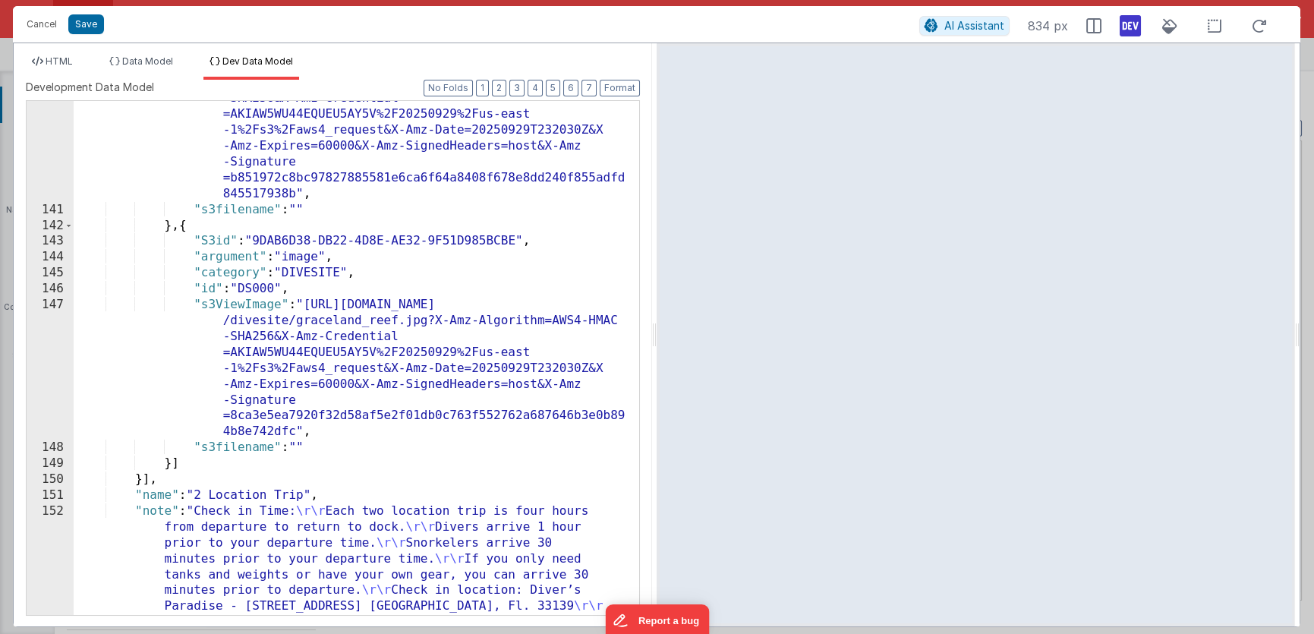
scroll to position [2835, 0]
click at [306, 254] on div ""s3ViewImage" : "https://diversparadise.s3.amazonaws.com /divesite/2653087.png?…" at bounding box center [351, 562] width 555 height 1007
click at [68, 65] on span "HTML" at bounding box center [59, 60] width 27 height 11
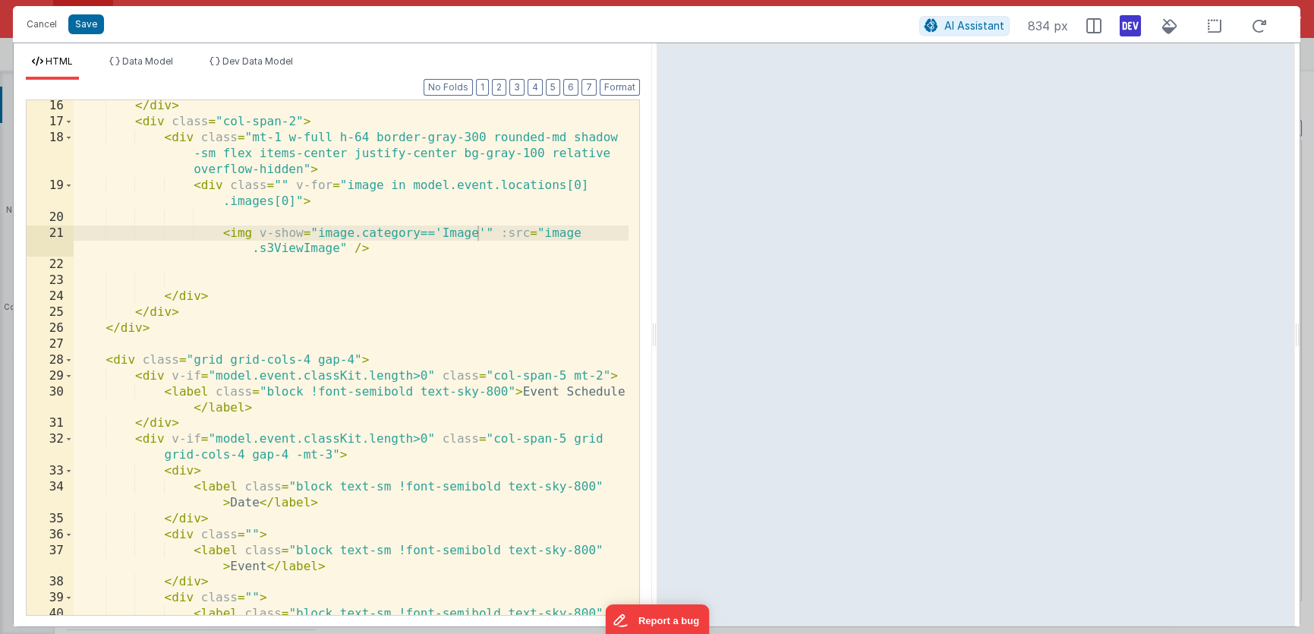
click at [370, 232] on div "</ div > < div class = "col-span-2" > < div class = "mt-1 w-full h-64 border-gr…" at bounding box center [351, 379] width 555 height 563
click at [456, 233] on div "</ div > < div class = "col-span-2" > < div class = "mt-1 w-full h-64 border-gr…" at bounding box center [351, 379] width 555 height 563
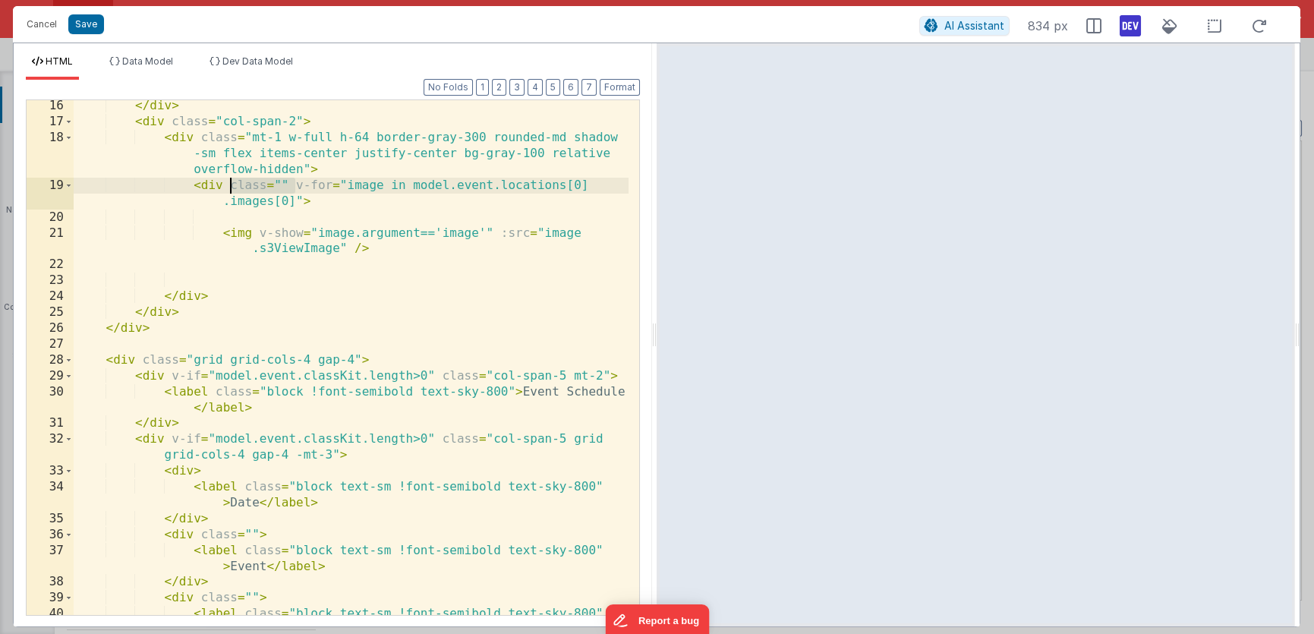
drag, startPoint x: 296, startPoint y: 186, endPoint x: 230, endPoint y: 187, distance: 66.0
click at [230, 187] on div "</ div > < div class = "col-span-2" > < div class = "mt-1 w-full h-64 border-gr…" at bounding box center [351, 379] width 555 height 563
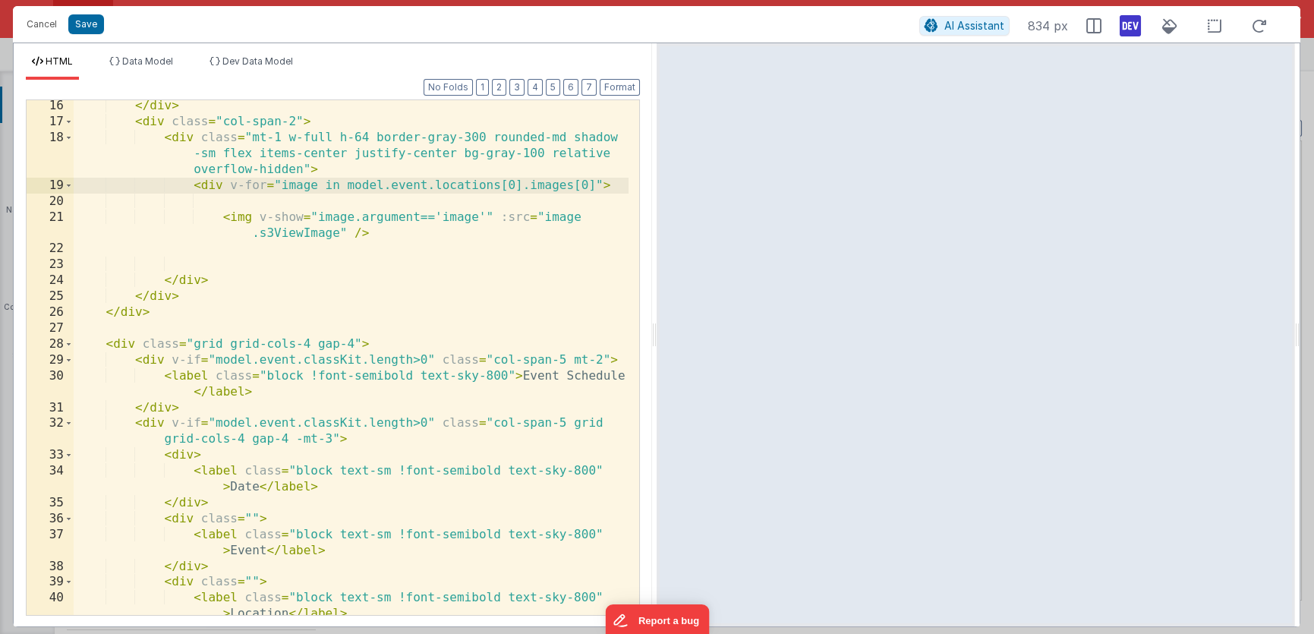
click at [378, 204] on div "</ div > < div class = "col-span-2" > < div class = "mt-1 w-full h-64 border-gr…" at bounding box center [351, 371] width 555 height 547
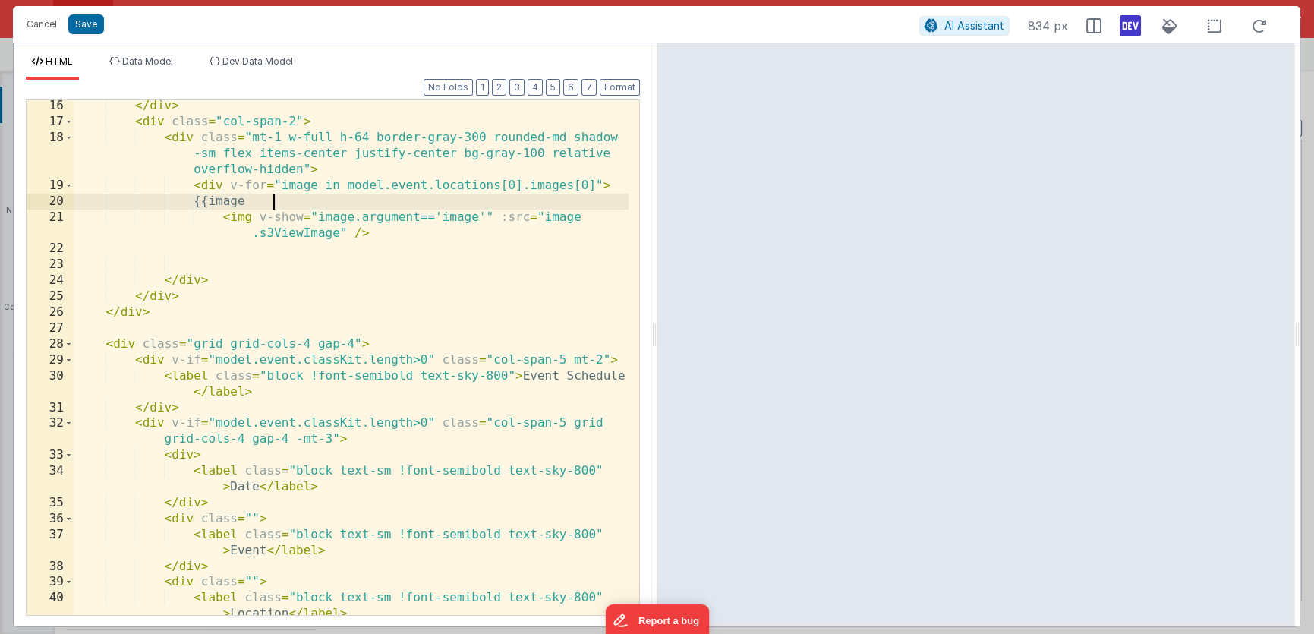
click at [337, 218] on div "</ div > < div class = "col-span-2" > < div class = "mt-1 w-full h-64 border-gr…" at bounding box center [351, 371] width 555 height 547
click at [310, 203] on div "</ div > < div class = "col-span-2" > < div class = "mt-1 w-full h-64 border-gr…" at bounding box center [351, 371] width 555 height 547
click at [261, 202] on div "</ div > < div class = "col-span-2" > < div class = "mt-1 w-full h-64 border-gr…" at bounding box center [351, 371] width 555 height 547
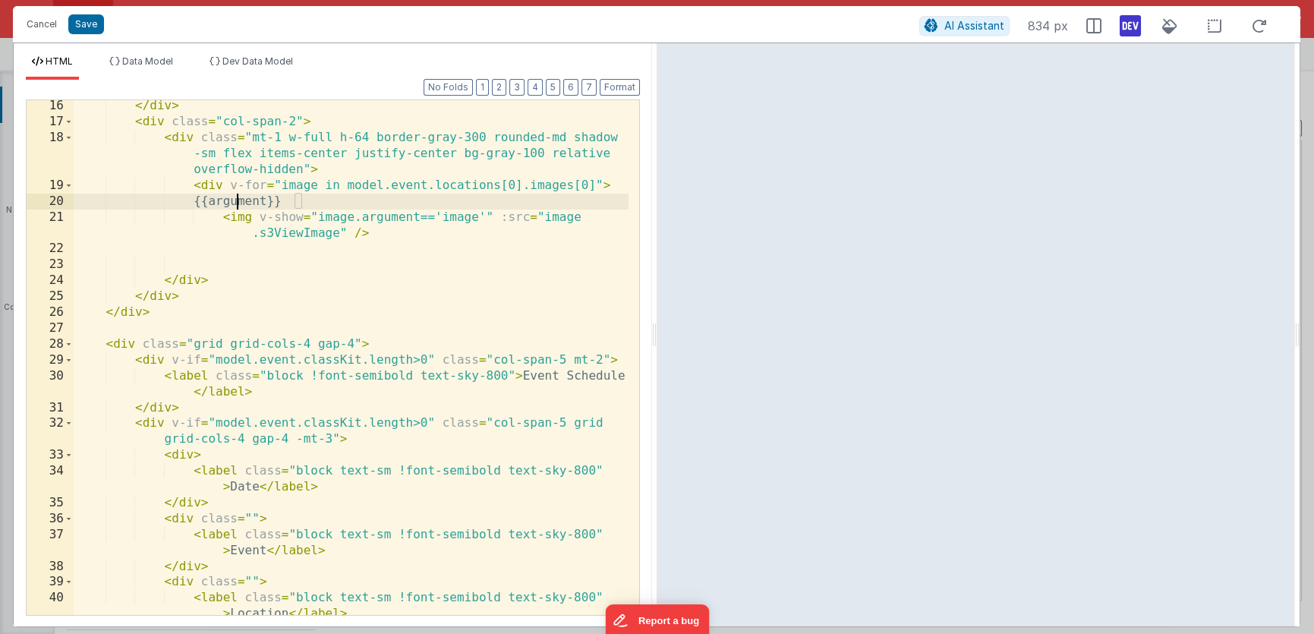
click at [351, 218] on div "</ div > < div class = "col-span-2" > < div class = "mt-1 w-full h-64 border-gr…" at bounding box center [351, 371] width 555 height 547
click at [513, 218] on div "</ div > < div class = "col-span-2" > < div class = "mt-1 w-full h-64 border-gr…" at bounding box center [351, 371] width 555 height 547
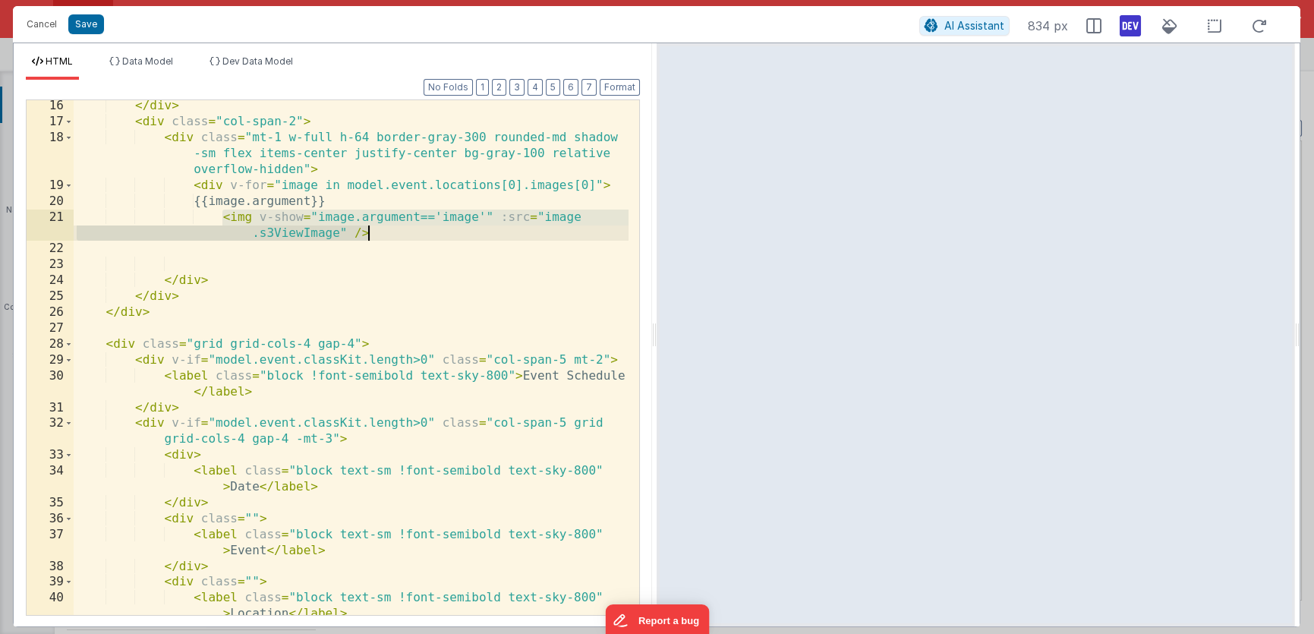
drag, startPoint x: 222, startPoint y: 216, endPoint x: 372, endPoint y: 232, distance: 150.4
click at [372, 232] on div "</ div > < div class = "col-span-2" > < div class = "mt-1 w-full h-64 border-gr…" at bounding box center [351, 371] width 555 height 547
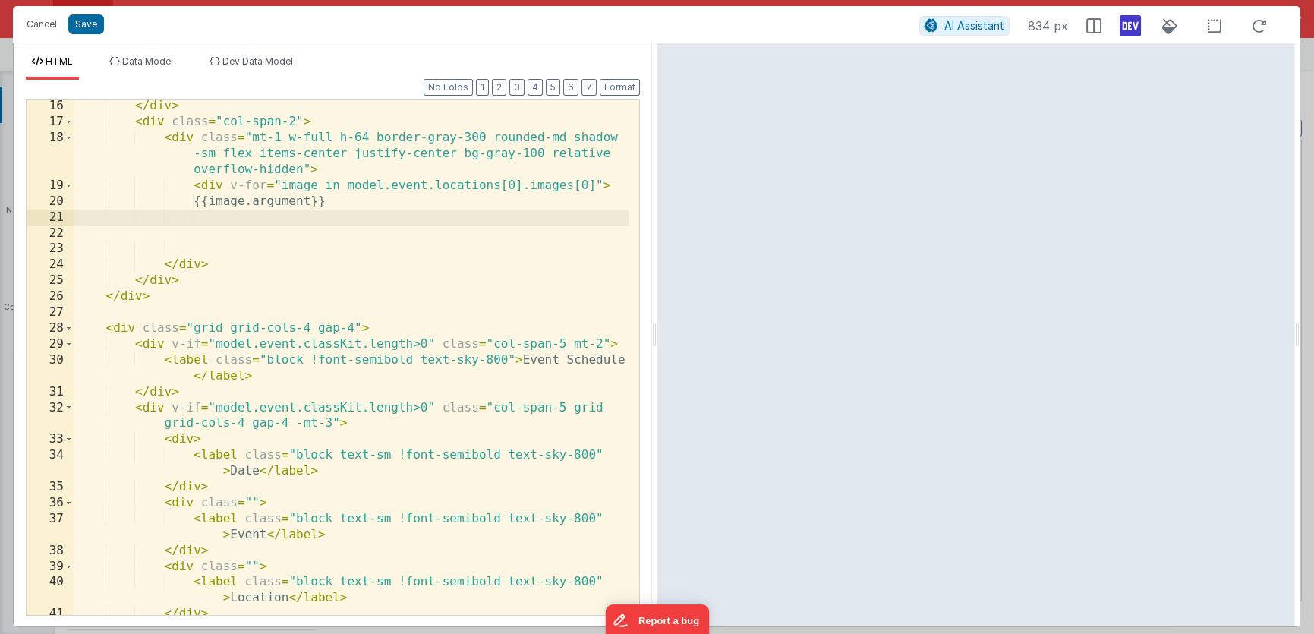
click at [594, 184] on div "</ div > < div class = "col-span-2" > < div class = "mt-1 w-full h-64 border-gr…" at bounding box center [351, 371] width 555 height 547
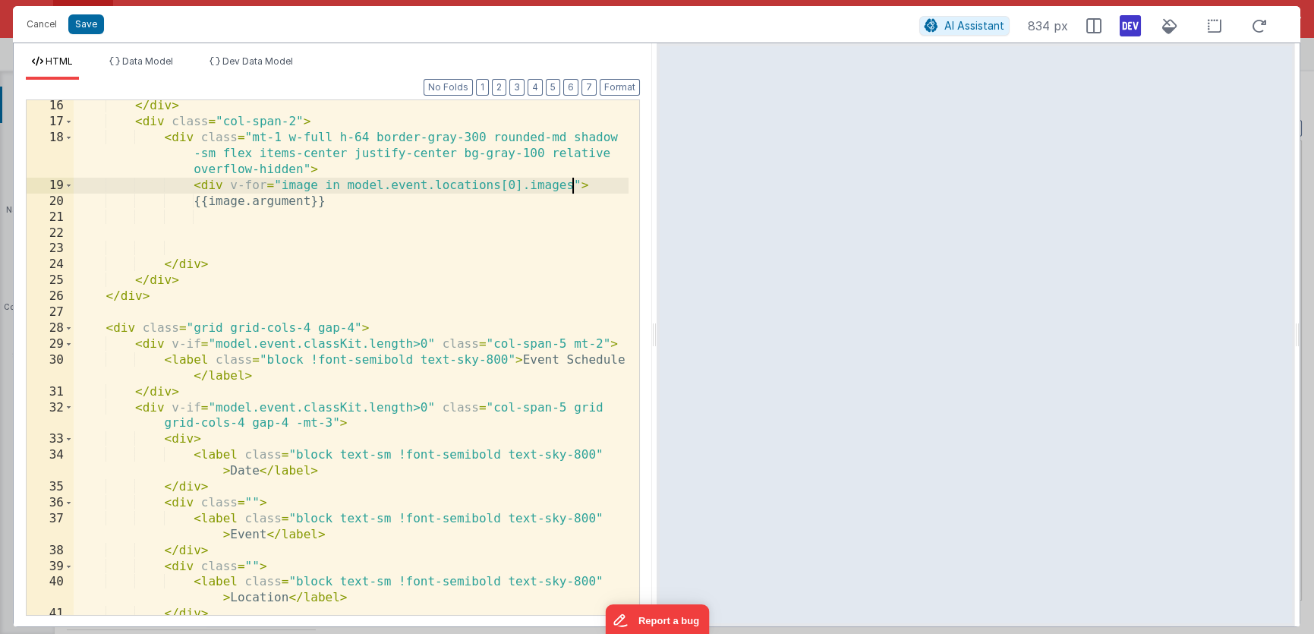
click at [259, 203] on div "</ div > < div class = "col-span-2" > < div class = "mt-1 w-full h-64 border-gr…" at bounding box center [351, 371] width 555 height 547
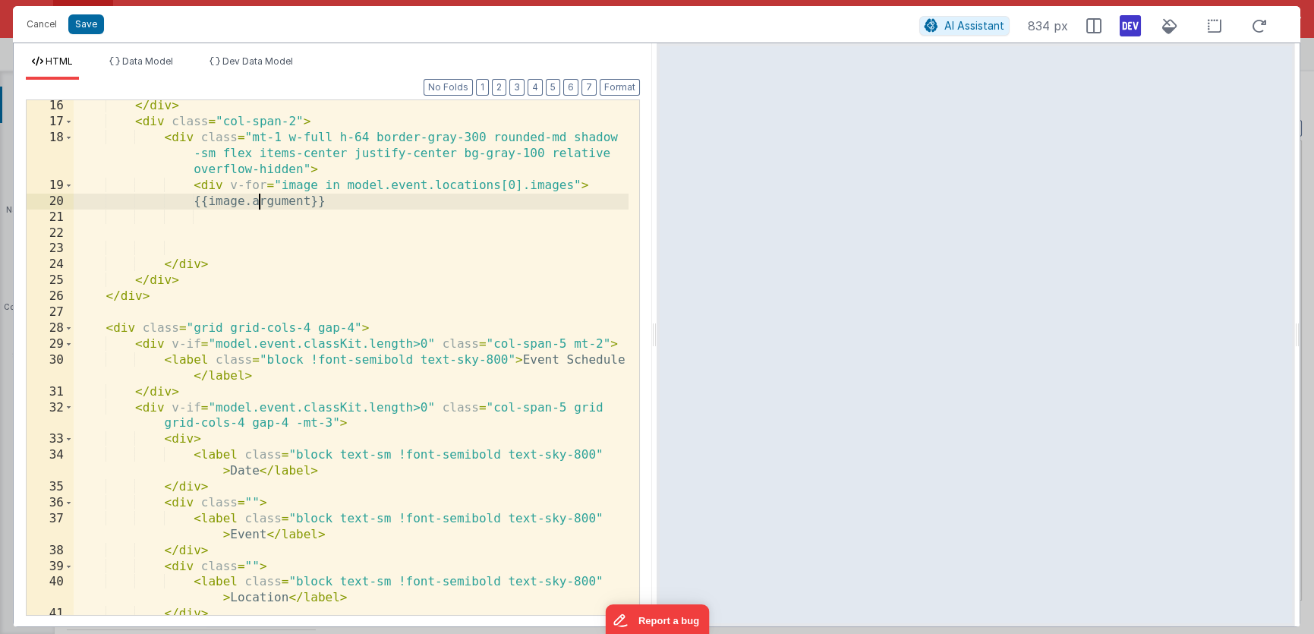
click at [259, 203] on div "</ div > < div class = "col-span-2" > < div class = "mt-1 w-full h-64 border-gr…" at bounding box center [351, 371] width 555 height 547
click at [1133, 23] on icon at bounding box center [1130, 26] width 21 height 24
click at [1129, 31] on icon at bounding box center [1130, 26] width 21 height 24
click at [351, 219] on div "</ div > < div class = "col-span-2" > < div class = "mt-1 w-full h-64 border-gr…" at bounding box center [351, 371] width 555 height 547
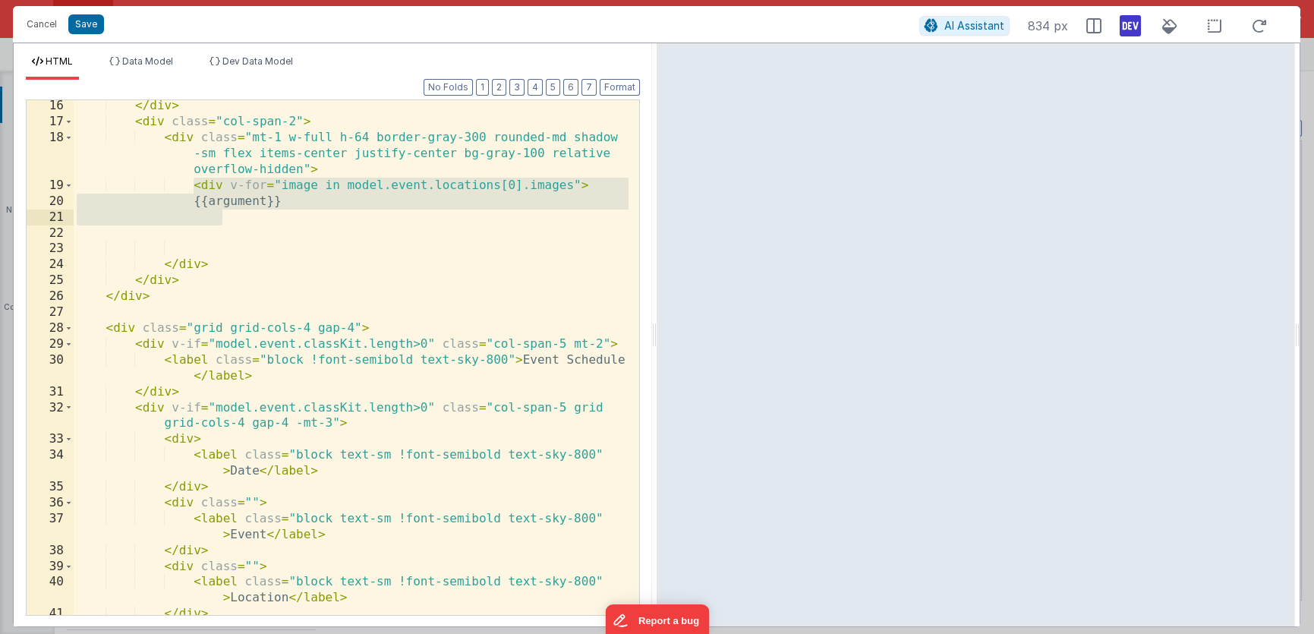
drag, startPoint x: 194, startPoint y: 183, endPoint x: 336, endPoint y: 212, distance: 144.8
click at [336, 212] on div "</ div > < div class = "col-span-2" > < div class = "mt-1 w-full h-64 border-gr…" at bounding box center [351, 371] width 555 height 547
click at [281, 213] on div "</ div > < div class = "col-span-2" > < div class = "mt-1 w-full h-64 border-gr…" at bounding box center [351, 371] width 555 height 547
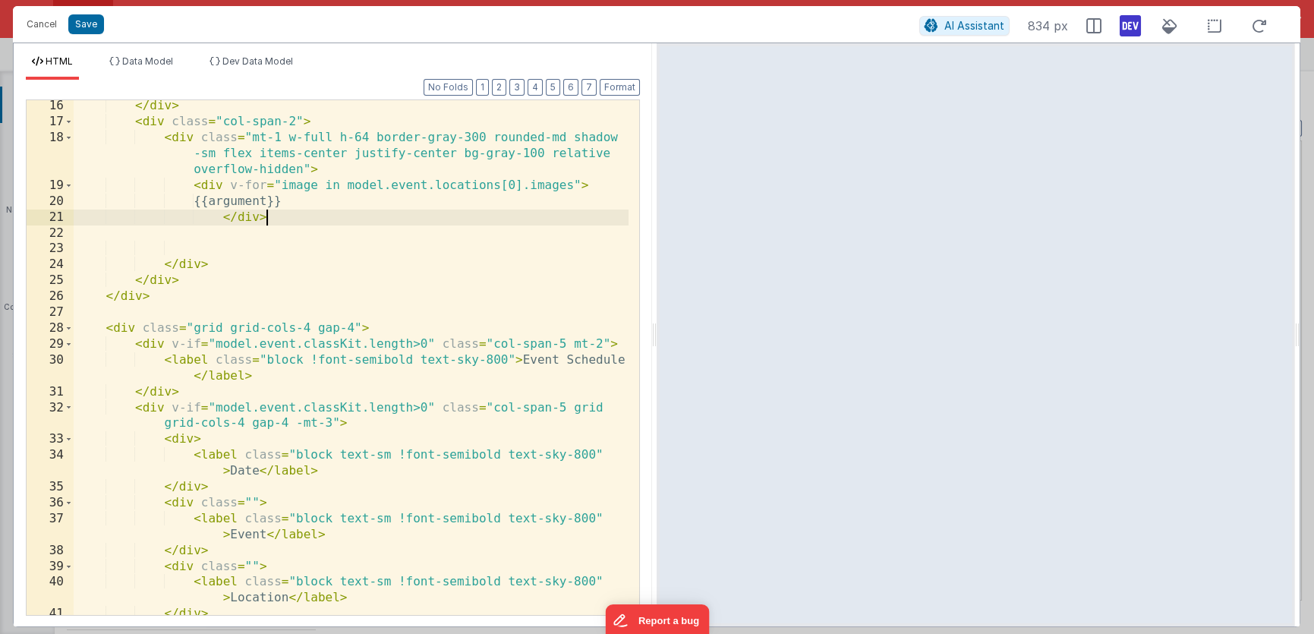
click at [221, 218] on div "</ div > < div class = "col-span-2" > < div class = "mt-1 w-full h-64 border-gr…" at bounding box center [351, 371] width 555 height 547
click at [236, 203] on div "</ div > < div class = "col-span-2" > < div class = "mt-1 w-full h-64 border-gr…" at bounding box center [351, 371] width 555 height 547
click at [275, 60] on span "Dev Data Model" at bounding box center [257, 60] width 71 height 11
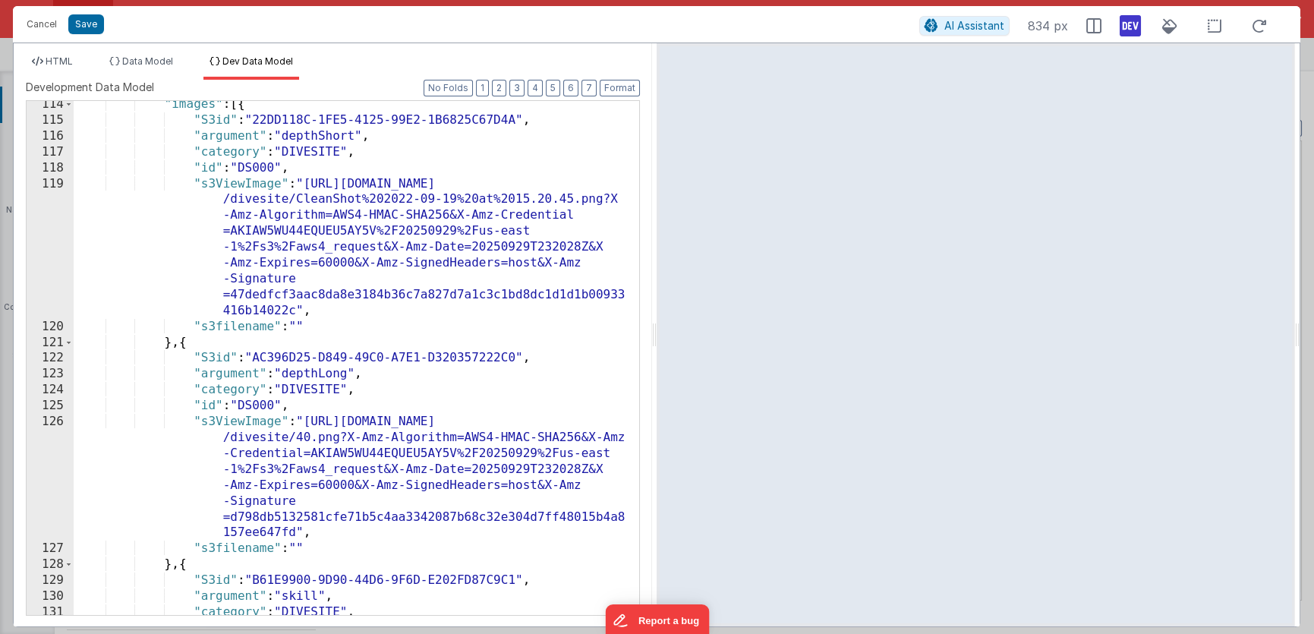
scroll to position [2040, 0]
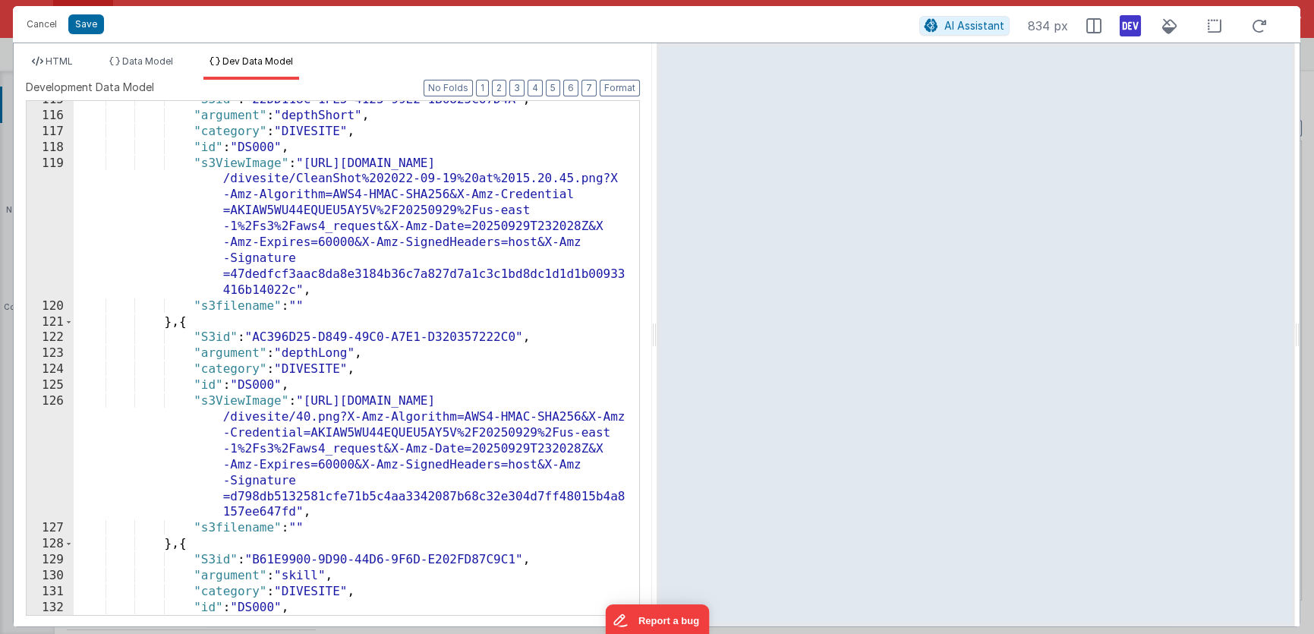
click at [84, 65] on ul "HTML Data Model Dev Data Model" at bounding box center [333, 67] width 638 height 24
click at [68, 49] on div "HTML Data Model Dev Data Model Format 7 6 5 4 3 2 1 No Folds 16 17 18 19 20 21 …" at bounding box center [333, 334] width 638 height 583
click at [66, 58] on span "HTML" at bounding box center [59, 60] width 27 height 11
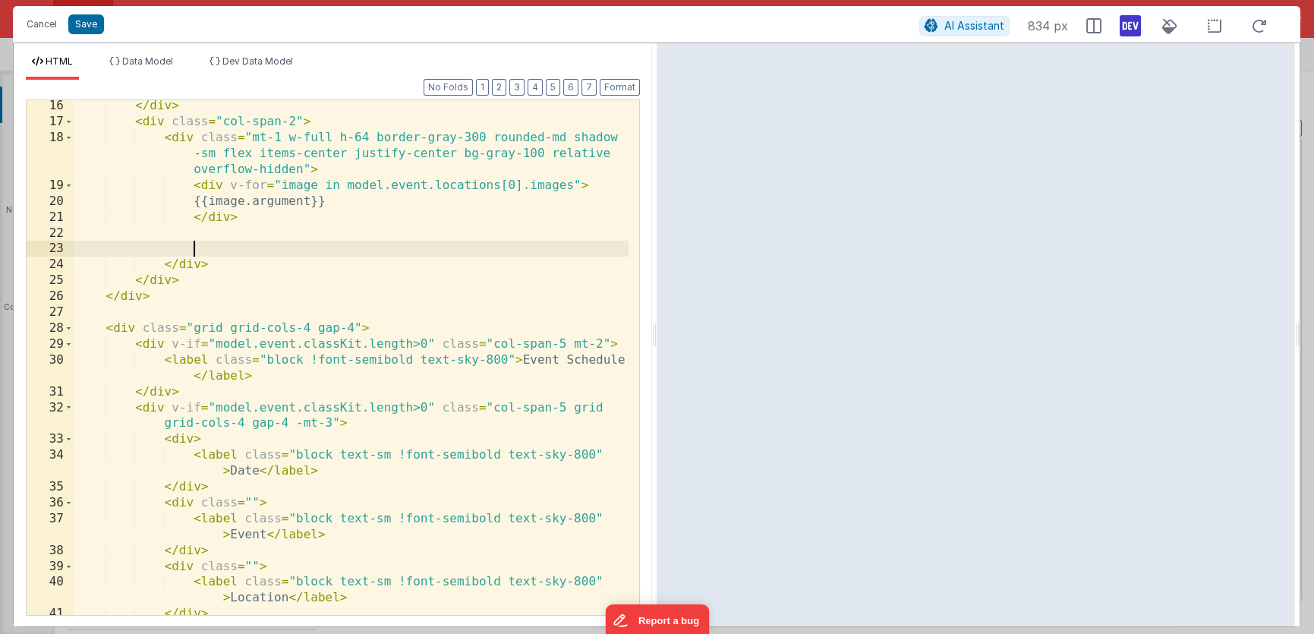
click at [244, 244] on div "</ div > < div class = "col-span-2" > < div class = "mt-1 w-full h-64 border-gr…" at bounding box center [351, 371] width 555 height 547
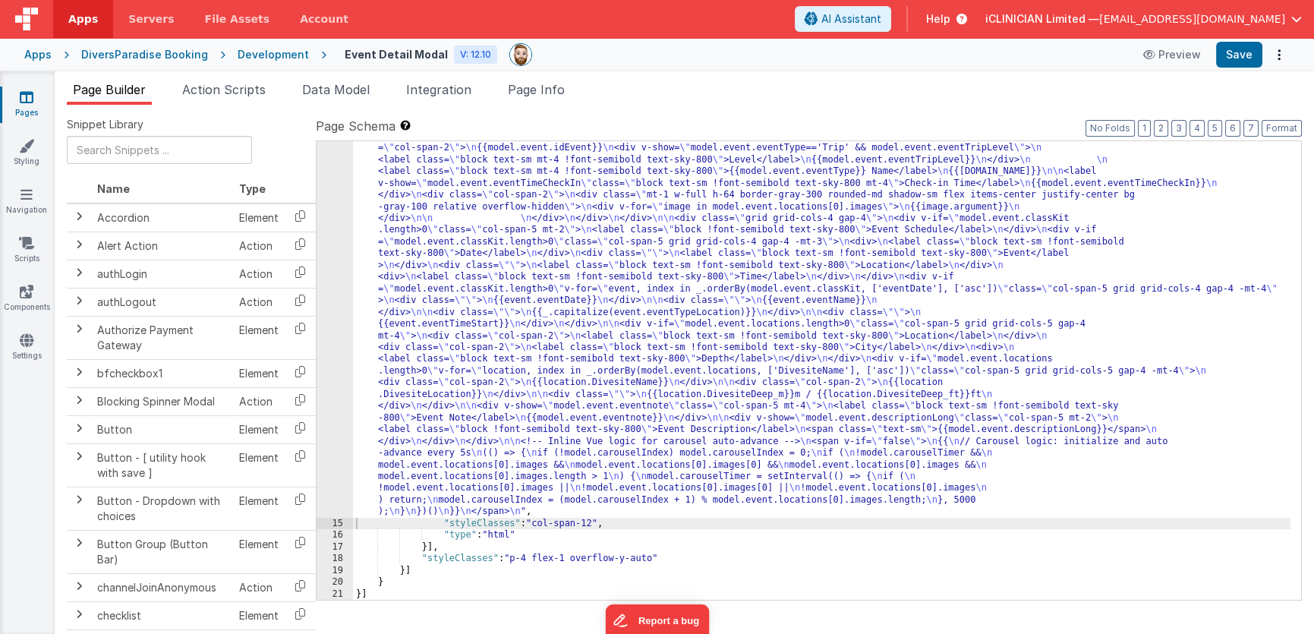
scroll to position [281, 0]
click at [546, 254] on div ""html" : "<!-- Fixes image carousel path to model.event.locations[0].images -->…" at bounding box center [821, 559] width 937 height 857
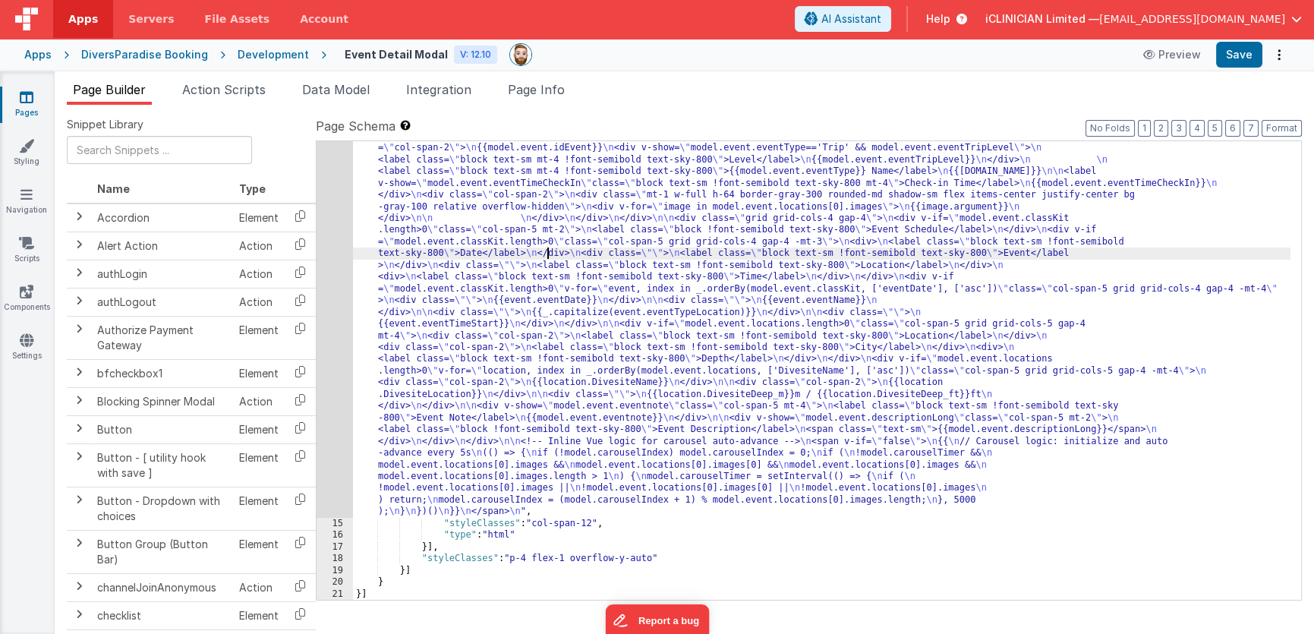
click at [330, 280] on div "14" at bounding box center [335, 324] width 36 height 387
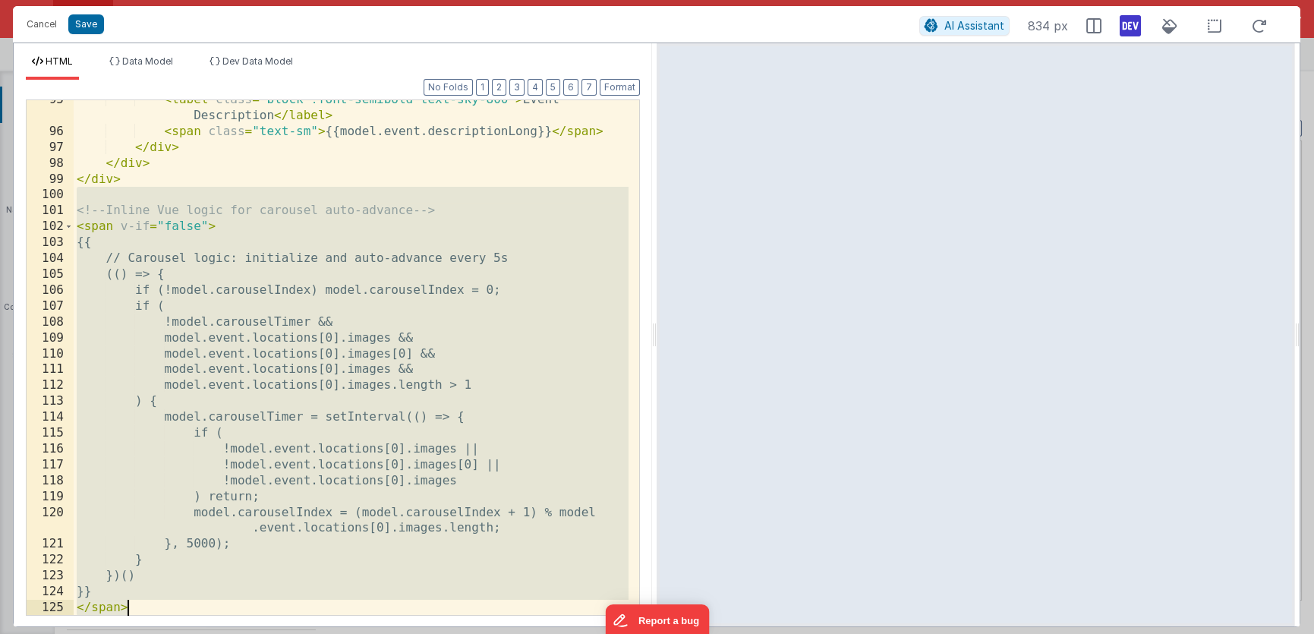
scroll to position [1865, 0]
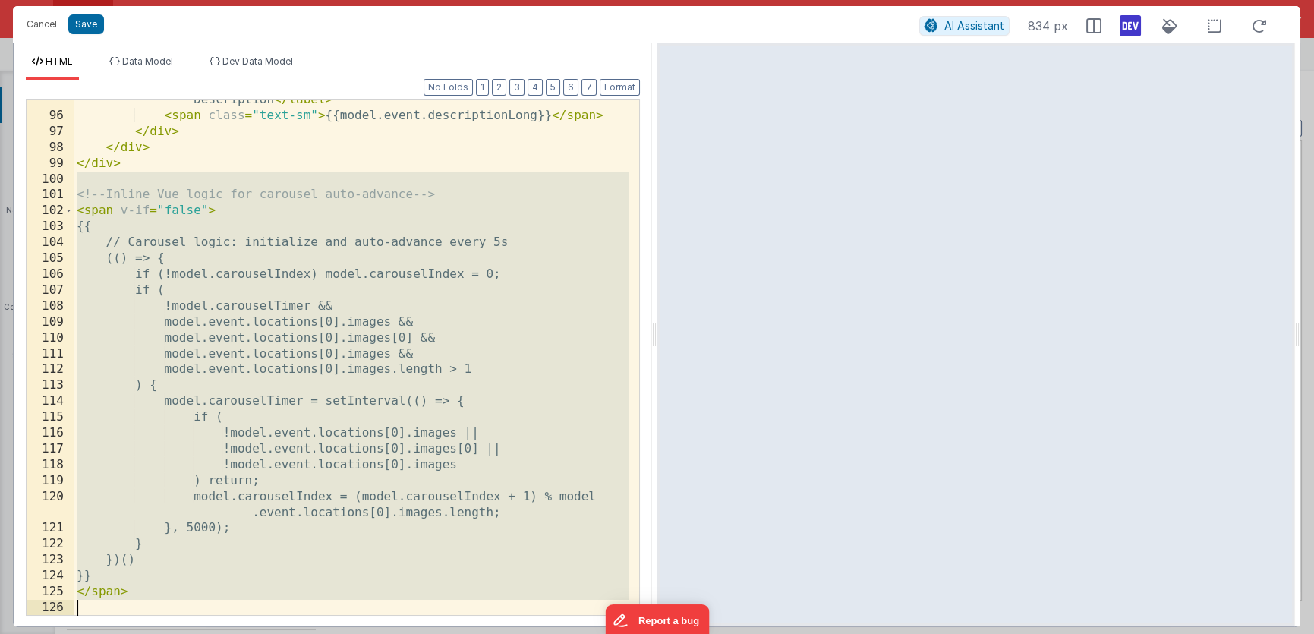
drag, startPoint x: 183, startPoint y: 224, endPoint x: 304, endPoint y: 616, distance: 409.9
click at [303, 618] on div "Format 7 6 5 4 3 2 1 No Folds 95 96 97 98 99 100 101 102 103 104 105 106 107 10…" at bounding box center [333, 353] width 638 height 547
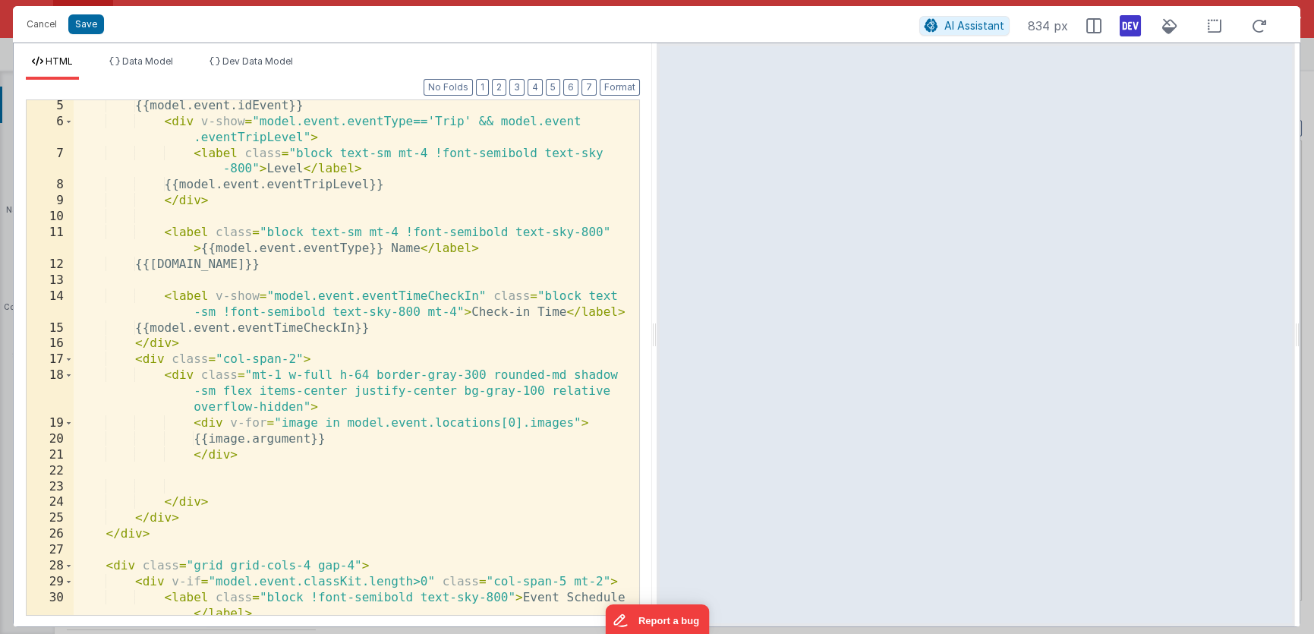
scroll to position [178, 0]
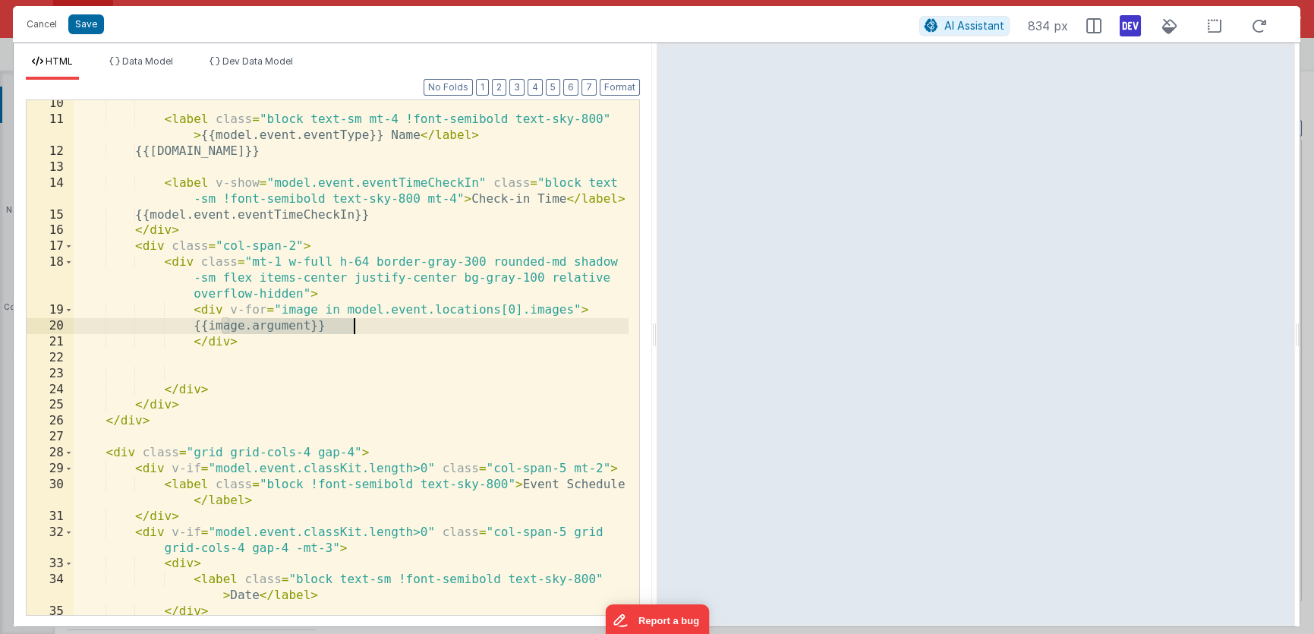
drag, startPoint x: 222, startPoint y: 327, endPoint x: 369, endPoint y: 326, distance: 146.5
click at [369, 326] on div "< label class = "block text-sm mt-4 !font-semibold text-sky-800" > {{model.even…" at bounding box center [351, 369] width 555 height 547
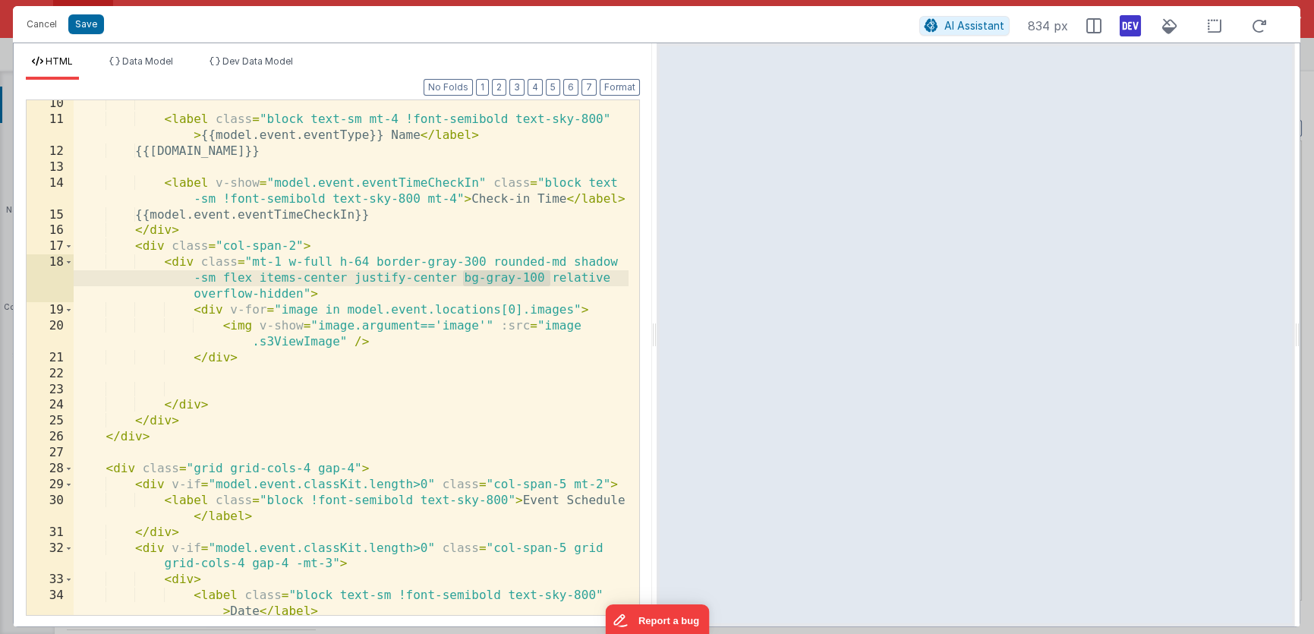
drag, startPoint x: 465, startPoint y: 277, endPoint x: 548, endPoint y: 279, distance: 82.8
click at [548, 279] on div "< label class = "block text-sm mt-4 !font-semibold text-sky-800" > {{model.even…" at bounding box center [351, 369] width 555 height 547
click at [385, 353] on div "< label class = "block text-sm mt-4 !font-semibold text-sky-800" > {{model.even…" at bounding box center [351, 369] width 555 height 547
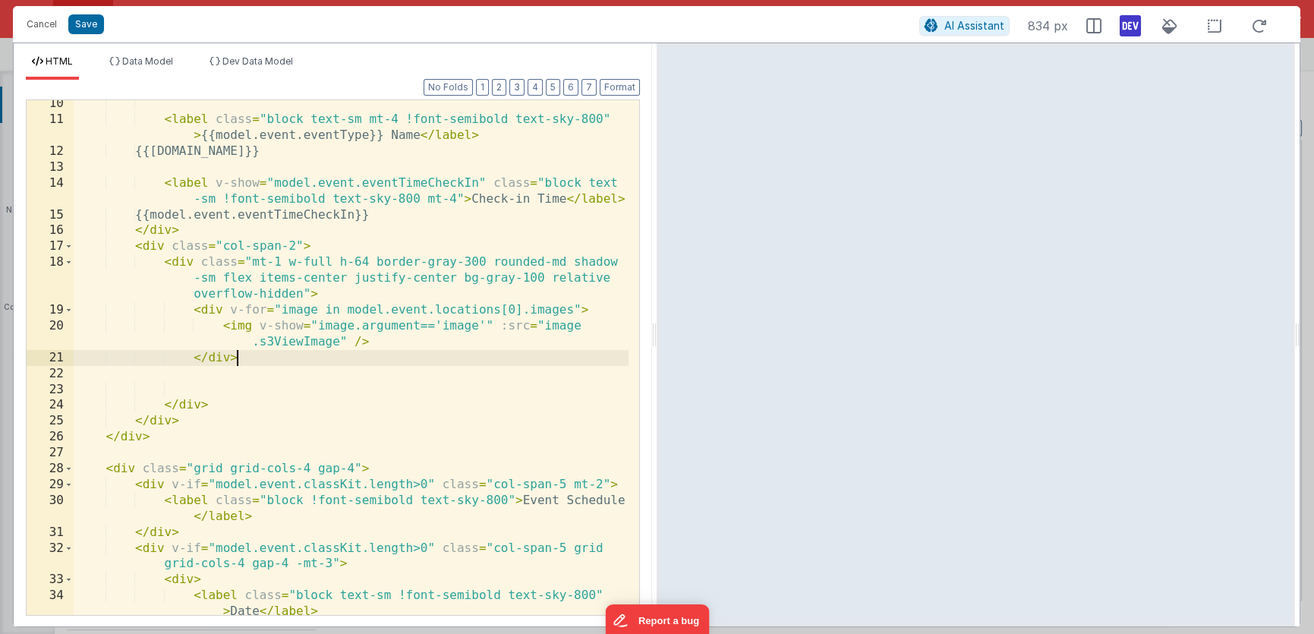
click at [349, 341] on div "< label class = "block text-sm mt-4 !font-semibold text-sky-800" > {{model.even…" at bounding box center [351, 369] width 555 height 547
click at [406, 345] on div "< label class = "block text-sm mt-4 !font-semibold text-sky-800" > {{model.even…" at bounding box center [351, 369] width 555 height 547
drag, startPoint x: 354, startPoint y: 342, endPoint x: 419, endPoint y: 339, distance: 64.6
click at [419, 339] on div "< label class = "block text-sm mt-4 !font-semibold text-sky-800" > {{model.even…" at bounding box center [351, 369] width 555 height 547
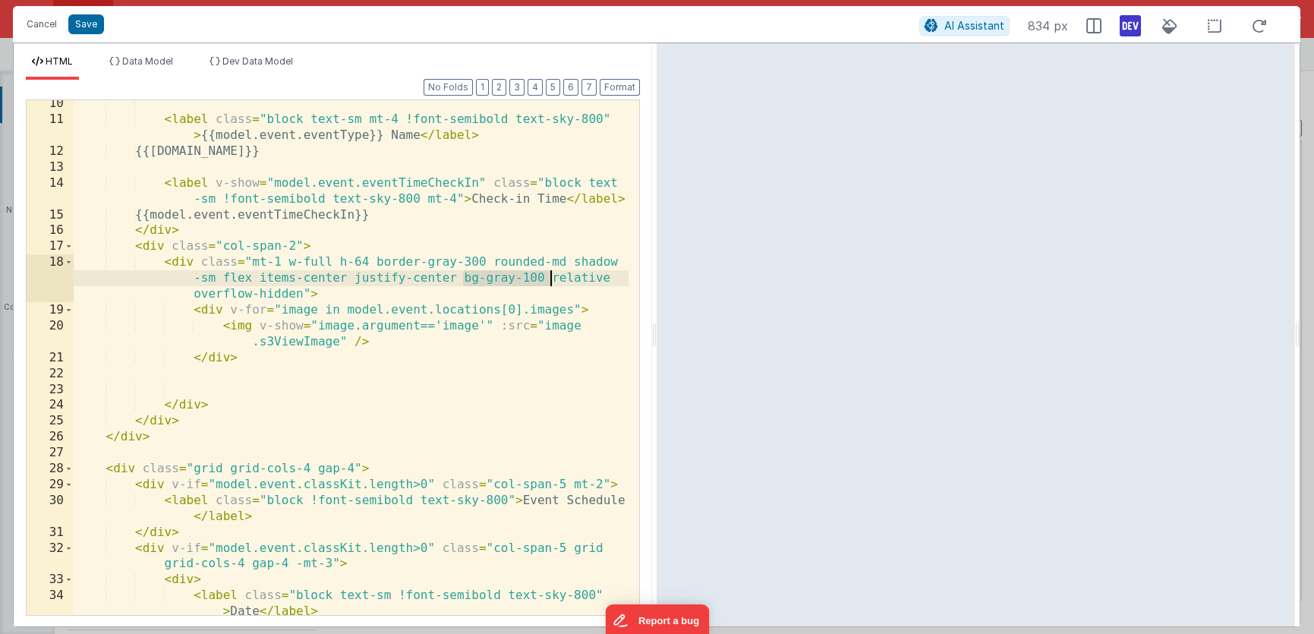
drag, startPoint x: 461, startPoint y: 278, endPoint x: 549, endPoint y: 275, distance: 88.1
click at [549, 275] on div "< label class = "block text-sm mt-4 !font-semibold text-sky-800" > {{model.even…" at bounding box center [351, 369] width 555 height 547
drag, startPoint x: 574, startPoint y: 263, endPoint x: 215, endPoint y: 280, distance: 359.4
click at [215, 280] on div "< label class = "block text-sm mt-4 !font-semibold text-sky-800" > {{model.even…" at bounding box center [351, 369] width 555 height 547
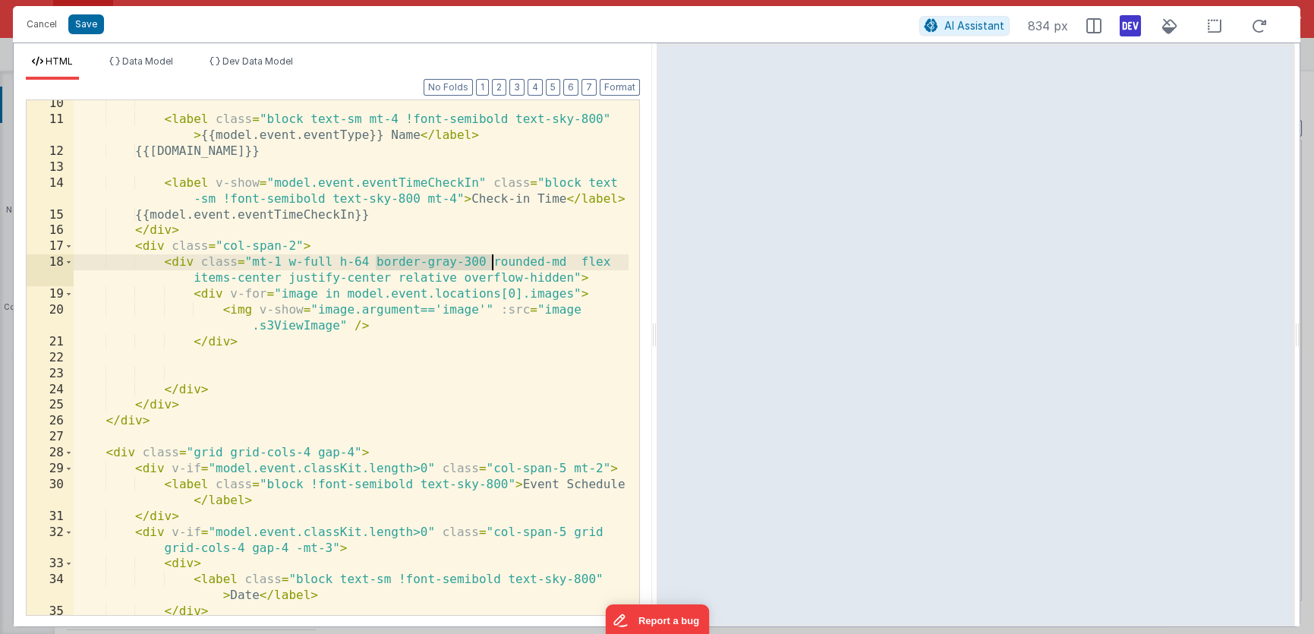
drag, startPoint x: 375, startPoint y: 261, endPoint x: 492, endPoint y: 263, distance: 116.9
click at [492, 263] on div "< label class = "block text-sm mt-4 !font-semibold text-sky-800" > {{model.even…" at bounding box center [351, 369] width 555 height 547
click at [456, 263] on div "< label class = "block text-sm mt-4 !font-semibold text-sky-800" > {{model.even…" at bounding box center [351, 369] width 555 height 547
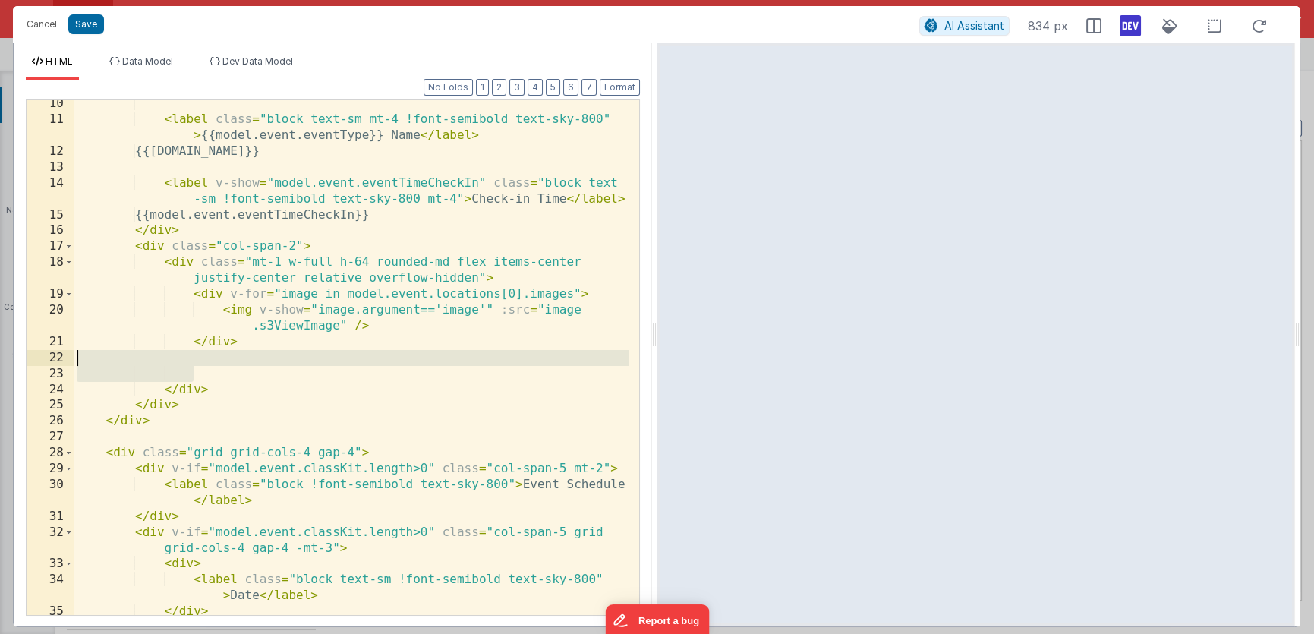
drag, startPoint x: 211, startPoint y: 376, endPoint x: 82, endPoint y: 360, distance: 130.0
click at [84, 361] on div "< label class = "block text-sm mt-4 !font-semibold text-sky-800" > {{model.even…" at bounding box center [351, 369] width 555 height 547
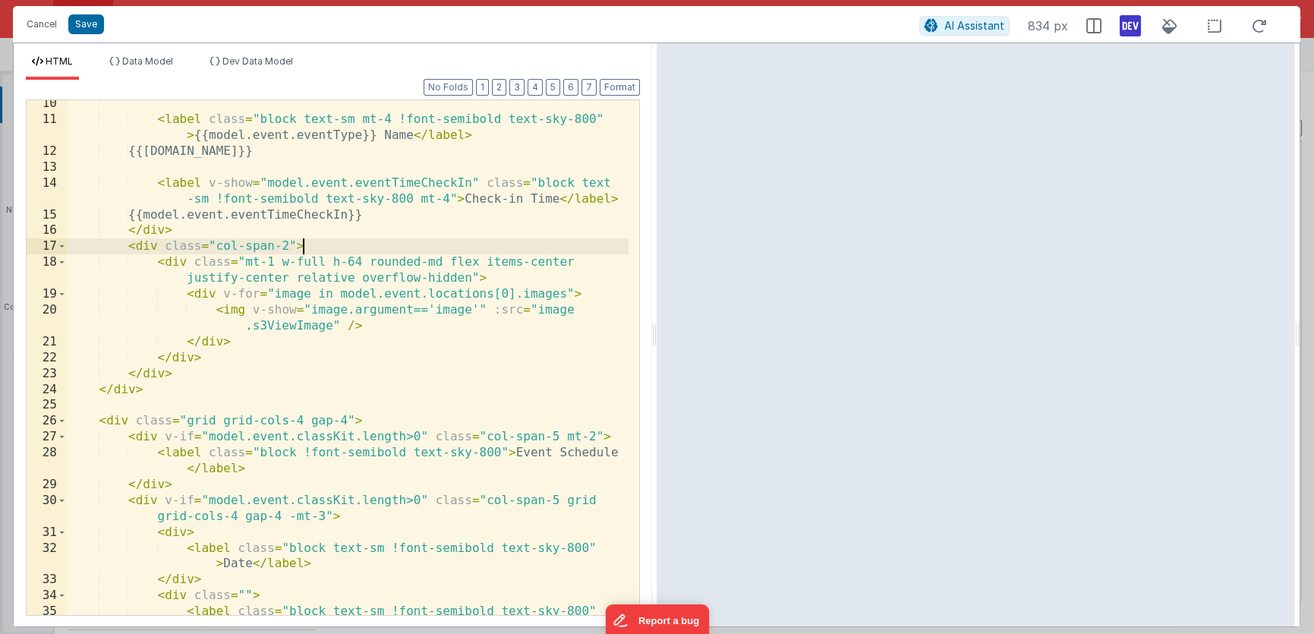
click at [339, 251] on div "< label class = "block text-sm mt-4 !font-semibold text-sky-800" > {{model.even…" at bounding box center [348, 377] width 562 height 563
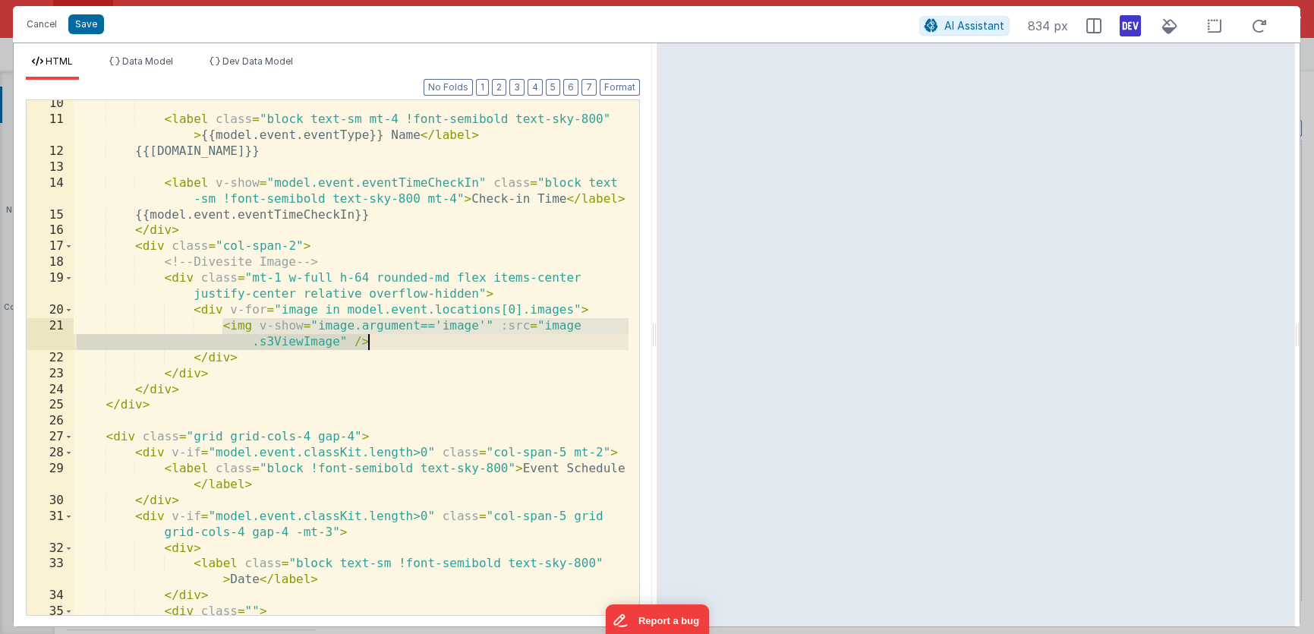
drag, startPoint x: 225, startPoint y: 326, endPoint x: 373, endPoint y: 343, distance: 149.7
click at [373, 343] on div "< label class = "block text-sm mt-4 !font-semibold text-sky-800" > {{model.even…" at bounding box center [351, 377] width 555 height 563
click at [245, 65] on span "Dev Data Model" at bounding box center [257, 60] width 71 height 11
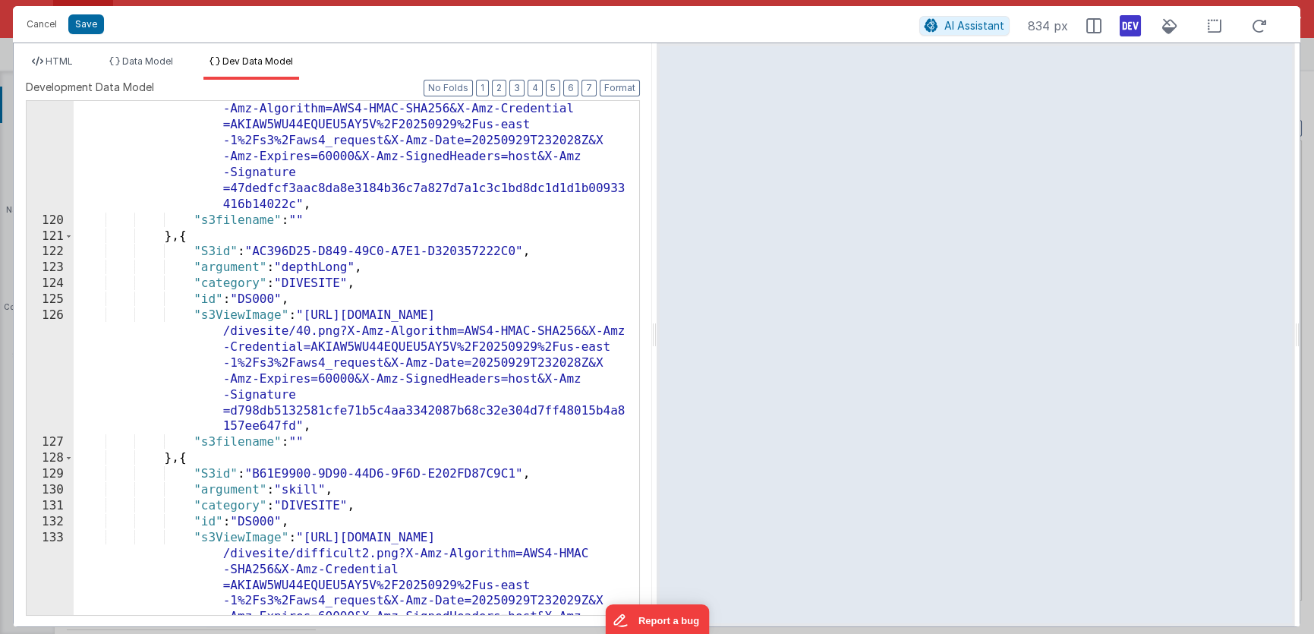
scroll to position [2112, 0]
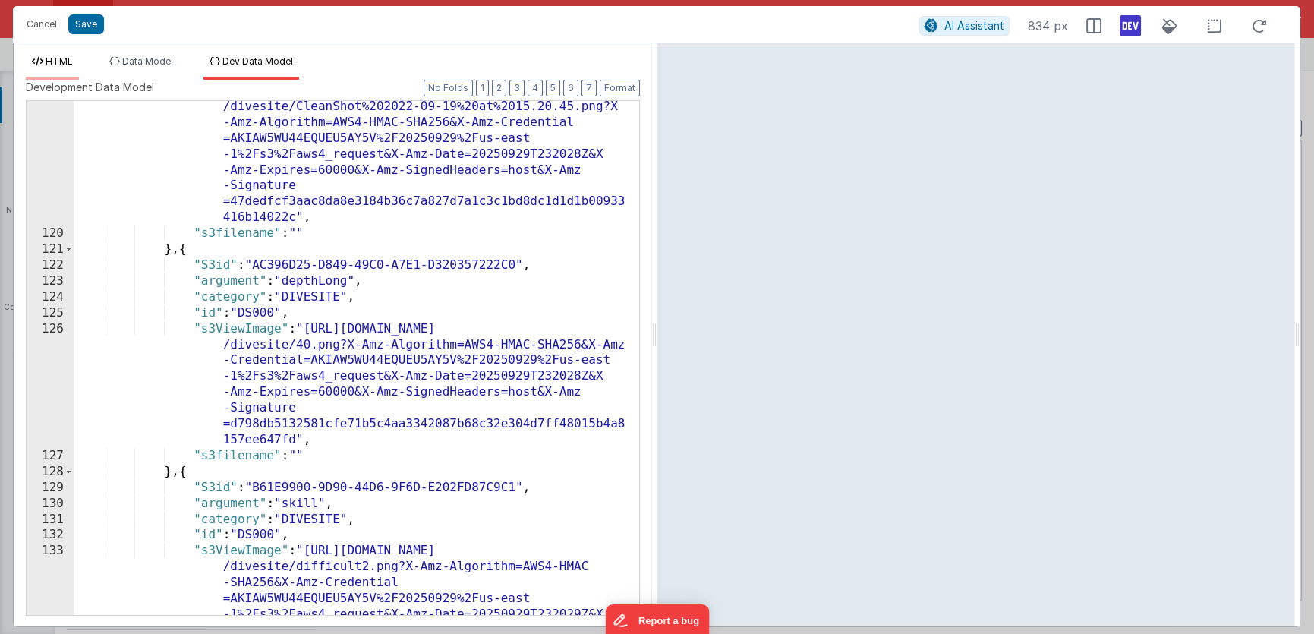
click at [63, 62] on span "HTML" at bounding box center [59, 60] width 27 height 11
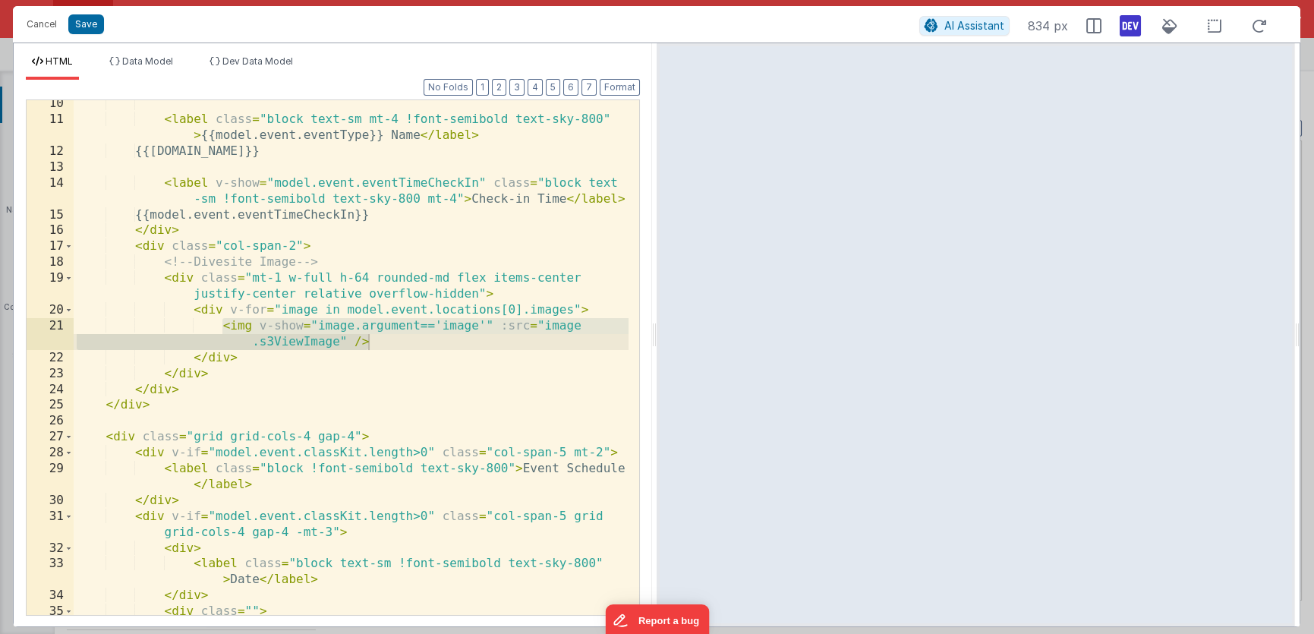
click at [384, 341] on div "< label class = "block text-sm mt-4 !font-semibold text-sky-800" > {{model.even…" at bounding box center [351, 377] width 555 height 563
click at [223, 325] on div "< label class = "block text-sm mt-4 !font-semibold text-sky-800" > {{model.even…" at bounding box center [351, 377] width 555 height 563
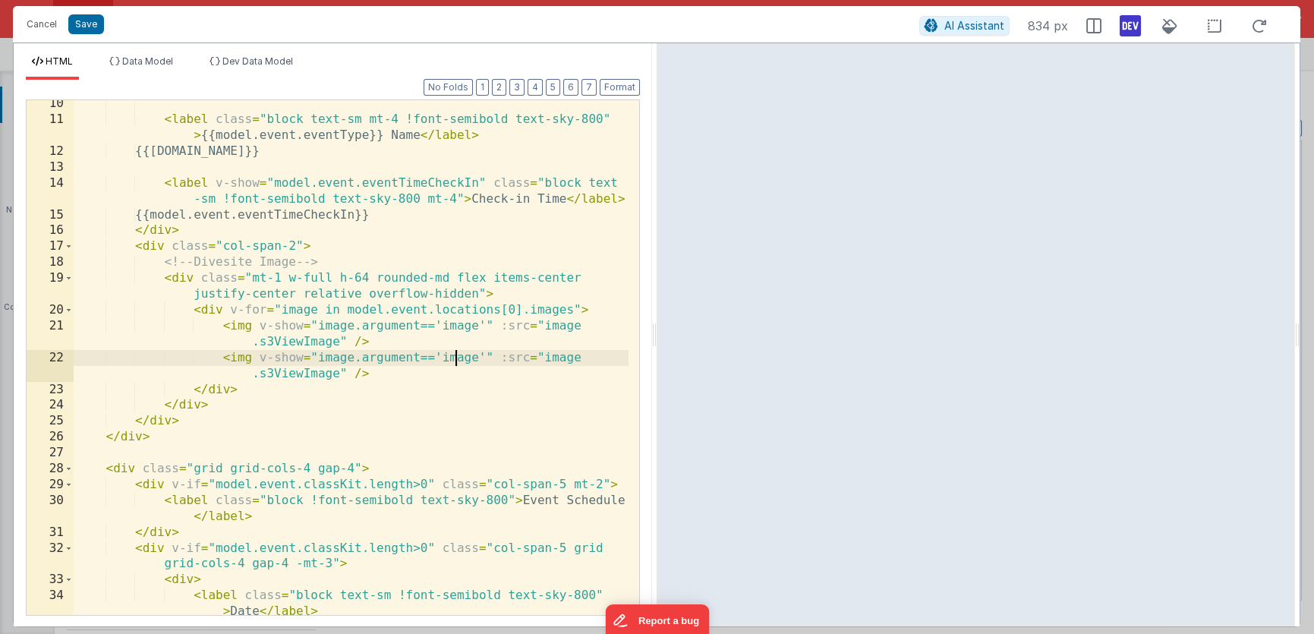
click at [457, 357] on div "< label class = "block text-sm mt-4 !font-semibold text-sky-800" > {{model.even…" at bounding box center [351, 369] width 555 height 547
click at [460, 325] on div "< label class = "block text-sm mt-4 !font-semibold text-sky-800" > {{model.even…" at bounding box center [351, 369] width 555 height 547
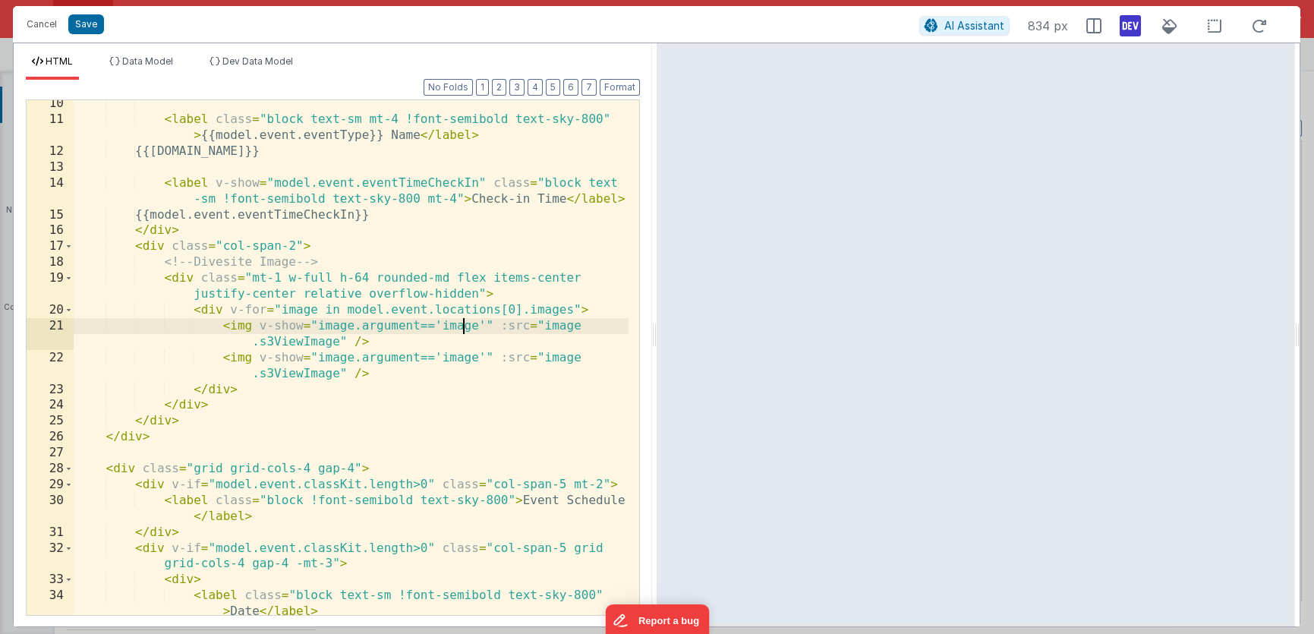
click at [459, 325] on div "< label class = "block text-sm mt-4 !font-semibold text-sky-800" > {{model.even…" at bounding box center [351, 369] width 555 height 547
click at [579, 310] on div "< label class = "block text-sm mt-4 !font-semibold text-sky-800" > {{model.even…" at bounding box center [351, 369] width 555 height 547
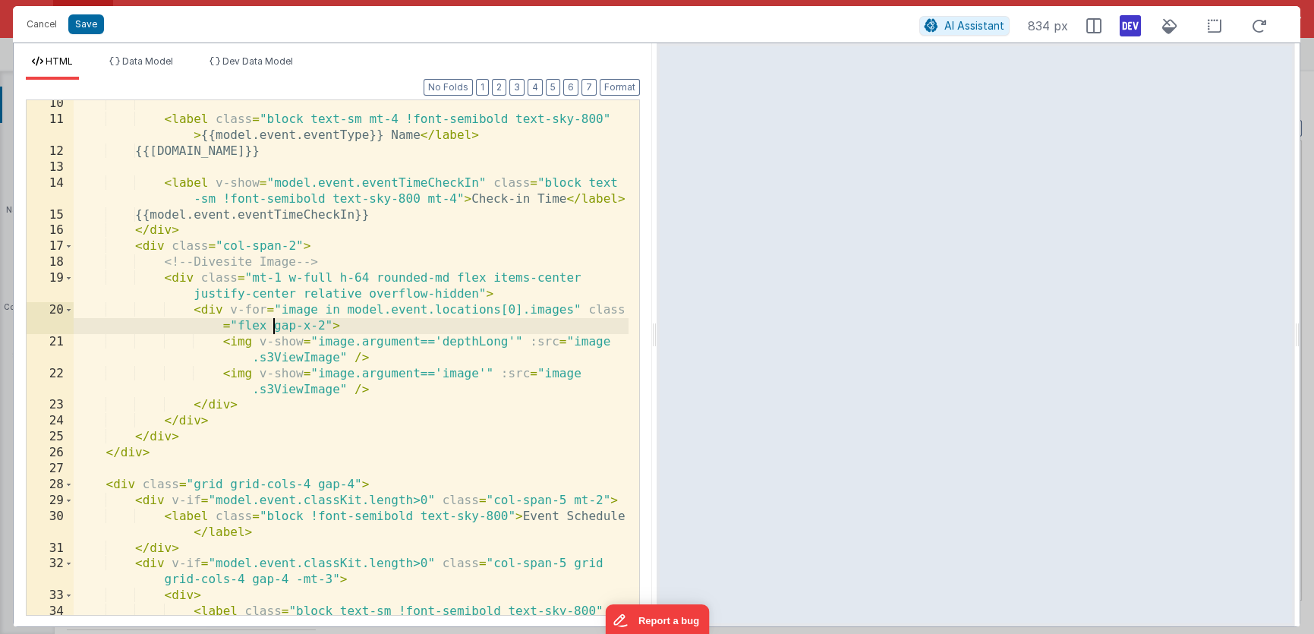
click at [255, 328] on div "< label class = "block text-sm mt-4 !font-semibold text-sky-800" > {{model.even…" at bounding box center [351, 377] width 555 height 563
click at [255, 327] on div "< label class = "block text-sm mt-4 !font-semibold text-sky-800" > {{model.even…" at bounding box center [351, 377] width 555 height 563
drag, startPoint x: 241, startPoint y: 326, endPoint x: 322, endPoint y: 325, distance: 80.5
click at [322, 325] on div "< label class = "block text-sm mt-4 !font-semibold text-sky-800" > {{model.even…" at bounding box center [351, 377] width 555 height 563
click at [351, 356] on div "< label class = "block text-sm mt-4 !font-semibold text-sky-800" > {{model.even…" at bounding box center [351, 377] width 555 height 563
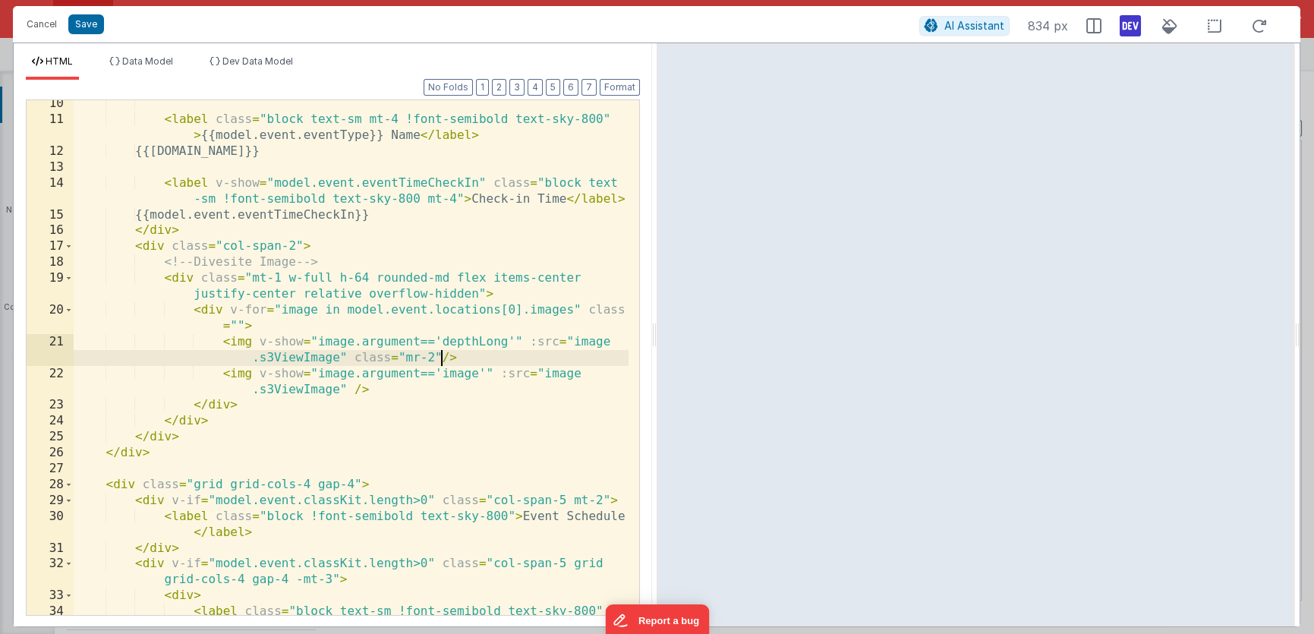
click at [354, 337] on div "< label class = "block text-sm mt-4 !font-semibold text-sky-800" > {{model.even…" at bounding box center [351, 377] width 555 height 563
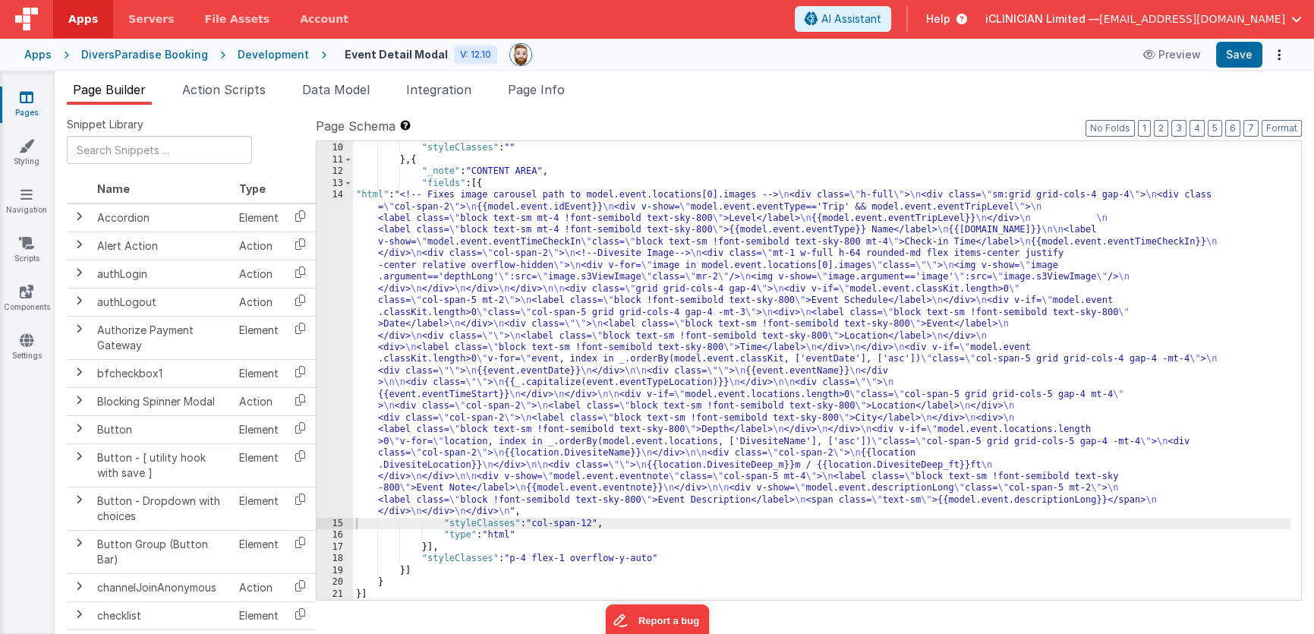
scroll to position [222, 0]
click at [1225, 59] on button "Save" at bounding box center [1239, 55] width 46 height 26
click at [498, 306] on div "}] , "styleClasses" : "" } , { "_note" : "CONTENT AREA" , "fields" : [{ "html" …" at bounding box center [821, 372] width 937 height 482
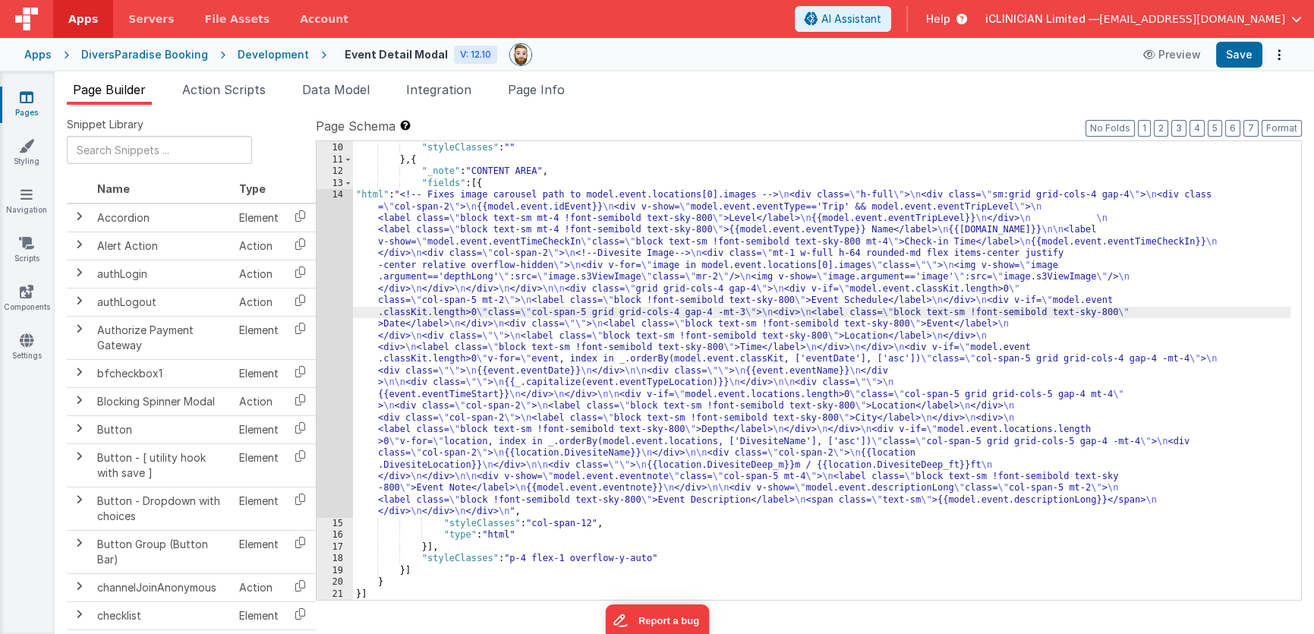
click at [338, 317] on div "14" at bounding box center [335, 353] width 36 height 329
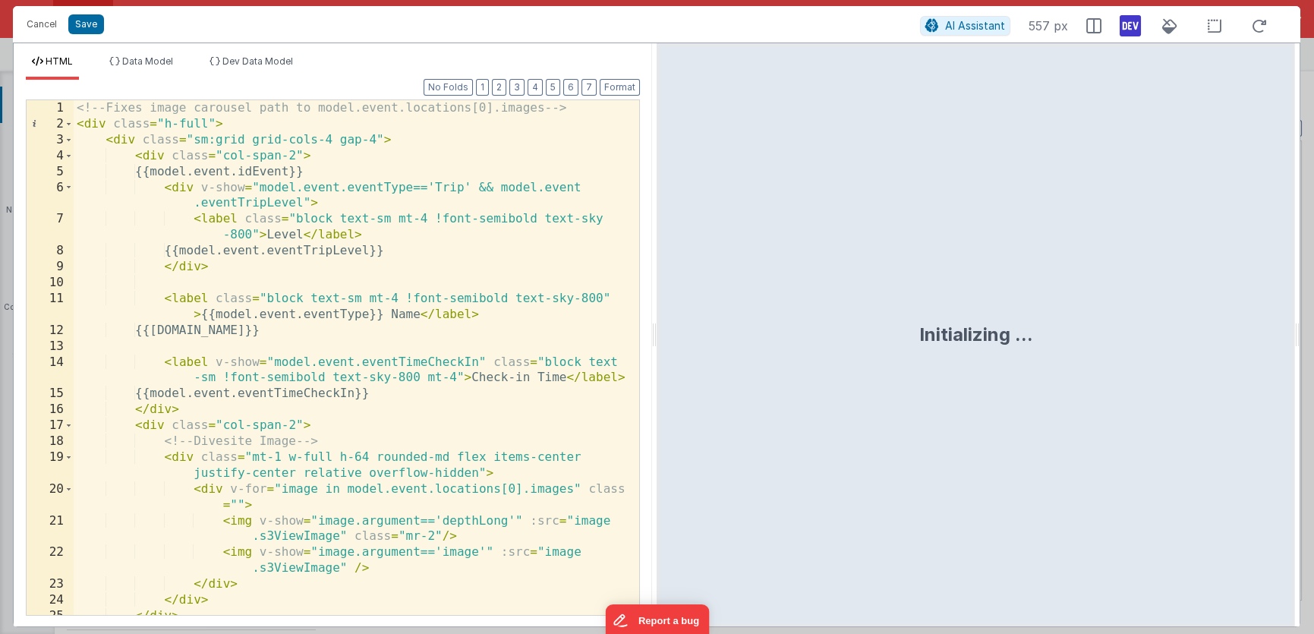
click at [255, 54] on div "HTML Data Model Dev Data Model Format 7 6 5 4 3 2 1 No Folds 1 2 3 4 5 6 7 8 9 …" at bounding box center [333, 334] width 638 height 583
click at [265, 69] on li "Dev Data Model" at bounding box center [251, 67] width 96 height 24
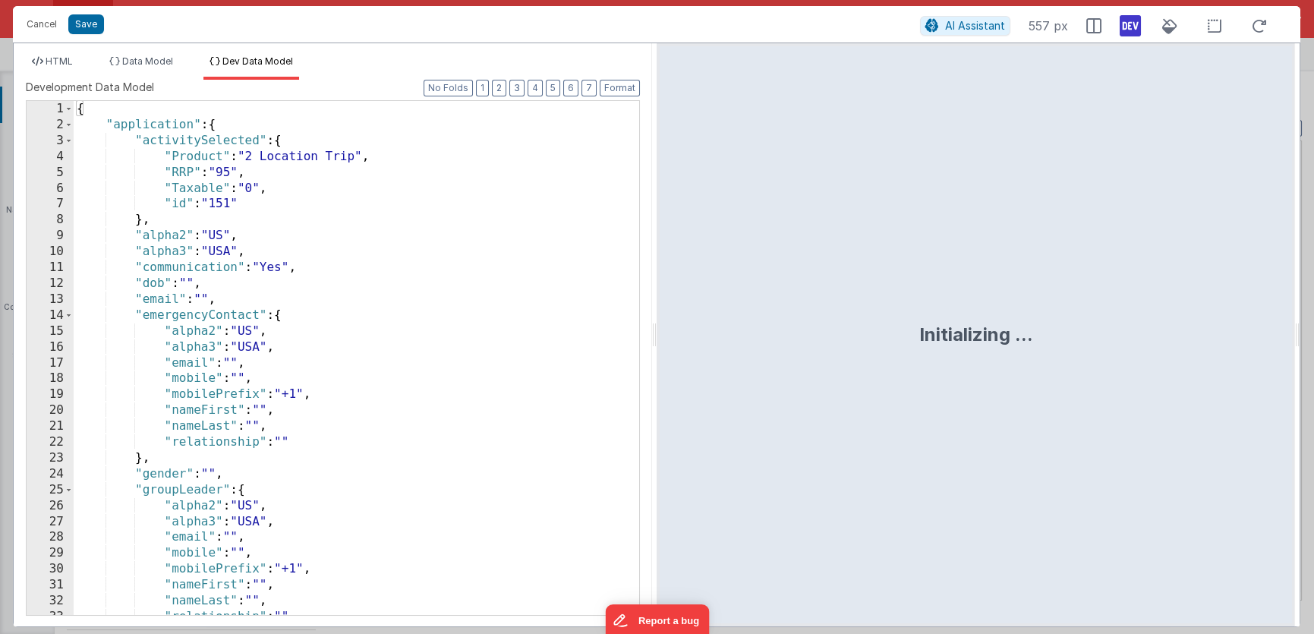
click at [374, 268] on div "{ "application" : { "activitySelected" : { "Product" : "2 Location Trip" , "RRP…" at bounding box center [351, 374] width 555 height 547
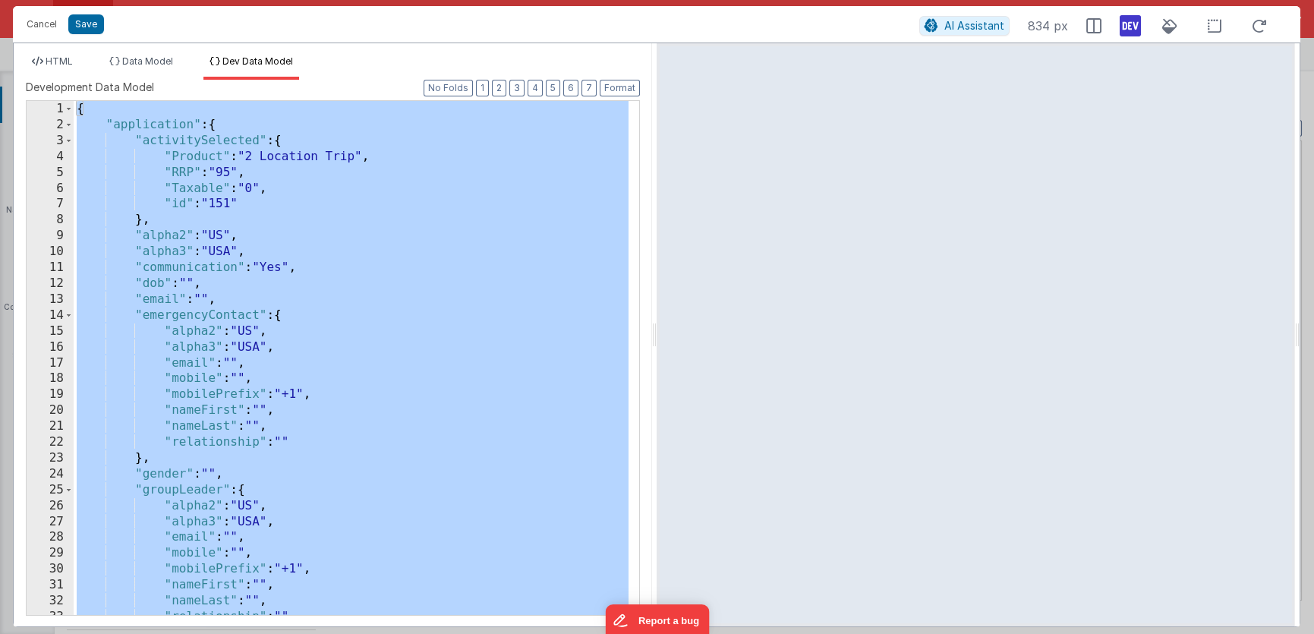
scroll to position [7627, 0]
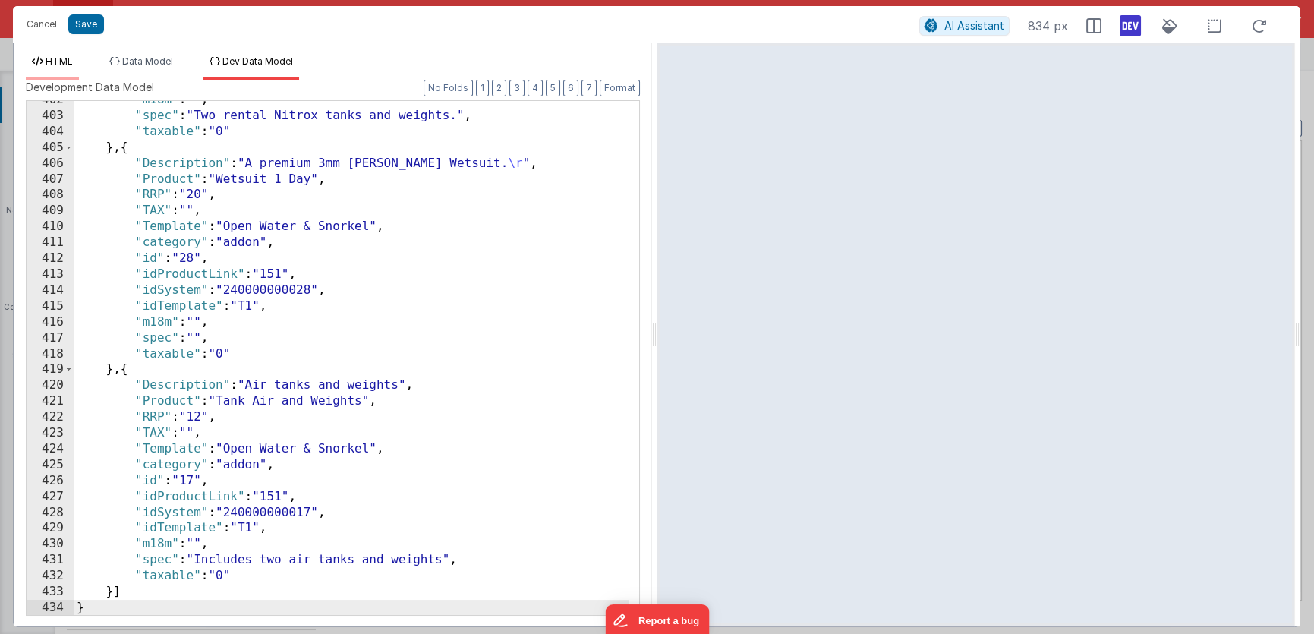
click at [69, 65] on span "HTML" at bounding box center [59, 60] width 27 height 11
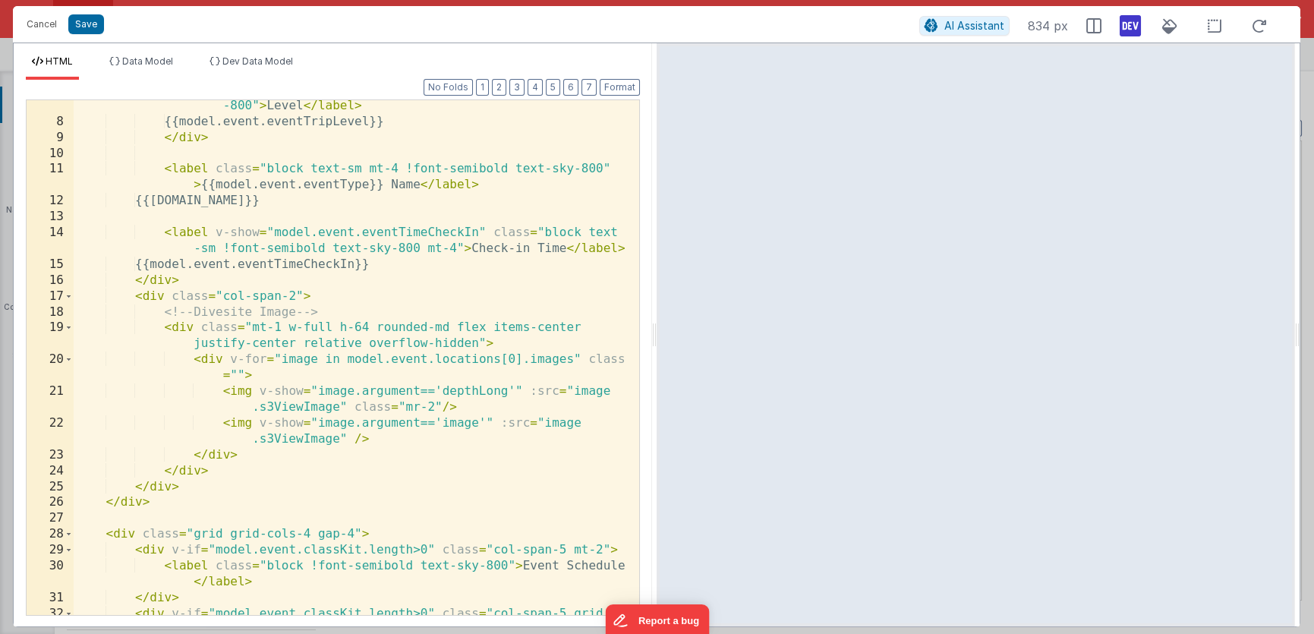
scroll to position [172, 0]
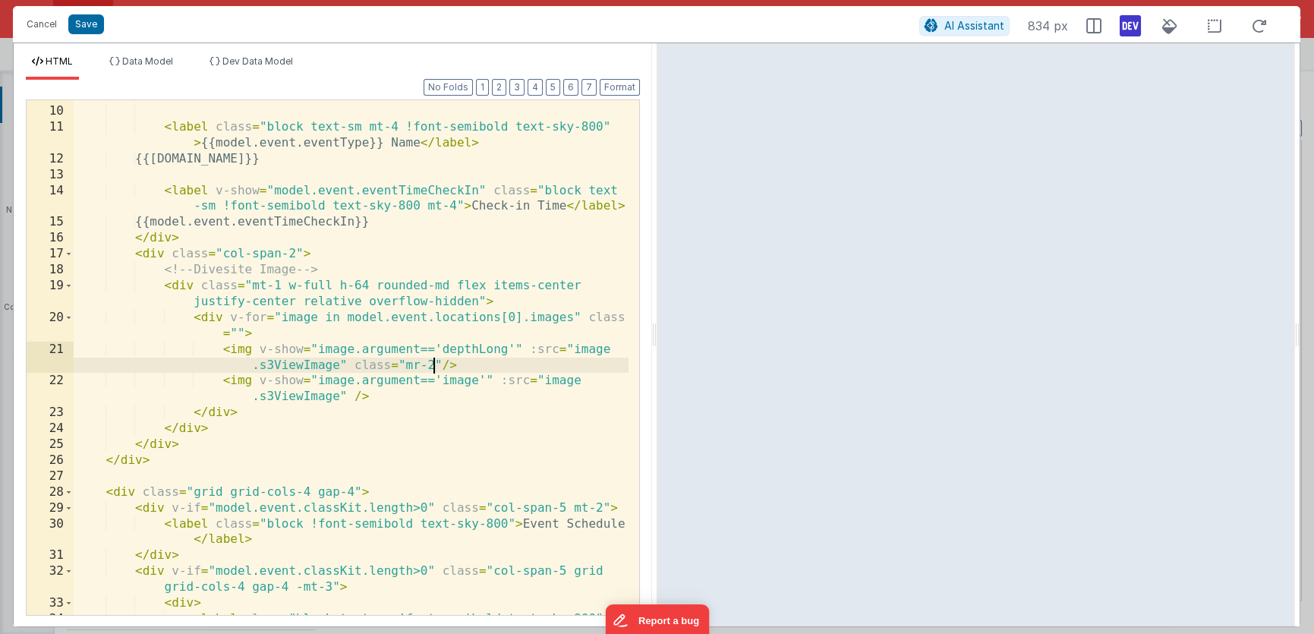
click at [433, 365] on div "</ div > < label class = "block text-sm mt-4 !font-semibold text-sky-800" > {{m…" at bounding box center [351, 368] width 555 height 563
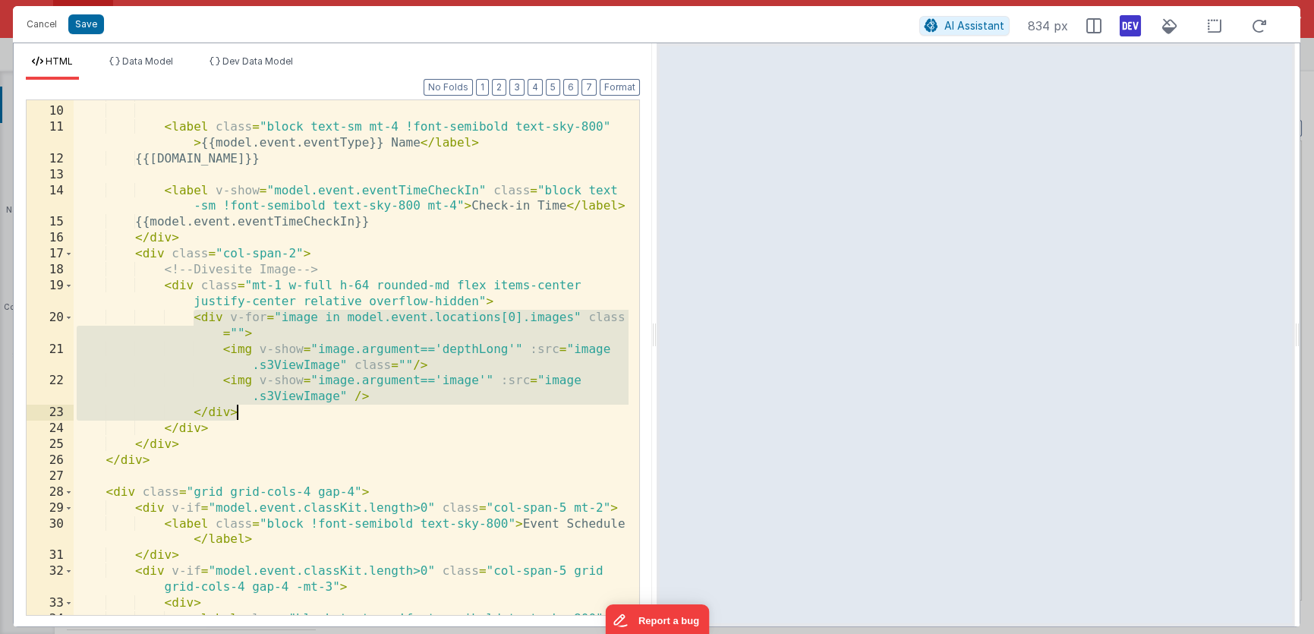
drag, startPoint x: 192, startPoint y: 318, endPoint x: 253, endPoint y: 409, distance: 109.5
click at [253, 409] on div "</ div > < label class = "block text-sm mt-4 !font-semibold text-sky-800" > {{m…" at bounding box center [351, 368] width 555 height 563
click at [985, 28] on span "AI Assistant" at bounding box center [974, 25] width 60 height 13
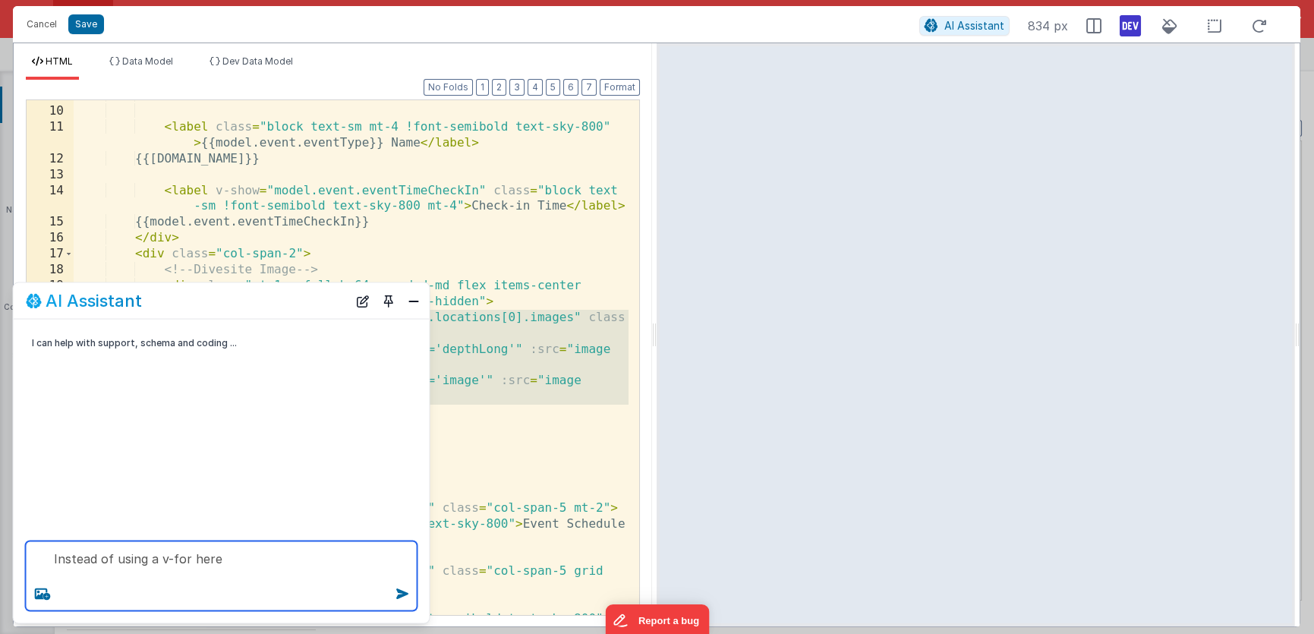
paste textarea "<div v-for="image in model.event.locations[0].images" class=""> <img v-show="im…"
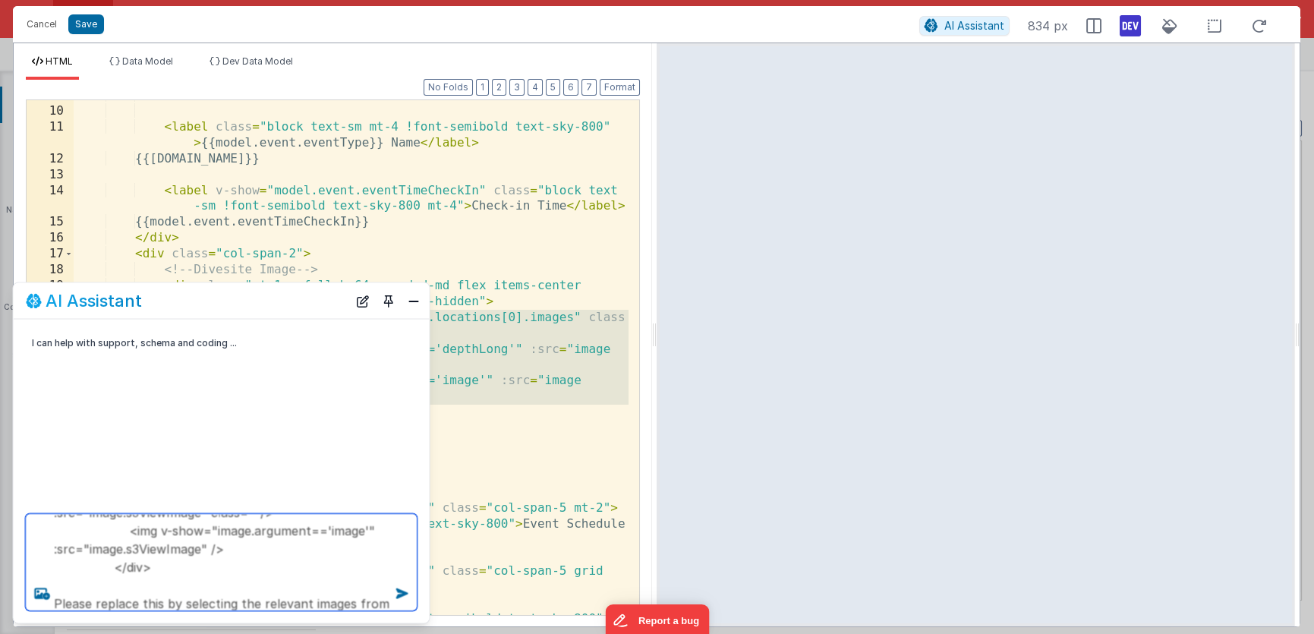
scroll to position [146, 0]
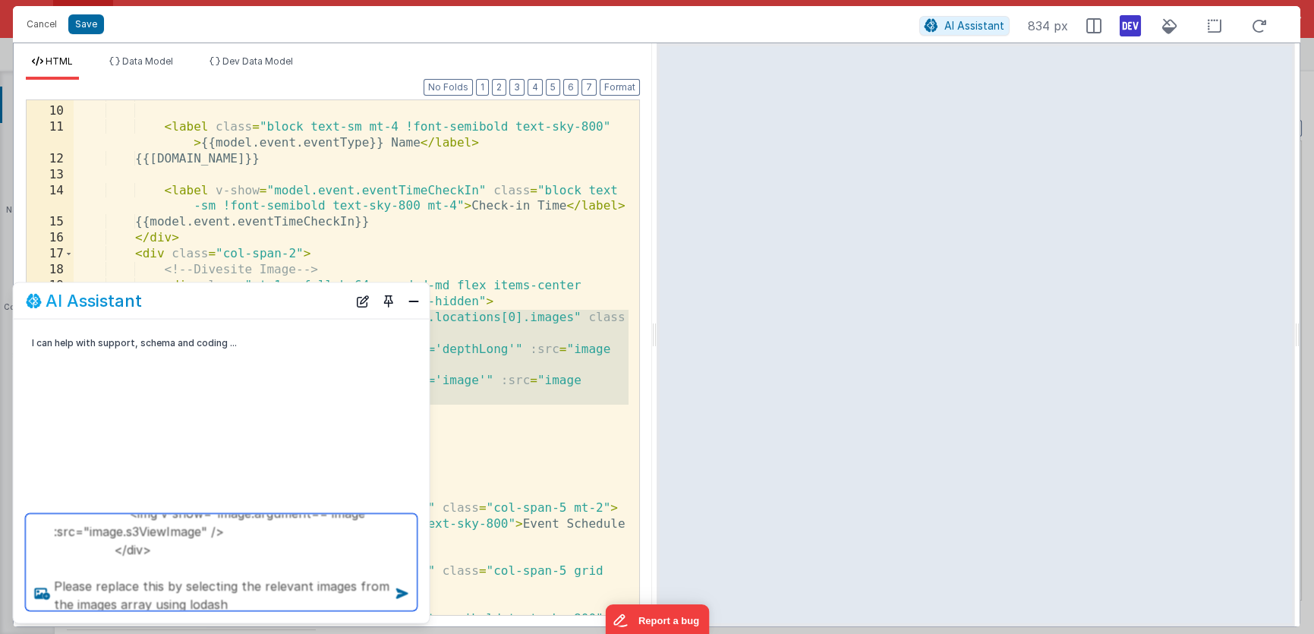
click at [203, 586] on textarea "Instead of using a v-for here <div v-for="image in model.event.locations[0].ima…" at bounding box center [222, 562] width 392 height 97
click at [337, 586] on textarea "Instead of using a v-for here <div v-for="image in model.event.locations[0].ima…" at bounding box center [222, 562] width 392 height 97
type textarea "Instead of using a v-for here <div v-for="image in model.event.locations[0].ima…"
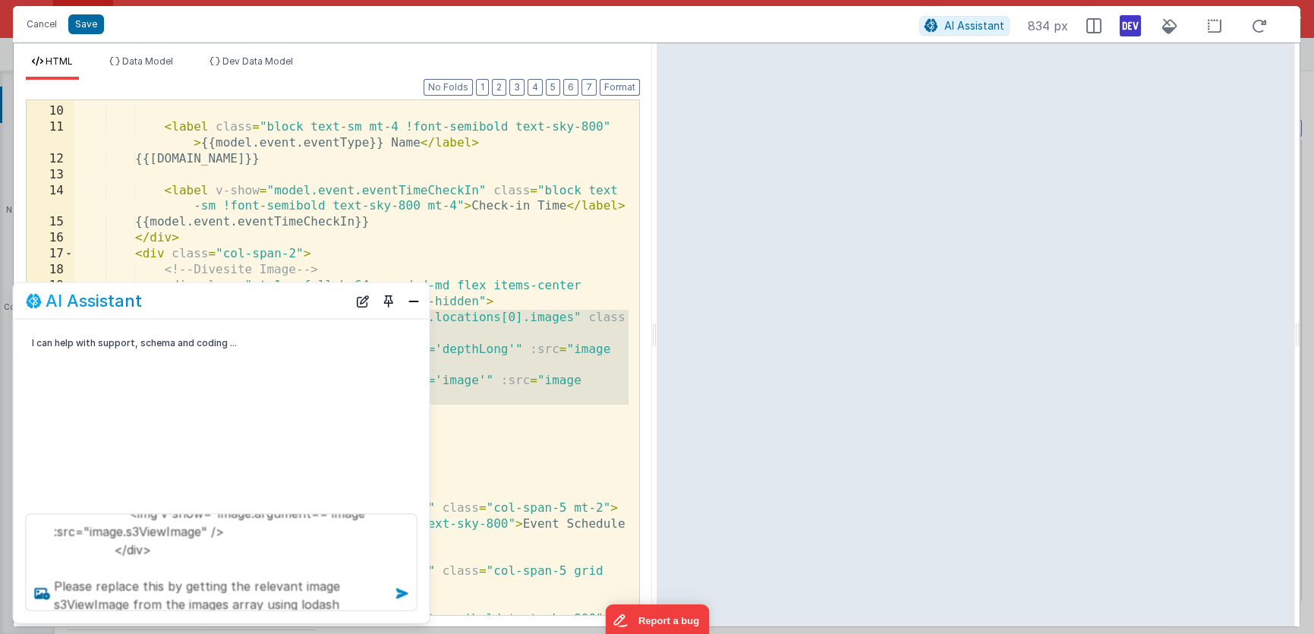
click at [407, 594] on icon at bounding box center [402, 593] width 24 height 24
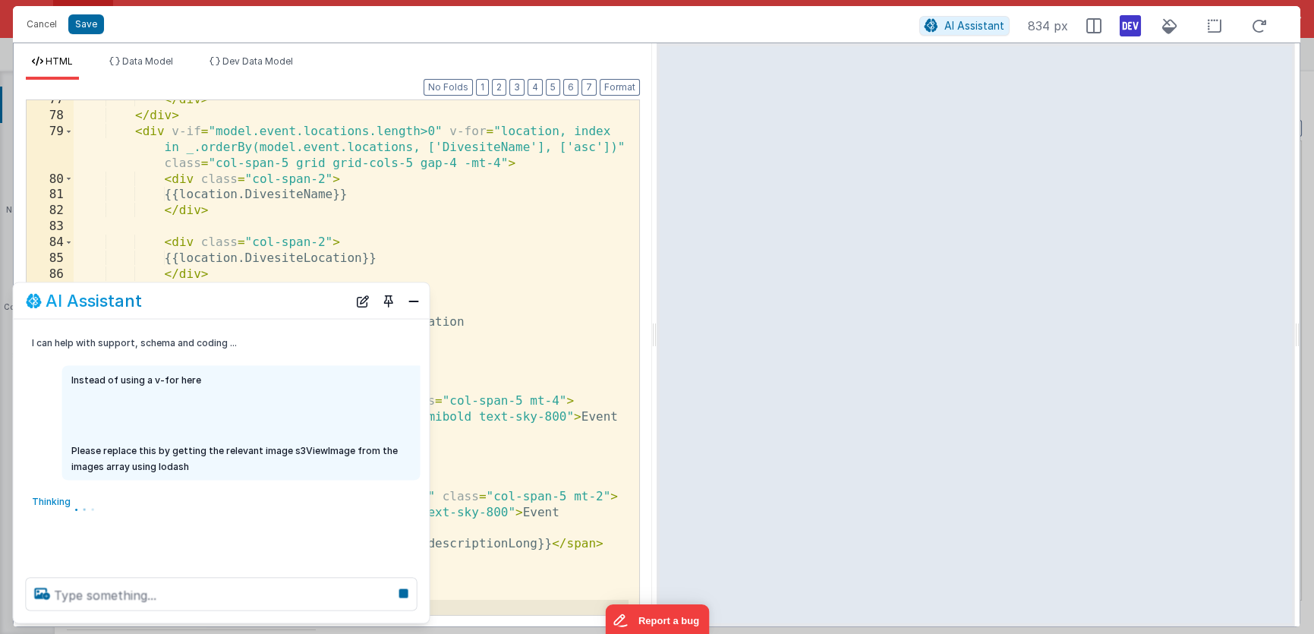
scroll to position [1564, 0]
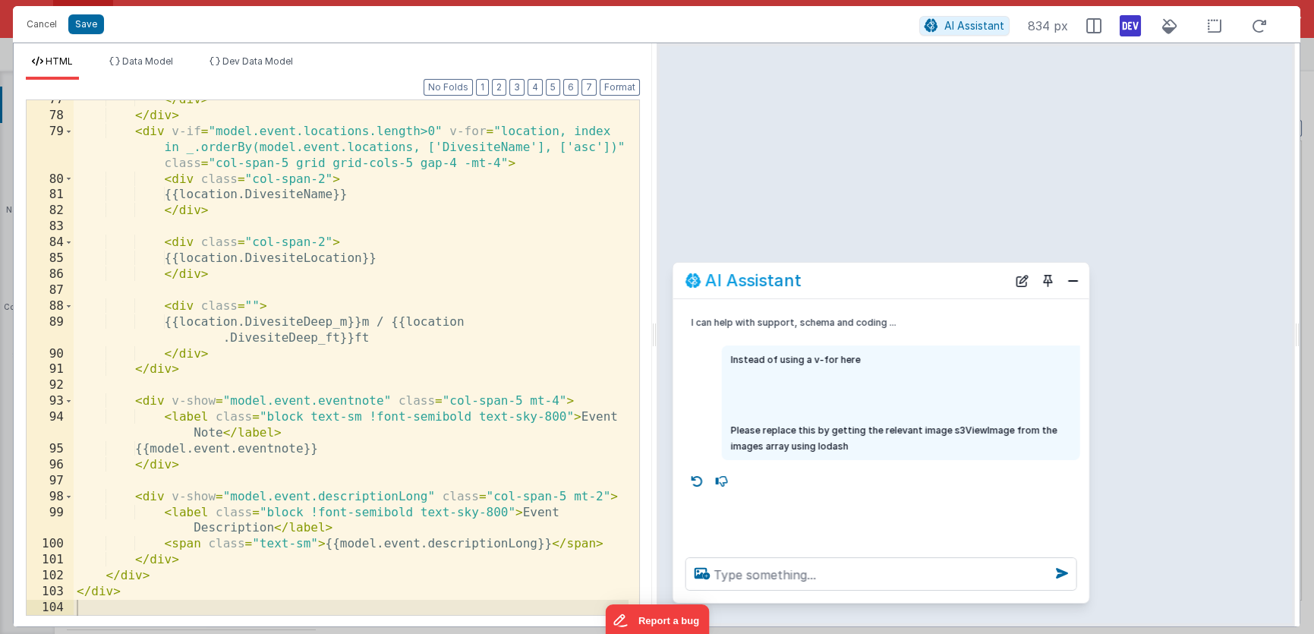
drag, startPoint x: 295, startPoint y: 302, endPoint x: 953, endPoint y: 285, distance: 659.1
click at [953, 285] on div "AI Assistant" at bounding box center [846, 280] width 322 height 18
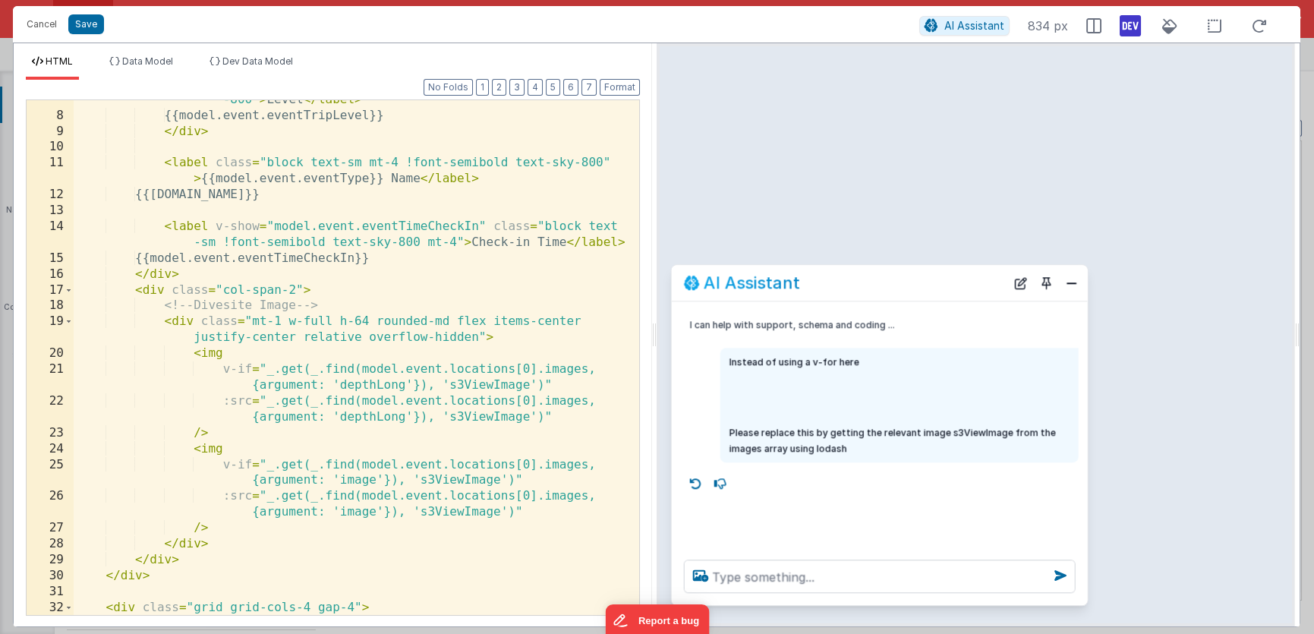
scroll to position [163, 0]
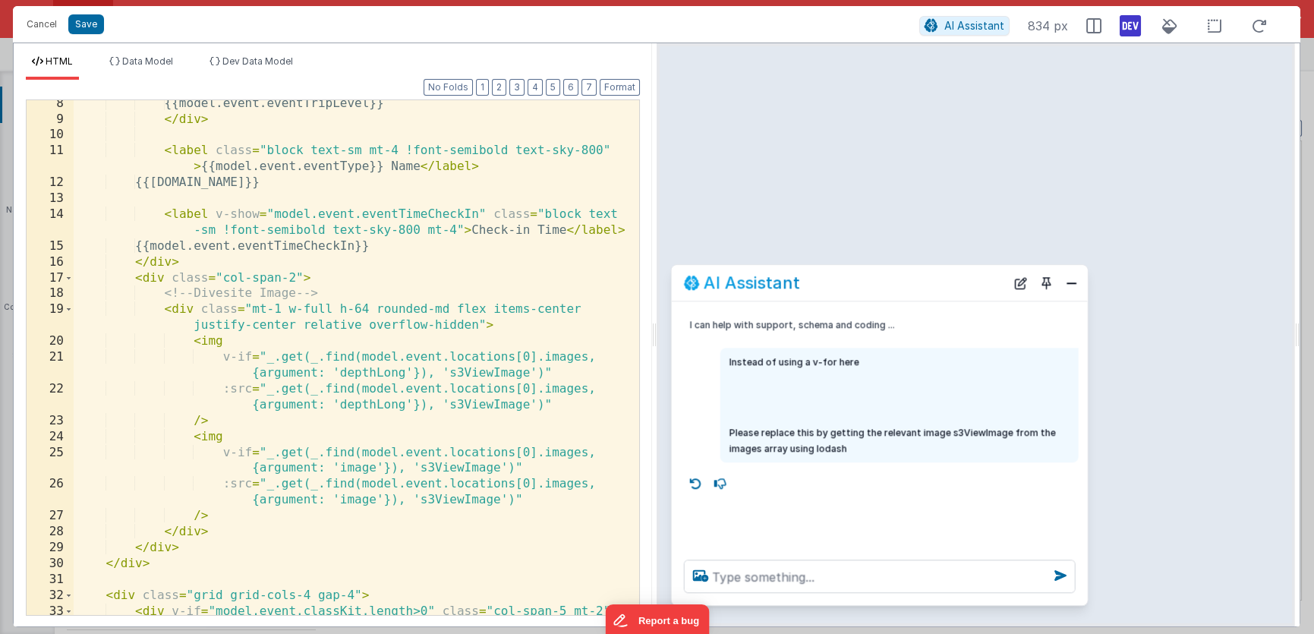
click at [369, 310] on div "{{model.event.eventTripLevel}} </ div > < label class = "block text-sm mt-4 !fo…" at bounding box center [351, 377] width 555 height 563
click at [342, 310] on div "{{model.event.eventTripLevel}} </ div > < label class = "block text-sm mt-4 !fo…" at bounding box center [351, 377] width 555 height 563
drag, startPoint x: 427, startPoint y: 325, endPoint x: 314, endPoint y: 329, distance: 112.4
click at [314, 329] on div "{{model.event.eventTripLevel}} </ div > < label class = "block text-sm mt-4 !fo…" at bounding box center [351, 377] width 555 height 563
click at [298, 328] on div "{{model.event.eventTripLevel}} </ div > < label class = "block text-sm mt-4 !fo…" at bounding box center [351, 377] width 555 height 563
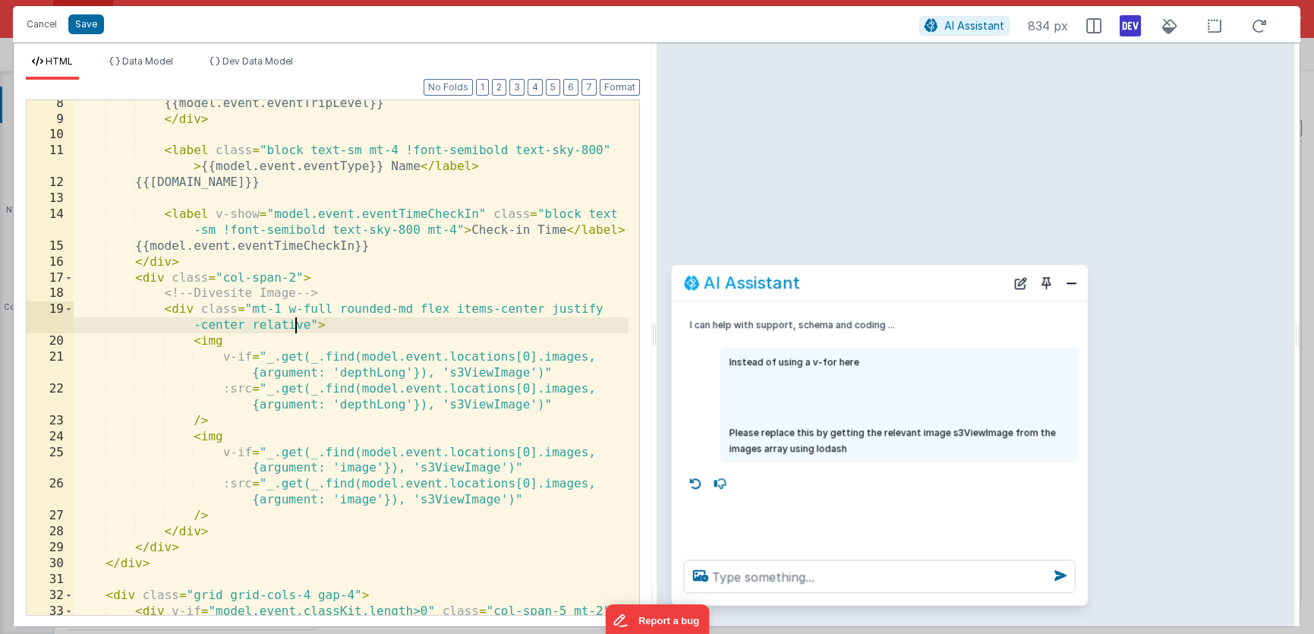
click at [298, 328] on div "{{model.event.eventTripLevel}} </ div > < label class = "block text-sm mt-4 !fo…" at bounding box center [351, 377] width 555 height 563
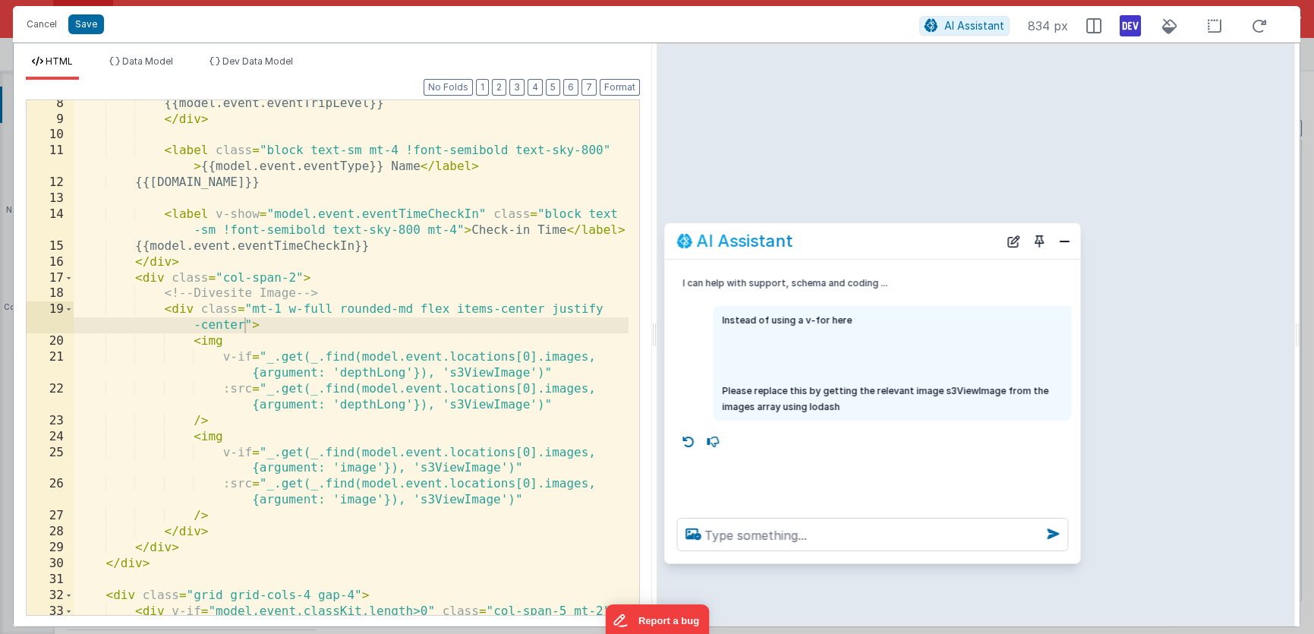
drag, startPoint x: 739, startPoint y: 279, endPoint x: 836, endPoint y: 247, distance: 101.5
click at [836, 247] on div "AI Assistant" at bounding box center [837, 241] width 322 height 18
click at [241, 339] on div "{{model.event.eventTripLevel}} </ div > < label class = "block text-sm mt-4 !fo…" at bounding box center [351, 377] width 555 height 563
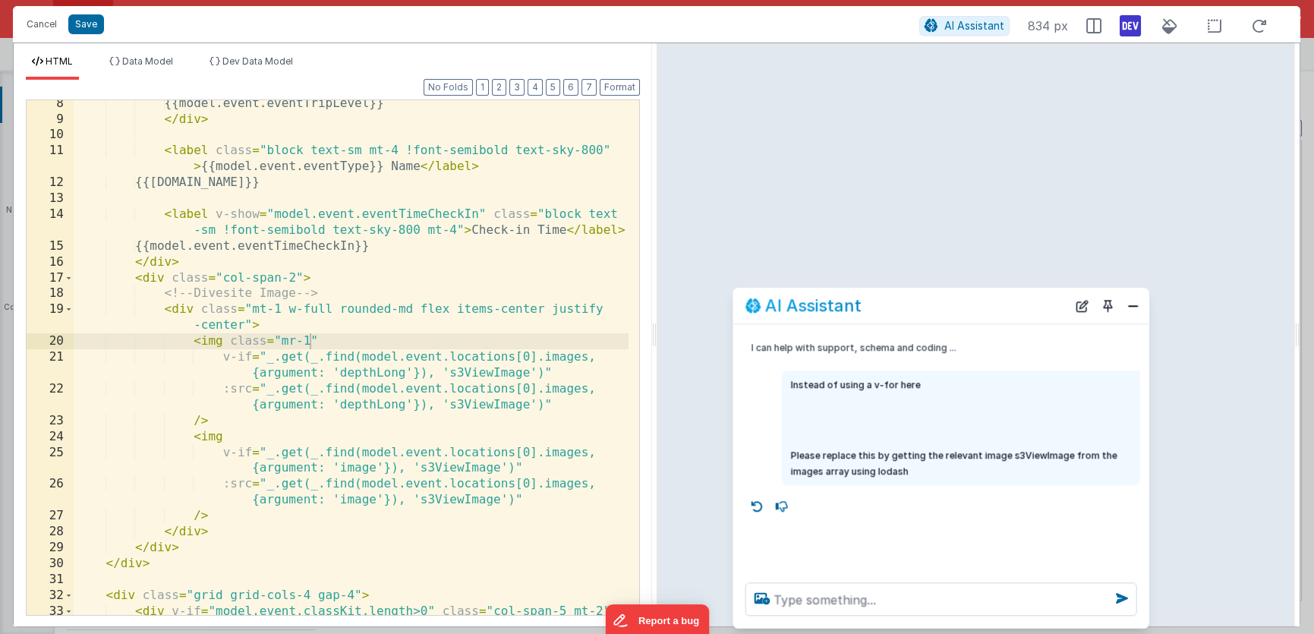
drag, startPoint x: 859, startPoint y: 241, endPoint x: 926, endPoint y: 305, distance: 93.4
click at [926, 305] on div "AI Assistant" at bounding box center [906, 306] width 322 height 18
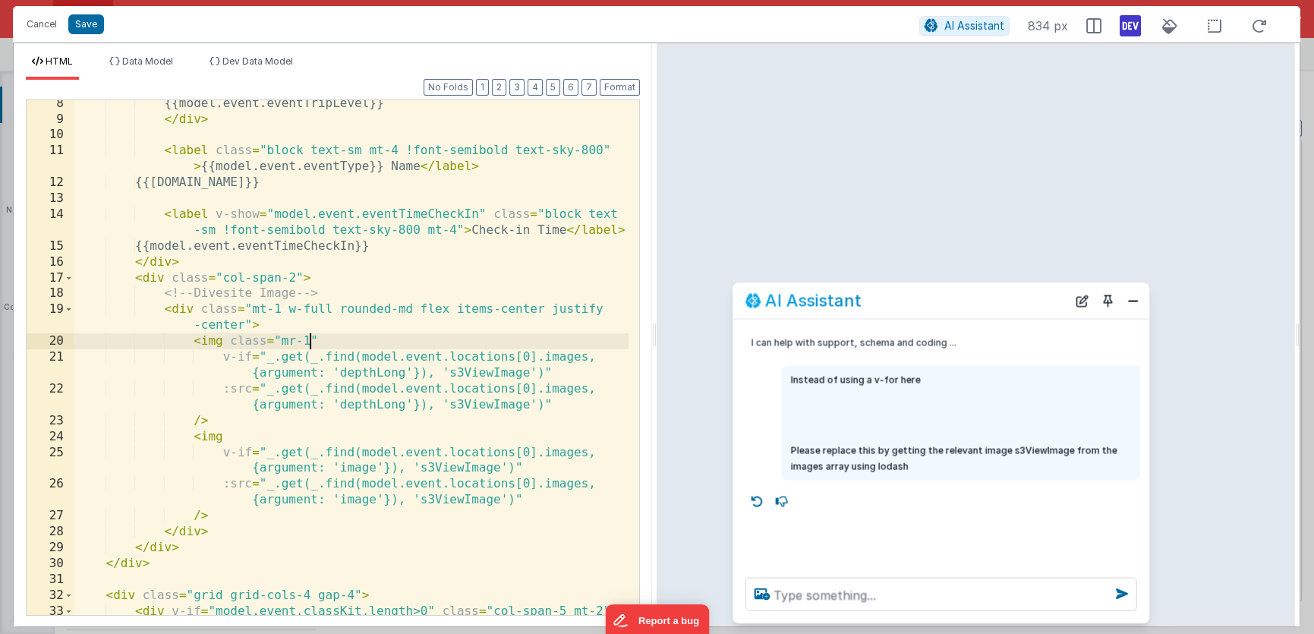
click at [310, 342] on div "{{model.event.eventTripLevel}} </ div > < label class = "block text-sm mt-4 !fo…" at bounding box center [351, 377] width 555 height 563
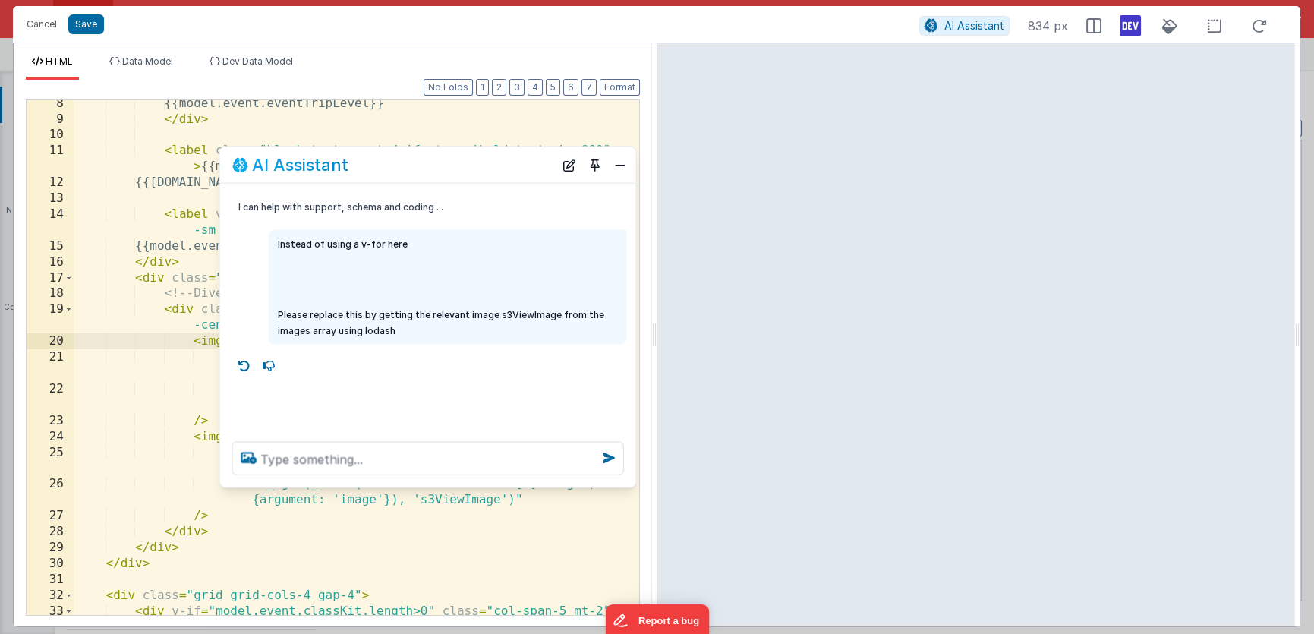
drag, startPoint x: 912, startPoint y: 304, endPoint x: 399, endPoint y: 169, distance: 530.8
click at [399, 169] on div "AI Assistant" at bounding box center [393, 165] width 322 height 18
click at [362, 455] on textarea at bounding box center [428, 458] width 392 height 33
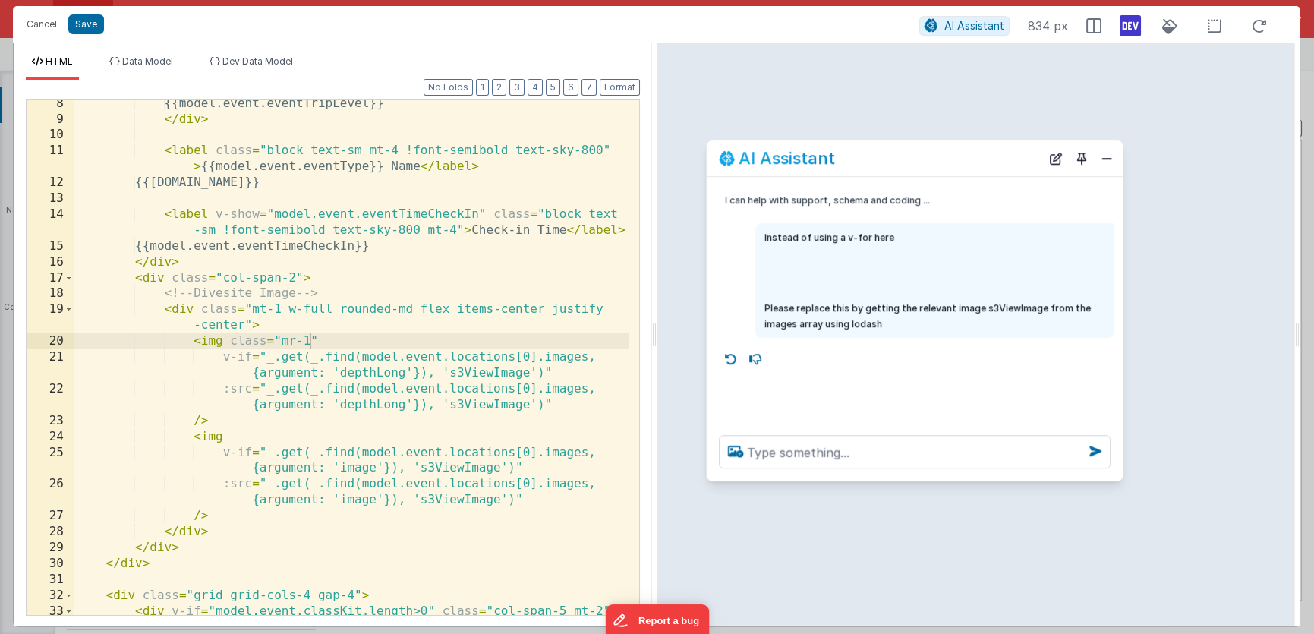
drag, startPoint x: 418, startPoint y: 172, endPoint x: 952, endPoint y: 168, distance: 533.6
click at [952, 168] on div "AI Assistant" at bounding box center [880, 159] width 322 height 18
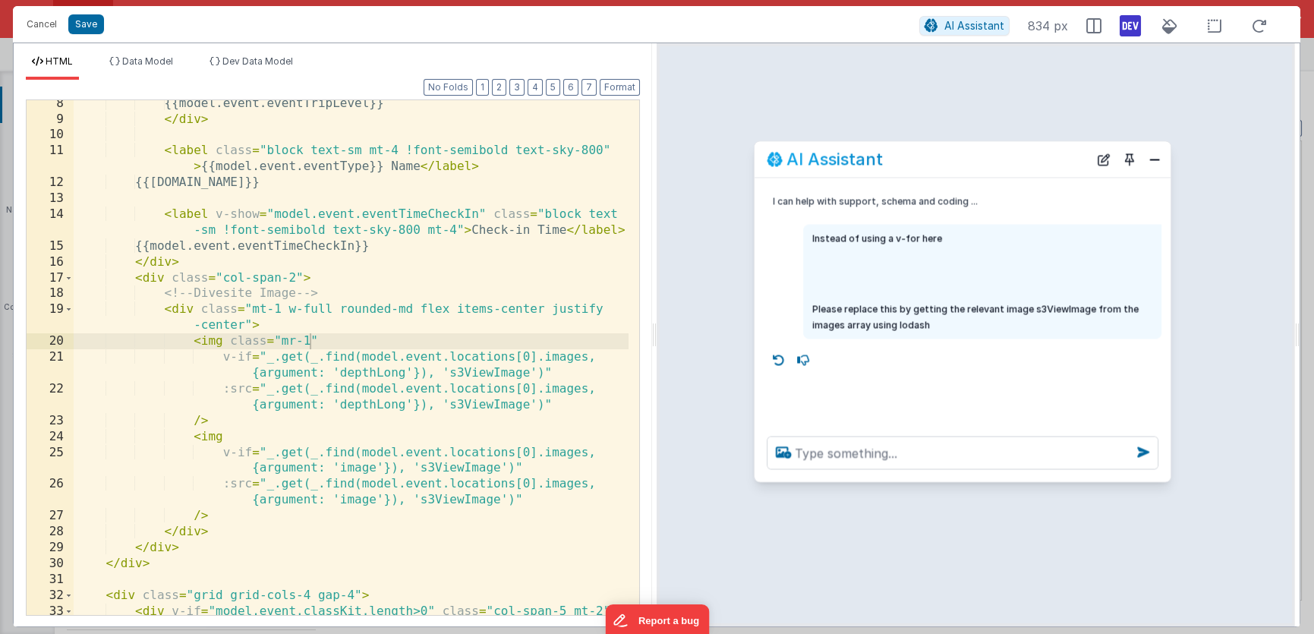
click at [304, 339] on div "{{model.event.eventTripLevel}} </ div > < label class = "block text-sm mt-4 !fo…" at bounding box center [351, 377] width 555 height 563
click at [310, 339] on div "{{model.event.eventTripLevel}} </ div > < label class = "block text-sm mt-4 !fo…" at bounding box center [351, 377] width 555 height 563
drag, startPoint x: 316, startPoint y: 341, endPoint x: 385, endPoint y: 340, distance: 69.1
click at [385, 340] on div "{{model.event.eventTripLevel}} </ div > < label class = "block text-sm mt-4 !fo…" at bounding box center [351, 377] width 555 height 563
drag, startPoint x: 228, startPoint y: 344, endPoint x: 384, endPoint y: 339, distance: 155.7
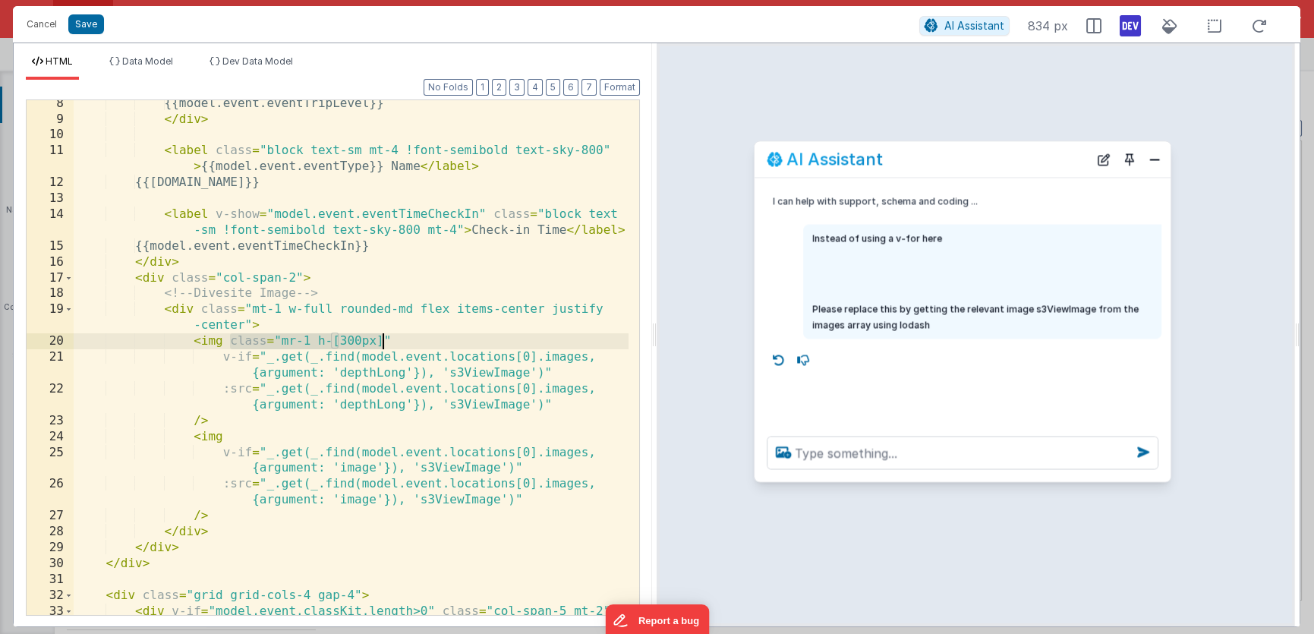
click at [384, 339] on div "{{model.event.eventTripLevel}} </ div > < label class = "block text-sm mt-4 !fo…" at bounding box center [351, 377] width 555 height 563
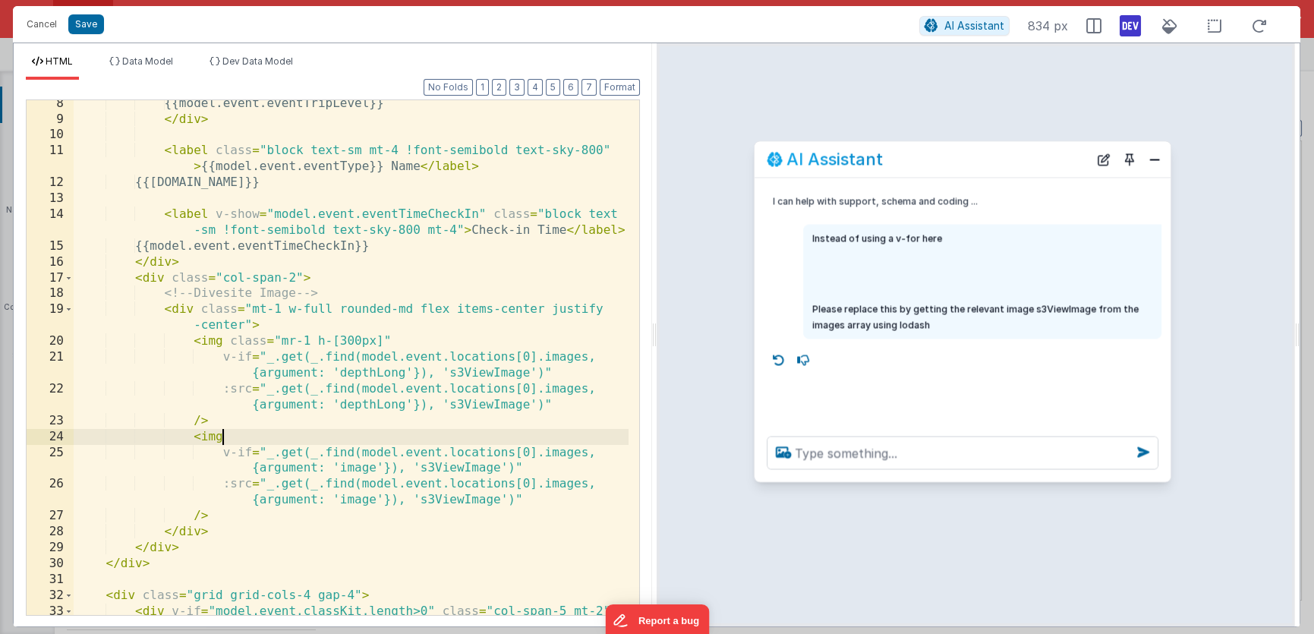
click at [241, 439] on div "{{model.event.eventTripLevel}} </ div > < label class = "block text-sm mt-4 !fo…" at bounding box center [351, 377] width 555 height 563
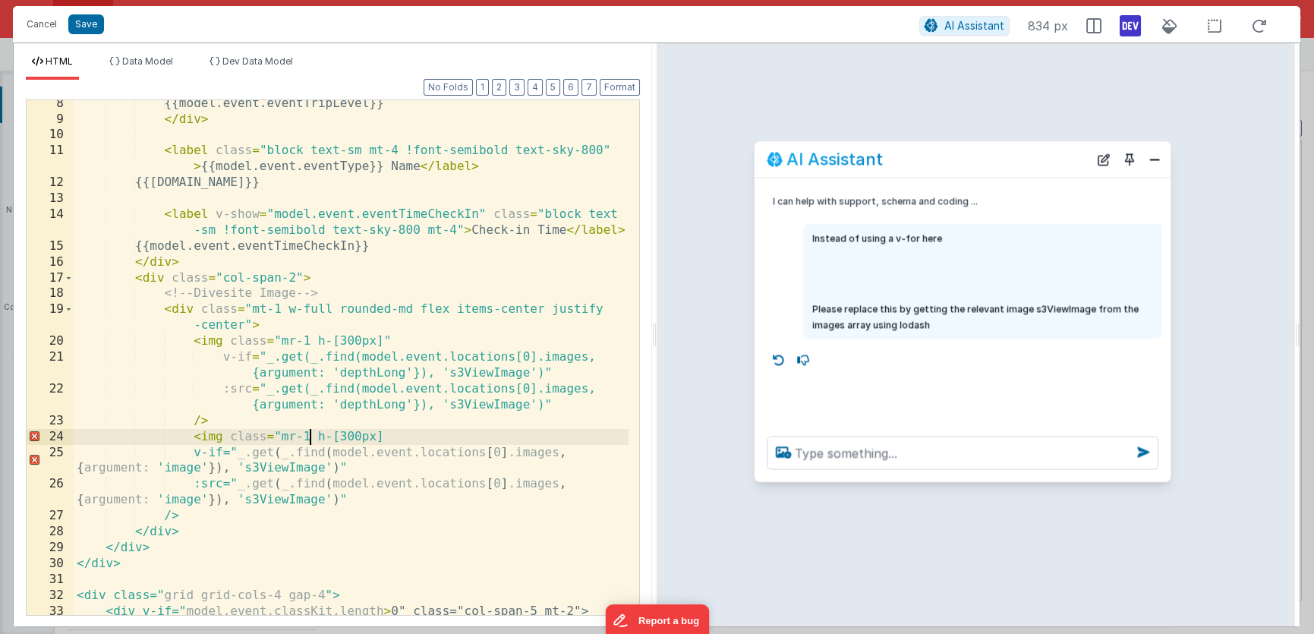
click at [313, 436] on div "{{model.event.eventTripLevel}} </ div > < label class = "block text-sm mt-4 !fo…" at bounding box center [351, 377] width 555 height 563
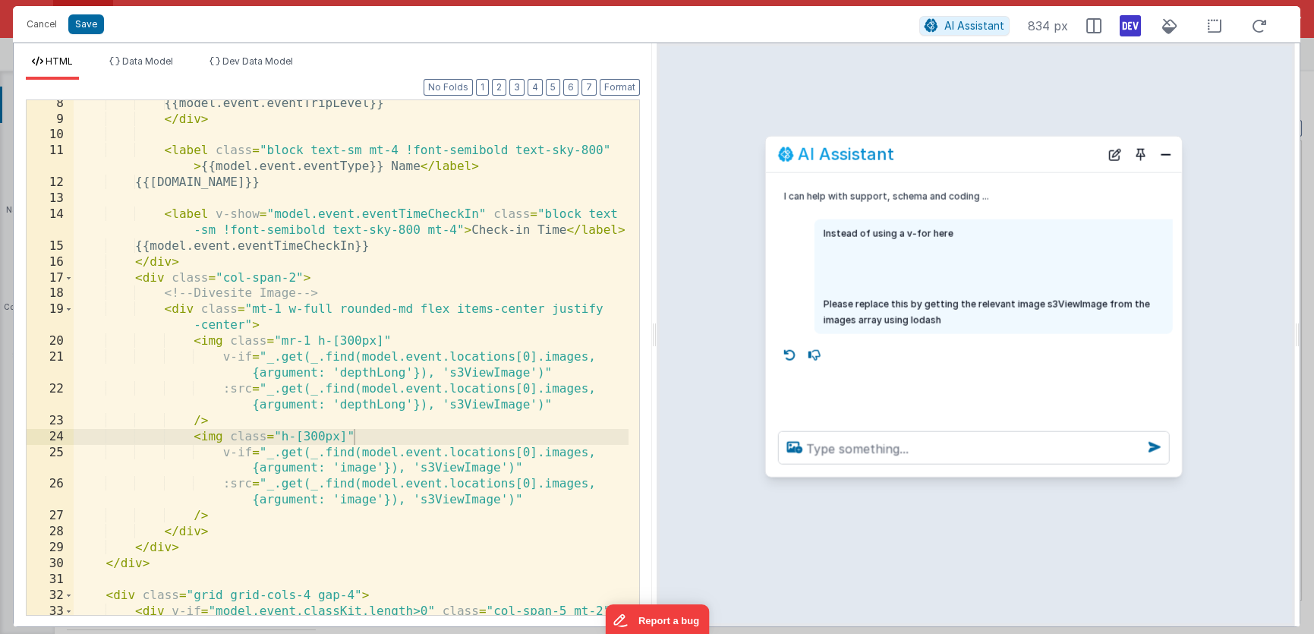
drag, startPoint x: 927, startPoint y: 166, endPoint x: 936, endPoint y: 161, distance: 10.5
click at [937, 161] on div "AI Assistant" at bounding box center [939, 154] width 322 height 18
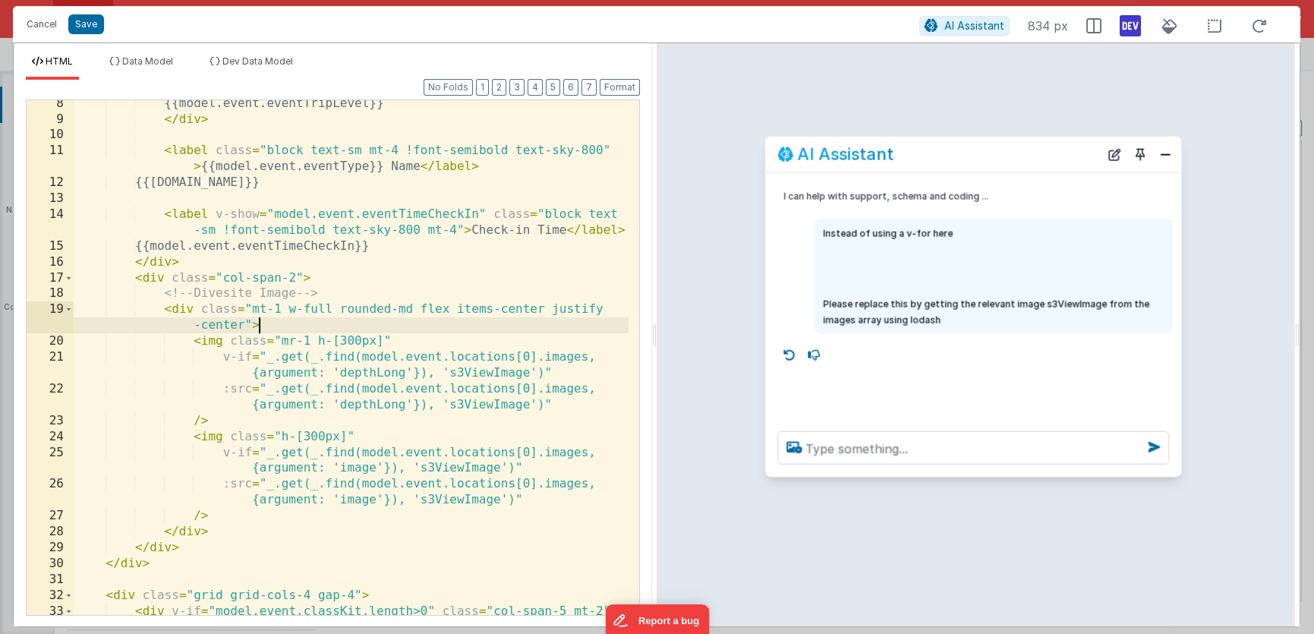
click at [272, 327] on div "{{model.event.eventTripLevel}} </ div > < label class = "block text-sm mt-4 !fo…" at bounding box center [351, 377] width 555 height 563
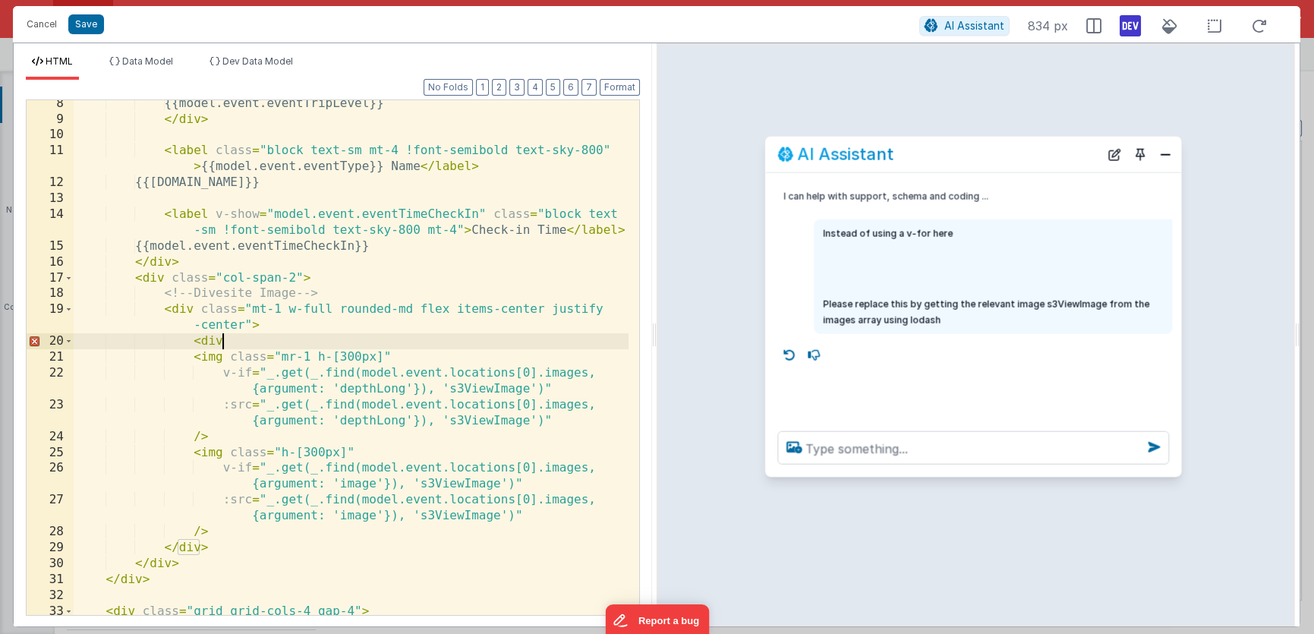
paste textarea
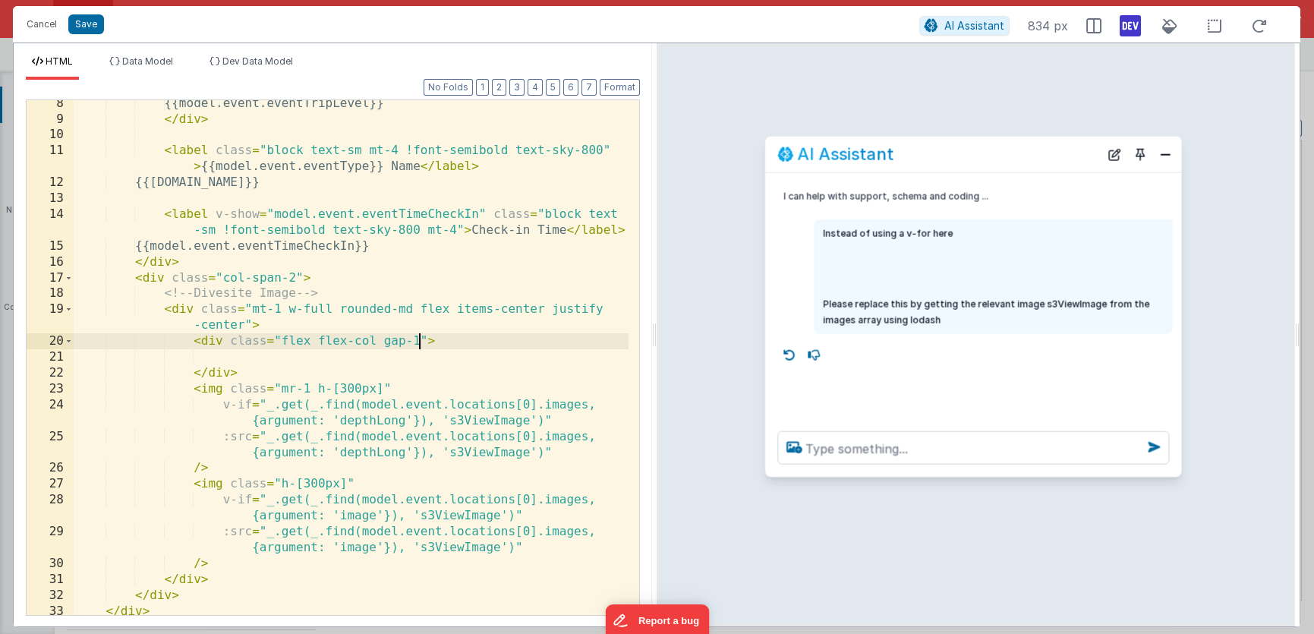
click at [308, 385] on div "{{model.event.eventTripLevel}} </ div > < label class = "block text-sm mt-4 !fo…" at bounding box center [351, 369] width 555 height 547
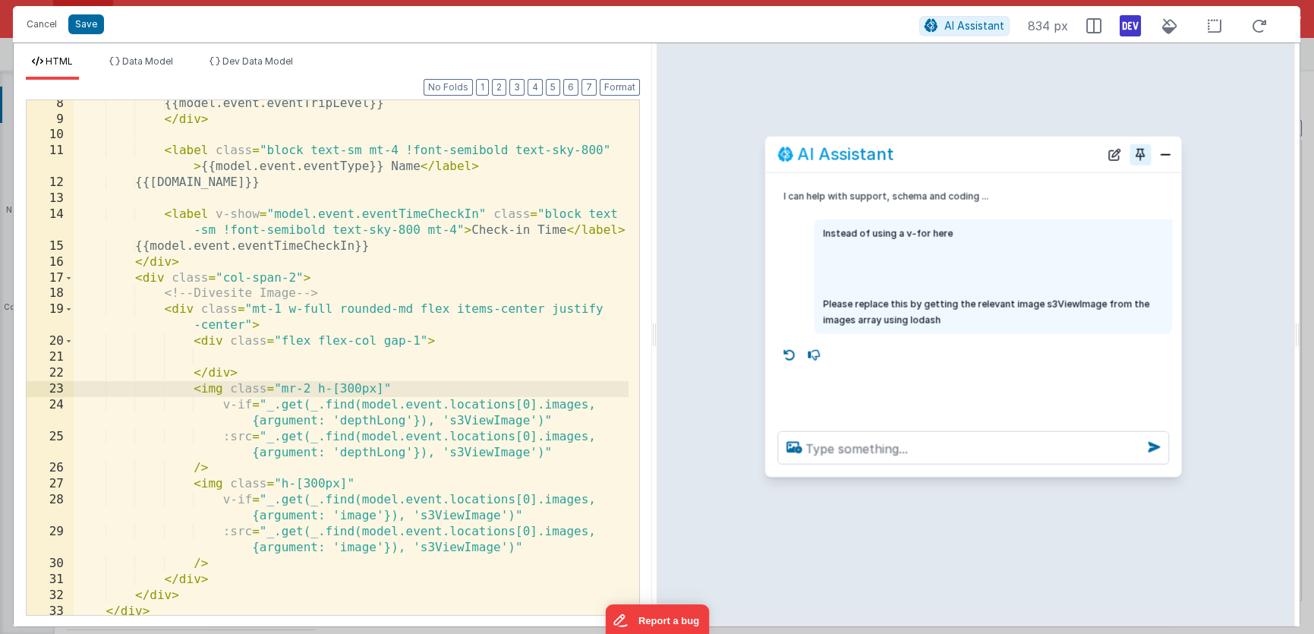
drag, startPoint x: 1160, startPoint y: 153, endPoint x: 1134, endPoint y: 163, distance: 27.9
click at [1160, 153] on button "Close" at bounding box center [1165, 153] width 20 height 21
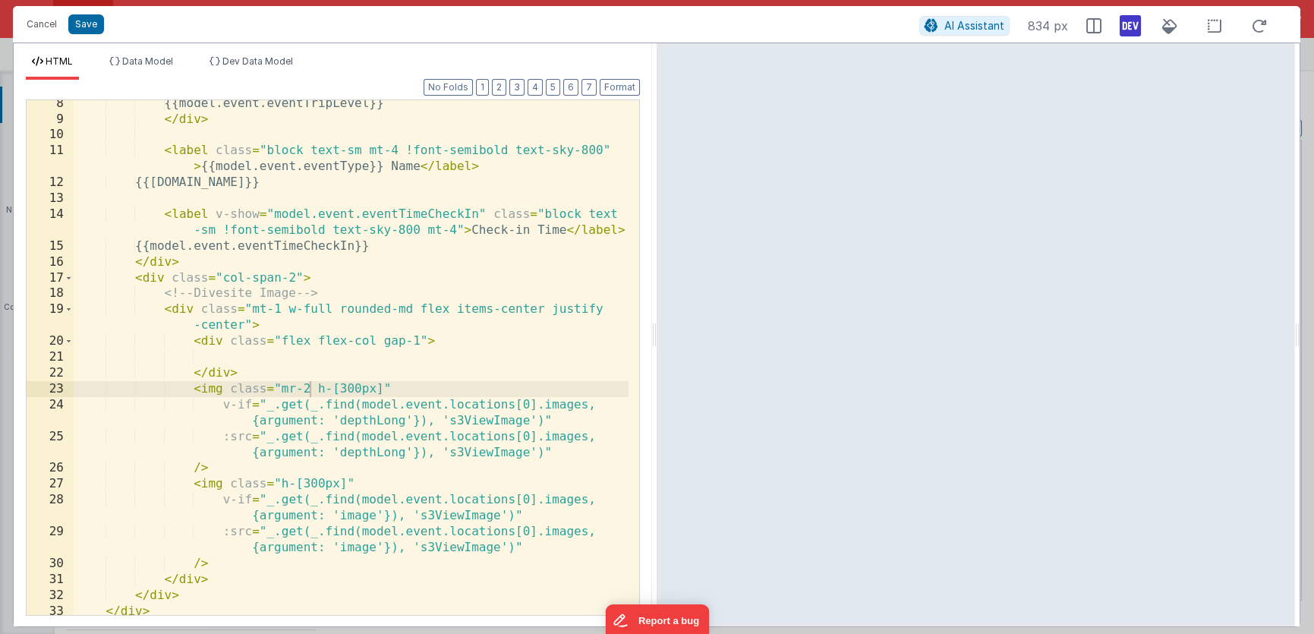
click at [311, 391] on div "{{model.event.eventTripLevel}} </ div > < label class = "block text-sm mt-4 !fo…" at bounding box center [351, 369] width 555 height 547
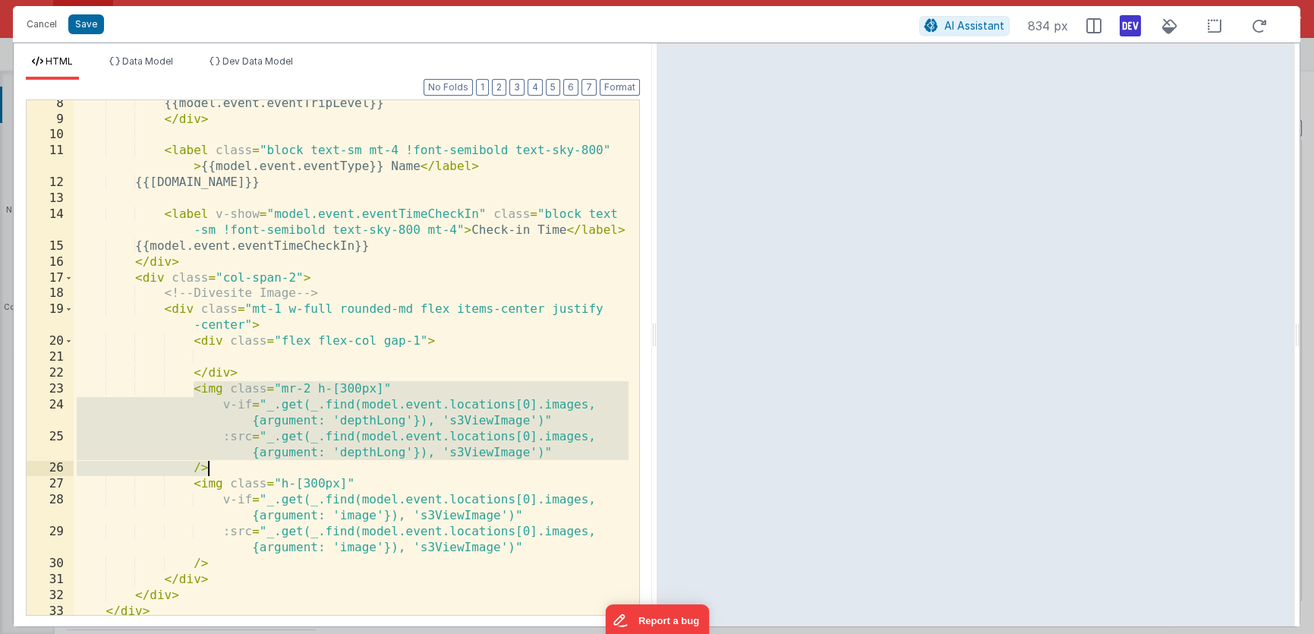
drag, startPoint x: 194, startPoint y: 389, endPoint x: 236, endPoint y: 466, distance: 87.7
click at [236, 466] on div "{{model.event.eventTripLevel}} </ div > < label class = "block text-sm mt-4 !fo…" at bounding box center [351, 369] width 555 height 547
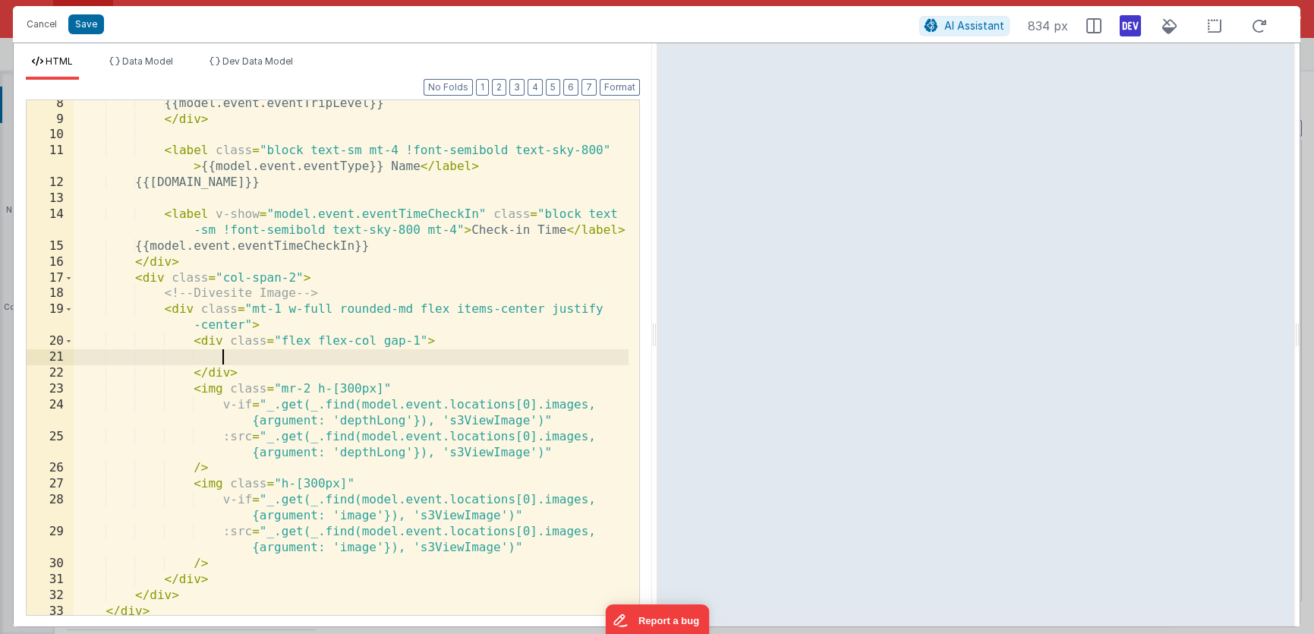
click at [278, 358] on div "{{model.event.eventTripLevel}} </ div > < label class = "block text-sm mt-4 !fo…" at bounding box center [351, 369] width 555 height 547
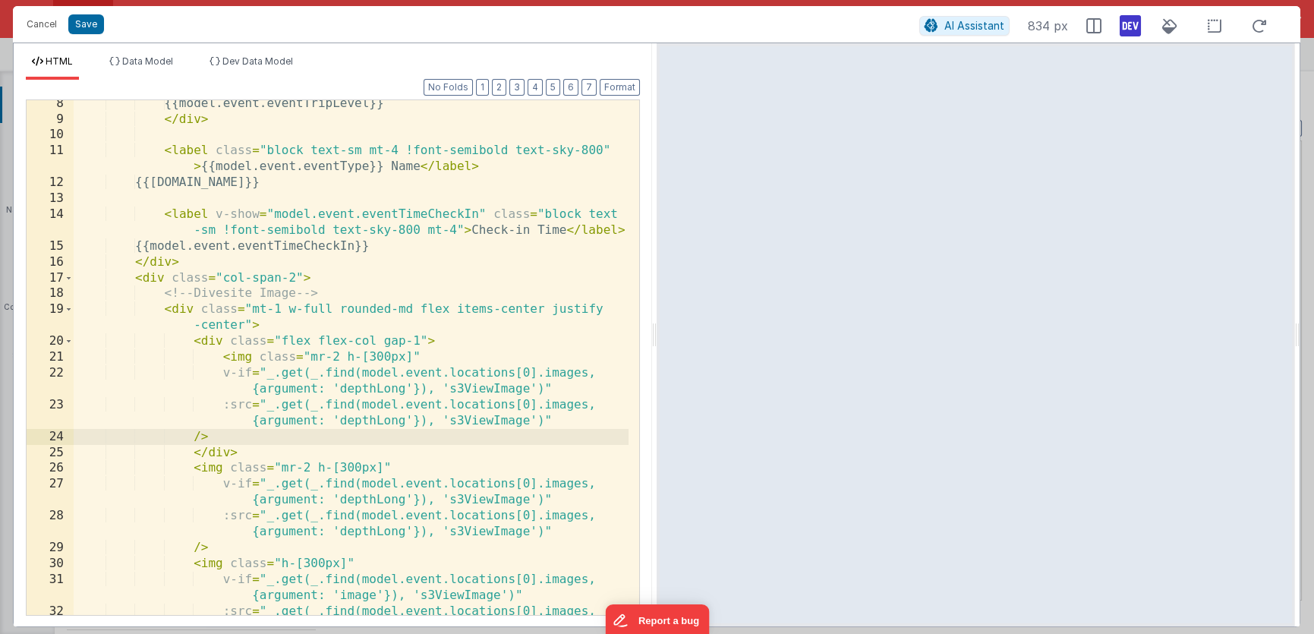
click at [382, 359] on div "{{model.event.eventTripLevel}} </ div > < label class = "block text-sm mt-4 !fo…" at bounding box center [351, 377] width 555 height 563
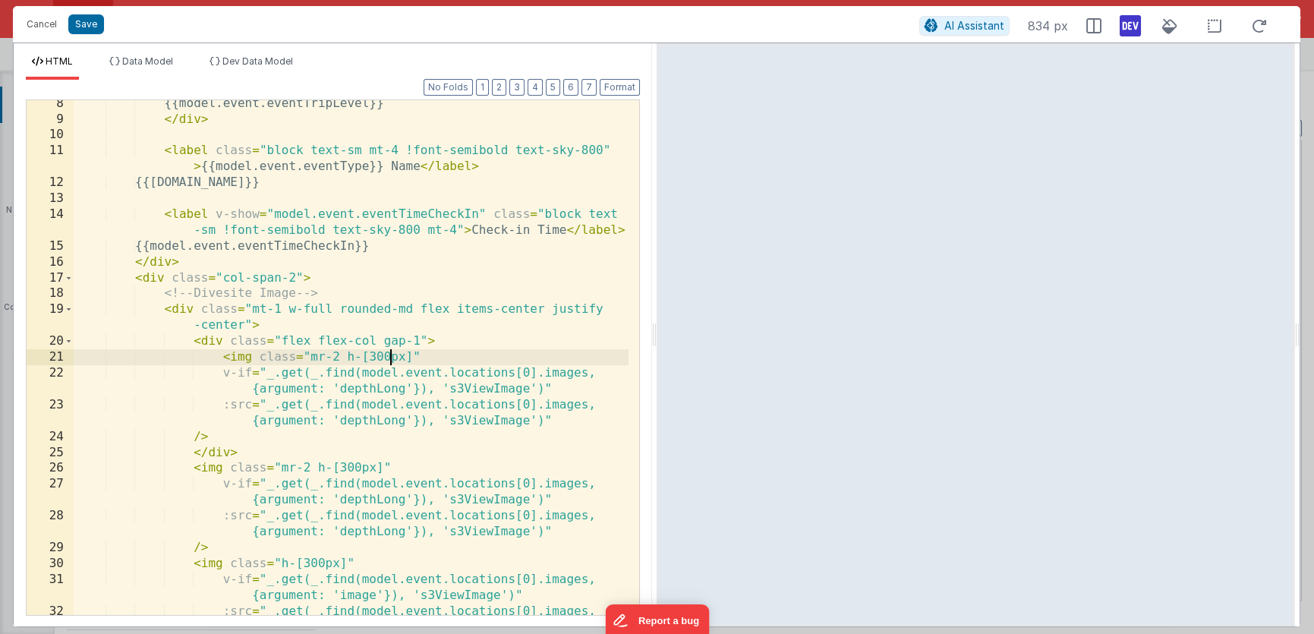
click at [388, 356] on div "{{model.event.eventTripLevel}} </ div > < label class = "block text-sm mt-4 !fo…" at bounding box center [351, 377] width 555 height 563
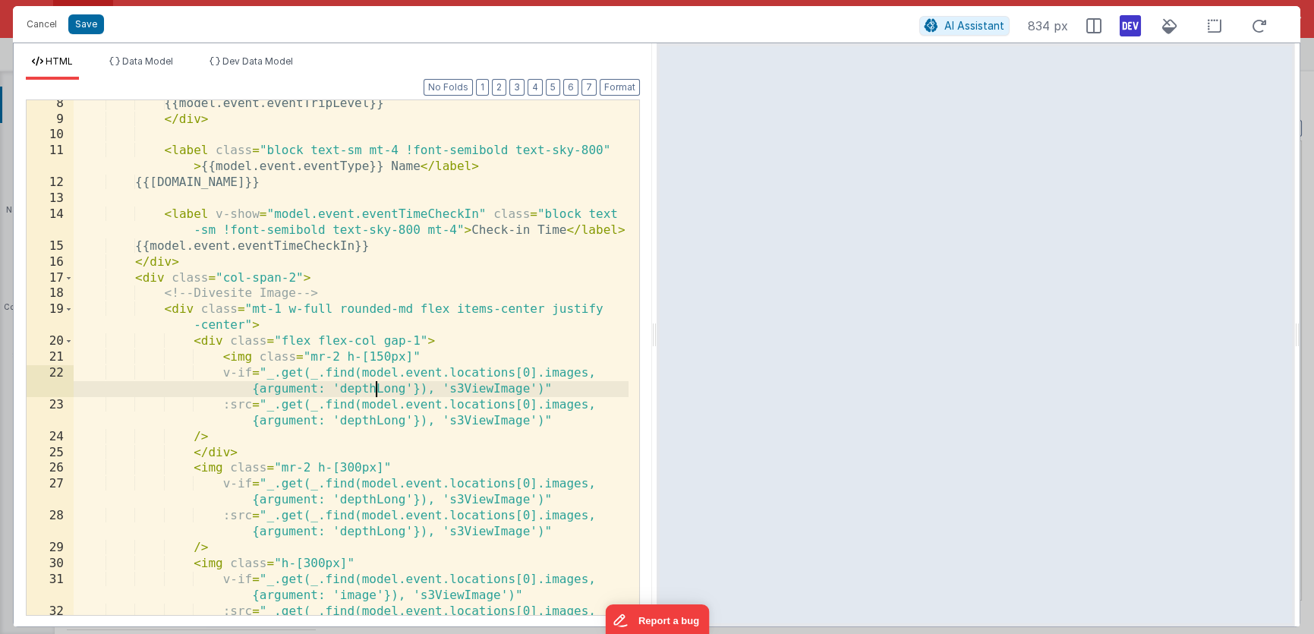
click at [378, 389] on div "{{model.event.eventTripLevel}} </ div > < label class = "block text-sm mt-4 !fo…" at bounding box center [351, 377] width 555 height 563
click at [378, 388] on div "{{model.event.eventTripLevel}} </ div > < label class = "block text-sm mt-4 !fo…" at bounding box center [351, 377] width 555 height 563
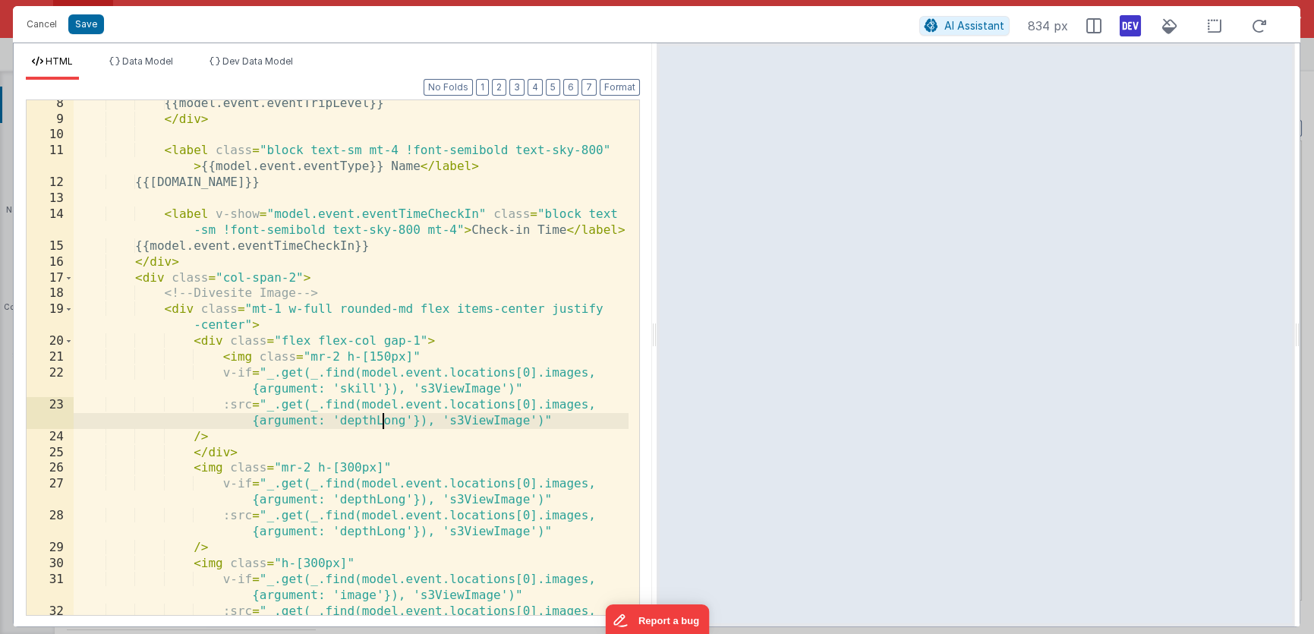
click at [380, 417] on div "{{model.event.eventTripLevel}} </ div > < label class = "block text-sm mt-4 !fo…" at bounding box center [351, 377] width 555 height 563
click at [380, 418] on div "{{model.event.eventTripLevel}} </ div > < label class = "block text-sm mt-4 !fo…" at bounding box center [351, 377] width 555 height 563
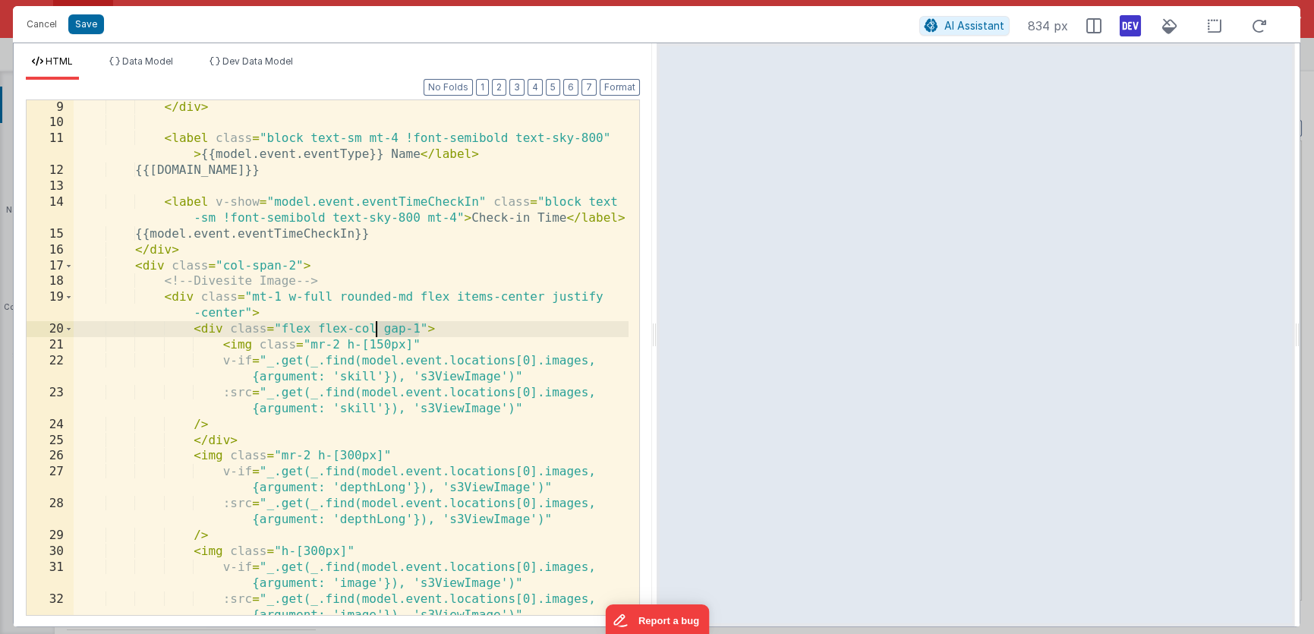
drag, startPoint x: 420, startPoint y: 330, endPoint x: 376, endPoint y: 329, distance: 44.1
click at [376, 329] on div "</ div > < label class = "block text-sm mt-4 !font-semibold text-sky-800" > {{m…" at bounding box center [351, 372] width 555 height 547
click at [316, 330] on div "</ div > < label class = "block text-sm mt-4 !font-semibold text-sky-800" > {{m…" at bounding box center [351, 372] width 555 height 547
click at [282, 329] on div "</ div > < label class = "block text-sm mt-4 !font-semibold text-sky-800" > {{m…" at bounding box center [351, 372] width 555 height 547
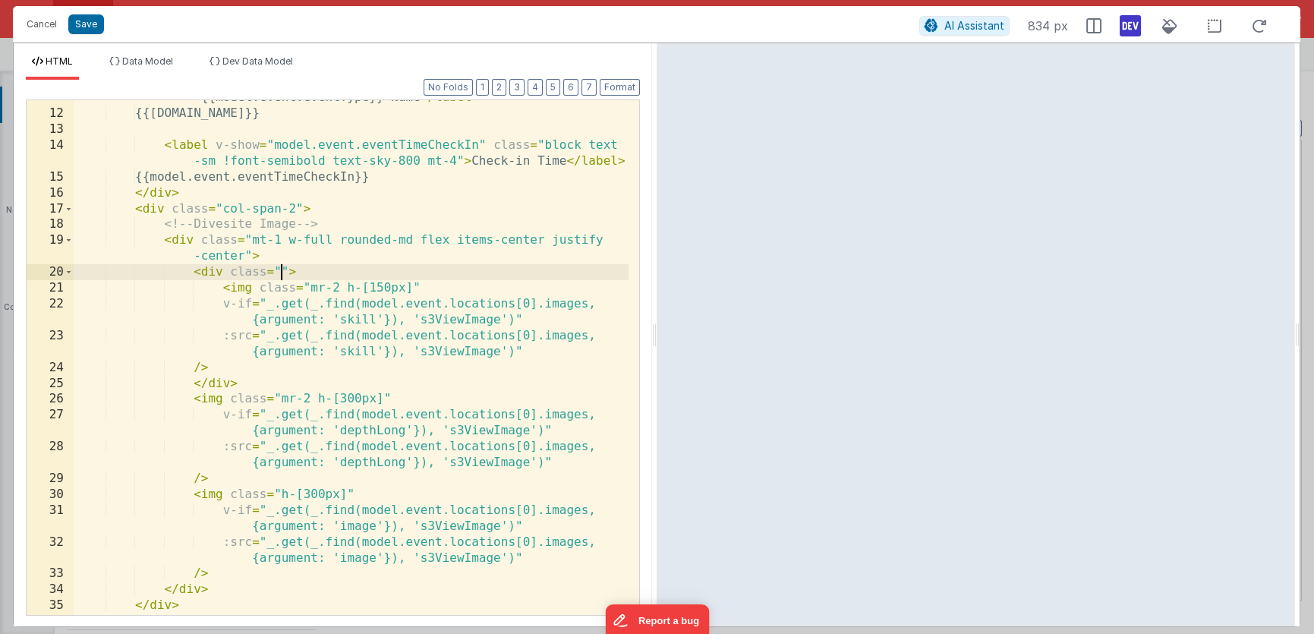
scroll to position [233, 0]
click at [350, 394] on div "< label class = "block text-sm mt-4 !font-semibold text-sky-800" > {{model.even…" at bounding box center [351, 354] width 555 height 563
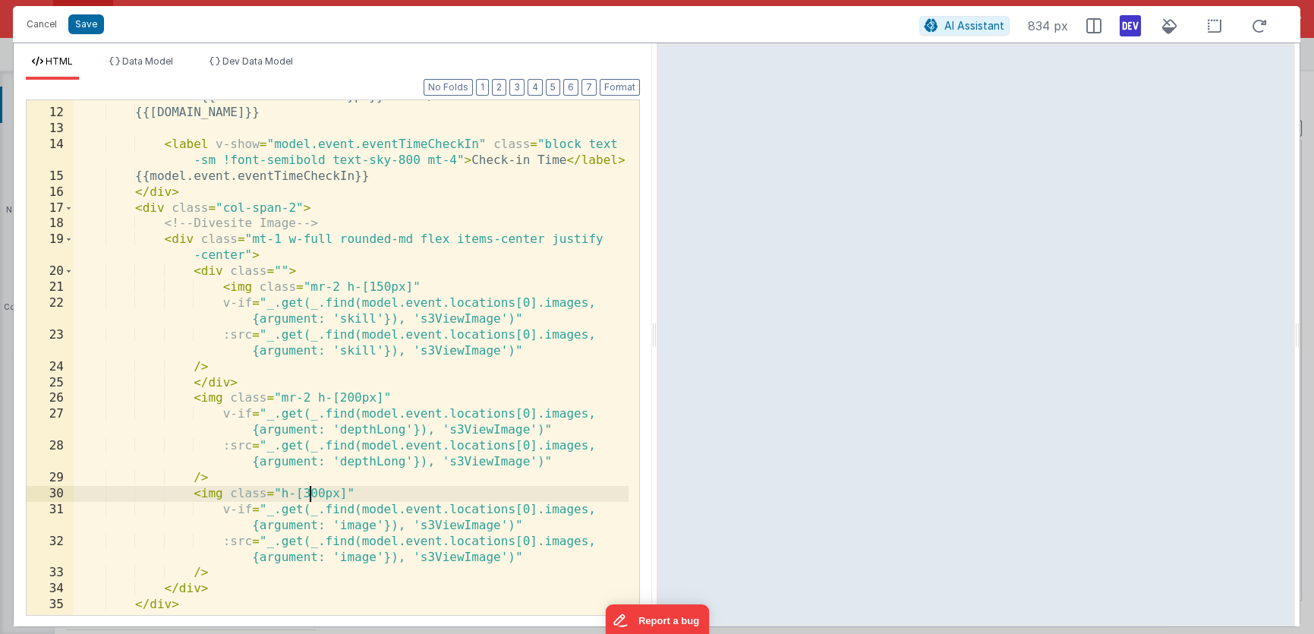
click at [312, 497] on div "< label class = "block text-sm mt-4 !font-semibold text-sky-800" > {{model.even…" at bounding box center [351, 354] width 555 height 563
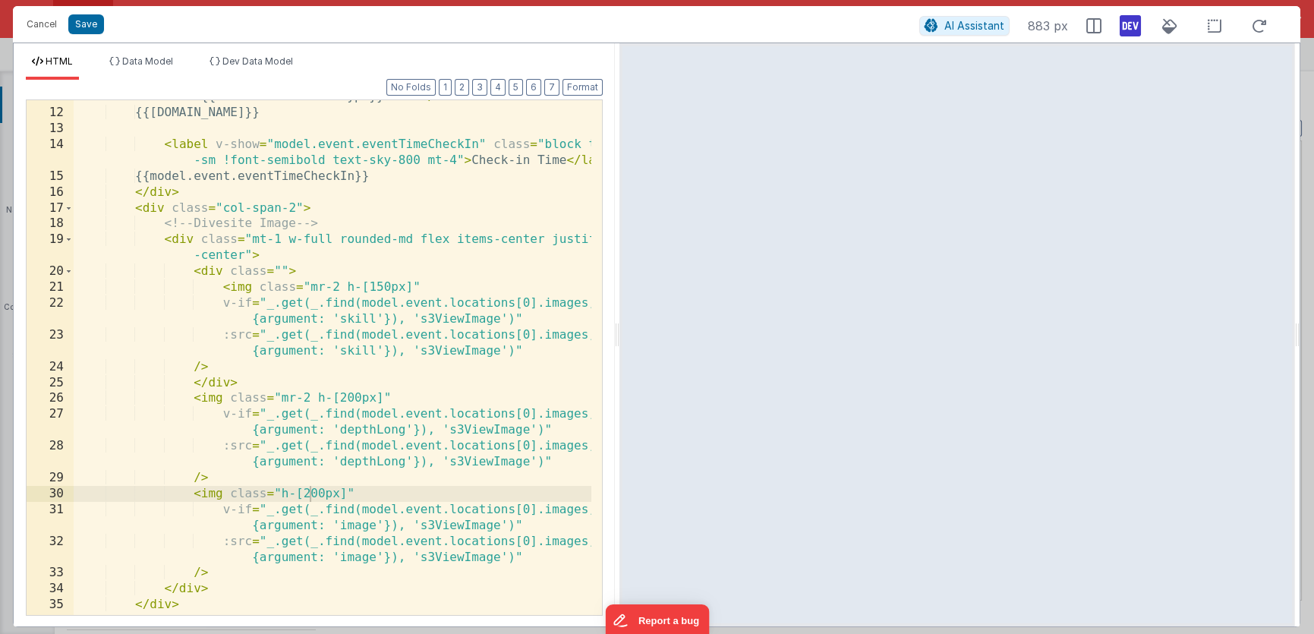
drag, startPoint x: 654, startPoint y: 336, endPoint x: 619, endPoint y: 316, distance: 41.1
click at [619, 316] on html "Cancel Save AI Assistant 883 px HTML Data Model Dev Data Model Format 7 6 5 4 3…" at bounding box center [657, 317] width 1314 height 634
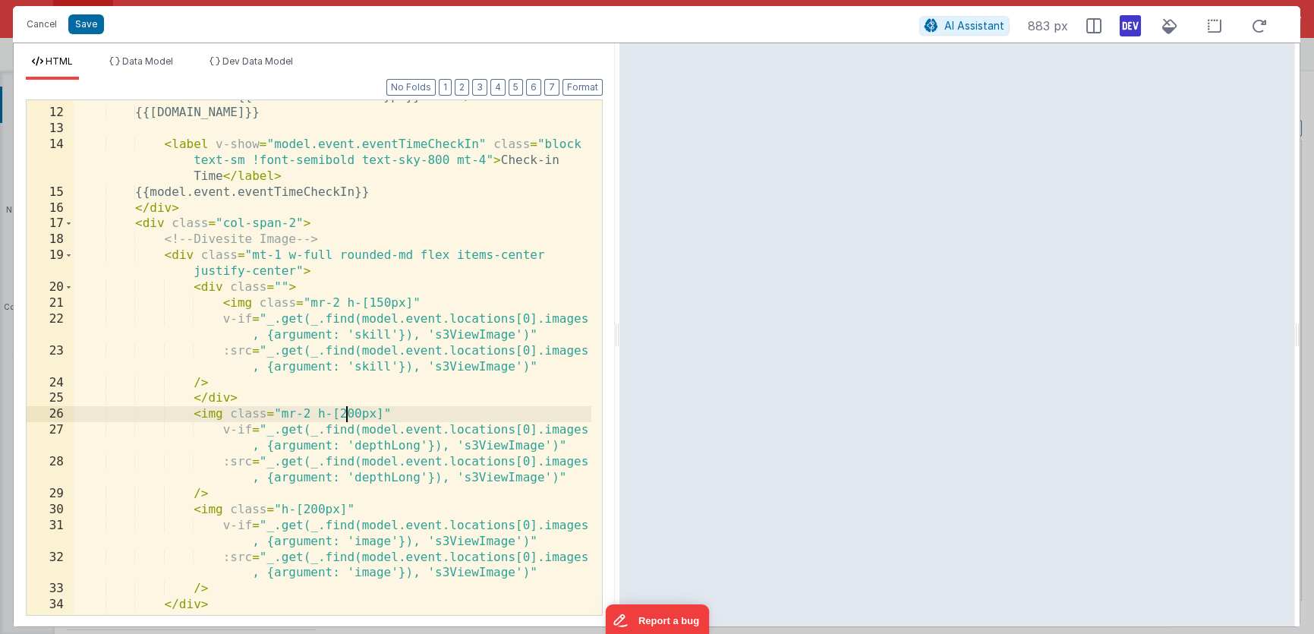
click at [345, 416] on div "< label class = "block text-sm mt-4 !font-semibold text-sky -800" > {{model.eve…" at bounding box center [333, 354] width 518 height 563
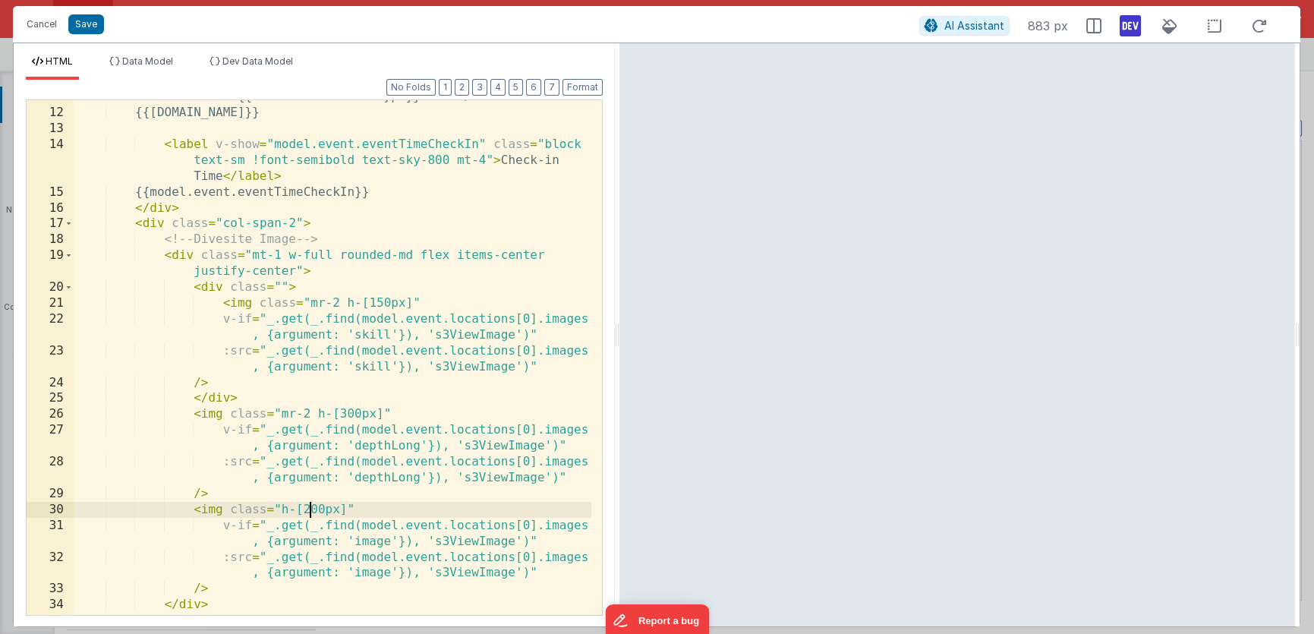
click at [310, 511] on div "< label class = "block text-sm mt-4 !font-semibold text-sky -800" > {{model.eve…" at bounding box center [333, 354] width 518 height 563
click at [194, 287] on div "< label class = "block text-sm mt-4 !font-semibold text-sky -800" > {{model.eve…" at bounding box center [333, 354] width 518 height 563
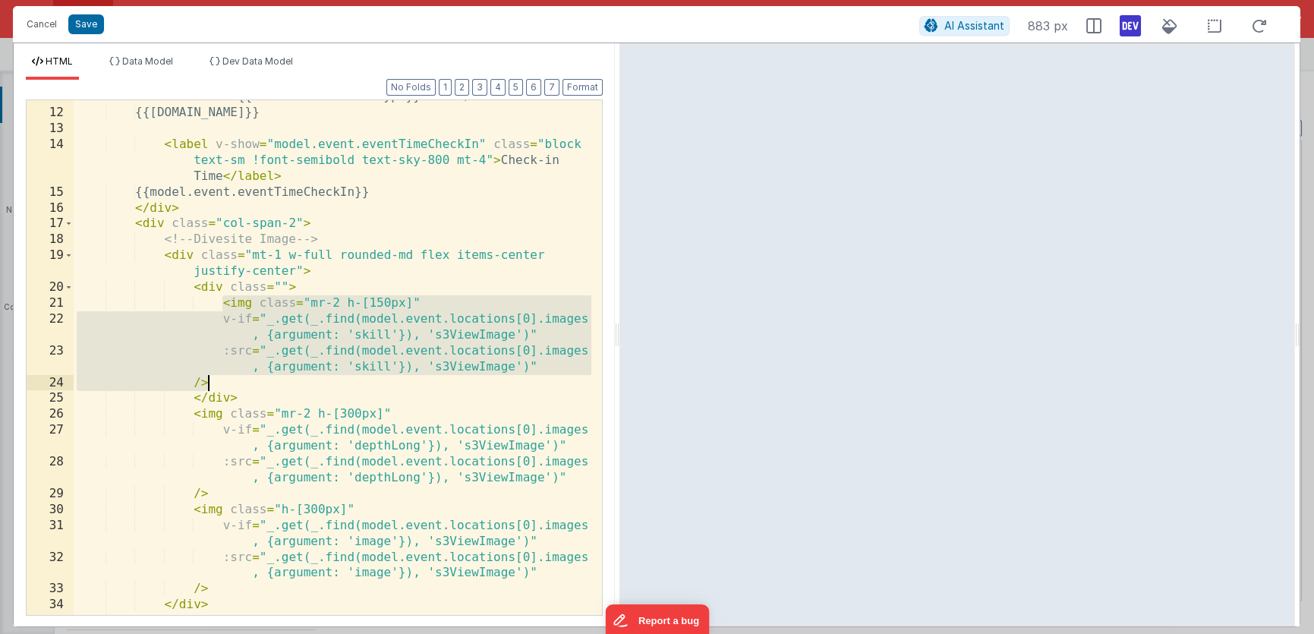
drag, startPoint x: 221, startPoint y: 301, endPoint x: 237, endPoint y: 385, distance: 85.8
click at [237, 385] on div "< label class = "block text-sm mt-4 !font-semibold text-sky -800" > {{model.eve…" at bounding box center [333, 354] width 518 height 563
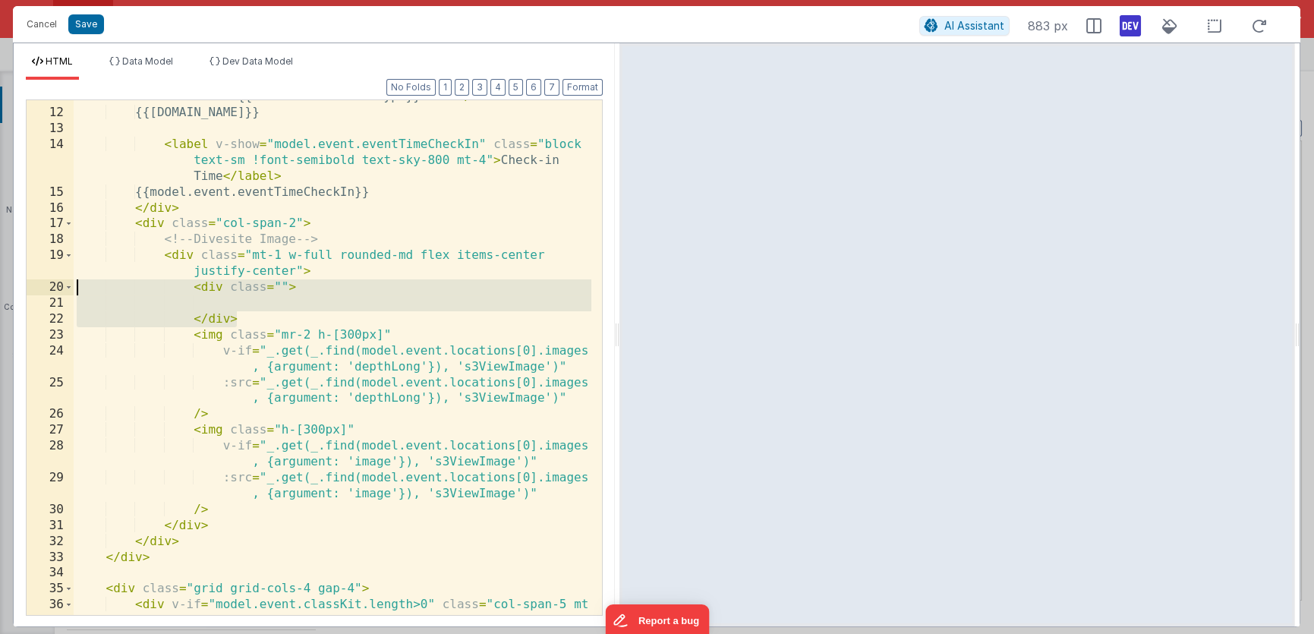
drag, startPoint x: 236, startPoint y: 321, endPoint x: 58, endPoint y: 291, distance: 180.2
click at [58, 291] on div "11 12 13 14 15 16 17 18 19 20 21 22 23 24 25 26 27 28 29 30 31 32 33 34 35 36 3…" at bounding box center [314, 357] width 577 height 516
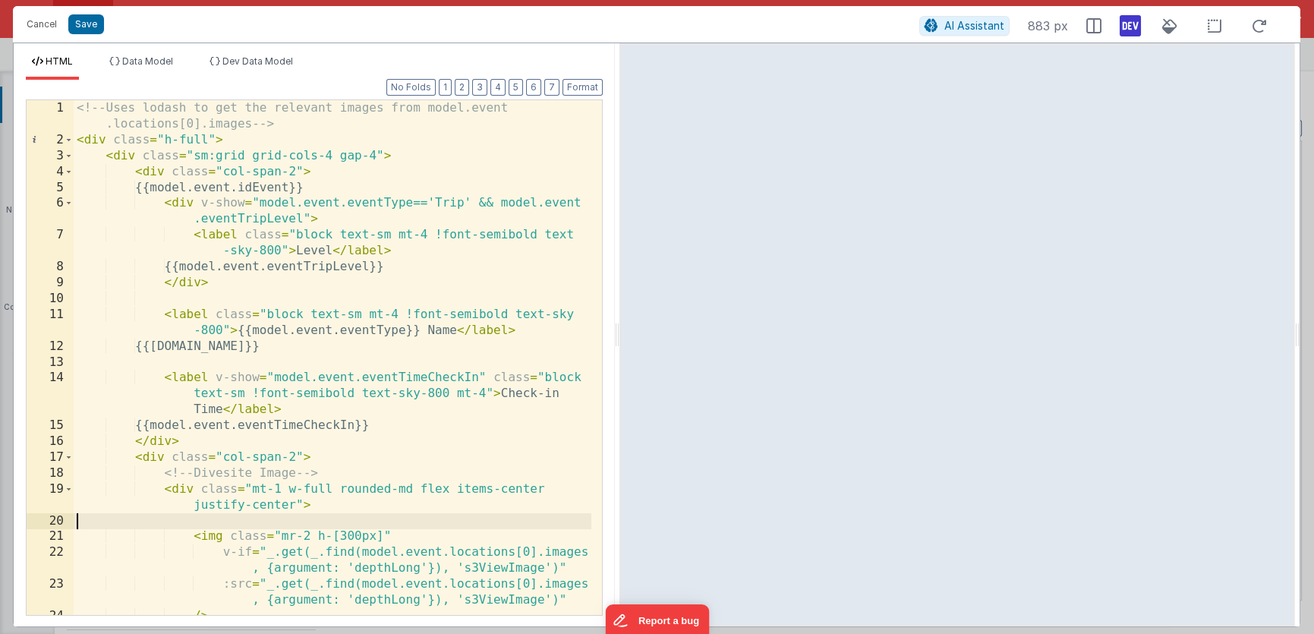
scroll to position [0, 0]
click at [328, 348] on div "<!-- Uses lodash to get the relevant images from model.event .locations[0].imag…" at bounding box center [333, 381] width 518 height 563
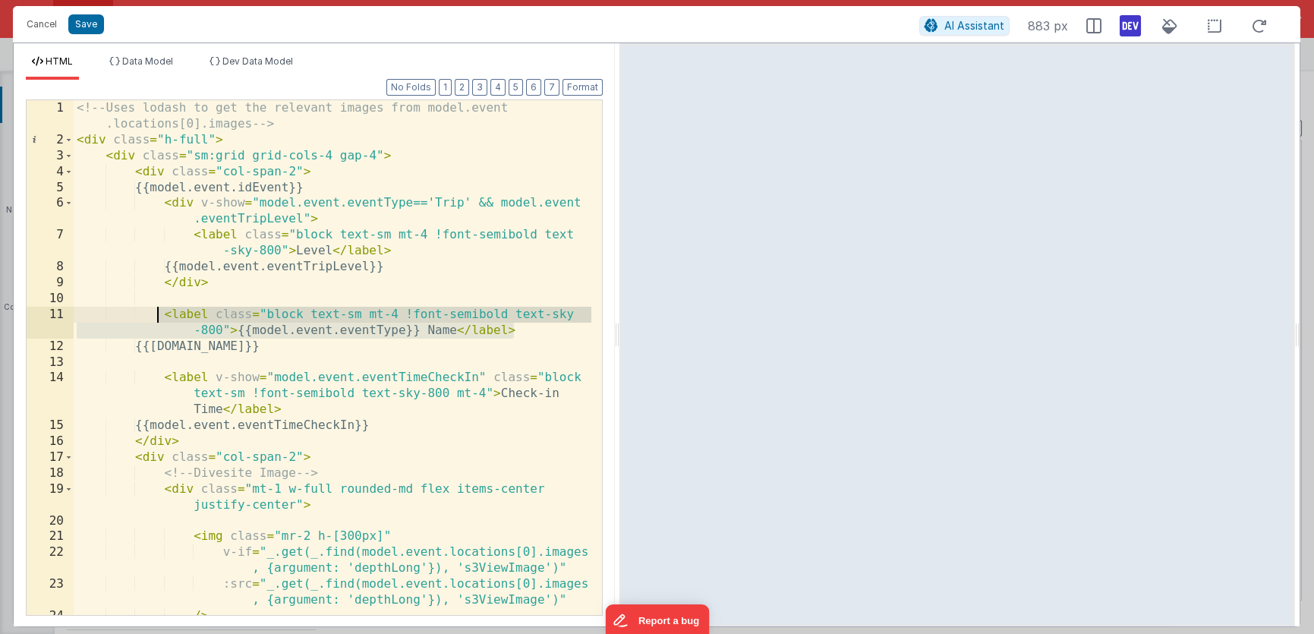
drag, startPoint x: 524, startPoint y: 326, endPoint x: 159, endPoint y: 318, distance: 365.2
click at [159, 318] on div "<!-- Uses lodash to get the relevant images from model.event .locations[0].imag…" at bounding box center [333, 381] width 518 height 563
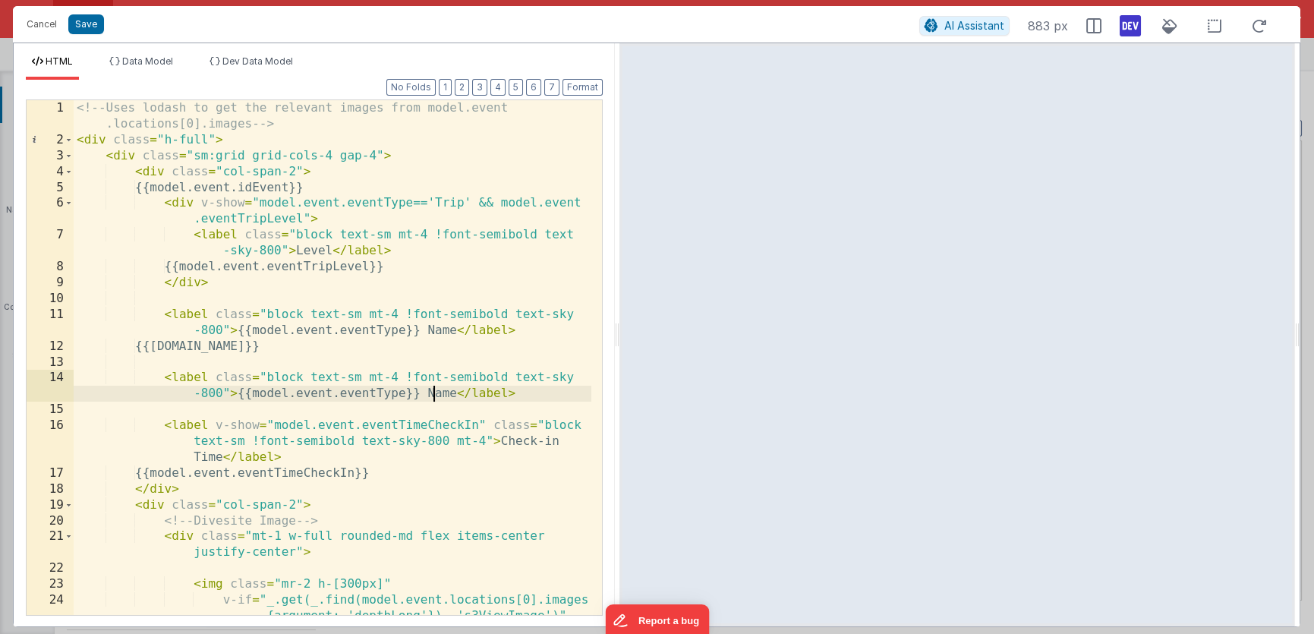
click at [433, 395] on div "<!-- Uses lodash to get the relevant images from model.event .locations[0].imag…" at bounding box center [333, 389] width 518 height 579
drag, startPoint x: 238, startPoint y: 393, endPoint x: 426, endPoint y: 386, distance: 187.6
click at [426, 386] on div "<!-- Uses lodash to get the relevant images from model.event .locations[0].imag…" at bounding box center [333, 389] width 518 height 579
click at [348, 395] on div "<!-- Uses lodash to get the relevant images from model.event .locations[0].imag…" at bounding box center [333, 389] width 518 height 579
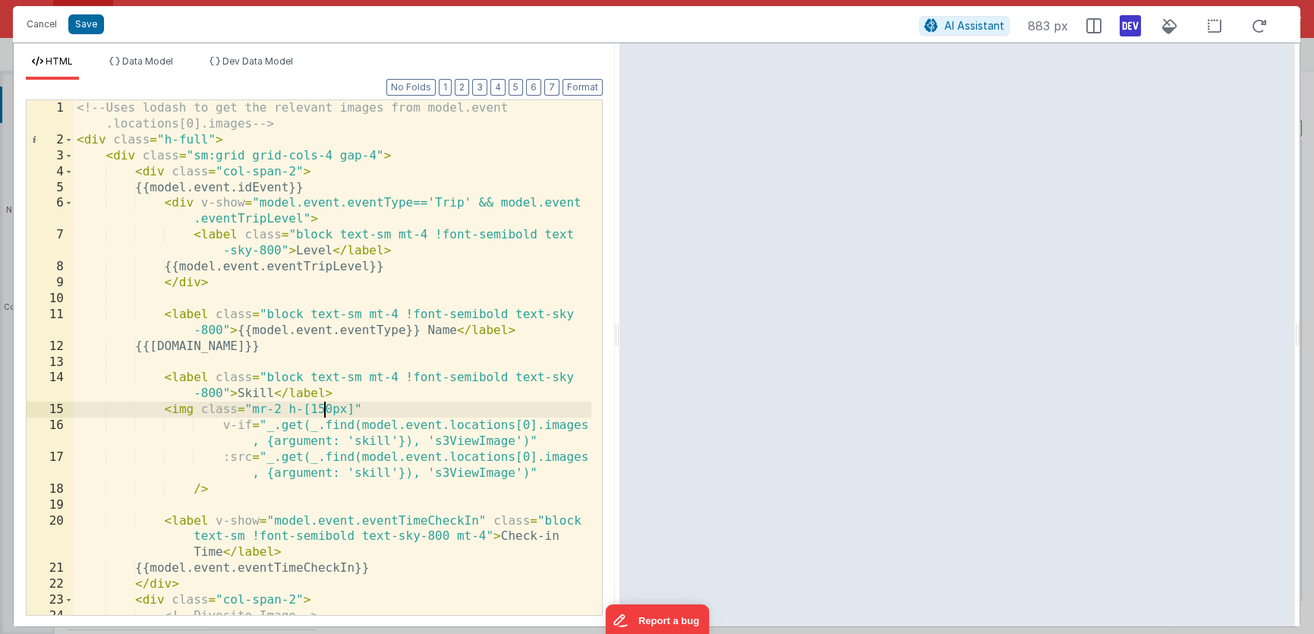
click at [325, 409] on div "<!-- Uses lodash to get the relevant images from model.event .locations[0].imag…" at bounding box center [333, 389] width 518 height 579
click at [163, 378] on div "<!-- Uses lodash to get the relevant images from model.event .locations[0].imag…" at bounding box center [333, 389] width 518 height 579
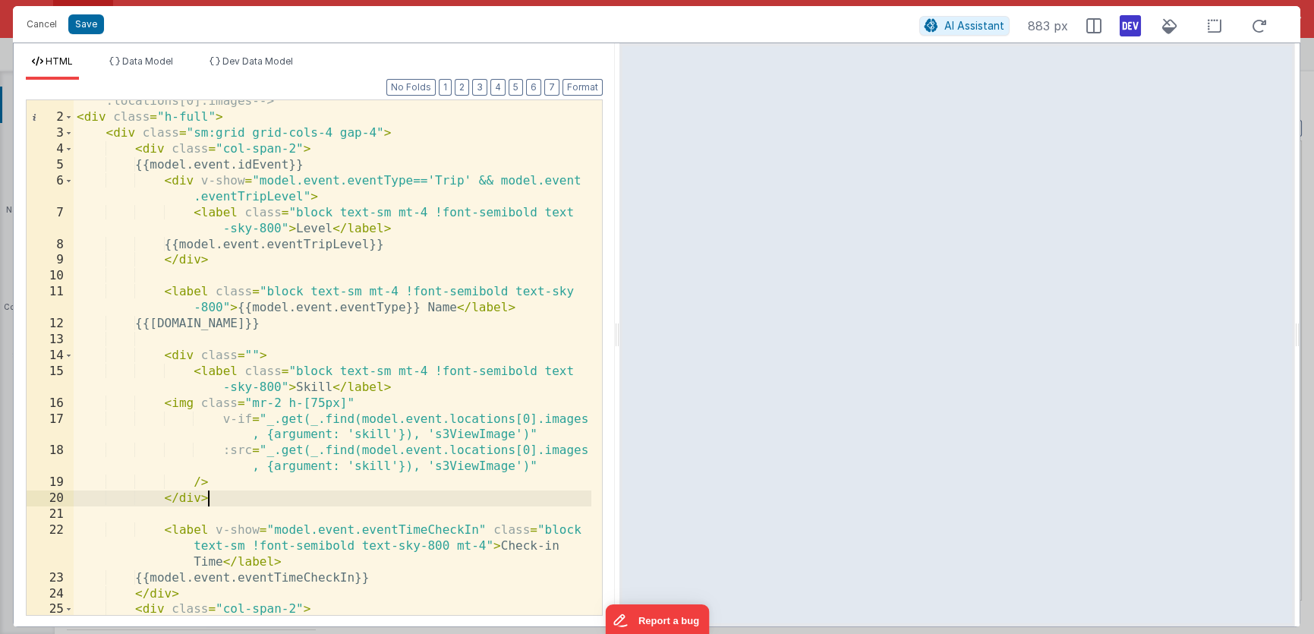
scroll to position [55, 0]
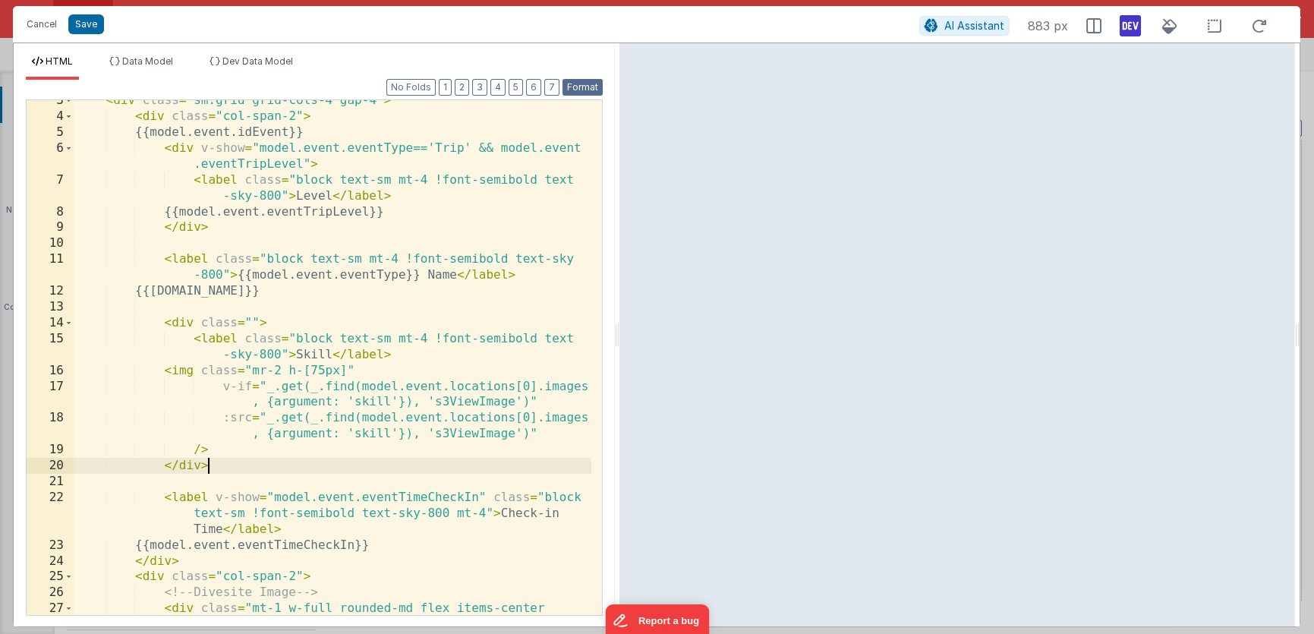
click at [583, 87] on button "Format" at bounding box center [582, 87] width 40 height 17
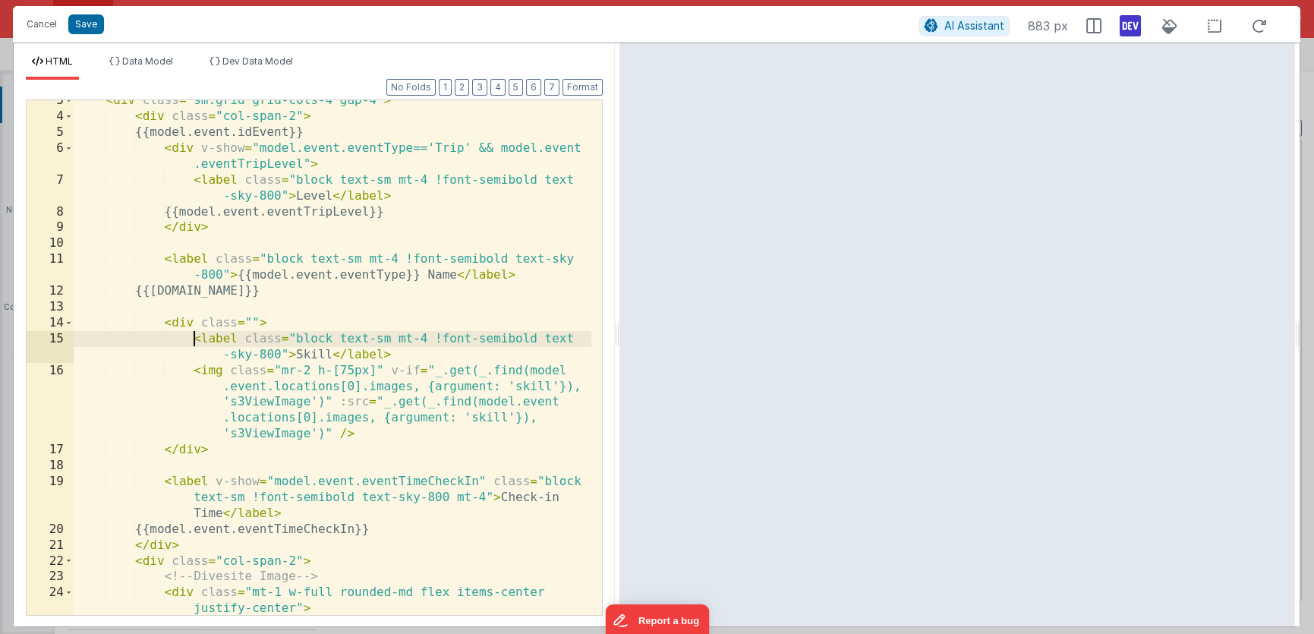
click at [194, 338] on div "< div class = "sm:grid grid-cols-4 gap-4" > < div class = "col-span-2" > {{mode…" at bounding box center [333, 366] width 518 height 547
drag, startPoint x: 272, startPoint y: 323, endPoint x: 165, endPoint y: 326, distance: 107.1
click at [165, 326] on div "< div class = "sm:grid grid-cols-4 gap-4" > < div class = "col-span-2" > {{mode…" at bounding box center [333, 366] width 518 height 547
paste textarea
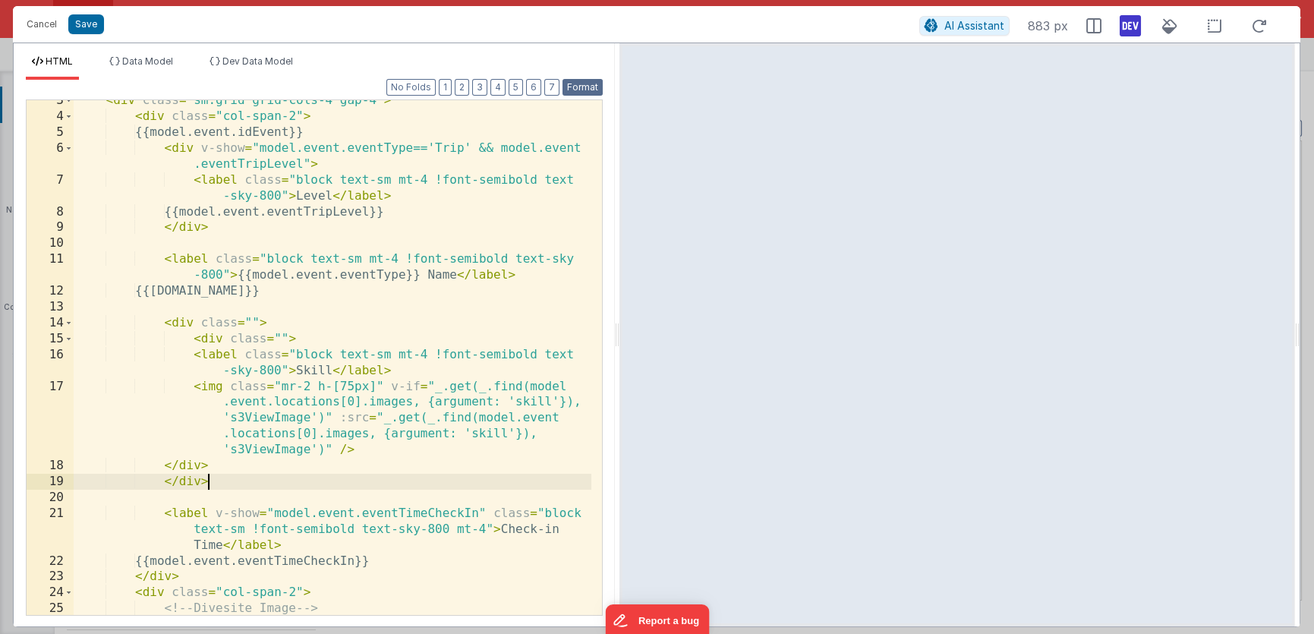
click at [584, 83] on button "Format" at bounding box center [582, 87] width 40 height 17
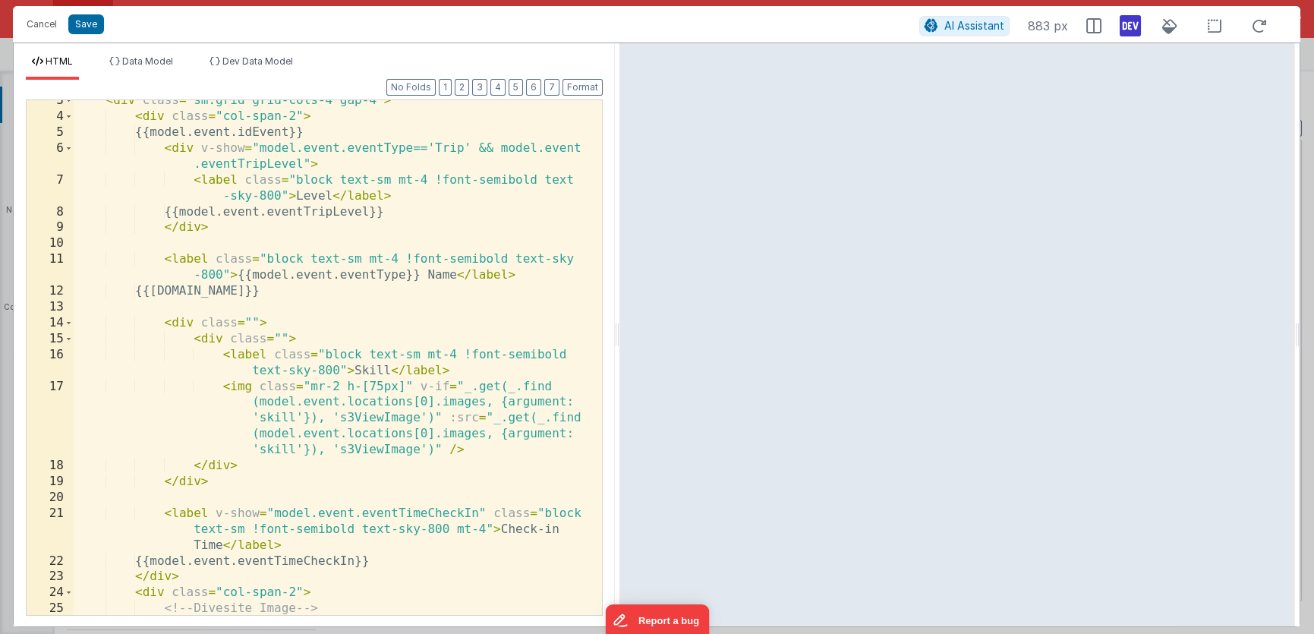
click at [254, 320] on div "< div class = "sm:grid grid-cols-4 gap-4" > < div class = "col-span-2" > {{mode…" at bounding box center [333, 374] width 518 height 563
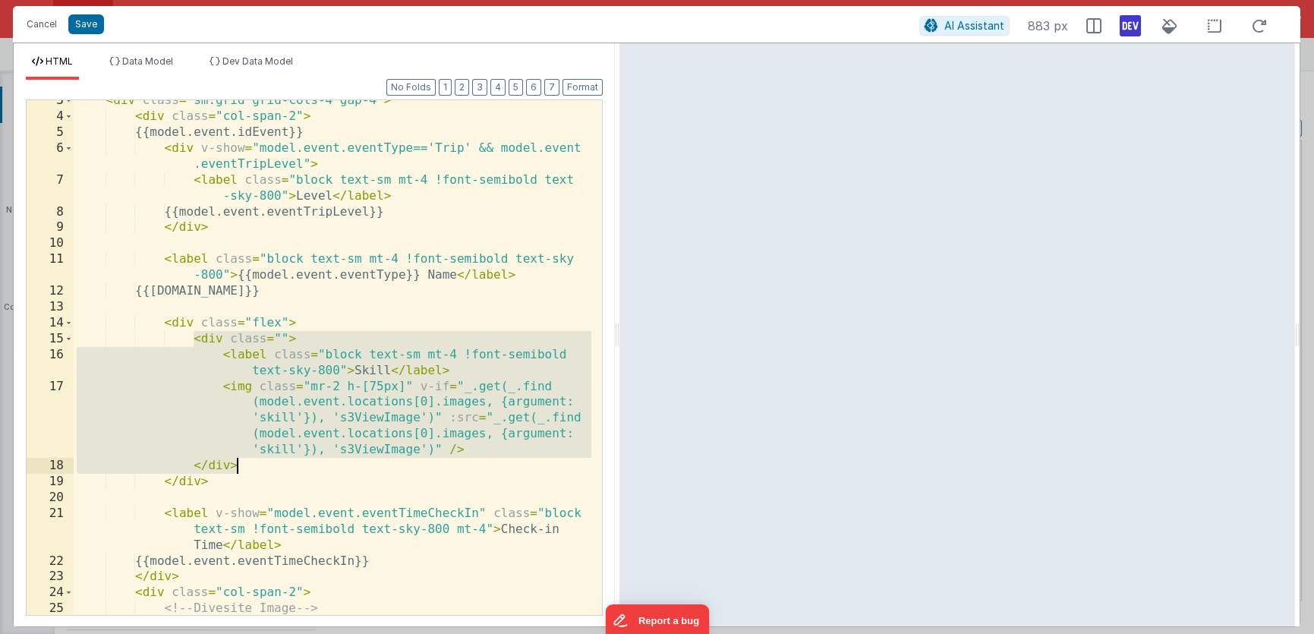
drag, startPoint x: 193, startPoint y: 339, endPoint x: 249, endPoint y: 464, distance: 137.3
click at [249, 464] on div "< div class = "sm:grid grid-cols-4 gap-4" > < div class = "col-span-2" > {{mode…" at bounding box center [333, 374] width 518 height 563
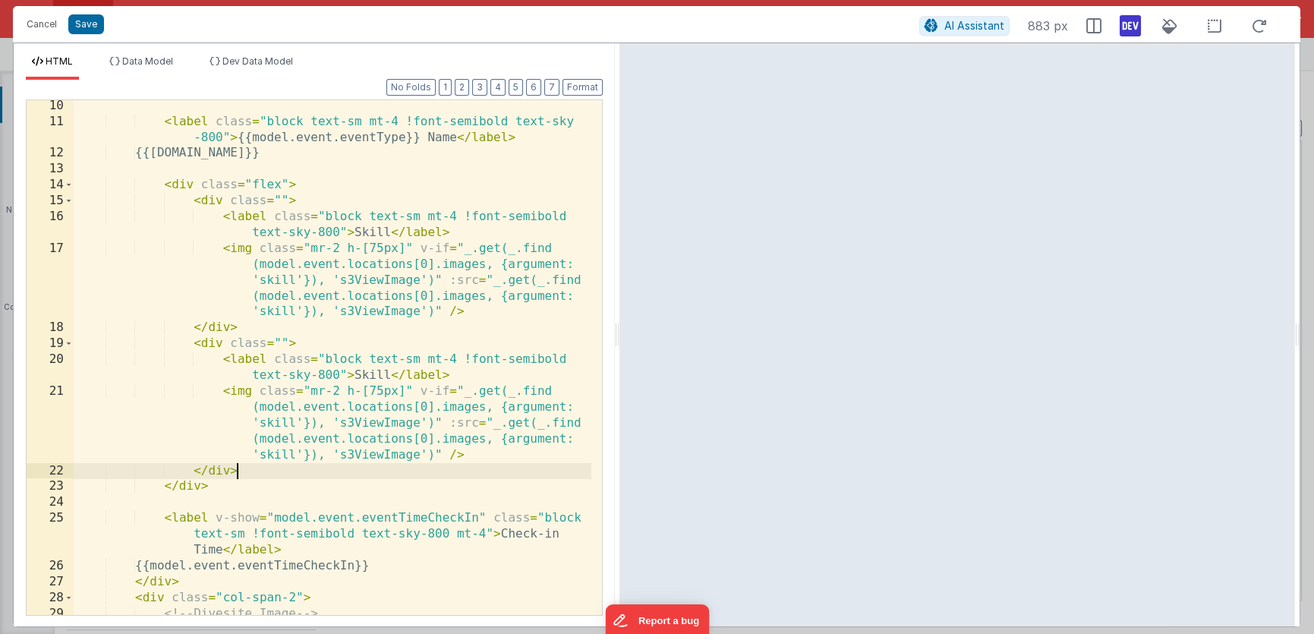
scroll to position [193, 0]
click at [377, 376] on div "< label class = "block text-sm mt-4 !font-semibold text-sky -800" > {{model.eve…" at bounding box center [333, 379] width 518 height 563
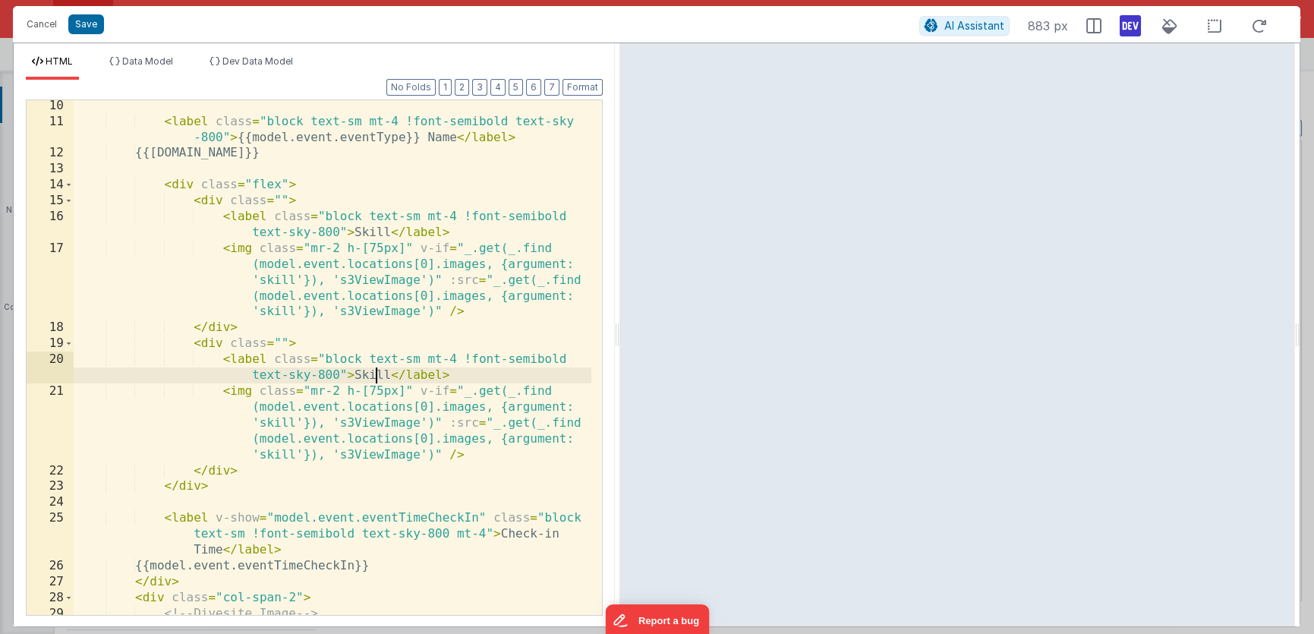
click at [377, 376] on div "< label class = "block text-sm mt-4 !font-semibold text-sky -800" > {{model.eve…" at bounding box center [333, 379] width 518 height 563
click at [281, 424] on div "< label class = "block text-sm mt-4 !font-semibold text-sky -800" > {{model.eve…" at bounding box center [333, 379] width 518 height 563
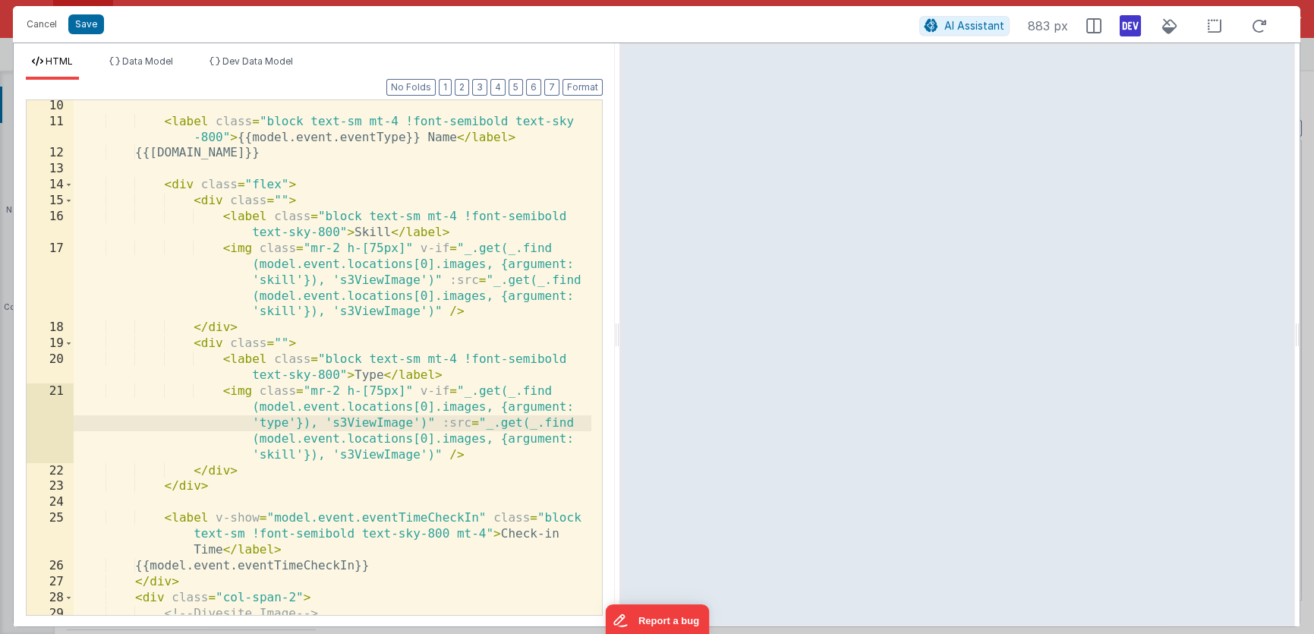
click at [279, 425] on div "< label class = "block text-sm mt-4 !font-semibold text-sky -800" > {{model.eve…" at bounding box center [333, 379] width 518 height 563
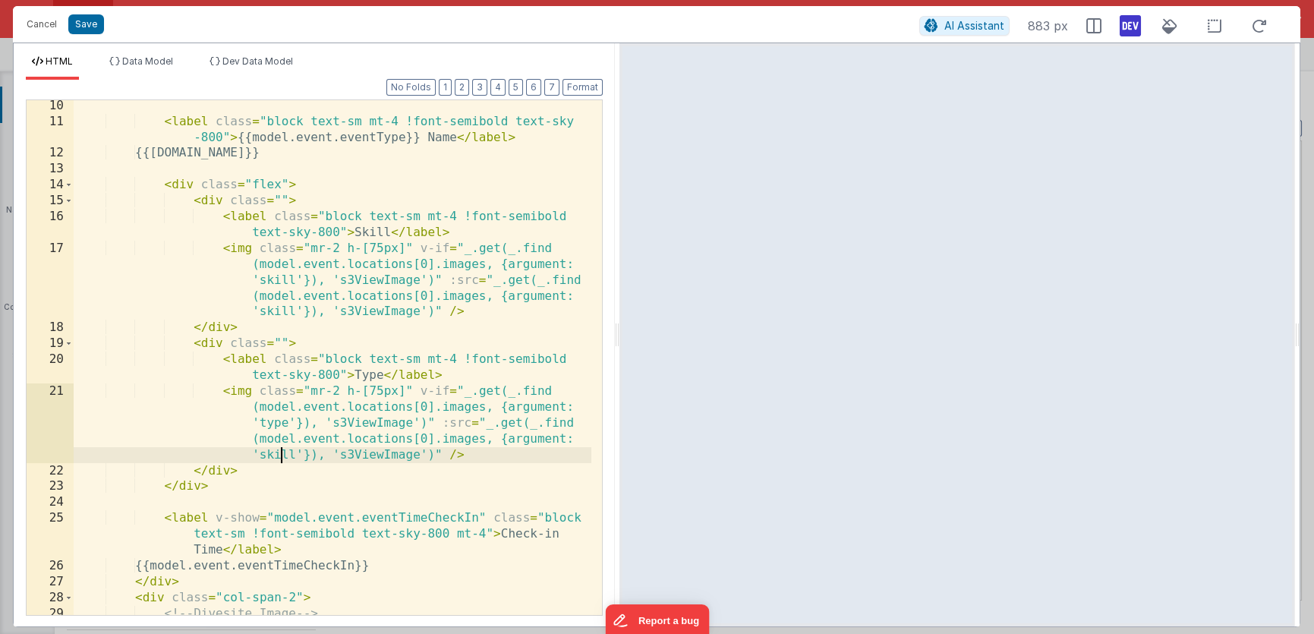
click at [280, 452] on div "< label class = "block text-sm mt-4 !font-semibold text-sky -800" > {{model.eve…" at bounding box center [333, 379] width 518 height 563
click at [259, 67] on li "Dev Data Model" at bounding box center [251, 67] width 96 height 24
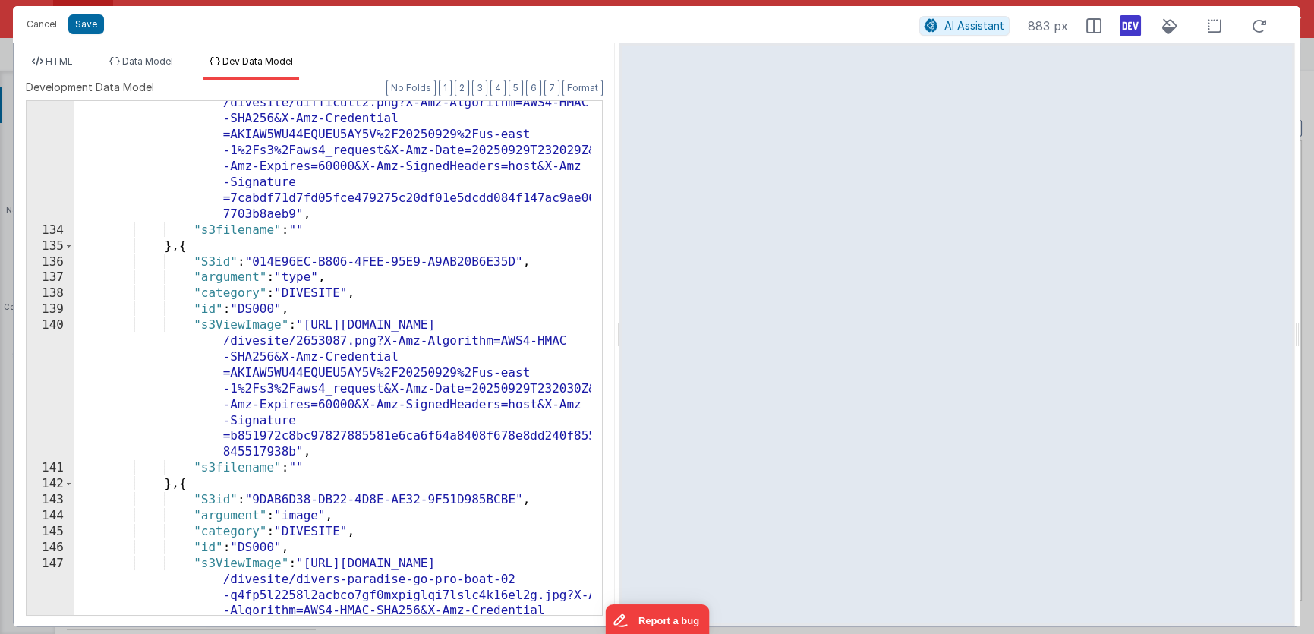
scroll to position [2576, 0]
click at [61, 63] on span "HTML" at bounding box center [59, 60] width 27 height 11
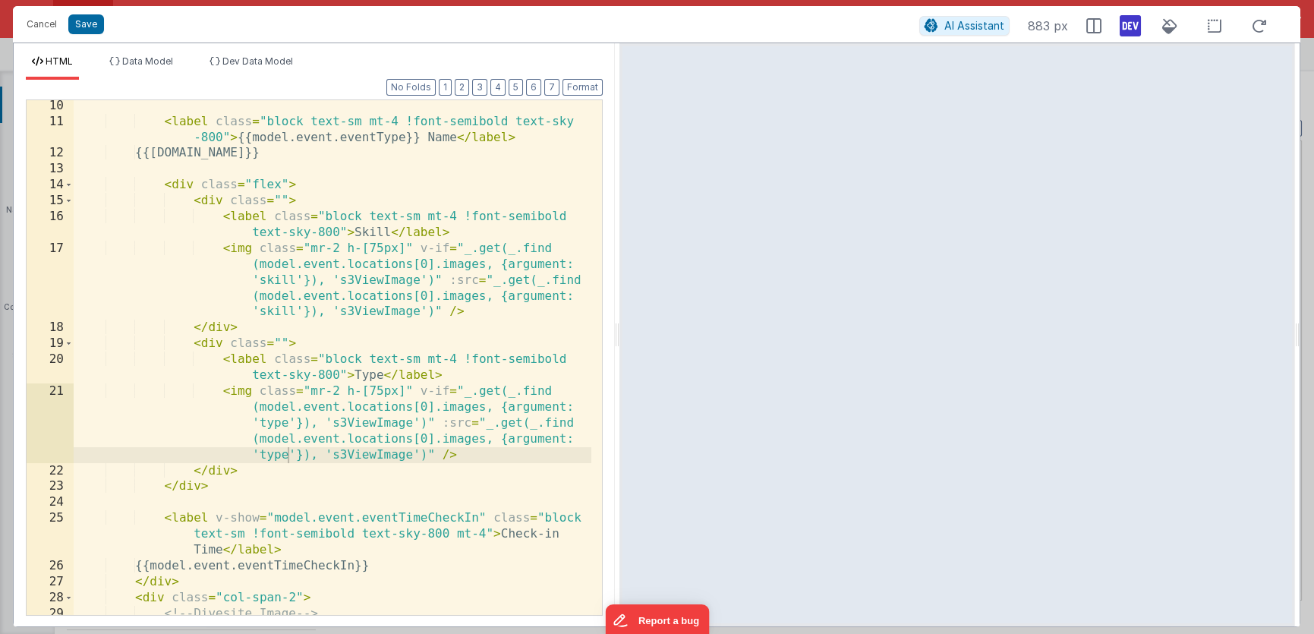
click at [378, 249] on div "< label class = "block text-sm mt-4 !font-semibold text-sky -800" > {{model.eve…" at bounding box center [333, 379] width 518 height 563
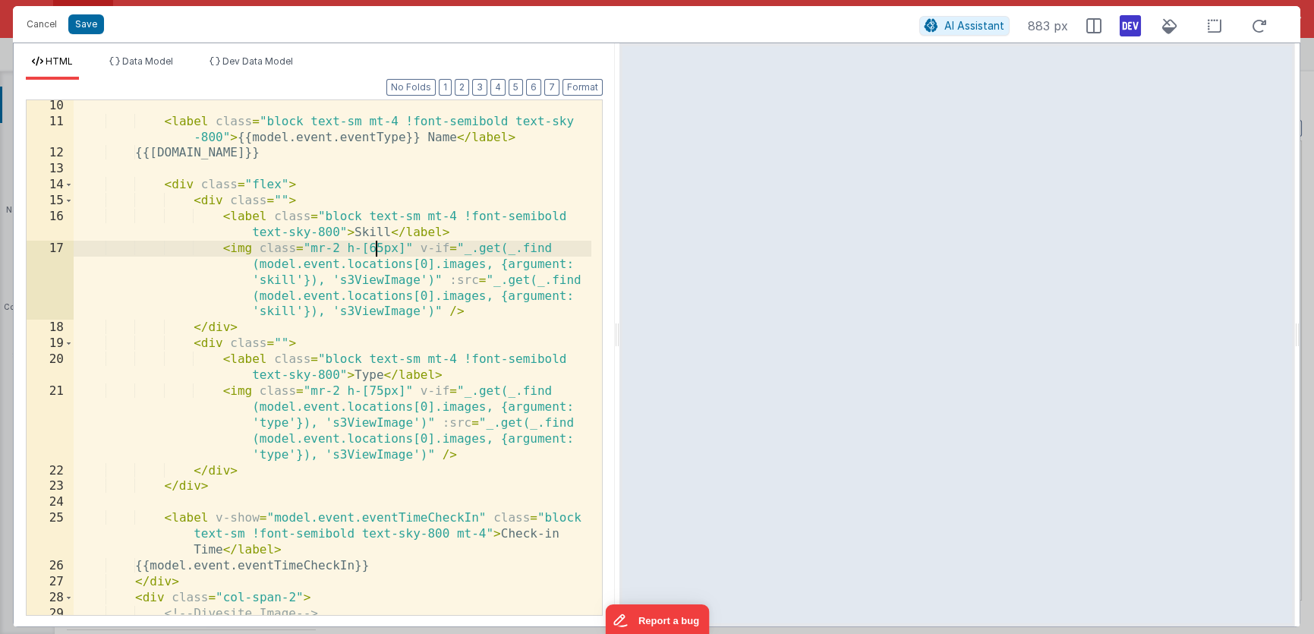
click at [281, 183] on div "< label class = "block text-sm mt-4 !font-semibold text-sky -800" > {{model.eve…" at bounding box center [333, 379] width 518 height 563
click at [376, 248] on div "< label class = "block text-sm mt-4 !font-semibold text-sky -800" > {{model.eve…" at bounding box center [333, 379] width 518 height 563
click at [339, 187] on div "< label class = "block text-sm mt-4 !font-semibold text-sky -800" > {{model.eve…" at bounding box center [333, 379] width 518 height 563
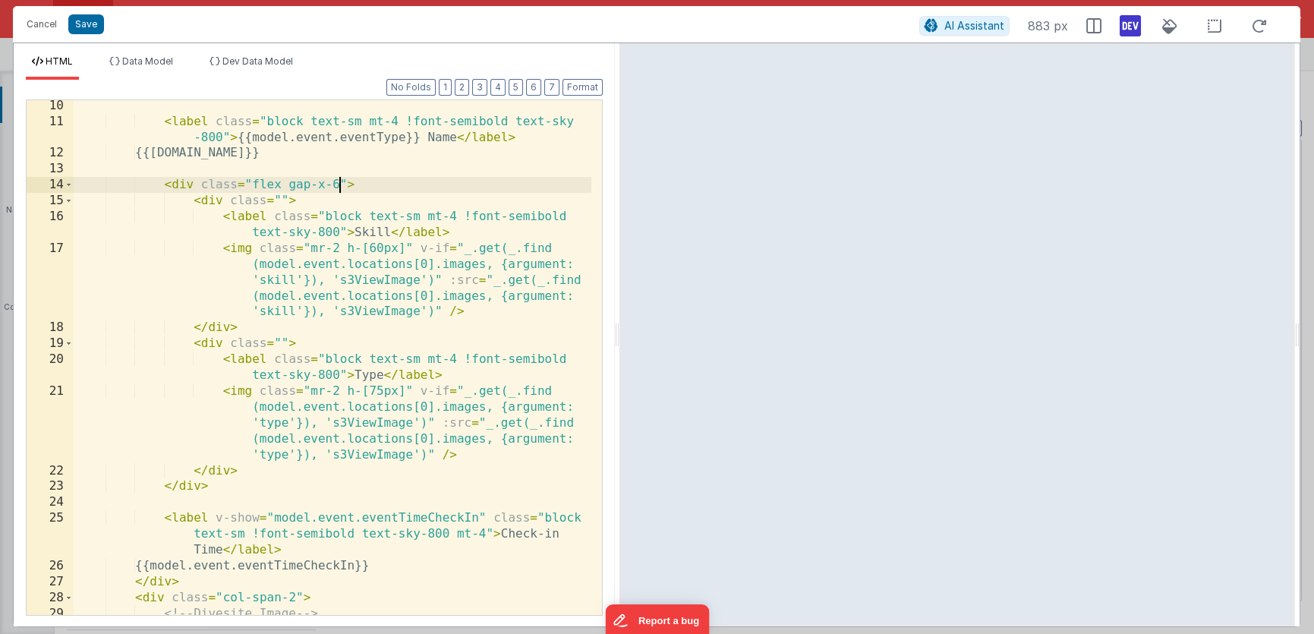
click at [279, 199] on div "< label class = "block text-sm mt-4 !font-semibold text-sky -800" > {{model.eve…" at bounding box center [333, 379] width 518 height 563
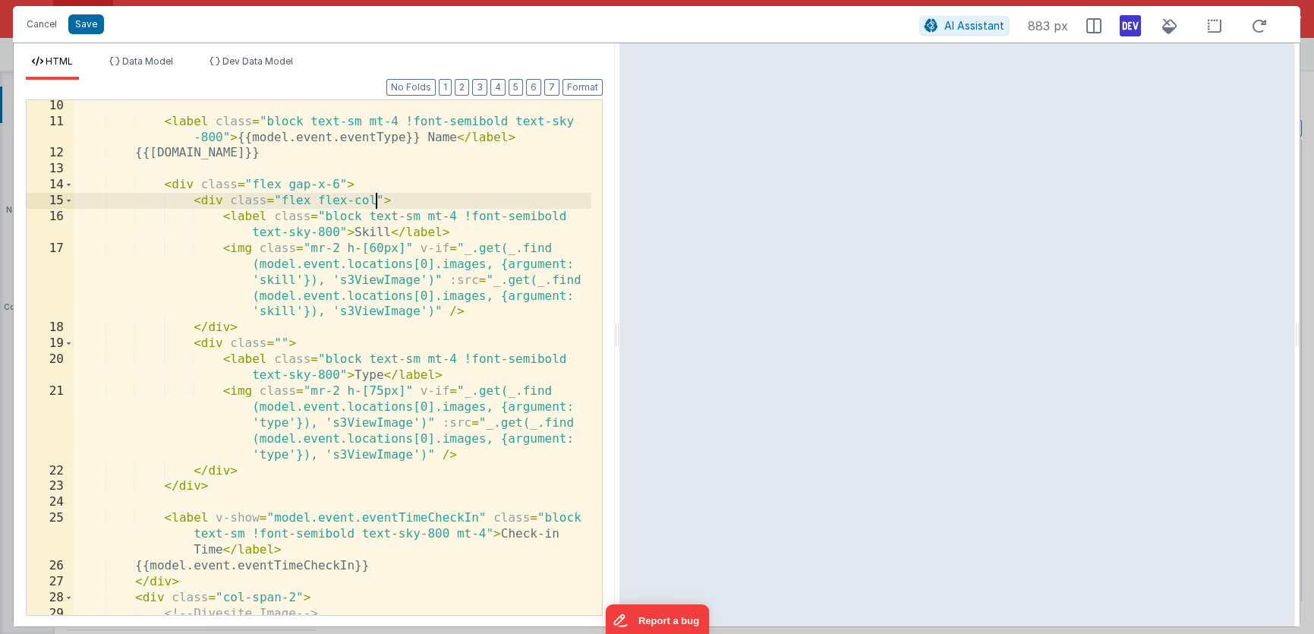
click at [281, 202] on div "< label class = "block text-sm mt-4 !font-semibold text-sky -800" > {{model.eve…" at bounding box center [333, 379] width 518 height 563
click at [402, 249] on div "< label class = "block text-sm mt-4 !font-semibold text-sky -800" > {{model.eve…" at bounding box center [333, 379] width 518 height 563
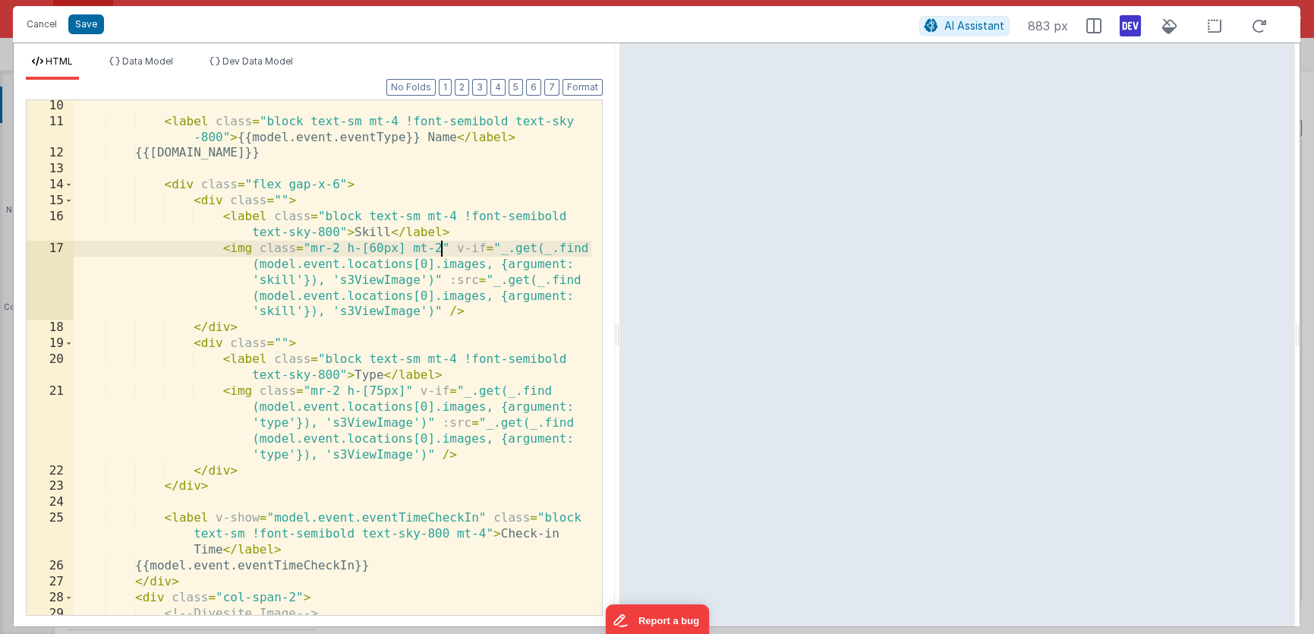
click at [339, 184] on div "< label class = "block text-sm mt-4 !font-semibold text-sky -800" > {{model.eve…" at bounding box center [333, 379] width 518 height 563
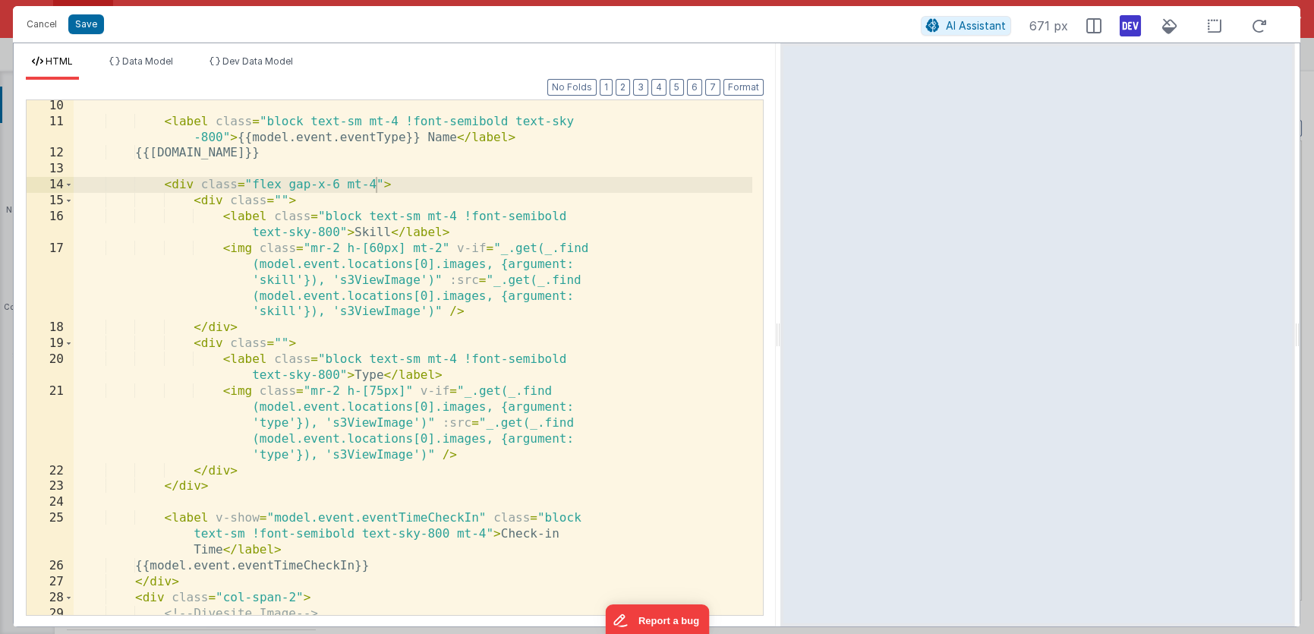
scroll to position [161, 0]
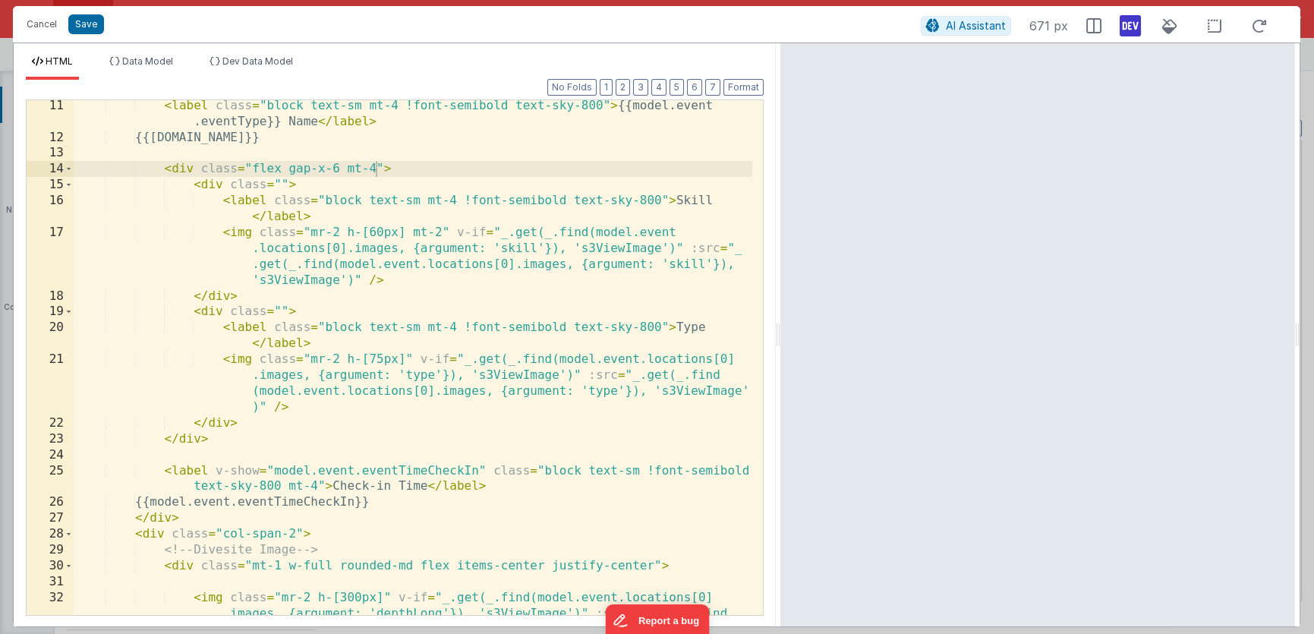
drag, startPoint x: 616, startPoint y: 335, endPoint x: 781, endPoint y: 325, distance: 165.0
click at [781, 325] on html "Cancel Save AI Assistant 671 px HTML Data Model Dev Data Model Format 7 6 5 4 3…" at bounding box center [657, 317] width 1314 height 634
click at [374, 170] on div "< label class = "block text-sm mt-4 !font-semibold text-sky-800" > {{model.even…" at bounding box center [413, 403] width 679 height 610
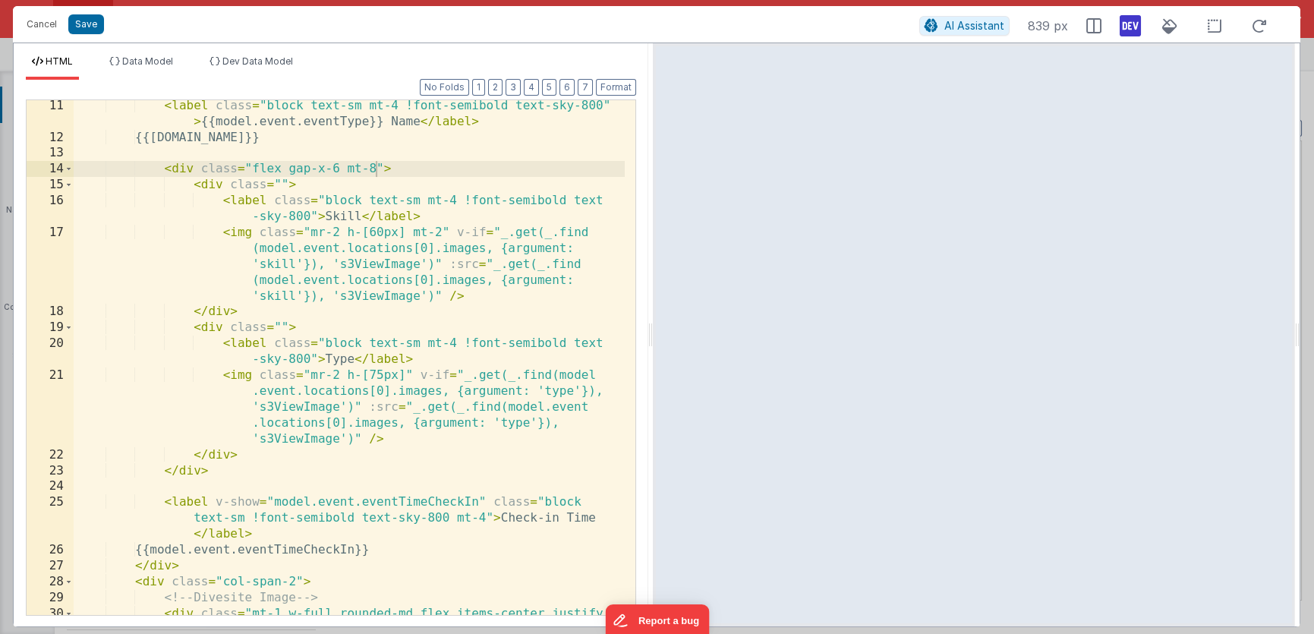
scroll to position [209, 0]
drag, startPoint x: 780, startPoint y: 331, endPoint x: 654, endPoint y: 326, distance: 126.1
click at [654, 326] on html "Cancel Save AI Assistant 838 px HTML Data Model Dev Data Model Format 7 6 5 4 3…" at bounding box center [657, 317] width 1314 height 634
click at [376, 170] on div "< label class = "block text-sm mt-4 !font-semibold text-sky-800" > {{model.even…" at bounding box center [350, 387] width 553 height 579
click at [1130, 31] on icon at bounding box center [1130, 26] width 21 height 24
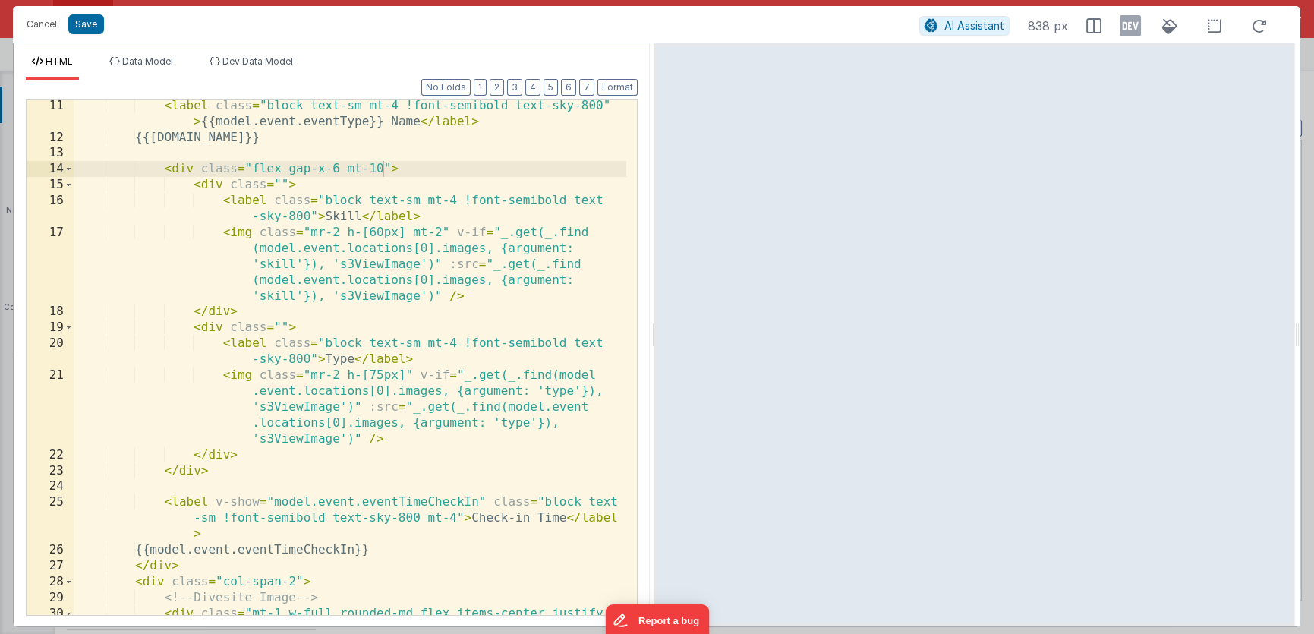
click at [468, 271] on div "< label class = "block text-sm mt-4 !font-semibold text-sky-800" > {{model.even…" at bounding box center [350, 387] width 553 height 579
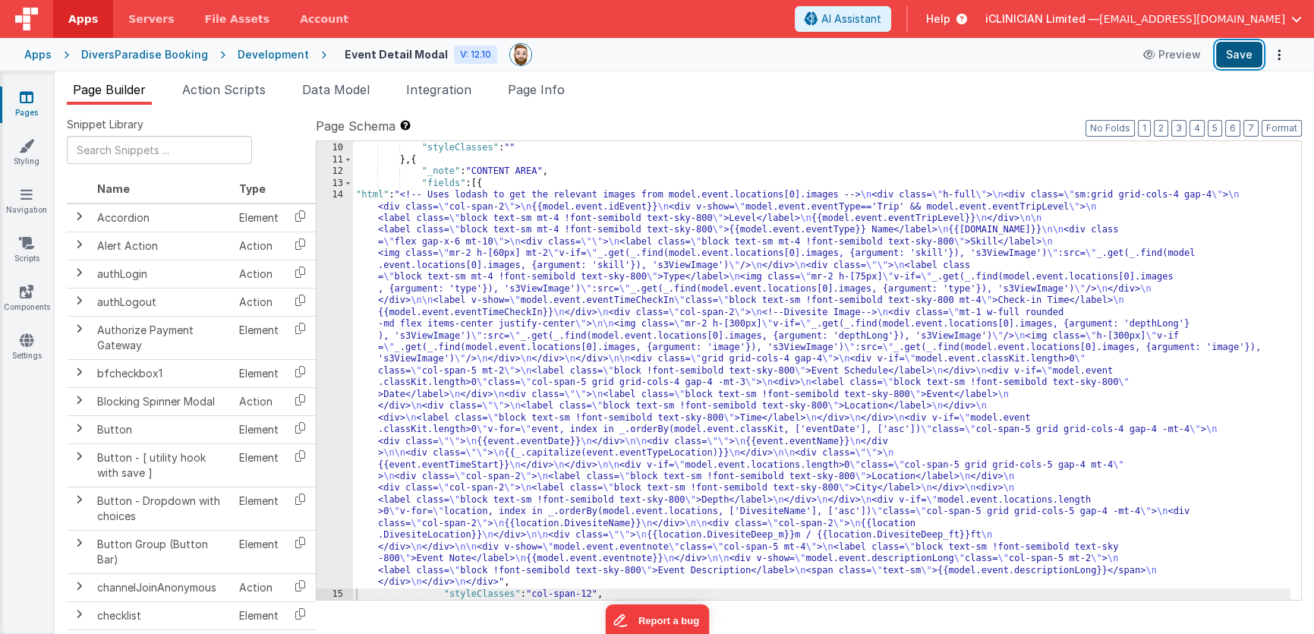
click at [1228, 58] on button "Save" at bounding box center [1239, 55] width 46 height 26
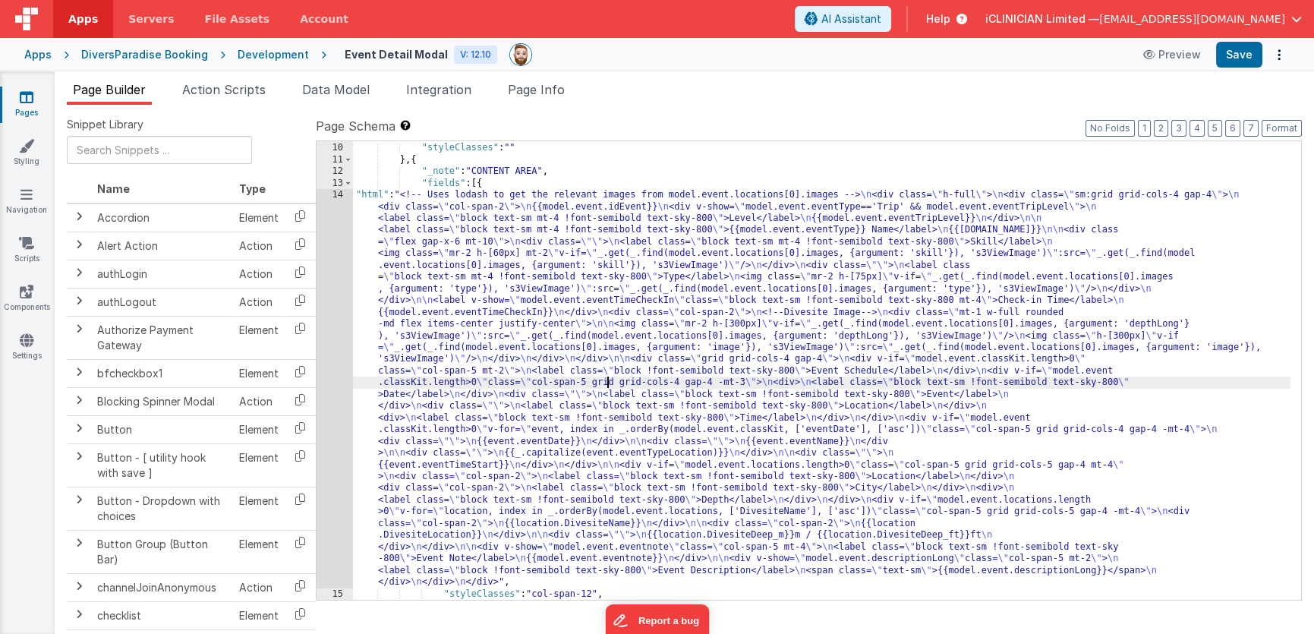
click at [606, 379] on div "}] , "styleClasses" : "" } , { "_note" : "CONTENT AREA" , "fields" : [{ "html" …" at bounding box center [821, 372] width 937 height 482
click at [332, 353] on div "14" at bounding box center [335, 388] width 36 height 399
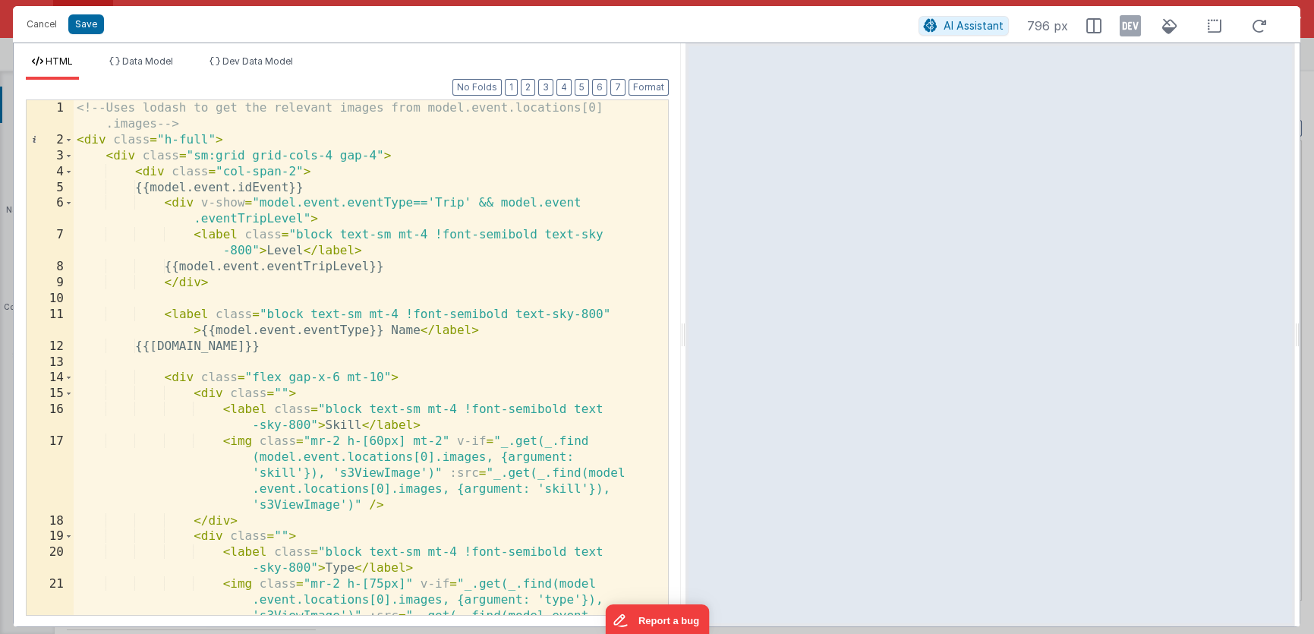
drag, startPoint x: 654, startPoint y: 339, endPoint x: 685, endPoint y: 333, distance: 32.3
click at [685, 333] on html "Cancel Save AI Assistant 796 px HTML Data Model Dev Data Model Format 7 6 5 4 3…" at bounding box center [657, 317] width 1314 height 634
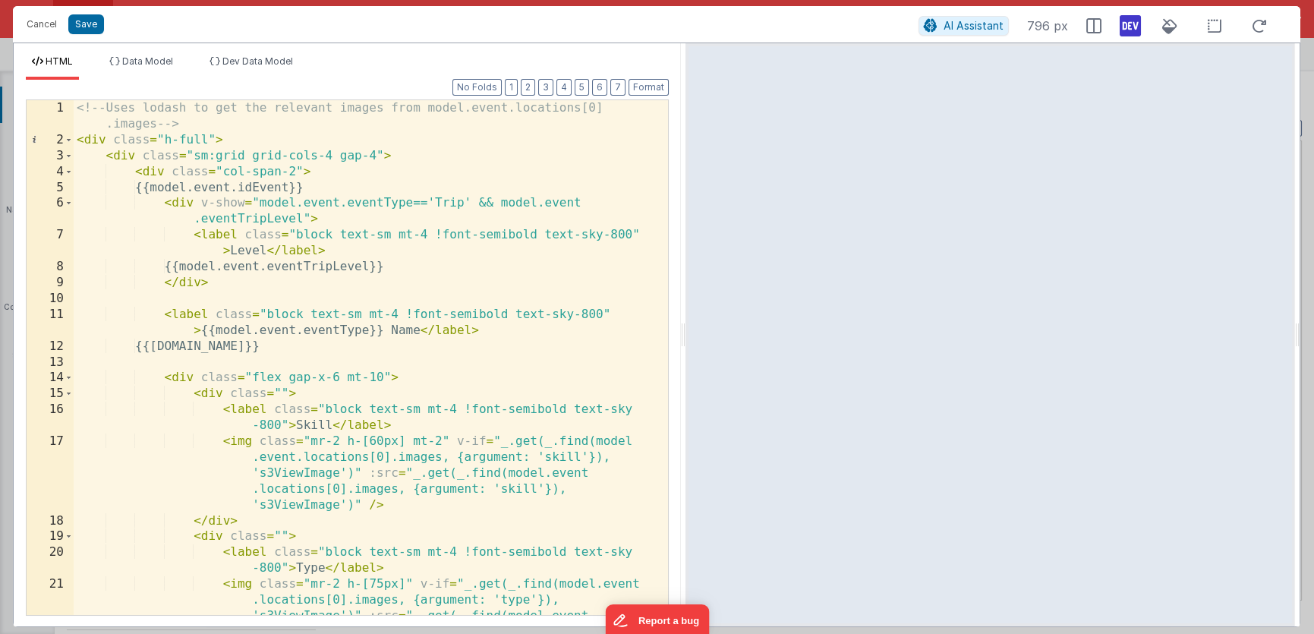
click at [1126, 30] on icon at bounding box center [1130, 26] width 21 height 24
click at [71, 155] on span at bounding box center [69, 156] width 8 height 16
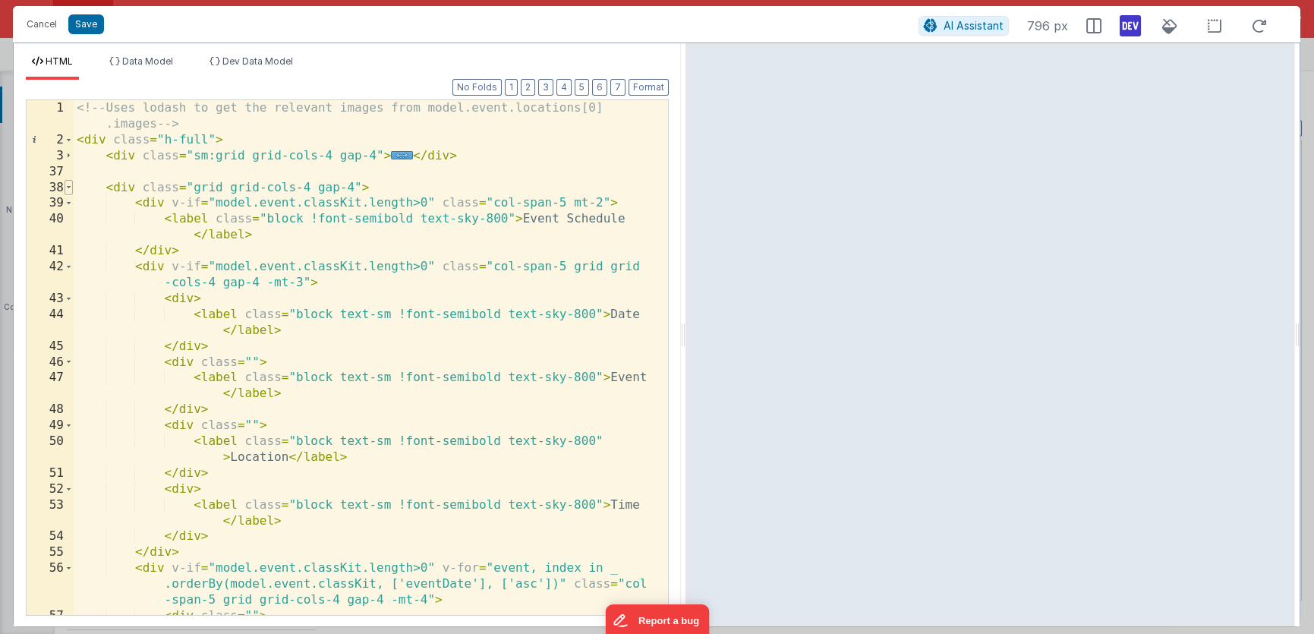
click at [68, 190] on span at bounding box center [69, 188] width 8 height 16
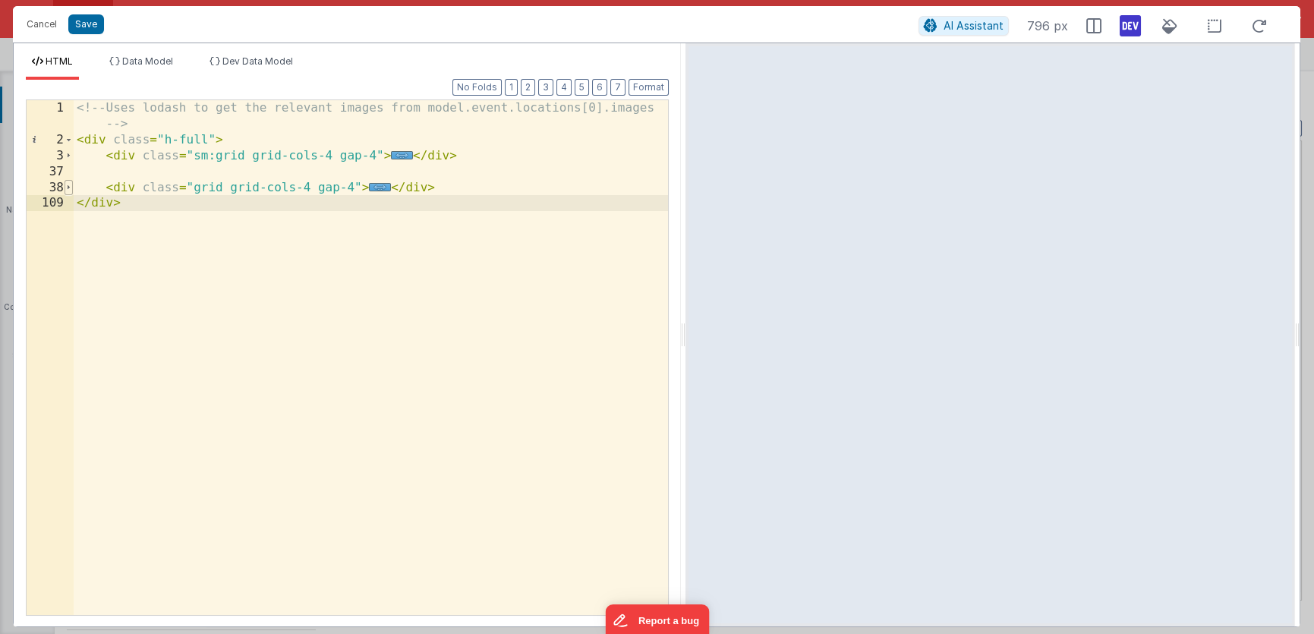
click at [68, 190] on span at bounding box center [69, 188] width 8 height 16
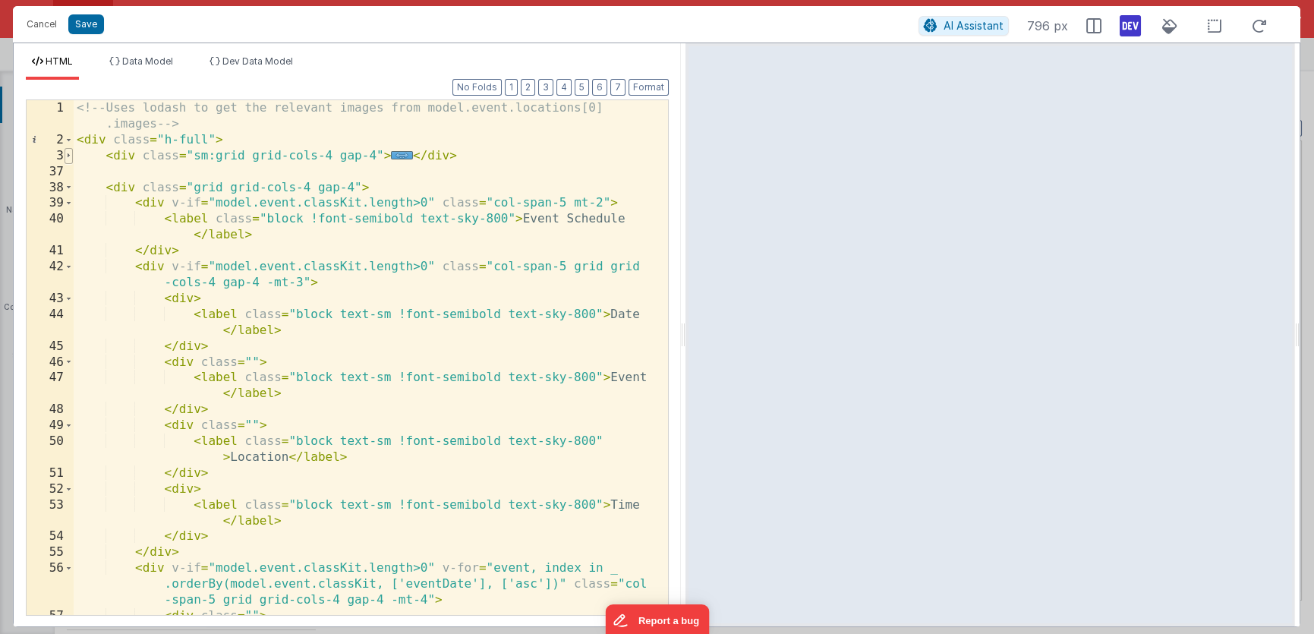
click at [70, 154] on span at bounding box center [69, 156] width 8 height 16
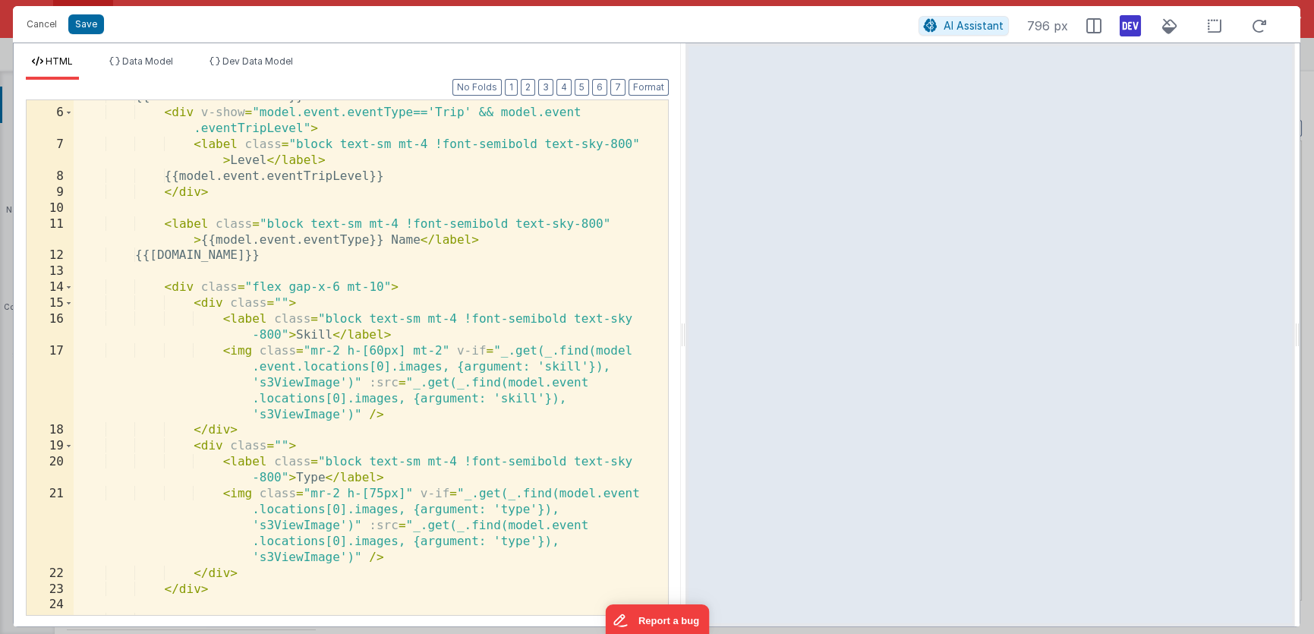
scroll to position [0, 0]
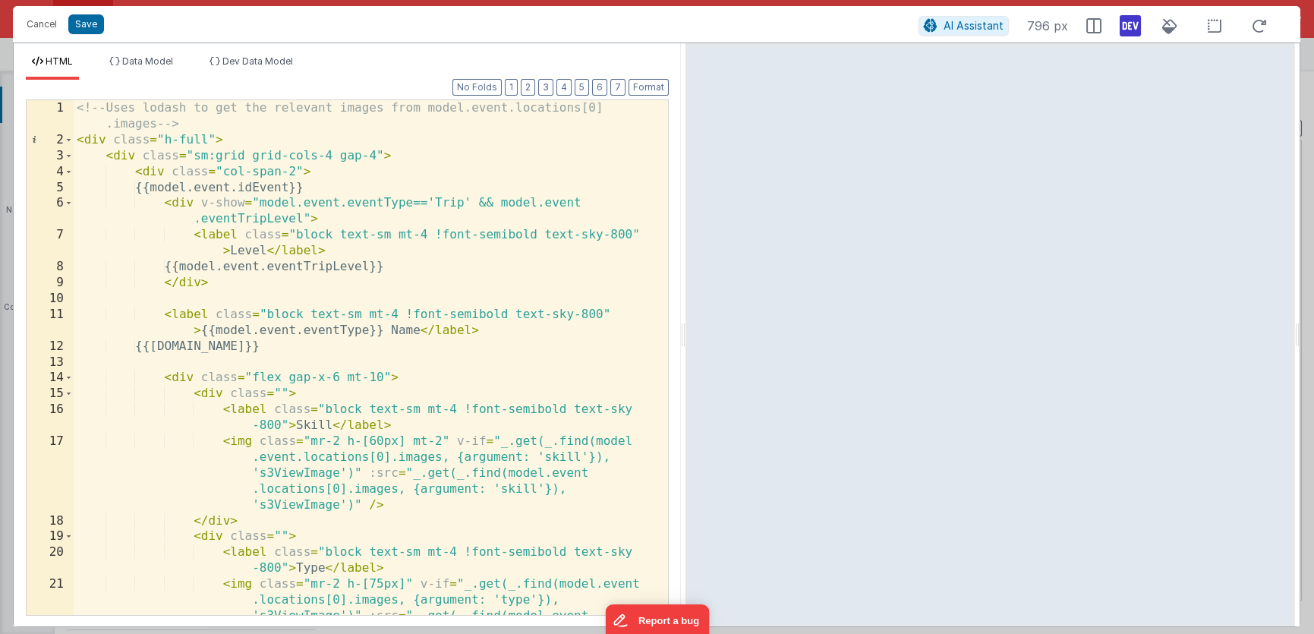
click at [187, 180] on div "<!-- Uses lodash to get the relevant images from model.event.locations[0] .imag…" at bounding box center [366, 413] width 584 height 626
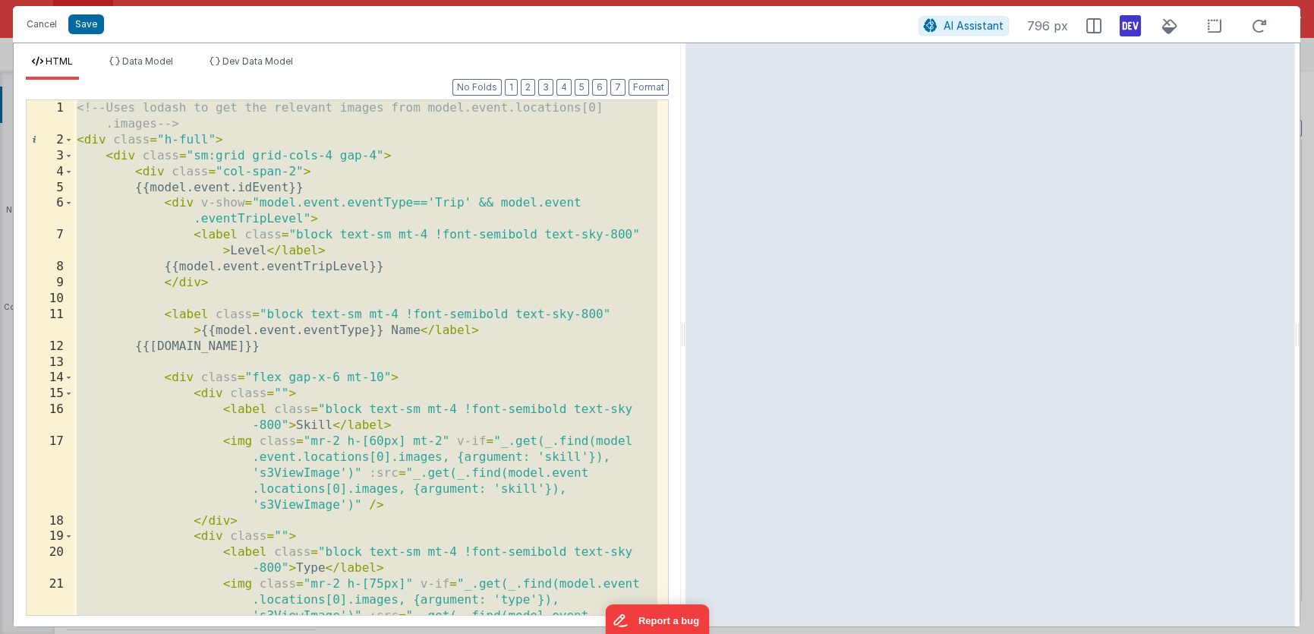
click at [188, 118] on div "<!-- Uses lodash to get the relevant images from model.event.locations[0] .imag…" at bounding box center [366, 413] width 584 height 626
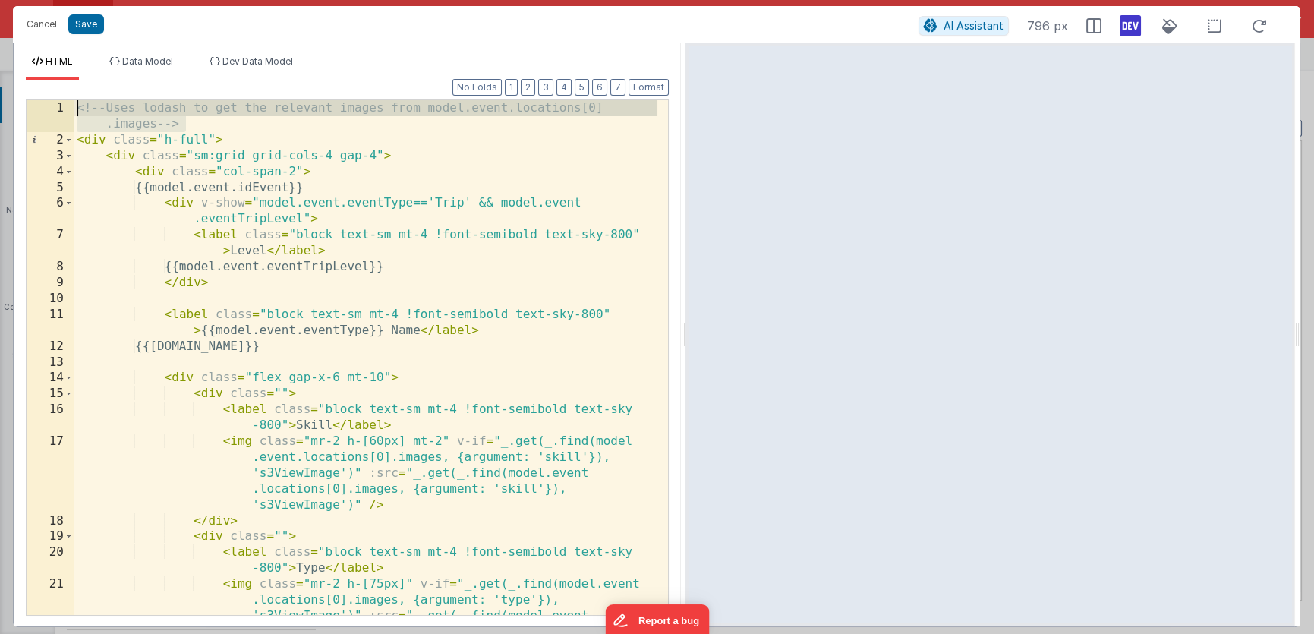
drag, startPoint x: 203, startPoint y: 124, endPoint x: 71, endPoint y: 95, distance: 135.4
click at [71, 95] on div "Format 7 6 5 4 3 2 1 No Folds 1 2 3 4 5 6 7 8 9 10 11 12 13 14 15 16 17 18 19 2…" at bounding box center [347, 347] width 643 height 534
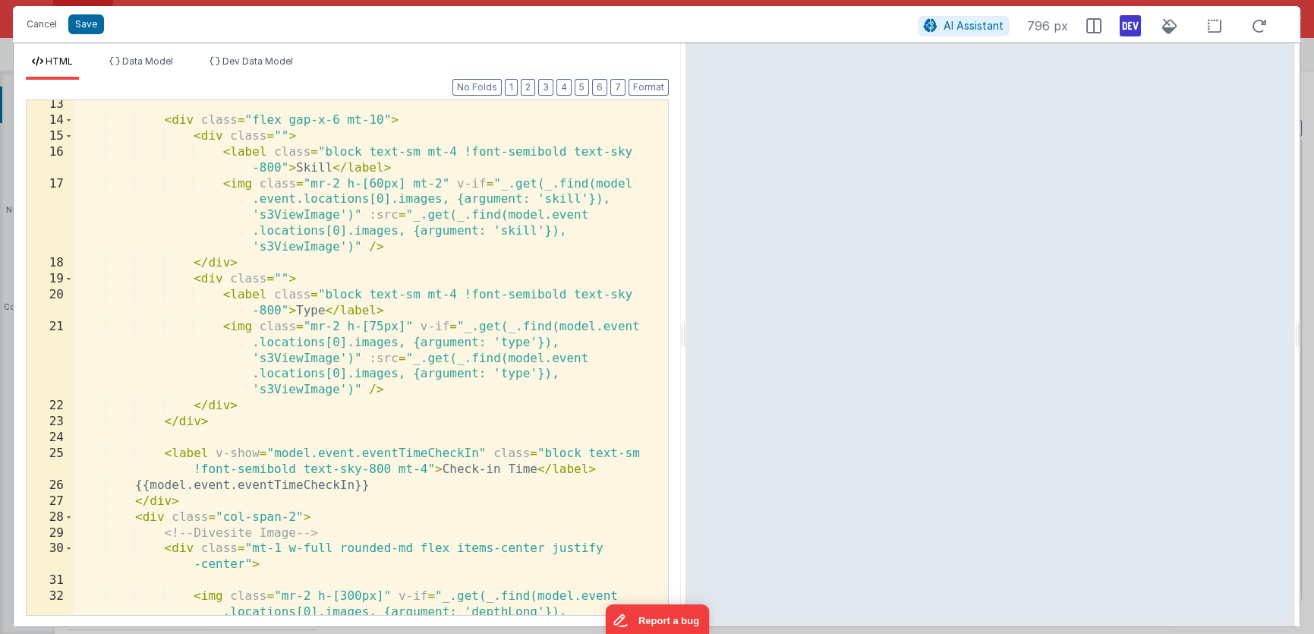
scroll to position [257, 0]
click at [970, 24] on span "AI Assistant" at bounding box center [974, 25] width 60 height 13
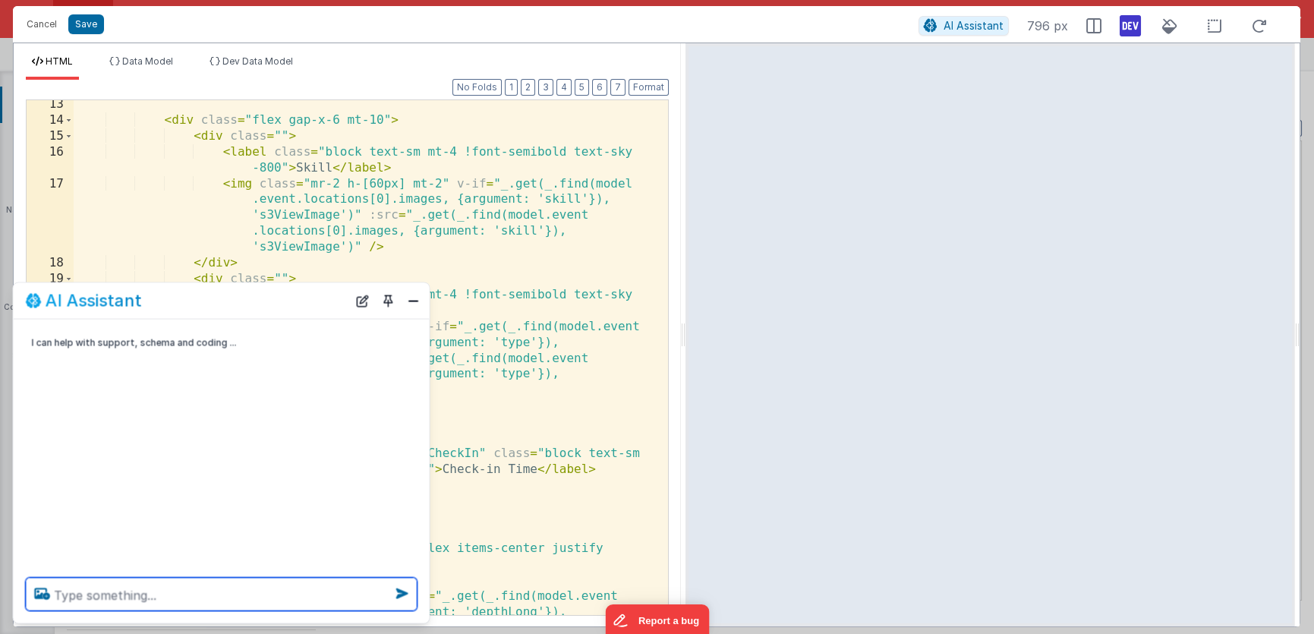
click at [206, 591] on textarea at bounding box center [222, 594] width 392 height 33
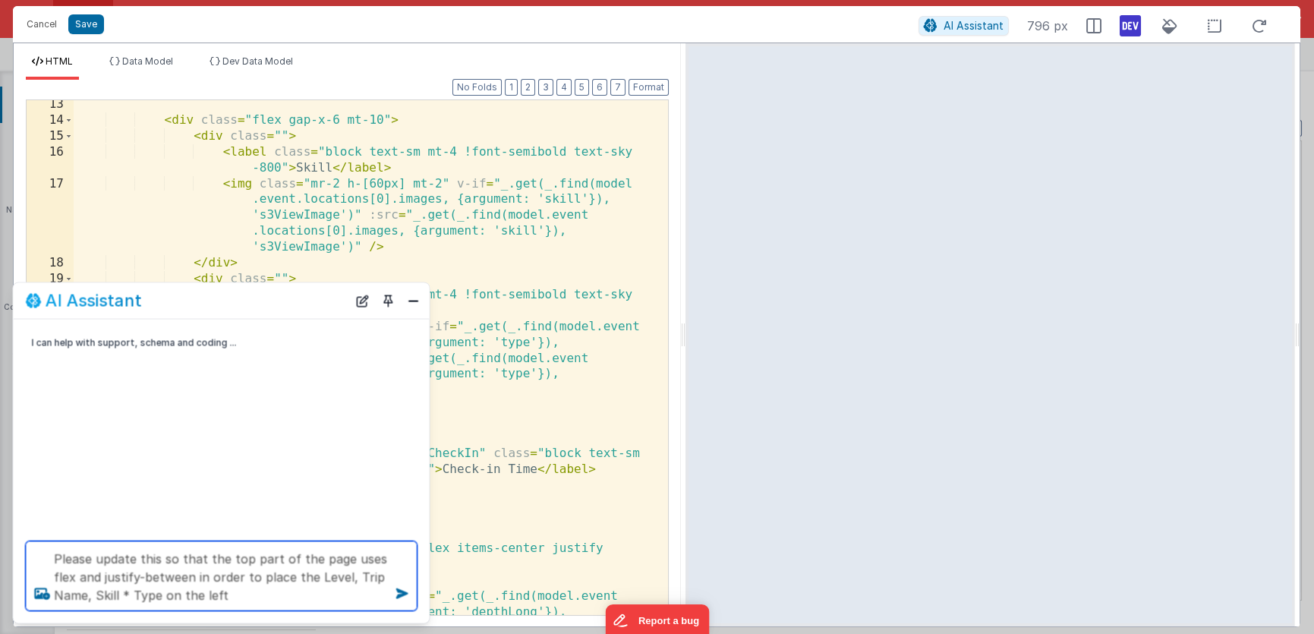
click at [130, 591] on textarea "Please update this so that the top part of the page uses flex and justify-betwe…" at bounding box center [222, 576] width 392 height 70
click at [245, 594] on textarea "Please update this so that the top part of the page uses flex and justify-betwe…" at bounding box center [222, 576] width 392 height 70
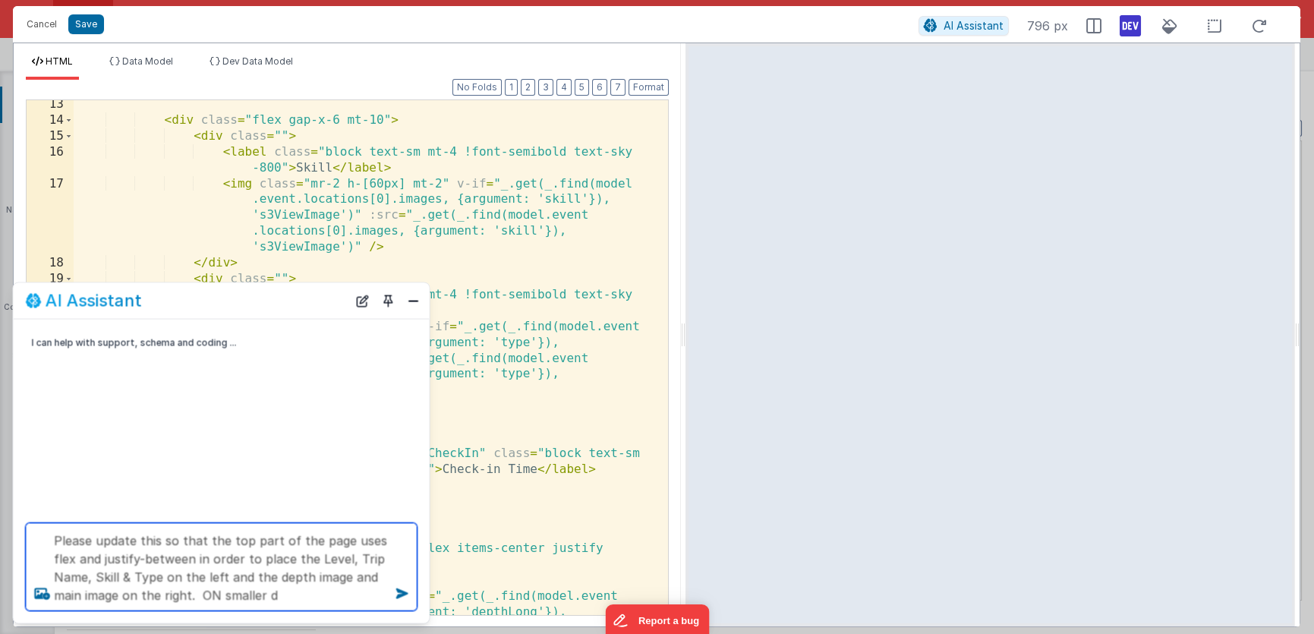
click at [214, 594] on textarea "Please update this so that the top part of the page uses flex and justify-betwe…" at bounding box center [222, 567] width 392 height 88
click at [280, 594] on textarea "Please update this so that the top part of the page uses flex and justify-betwe…" at bounding box center [222, 567] width 392 height 88
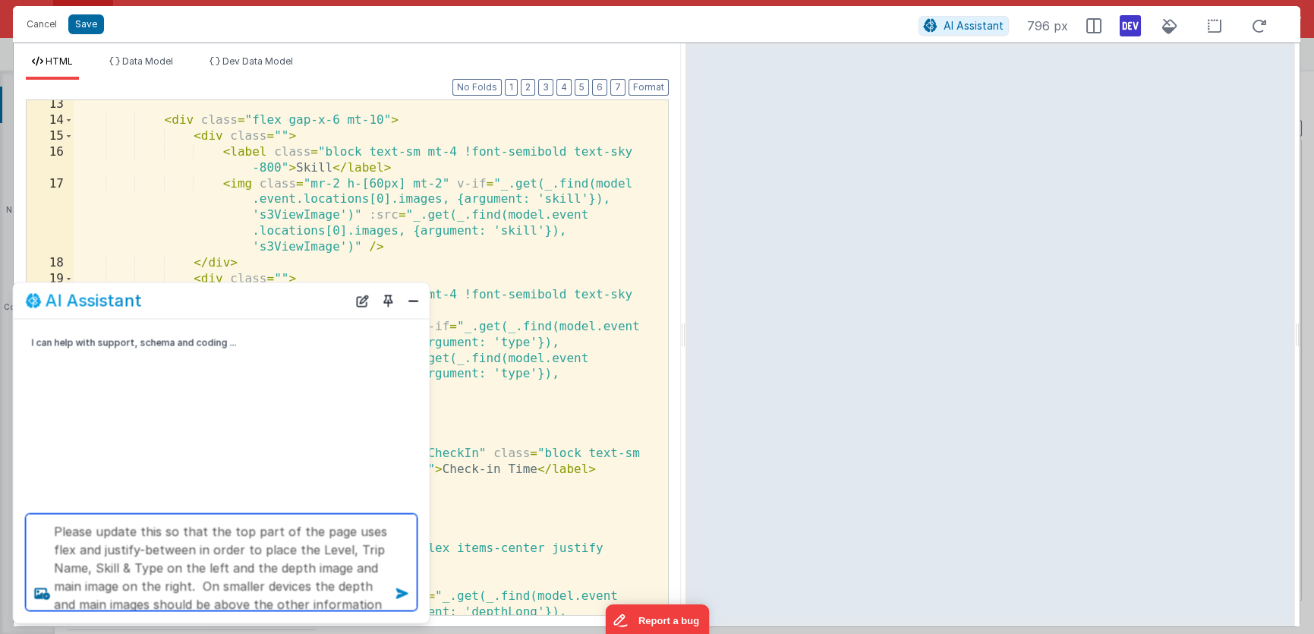
type textarea "Please update this so that the top part of the page uses flex and justify-betwe…"
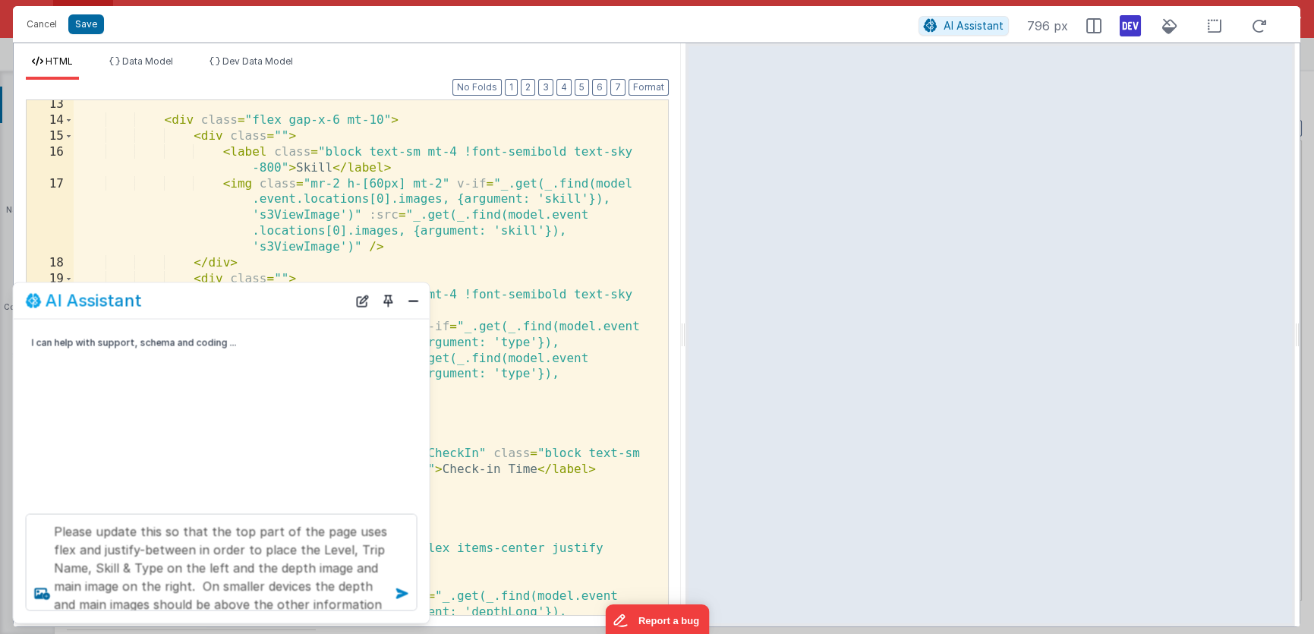
click at [402, 592] on icon at bounding box center [402, 593] width 24 height 24
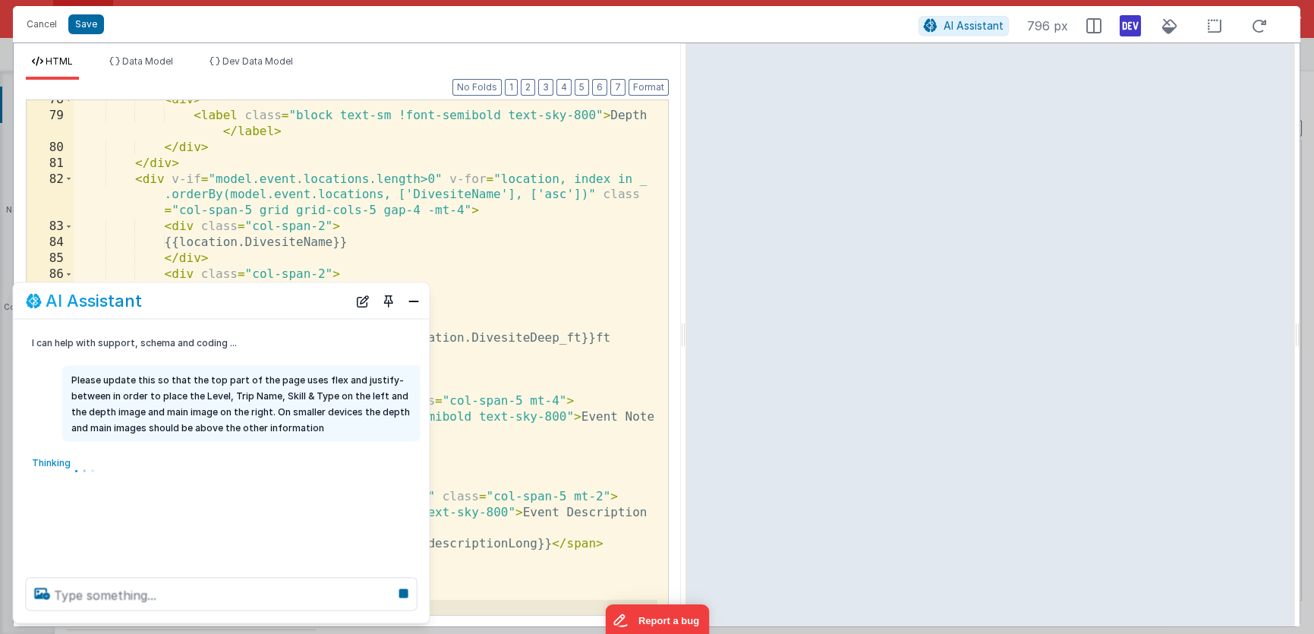
scroll to position [1753, 0]
drag, startPoint x: 408, startPoint y: 303, endPoint x: 427, endPoint y: 306, distance: 20.0
click at [408, 303] on button "Close" at bounding box center [414, 300] width 20 height 21
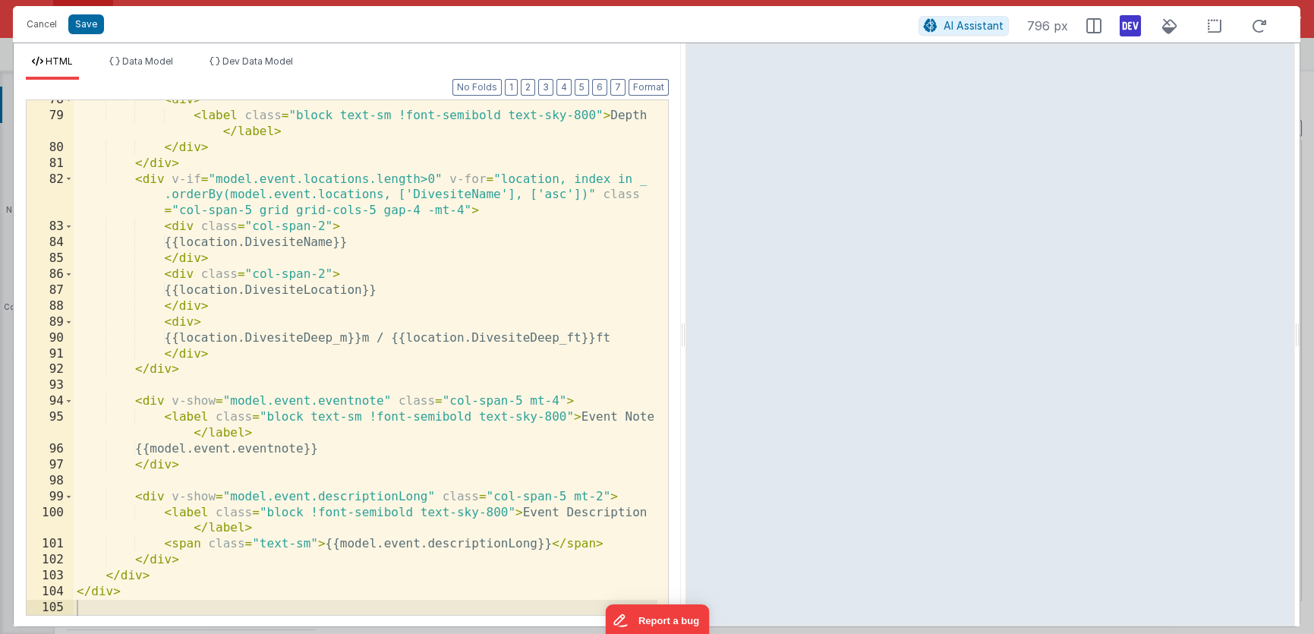
drag, startPoint x: 685, startPoint y: 336, endPoint x: 624, endPoint y: 338, distance: 61.5
click at [624, 338] on div "HTML Data Model Dev Data Model Format 7 6 5 4 3 2 1 No Folds 78 79 80 81 82 83 …" at bounding box center [656, 335] width 1287 height 584
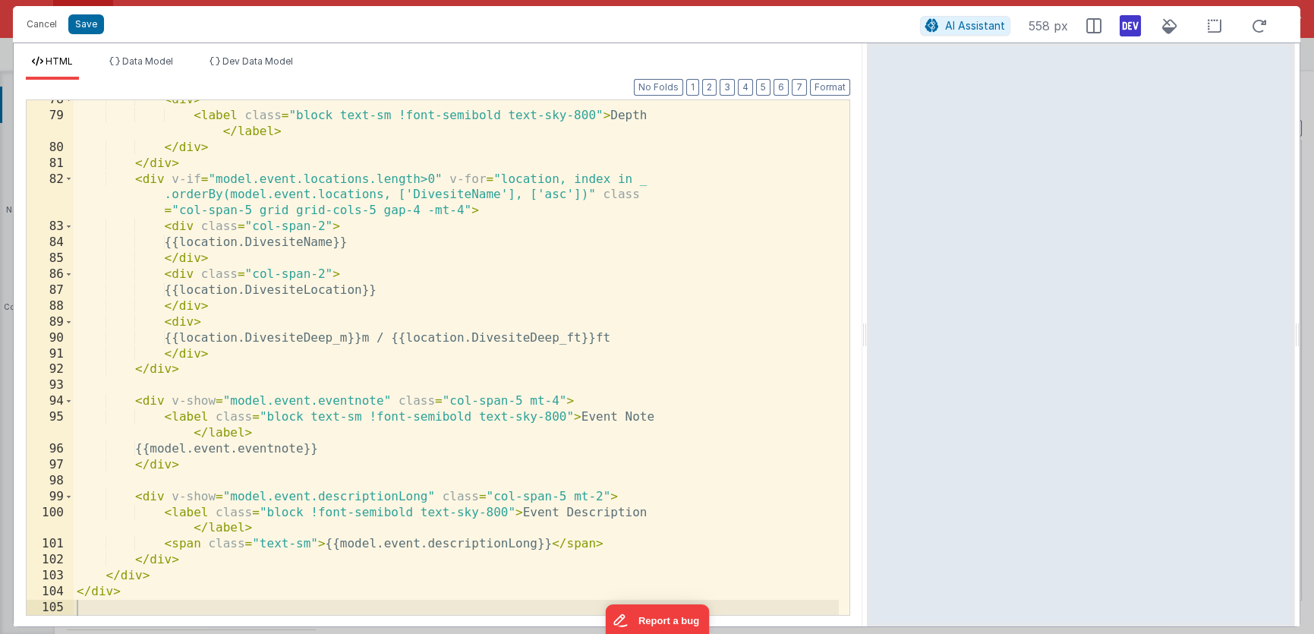
scroll to position [1341, 0]
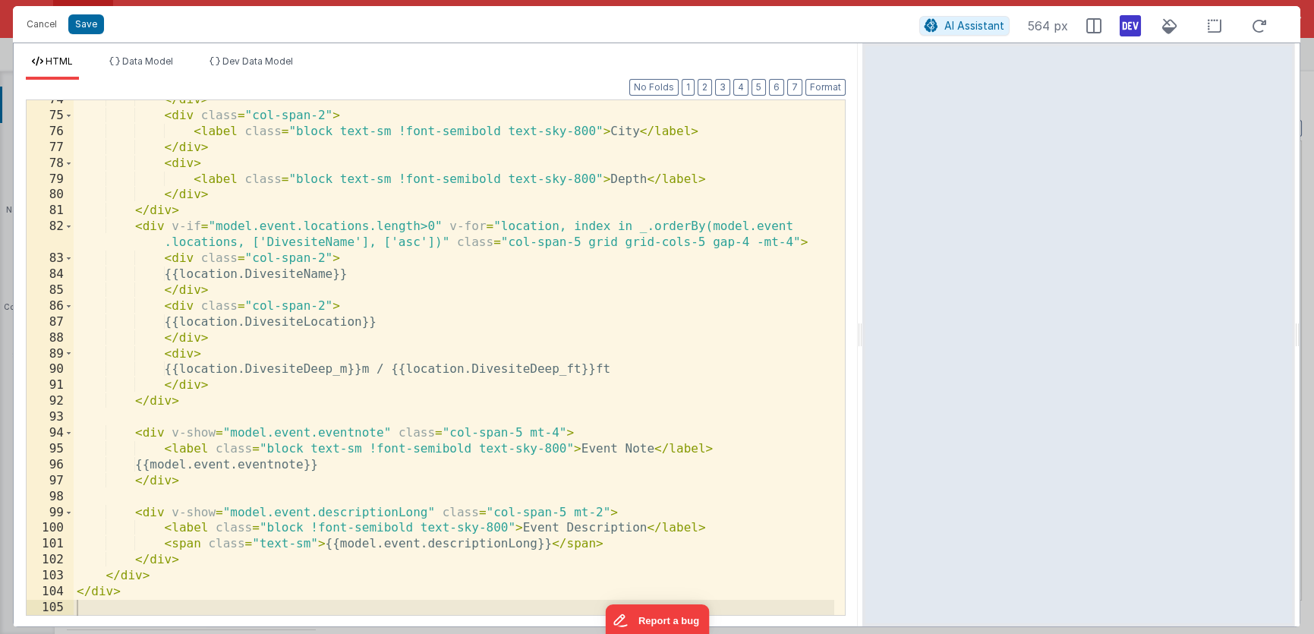
drag, startPoint x: 682, startPoint y: 335, endPoint x: 863, endPoint y: 322, distance: 181.1
click at [863, 322] on html "Cancel Save AI Assistant 564 px HTML Data Model Dev Data Model Format 7 6 5 4 3…" at bounding box center [657, 317] width 1314 height 634
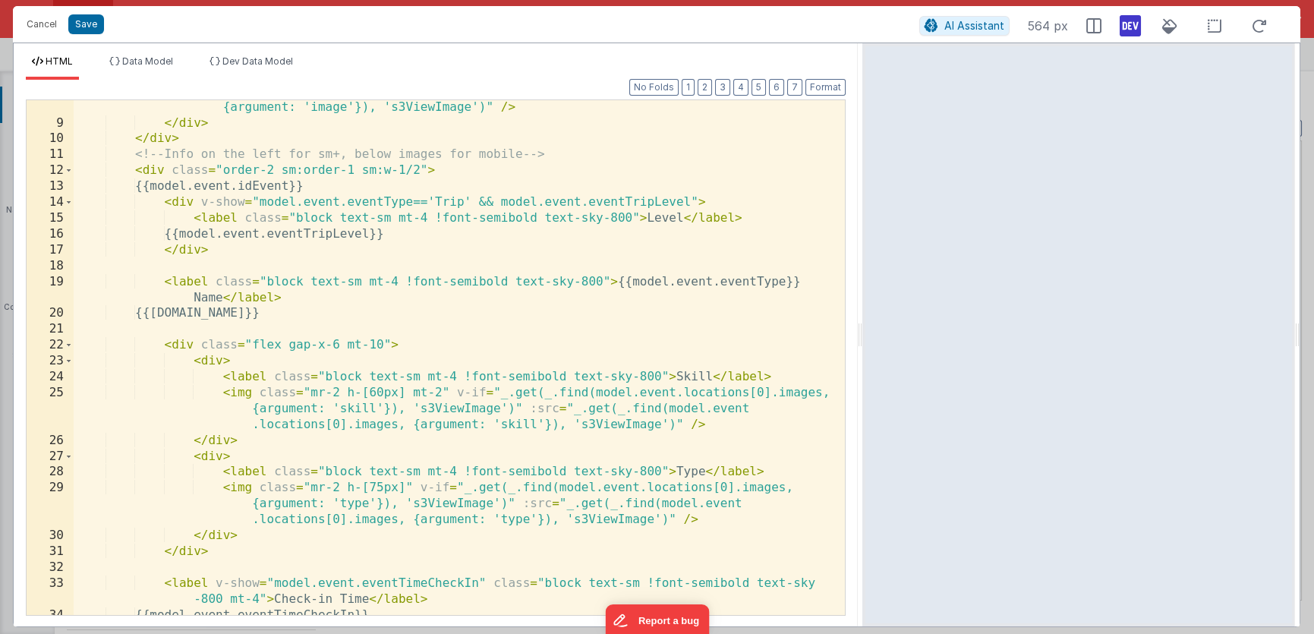
scroll to position [0, 0]
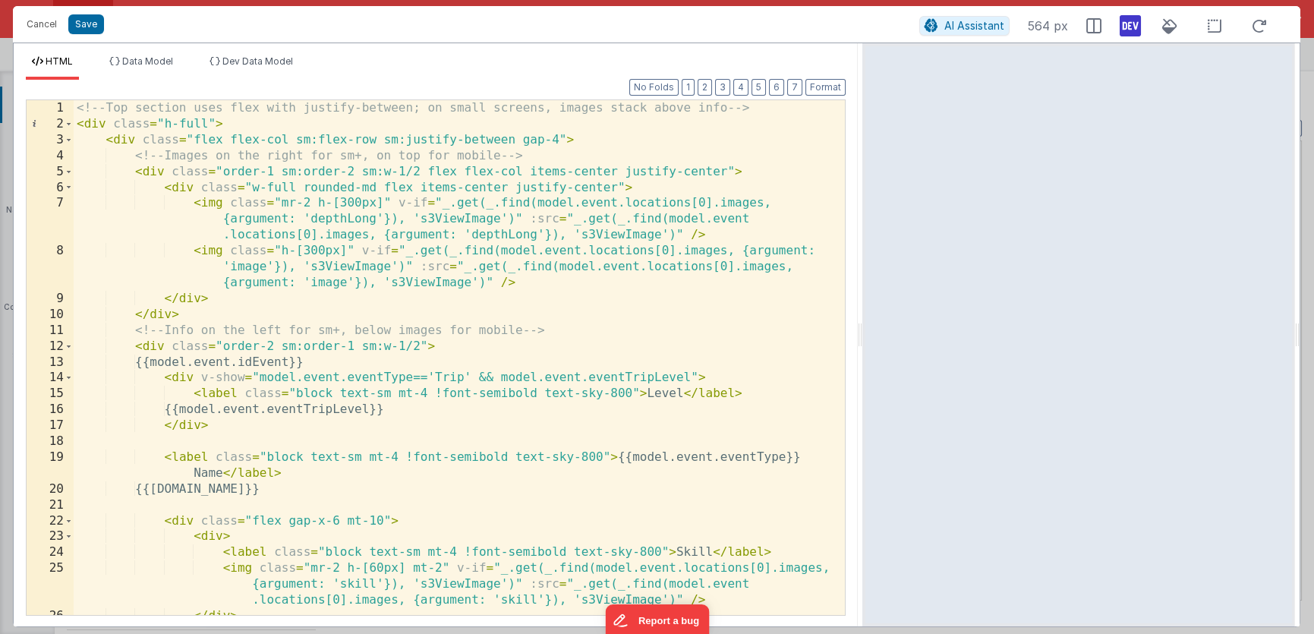
click at [282, 250] on div "<!-- Top section uses flex with justify-between; on small screens, images stack…" at bounding box center [454, 373] width 761 height 547
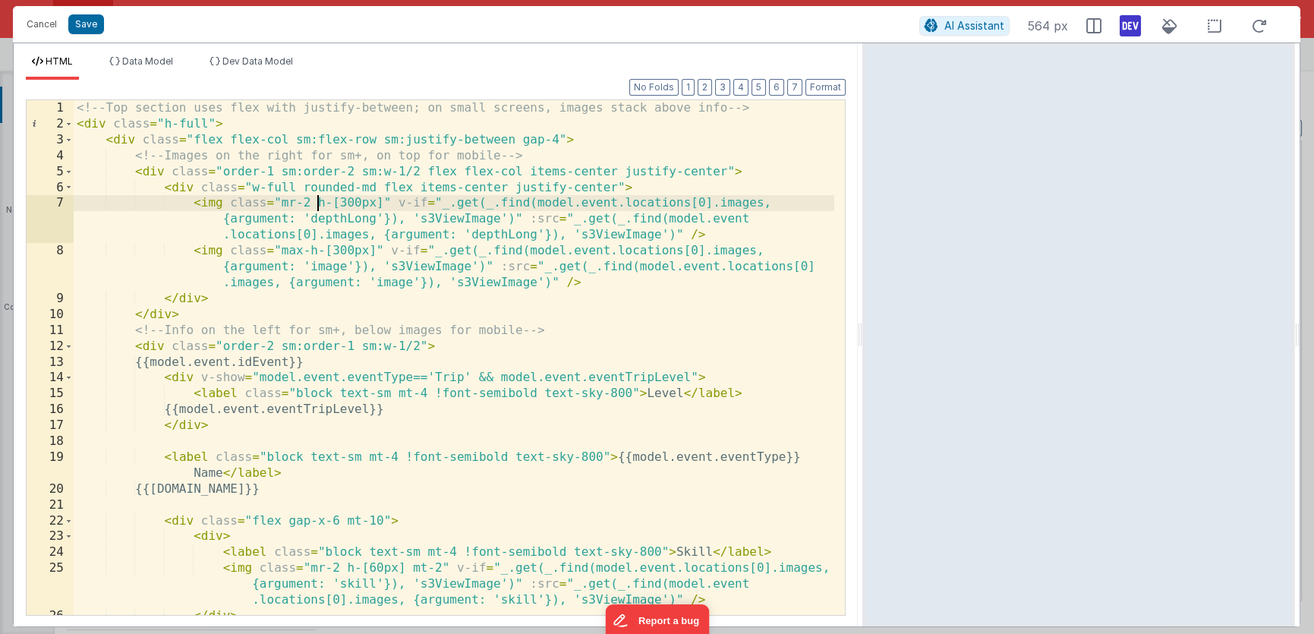
click at [317, 203] on div "<!-- Top section uses flex with justify-between; on small screens, images stack…" at bounding box center [454, 373] width 761 height 547
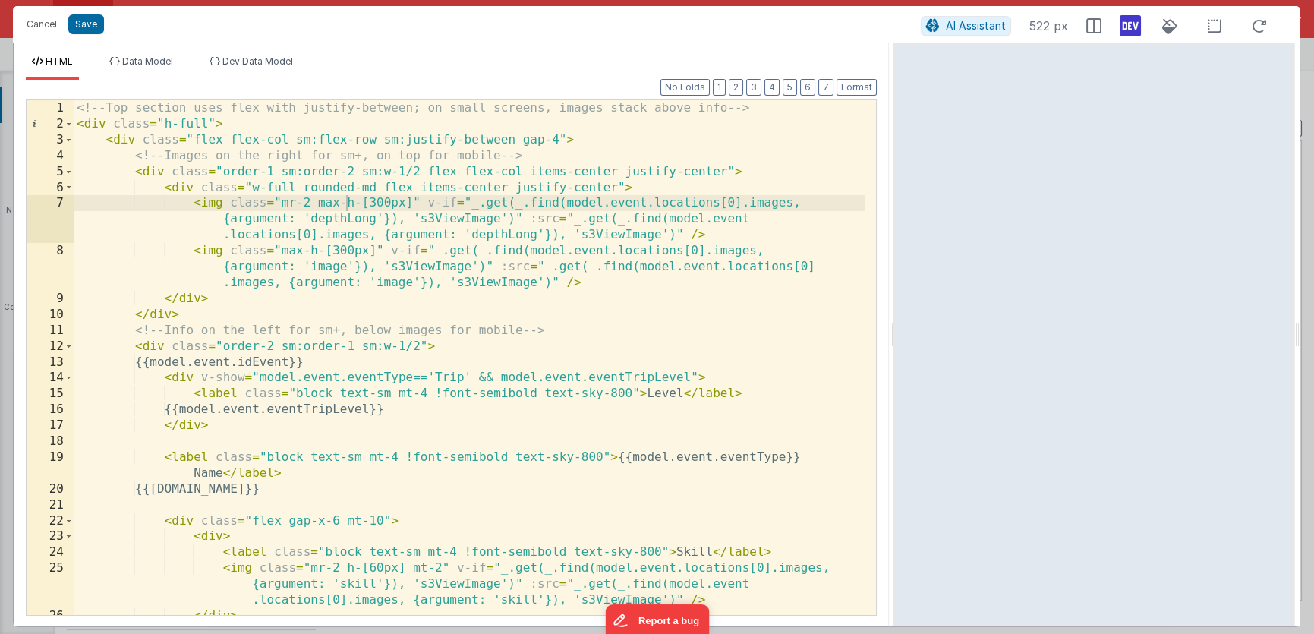
drag, startPoint x: 862, startPoint y: 340, endPoint x: 895, endPoint y: 331, distance: 34.6
click at [895, 331] on html "Cancel Save AI Assistant 522 px HTML Data Model Dev Data Model Format 7 6 5 4 3…" at bounding box center [657, 317] width 1314 height 634
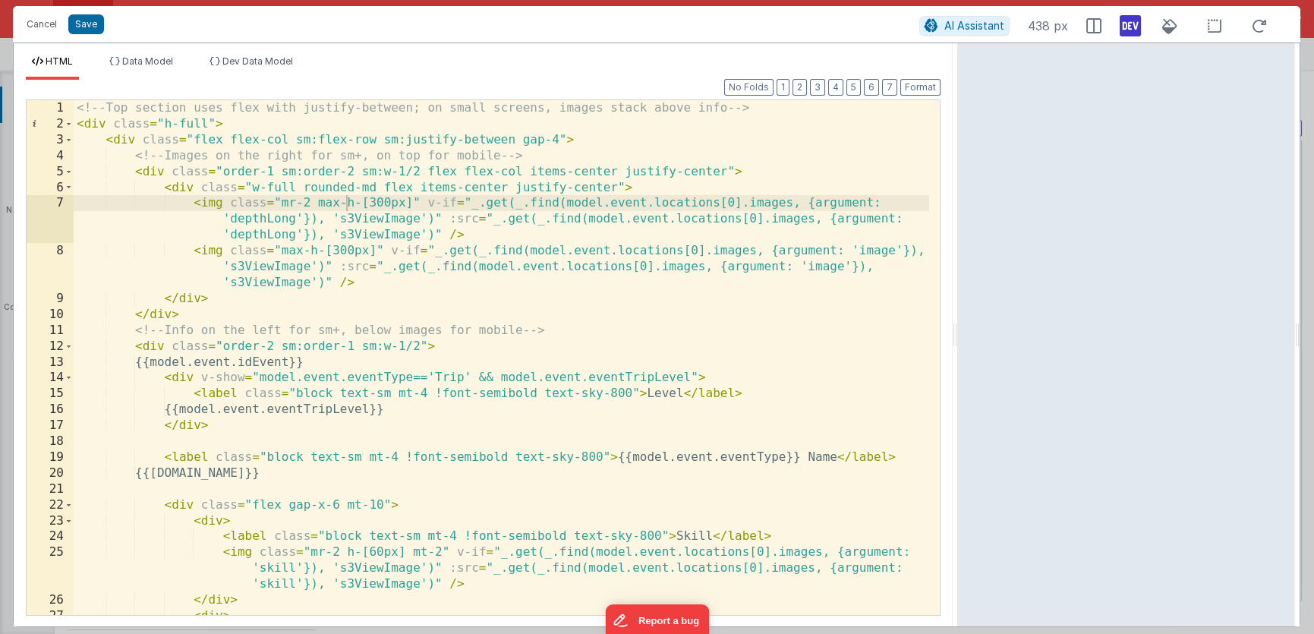
drag, startPoint x: 892, startPoint y: 332, endPoint x: 959, endPoint y: 313, distance: 69.4
click at [959, 313] on html "Cancel Save AI Assistant 438 px HTML Data Model Dev Data Model Format 7 6 5 4 3…" at bounding box center [657, 317] width 1314 height 634
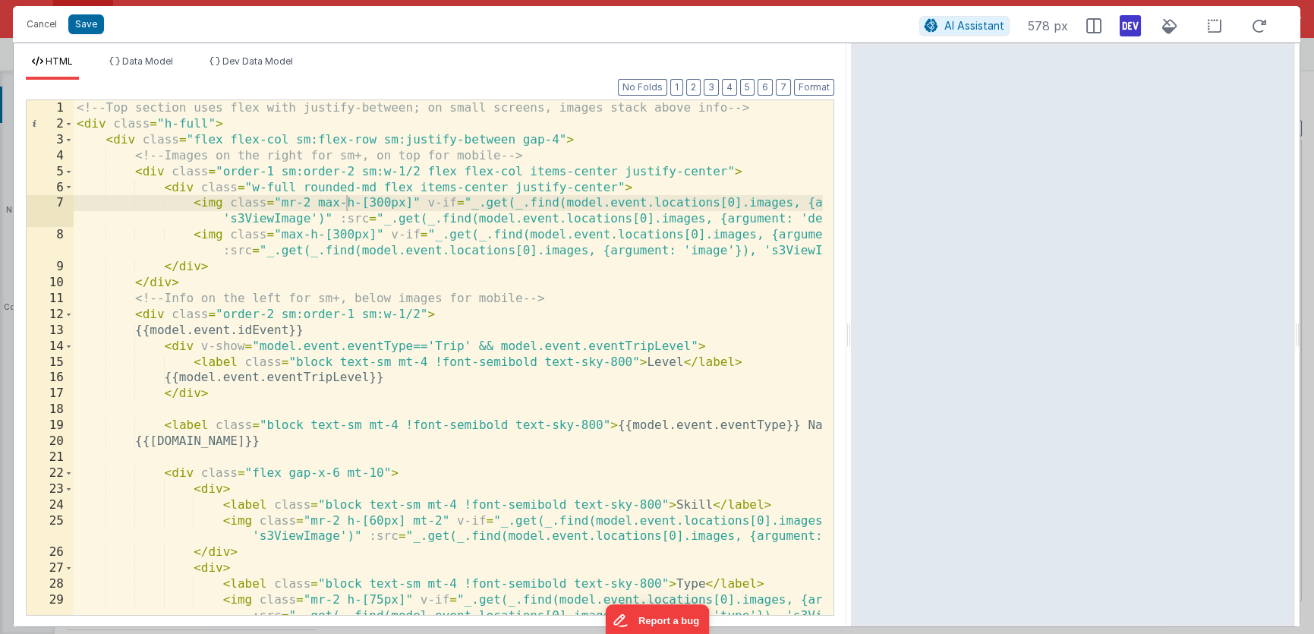
drag, startPoint x: 955, startPoint y: 329, endPoint x: 852, endPoint y: 324, distance: 103.4
click at [852, 324] on html "Cancel Save AI Assistant 578 px HTML Data Model Dev Data Model Format 7 6 5 4 3…" at bounding box center [657, 317] width 1314 height 634
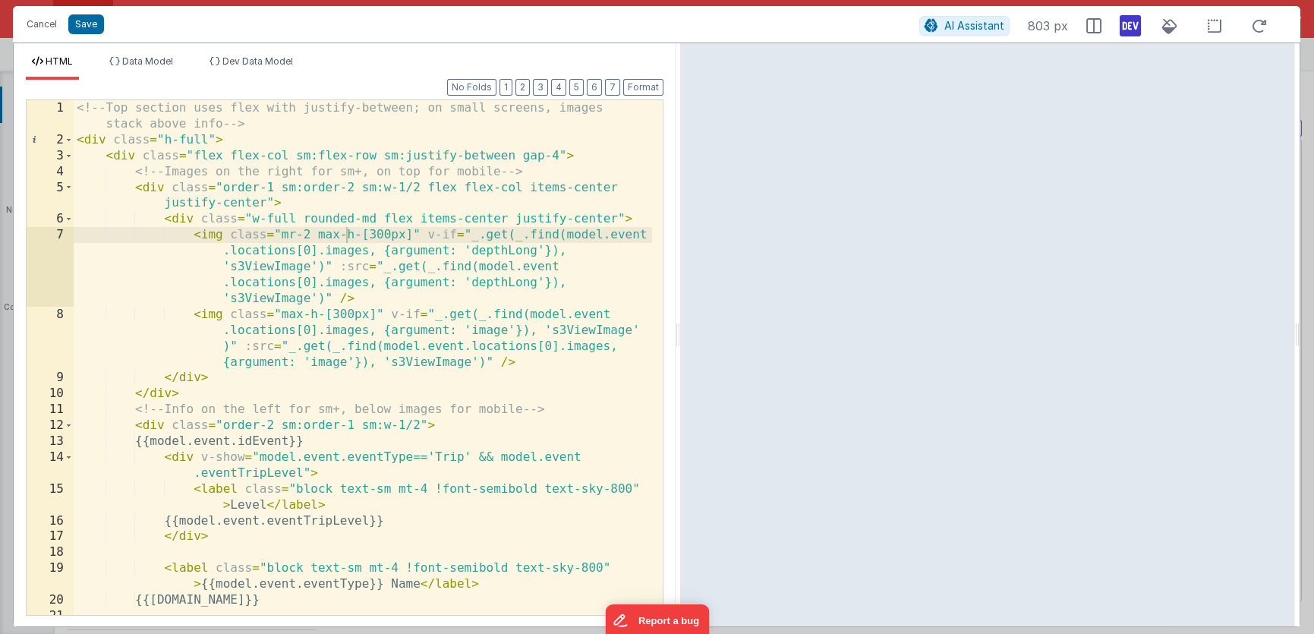
drag, startPoint x: 762, startPoint y: 332, endPoint x: 680, endPoint y: 324, distance: 82.4
click at [680, 324] on html "Cancel Save AI Assistant 803 px HTML Data Model Dev Data Model Format 7 6 5 4 3…" at bounding box center [657, 317] width 1314 height 634
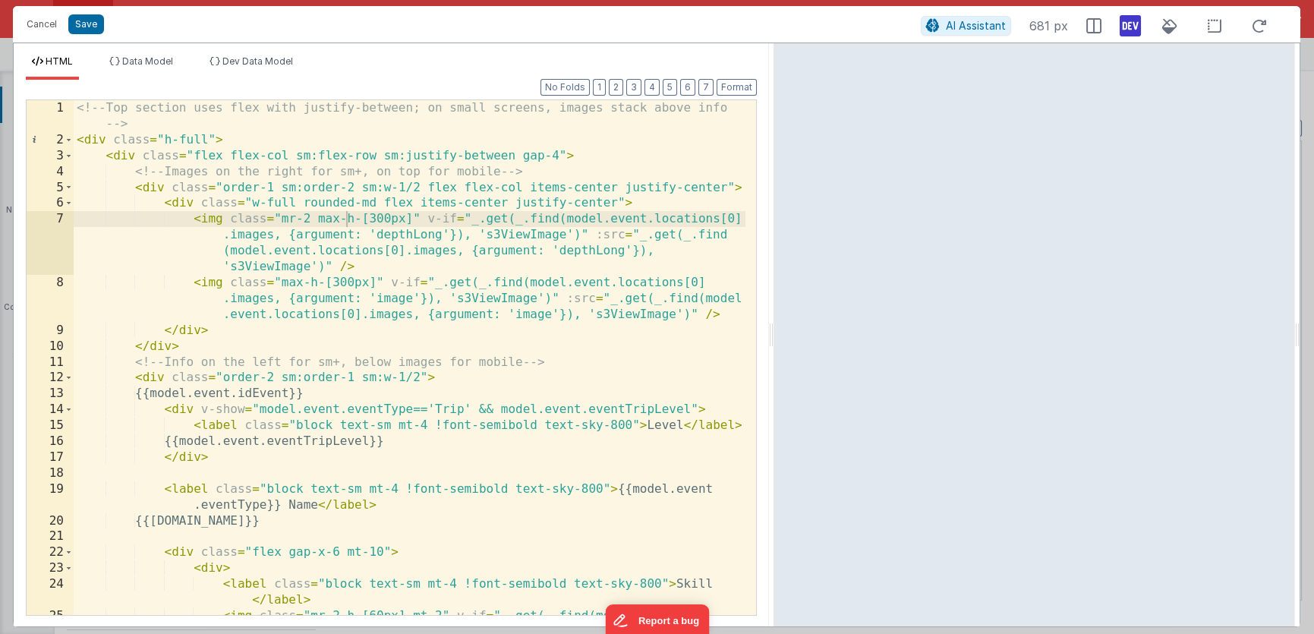
drag, startPoint x: 676, startPoint y: 320, endPoint x: 773, endPoint y: 323, distance: 97.9
click at [773, 323] on html "Cancel Save AI Assistant 681 px HTML Data Model Dev Data Model Format 7 6 5 4 3…" at bounding box center [657, 317] width 1314 height 634
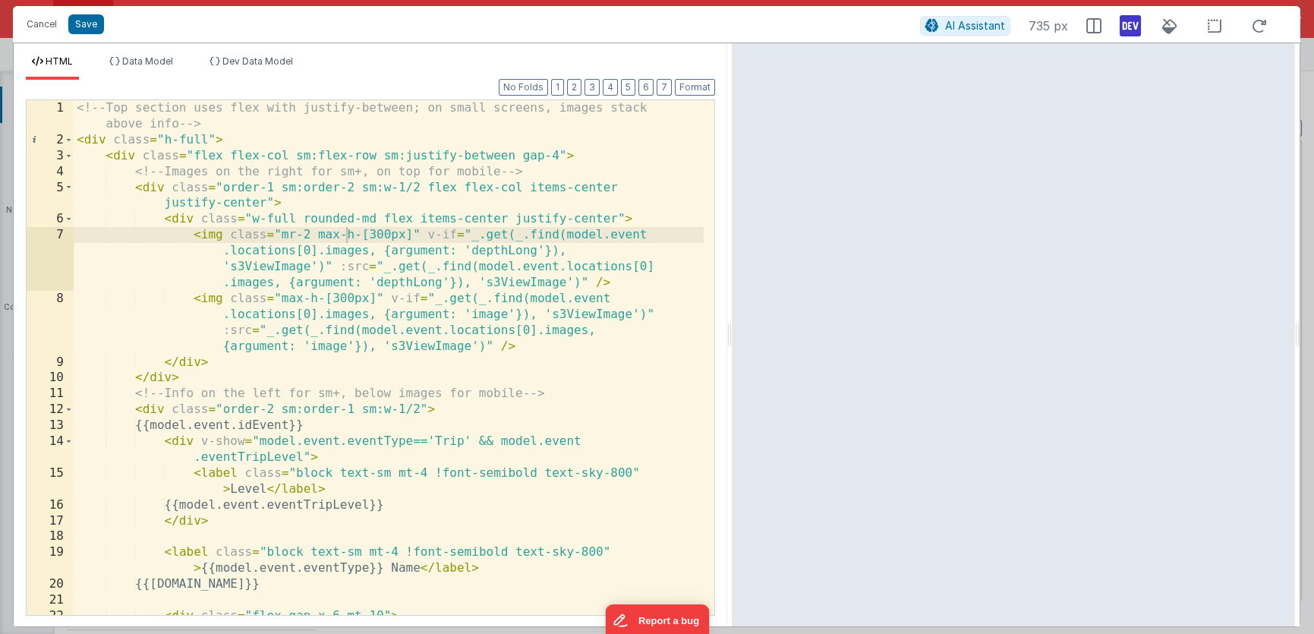
drag, startPoint x: 770, startPoint y: 339, endPoint x: 732, endPoint y: 315, distance: 45.1
click at [732, 315] on html "Cancel Save AI Assistant 735 px HTML Data Model Dev Data Model Format 7 6 5 4 3…" at bounding box center [657, 317] width 1314 height 634
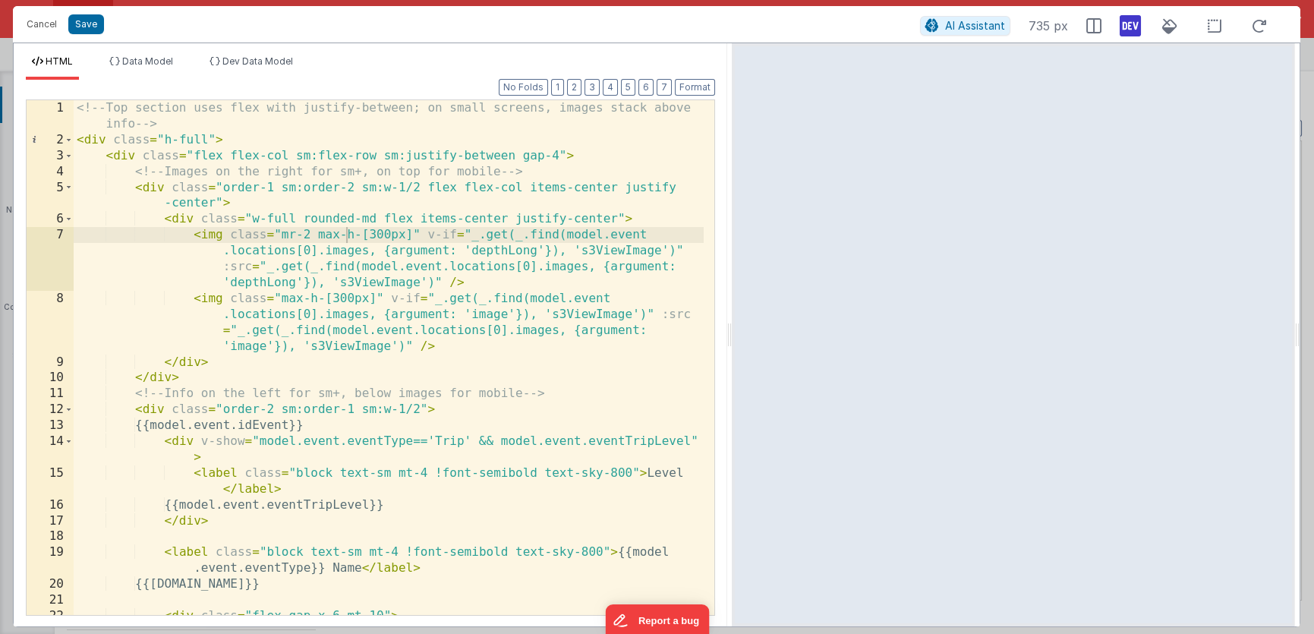
click at [617, 219] on div "<!-- Top section uses flex with justify-between; on small screens, images stack…" at bounding box center [389, 381] width 630 height 563
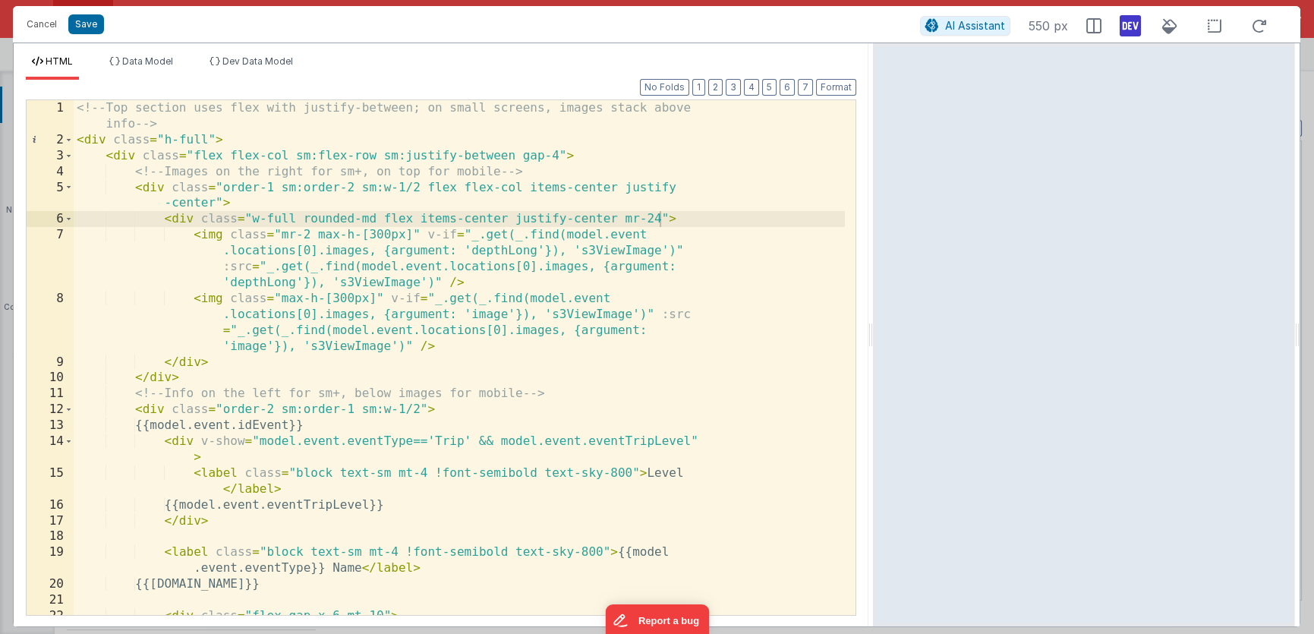
drag, startPoint x: 729, startPoint y: 332, endPoint x: 874, endPoint y: 323, distance: 145.3
click at [874, 323] on html "Cancel Save AI Assistant 550 px HTML Data Model Dev Data Model Format 7 6 5 4 3…" at bounding box center [657, 317] width 1314 height 634
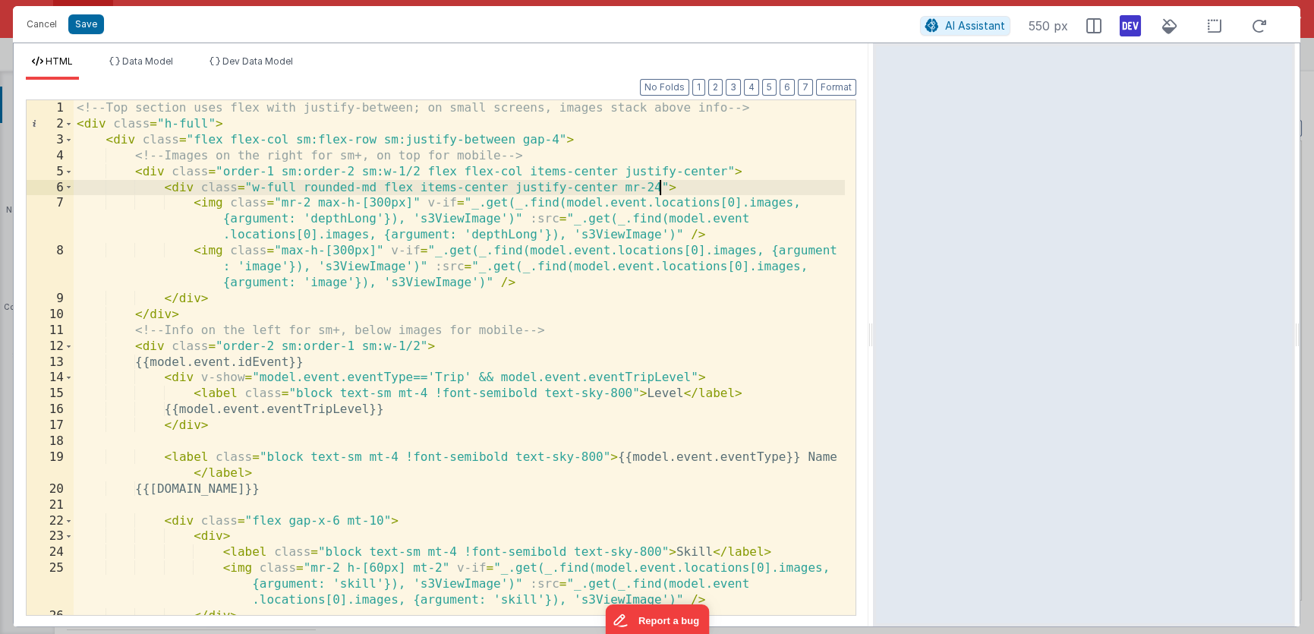
click at [660, 186] on div "<!-- Top section uses flex with justify-between; on small screens, images stack…" at bounding box center [459, 373] width 771 height 547
click at [617, 188] on div "<!-- Top section uses flex with justify-between; on small screens, images stack…" at bounding box center [459, 373] width 771 height 547
click at [617, 189] on div "<!-- Top section uses flex with justify-between; on small screens, images stack…" at bounding box center [459, 373] width 771 height 547
click at [661, 187] on div "<!-- Top section uses flex with justify-between; on small screens, images stack…" at bounding box center [459, 373] width 771 height 547
click at [387, 329] on div "<!-- Top section uses flex with justify-between; on small screens, images stack…" at bounding box center [459, 373] width 771 height 547
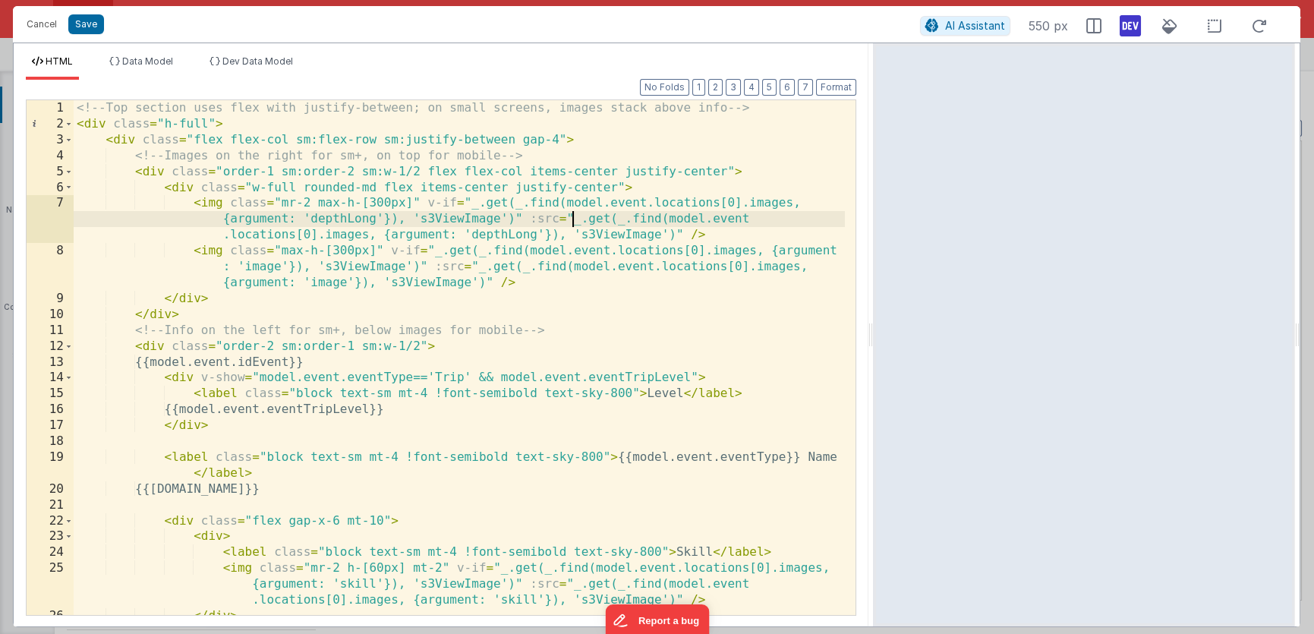
click at [569, 225] on div "<!-- Top section uses flex with justify-between; on small screens, images stack…" at bounding box center [459, 373] width 771 height 547
click at [94, 25] on button "Save" at bounding box center [86, 24] width 36 height 20
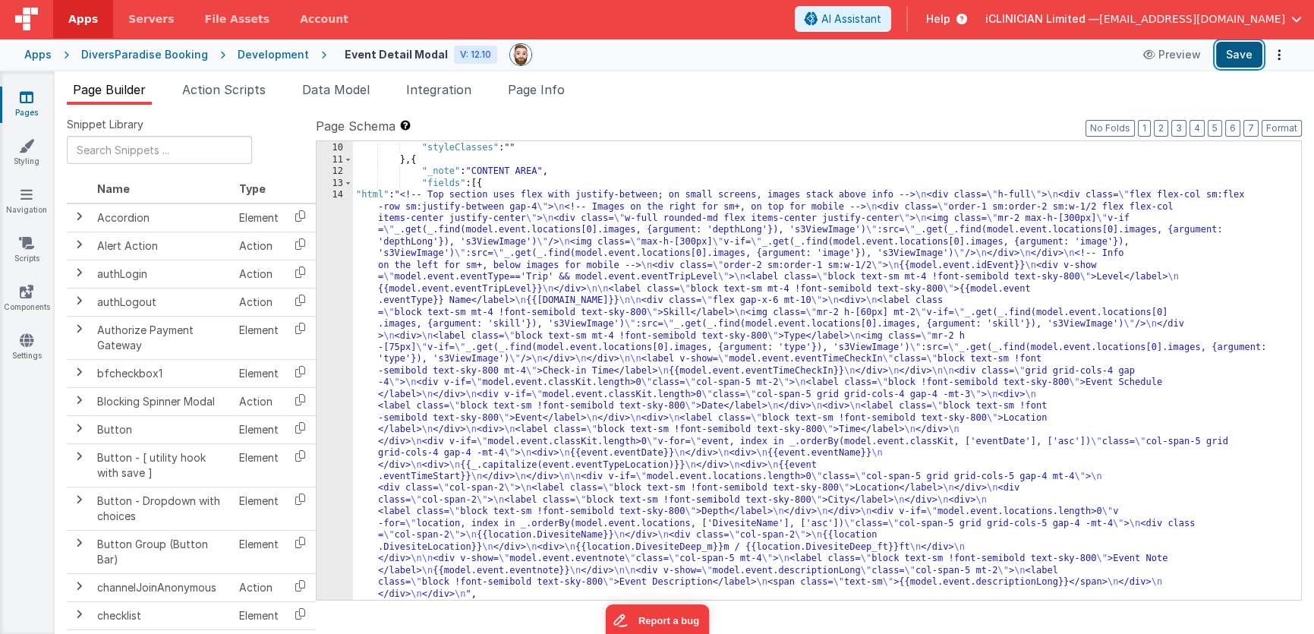
click at [1236, 55] on button "Save" at bounding box center [1239, 55] width 46 height 26
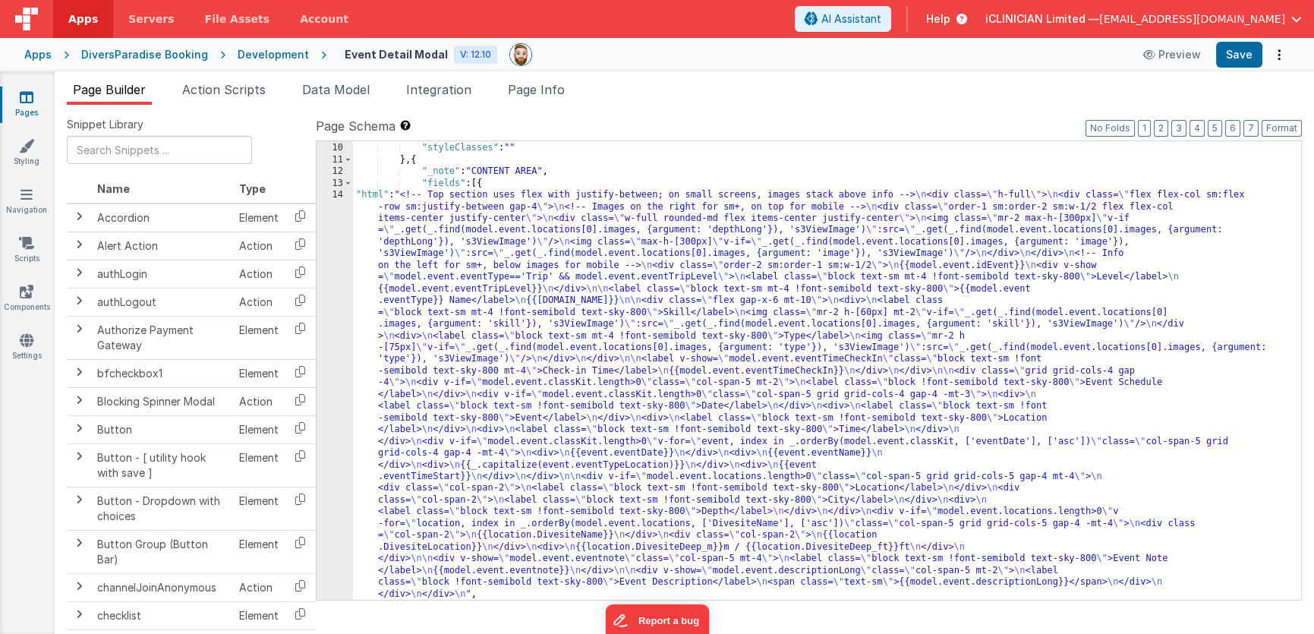
click at [471, 272] on div "}] , "styleClasses" : "" } , { "_note" : "CONTENT AREA" , "fields" : [{ "html" …" at bounding box center [821, 372] width 937 height 482
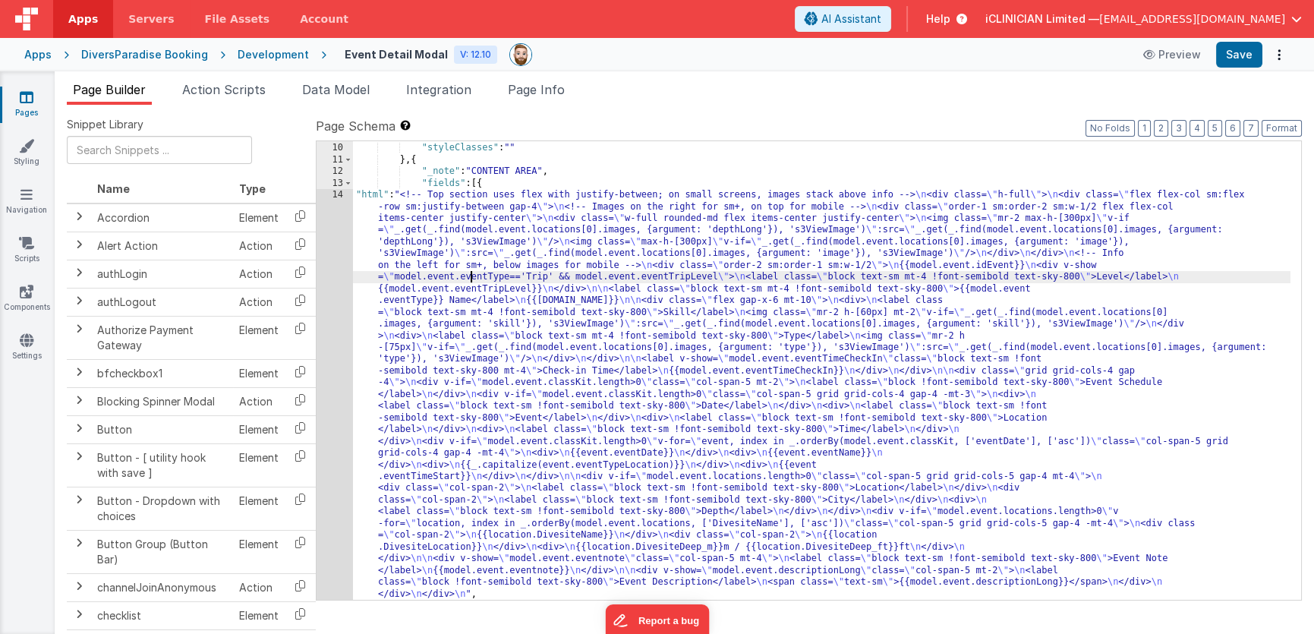
click at [326, 301] on div "9 10 11 12 13 14 15 16" at bounding box center [335, 372] width 36 height 482
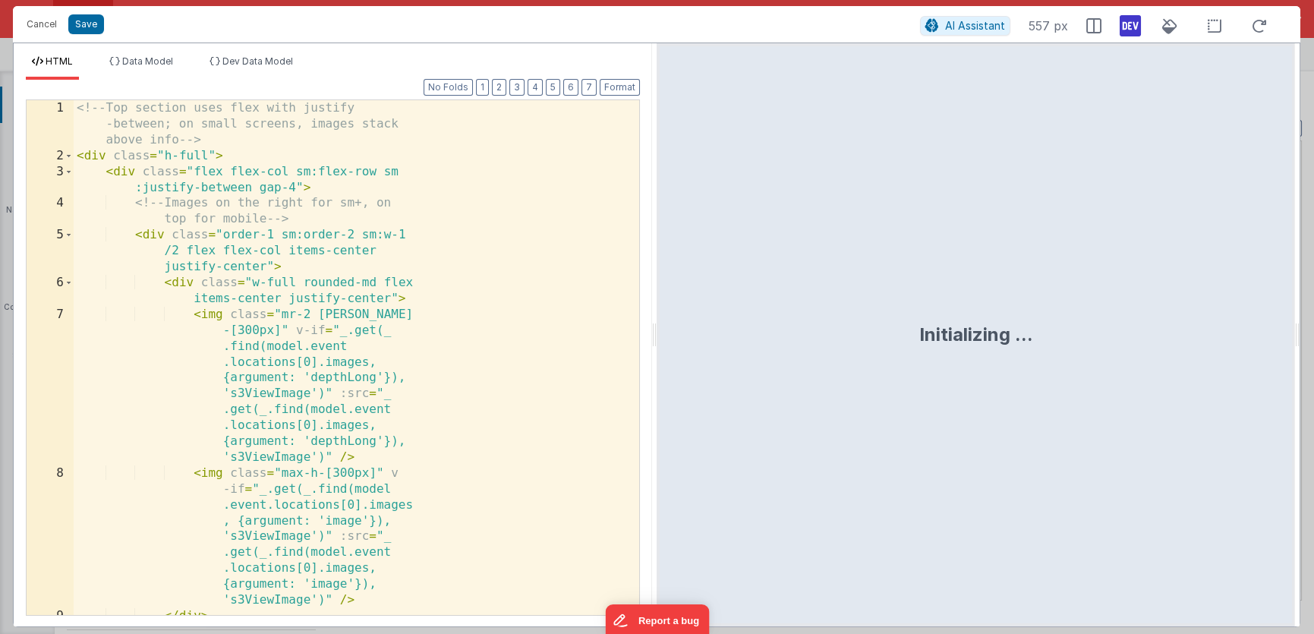
scroll to position [234, 0]
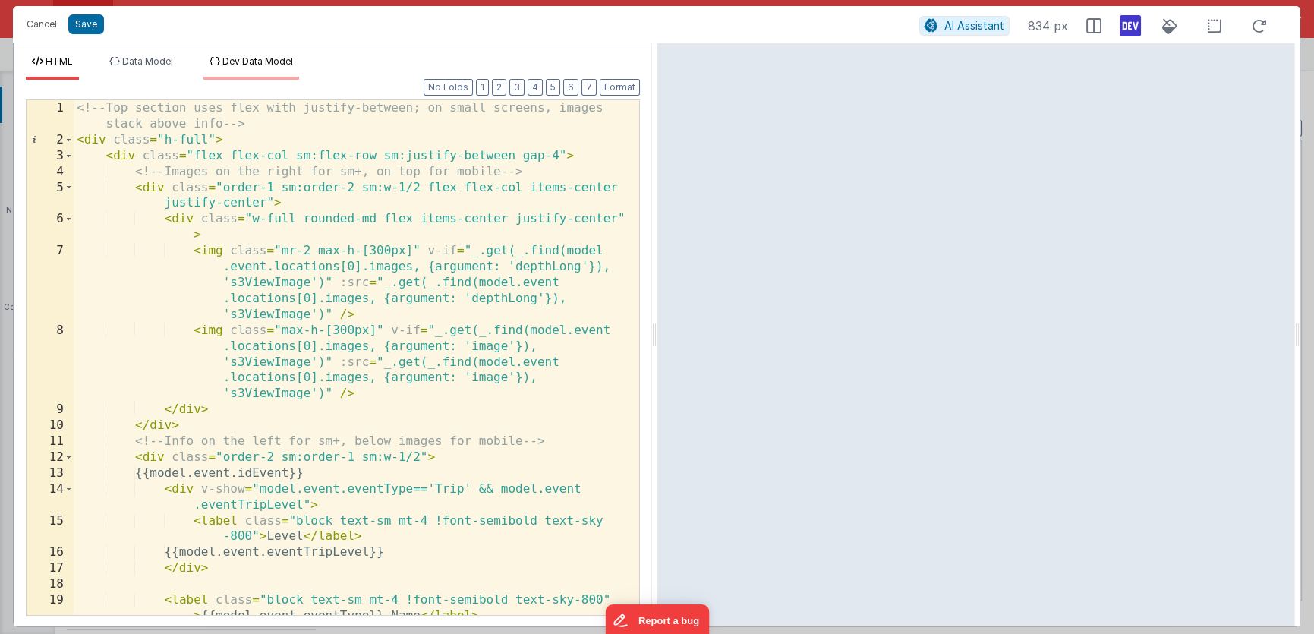
click at [256, 66] on span "Dev Data Model" at bounding box center [257, 60] width 71 height 11
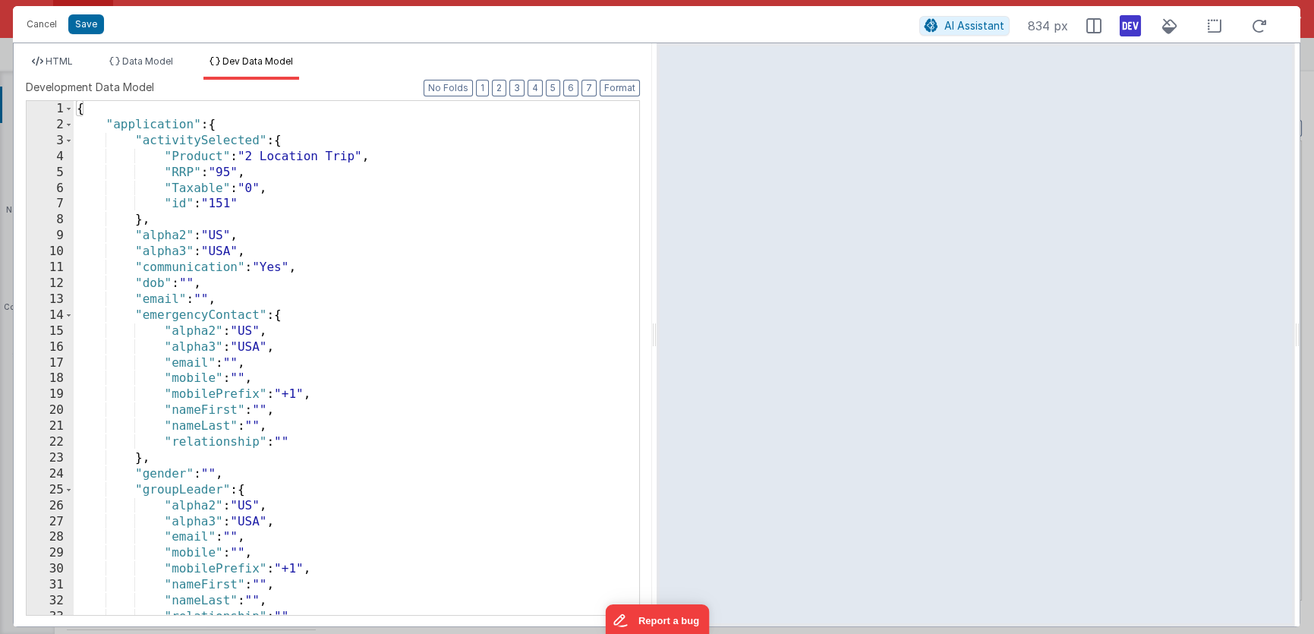
click at [570, 214] on div "{ "application" : { "activitySelected" : { "Product" : "2 Location Trip" , "RRP…" at bounding box center [351, 374] width 555 height 547
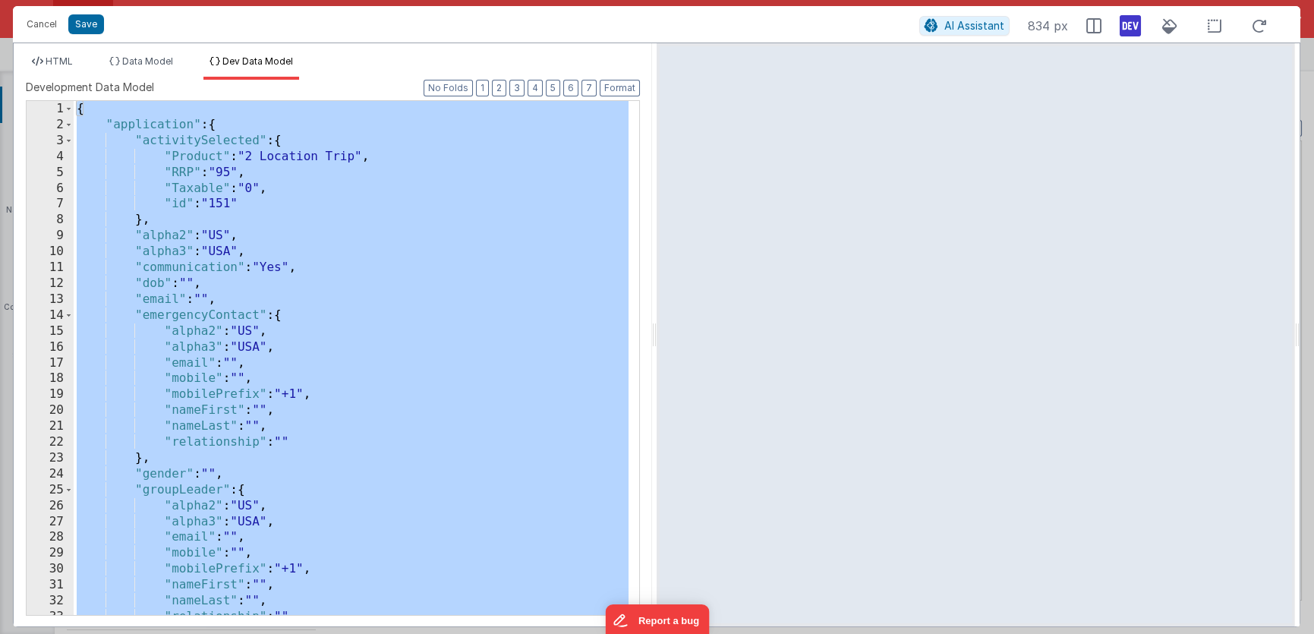
scroll to position [7627, 0]
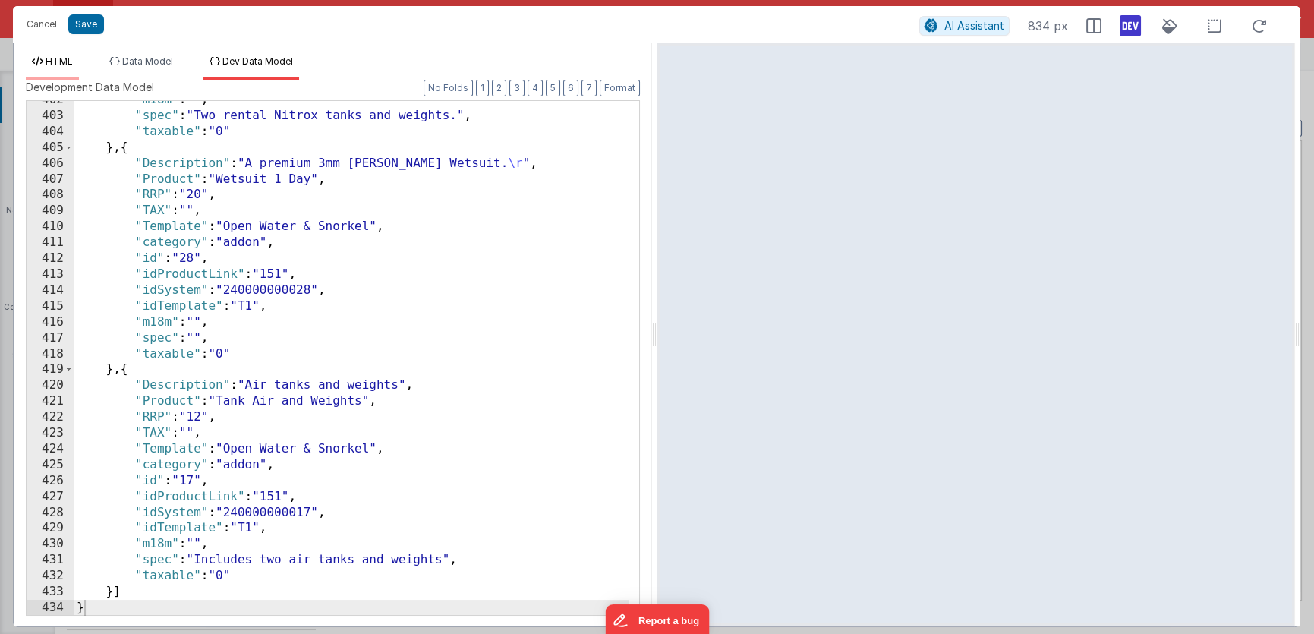
click at [58, 67] on li "HTML" at bounding box center [52, 67] width 53 height 24
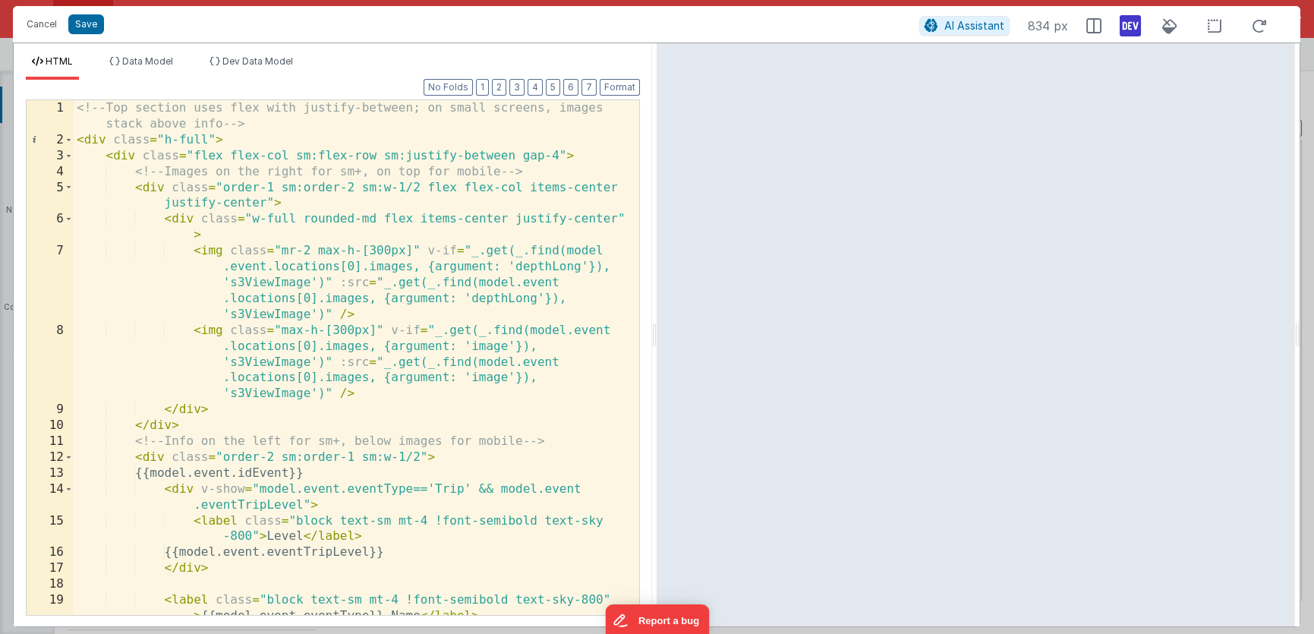
click at [377, 250] on div "<!-- Top section uses flex with justify-between; on small screens, images stack…" at bounding box center [351, 381] width 555 height 563
click at [382, 250] on div "<!-- Top section uses flex with justify-between; on small screens, images stack…" at bounding box center [351, 381] width 555 height 563
click at [345, 332] on div "<!-- Top section uses flex with justify-between; on small screens, images stack…" at bounding box center [351, 381] width 555 height 563
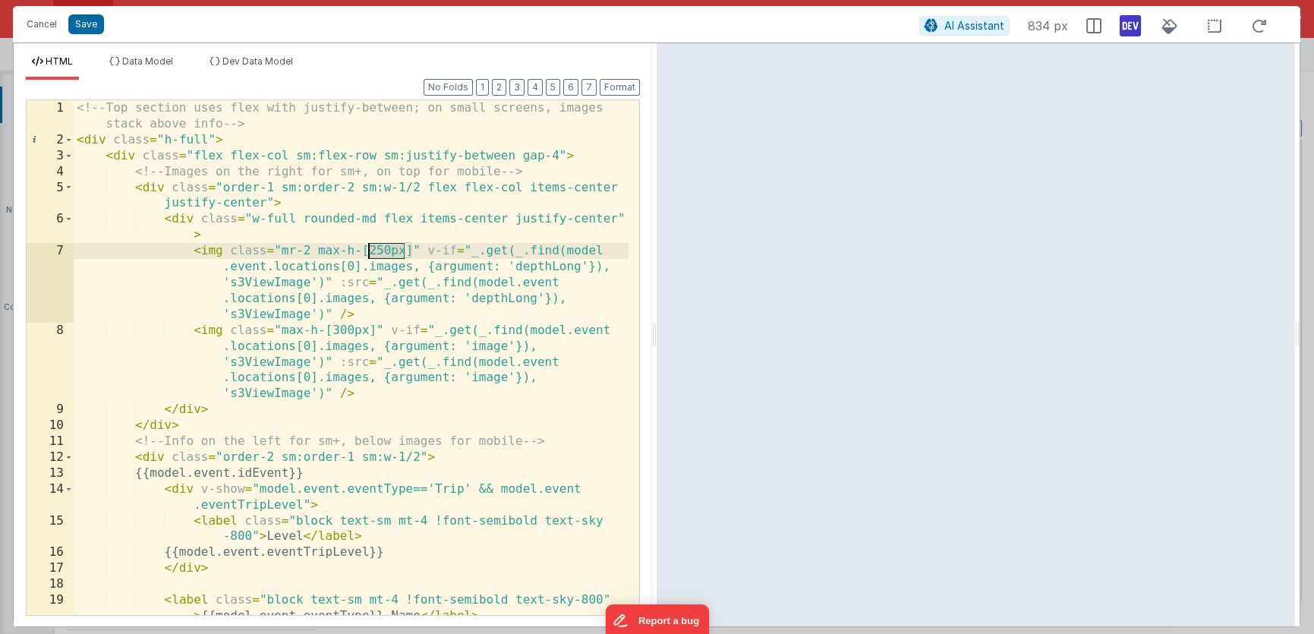
click at [345, 332] on div "<!-- Top section uses flex with justify-between; on small screens, images stack…" at bounding box center [351, 381] width 555 height 563
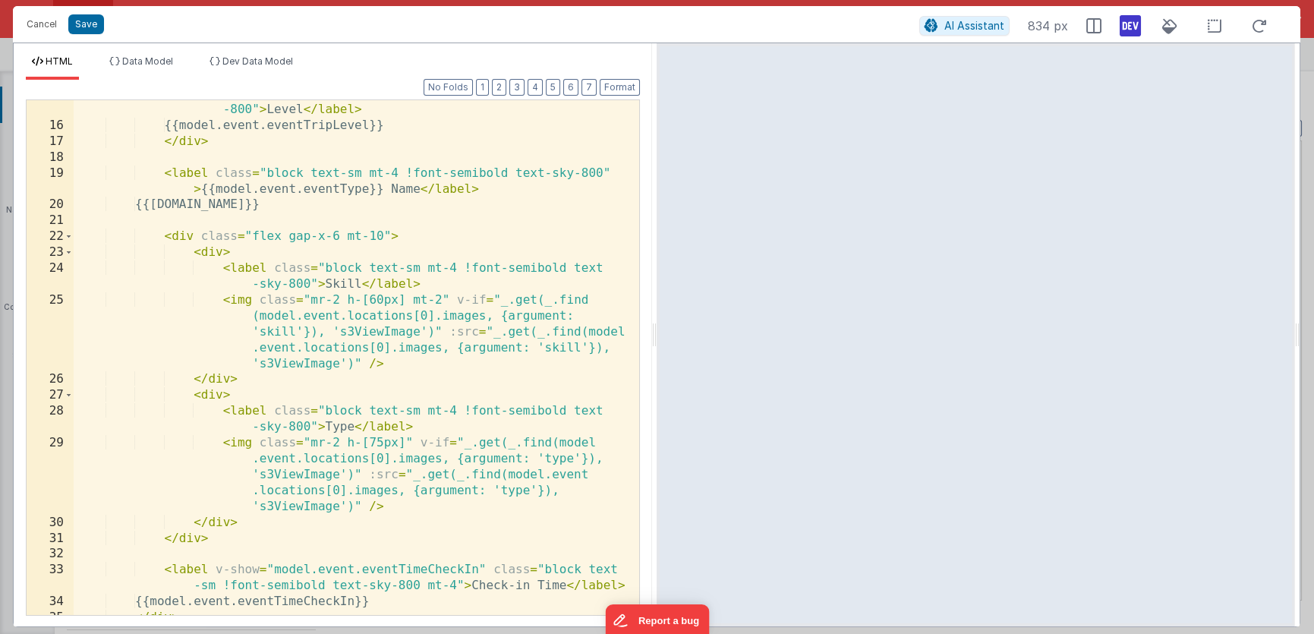
scroll to position [498, 0]
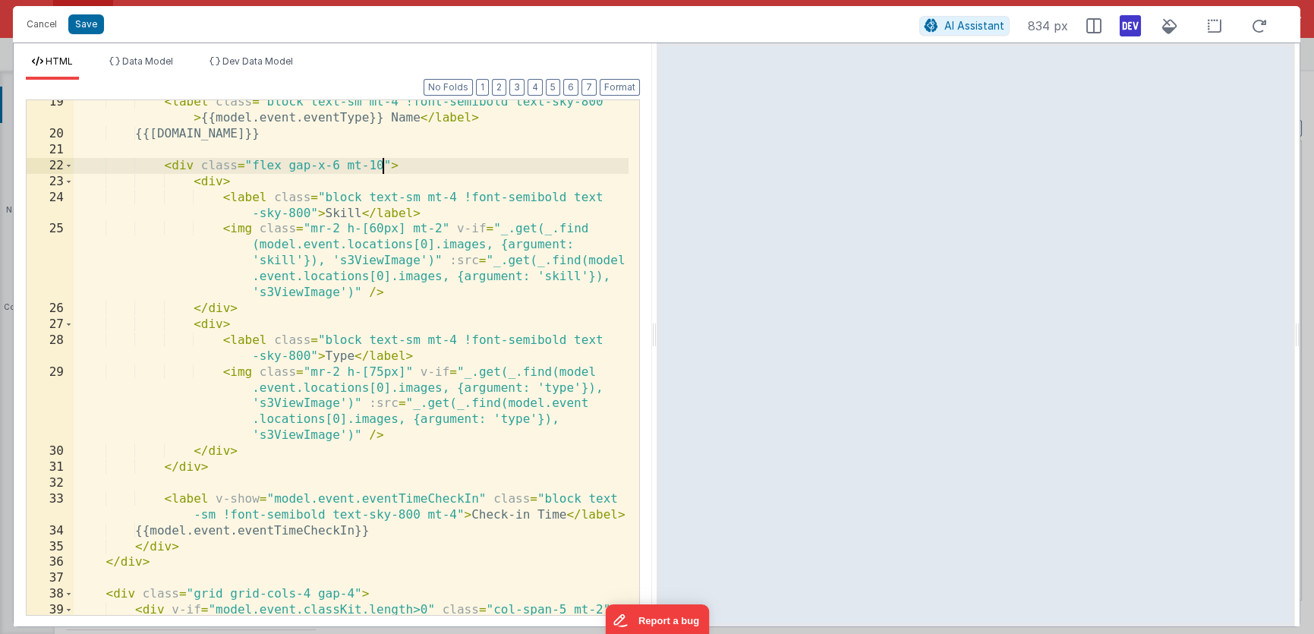
click at [381, 163] on div "< label class = "block text-sm mt-4 !font-semibold text-sky-800" > {{model.even…" at bounding box center [351, 383] width 555 height 579
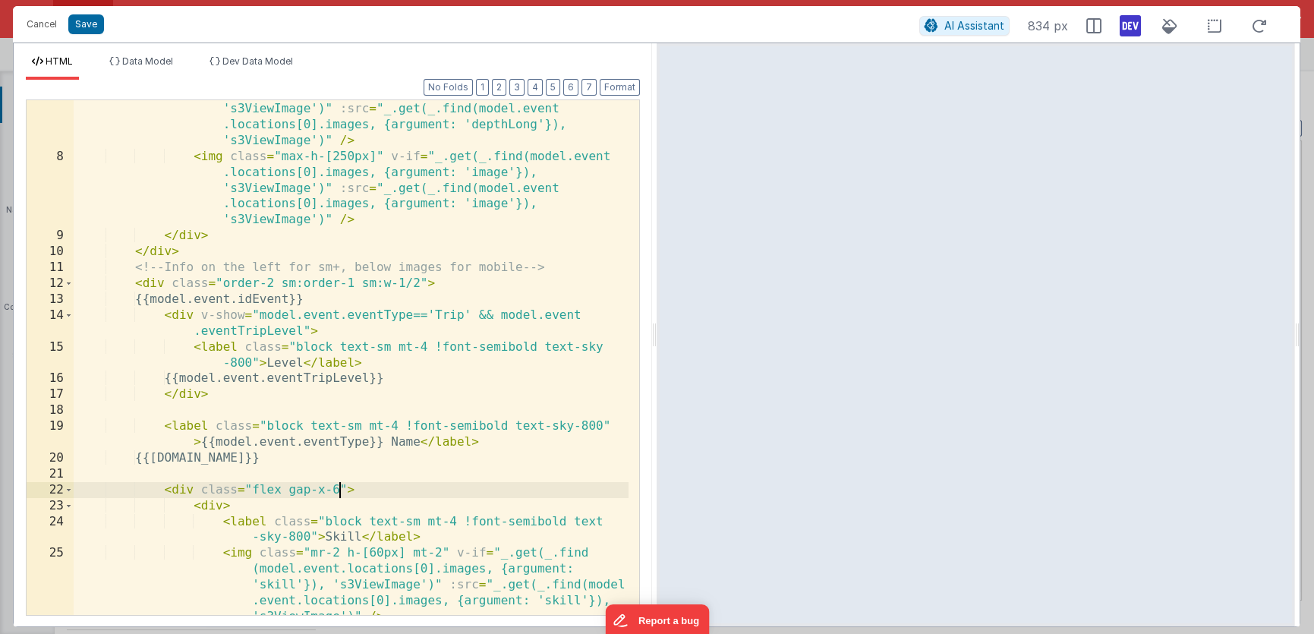
scroll to position [75, 0]
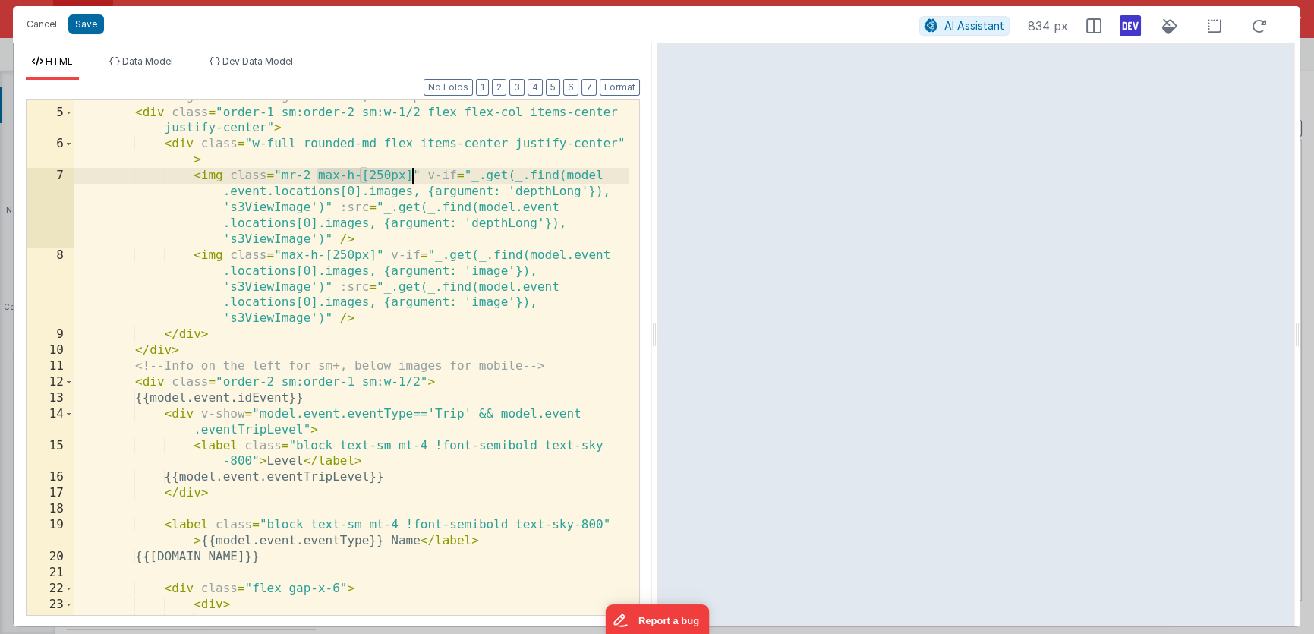
drag, startPoint x: 317, startPoint y: 177, endPoint x: 411, endPoint y: 174, distance: 93.4
click at [411, 174] on div "<!-- Images on the right for sm+, on top for mobile --> < div class = "order-1 …" at bounding box center [351, 370] width 555 height 563
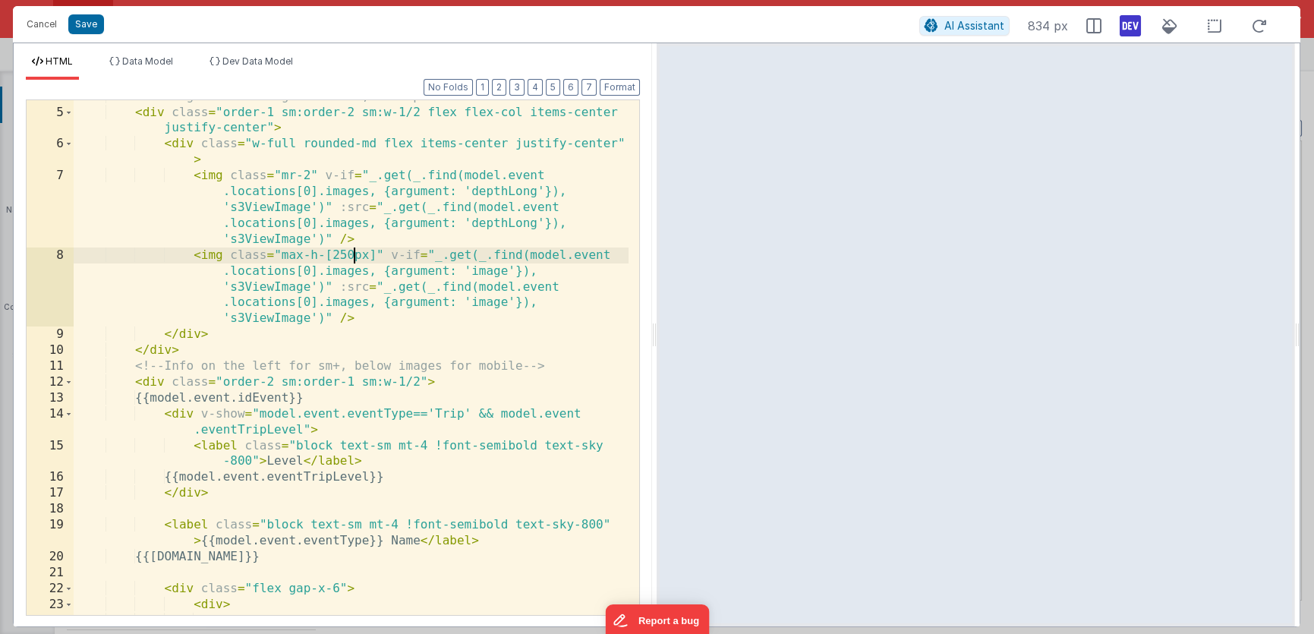
click at [354, 254] on div "<!-- Images on the right for sm+, on top for mobile --> < div class = "order-1 …" at bounding box center [351, 370] width 555 height 563
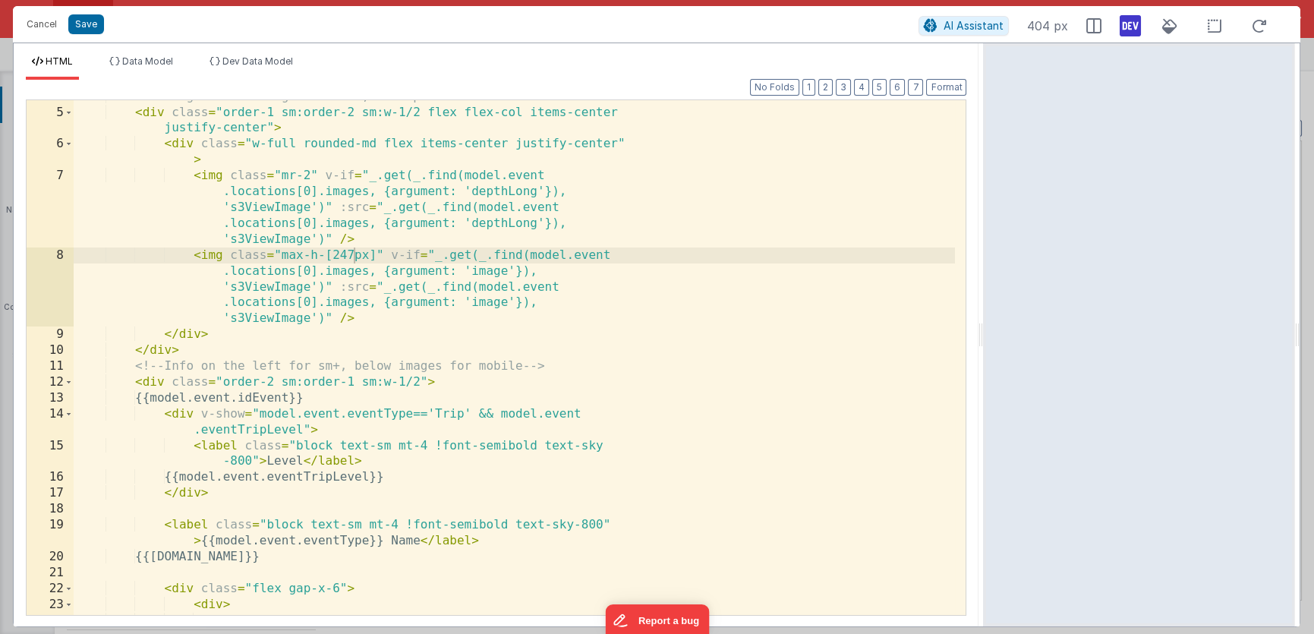
drag, startPoint x: 655, startPoint y: 333, endPoint x: 985, endPoint y: 300, distance: 331.9
click at [985, 300] on html "Cancel Save AI Assistant 404 px HTML Data Model Dev Data Model Format 7 6 5 4 3…" at bounding box center [657, 317] width 1314 height 634
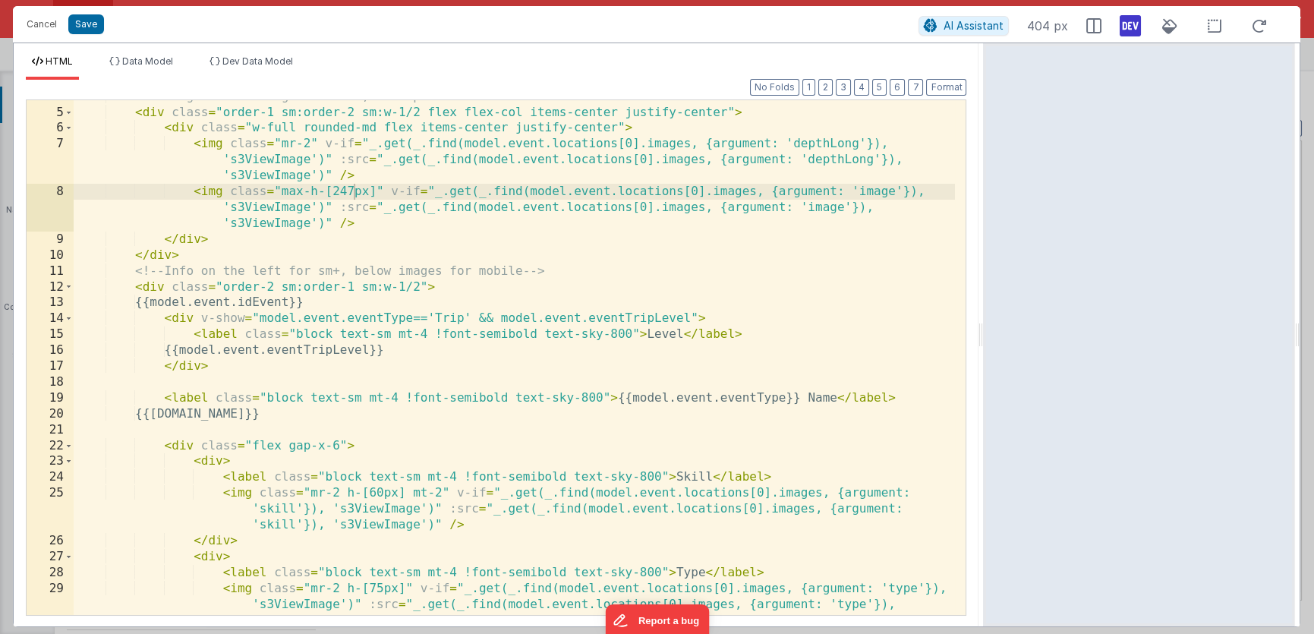
scroll to position [59, 0]
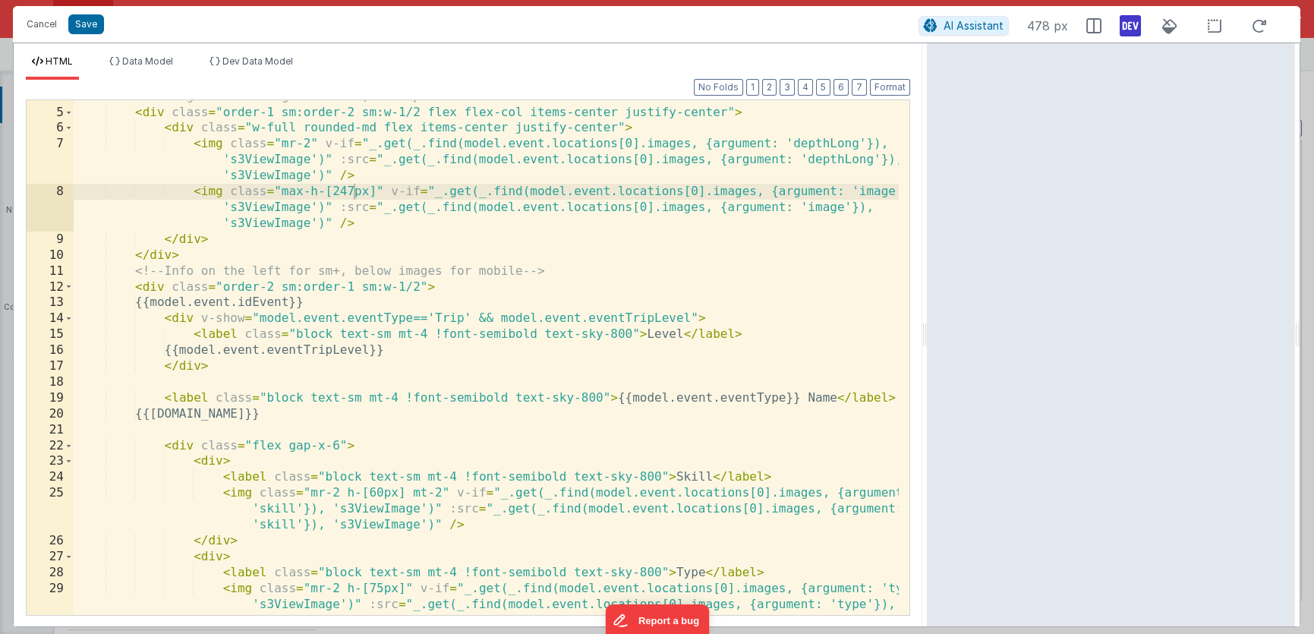
drag, startPoint x: 981, startPoint y: 332, endPoint x: 928, endPoint y: 301, distance: 60.9
click at [928, 301] on html "Cancel Save AI Assistant 478 px HTML Data Model Dev Data Model Format 7 6 5 4 3…" at bounding box center [657, 317] width 1314 height 634
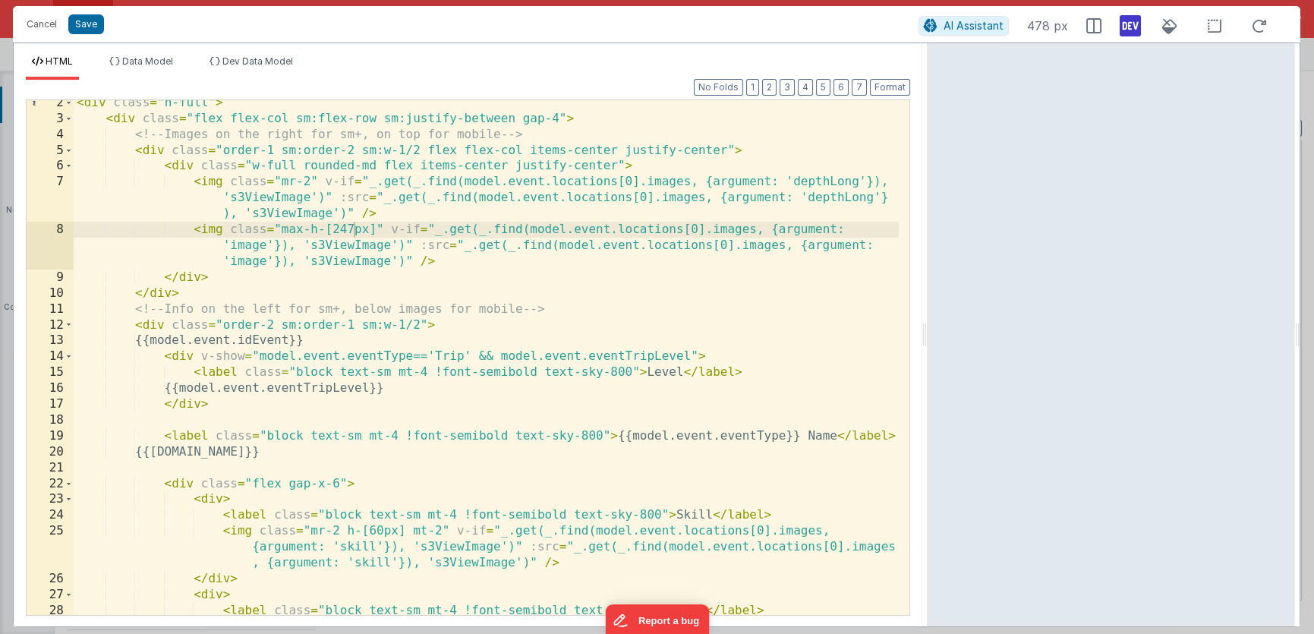
scroll to position [11, 0]
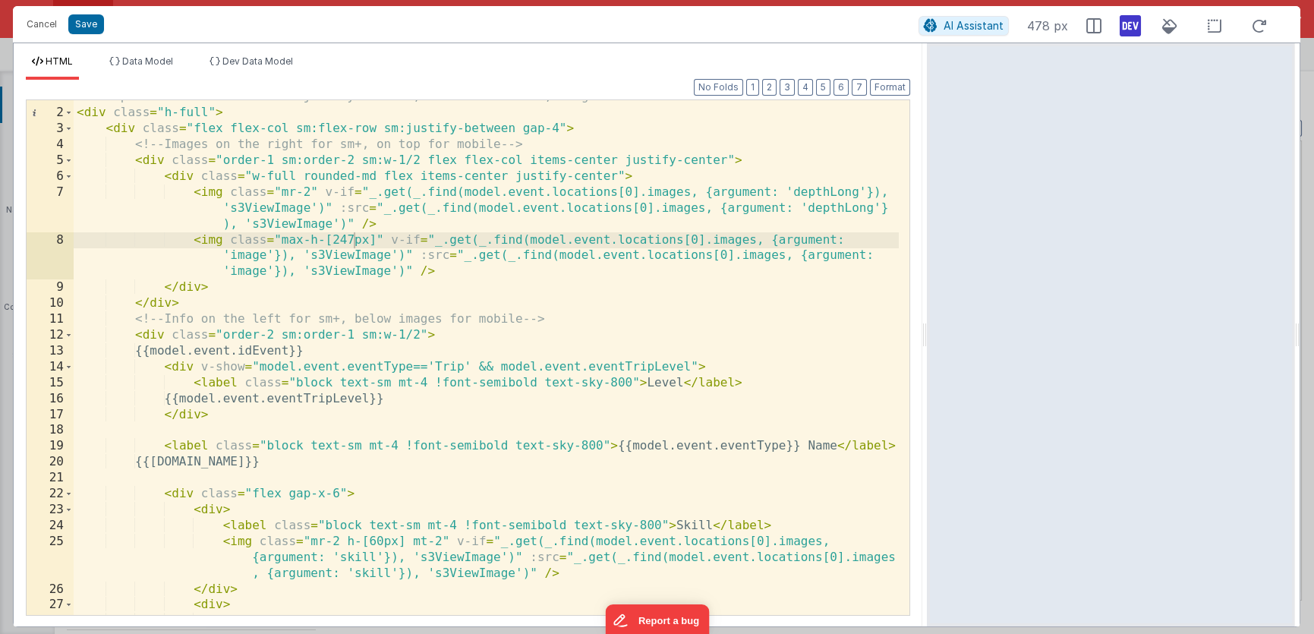
click at [277, 192] on div "<!-- Top section uses flex with justify-between; on small screens, images stack…" at bounding box center [486, 362] width 825 height 547
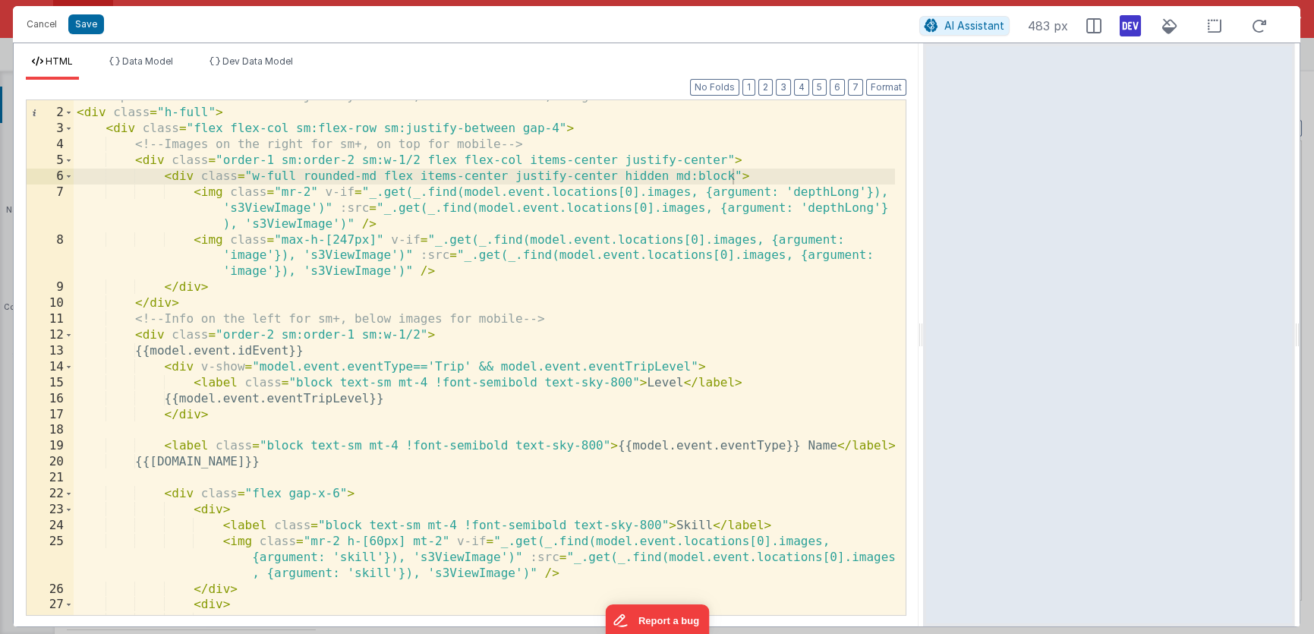
drag, startPoint x: 881, startPoint y: 344, endPoint x: 925, endPoint y: 327, distance: 46.4
click at [925, 327] on html "Cancel Save AI Assistant 483 px HTML Data Model Dev Data Model Format 7 6 5 4 3…" at bounding box center [657, 317] width 1314 height 634
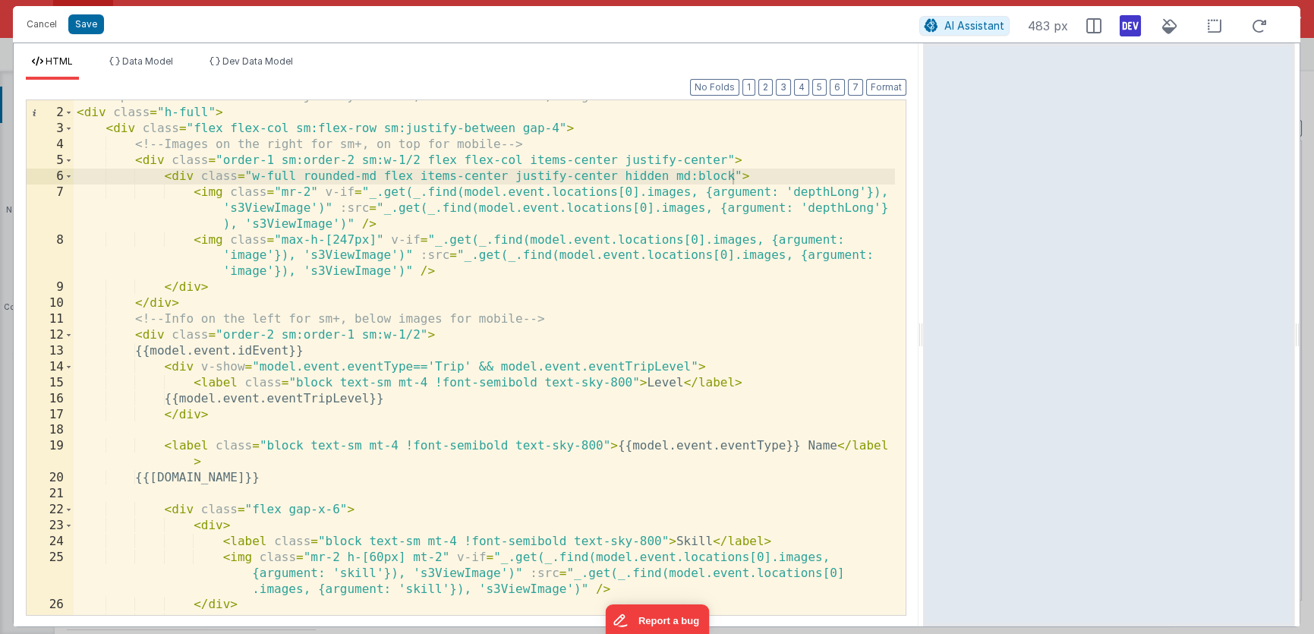
click at [710, 182] on div "<!-- Top section uses flex with justify-between; on small screens, images stack…" at bounding box center [484, 362] width 821 height 547
drag, startPoint x: 922, startPoint y: 328, endPoint x: 927, endPoint y: 295, distance: 33.8
click at [927, 295] on html "Cancel Save AI Assistant 480 px HTML Data Model Dev Data Model Format 7 6 5 4 3…" at bounding box center [657, 317] width 1314 height 634
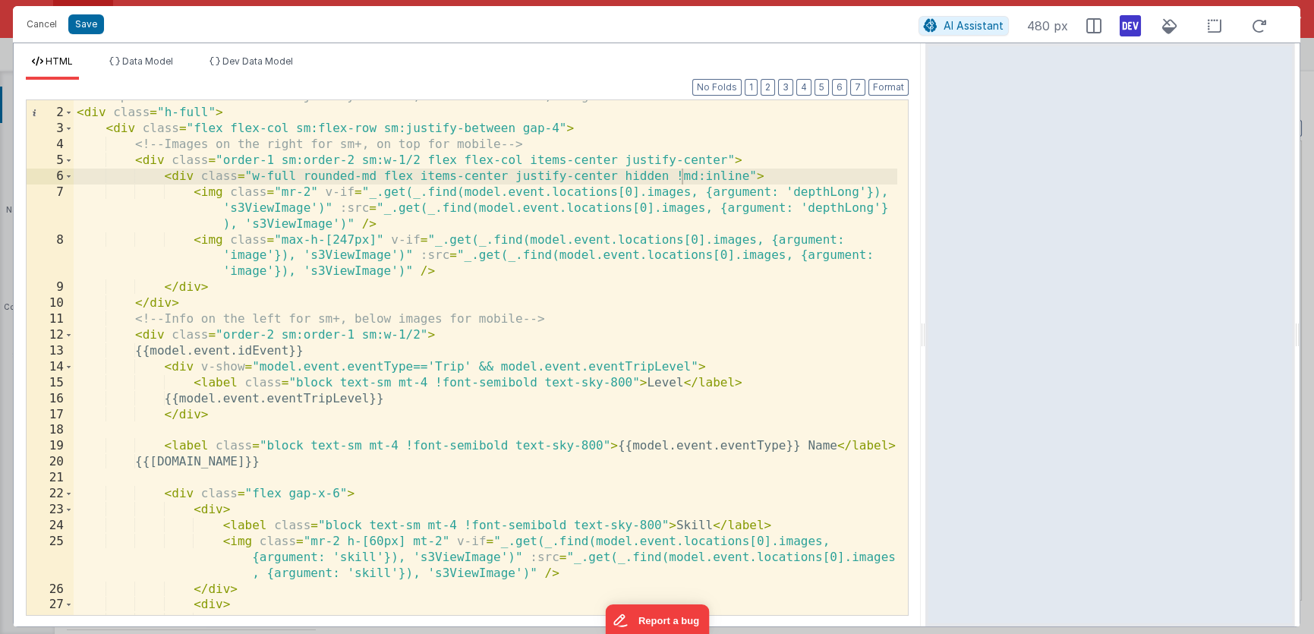
click at [681, 179] on div "<!-- Top section uses flex with justify-between; on small screens, images stack…" at bounding box center [486, 362] width 824 height 547
drag, startPoint x: 748, startPoint y: 177, endPoint x: 622, endPoint y: 179, distance: 125.3
click at [622, 179] on div "<!-- Top section uses flex with justify-between; on small screens, images stack…" at bounding box center [486, 362] width 824 height 547
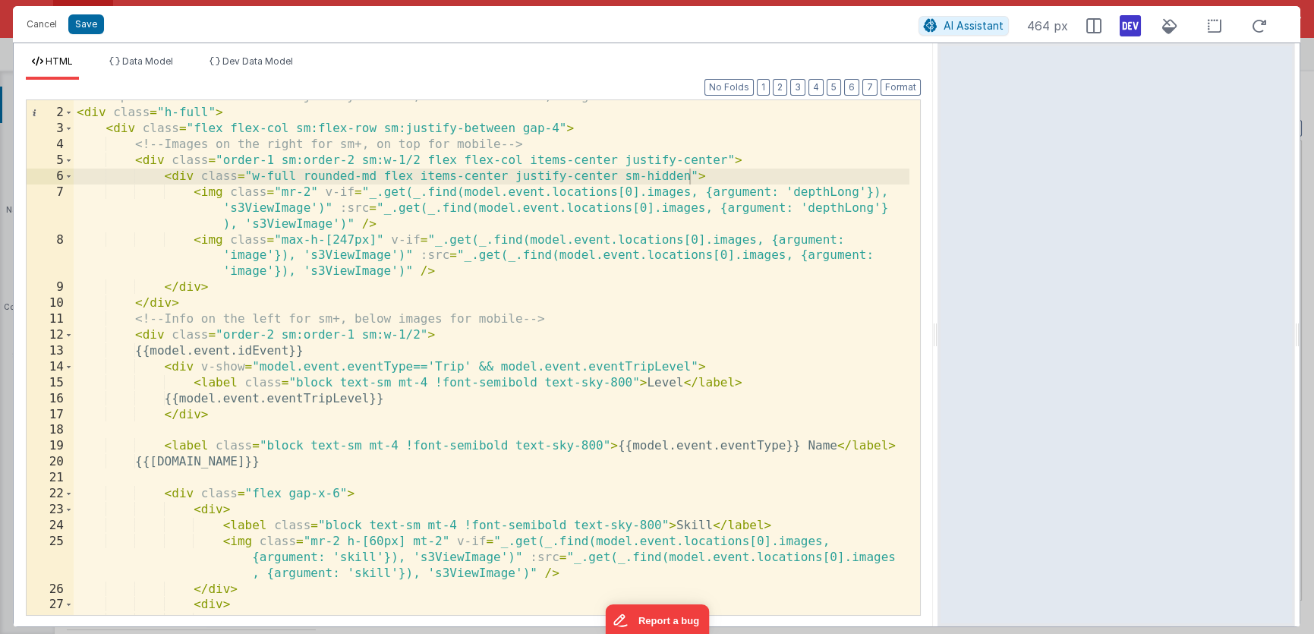
drag, startPoint x: 923, startPoint y: 331, endPoint x: 937, endPoint y: 331, distance: 13.7
click at [937, 331] on html "Cancel Save AI Assistant 464 px HTML Data Model Dev Data Model Format 7 6 5 4 3…" at bounding box center [657, 317] width 1314 height 634
click at [643, 175] on div "<!-- Top section uses flex with justify-between; on small screens, images stack…" at bounding box center [490, 362] width 833 height 547
click at [667, 175] on div "<!-- Top section uses flex with justify-between; on small screens, images stack…" at bounding box center [490, 362] width 833 height 547
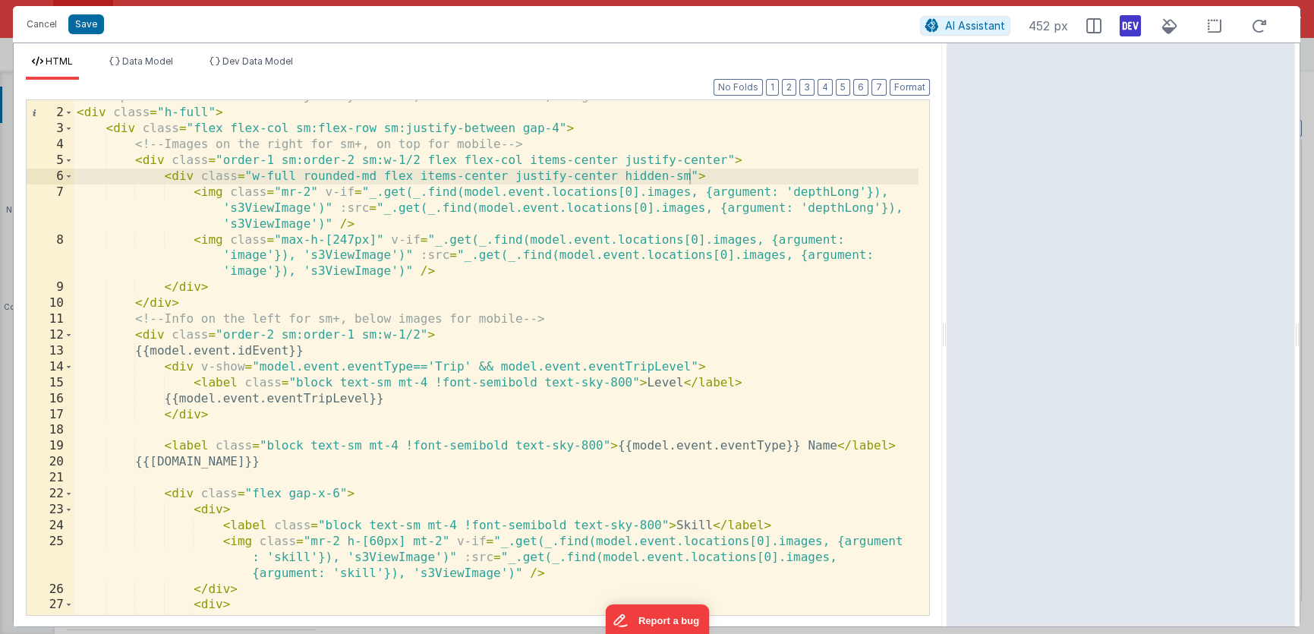
drag, startPoint x: 933, startPoint y: 351, endPoint x: 948, endPoint y: 345, distance: 16.6
click at [948, 345] on html "Cancel Save AI Assistant 452 px HTML Data Model Dev Data Model Format 7 6 5 4 3…" at bounding box center [657, 317] width 1314 height 634
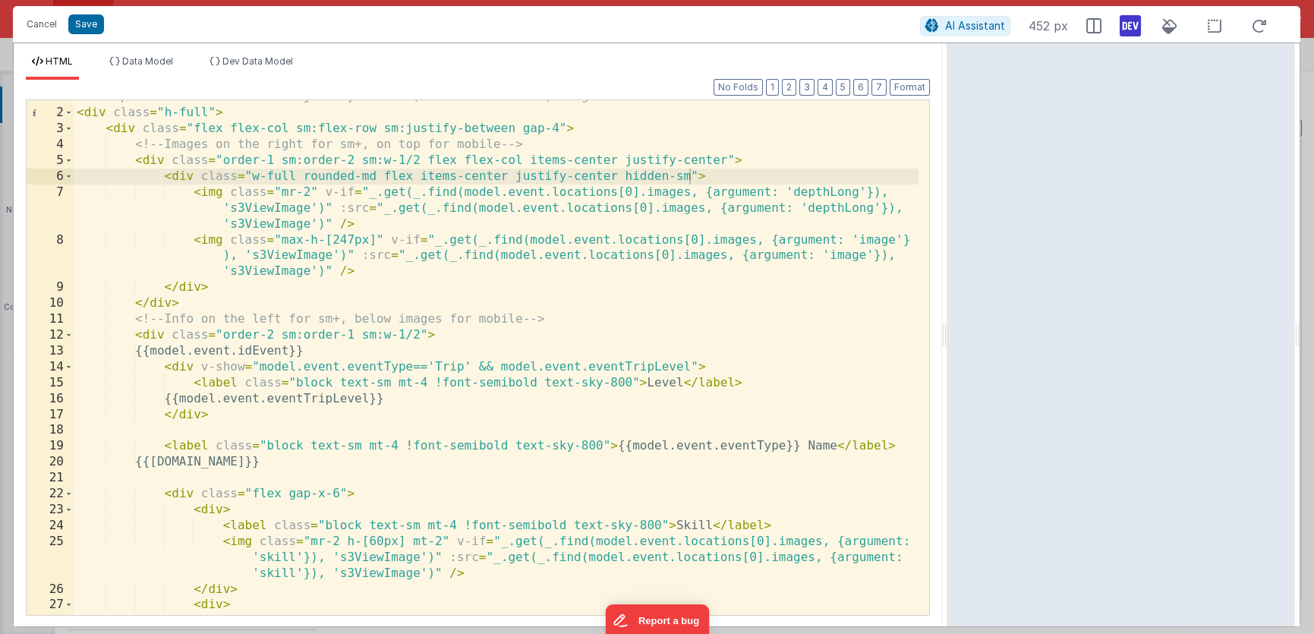
click at [638, 198] on div "<!-- Top section uses flex with justify-between; on small screens, images stack…" at bounding box center [496, 362] width 845 height 547
click at [688, 178] on div "<!-- Top section uses flex with justify-between; on small screens, images stack…" at bounding box center [496, 362] width 845 height 547
drag, startPoint x: 688, startPoint y: 178, endPoint x: 622, endPoint y: 177, distance: 66.0
click at [622, 177] on div "<!-- Top section uses flex with justify-between; on small screens, images stack…" at bounding box center [496, 362] width 845 height 547
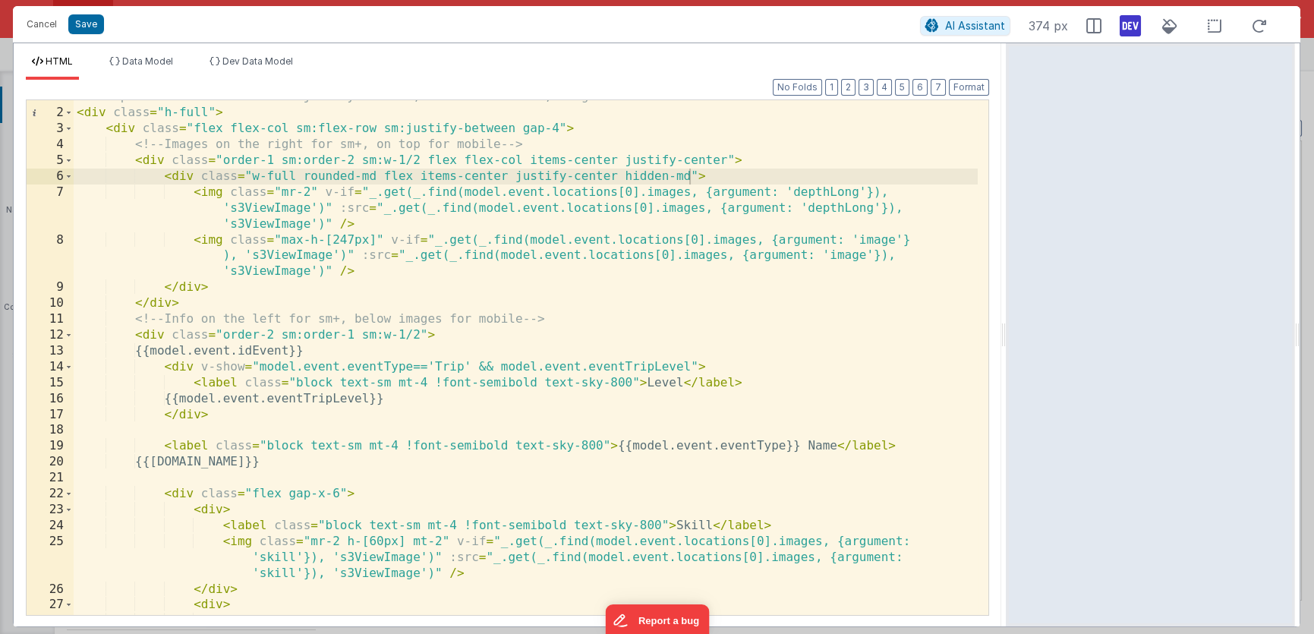
drag, startPoint x: 944, startPoint y: 329, endPoint x: 867, endPoint y: 267, distance: 99.3
click at [1008, 299] on html "Cancel Save AI Assistant 374 px HTML Data Model Dev Data Model Format 7 6 5 4 3…" at bounding box center [657, 317] width 1314 height 634
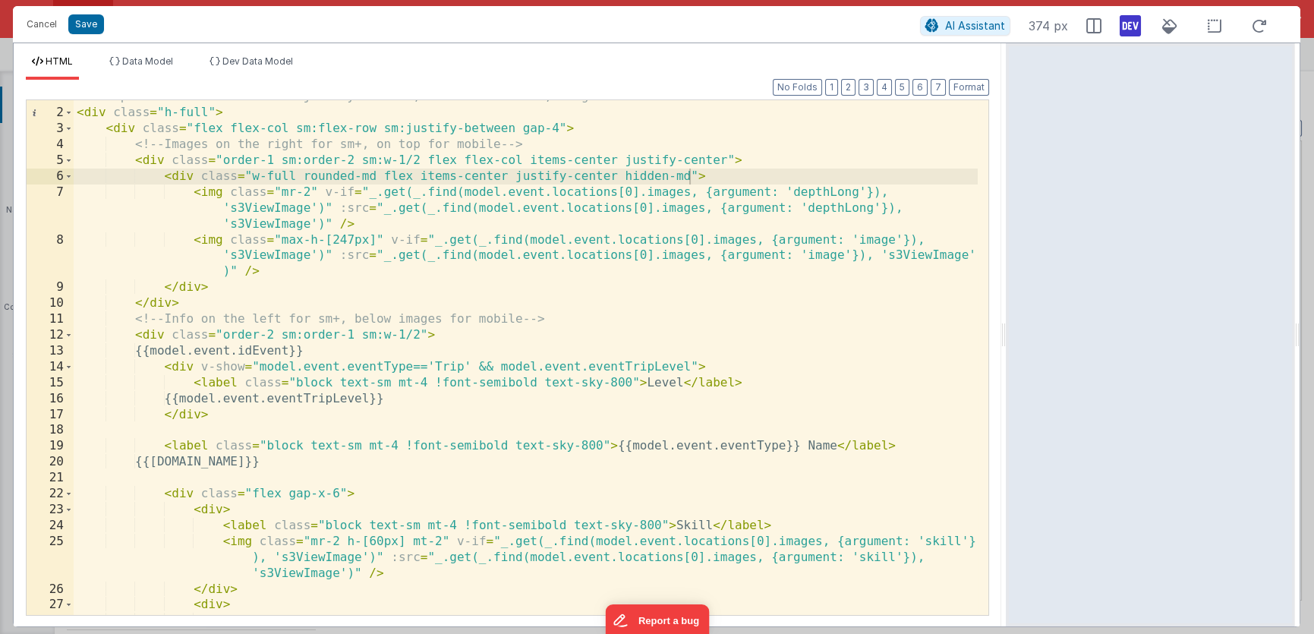
click at [621, 175] on div "<!-- Top section uses flex with justify-between; on small screens, images stack…" at bounding box center [526, 362] width 905 height 547
click at [688, 175] on div "<!-- Top section uses flex with justify-between; on small screens, images stack…" at bounding box center [526, 362] width 905 height 547
click at [621, 178] on div "<!-- Top section uses flex with justify-between; on small screens, images stack…" at bounding box center [526, 362] width 905 height 547
click at [979, 26] on span "AI Assistant" at bounding box center [975, 25] width 60 height 13
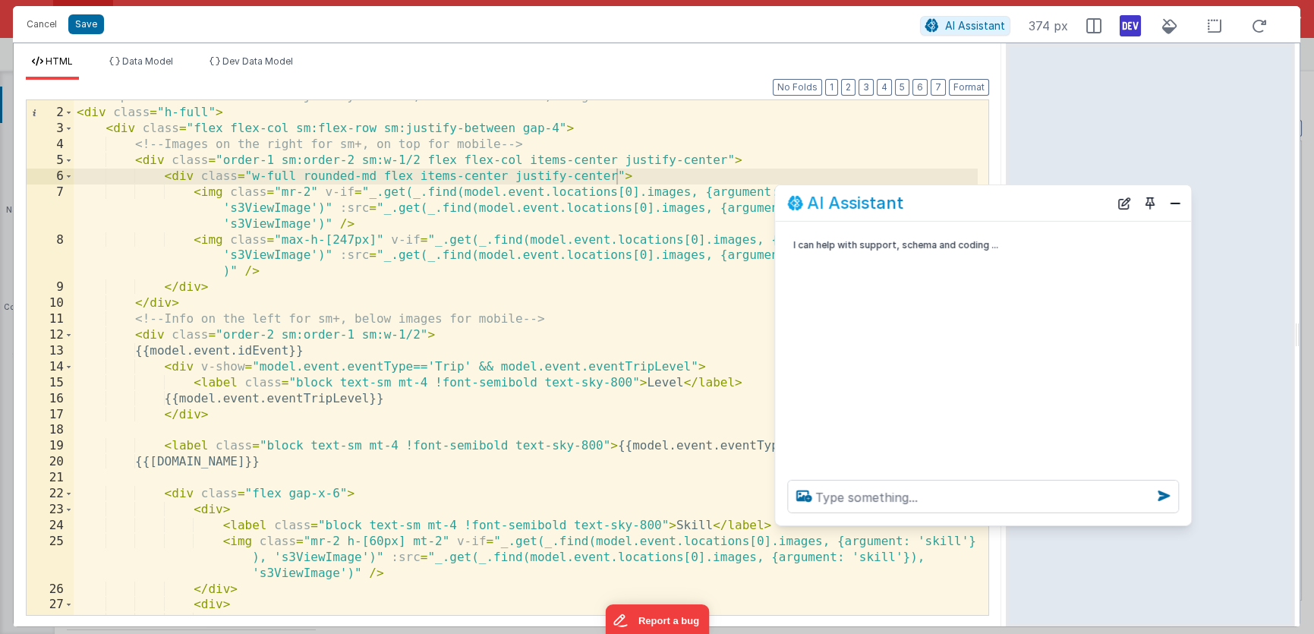
drag, startPoint x: 301, startPoint y: 301, endPoint x: 1066, endPoint y: 228, distance: 769.4
click at [1064, 206] on div "AI Assistant" at bounding box center [948, 203] width 322 height 18
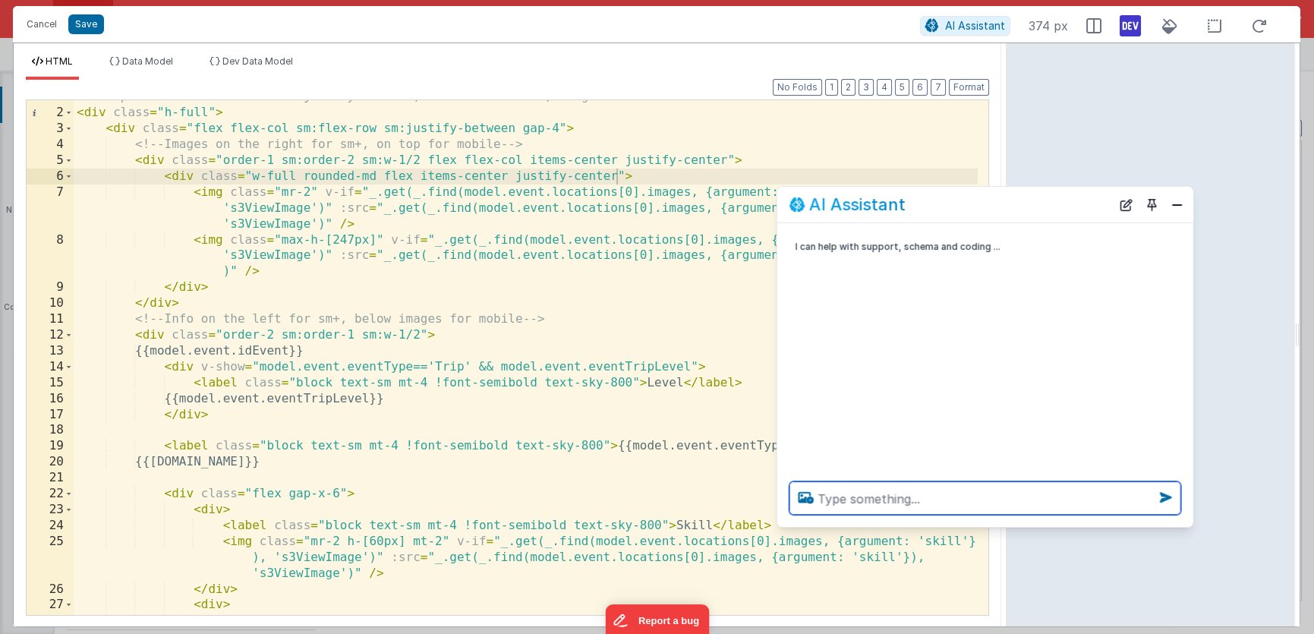
click at [905, 490] on textarea at bounding box center [985, 497] width 392 height 33
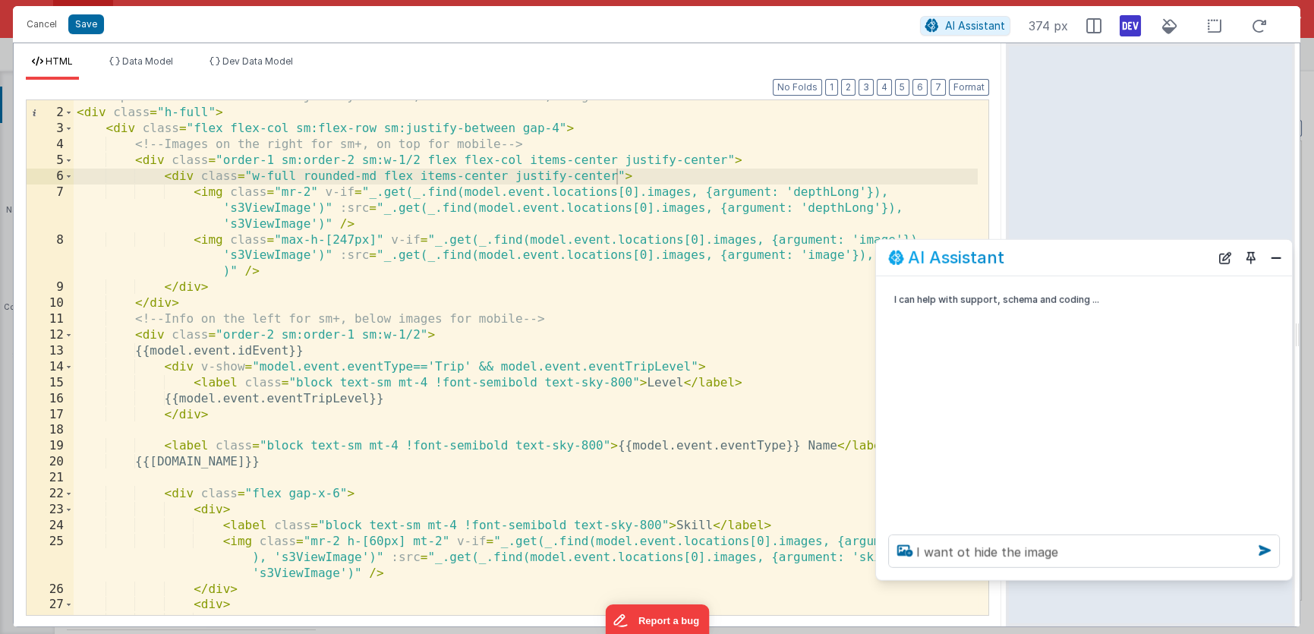
drag, startPoint x: 996, startPoint y: 216, endPoint x: 1092, endPoint y: 266, distance: 108.0
click at [1092, 266] on div "AI Assistant" at bounding box center [1049, 257] width 322 height 18
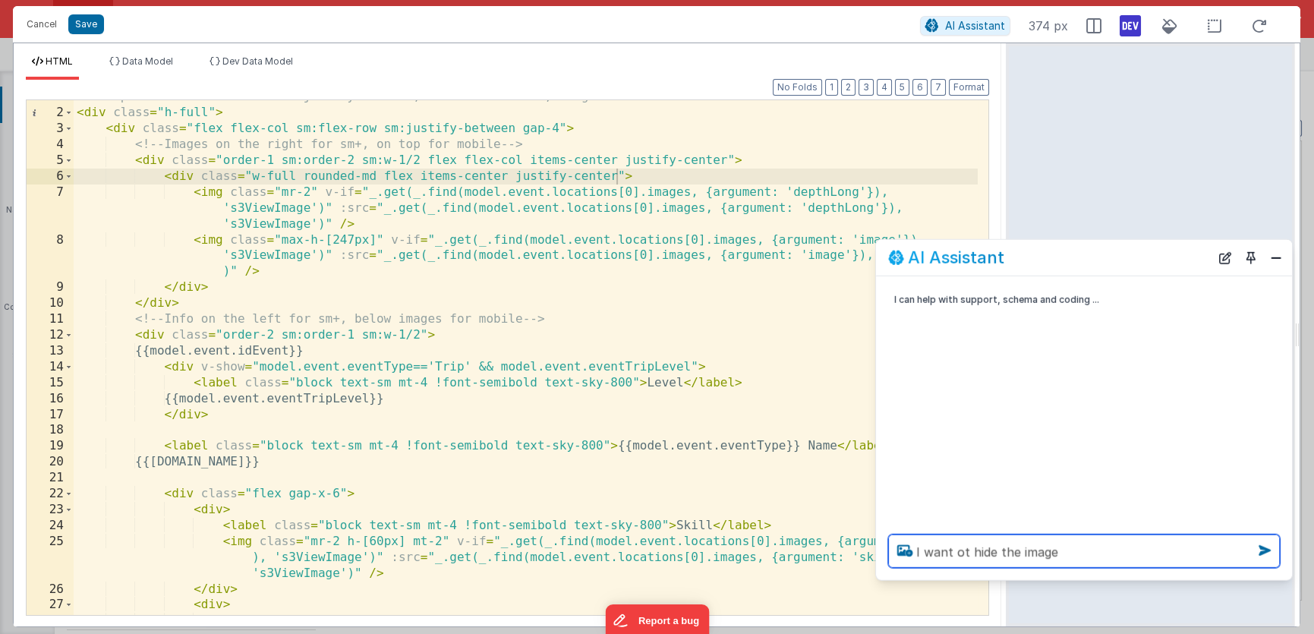
click at [1016, 550] on textarea "I want ot hide the image" at bounding box center [1084, 550] width 392 height 33
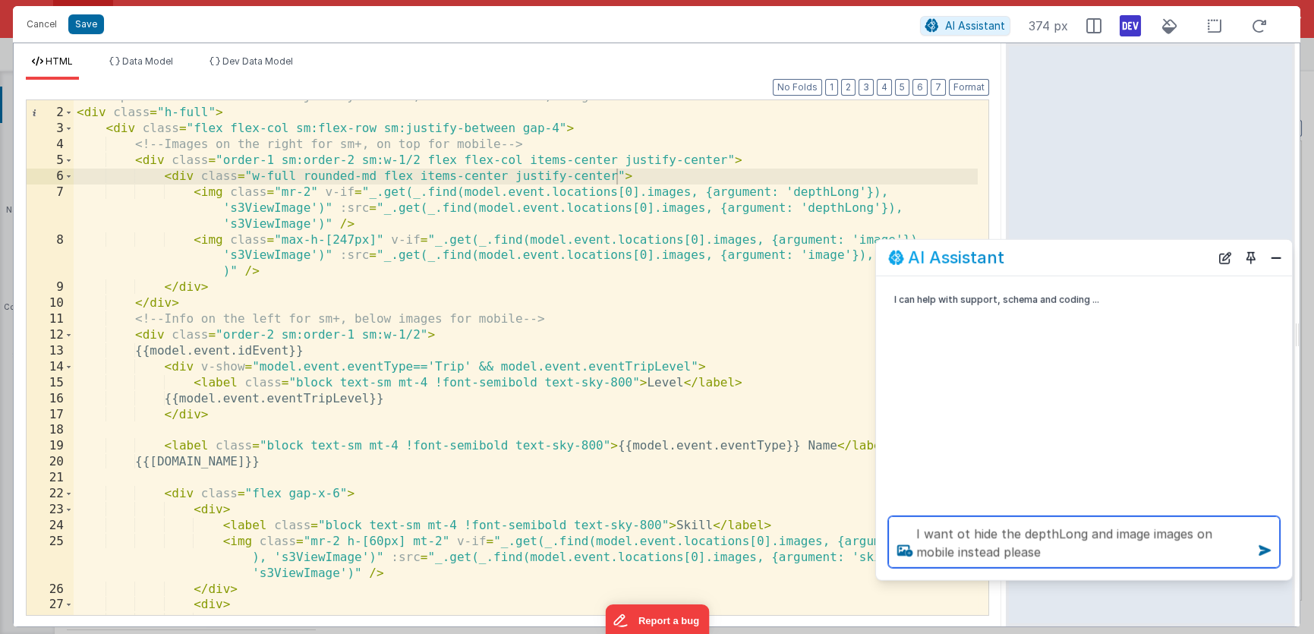
type textarea "I want ot hide the depthLong and image images on mobile instead please"
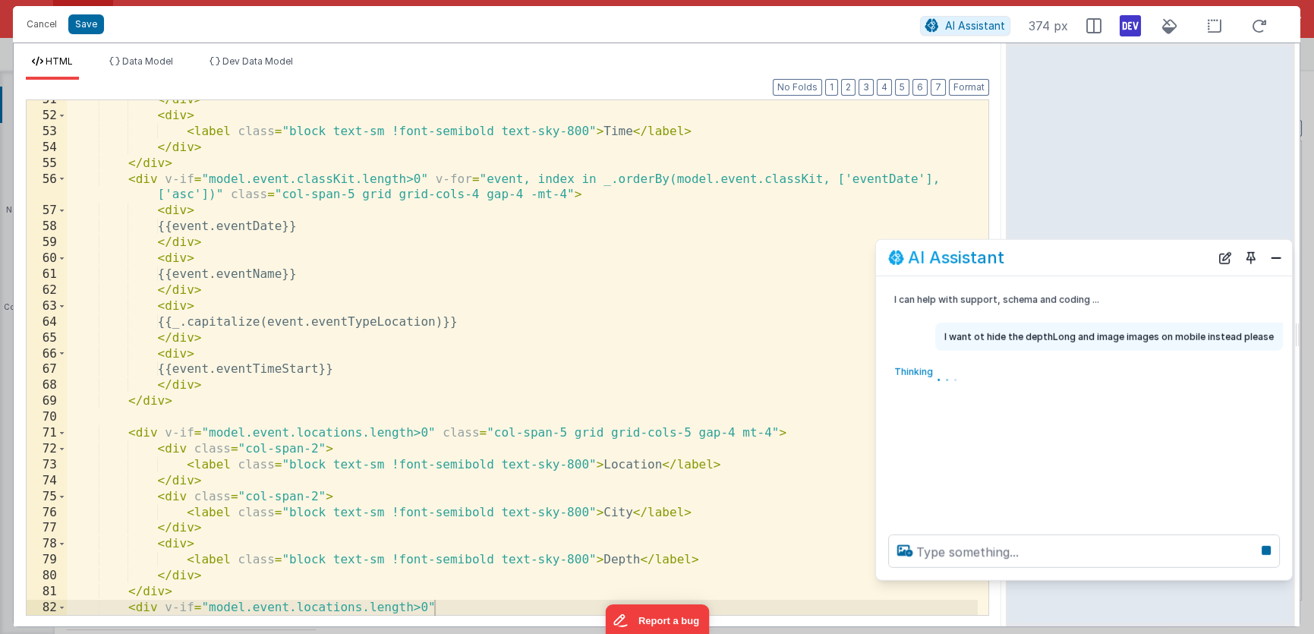
scroll to position [944, 0]
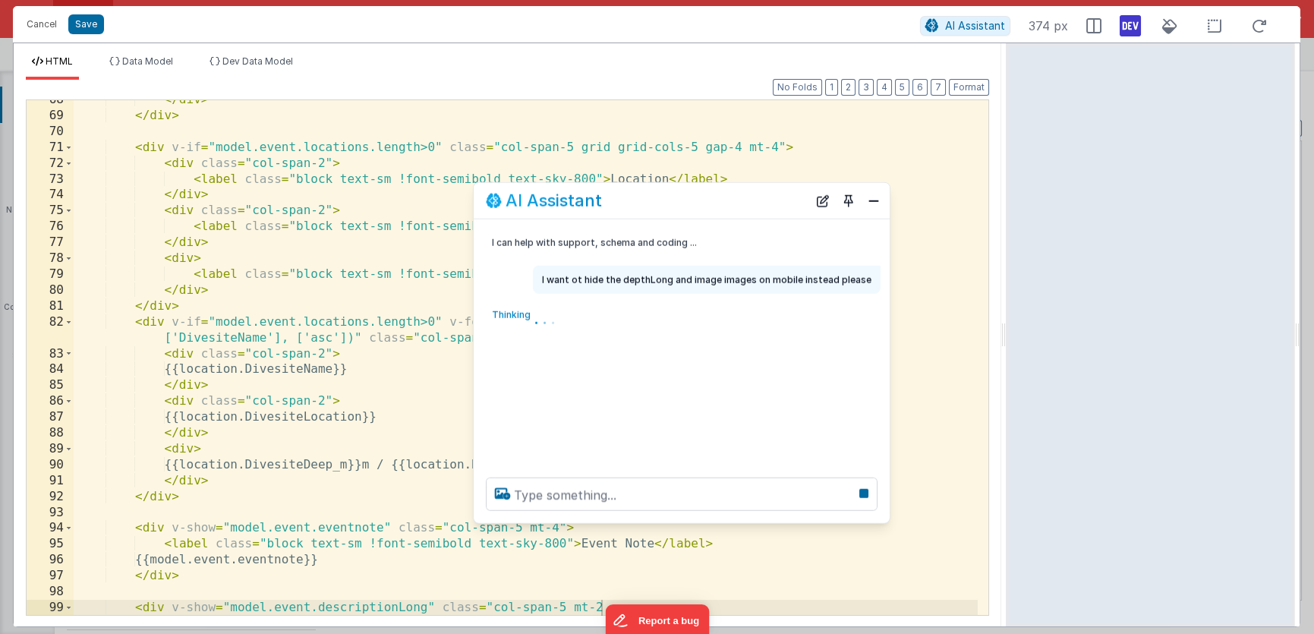
drag, startPoint x: 1059, startPoint y: 260, endPoint x: 657, endPoint y: 203, distance: 406.3
click at [657, 203] on div "AI Assistant" at bounding box center [647, 200] width 322 height 18
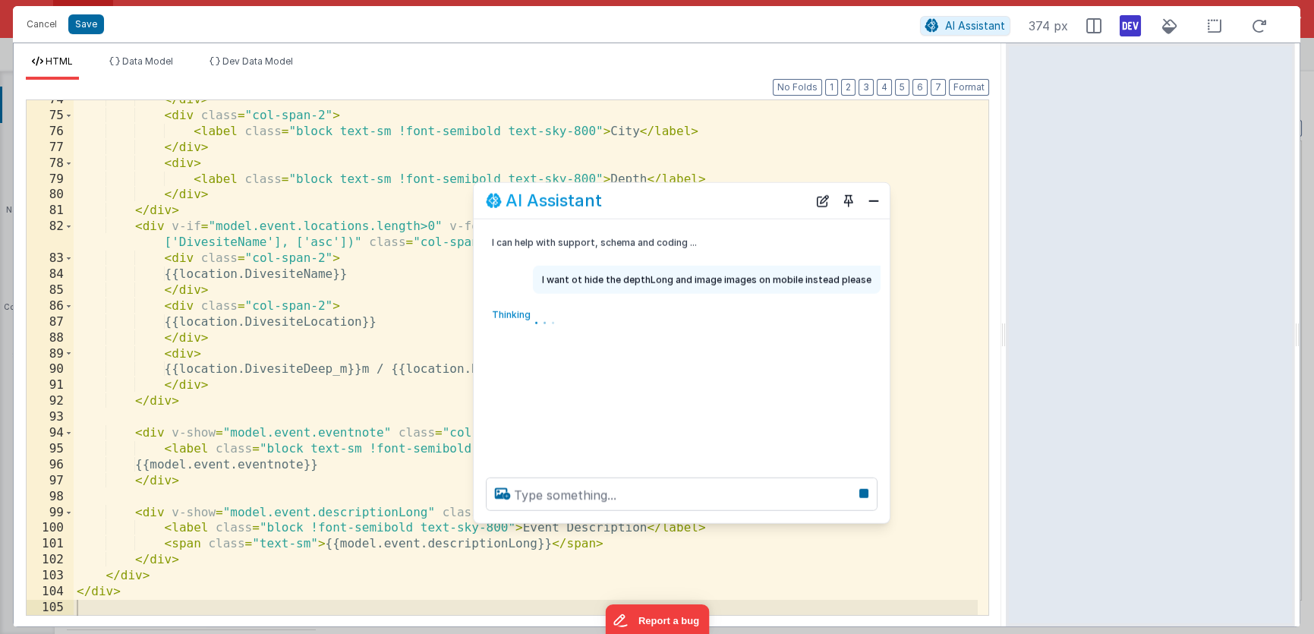
scroll to position [1325, 0]
click at [869, 200] on button "Close" at bounding box center [874, 200] width 20 height 21
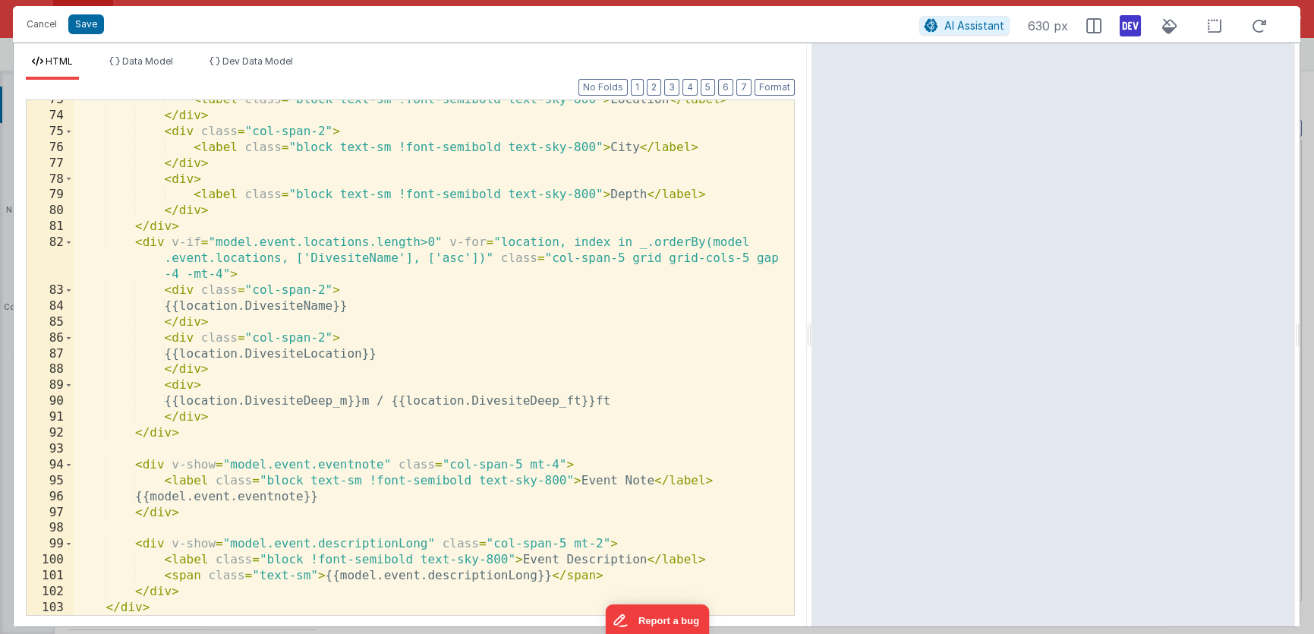
scroll to position [1373, 0]
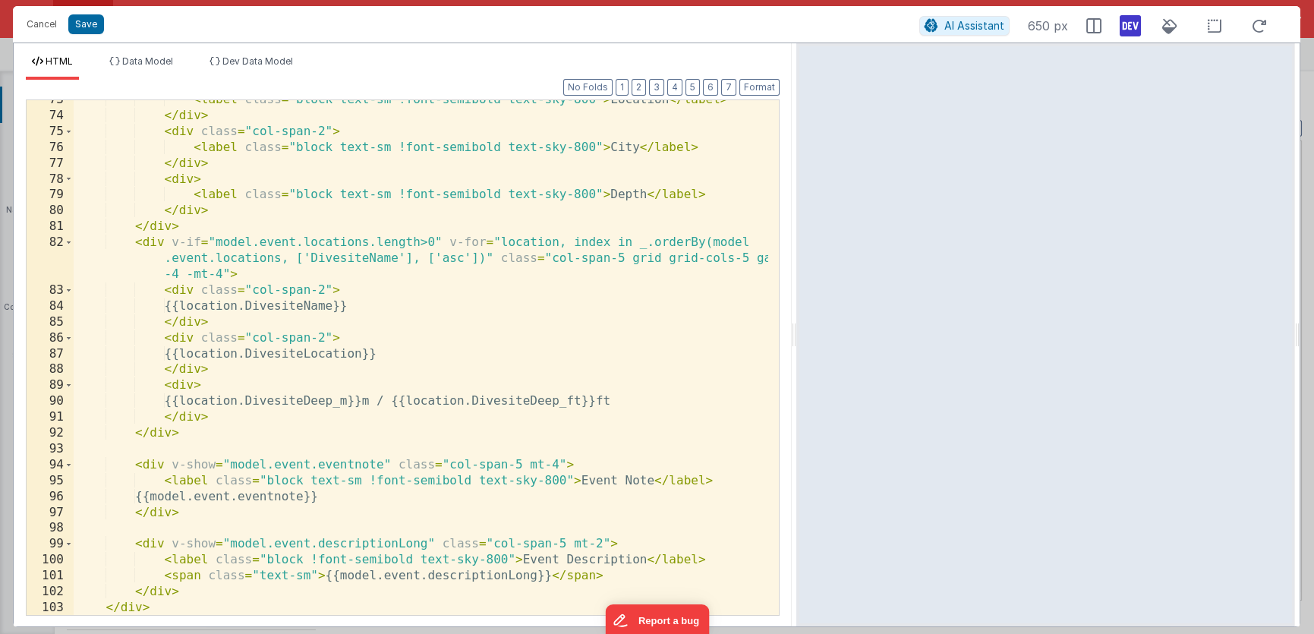
drag, startPoint x: 878, startPoint y: 333, endPoint x: 797, endPoint y: 304, distance: 86.4
click at [797, 304] on html "Cancel Save AI Assistant 650 px HTML Data Model Dev Data Model Format 7 6 5 4 3…" at bounding box center [657, 317] width 1314 height 634
click at [586, 317] on div "< label class = "block text-sm !font-semibold text-sky-800" > Location </ label…" at bounding box center [429, 365] width 710 height 547
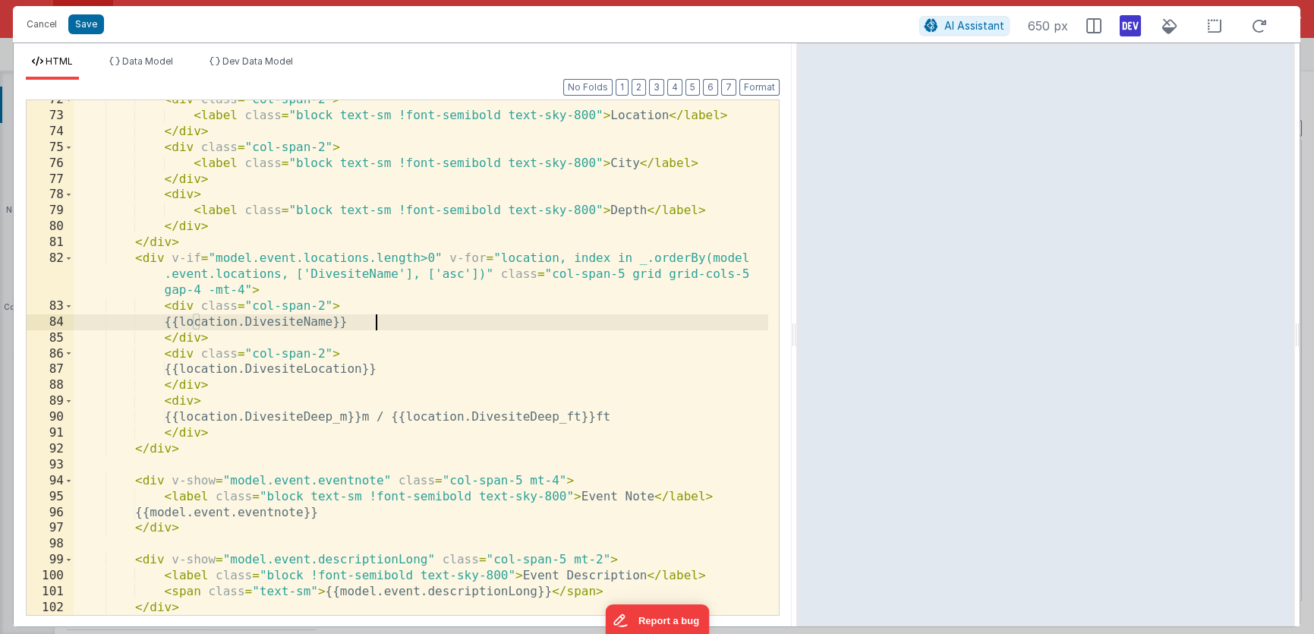
drag, startPoint x: 1133, startPoint y: 28, endPoint x: 1059, endPoint y: 65, distance: 82.8
click at [1133, 27] on icon at bounding box center [1130, 26] width 21 height 24
click at [600, 318] on div "< div class = "col-span-2" > < label class = "block text-sm !font-semibold text…" at bounding box center [421, 365] width 695 height 547
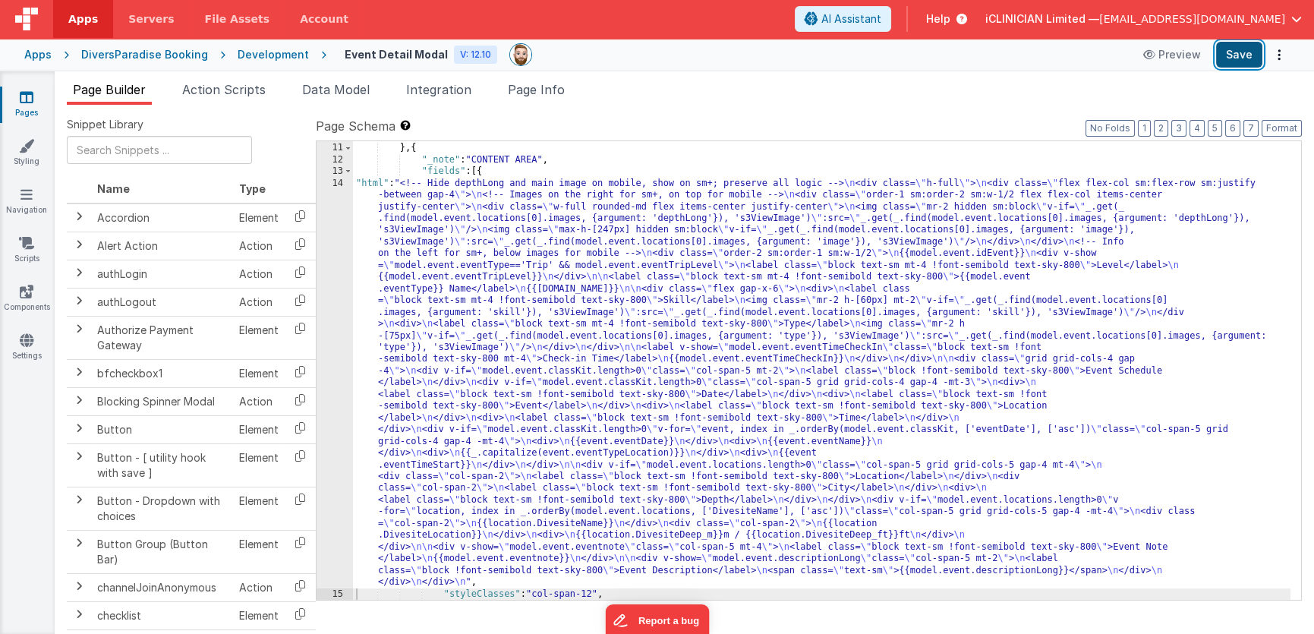
click at [1248, 52] on button "Save" at bounding box center [1239, 55] width 46 height 26
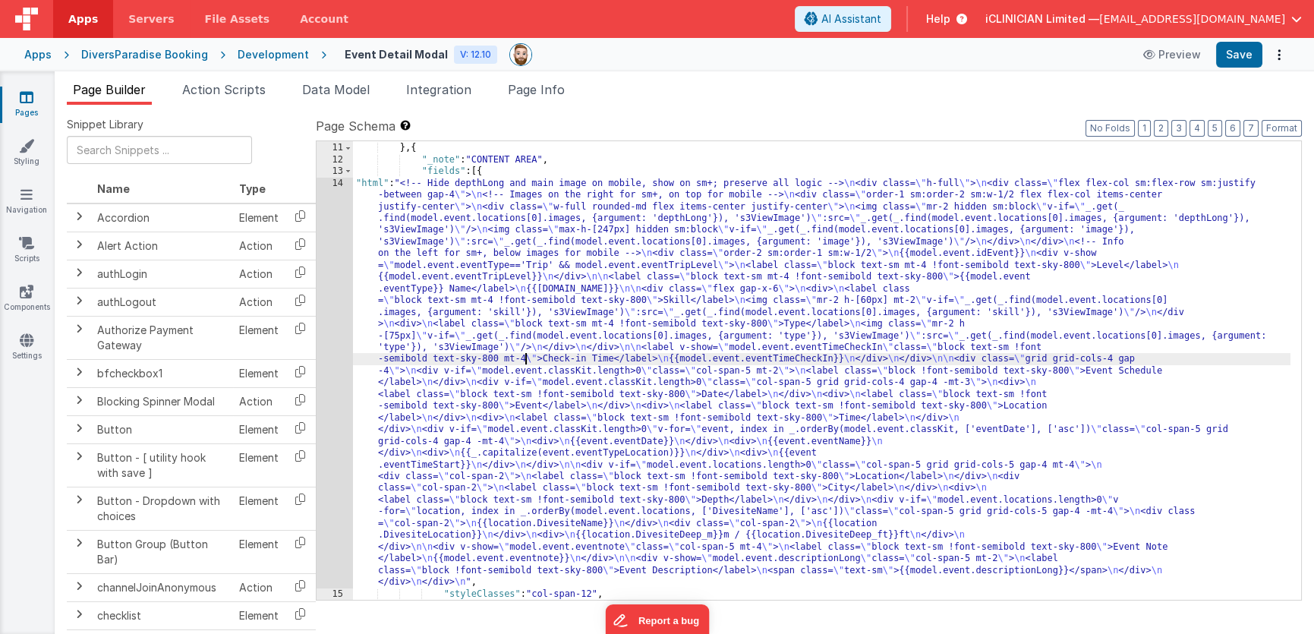
click at [523, 360] on div ""styleClasses" : "" } , { "_note" : "CONTENT AREA" , "fields" : [{ "html" : "<!…" at bounding box center [821, 372] width 937 height 482
click at [335, 348] on div "14" at bounding box center [335, 383] width 36 height 411
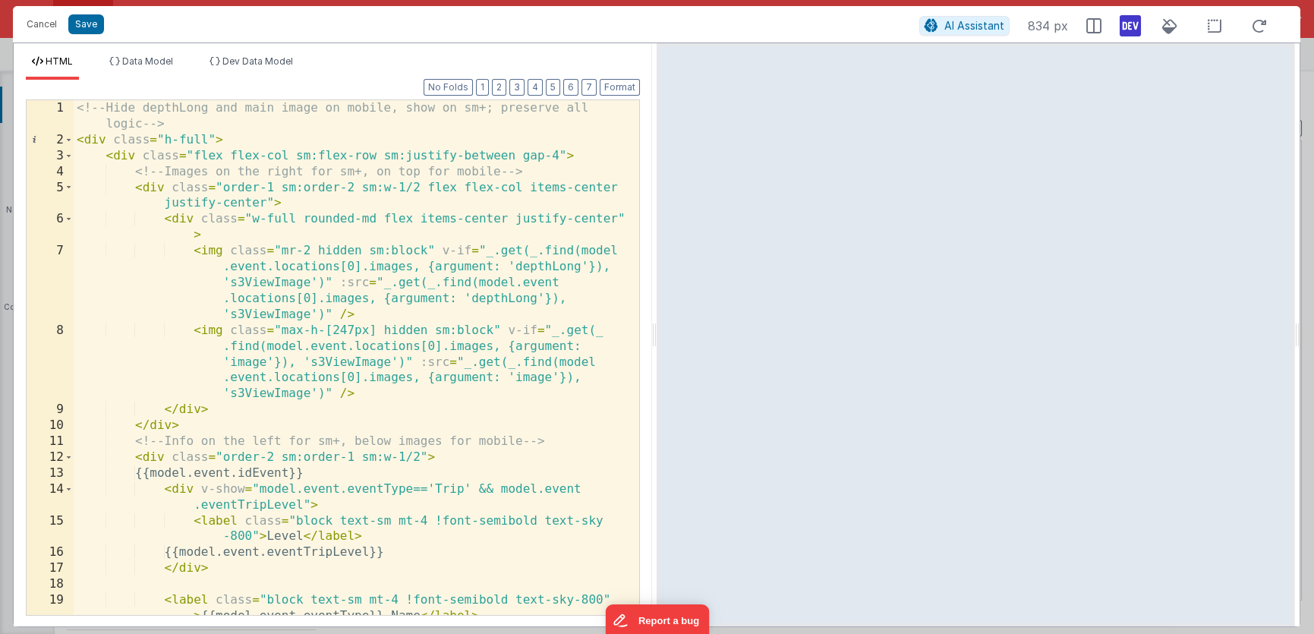
click at [1141, 25] on icon at bounding box center [1130, 26] width 21 height 24
click at [317, 251] on div "<!-- Hide depthLong and main image on mobile, show on sm+; preserve all logic -…" at bounding box center [351, 381] width 555 height 563
click at [425, 250] on div "<!-- Hide depthLong and main image on mobile, show on sm+; preserve all logic -…" at bounding box center [351, 381] width 555 height 563
click at [425, 244] on div "<!-- Hide depthLong and main image on mobile, show on sm+; preserve all logic -…" at bounding box center [351, 381] width 555 height 563
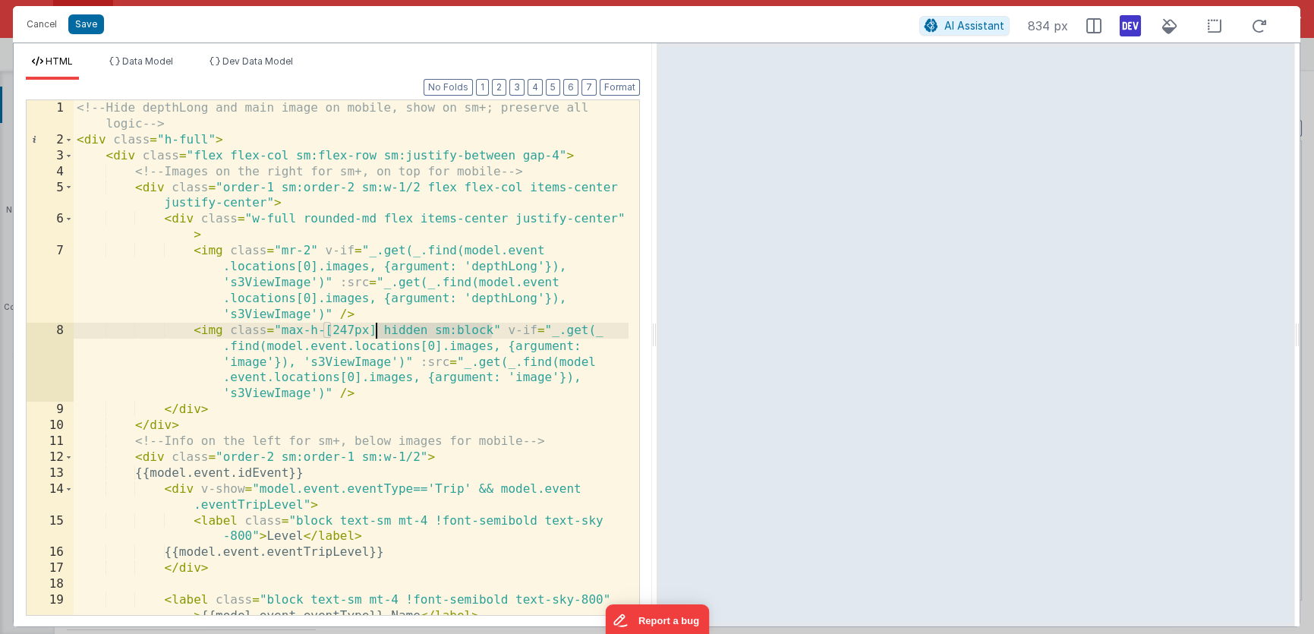
drag, startPoint x: 492, startPoint y: 331, endPoint x: 376, endPoint y: 332, distance: 116.1
click at [376, 332] on div "<!-- Hide depthLong and main image on mobile, show on sm+; preserve all logic -…" at bounding box center [351, 381] width 555 height 563
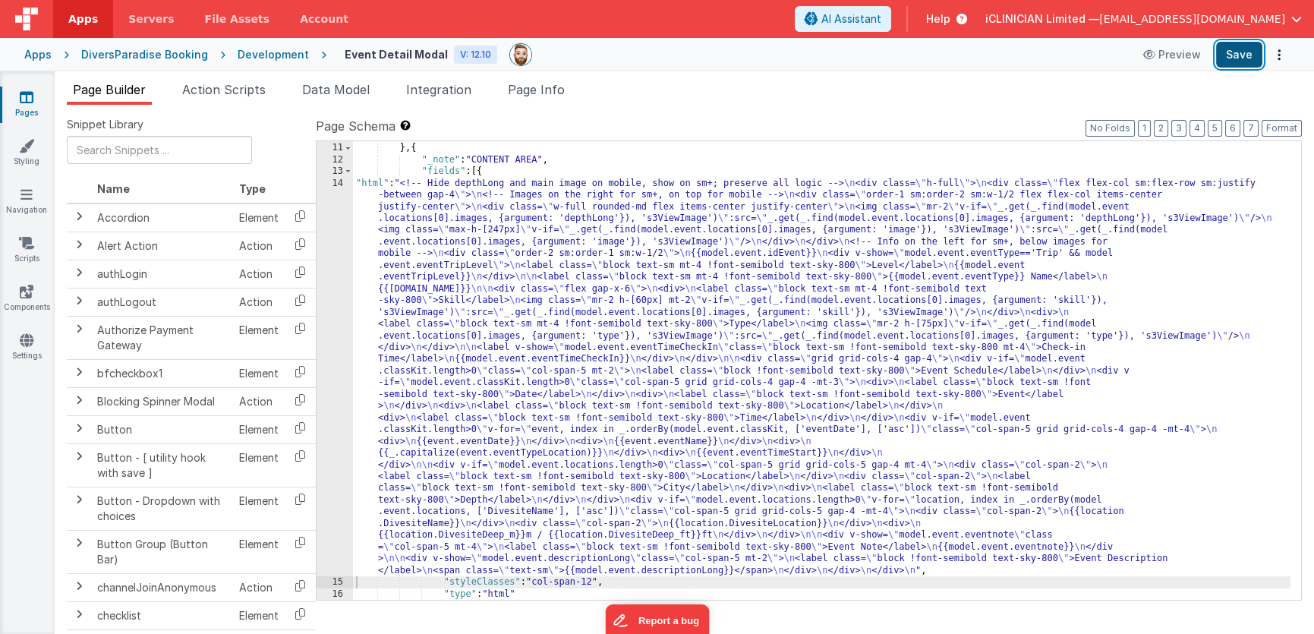
click at [1240, 55] on button "Save" at bounding box center [1239, 55] width 46 height 26
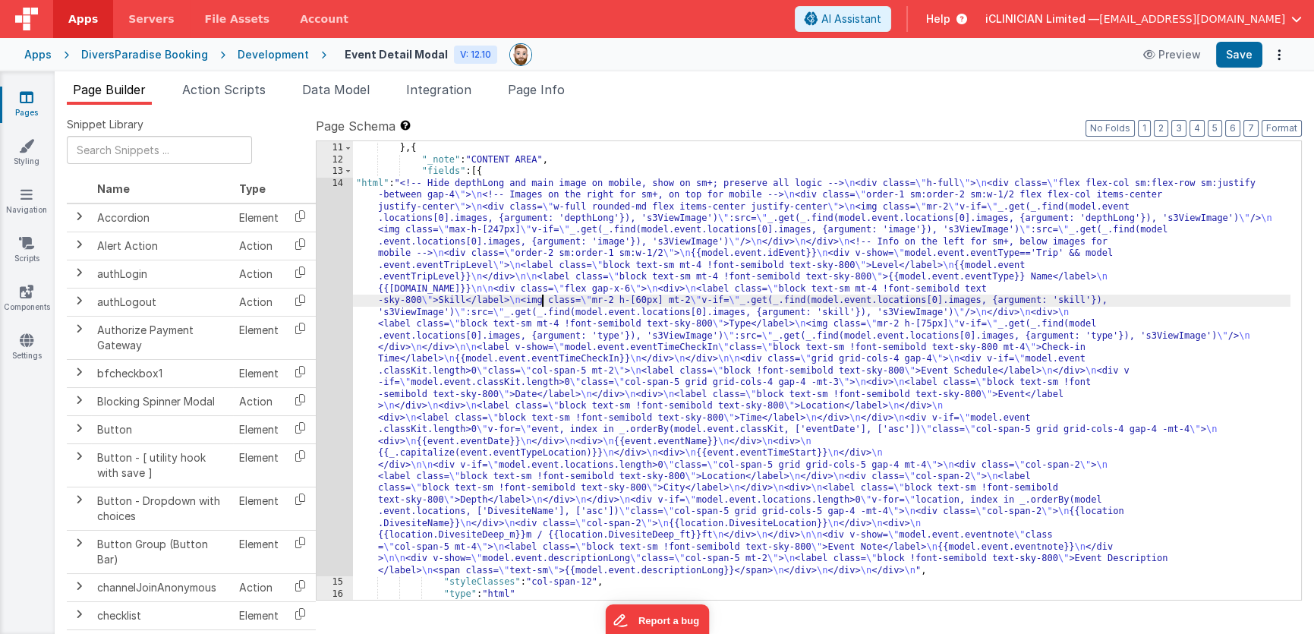
click at [542, 296] on div ""styleClasses" : "" } , { "_note" : "CONTENT AREA" , "fields" : [{ "html" : "<!…" at bounding box center [821, 372] width 937 height 482
click at [331, 302] on div "14" at bounding box center [335, 377] width 36 height 399
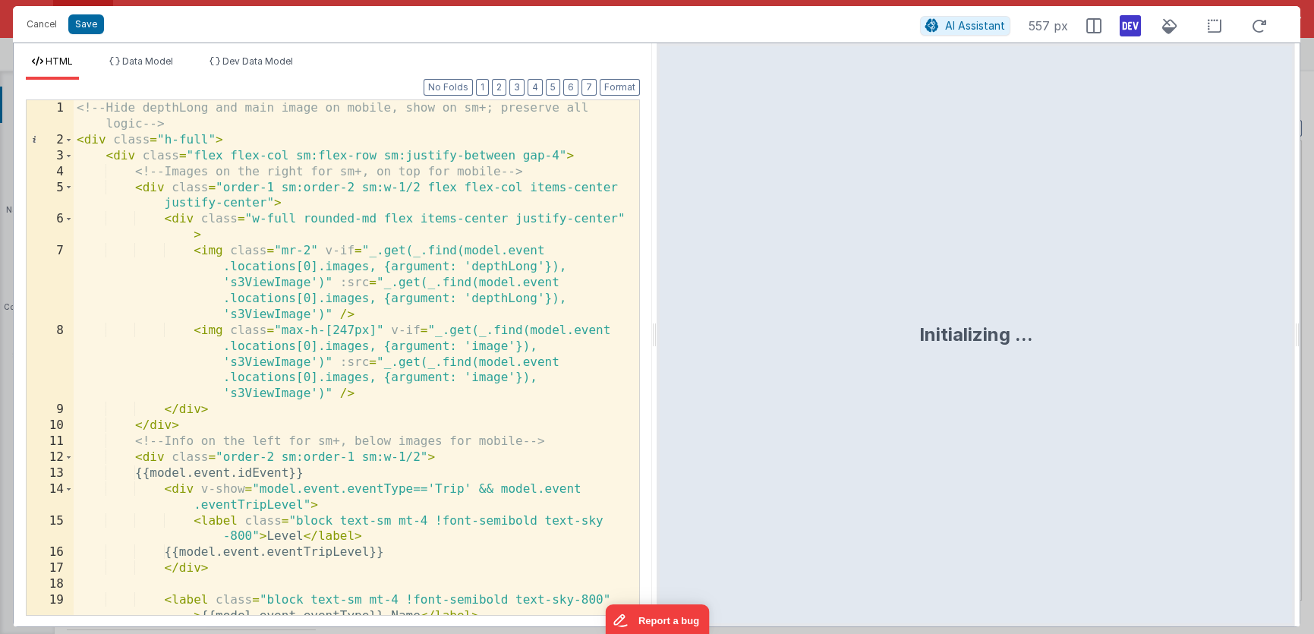
click at [348, 329] on div "<!-- Hide depthLong and main image on mobile, show on sm+; preserve all logic -…" at bounding box center [351, 381] width 555 height 563
drag, startPoint x: 280, startPoint y: 329, endPoint x: 373, endPoint y: 331, distance: 93.4
click at [373, 331] on div "<!-- Hide depthLong and main image on mobile, show on sm+; preserve all logic -…" at bounding box center [351, 381] width 555 height 563
click at [308, 249] on div "<!-- Hide depthLong and main image on mobile, show on sm+; preserve all logic -…" at bounding box center [351, 381] width 555 height 563
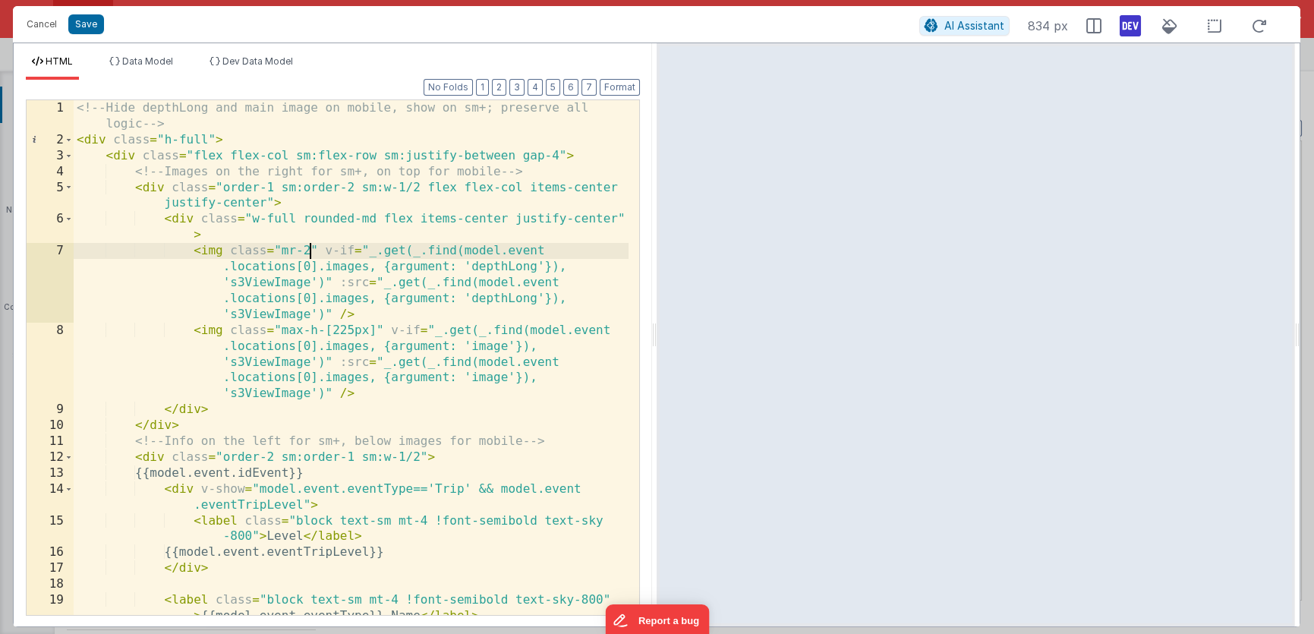
paste textarea
click at [313, 252] on div "<!-- Hide depthLong and main image on mobile, show on sm+; preserve all logic -…" at bounding box center [351, 381] width 555 height 563
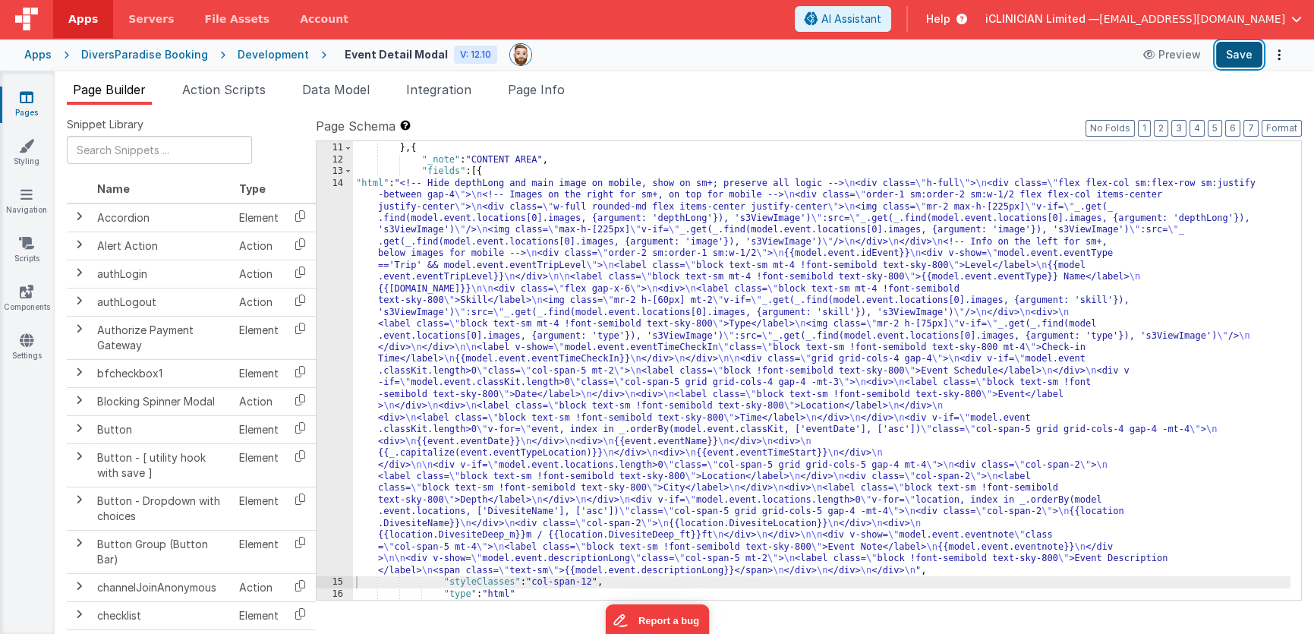
click at [1256, 48] on button "Save" at bounding box center [1239, 55] width 46 height 26
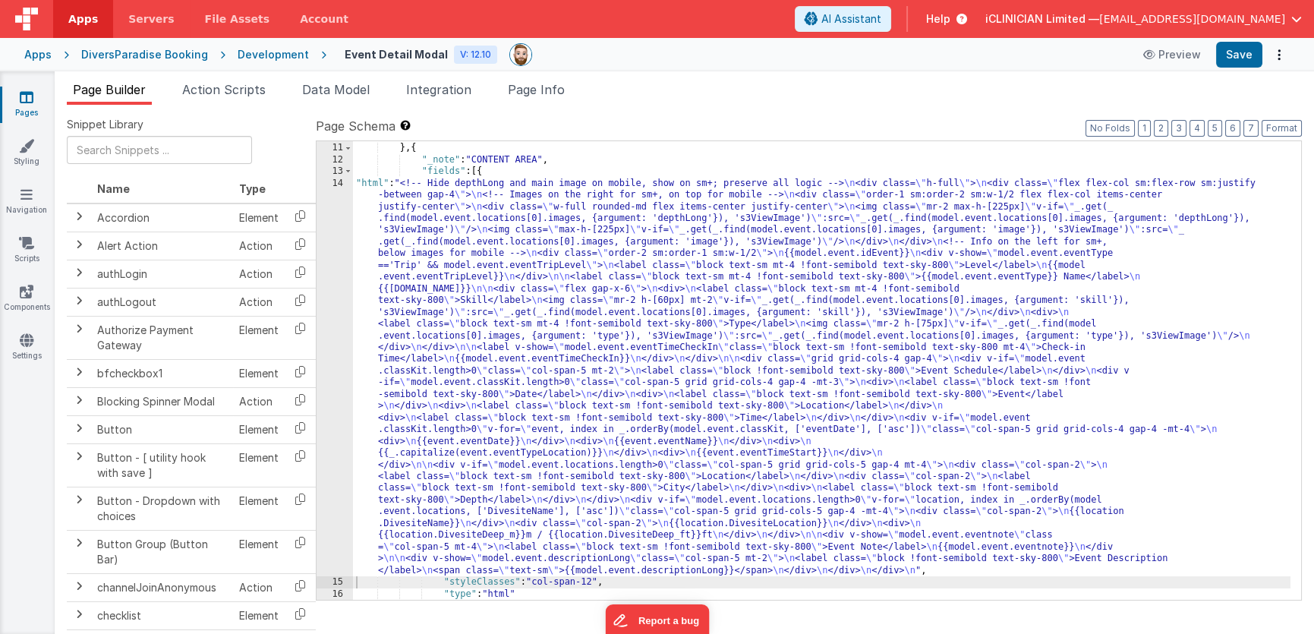
click at [30, 99] on icon at bounding box center [27, 97] width 14 height 15
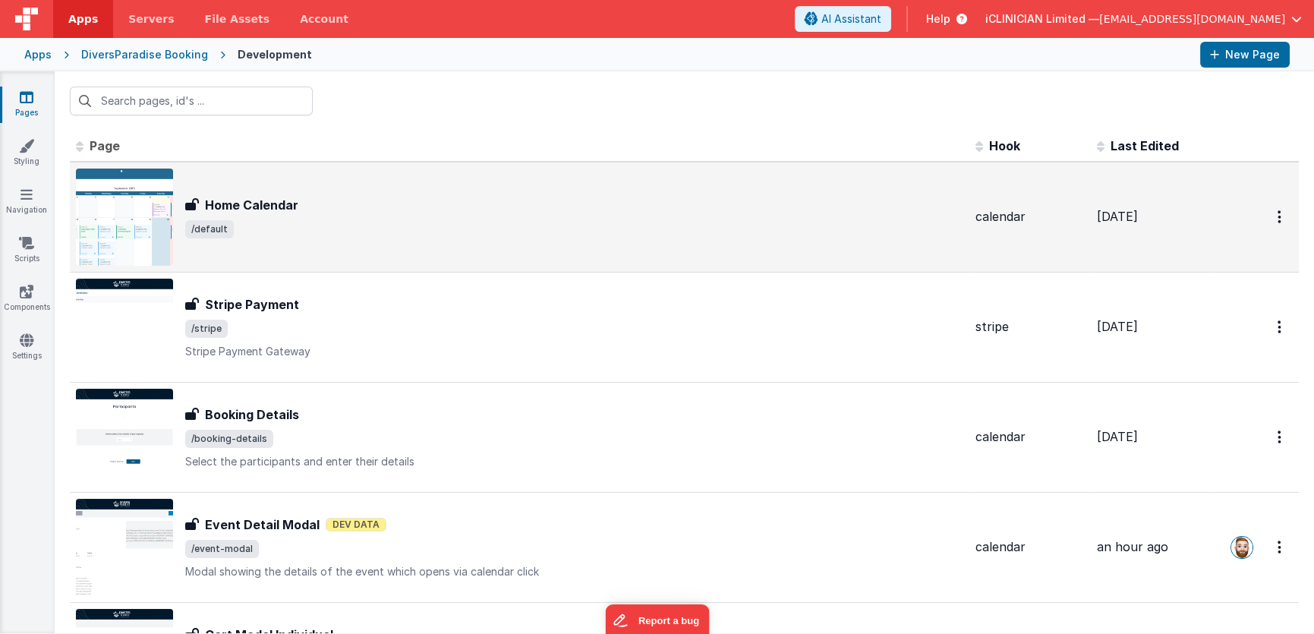
click at [299, 226] on span "/default" at bounding box center [574, 229] width 778 height 18
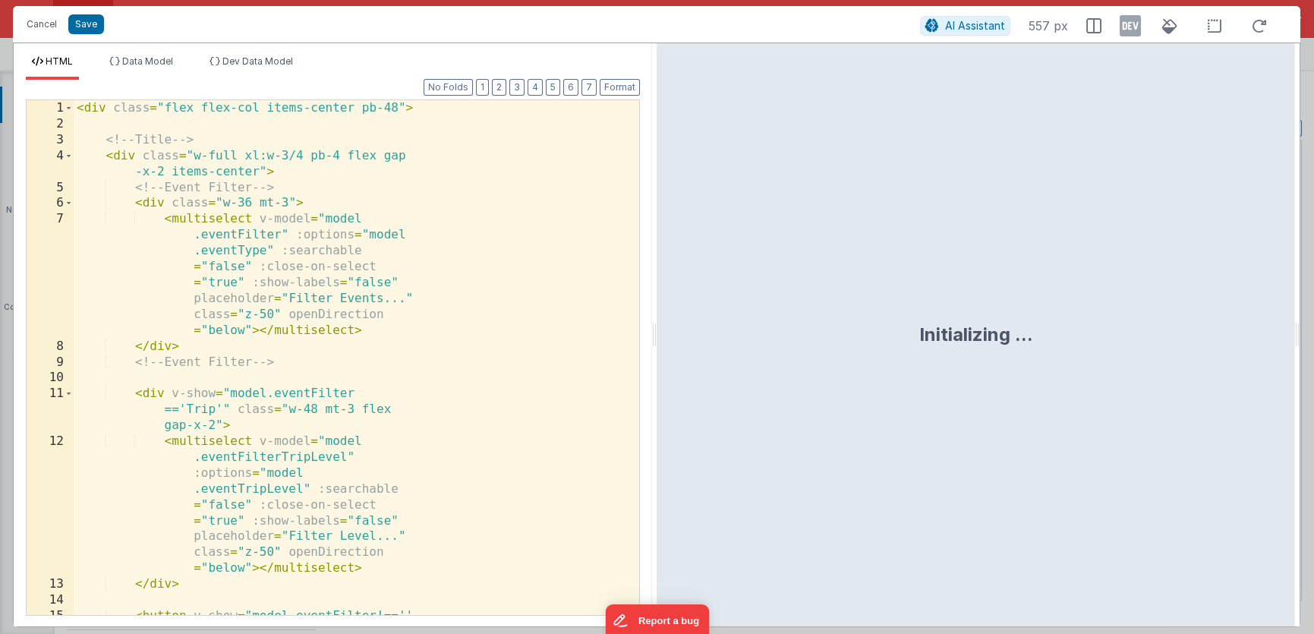
scroll to position [808, 0]
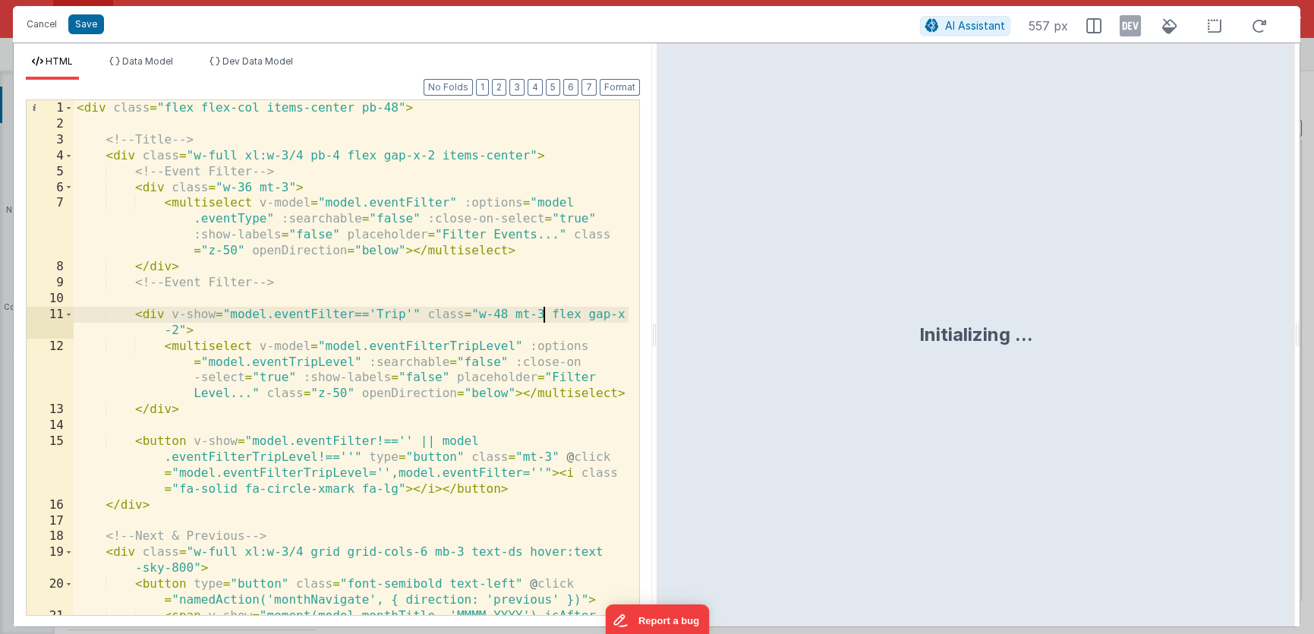
click at [540, 321] on div "< div class = "flex flex-col items-center pb-48" > <!-- Title --> < div class =…" at bounding box center [351, 381] width 555 height 563
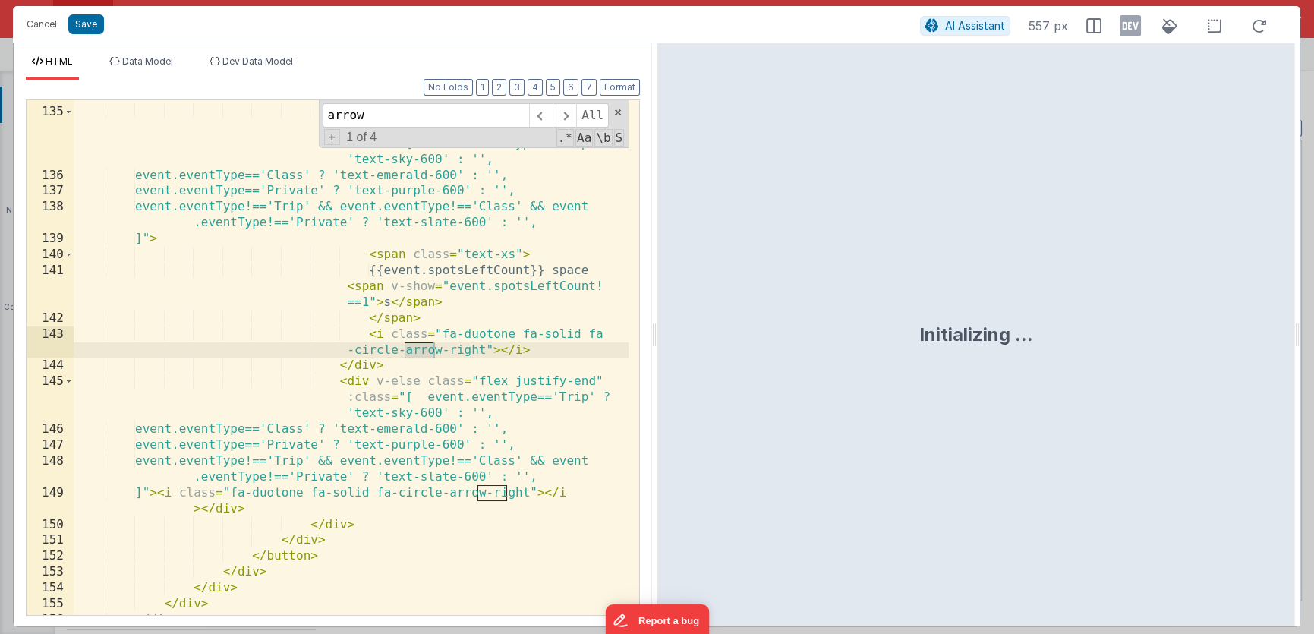
scroll to position [2916, 0]
type input "arrow"
click at [1135, 26] on icon at bounding box center [1130, 26] width 21 height 24
click at [566, 112] on span at bounding box center [565, 115] width 24 height 24
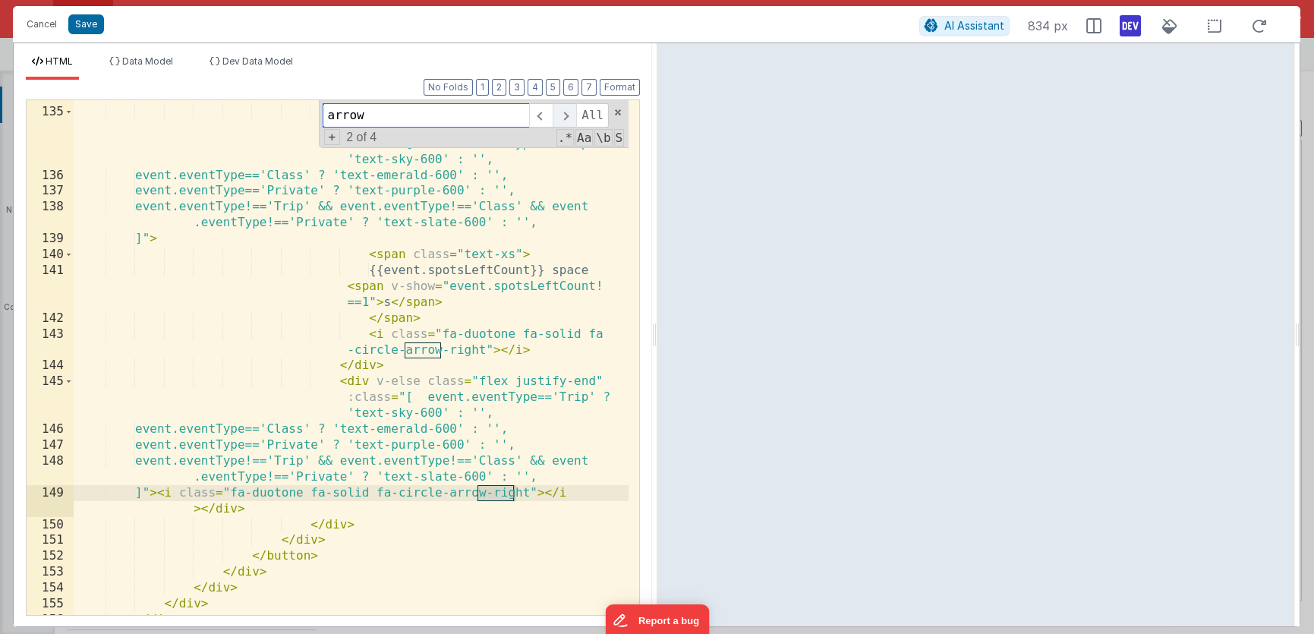
click at [566, 115] on span at bounding box center [565, 115] width 24 height 24
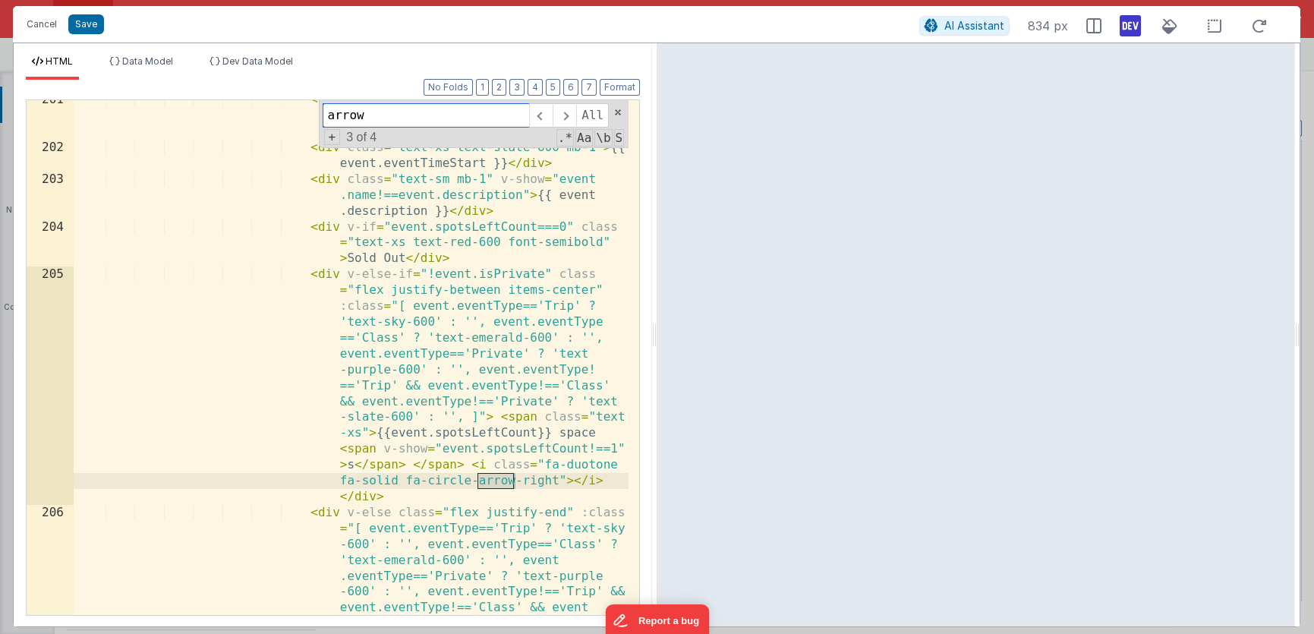
scroll to position [4721, 0]
click at [547, 116] on span at bounding box center [541, 115] width 24 height 24
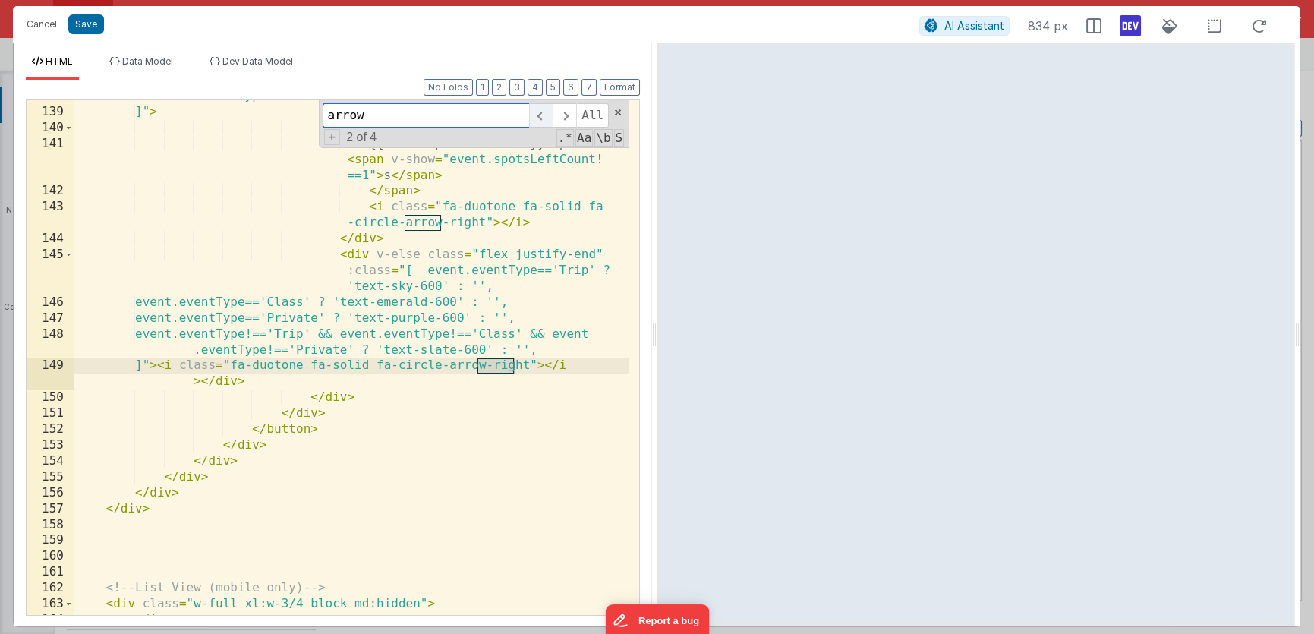
click at [540, 118] on span at bounding box center [541, 115] width 24 height 24
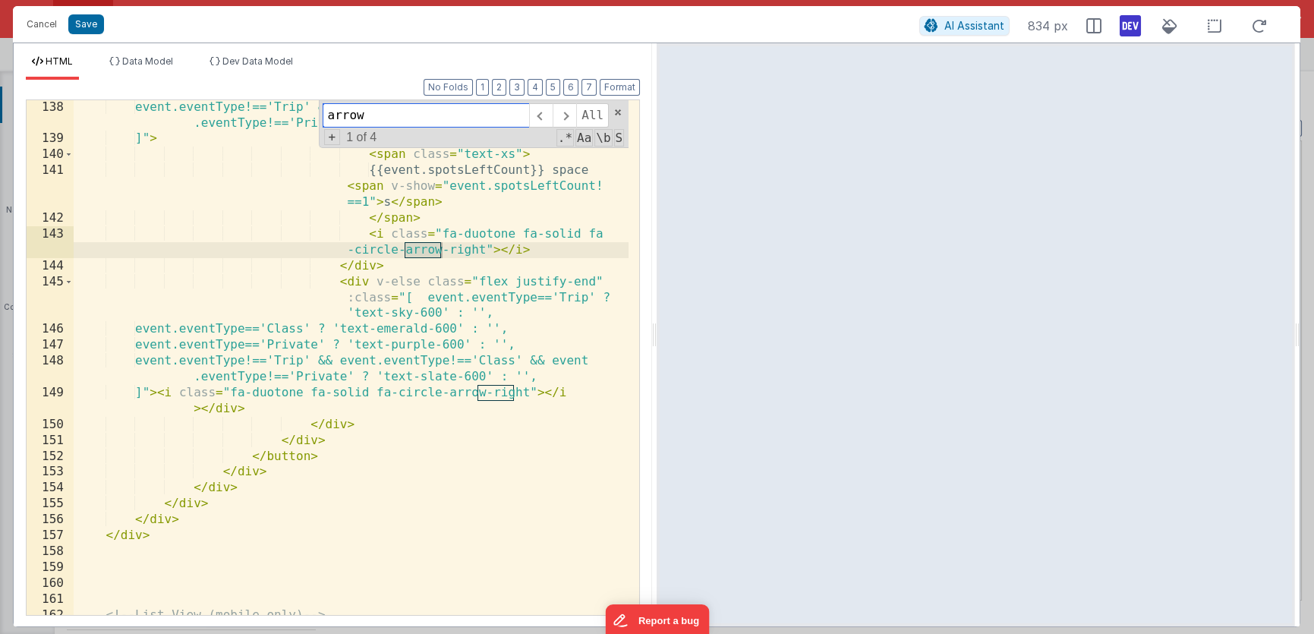
scroll to position [3017, 0]
click at [442, 234] on div "event.eventType!=='Trip' && event.eventType!=='Class' && event .eventType!=='Pr…" at bounding box center [351, 380] width 555 height 563
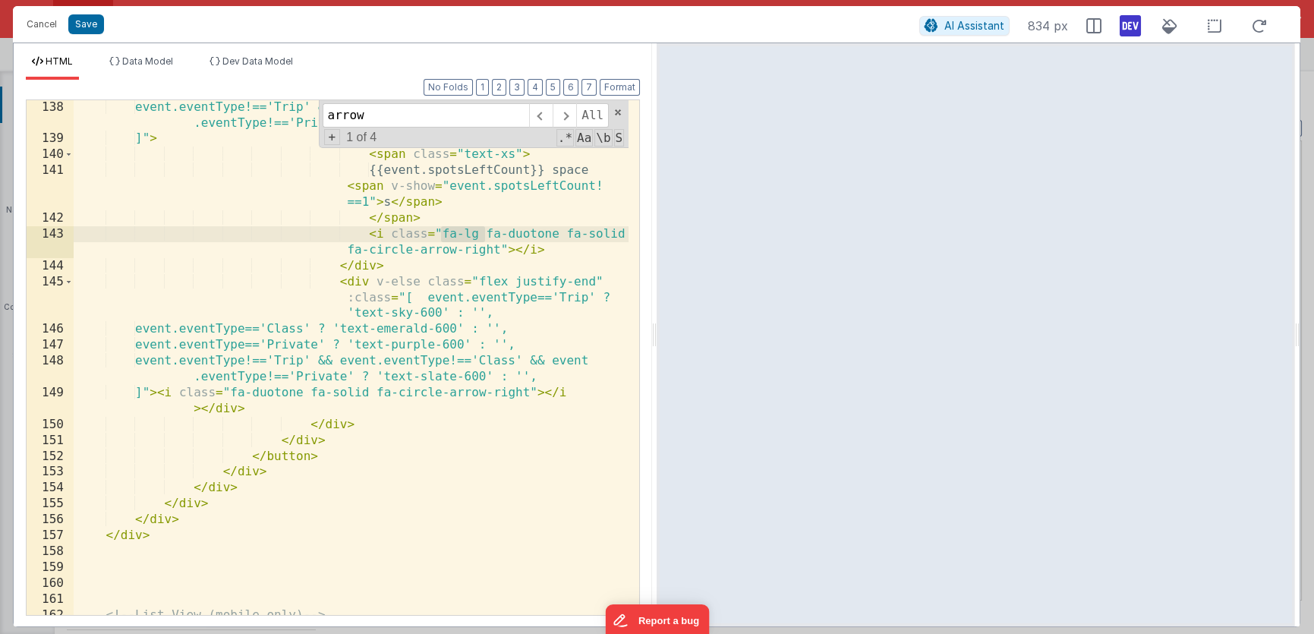
click at [498, 244] on div "event.eventType!=='Trip' && event.eventType!=='Class' && event .eventType!=='Pr…" at bounding box center [351, 380] width 555 height 563
click at [500, 250] on div "event.eventType!=='Trip' && event.eventType!=='Class' && event .eventType!=='Pr…" at bounding box center [351, 380] width 555 height 563
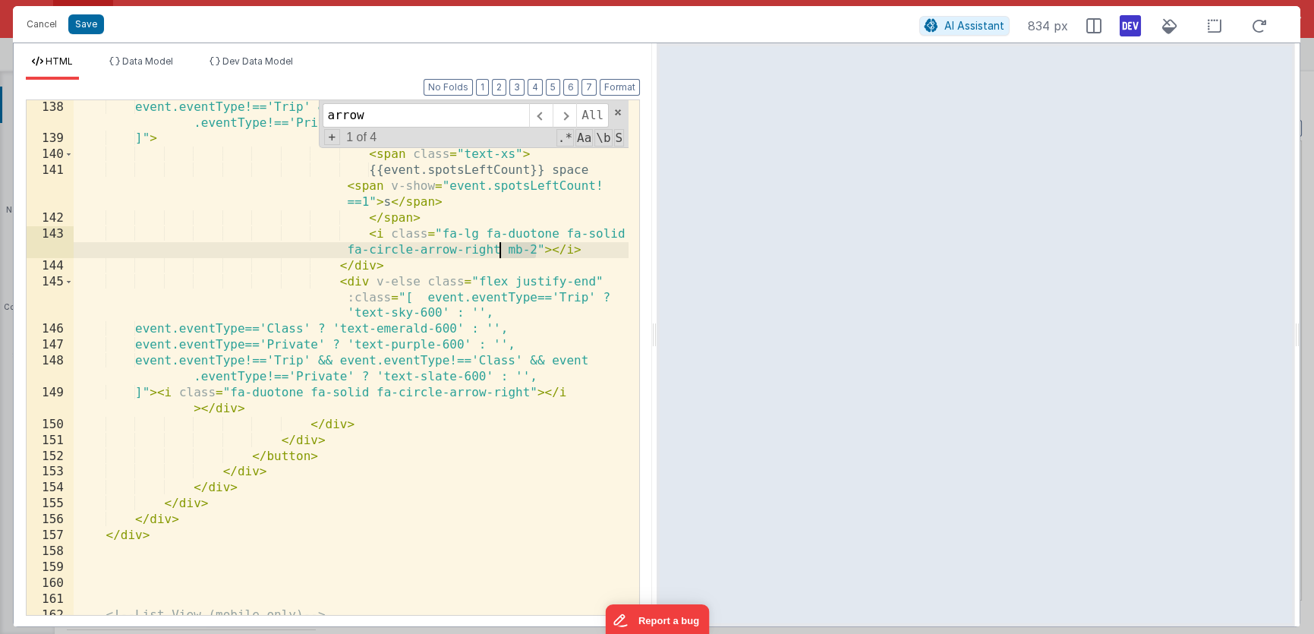
click at [484, 233] on div "event.eventType!=='Trip' && event.eventType!=='Class' && event .eventType!=='Pr…" at bounding box center [351, 380] width 555 height 563
click at [441, 232] on div "event.eventType!=='Trip' && event.eventType!=='Class' && event .eventType!=='Pr…" at bounding box center [351, 380] width 555 height 563
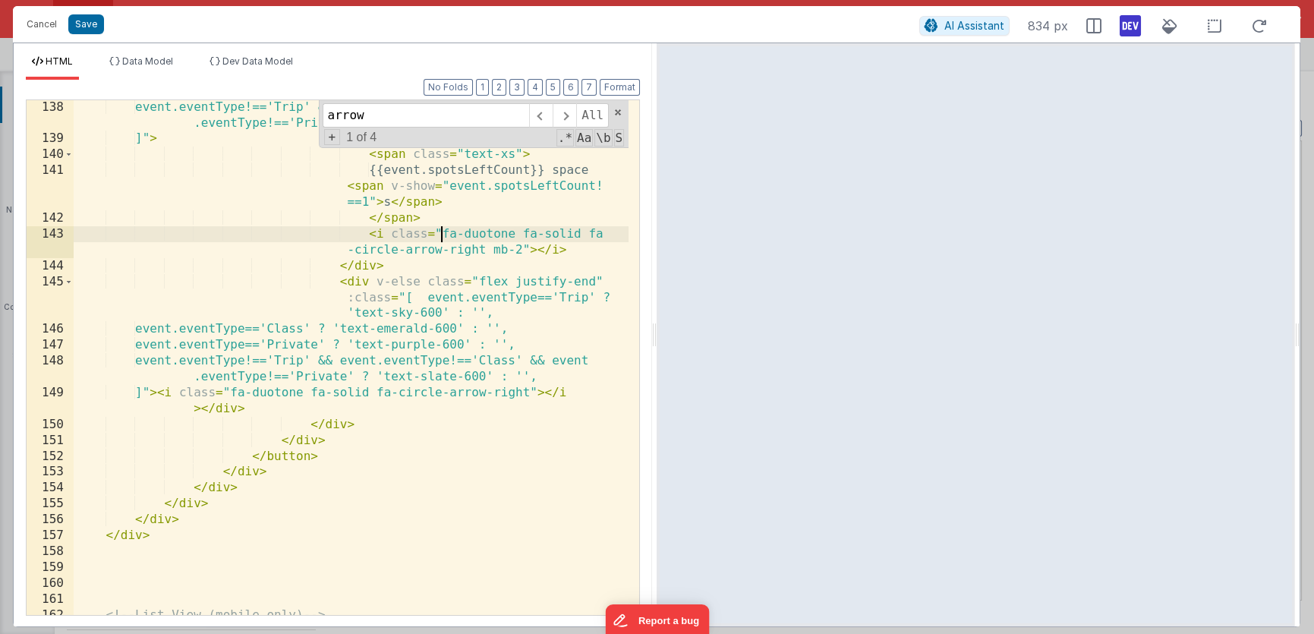
click at [487, 249] on div "event.eventType!=='Trip' && event.eventType!=='Class' && event .eventType!=='Pr…" at bounding box center [351, 380] width 555 height 563
click at [523, 250] on div "event.eventType!=='Trip' && event.eventType!=='Class' && event .eventType!=='Pr…" at bounding box center [351, 380] width 555 height 563
drag, startPoint x: 487, startPoint y: 248, endPoint x: 565, endPoint y: 247, distance: 77.4
click at [565, 247] on div "event.eventType!=='Trip' && event.eventType!=='Class' && event .eventType!=='Pr…" at bounding box center [351, 380] width 555 height 563
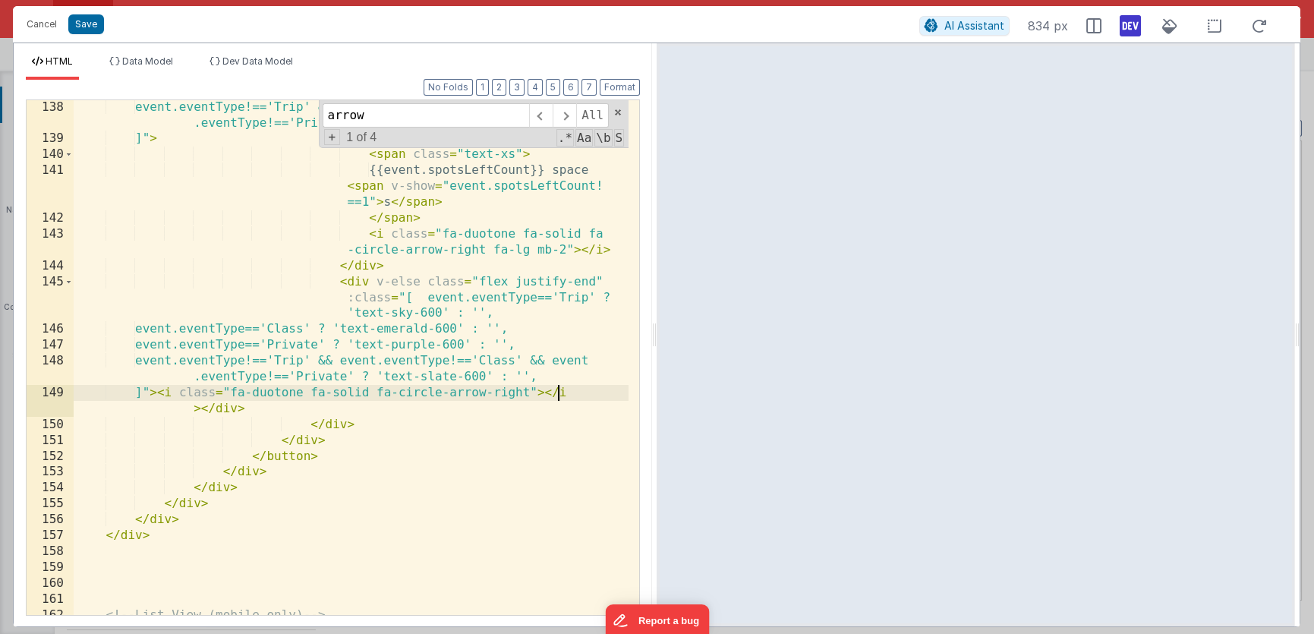
click at [557, 393] on div "event.eventType!=='Trip' && event.eventType!=='Class' && event .eventType!=='Pr…" at bounding box center [351, 380] width 555 height 563
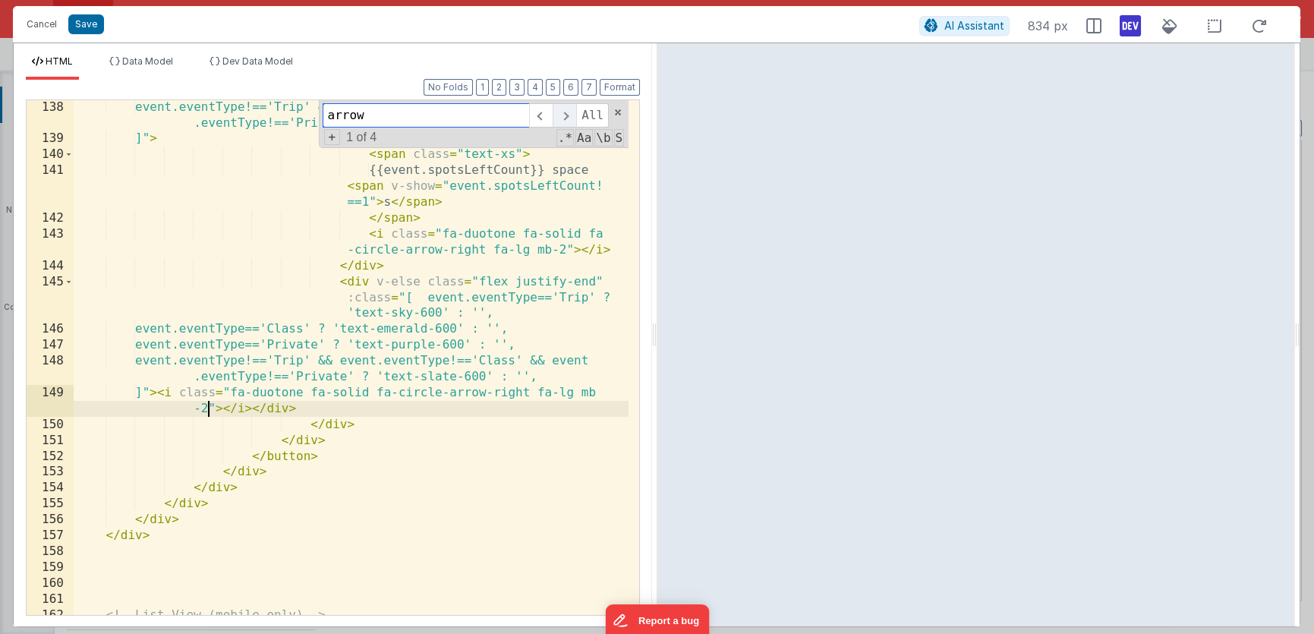
click at [566, 114] on span at bounding box center [565, 115] width 24 height 24
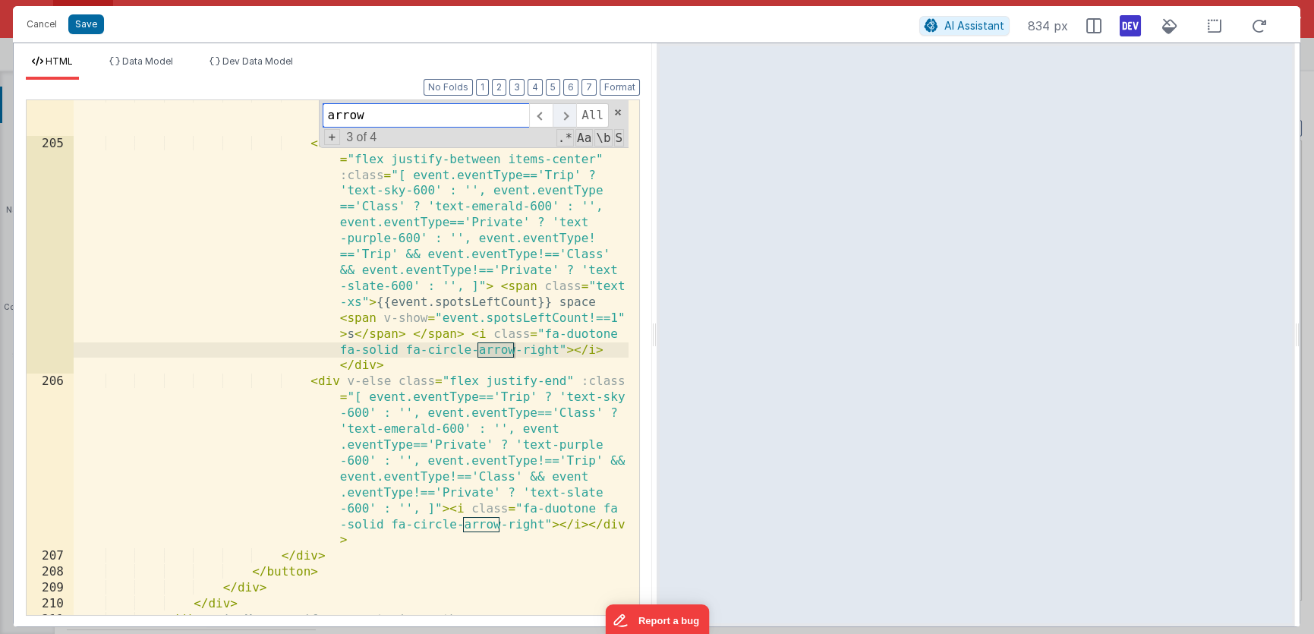
scroll to position [4853, 0]
click at [556, 353] on div "< div v-if = "event.spotsLeftCount===0" class = "text-xs text-red-600 font-semi…" at bounding box center [351, 377] width 555 height 579
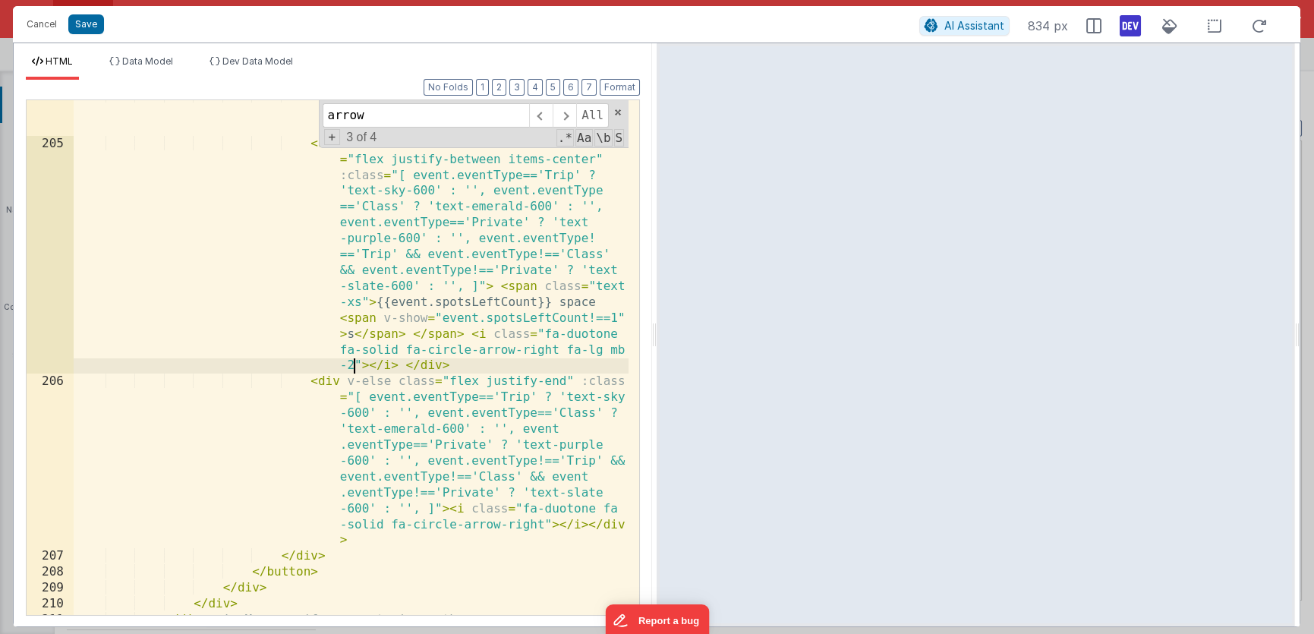
click at [544, 523] on div "< div v-if = "event.spotsLeftCount===0" class = "text-xs text-red-600 font-semi…" at bounding box center [351, 377] width 555 height 579
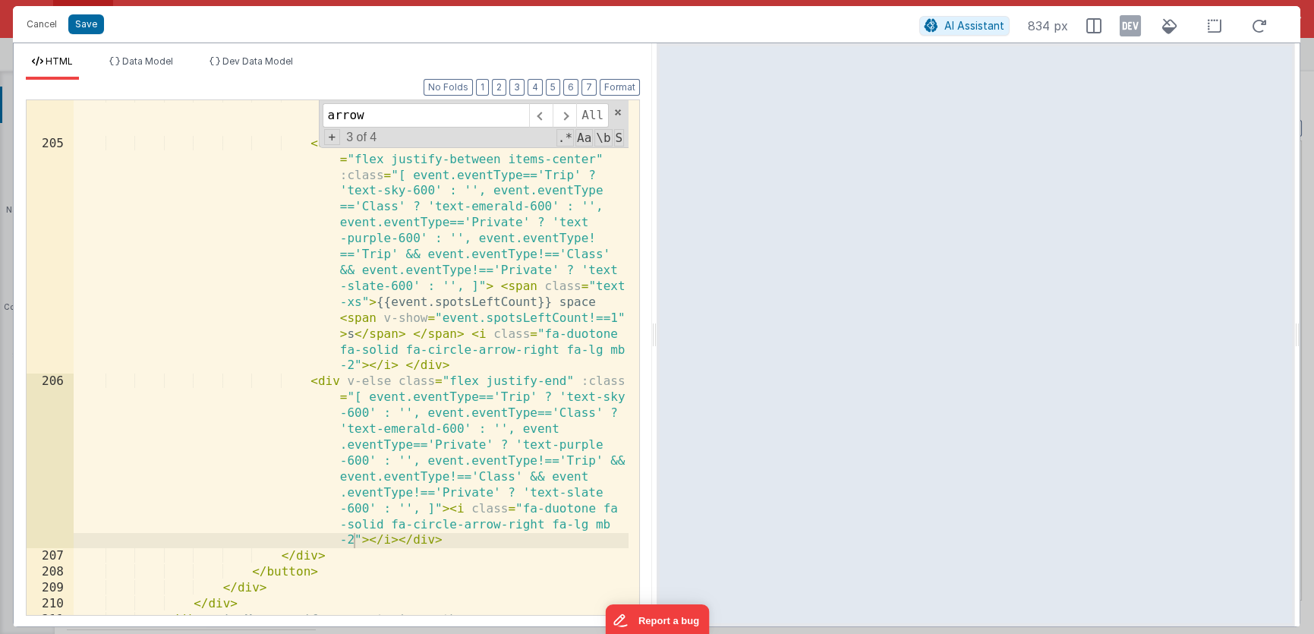
click at [1133, 24] on icon at bounding box center [1130, 26] width 21 height 24
click at [92, 28] on button "Save" at bounding box center [86, 24] width 36 height 20
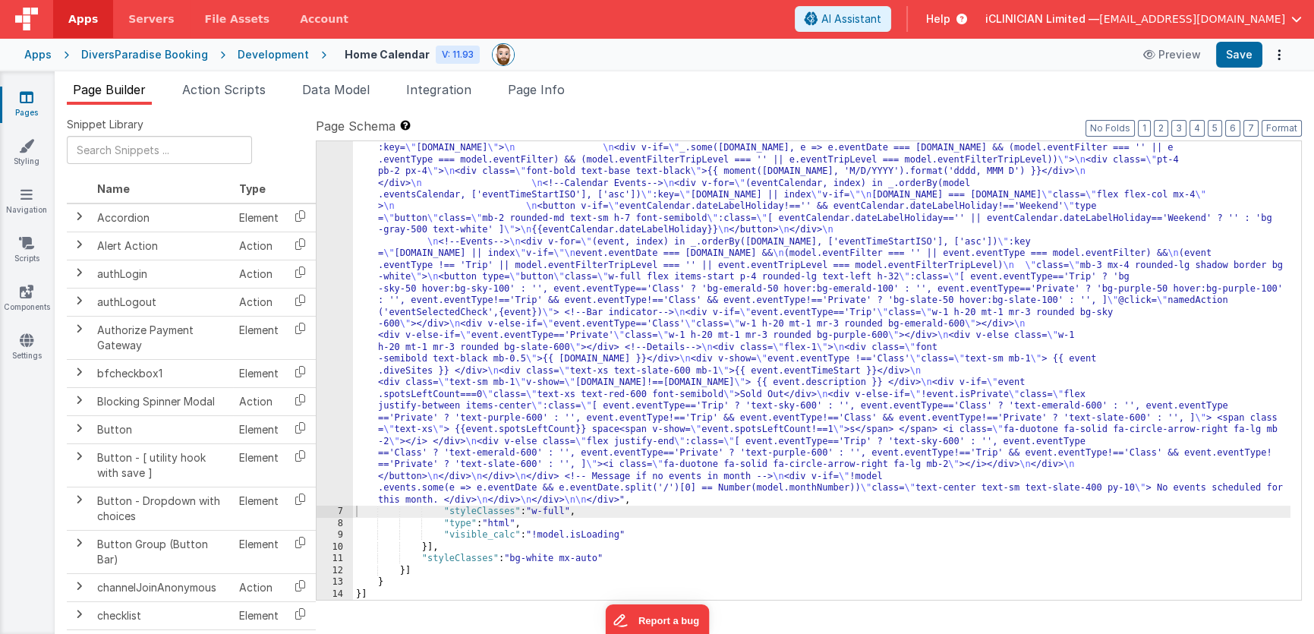
scroll to position [785, 0]
click at [1245, 55] on button "Save" at bounding box center [1239, 55] width 46 height 26
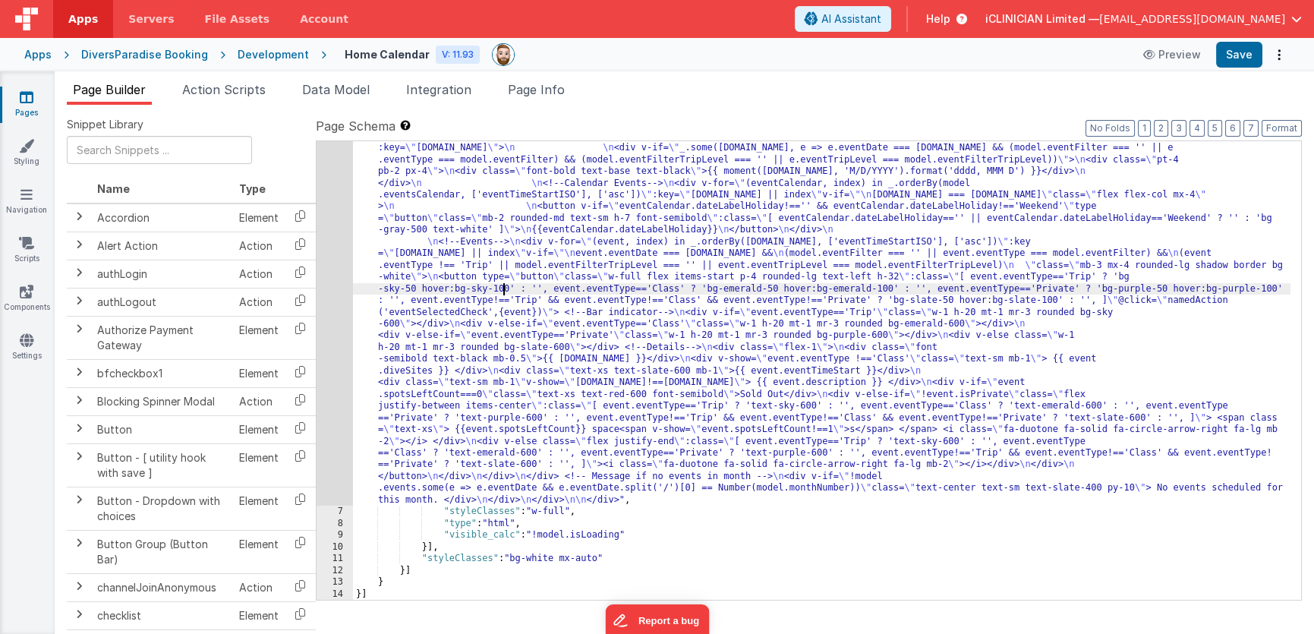
click at [503, 291] on div ""html" : "<div class= \" flex flex-col items-center pb-48 \" > \n\n <!--Title--…" at bounding box center [821, 195] width 937 height 1561
click at [26, 96] on icon at bounding box center [27, 97] width 14 height 15
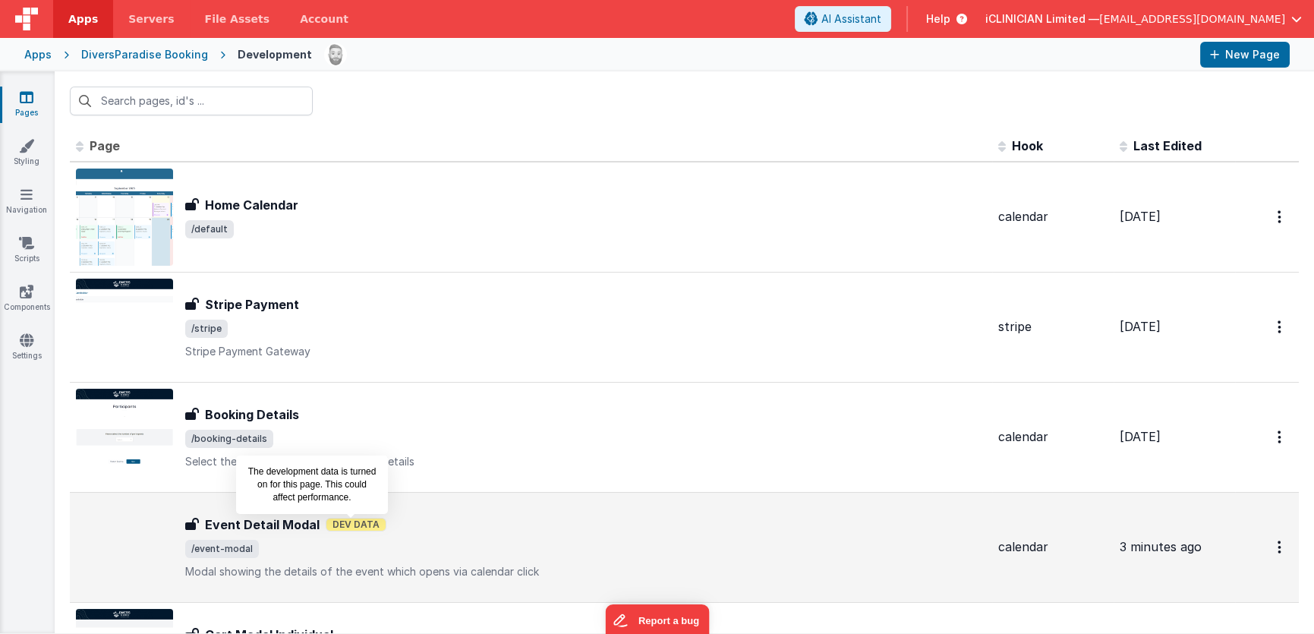
click at [369, 532] on div "Event Detail Modal Dev Data" at bounding box center [585, 524] width 801 height 18
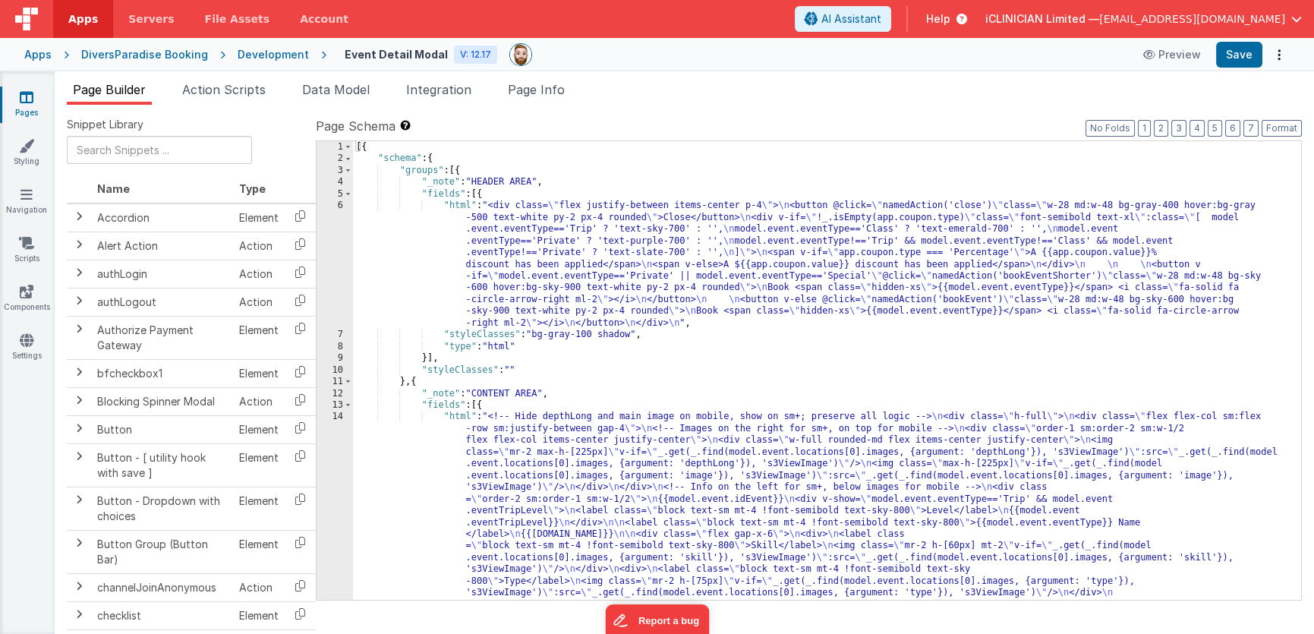
click at [600, 473] on div "[{ "schema" : { "groups" : [{ "_note" : "HEADER AREA" , "fields" : [{ "html" : …" at bounding box center [821, 599] width 937 height 916
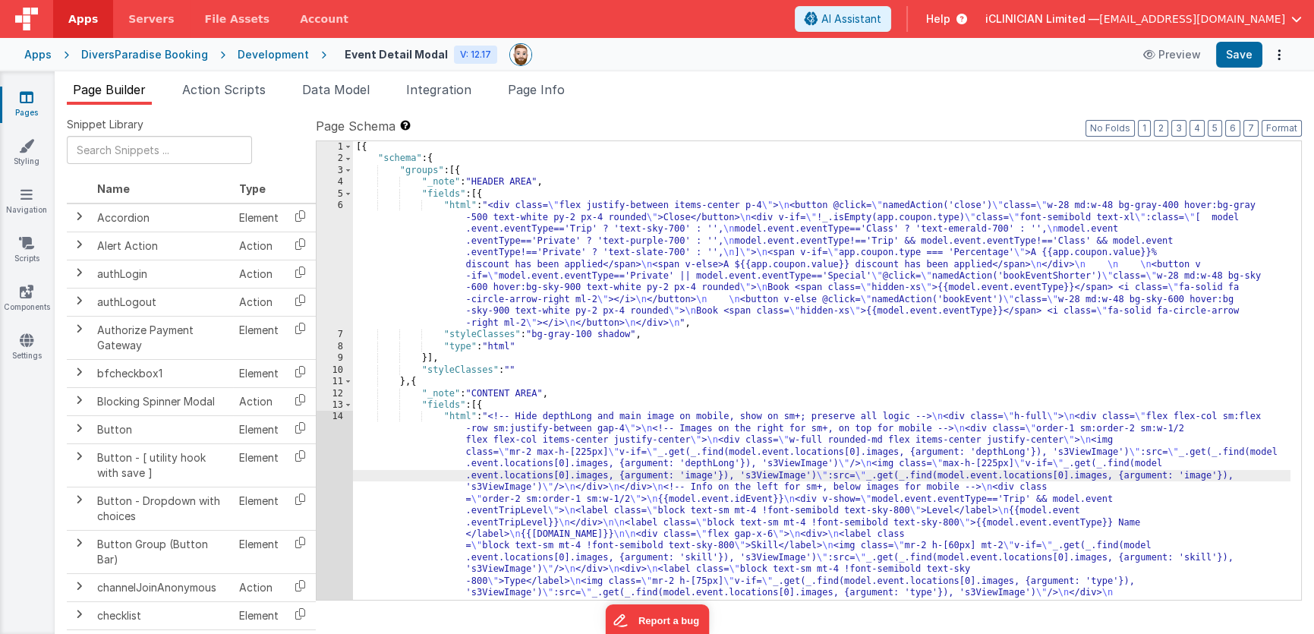
scroll to position [269, 0]
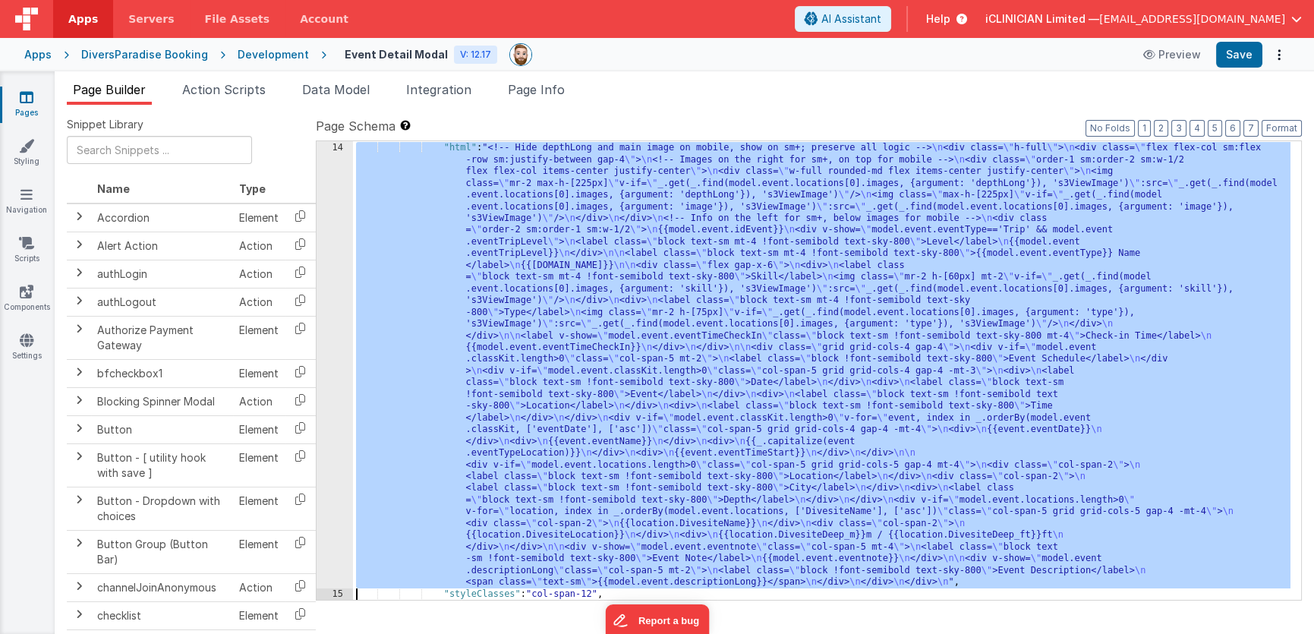
click at [336, 339] on div "14" at bounding box center [335, 365] width 36 height 446
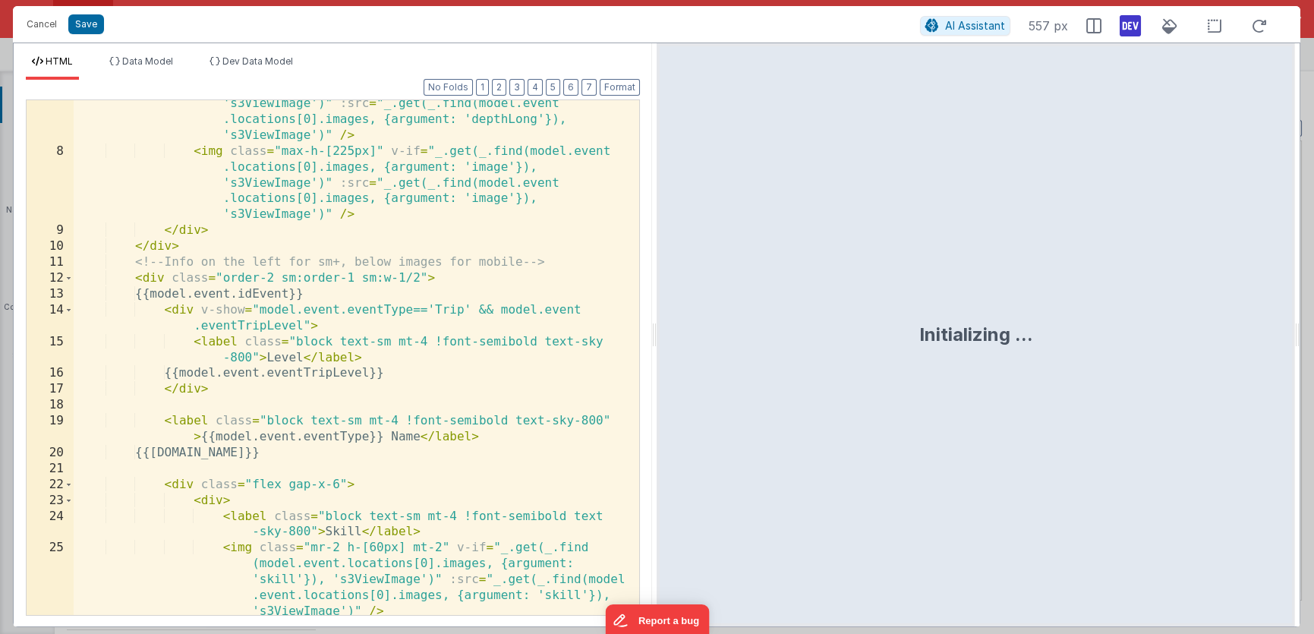
scroll to position [213, 0]
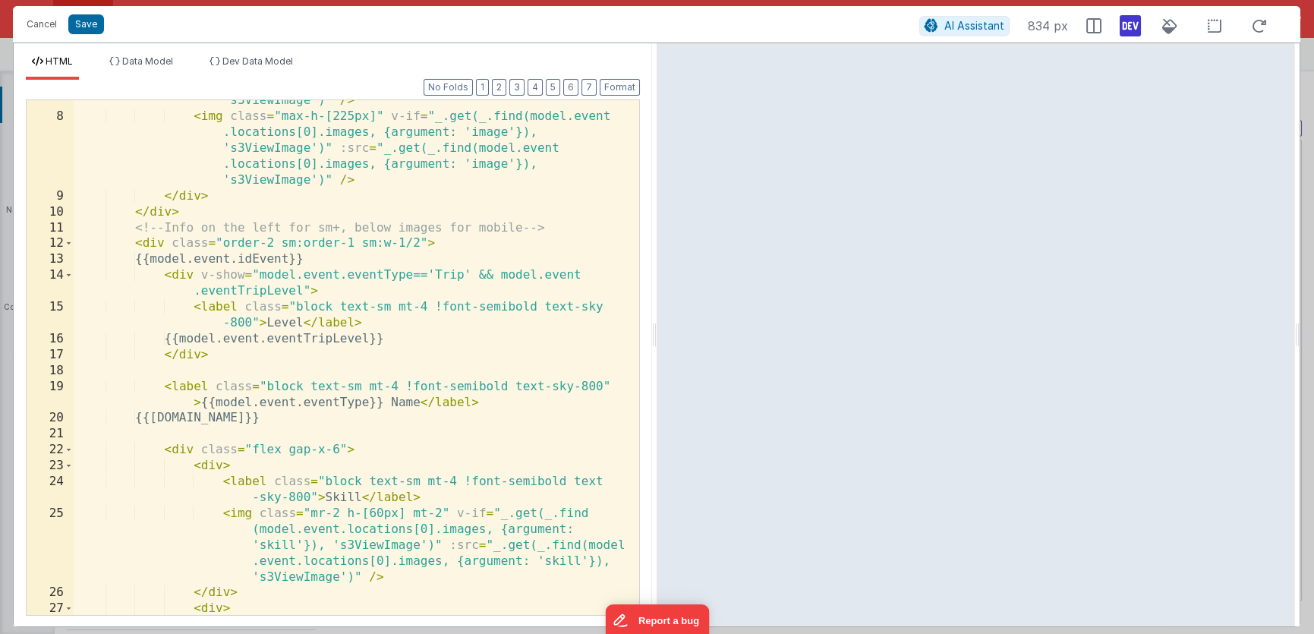
click at [277, 320] on div "< img class = "mr-2 max-h-[225px]" v-if = "_.get(_.find(model .event.locations[…" at bounding box center [351, 343] width 555 height 626
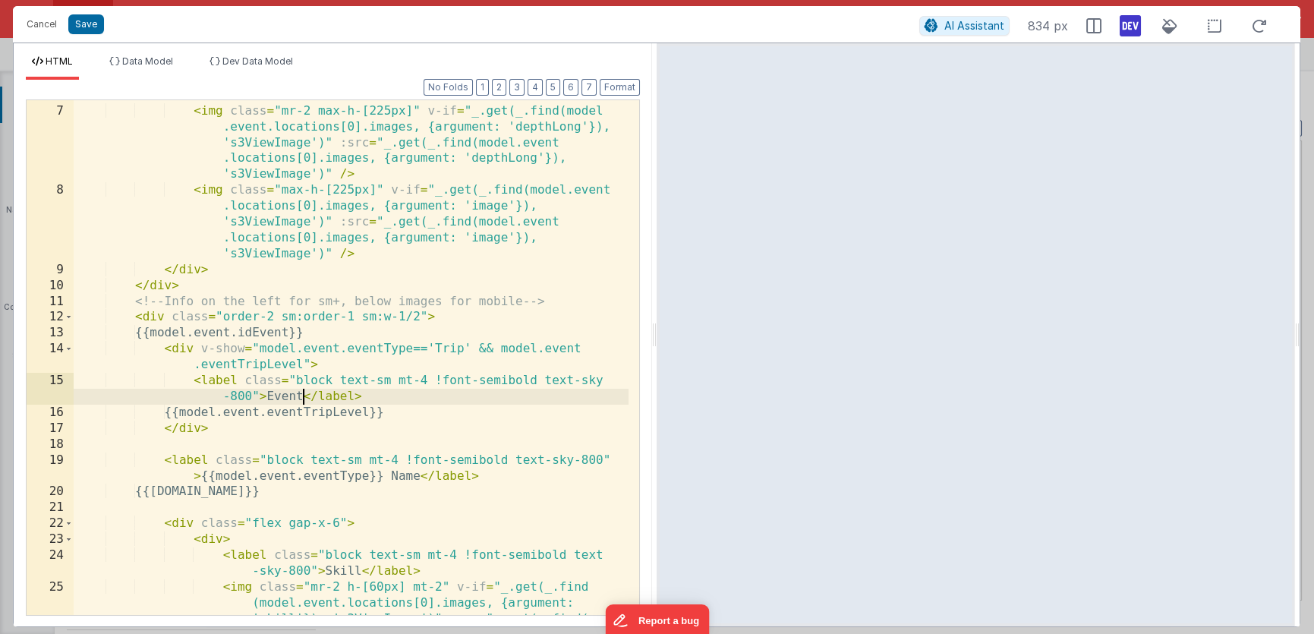
scroll to position [150, 0]
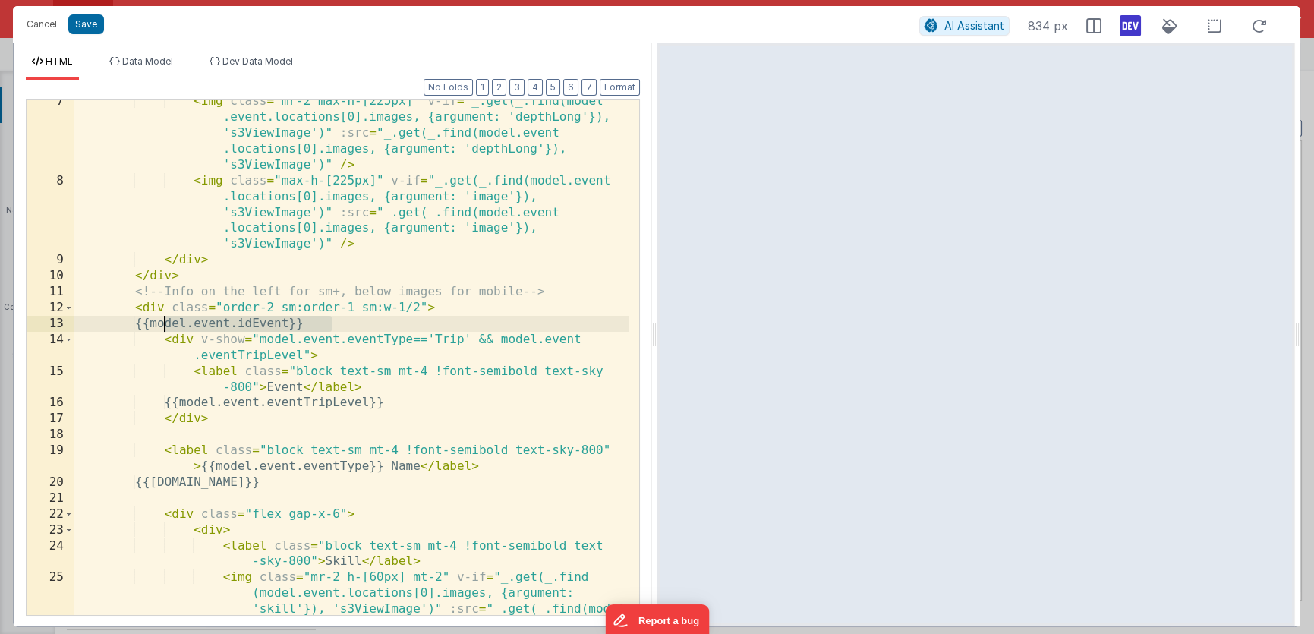
drag, startPoint x: 339, startPoint y: 326, endPoint x: 163, endPoint y: 325, distance: 175.3
click at [163, 325] on div "< img class = "mr-2 max-h-[225px]" v-if = "_.get(_.find(model .event.locations[…" at bounding box center [351, 430] width 555 height 674
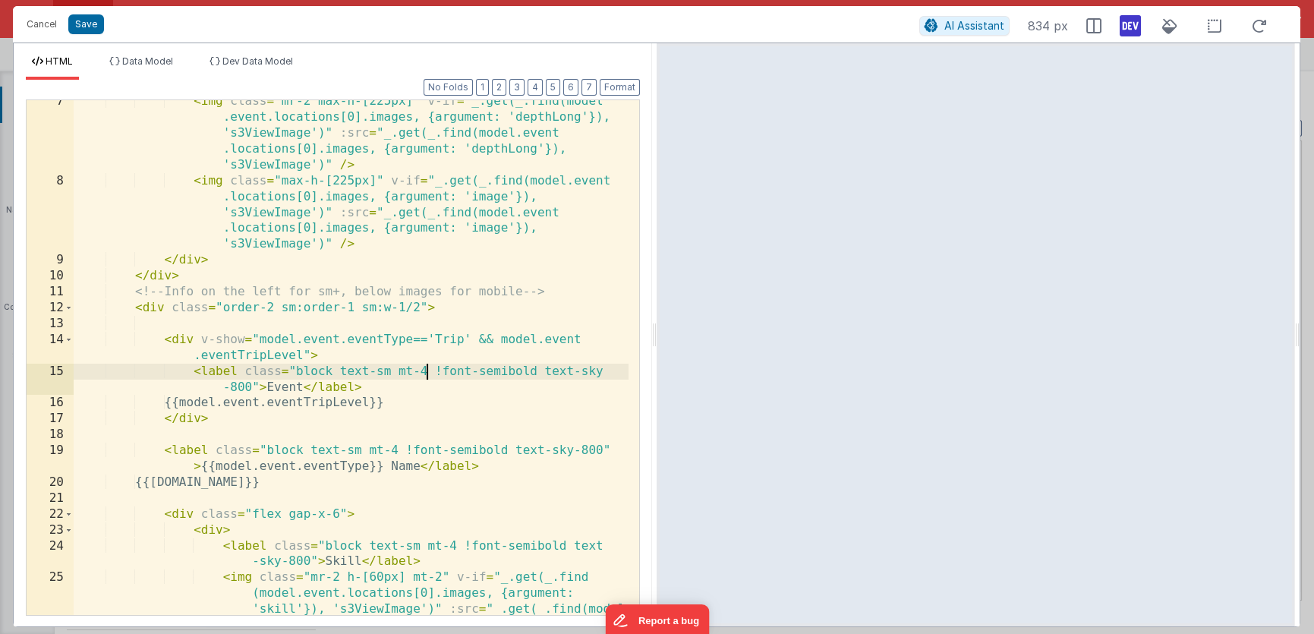
click at [427, 370] on div "< img class = "mr-2 max-h-[225px]" v-if = "_.get(_.find(model .event.locations[…" at bounding box center [351, 430] width 555 height 674
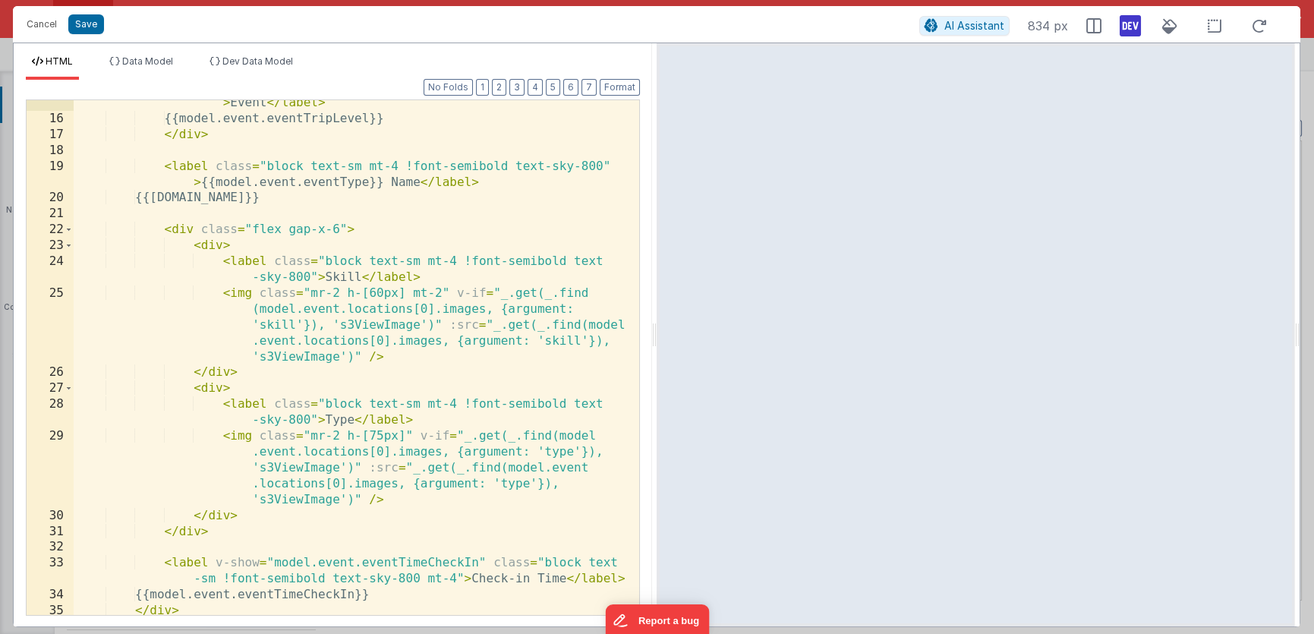
scroll to position [433, 0]
click at [267, 515] on div "< label class = "block text-sm !font-semibold text-sky-800" > Event </ label > …" at bounding box center [351, 360] width 555 height 563
click at [191, 388] on div "< label class = "block text-sm !font-semibold text-sky-800" > Event </ label > …" at bounding box center [351, 360] width 555 height 563
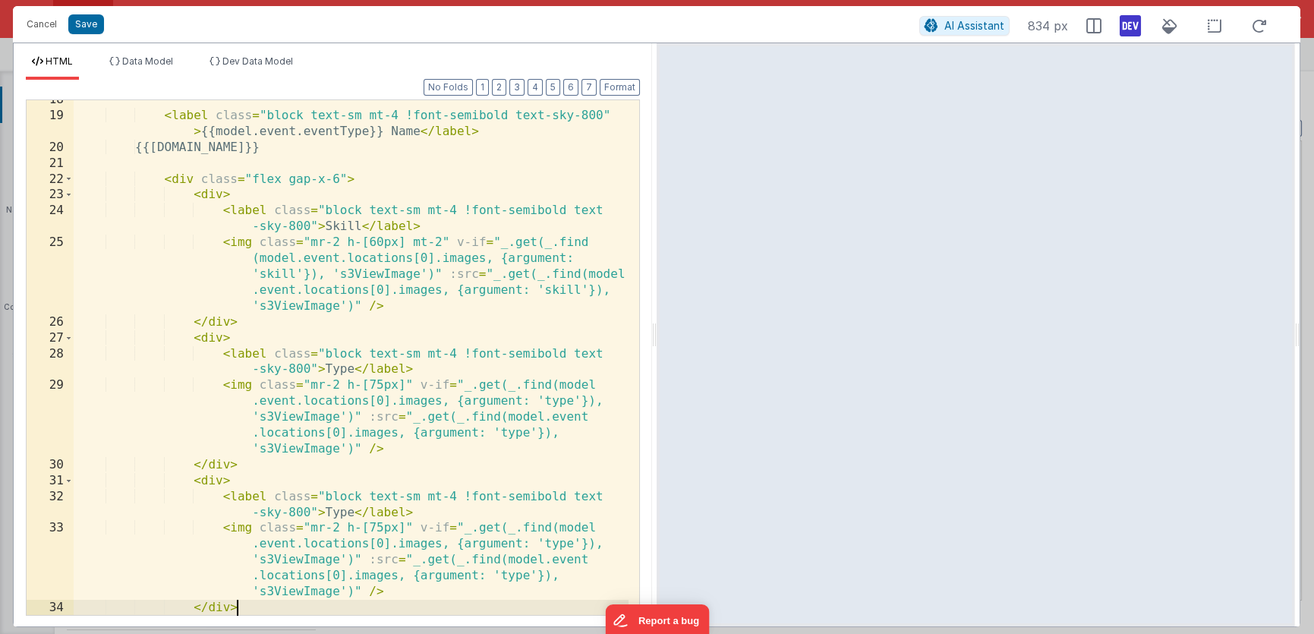
scroll to position [484, 0]
click at [342, 506] on div "< label class = "block text-sm mt-4 !font-semibold text-sky-800" > {{model.even…" at bounding box center [351, 365] width 555 height 547
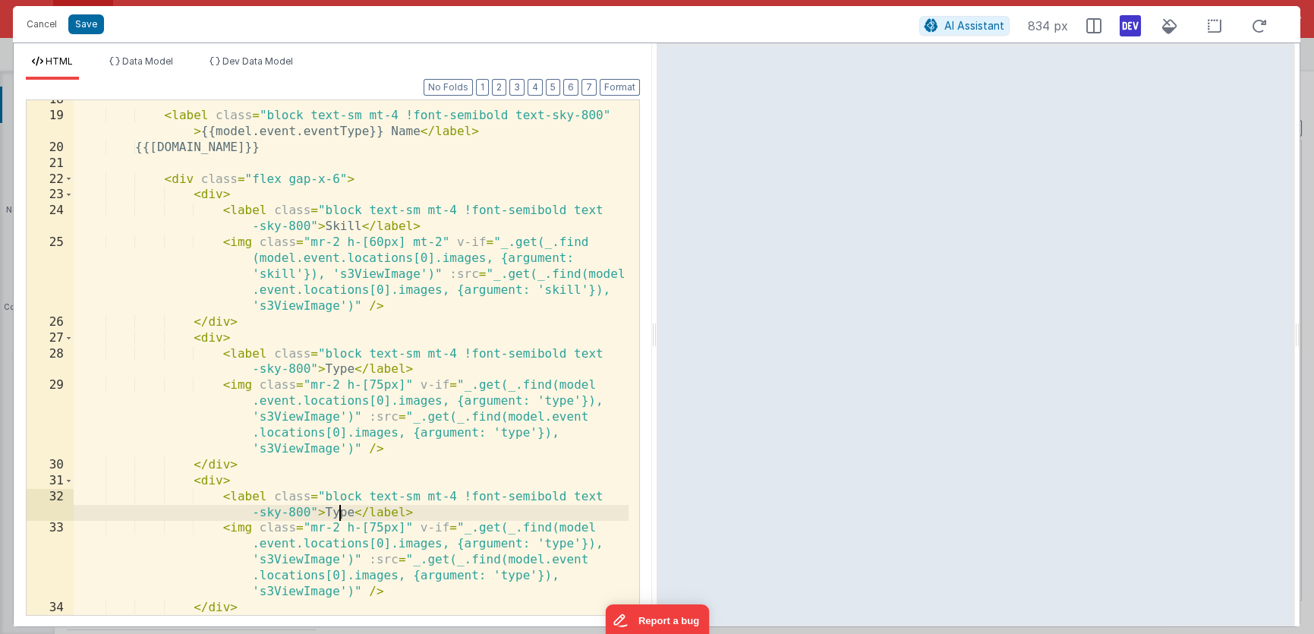
click at [342, 510] on div "< label class = "block text-sm mt-4 !font-semibold text-sky-800" > {{model.even…" at bounding box center [351, 365] width 555 height 547
click at [342, 512] on div "< label class = "block text-sm mt-4 !font-semibold text-sky-800" > {{model.even…" at bounding box center [351, 365] width 555 height 547
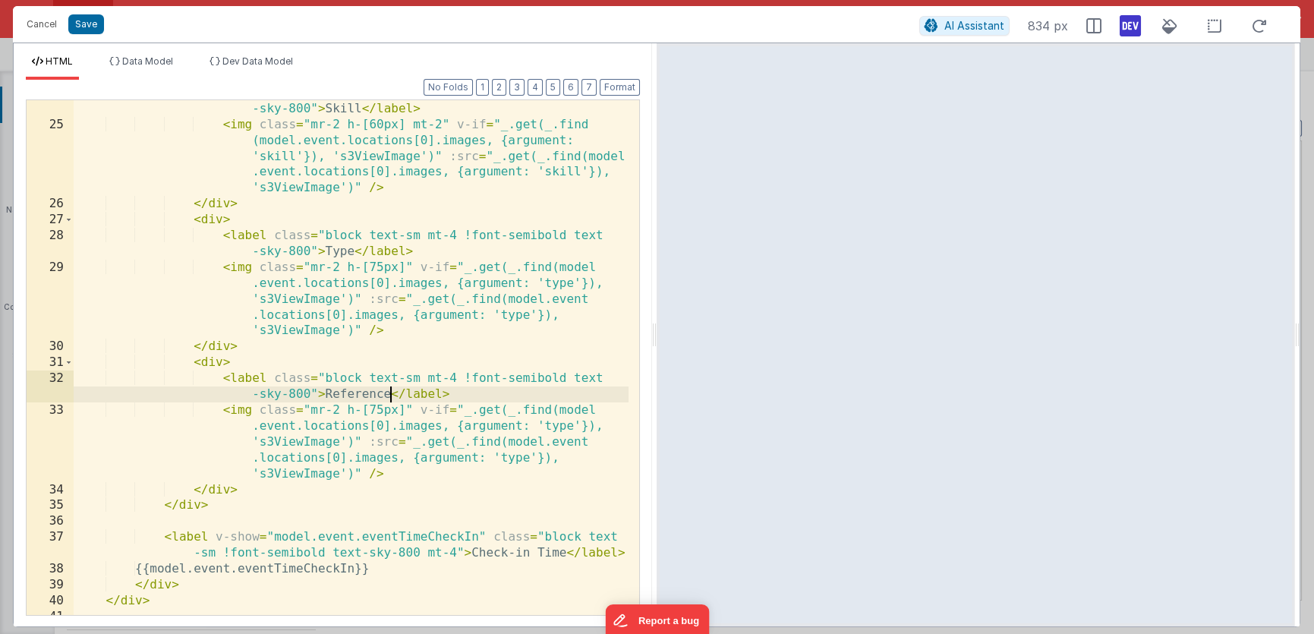
scroll to position [602, 0]
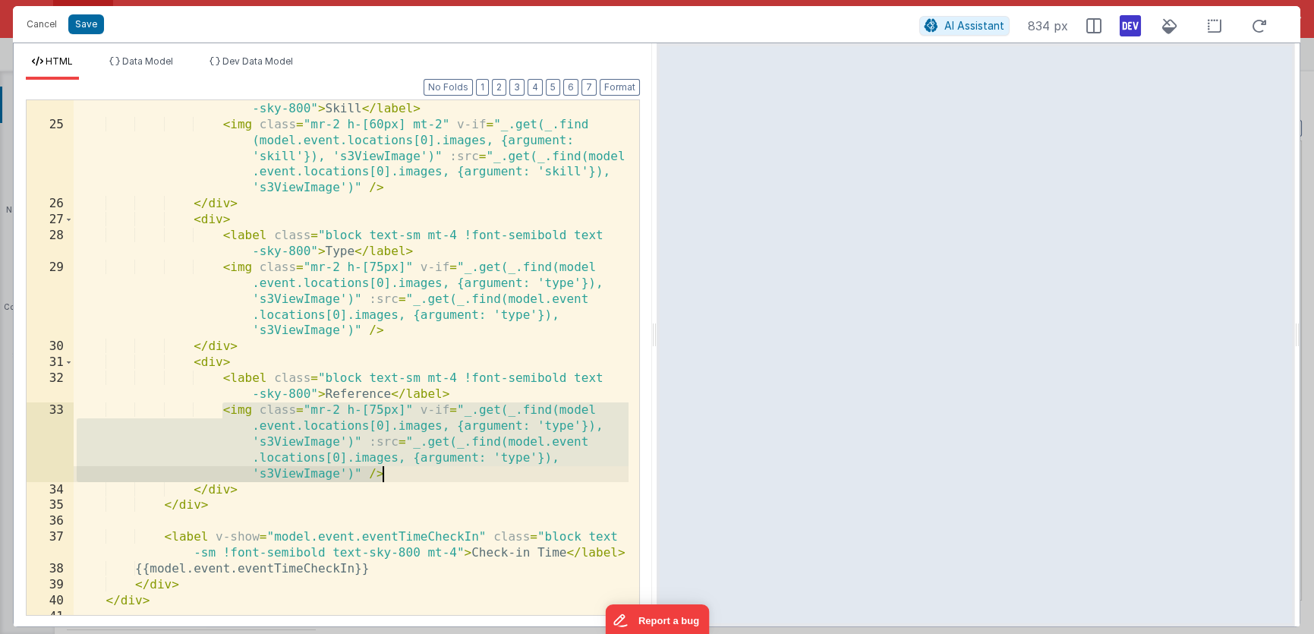
drag, startPoint x: 221, startPoint y: 411, endPoint x: 392, endPoint y: 474, distance: 182.3
click at [392, 474] on div "< label class = "block text-sm mt-4 !font-semibold text -sky-800" > Skill </ la…" at bounding box center [351, 366] width 555 height 563
click at [389, 395] on div "< label class = "block text-sm mt-4 !font-semibold text -sky-800" > Skill </ la…" at bounding box center [351, 366] width 555 height 563
drag, startPoint x: 222, startPoint y: 411, endPoint x: 400, endPoint y: 471, distance: 188.2
click at [400, 471] on div "< label class = "block text-sm mt-4 !font-semibold text -sky-800" > Skill </ la…" at bounding box center [351, 366] width 555 height 563
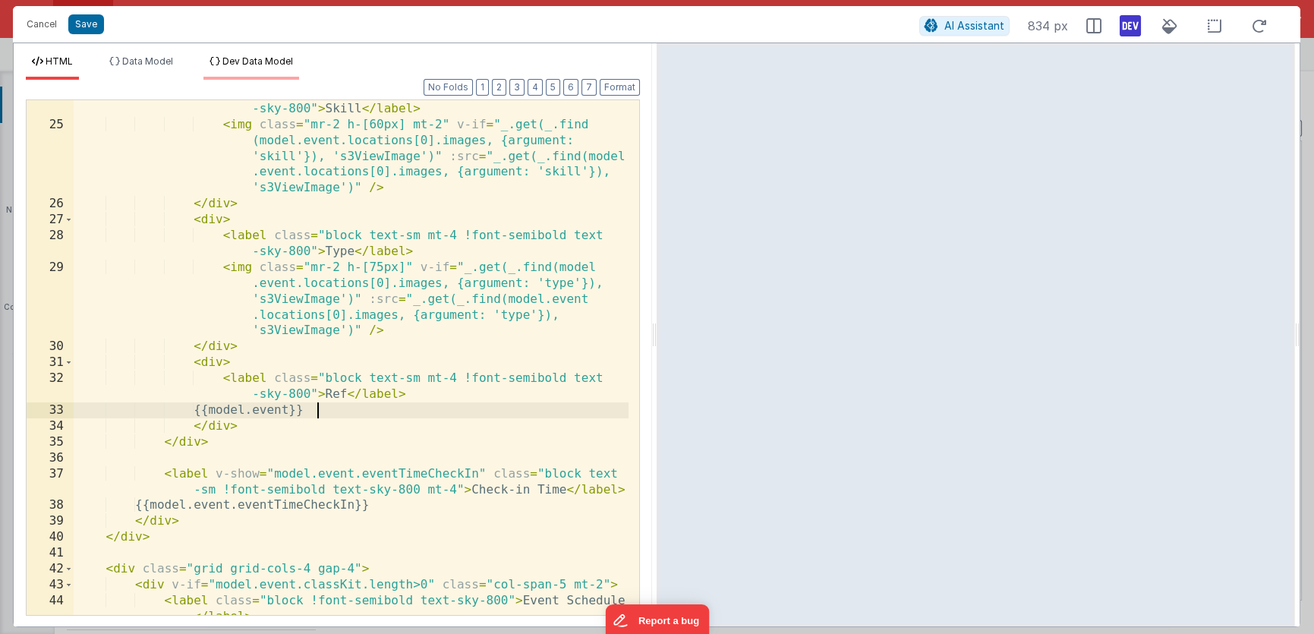
click at [247, 61] on span "Dev Data Model" at bounding box center [257, 60] width 71 height 11
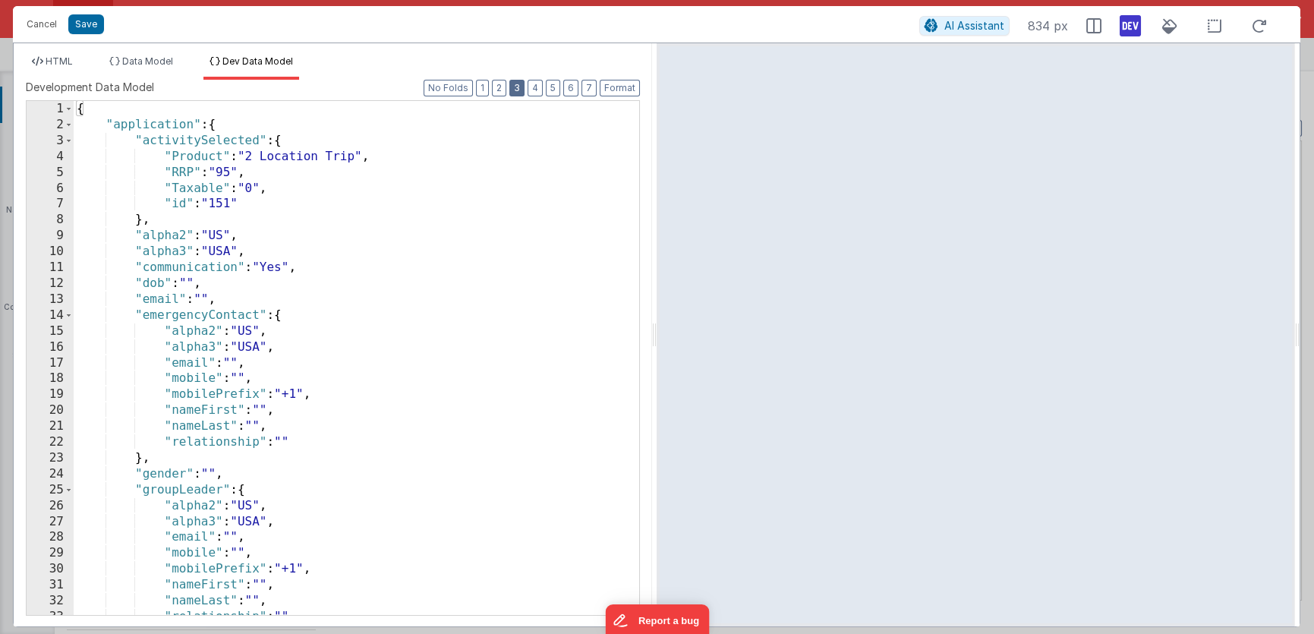
click at [521, 83] on button "3" at bounding box center [516, 88] width 15 height 17
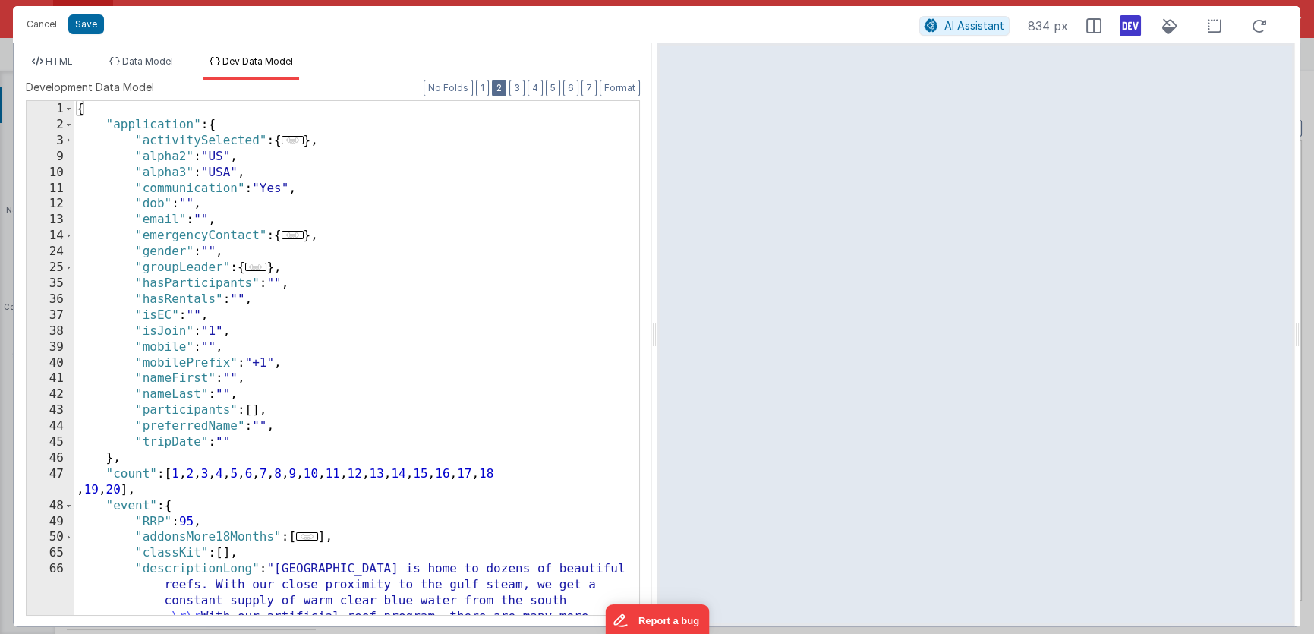
click at [496, 88] on button "2" at bounding box center [499, 88] width 14 height 17
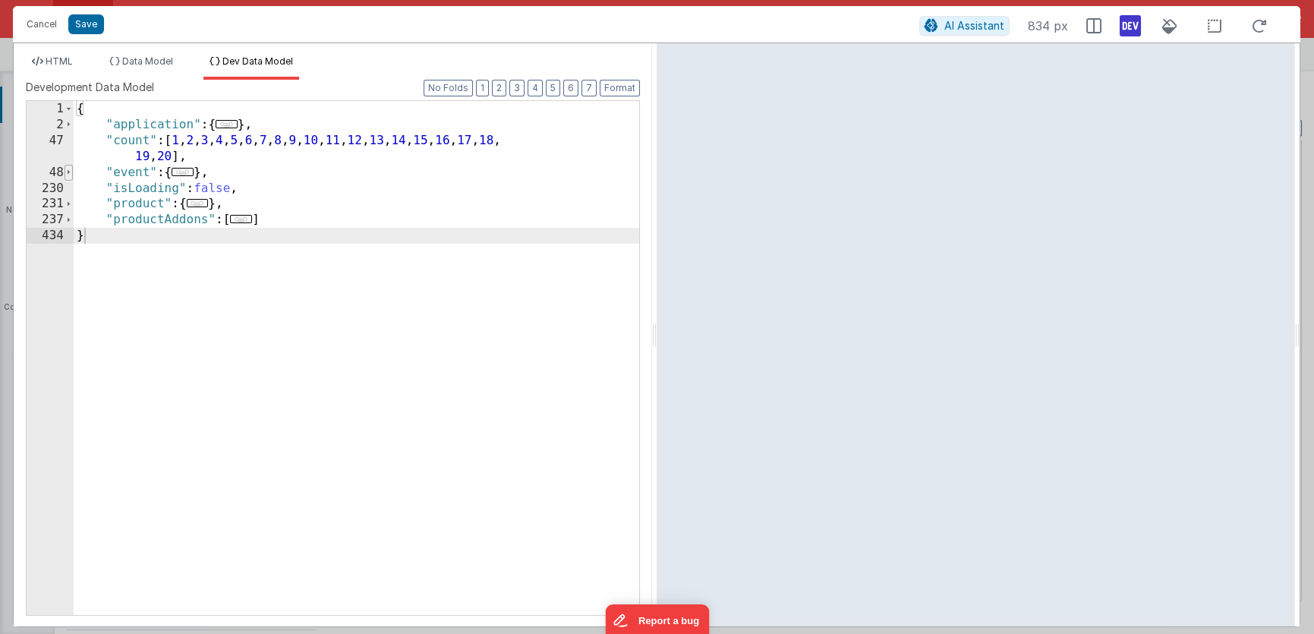
click at [68, 173] on span at bounding box center [69, 173] width 8 height 16
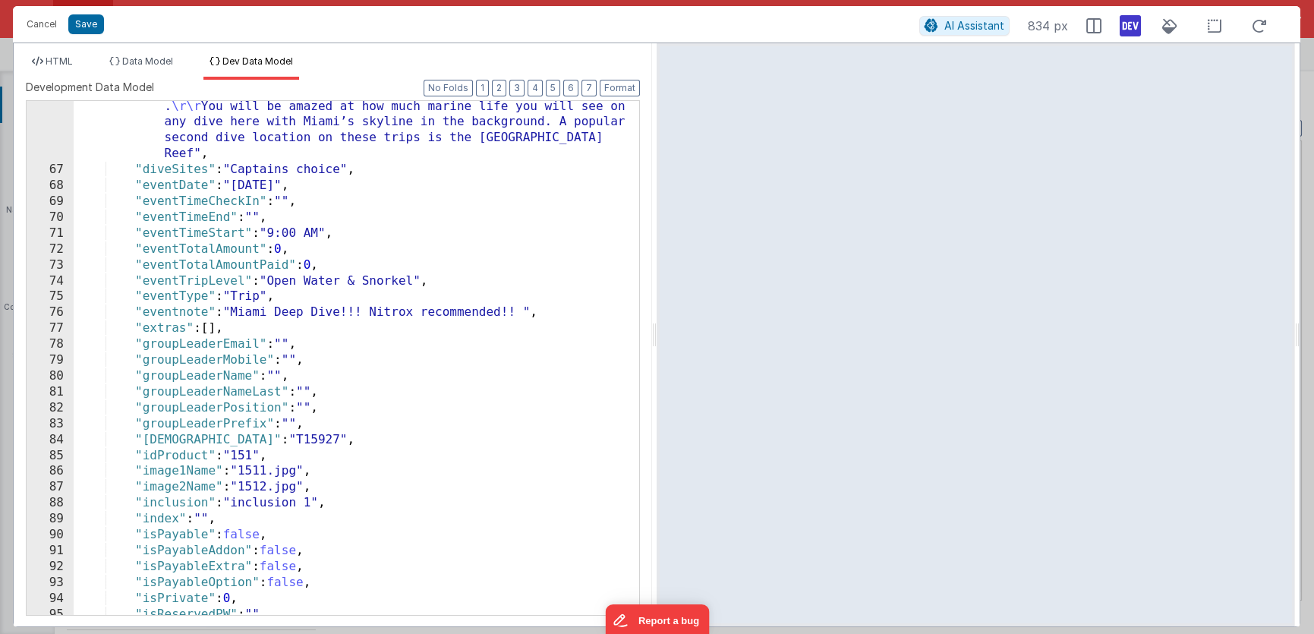
scroll to position [582, 0]
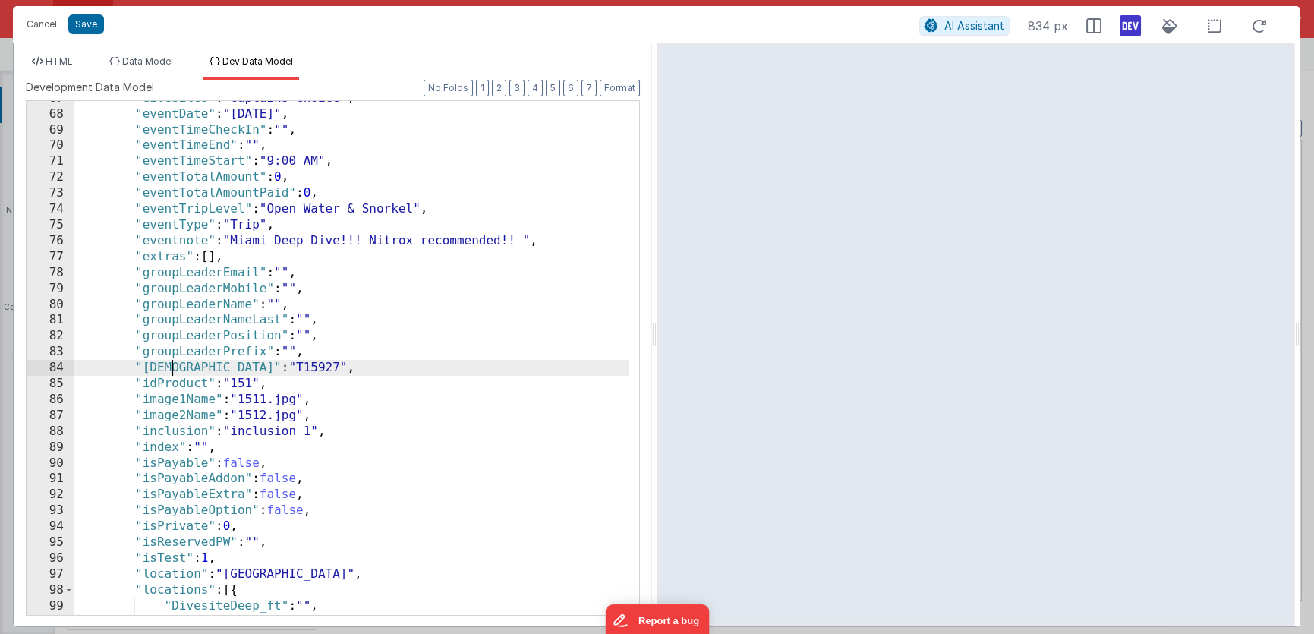
click at [169, 367] on div ""diveSites" : "Captains choice" , "eventDate" : "9/30/2025" , "eventTimeCheckIn…" at bounding box center [351, 363] width 555 height 547
click at [57, 57] on span "HTML" at bounding box center [59, 60] width 27 height 11
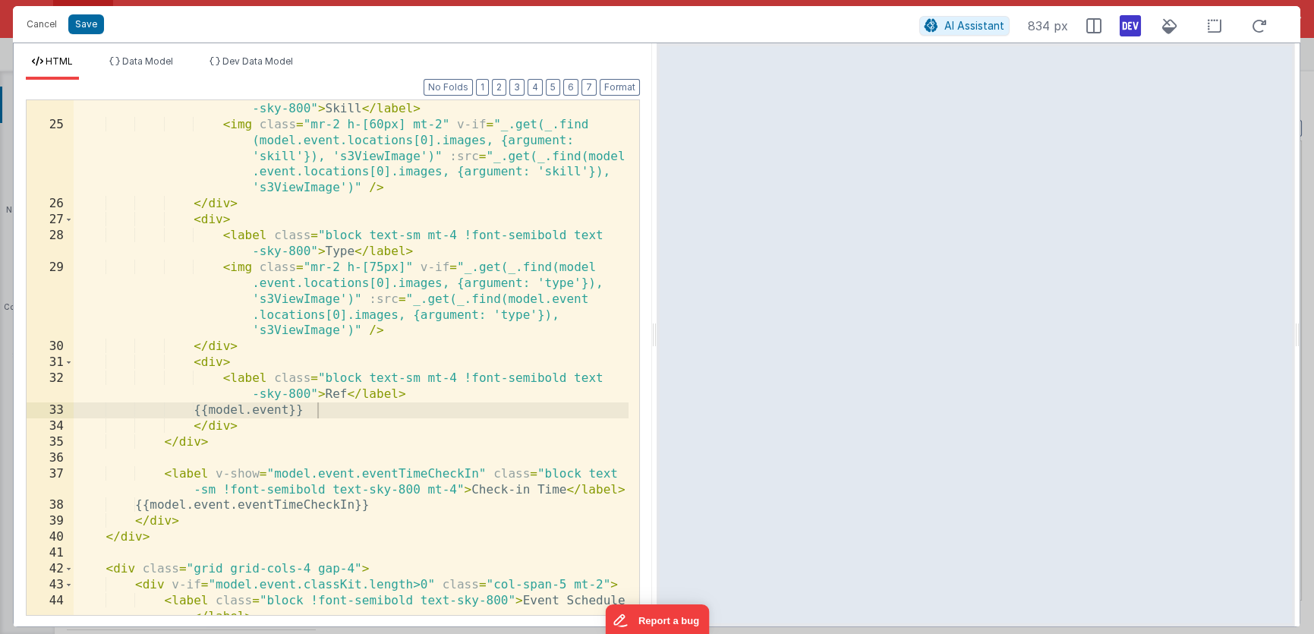
click at [294, 412] on div "< label class = "block text-sm mt-4 !font-semibold text -sky-800" > Skill </ la…" at bounding box center [351, 374] width 555 height 579
click at [277, 411] on div "< label class = "block text-sm mt-4 !font-semibold text -sky-800" > Skill </ la…" at bounding box center [351, 374] width 555 height 579
click at [1131, 27] on icon at bounding box center [1130, 26] width 21 height 24
click at [87, 29] on button "Save" at bounding box center [86, 24] width 36 height 20
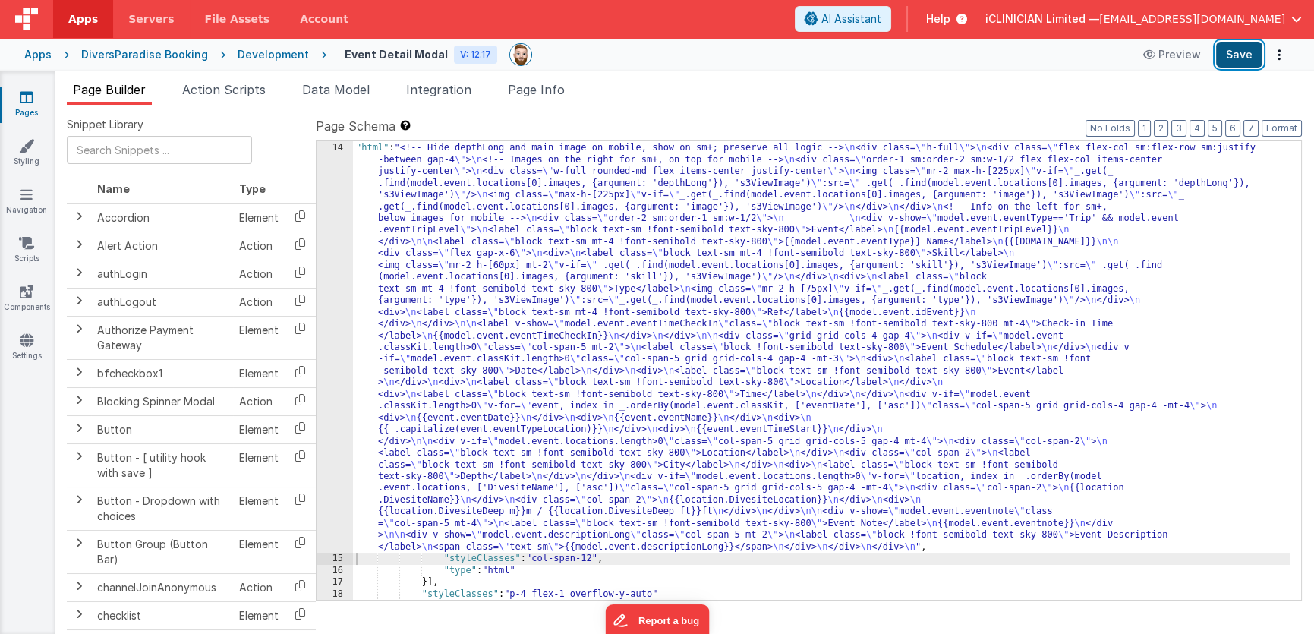
click at [1241, 49] on button "Save" at bounding box center [1239, 55] width 46 height 26
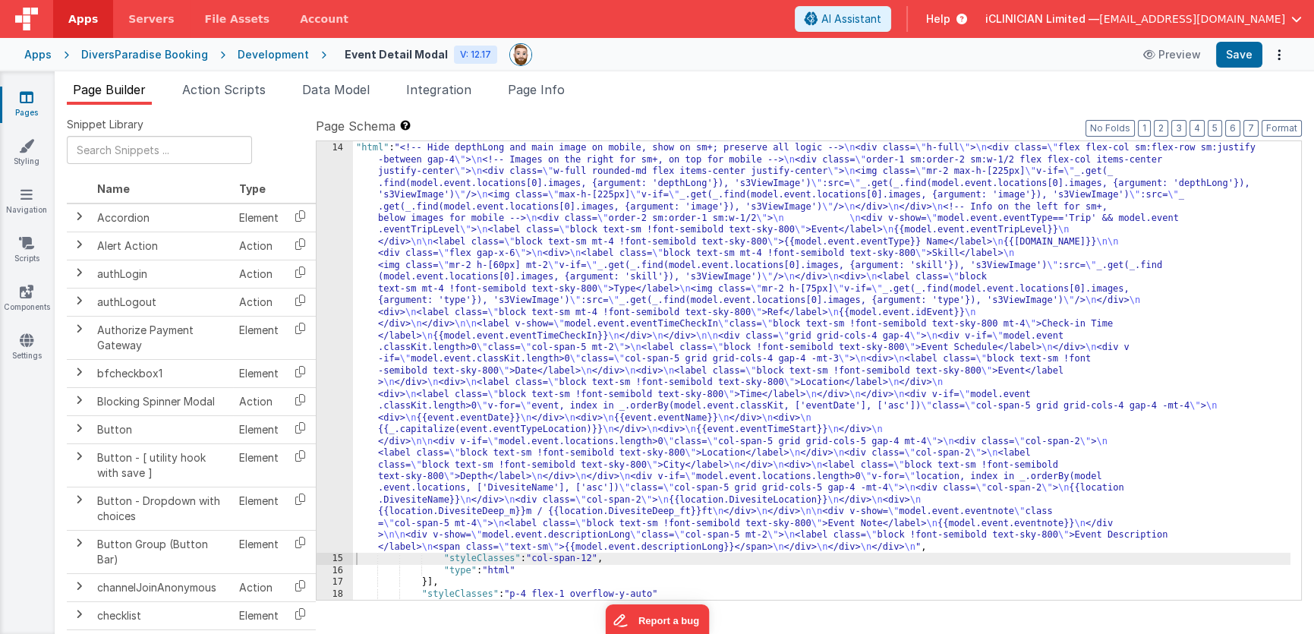
click at [433, 238] on div ""fields" : [{ "html" : "<!-- Hide depthLong and main image on mobile, show on s…" at bounding box center [821, 372] width 937 height 482
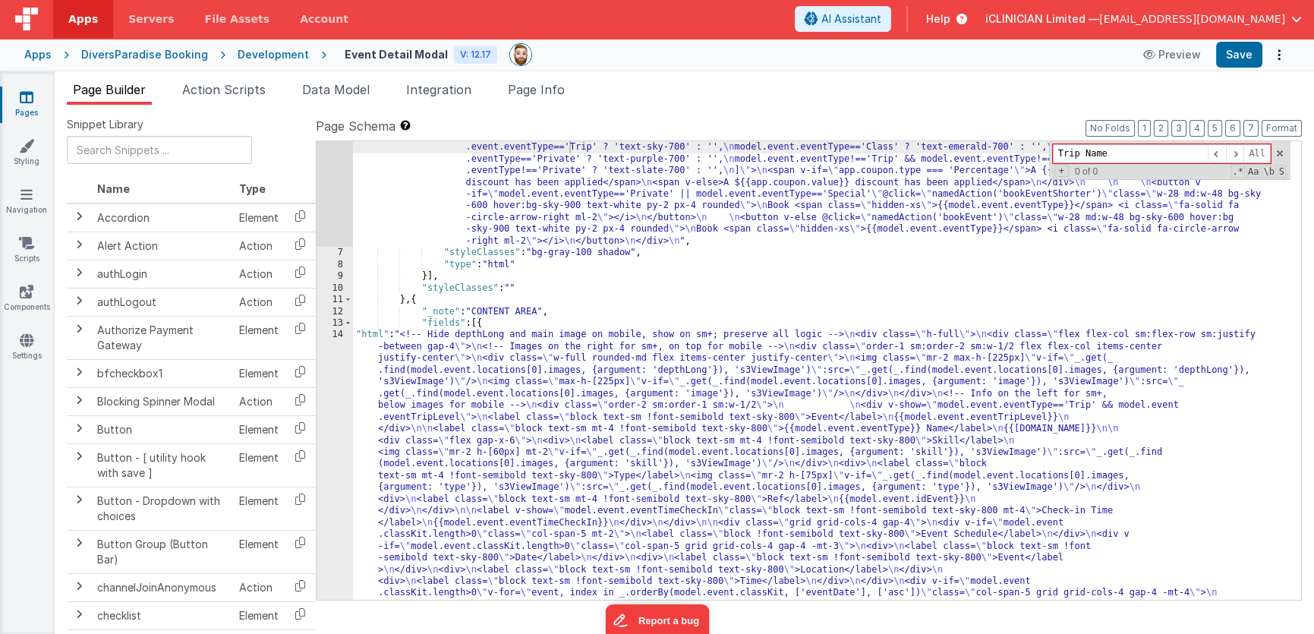
scroll to position [81, 0]
type input "Trip Name"
click at [565, 389] on div ""html" : "<div class= \" flex justify-between items-center p-4 \" > \n <button …" at bounding box center [821, 617] width 937 height 998
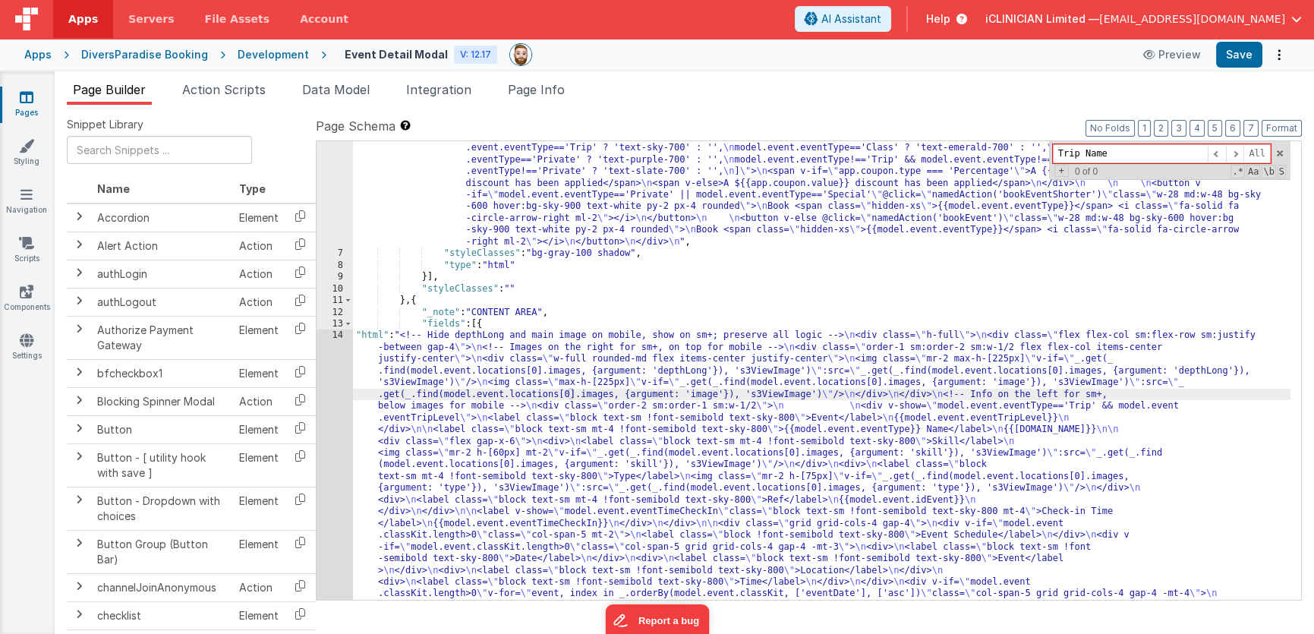
scroll to position [234, 0]
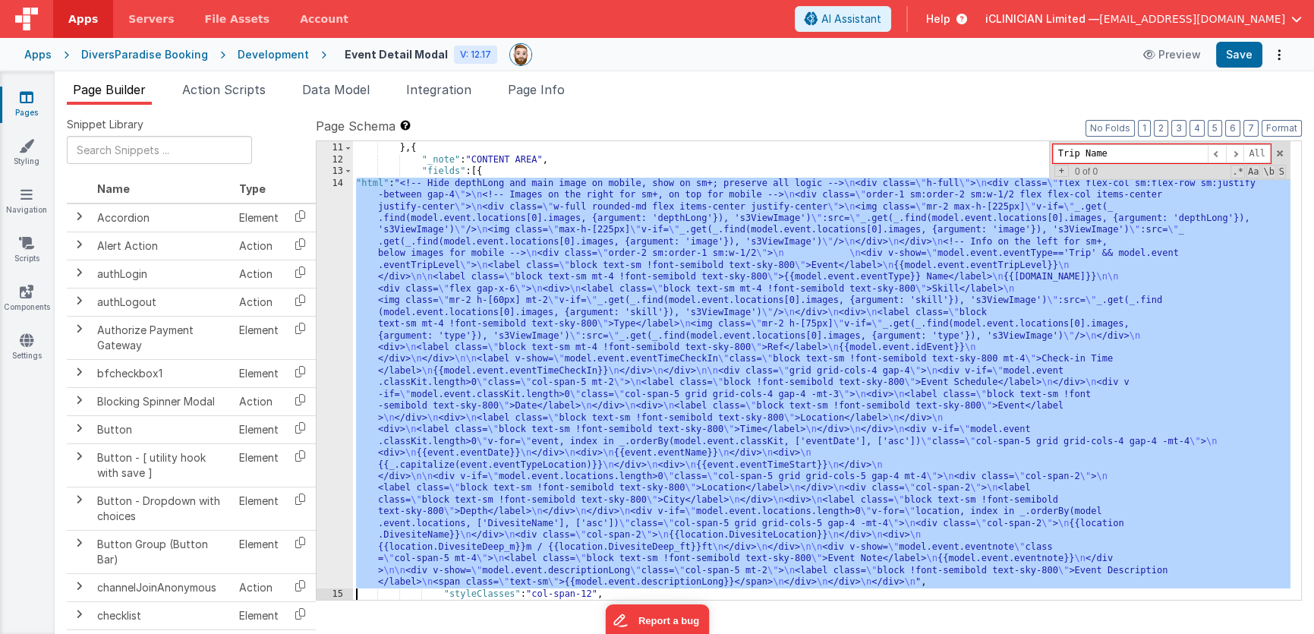
click at [342, 335] on div "14" at bounding box center [335, 383] width 36 height 411
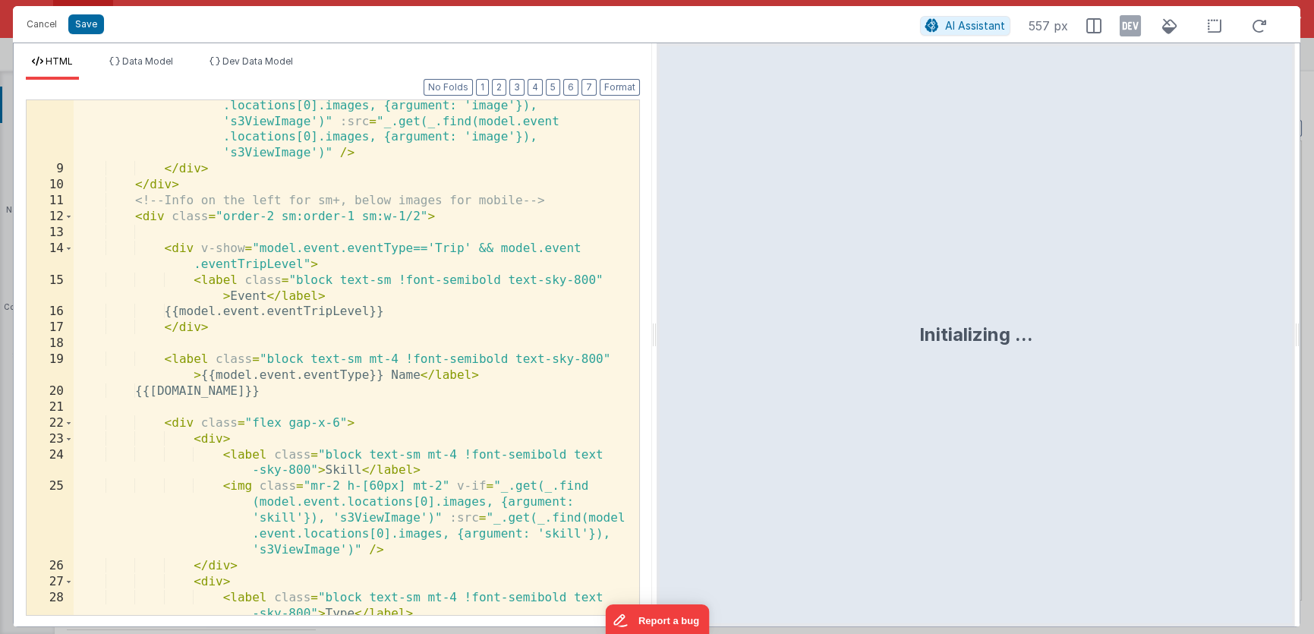
scroll to position [241, 0]
click at [388, 375] on div "< img class = "max-h-[225px]" v-if = "_.get(_.find(model.event .locations[0].im…" at bounding box center [351, 419] width 555 height 674
click at [204, 379] on div "< img class = "max-h-[225px]" v-if = "_.get(_.find(model.event .locations[0].im…" at bounding box center [351, 419] width 555 height 674
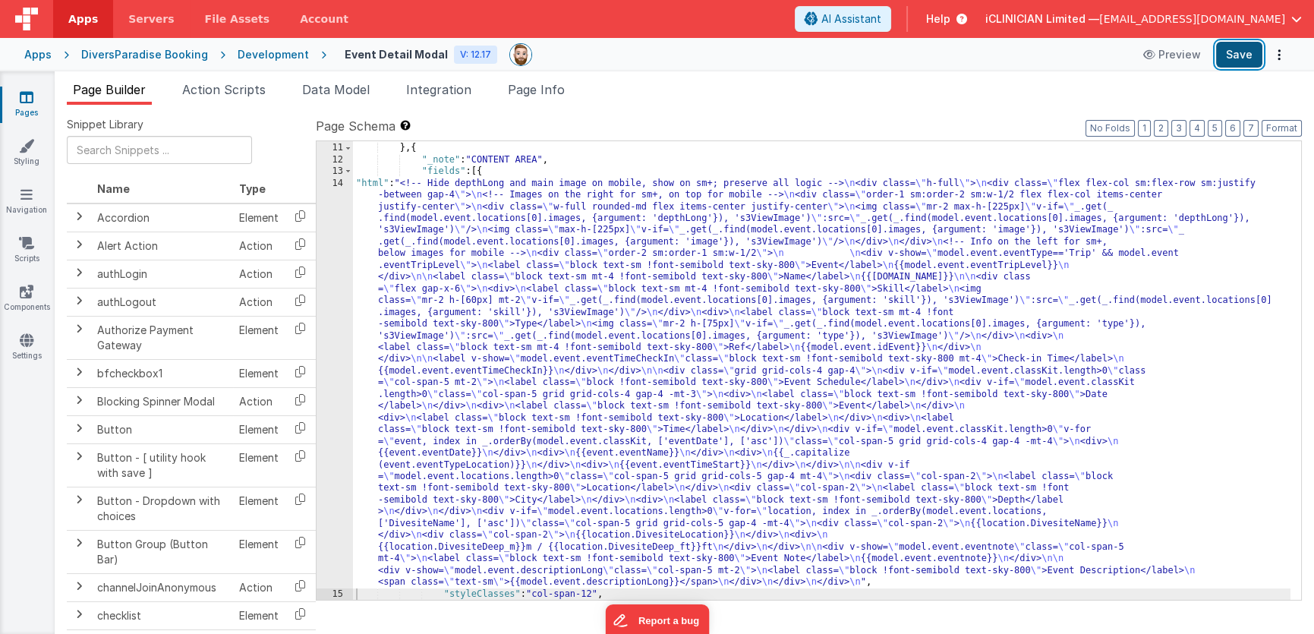
click at [1244, 58] on button "Save" at bounding box center [1239, 55] width 46 height 26
click at [119, 51] on div "DiversParadise Booking" at bounding box center [144, 54] width 127 height 15
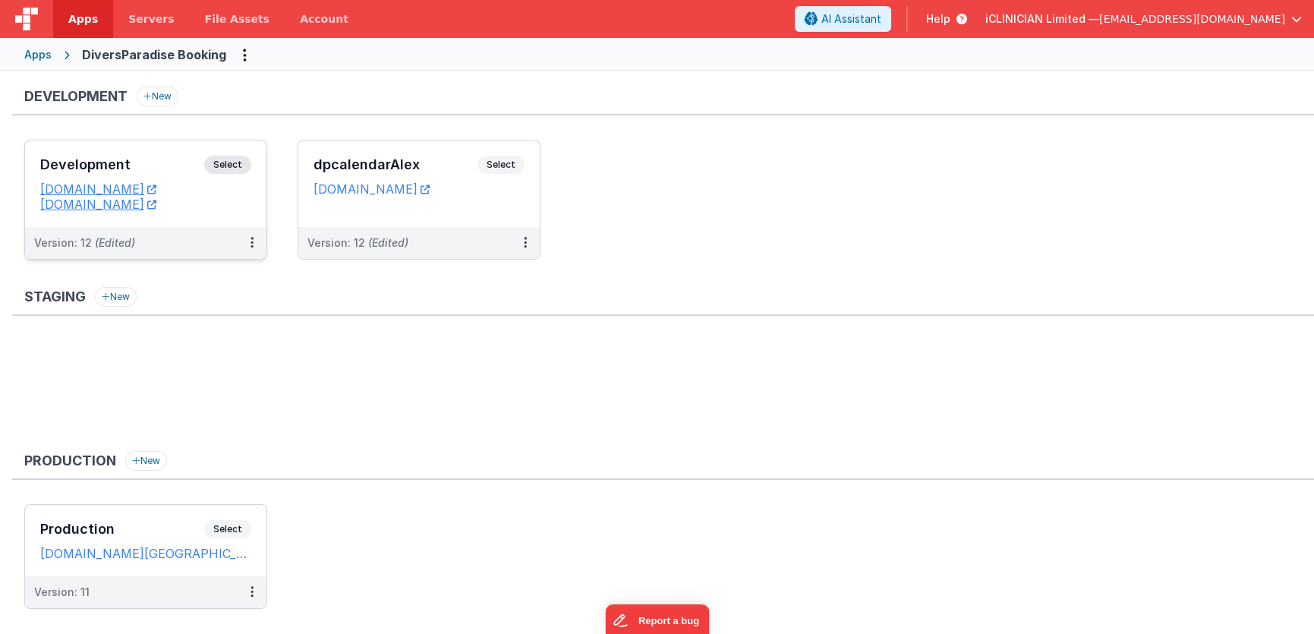
scroll to position [30, 0]
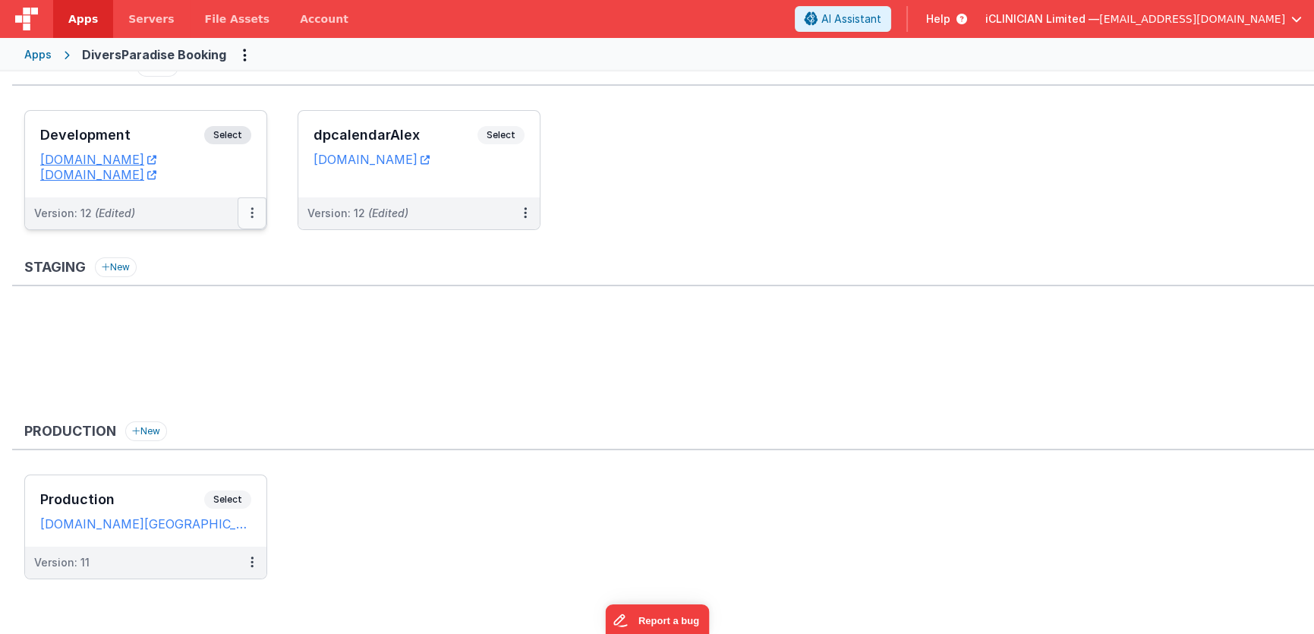
click at [248, 219] on button at bounding box center [252, 213] width 29 height 32
click at [353, 427] on div at bounding box center [657, 317] width 1314 height 634
click at [250, 213] on icon at bounding box center [251, 213] width 3 height 1
click at [194, 306] on link "Deploy..." at bounding box center [200, 301] width 134 height 27
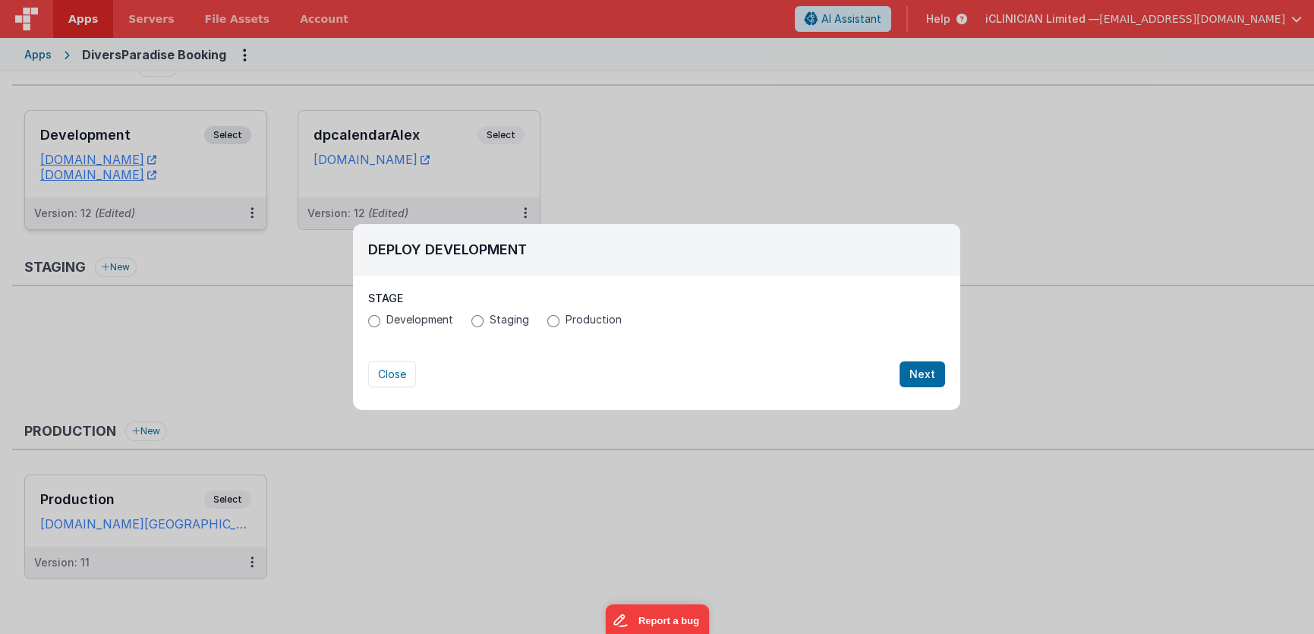
click at [559, 323] on label "Production" at bounding box center [584, 319] width 74 height 15
click at [559, 323] on input "Production" at bounding box center [553, 321] width 12 height 12
radio input "true"
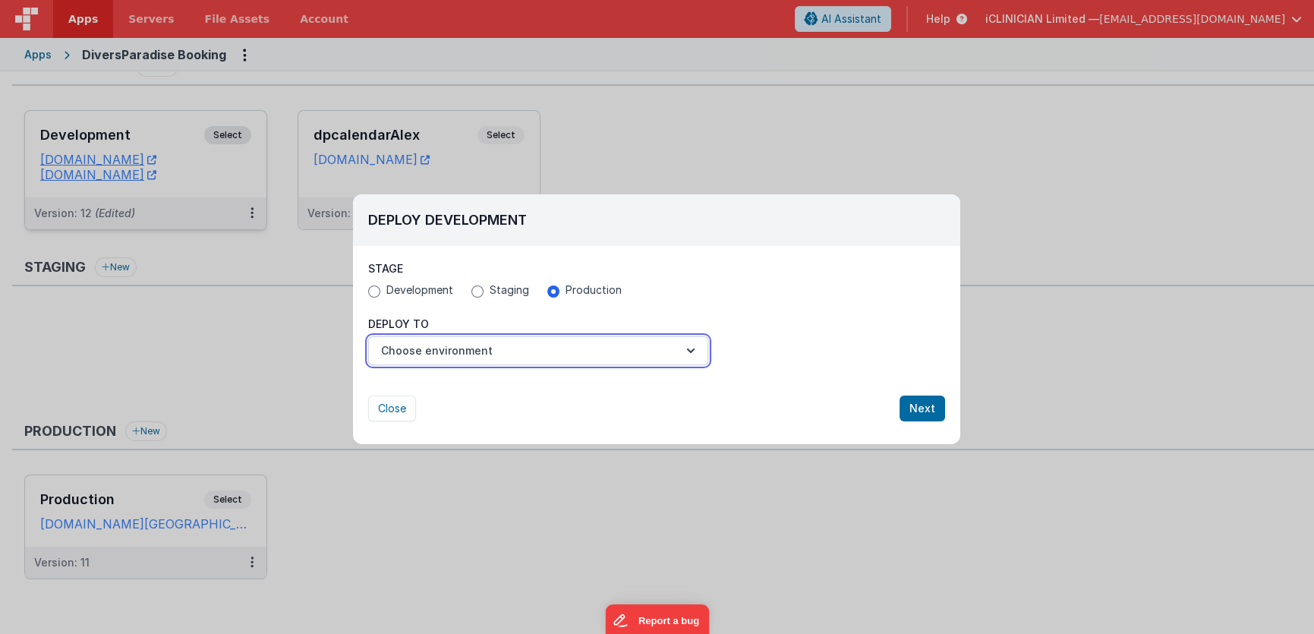
click at [534, 341] on button "Choose environment" at bounding box center [538, 350] width 340 height 29
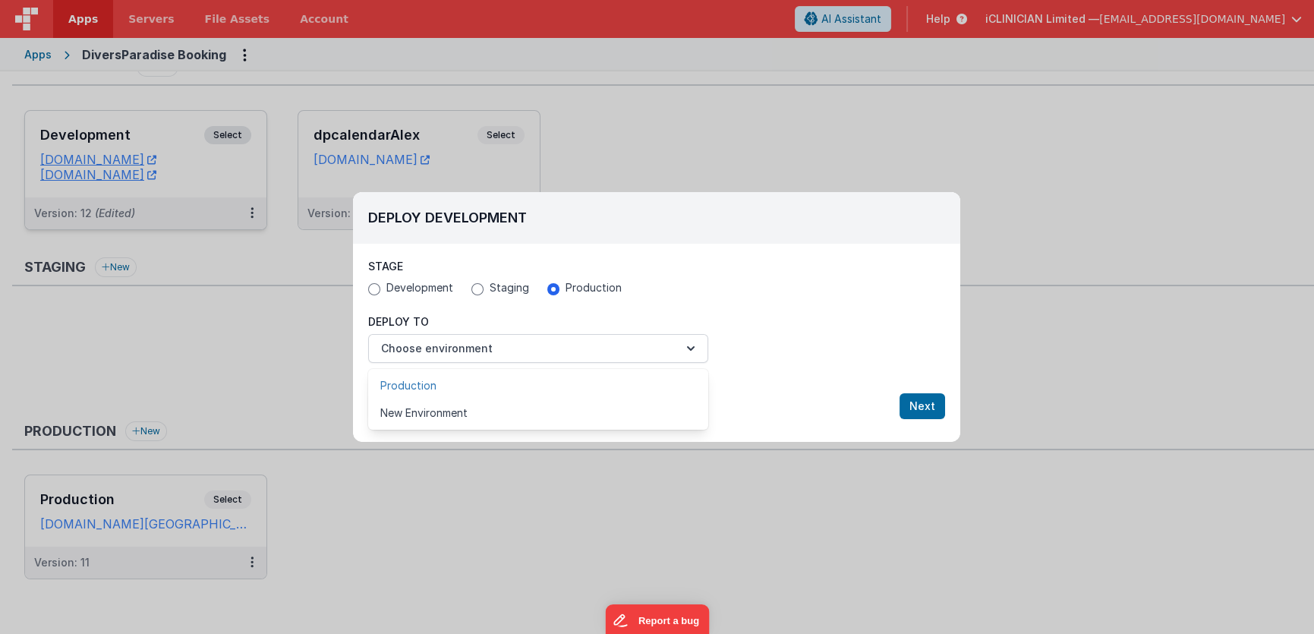
click at [435, 389] on link "Production" at bounding box center [538, 385] width 340 height 27
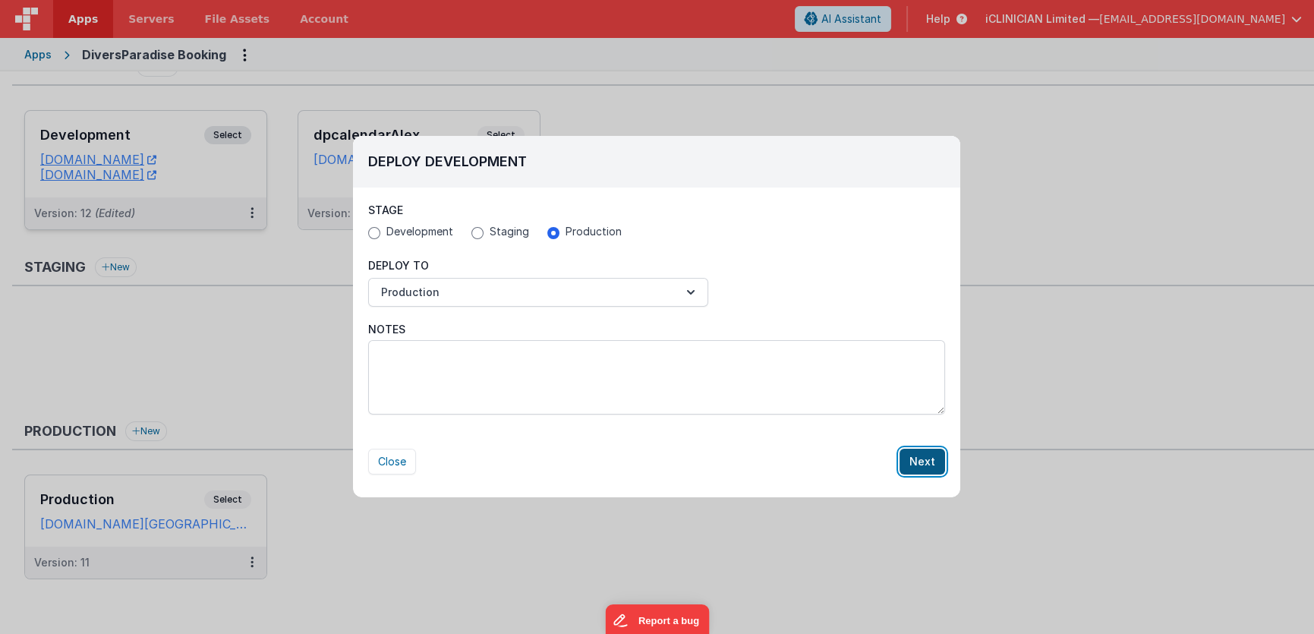
click at [928, 456] on button "Next" at bounding box center [922, 462] width 46 height 26
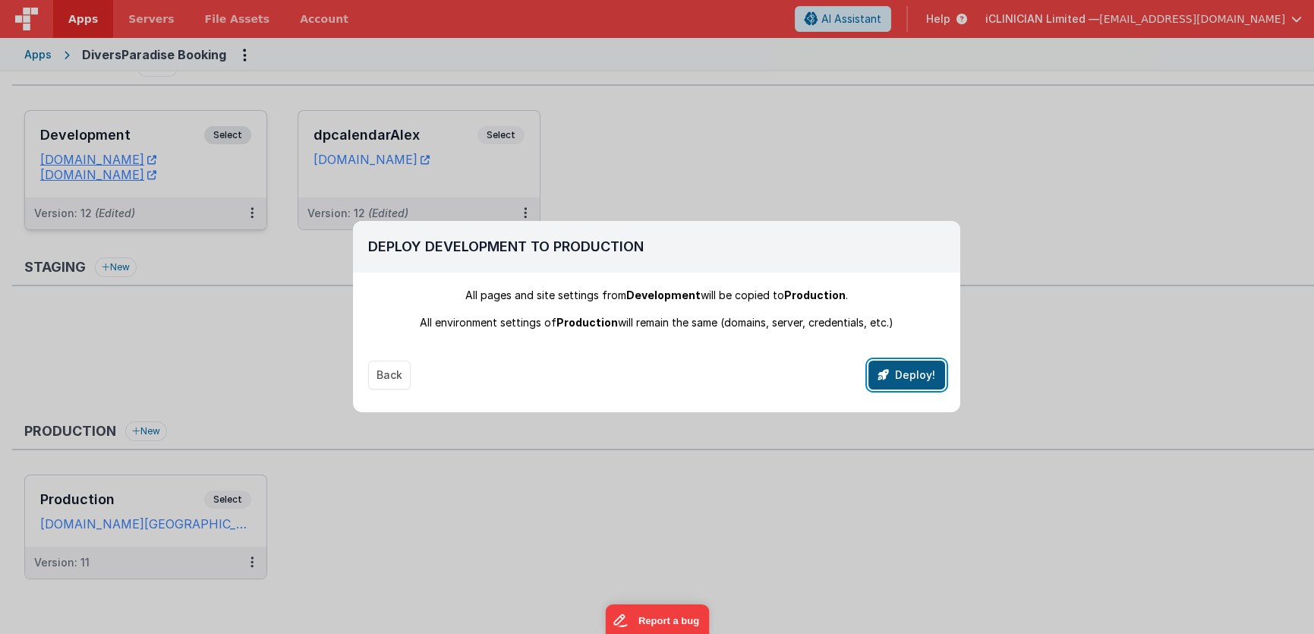
click at [899, 373] on button "Deploy!" at bounding box center [906, 375] width 77 height 29
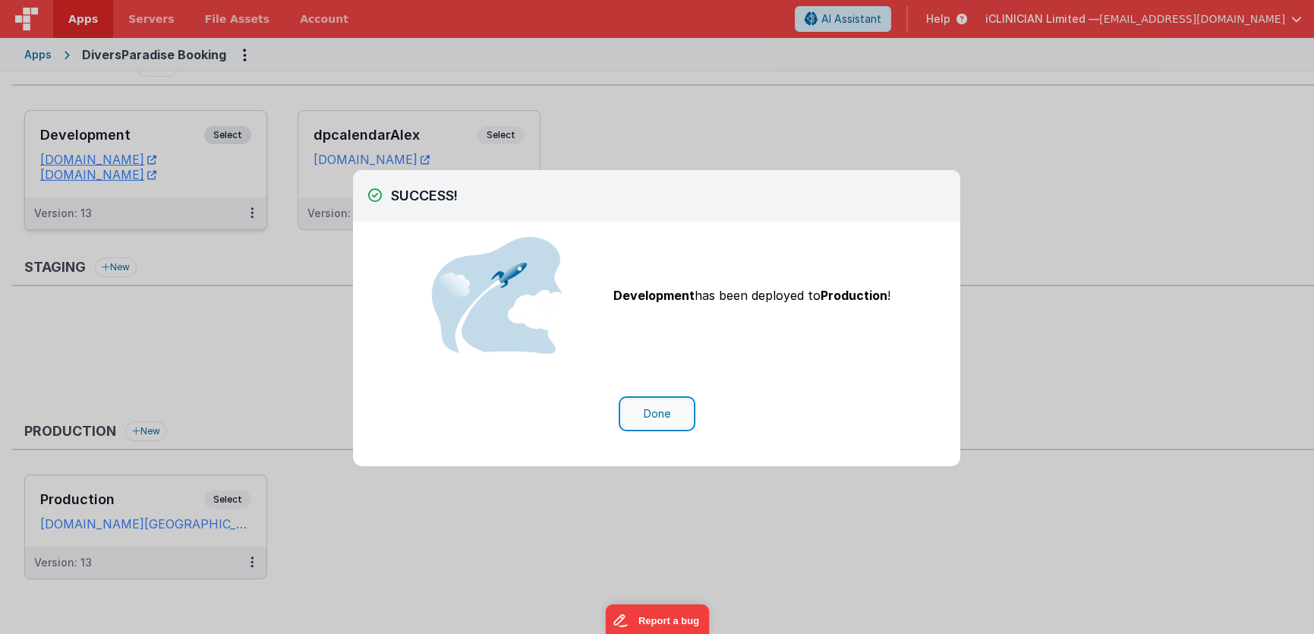
click at [643, 406] on button "Done" at bounding box center [657, 413] width 71 height 29
